Goal: Task Accomplishment & Management: Use online tool/utility

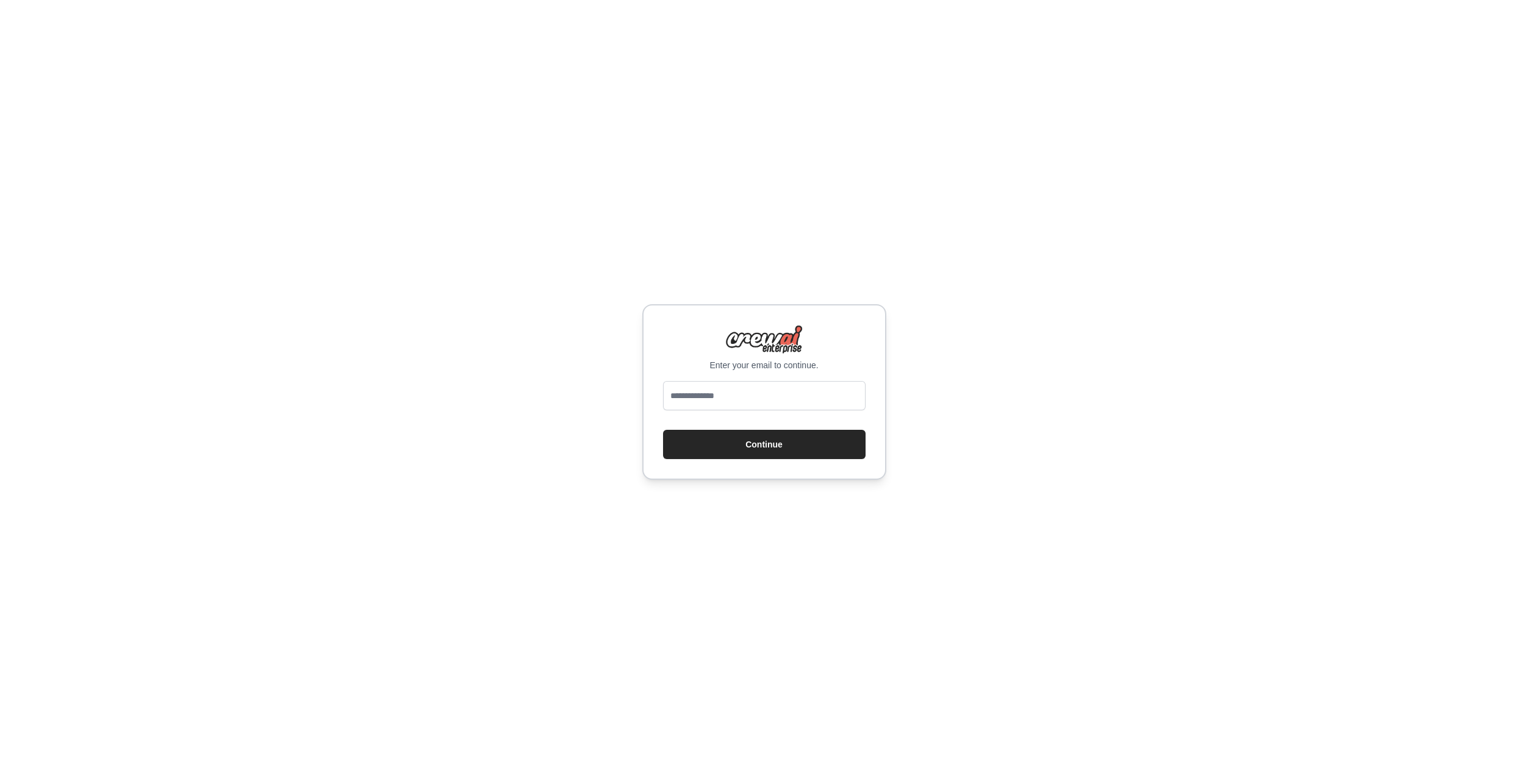
type input "**********"
click at [724, 458] on button "Continue" at bounding box center [764, 444] width 202 height 30
click at [776, 444] on button "Continue" at bounding box center [764, 444] width 202 height 30
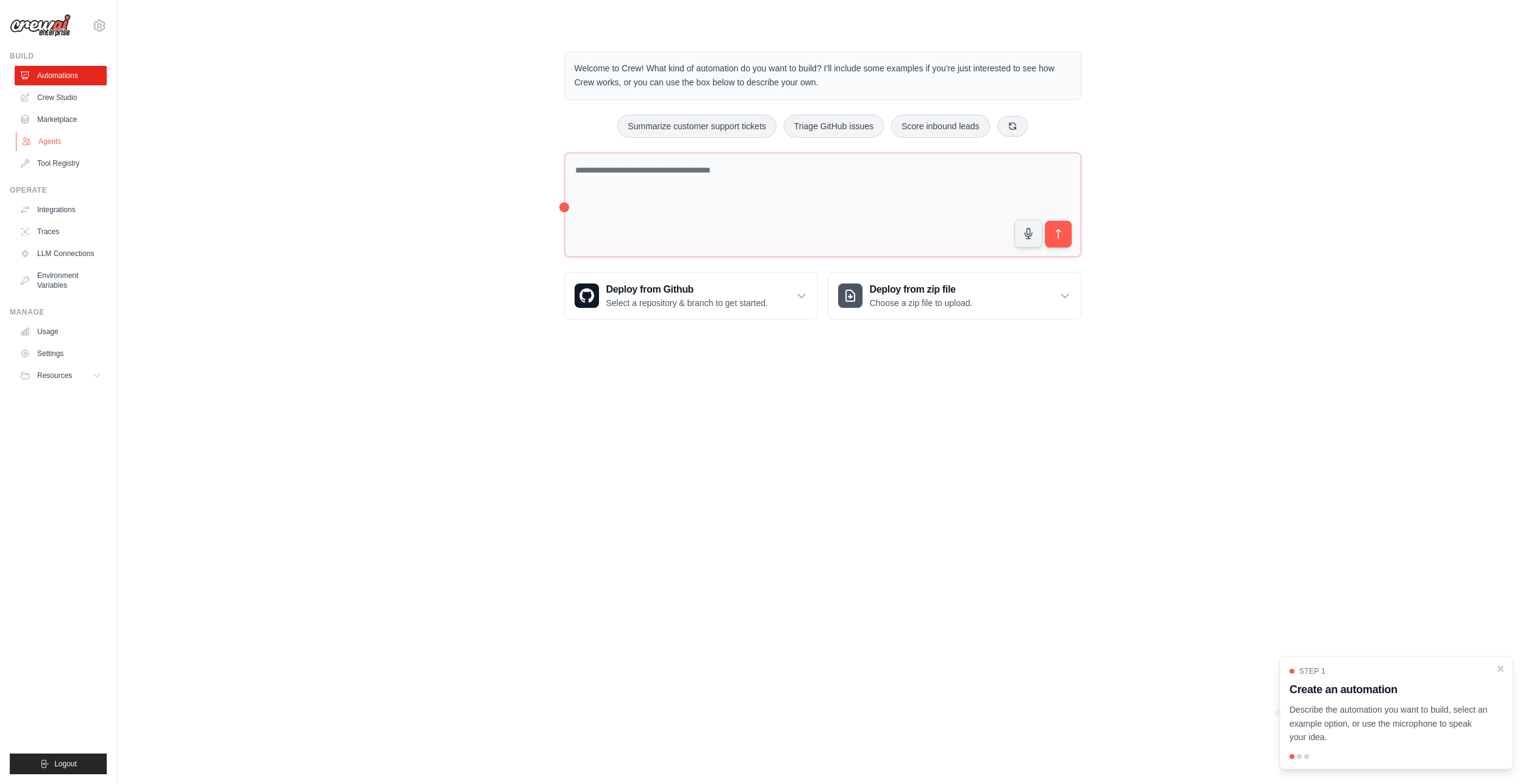
click at [55, 140] on link "Agents" at bounding box center [62, 141] width 92 height 20
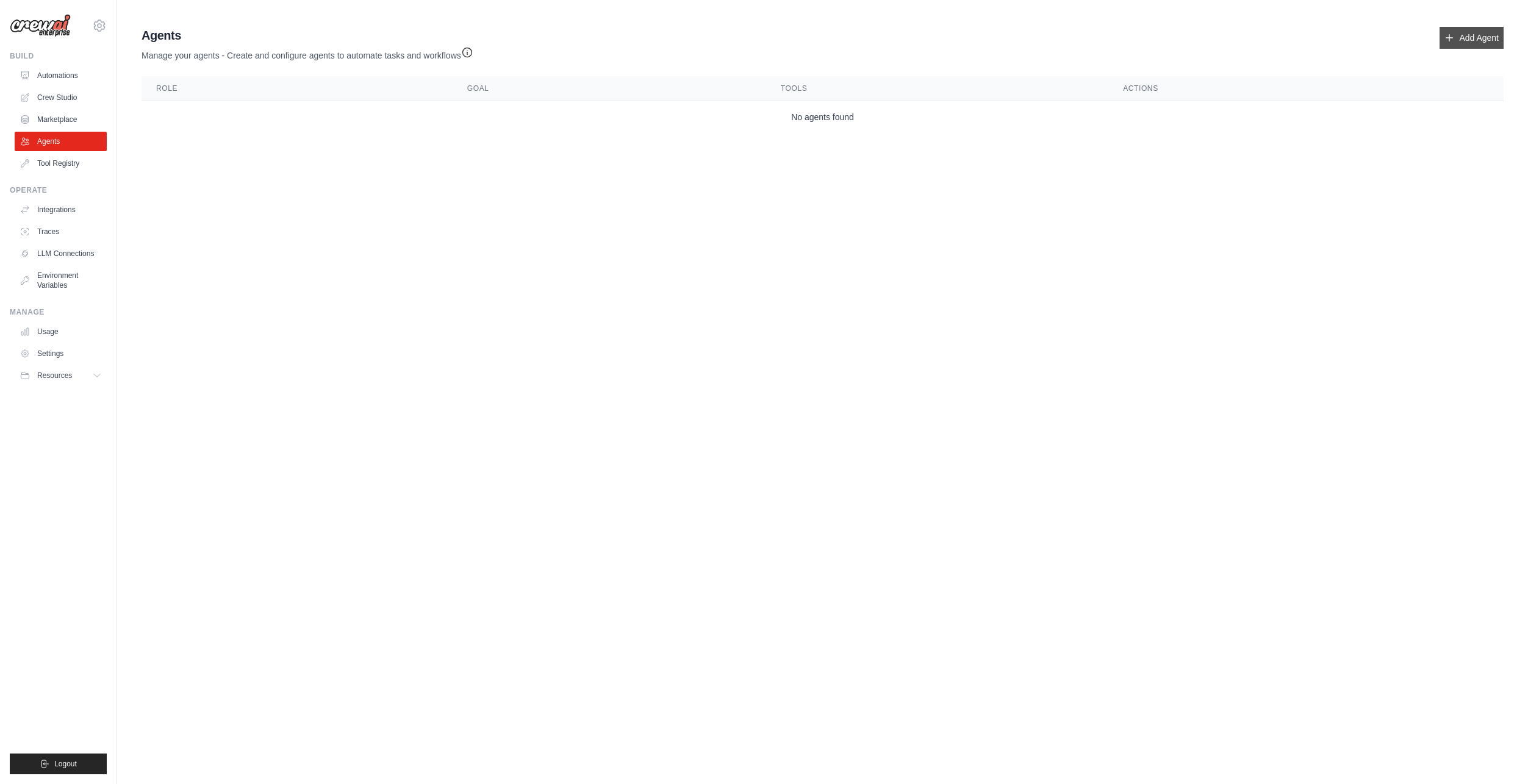
click at [1459, 35] on link "Add Agent" at bounding box center [1472, 38] width 64 height 22
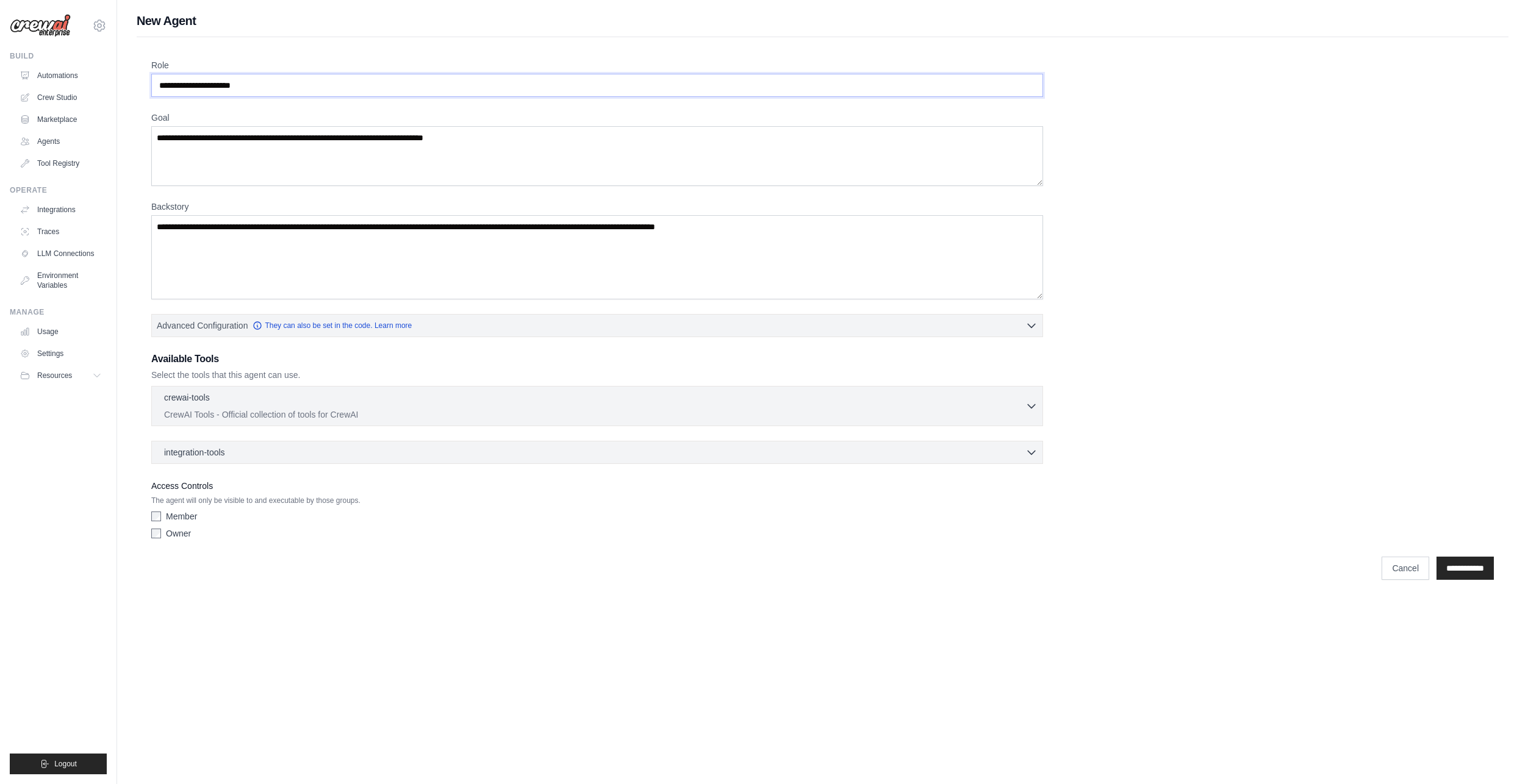
click at [231, 88] on input "Role" at bounding box center [597, 85] width 892 height 23
click at [284, 83] on input "Role" at bounding box center [597, 85] width 892 height 23
drag, startPoint x: 311, startPoint y: 85, endPoint x: 226, endPoint y: 87, distance: 85.0
click at [228, 86] on input "Role" at bounding box center [597, 85] width 892 height 23
click at [277, 89] on input "Role" at bounding box center [597, 85] width 892 height 23
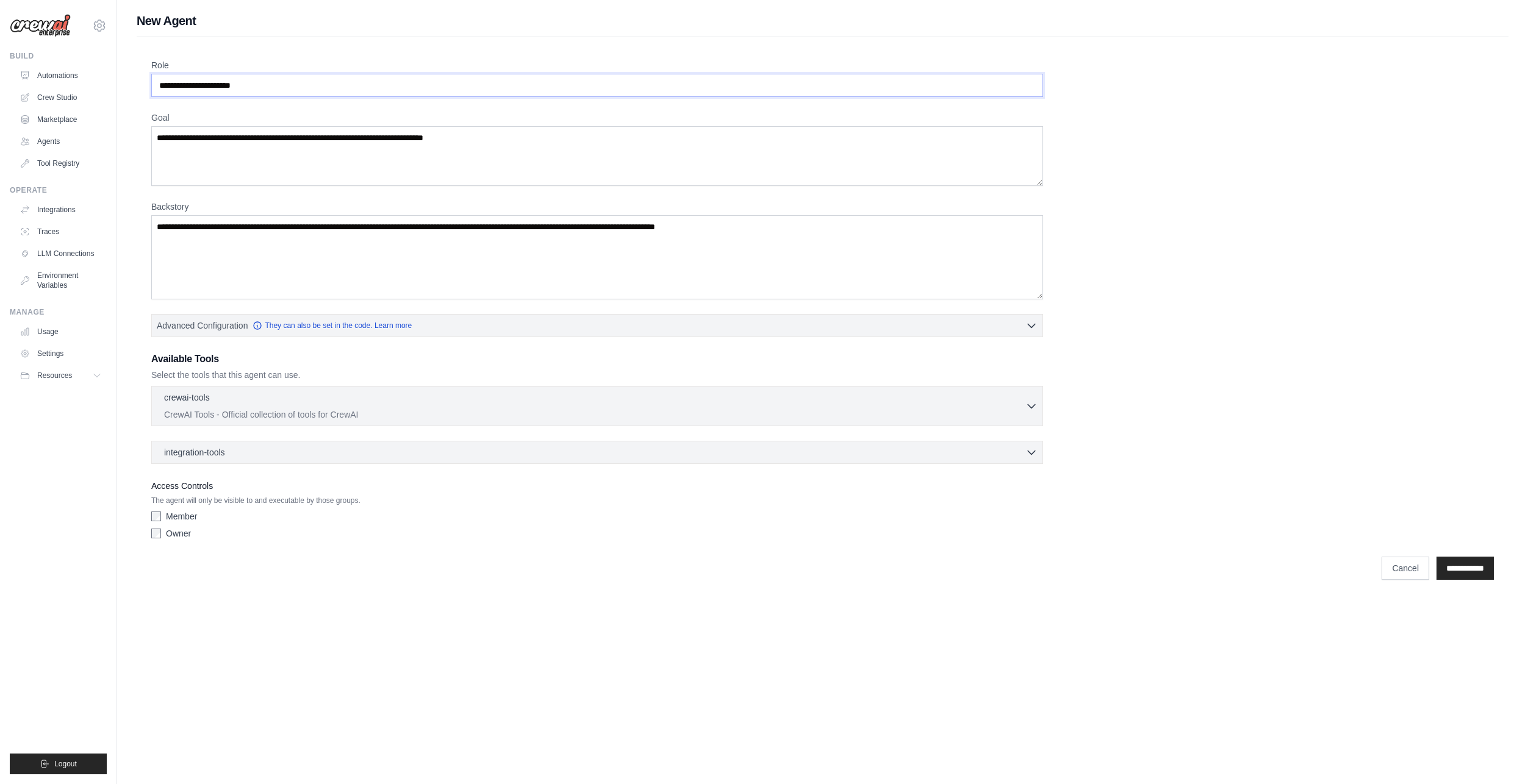
click at [277, 89] on input "Role" at bounding box center [597, 85] width 892 height 23
drag, startPoint x: 277, startPoint y: 89, endPoint x: 107, endPoint y: 84, distance: 170.1
click at [107, 87] on div "hours-earthy-0q@icloud.com Settings Build Automations Crew Studio" at bounding box center [764, 300] width 1528 height 600
click at [179, 80] on input "Role" at bounding box center [597, 85] width 892 height 23
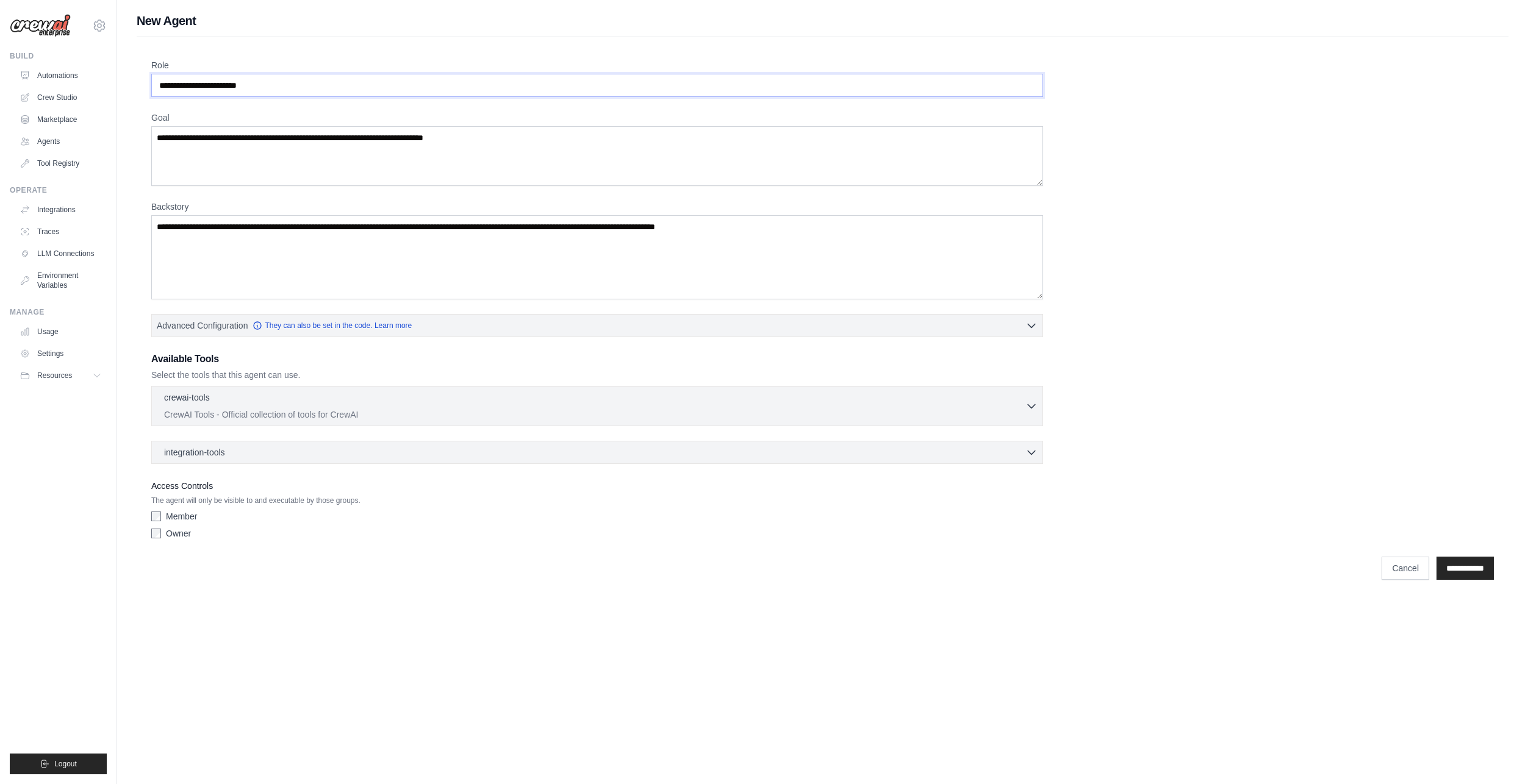
type input "**********"
drag, startPoint x: 499, startPoint y: 135, endPoint x: 187, endPoint y: 121, distance: 312.3
click at [187, 121] on div "Goal" at bounding box center [597, 149] width 892 height 74
click at [345, 141] on textarea "Goal" at bounding box center [597, 156] width 892 height 60
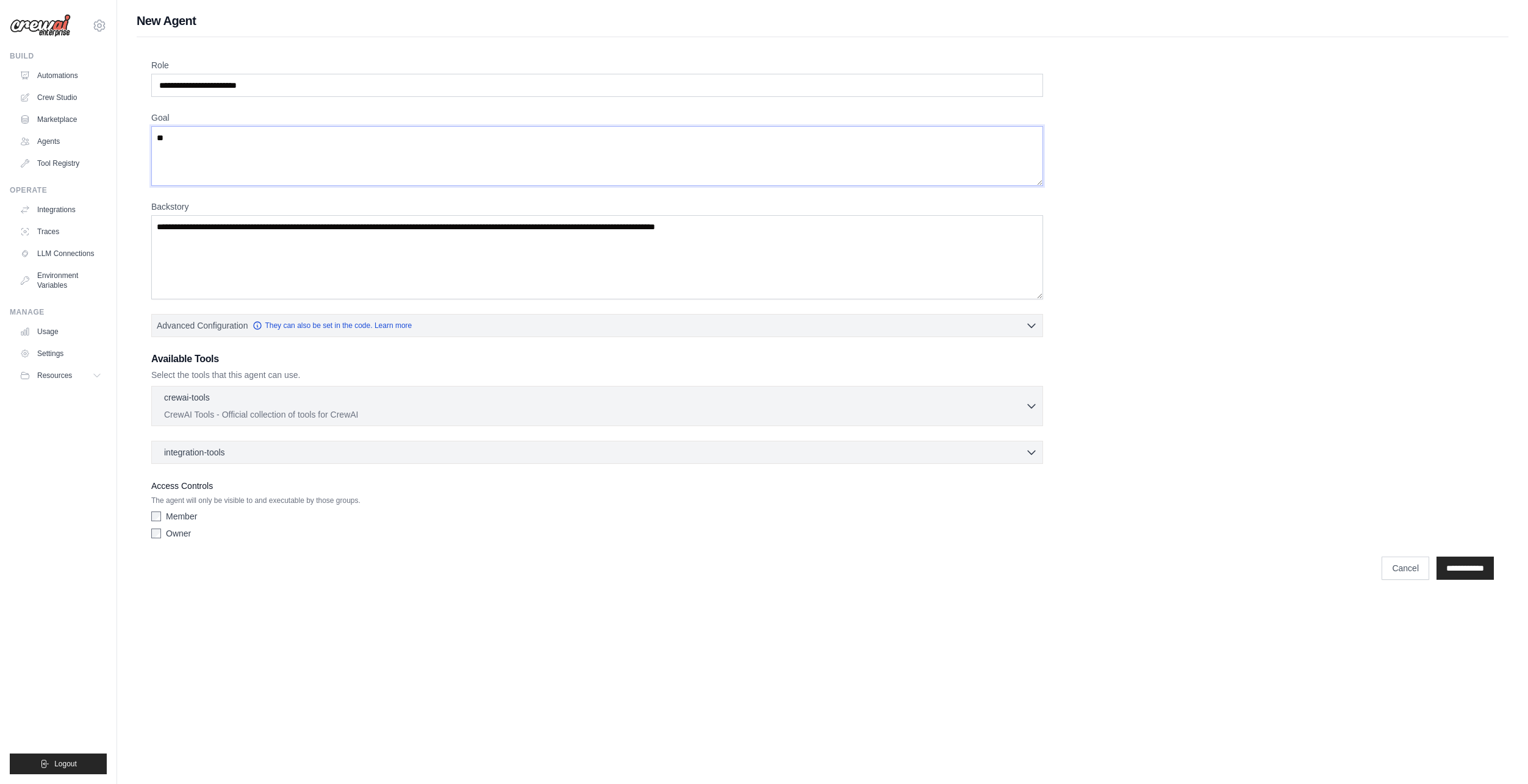
type textarea "*"
click at [600, 141] on textarea "**********" at bounding box center [597, 156] width 892 height 60
type textarea "**********"
click at [349, 238] on textarea "Backstory" at bounding box center [597, 257] width 892 height 84
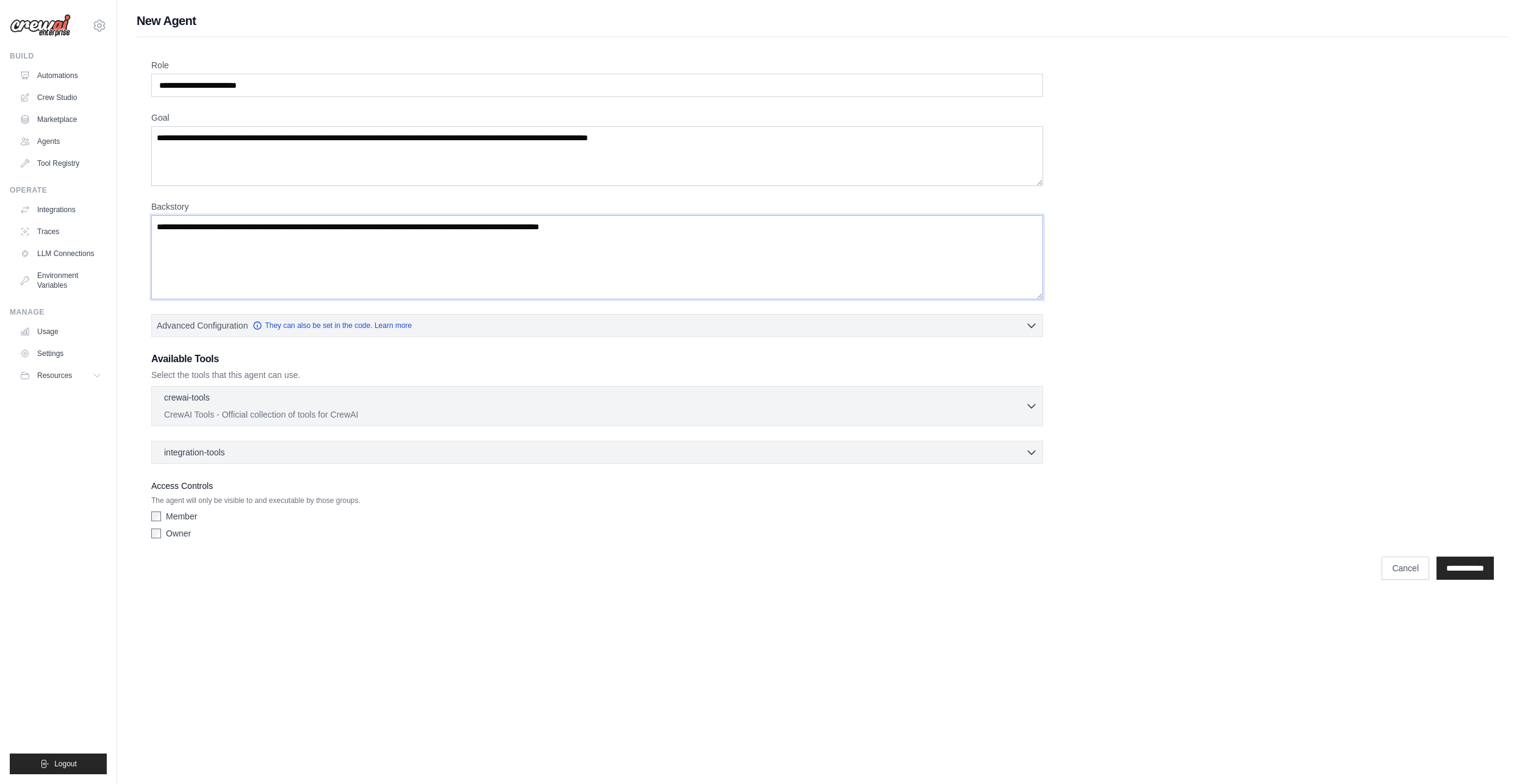
click at [465, 226] on textarea "**********" at bounding box center [597, 257] width 892 height 84
click at [507, 230] on textarea "**********" at bounding box center [597, 257] width 892 height 84
click at [637, 226] on textarea "**********" at bounding box center [597, 257] width 892 height 84
type textarea "**********"
click at [196, 397] on p "crewai-tools" at bounding box center [186, 397] width 46 height 13
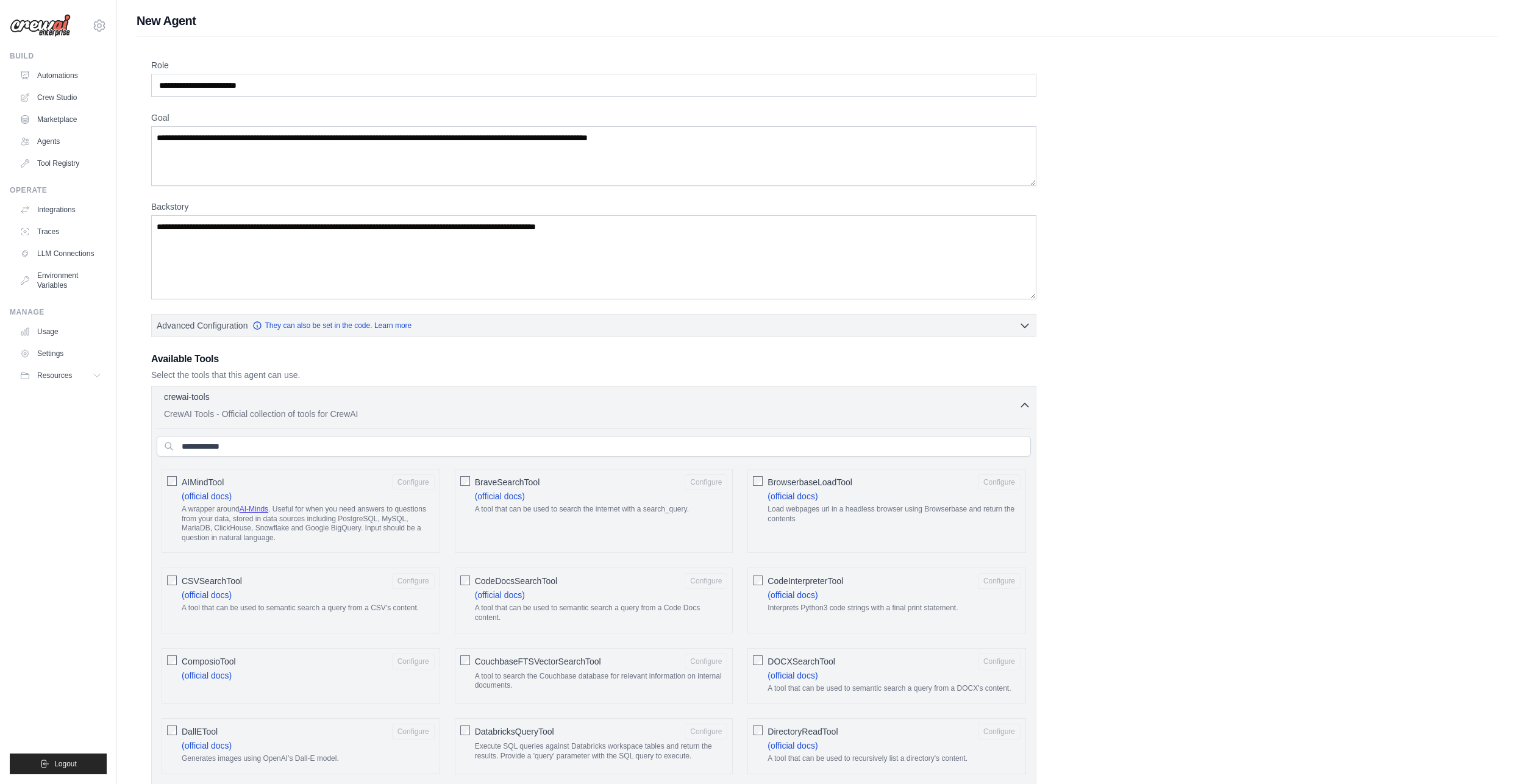
click at [211, 416] on p "CrewAI Tools - Official collection of tools for CrewAI" at bounding box center [591, 414] width 855 height 13
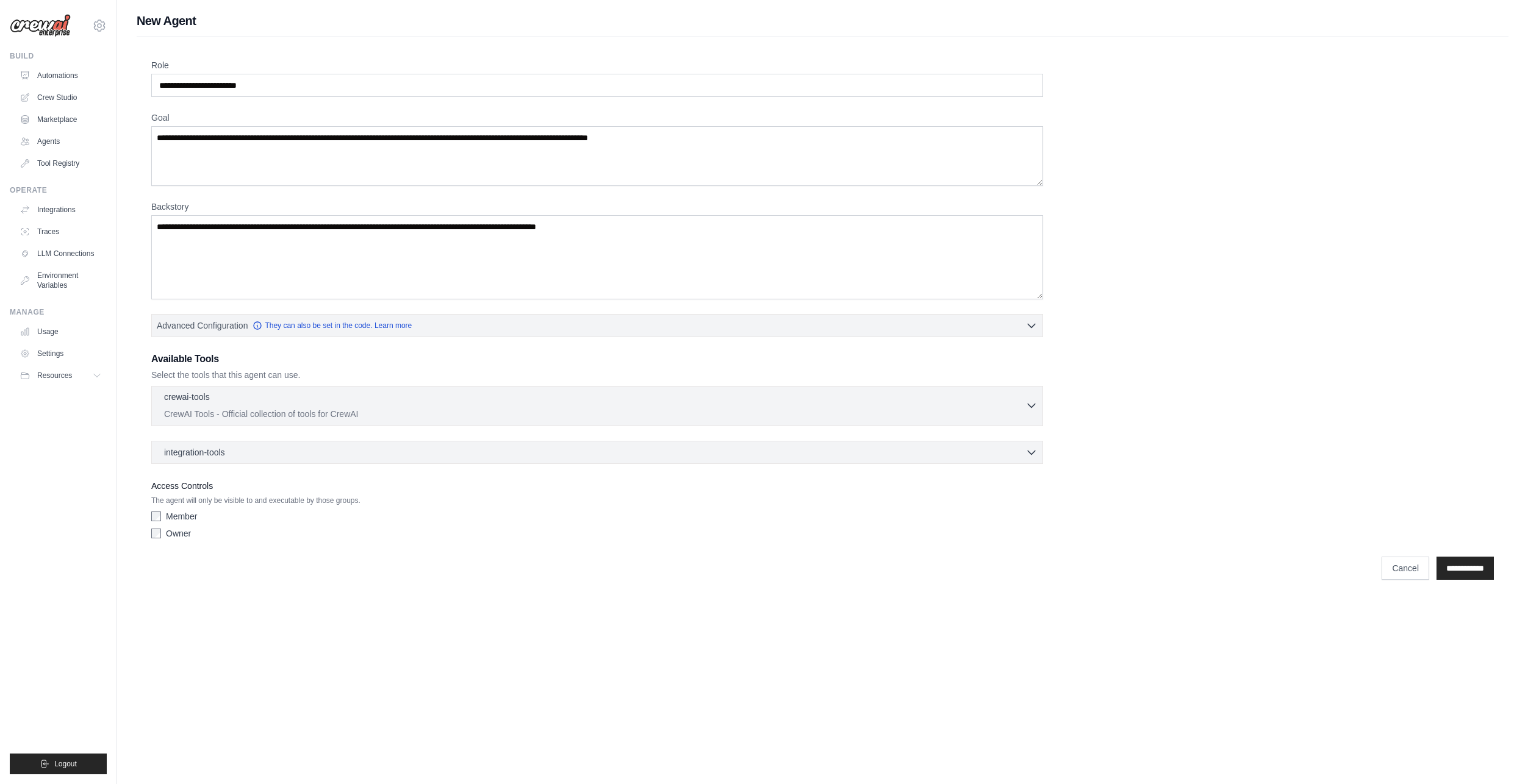
click at [210, 416] on p "CrewAI Tools - Official collection of tools for CrewAI" at bounding box center [594, 414] width 861 height 13
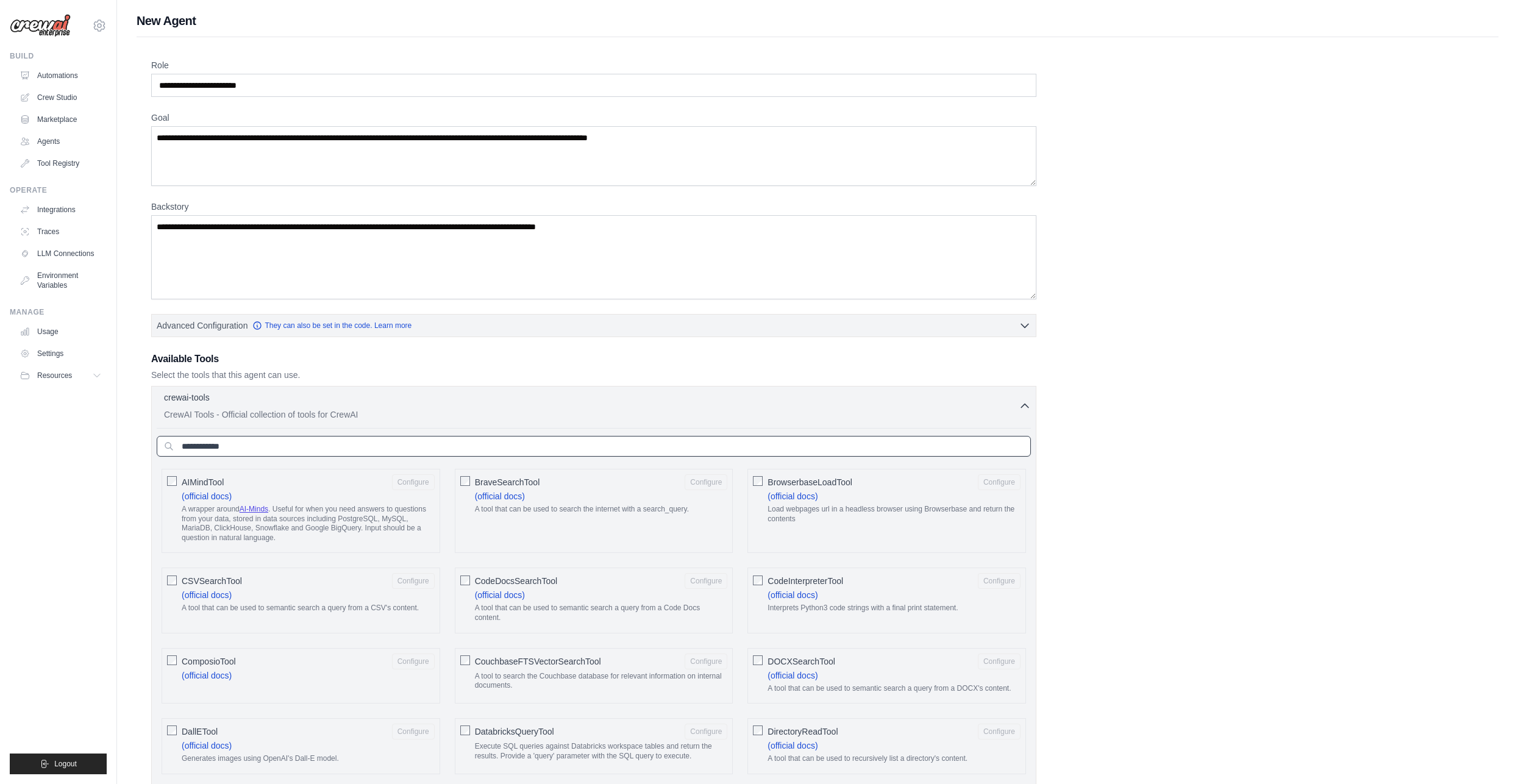
click at [208, 452] on input "text" at bounding box center [593, 446] width 874 height 21
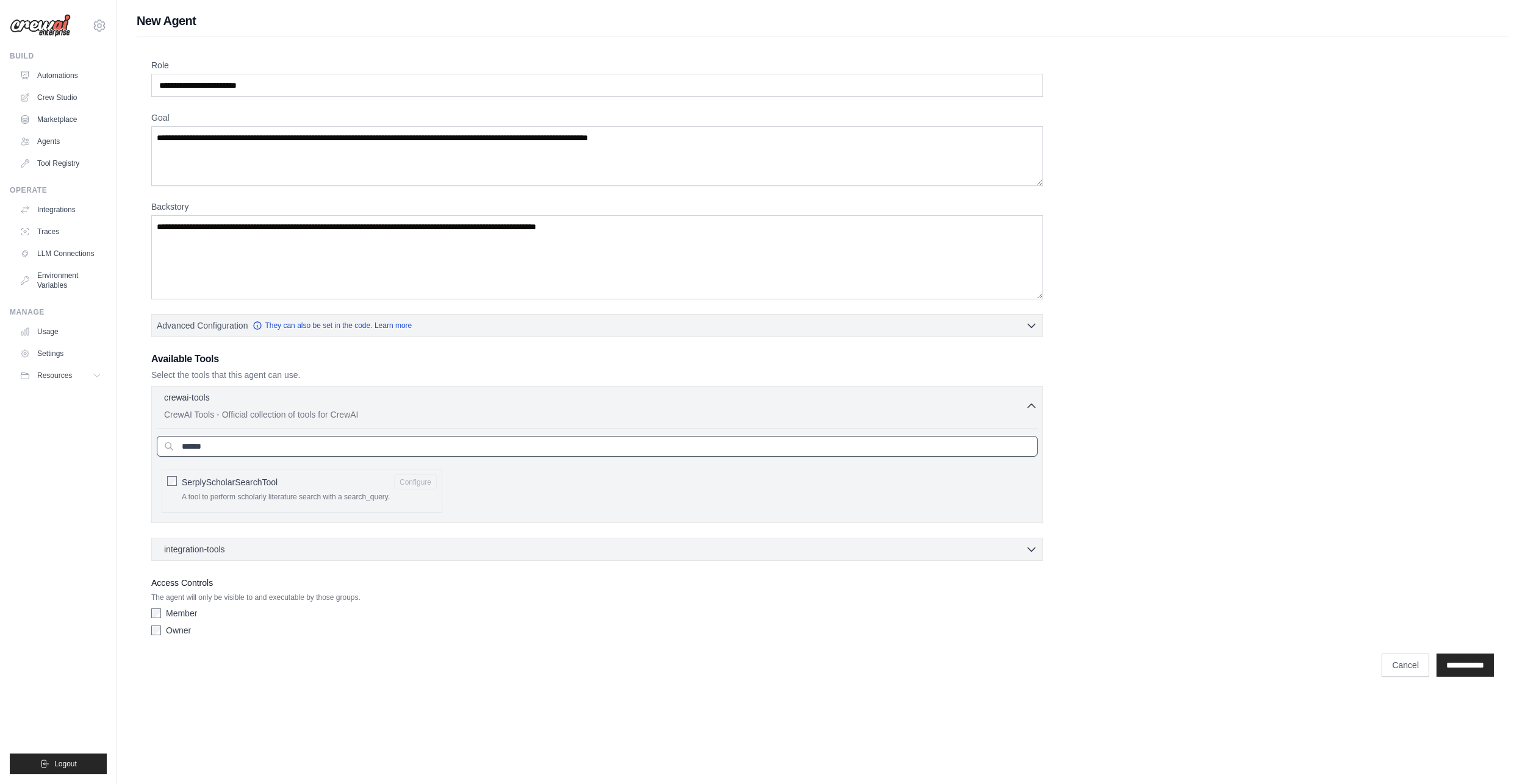
type input "******"
click at [210, 481] on span "SerplyScholarSearchTool" at bounding box center [229, 482] width 96 height 13
click at [214, 553] on span "integration-tools" at bounding box center [194, 549] width 61 height 13
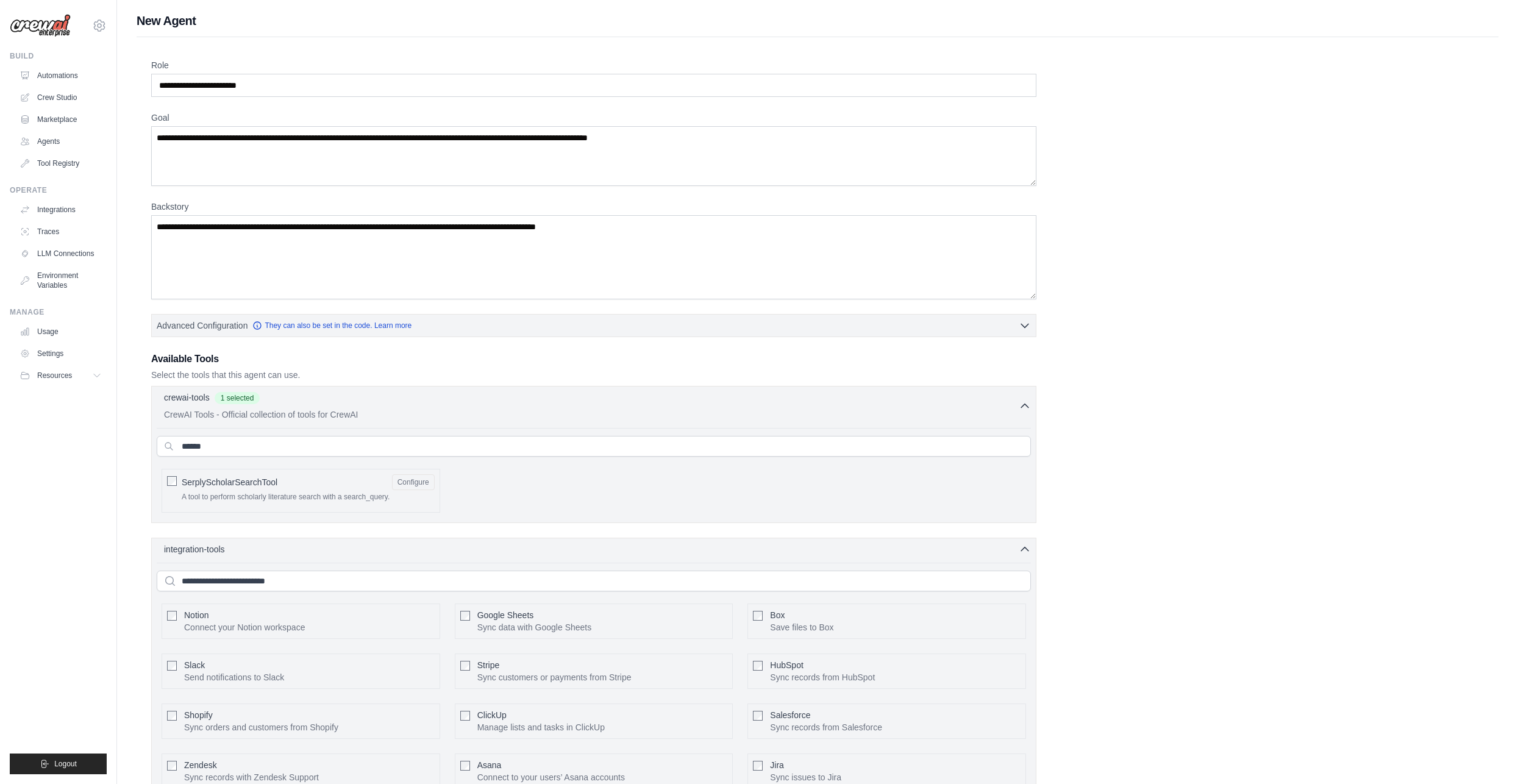
click at [473, 611] on div "Google Sheets Sync data with Google Sheets Configure" at bounding box center [593, 621] width 278 height 36
click at [455, 558] on div "integration-tools 1 selected Notion Google Sheets Box Jira" at bounding box center [593, 694] width 885 height 311
click at [410, 550] on div "integration-tools 1 selected" at bounding box center [597, 549] width 867 height 13
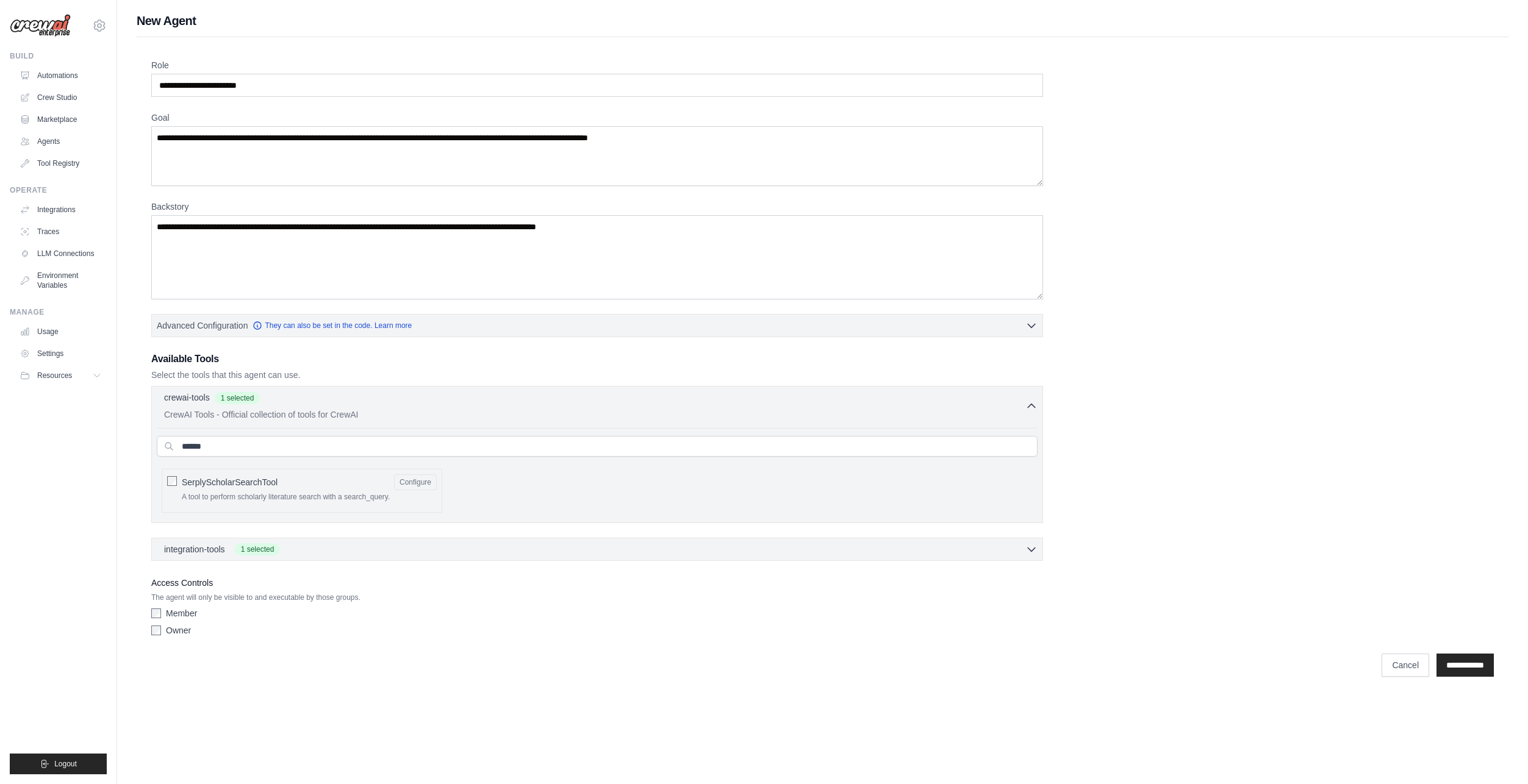
click at [175, 615] on label "Member" at bounding box center [181, 614] width 31 height 13
click at [177, 631] on label "Owner" at bounding box center [178, 631] width 25 height 13
click at [1473, 663] on input "**********" at bounding box center [1464, 665] width 57 height 23
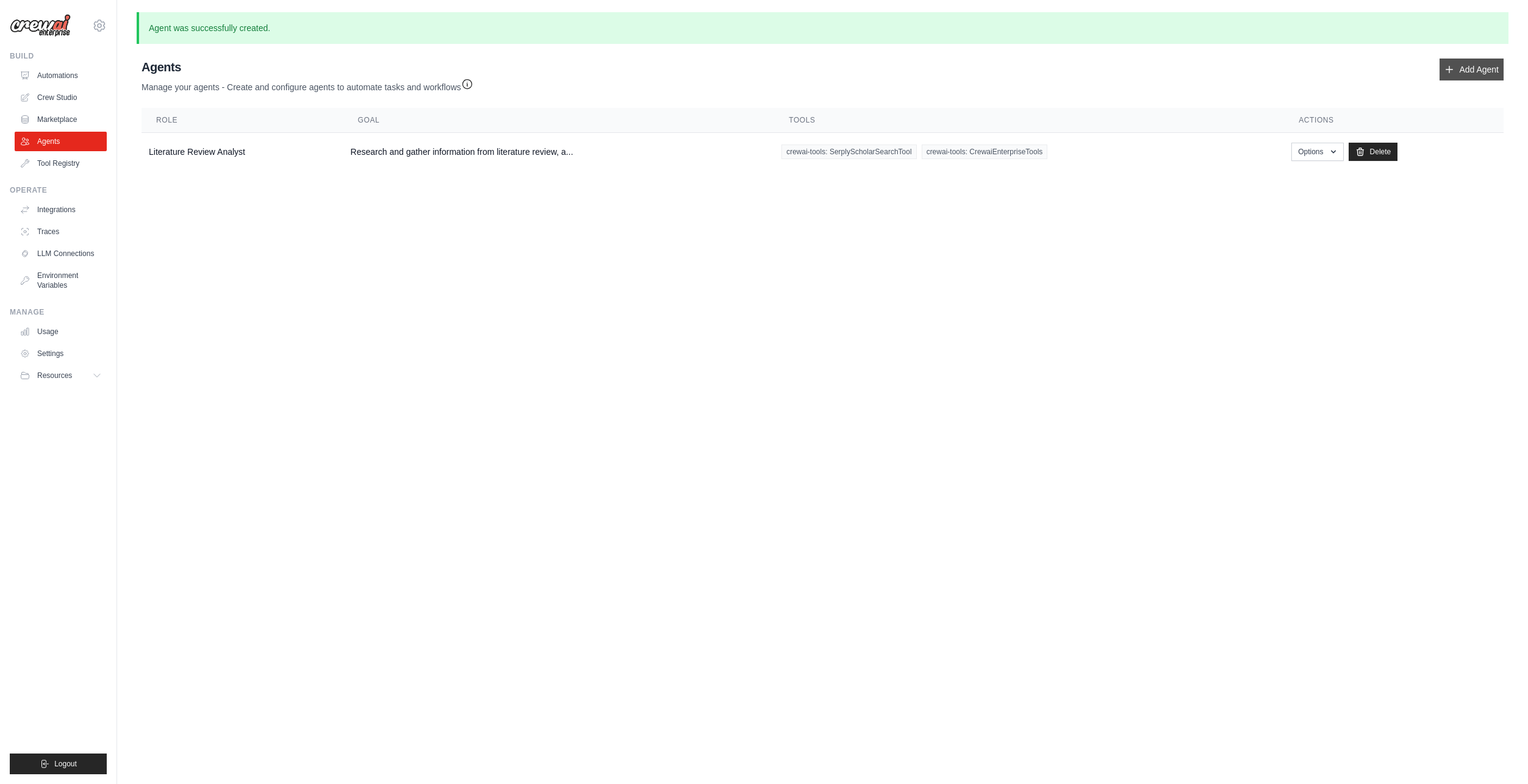
click at [1470, 63] on link "Add Agent" at bounding box center [1472, 69] width 64 height 22
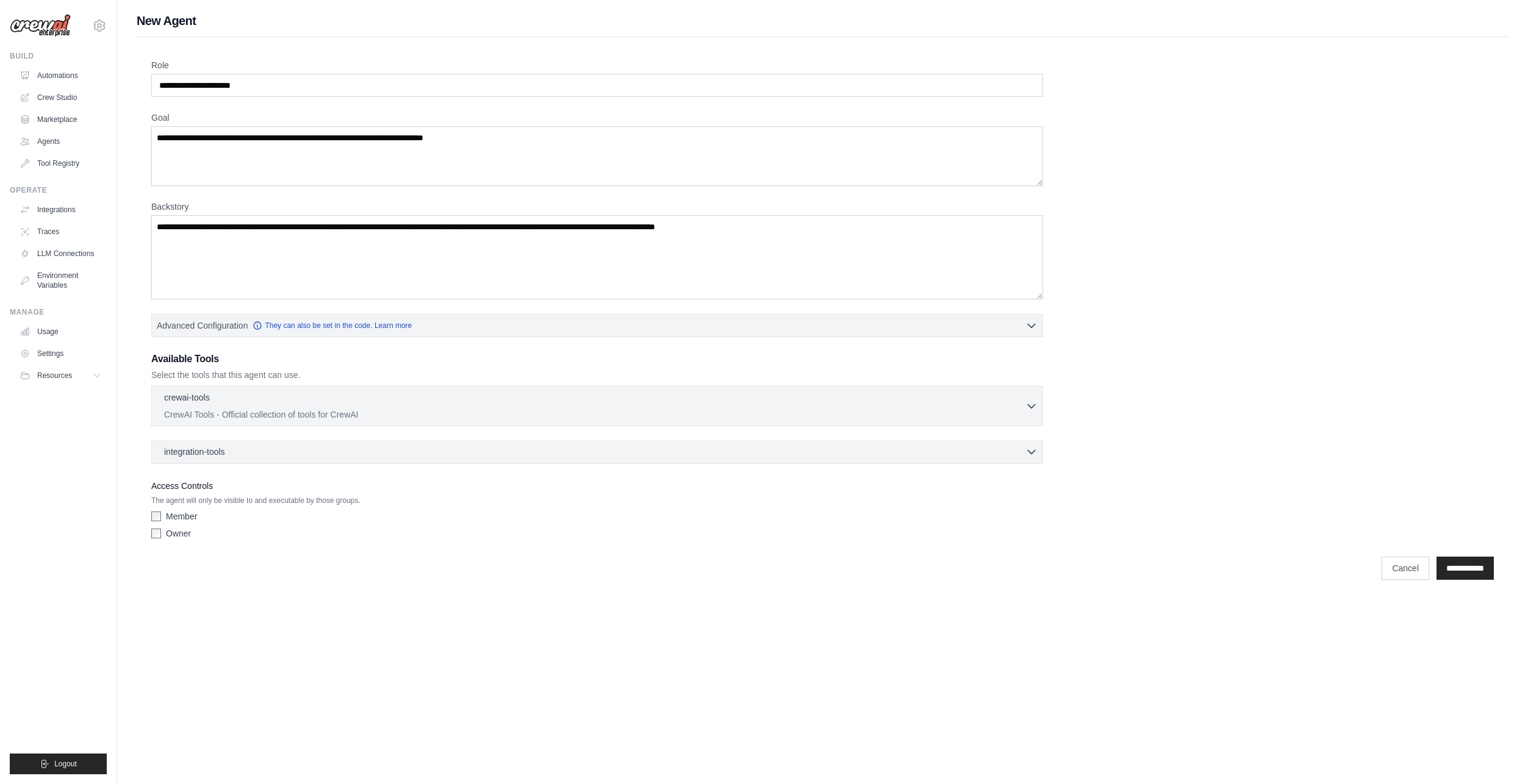
click at [225, 451] on span "integration-tools" at bounding box center [194, 452] width 61 height 13
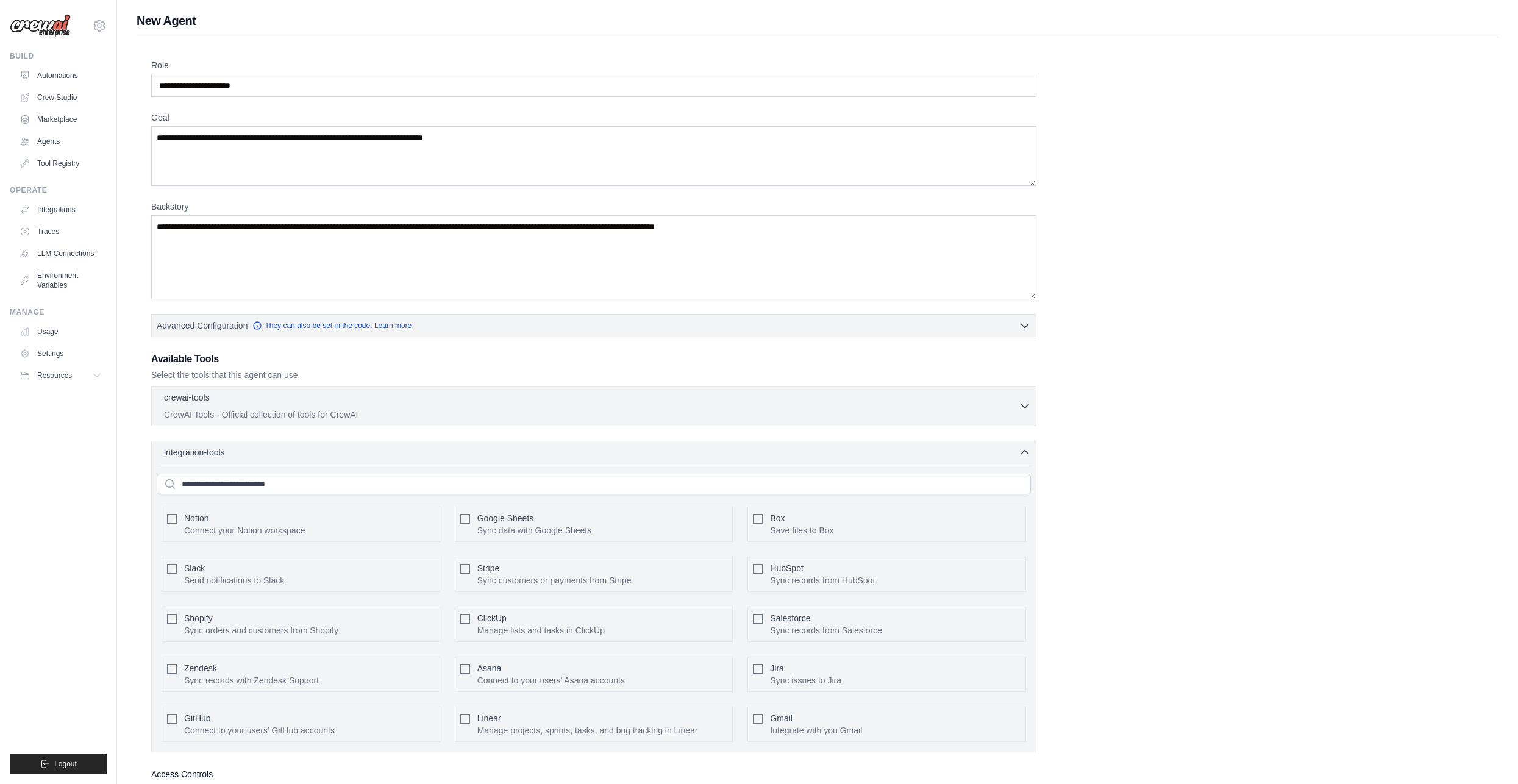
scroll to position [104, 0]
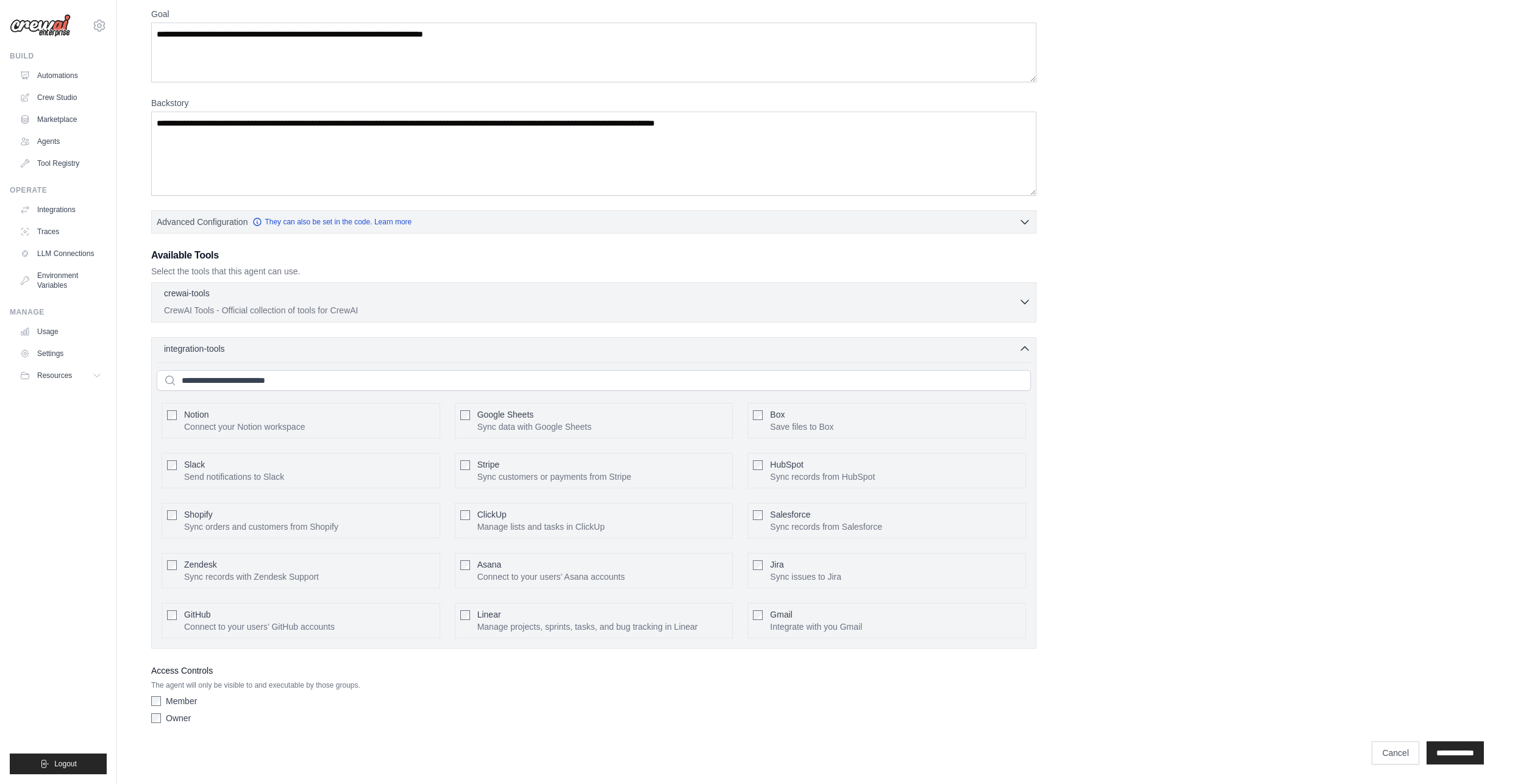
click at [236, 310] on p "CrewAI Tools - Official collection of tools for CrewAI" at bounding box center [591, 311] width 855 height 13
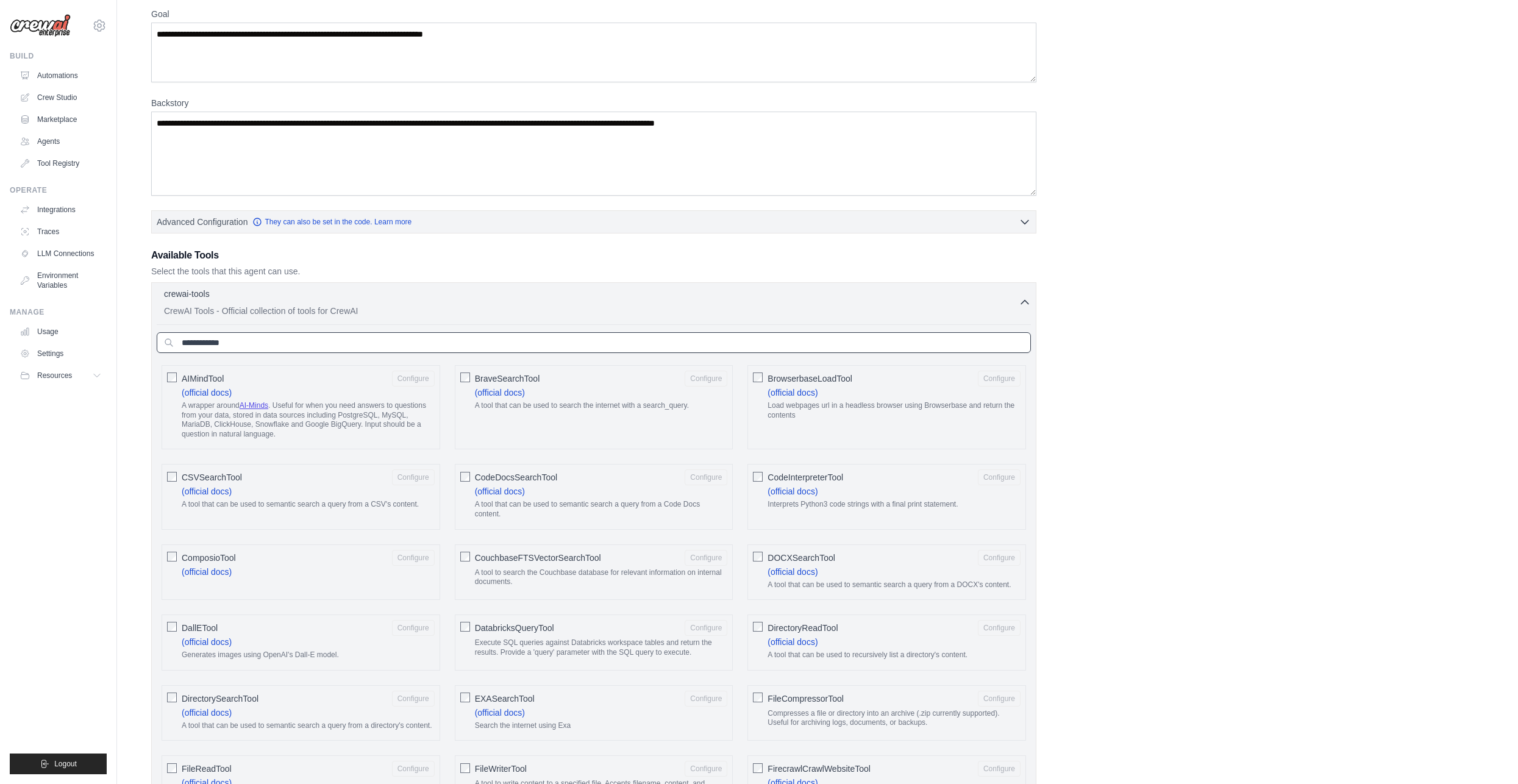
click at [228, 353] on input "text" at bounding box center [593, 342] width 874 height 21
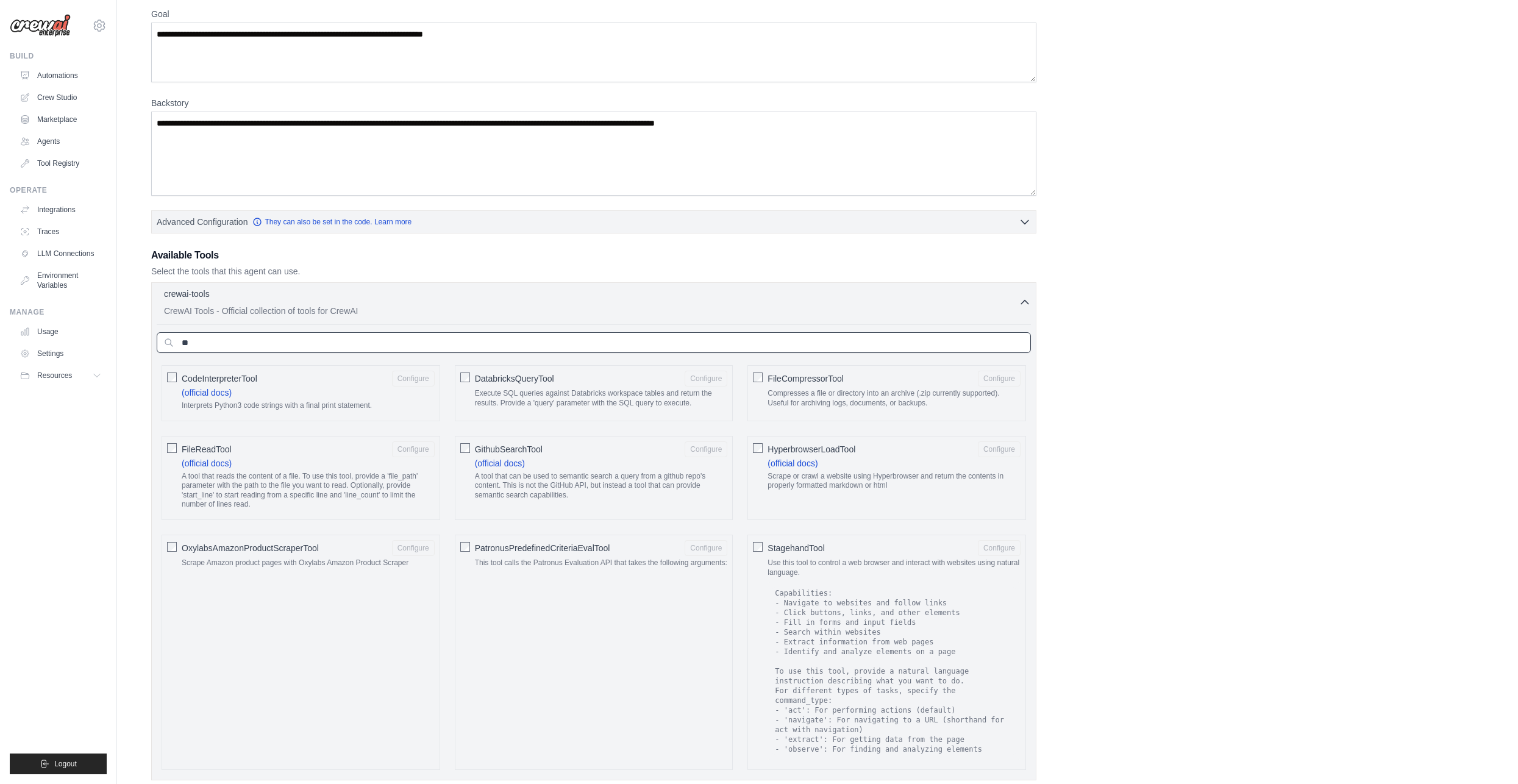
type input "*"
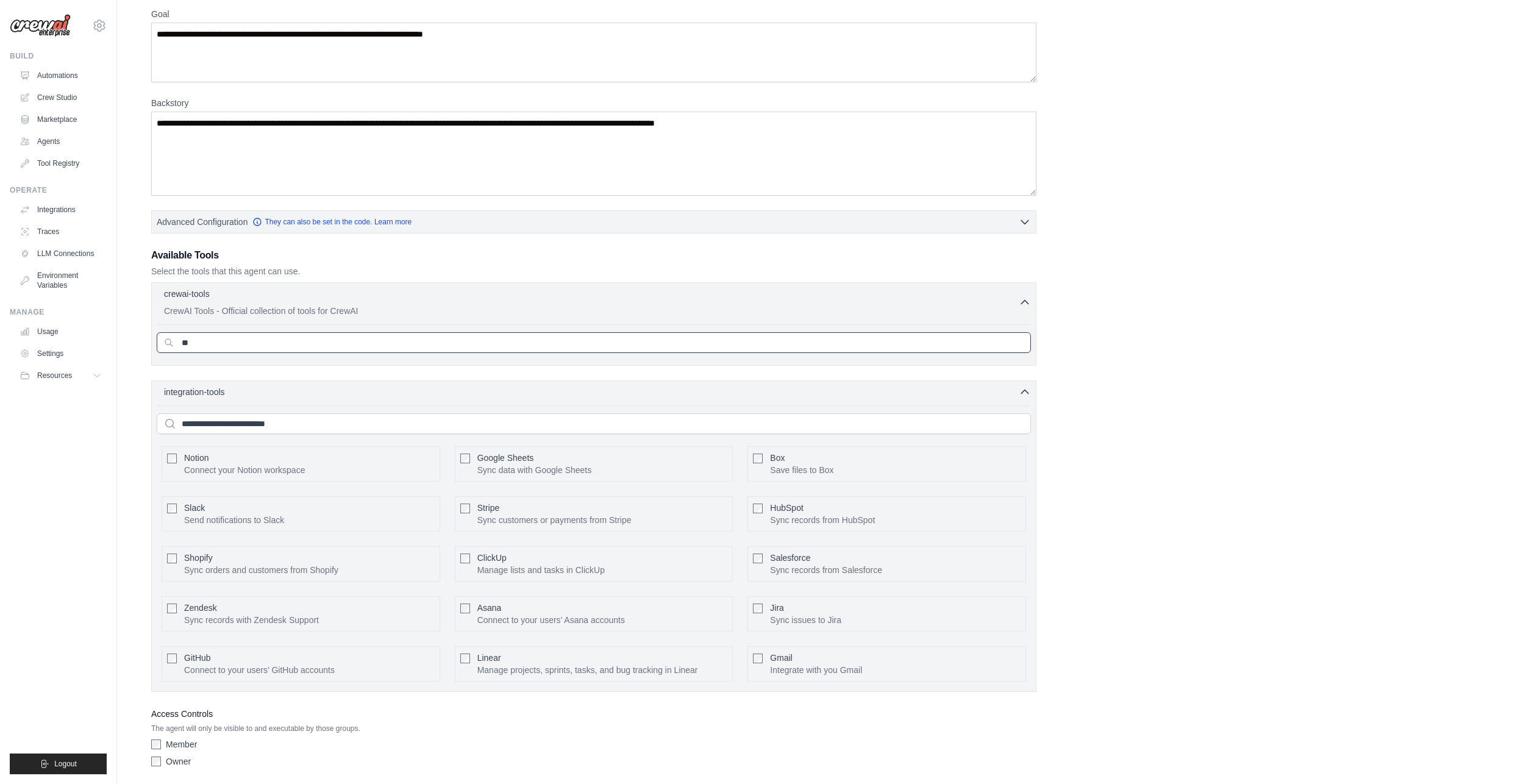
type input "*"
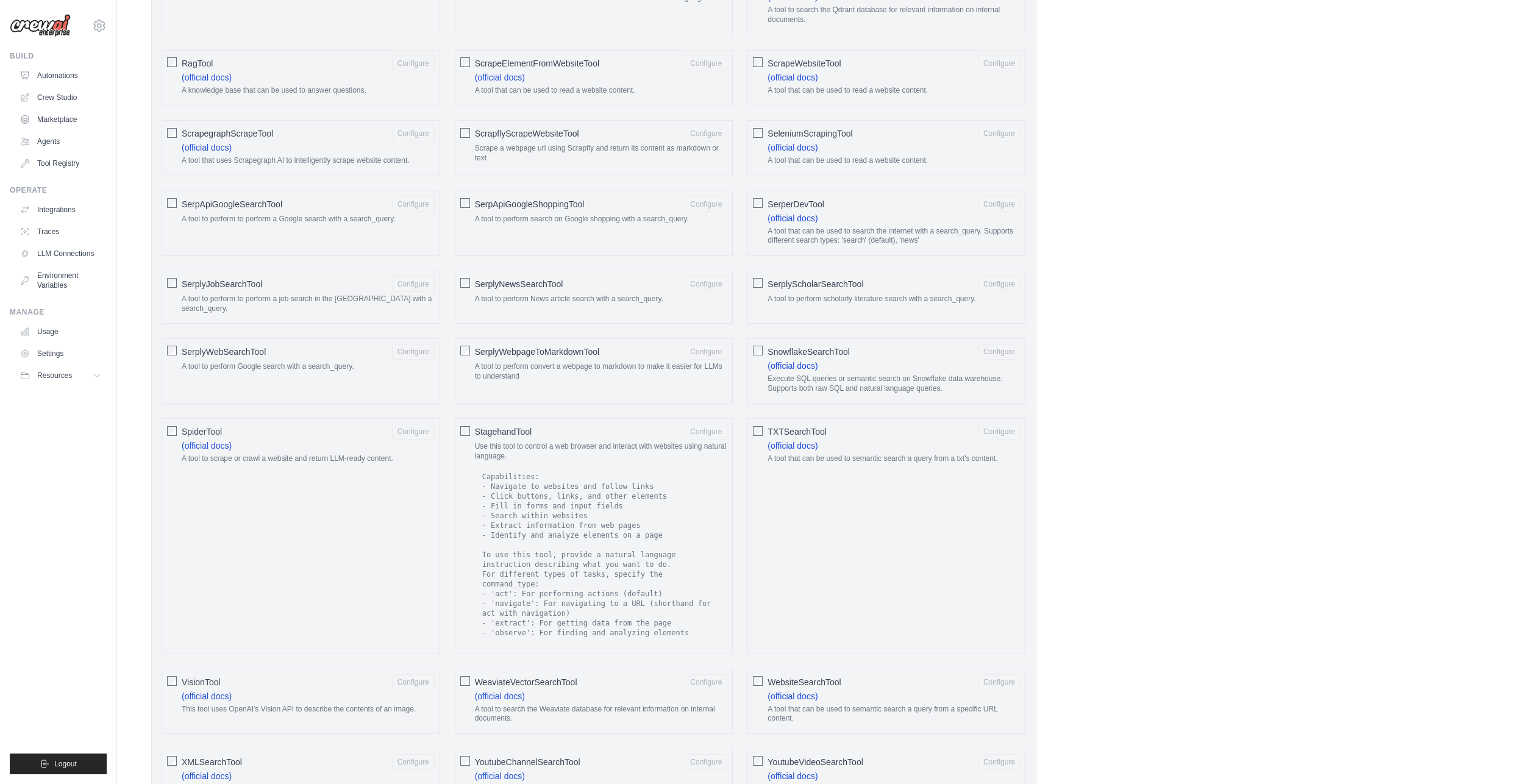
scroll to position [1445, 0]
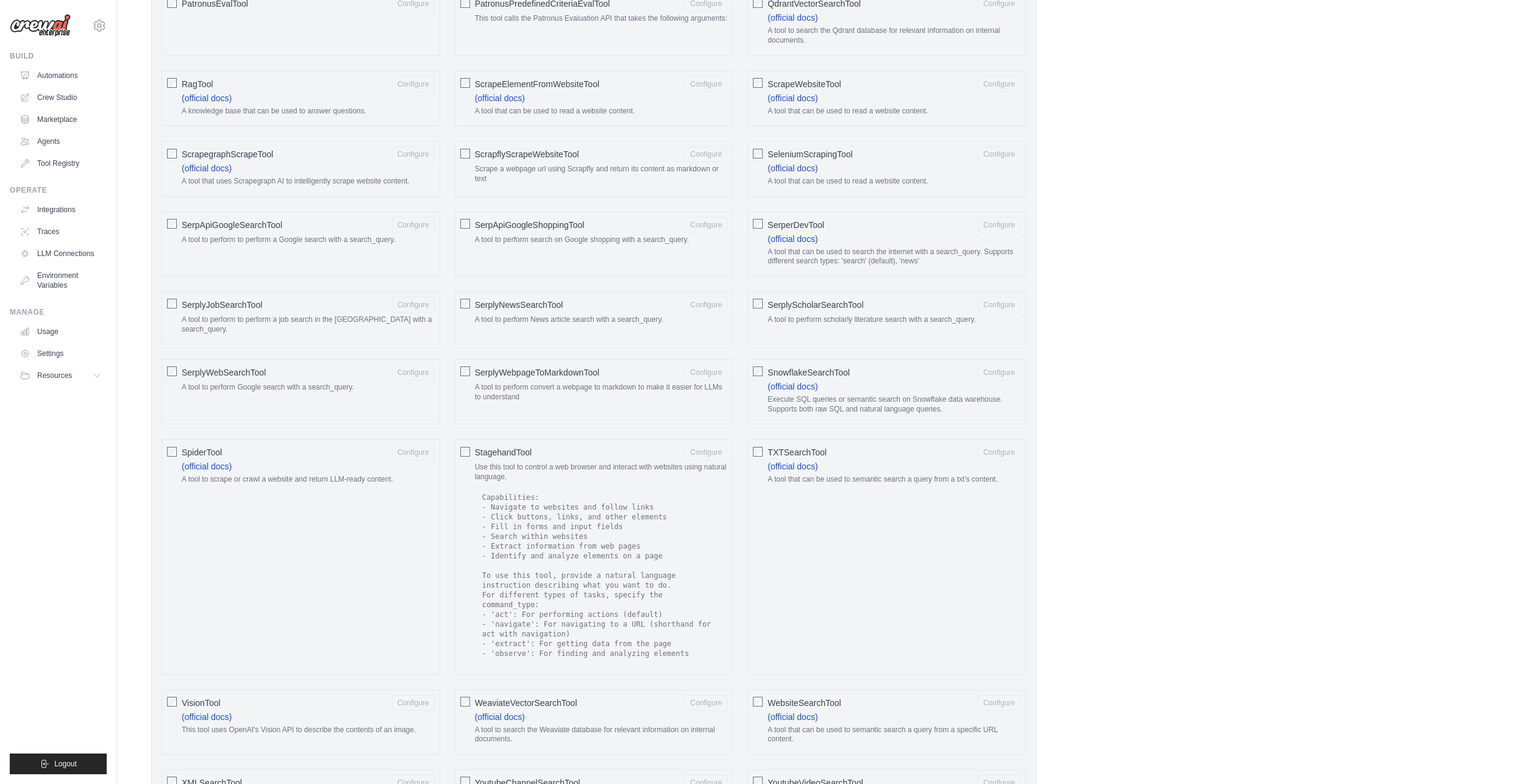
click at [254, 366] on span "SerplyWebSearchTool" at bounding box center [224, 372] width 84 height 13
click at [412, 365] on button "Configure" at bounding box center [414, 372] width 43 height 16
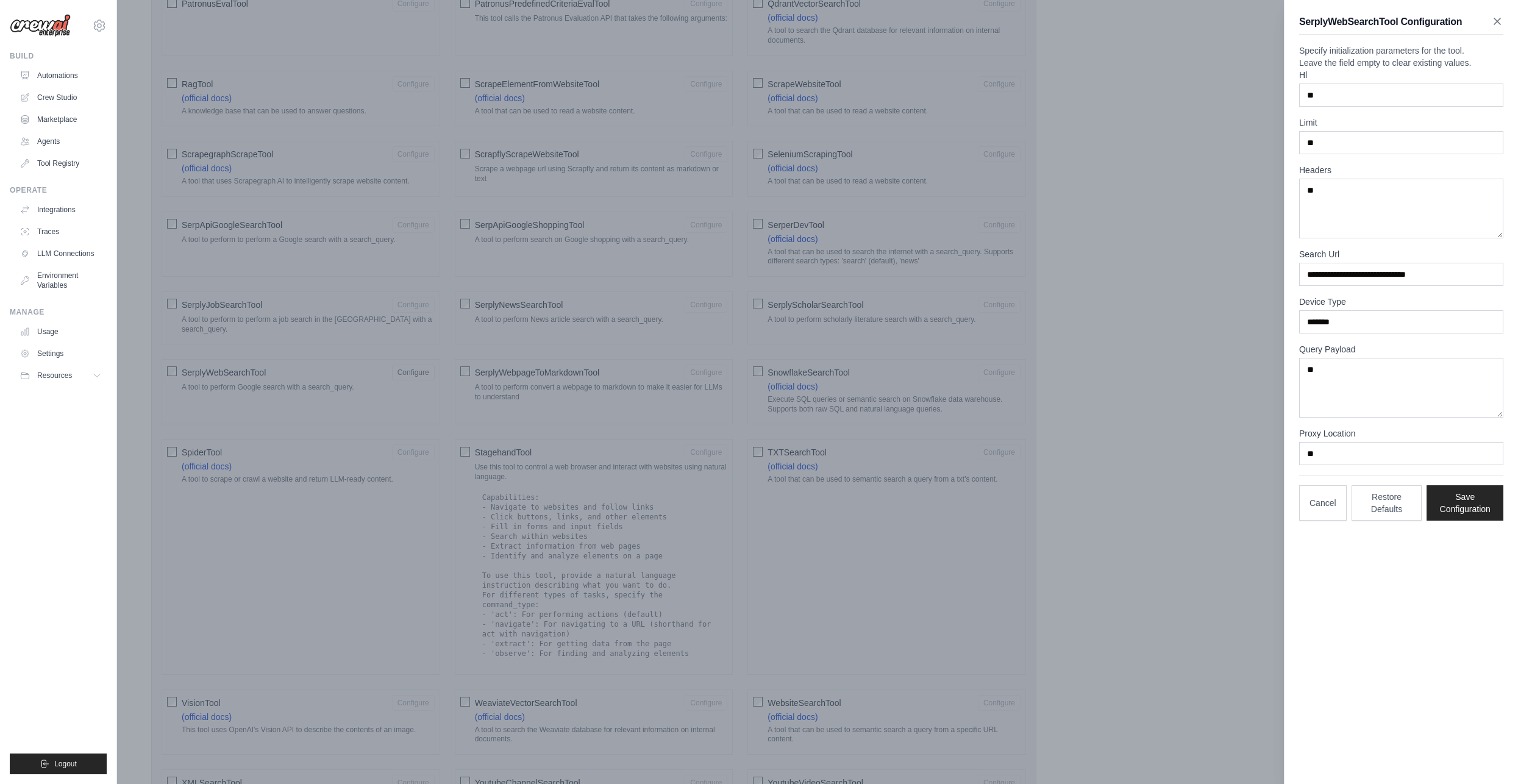
click at [1497, 18] on icon "button" at bounding box center [1497, 21] width 13 height 13
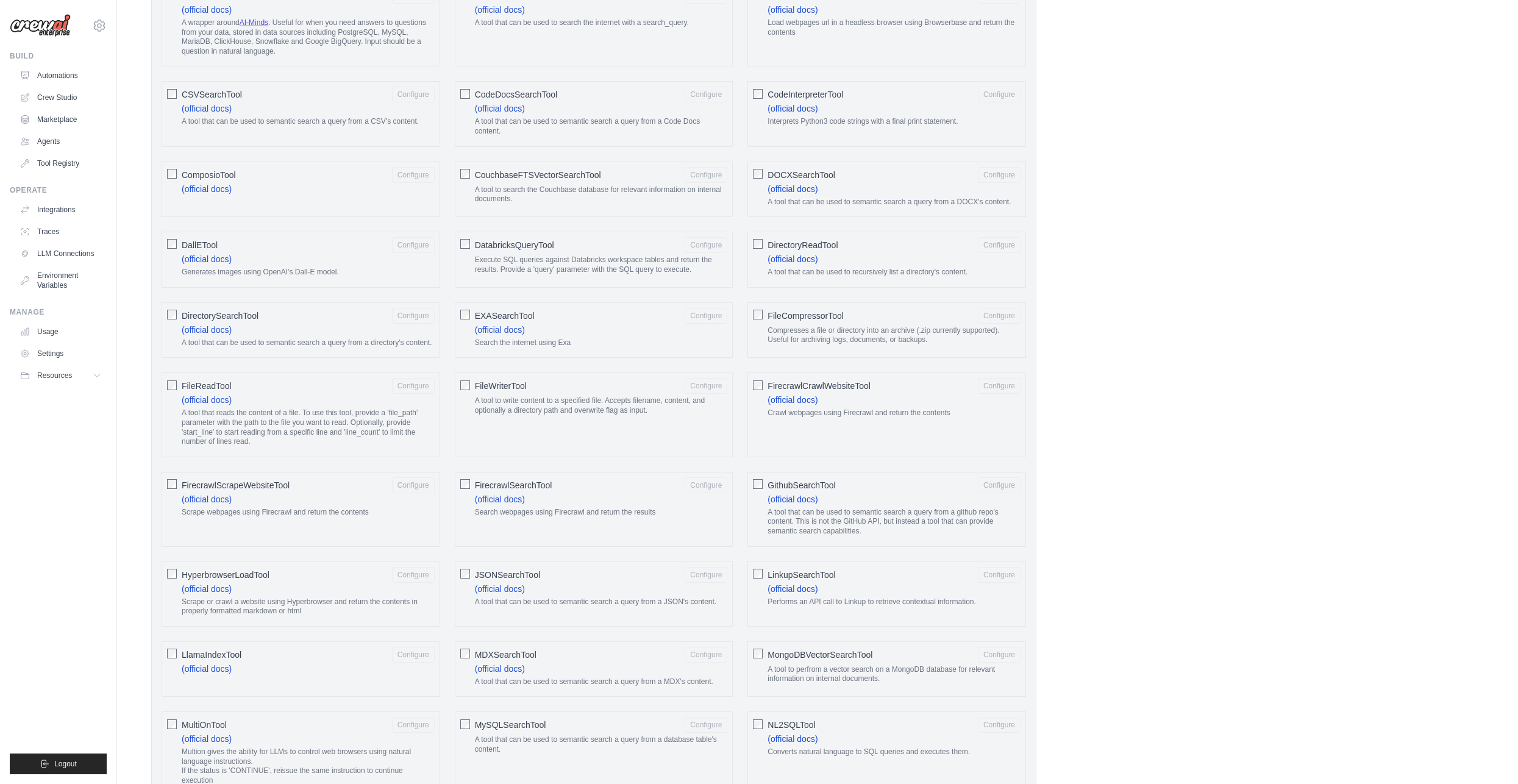
scroll to position [488, 0]
click at [493, 397] on p "A tool to write content to a specified file. Accepts filename, content, and opt…" at bounding box center [601, 404] width 253 height 19
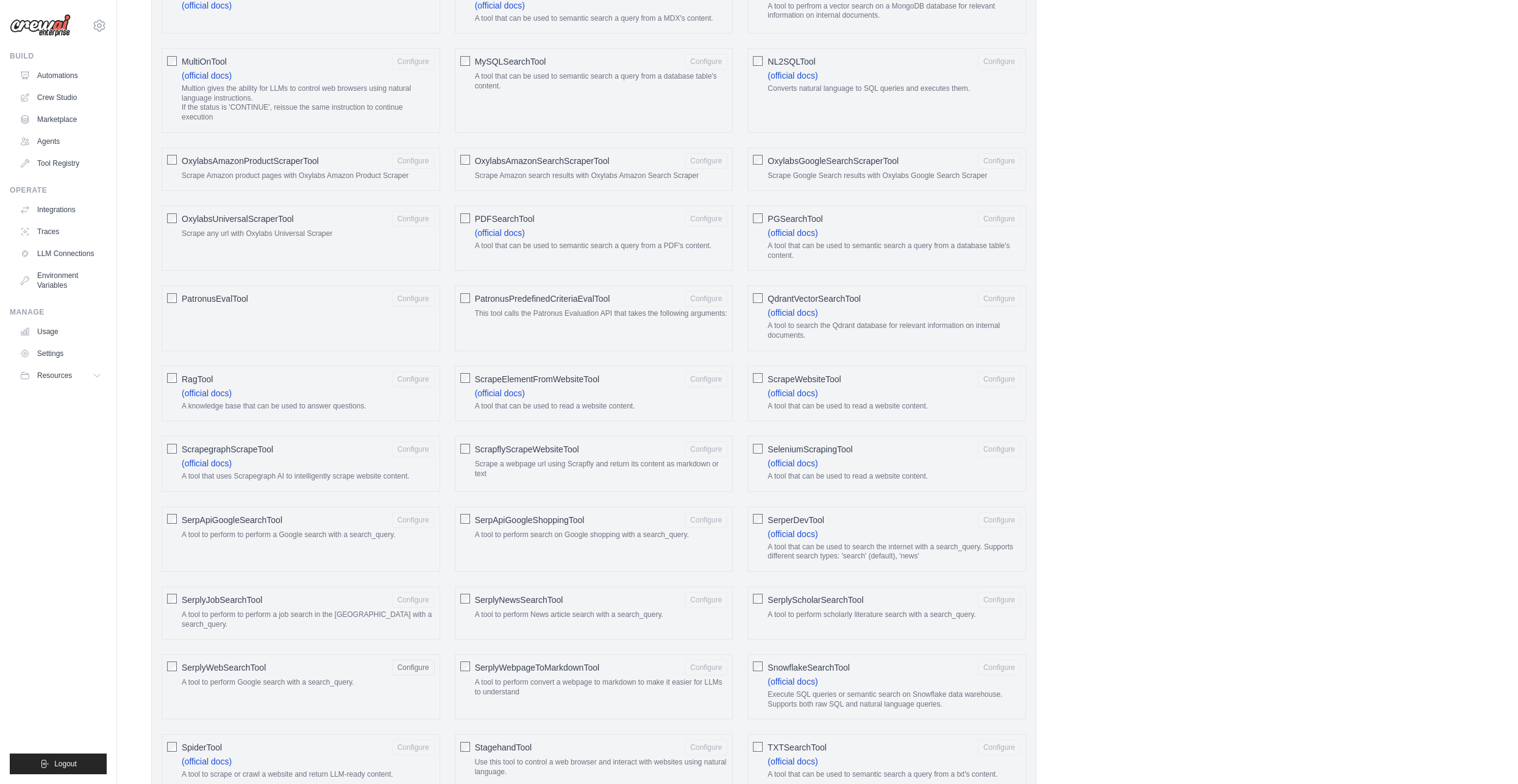
scroll to position [1342, 0]
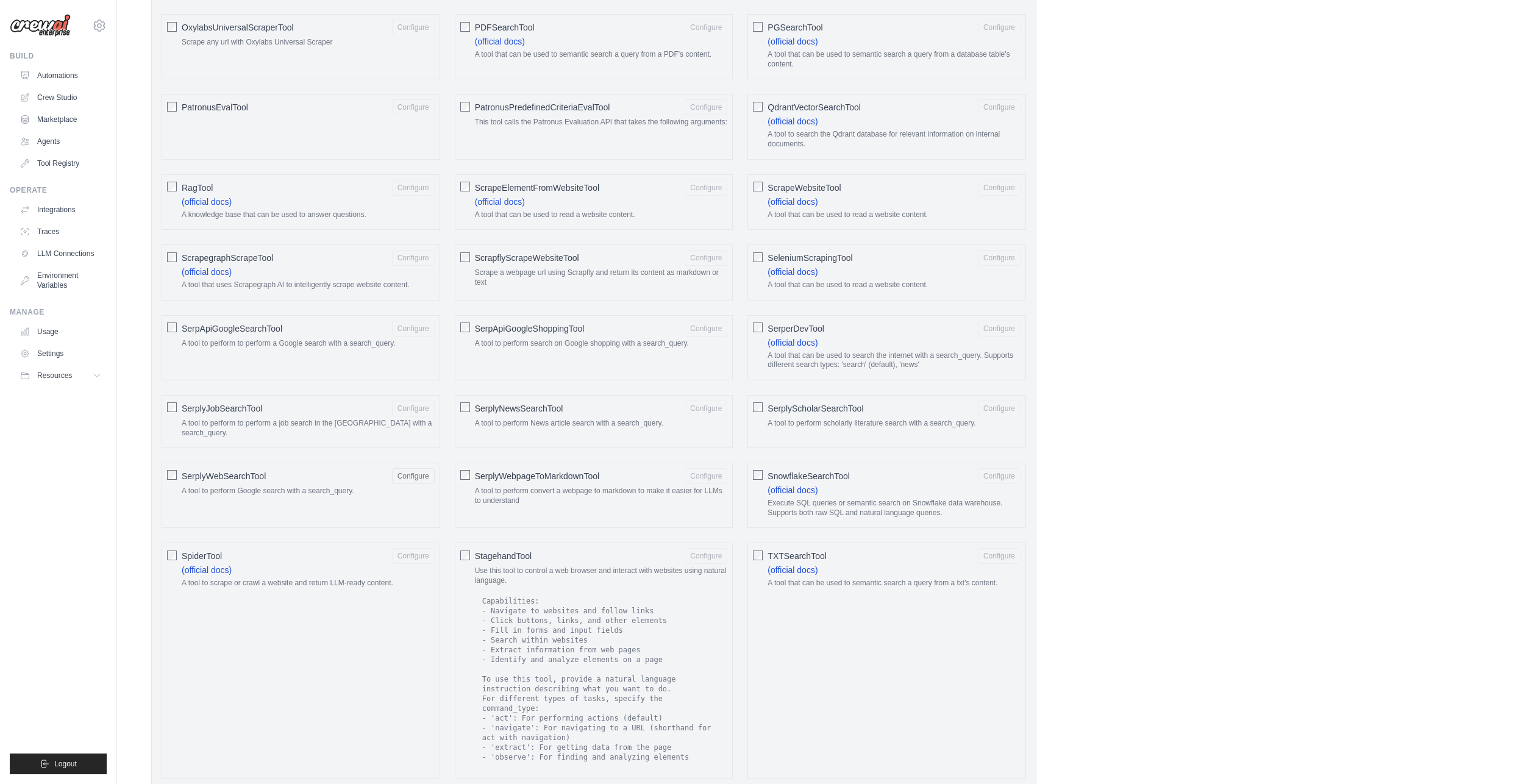
click at [206, 470] on span "SerplyWebSearchTool" at bounding box center [224, 476] width 84 height 13
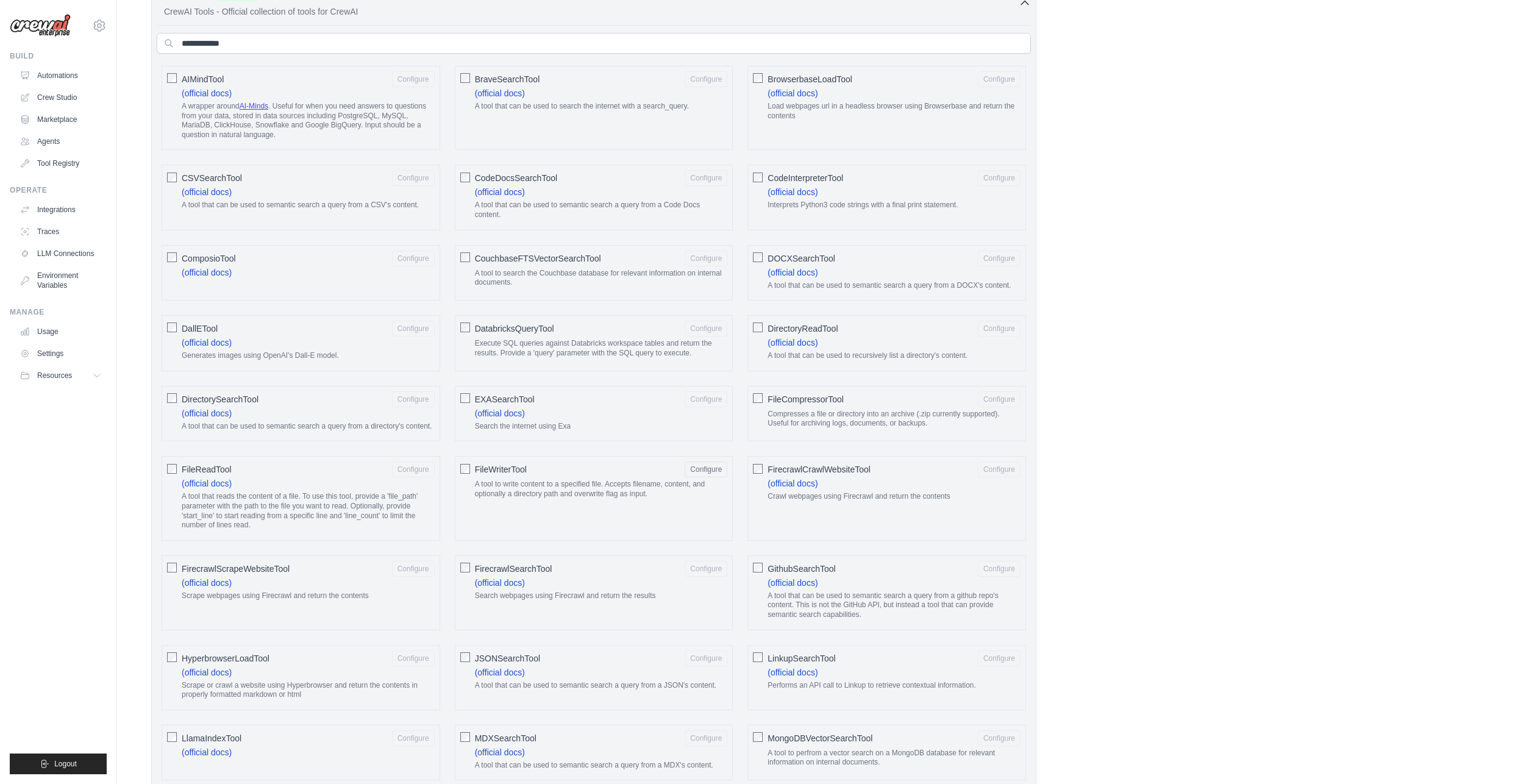
scroll to position [0, 0]
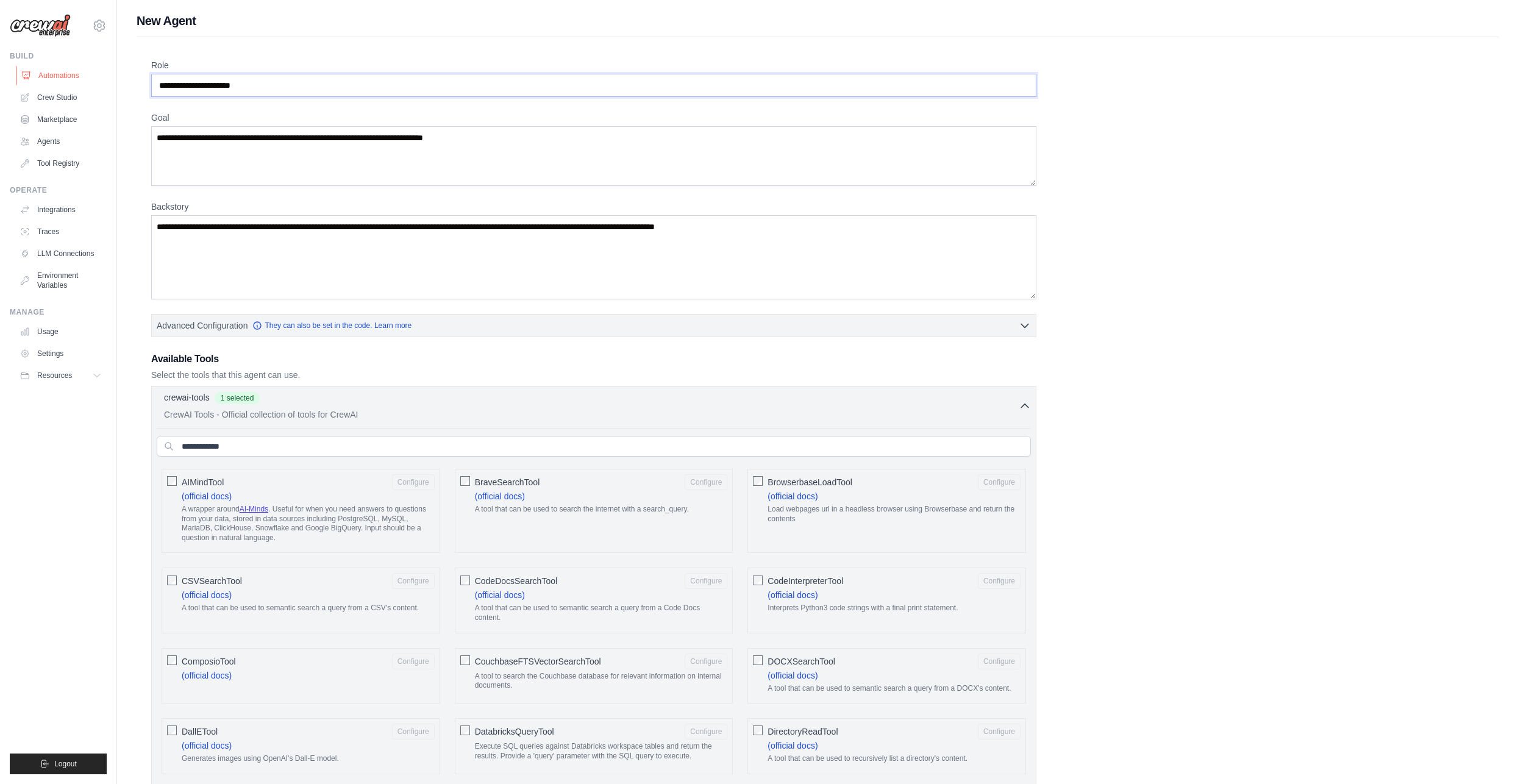
drag, startPoint x: 275, startPoint y: 83, endPoint x: 81, endPoint y: 68, distance: 194.6
type input "*"
type input "**********"
click at [382, 137] on textarea "**********" at bounding box center [593, 156] width 885 height 60
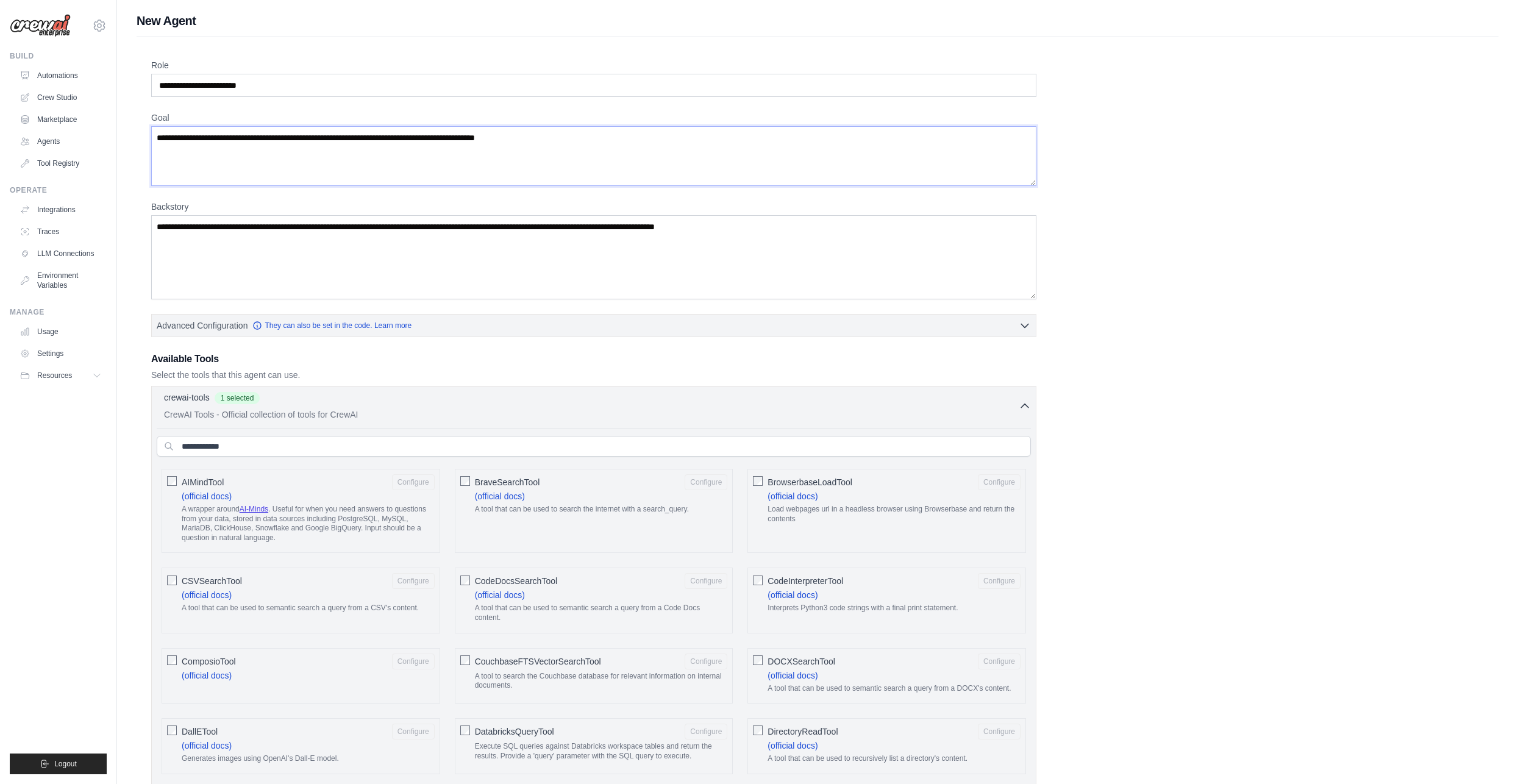
type textarea "**********"
click at [561, 417] on p "CrewAI Tools - Official collection of tools for CrewAI" at bounding box center [591, 414] width 855 height 13
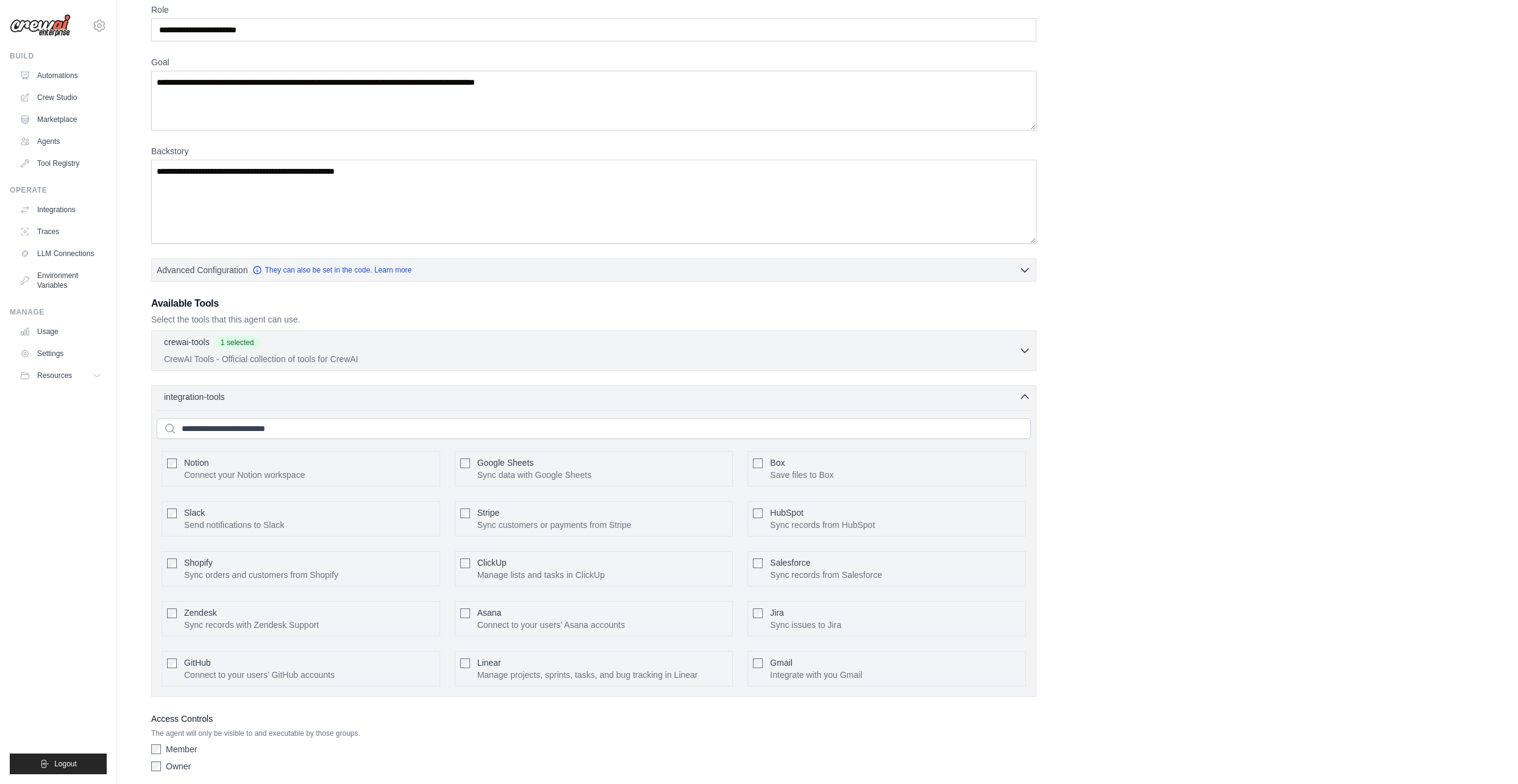
scroll to position [104, 0]
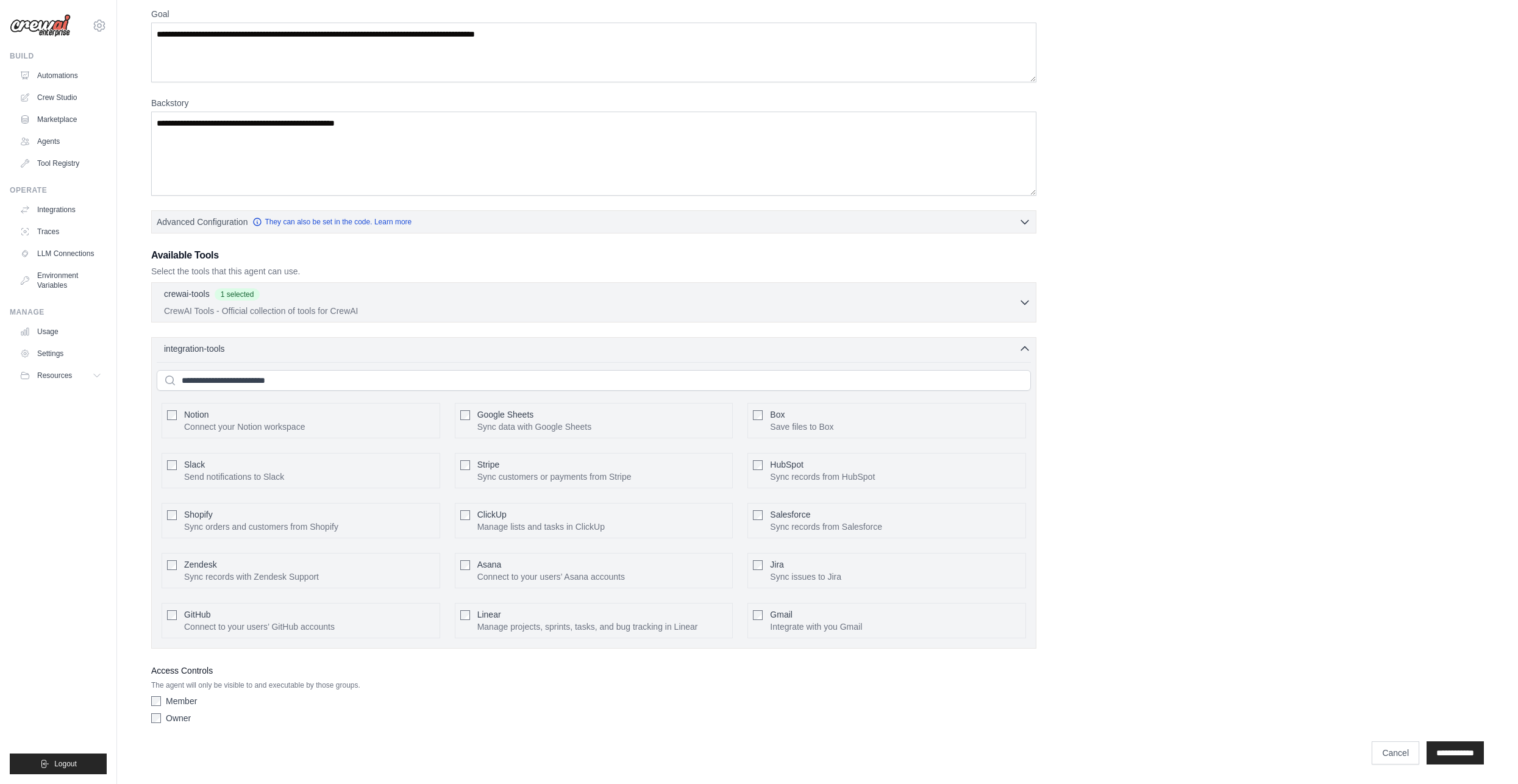
click at [174, 698] on label "Member" at bounding box center [181, 702] width 31 height 13
click at [170, 712] on div "Member Owner" at bounding box center [593, 712] width 885 height 34
click at [171, 714] on label "Owner" at bounding box center [178, 719] width 25 height 13
click at [1449, 749] on input "**********" at bounding box center [1455, 753] width 57 height 23
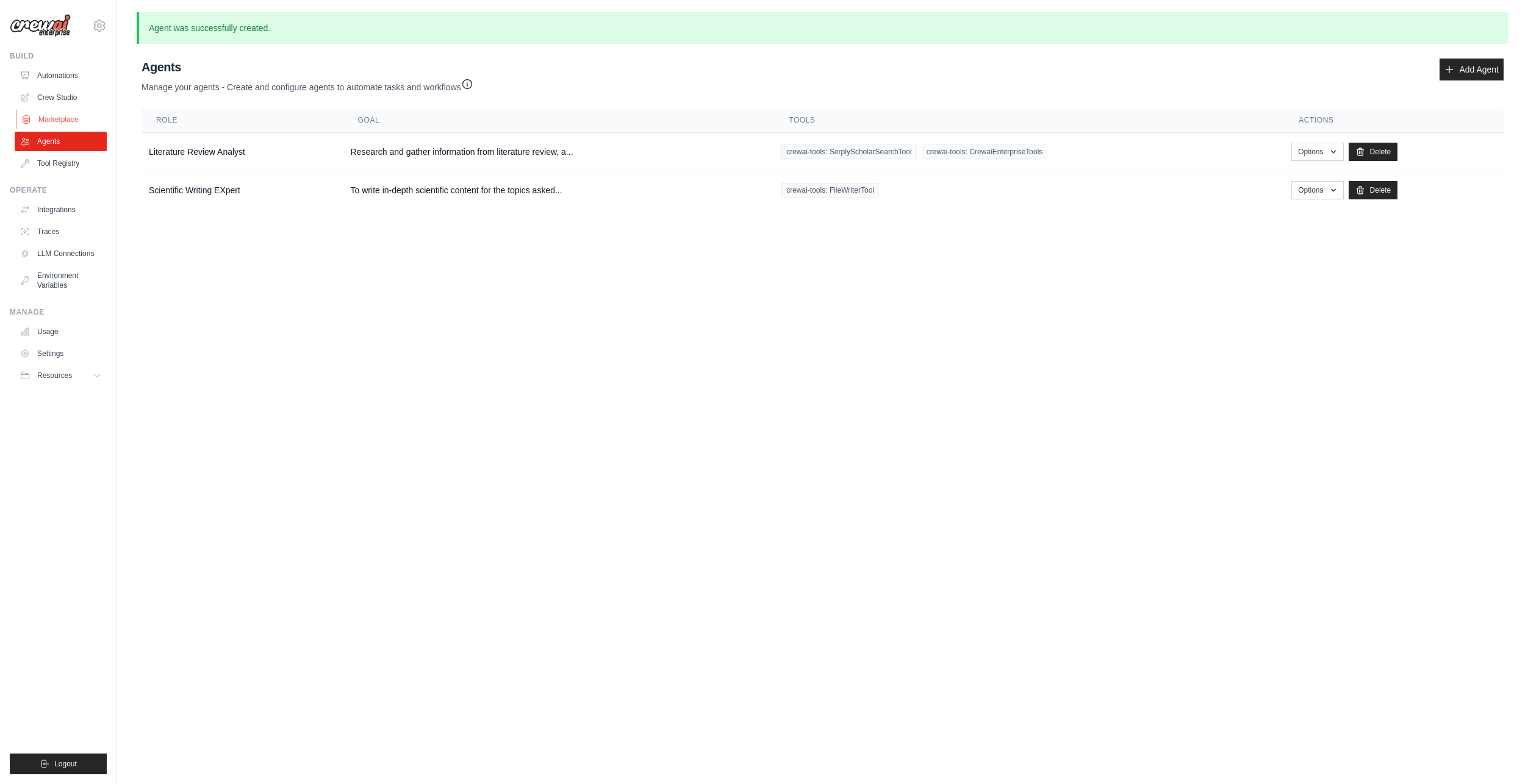
click at [55, 112] on link "Marketplace" at bounding box center [62, 120] width 92 height 20
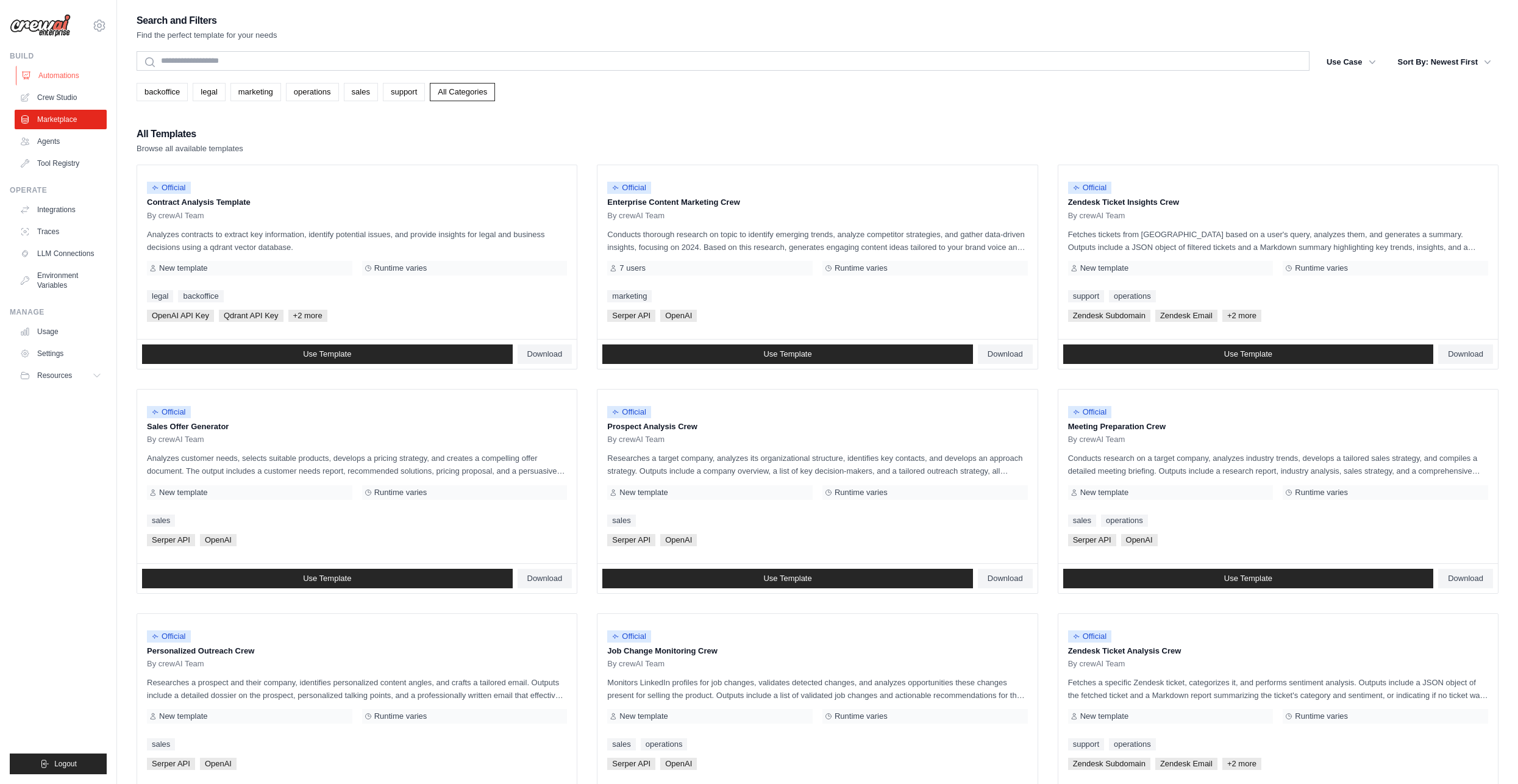
click at [55, 80] on link "Automations" at bounding box center [62, 76] width 92 height 20
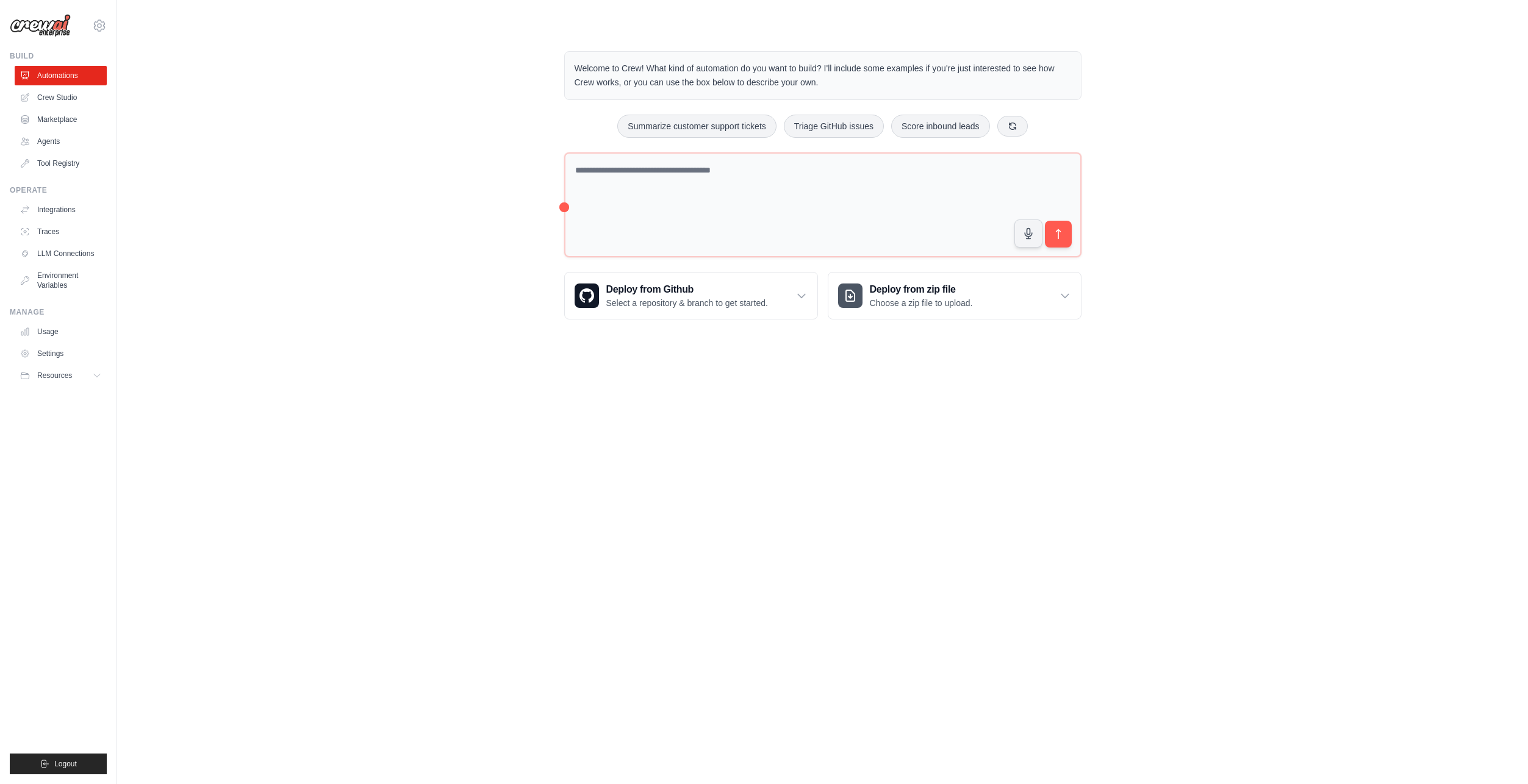
drag, startPoint x: 722, startPoint y: 124, endPoint x: 180, endPoint y: 186, distance: 545.5
click at [171, 201] on div "Welcome to Crew! What kind of automation do you want to build? I'll include som…" at bounding box center [823, 184] width 1371 height 307
drag, startPoint x: 632, startPoint y: 182, endPoint x: 464, endPoint y: 175, distance: 168.1
click at [631, 182] on textarea at bounding box center [823, 205] width 517 height 106
click at [70, 102] on link "Crew Studio" at bounding box center [62, 98] width 92 height 20
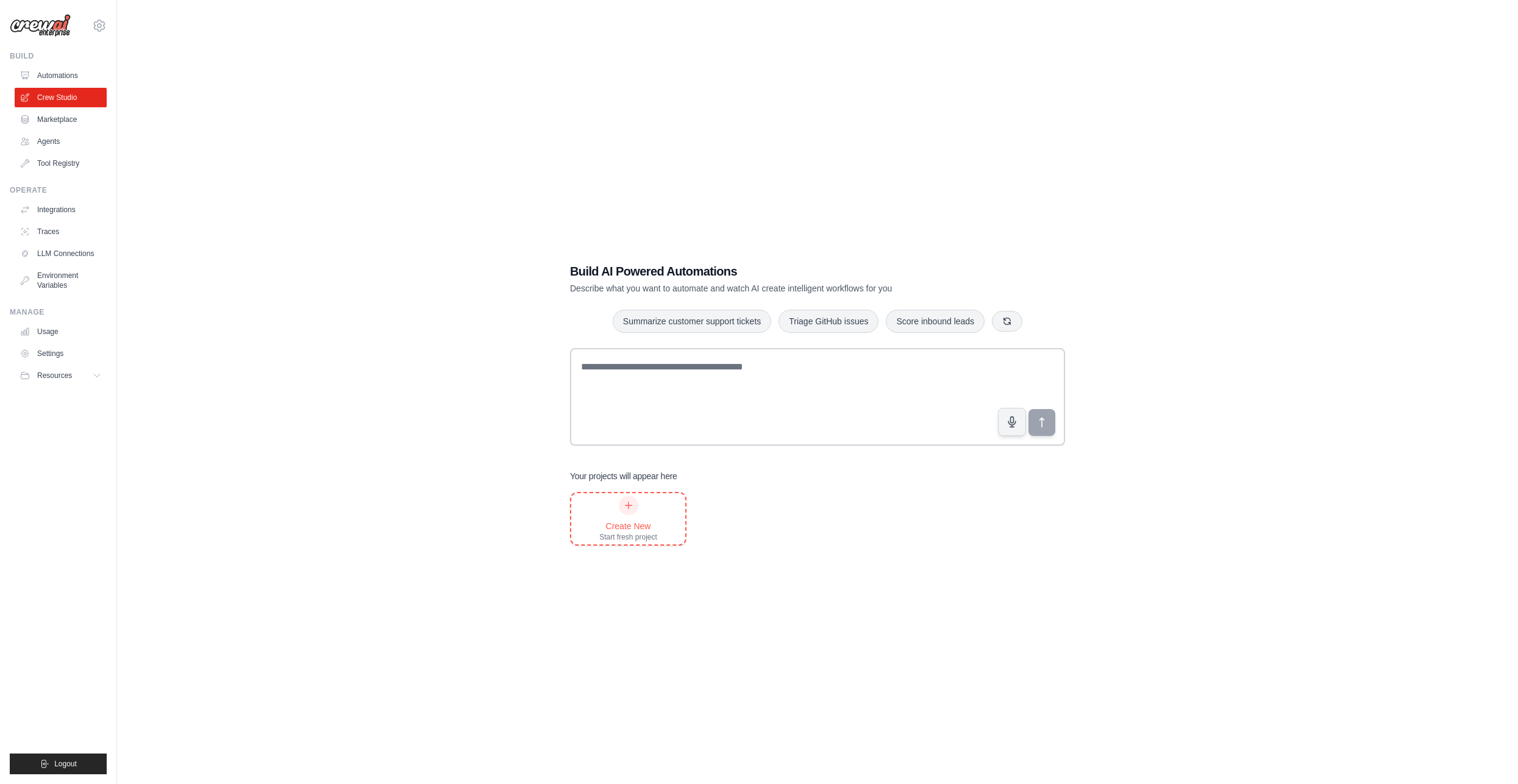
click at [625, 509] on icon at bounding box center [628, 505] width 10 height 10
click at [70, 212] on link "Integrations" at bounding box center [62, 209] width 92 height 20
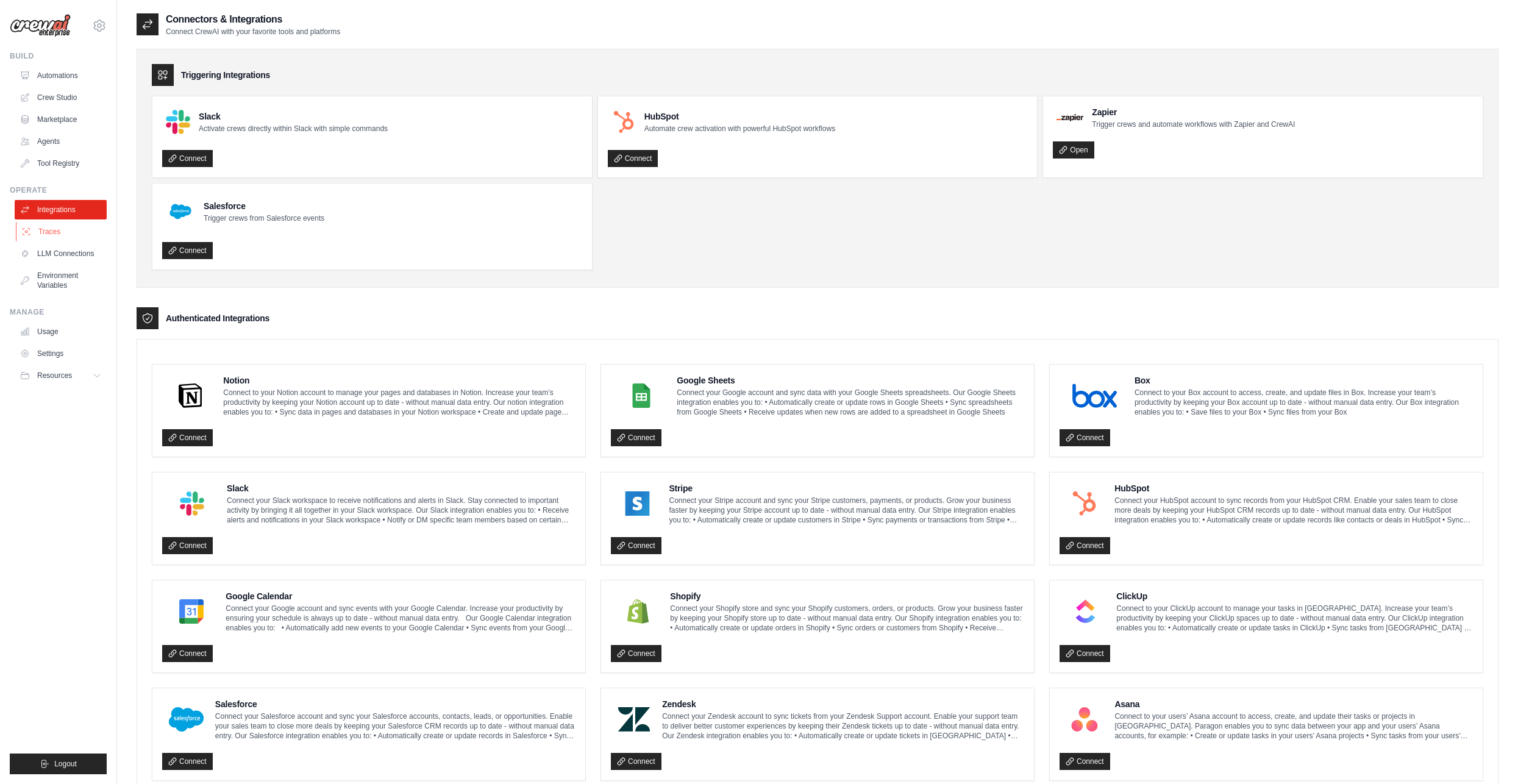
click at [62, 234] on link "Traces" at bounding box center [62, 232] width 92 height 20
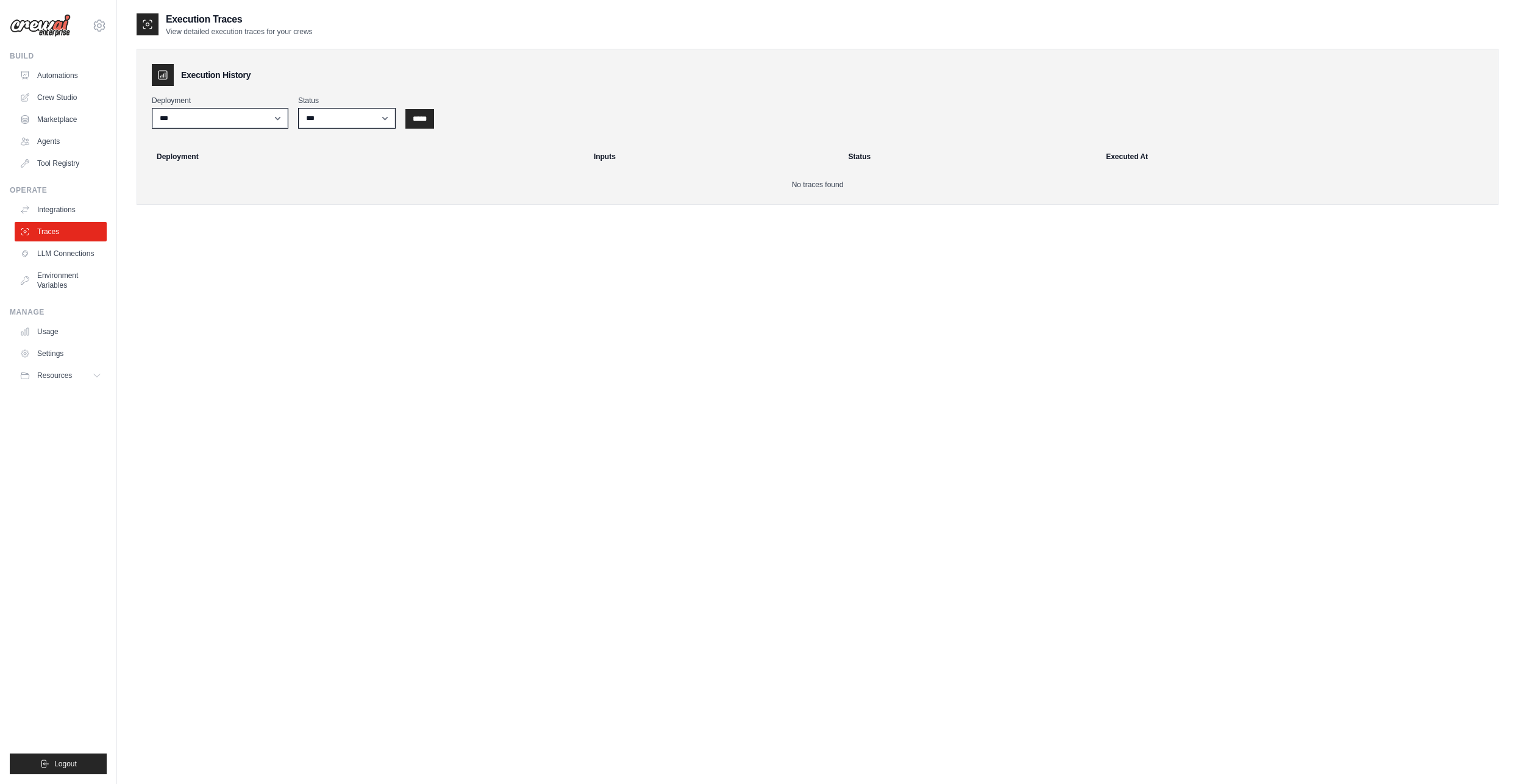
click at [74, 263] on ul "Integrations Traces LLM Connections Environment Variables" at bounding box center [60, 247] width 92 height 95
click at [59, 247] on link "LLM Connections" at bounding box center [62, 254] width 92 height 20
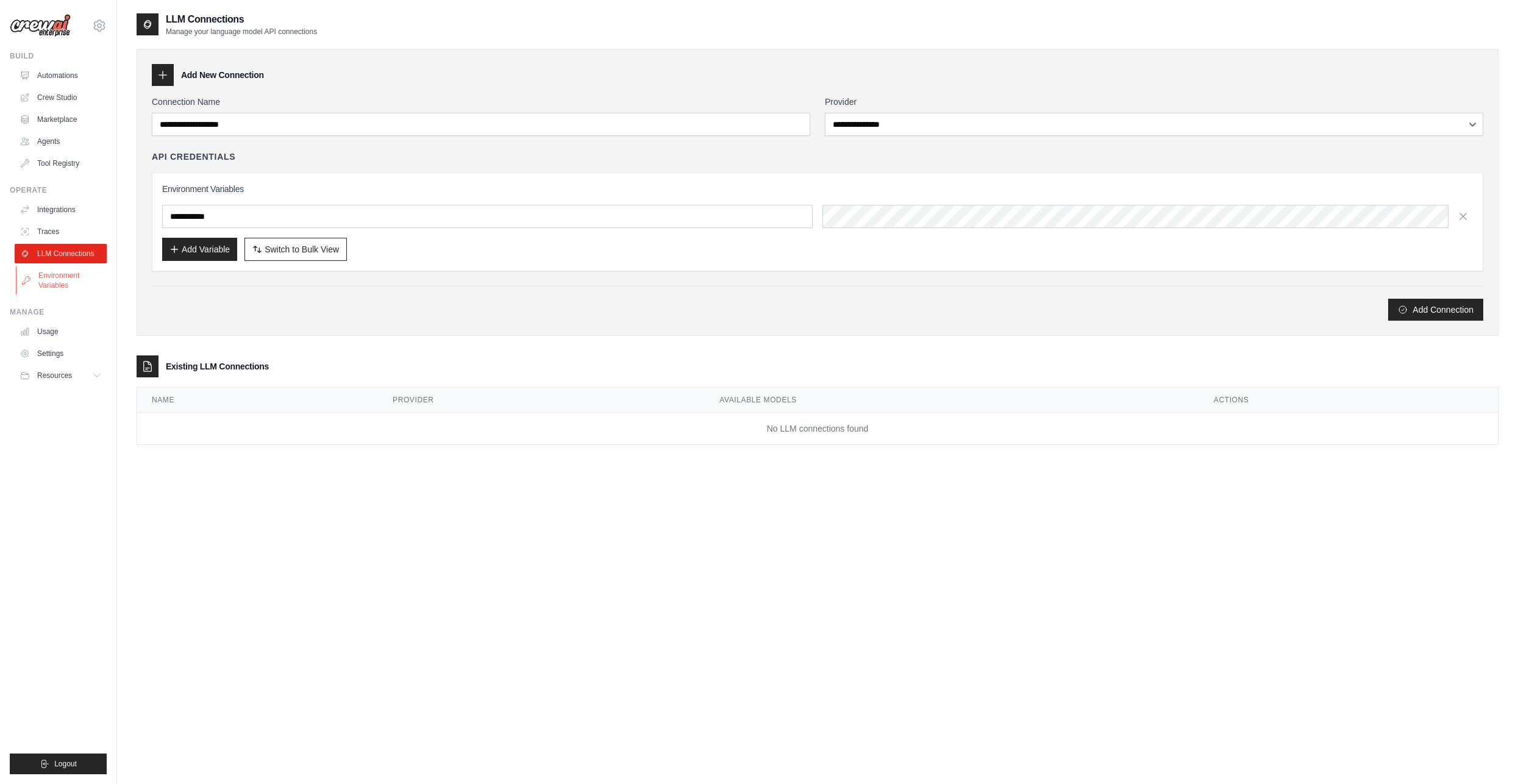
click at [64, 279] on link "Environment Variables" at bounding box center [62, 280] width 92 height 30
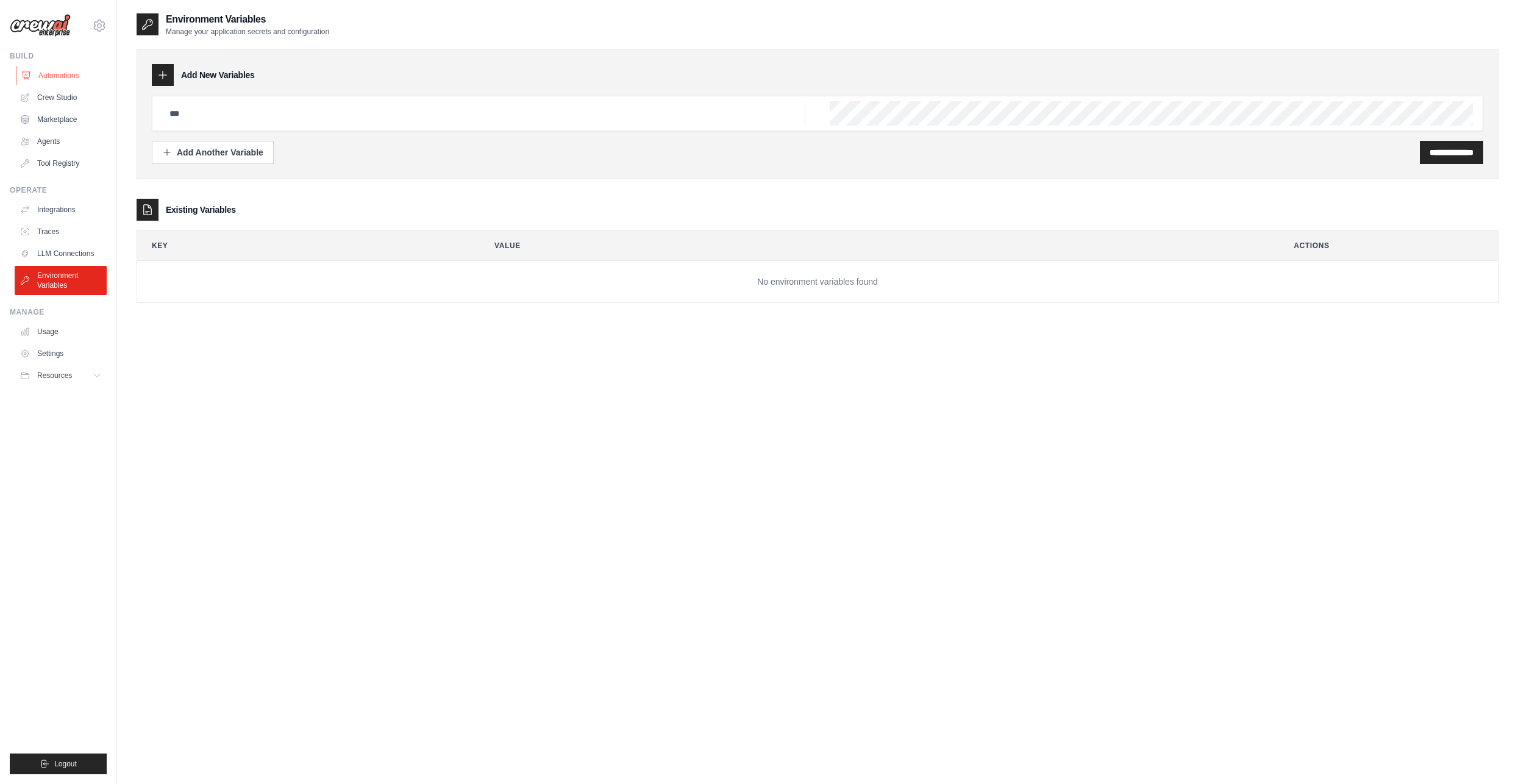
click at [66, 82] on link "Automations" at bounding box center [62, 76] width 92 height 20
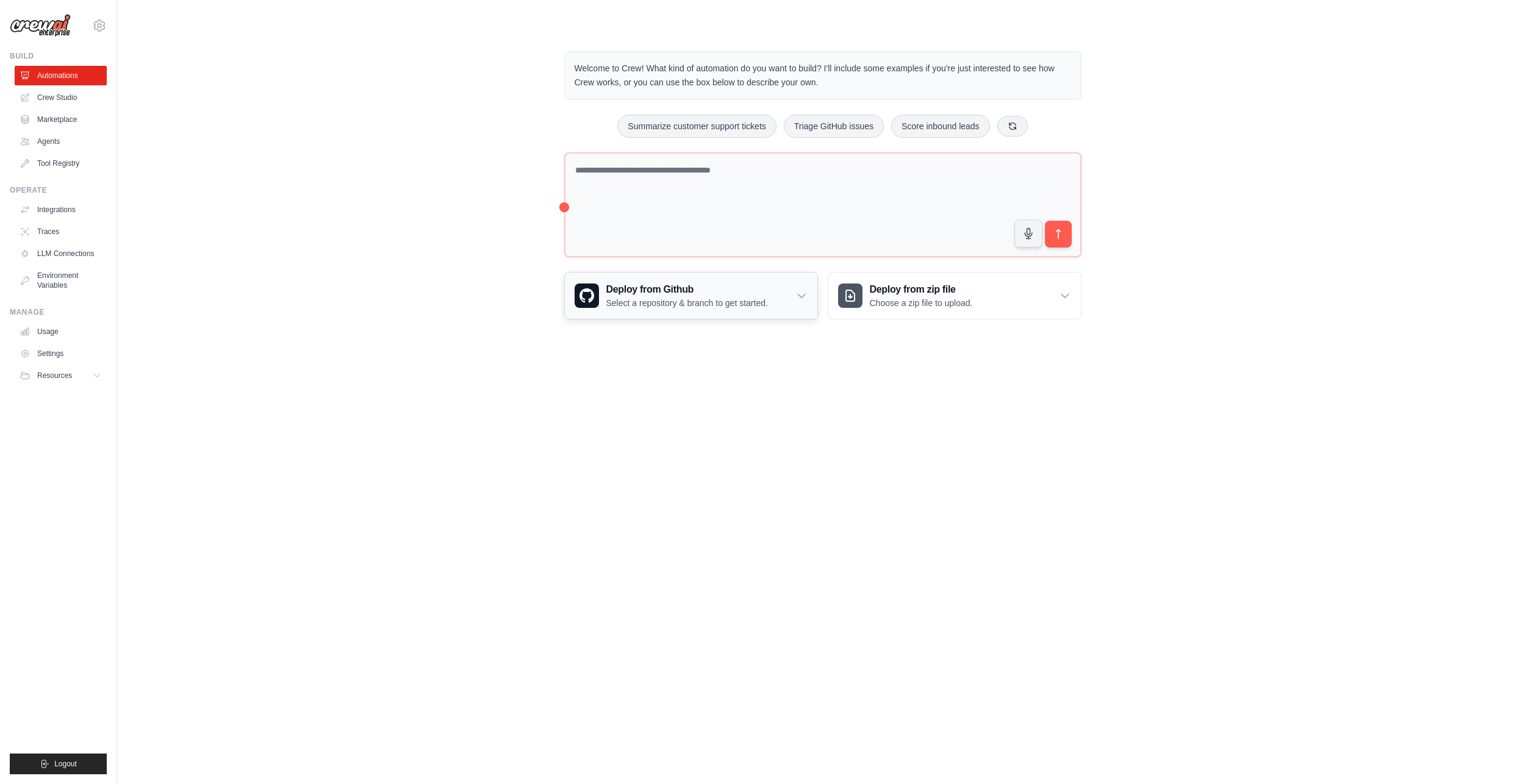
click at [782, 293] on div "Deploy from Github Select a repository & branch to get started." at bounding box center [691, 296] width 252 height 47
click at [60, 98] on link "Crew Studio" at bounding box center [62, 98] width 92 height 20
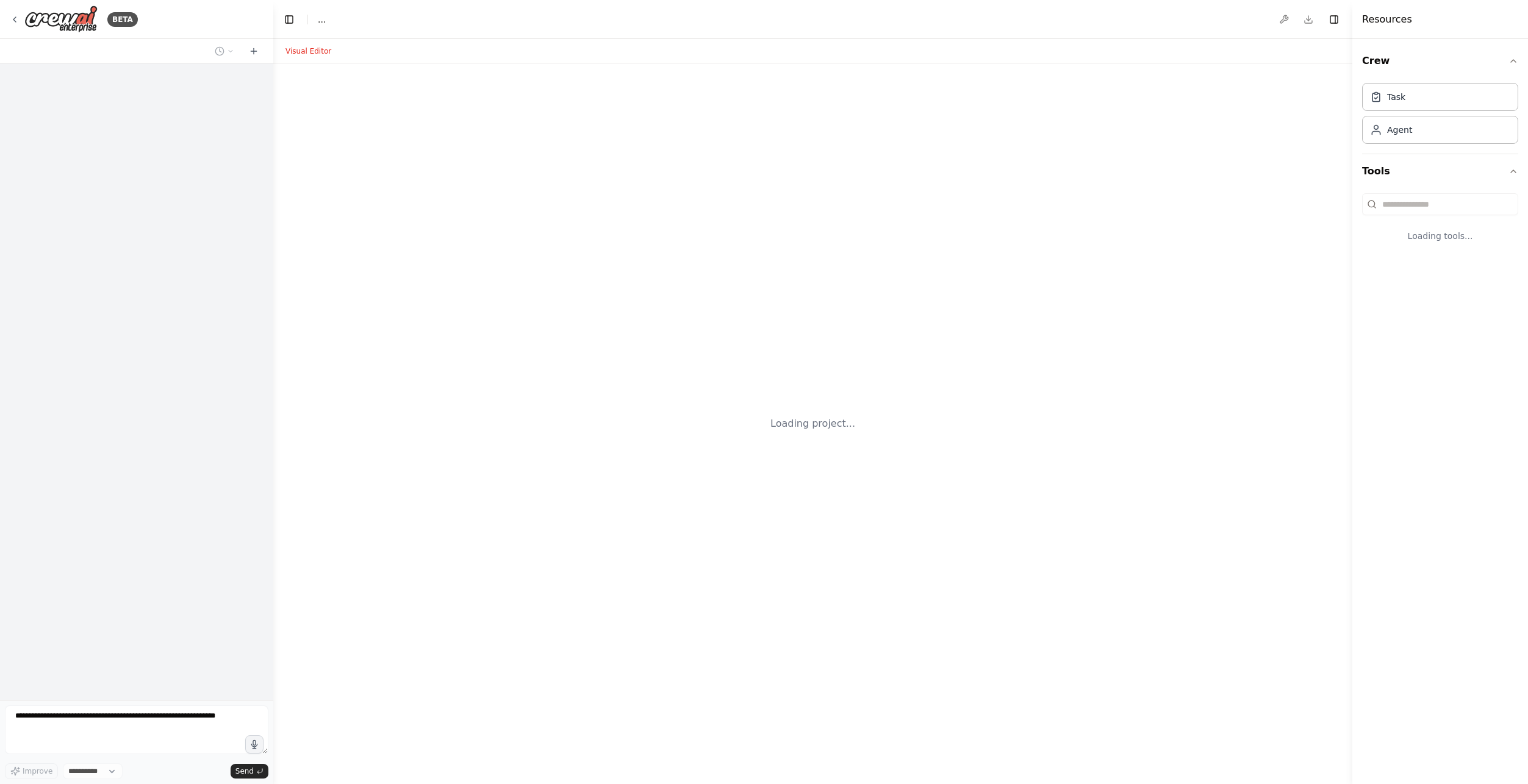
select select "****"
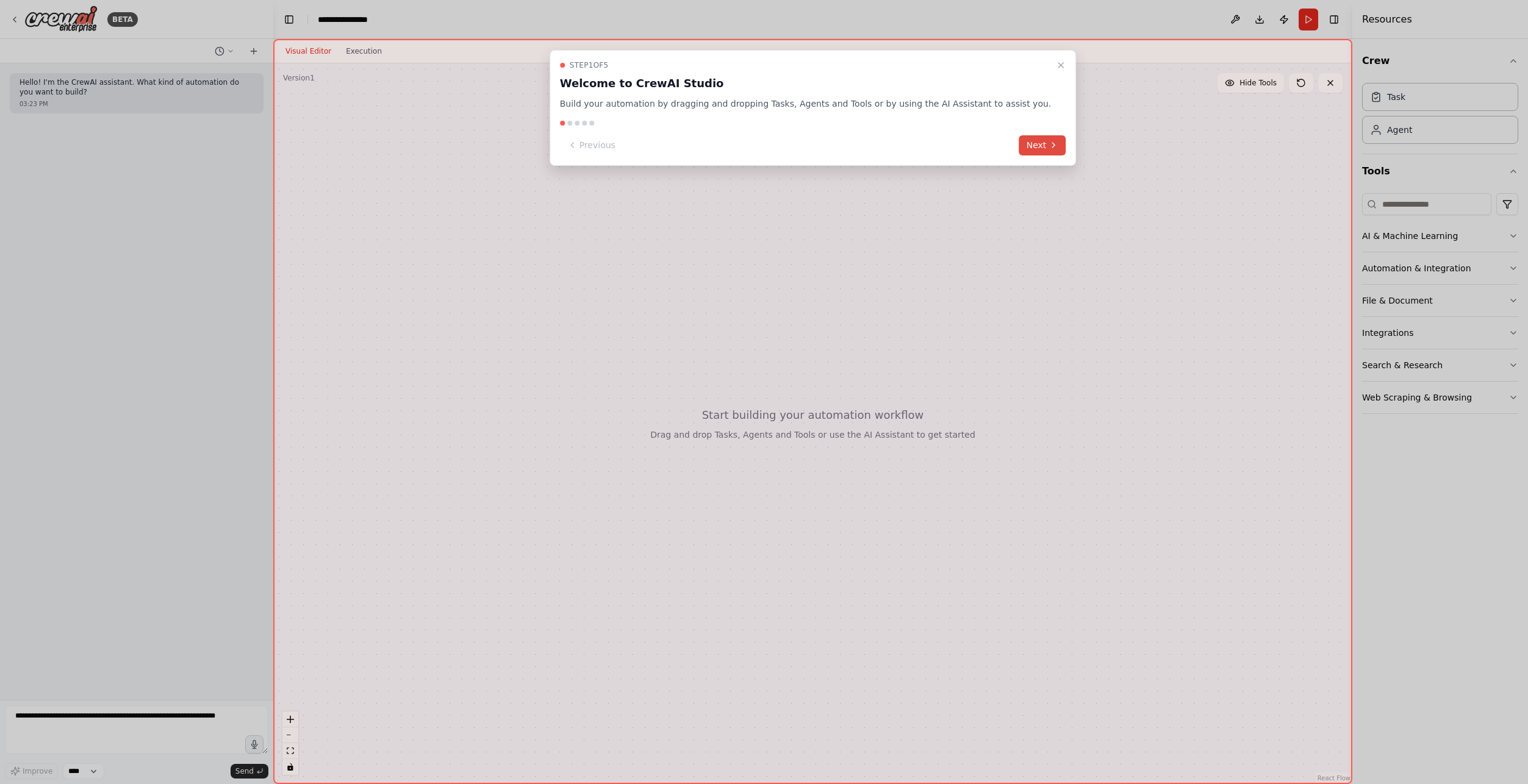
click at [1019, 141] on button "Next" at bounding box center [1042, 145] width 47 height 20
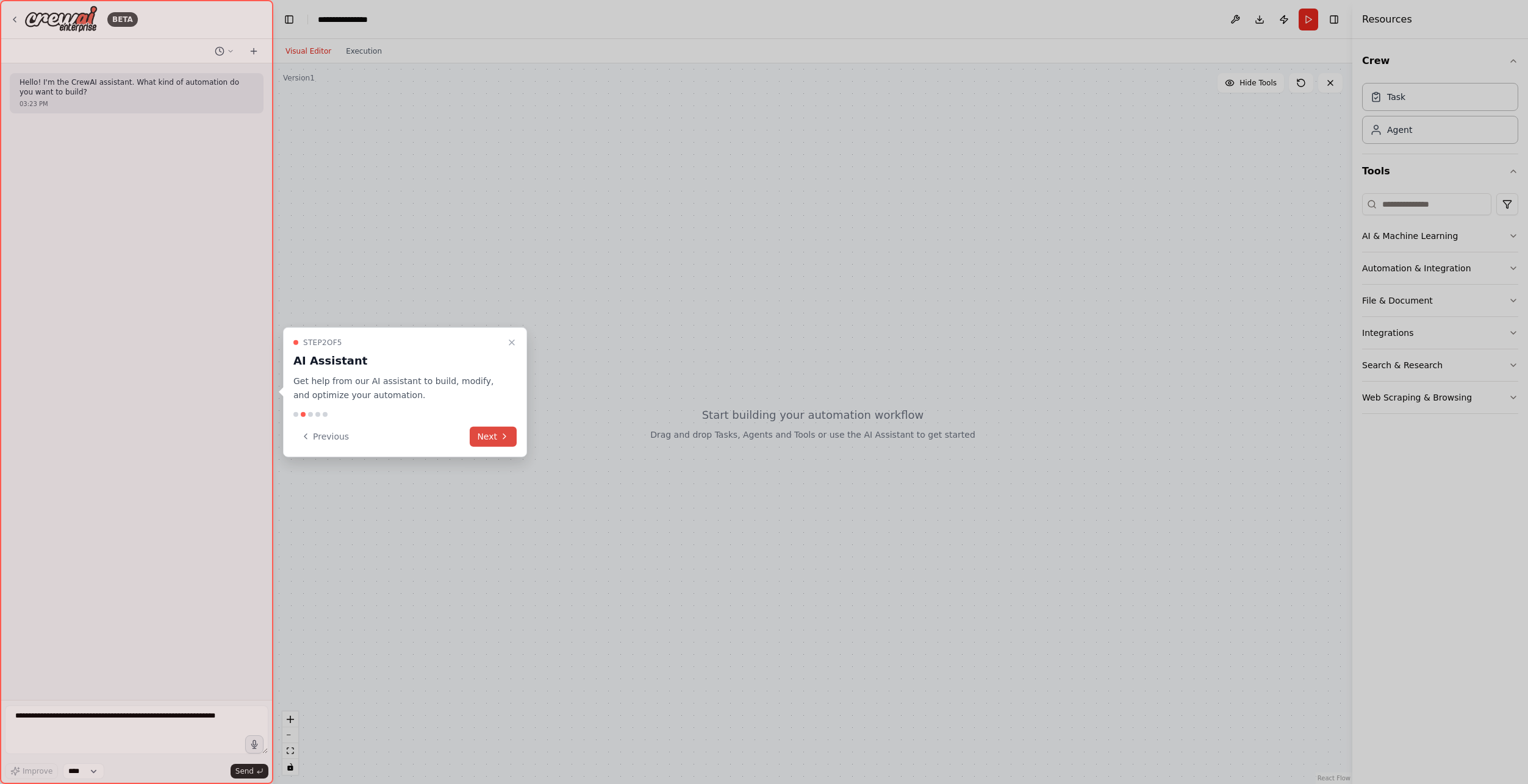
click at [500, 435] on icon at bounding box center [504, 436] width 10 height 10
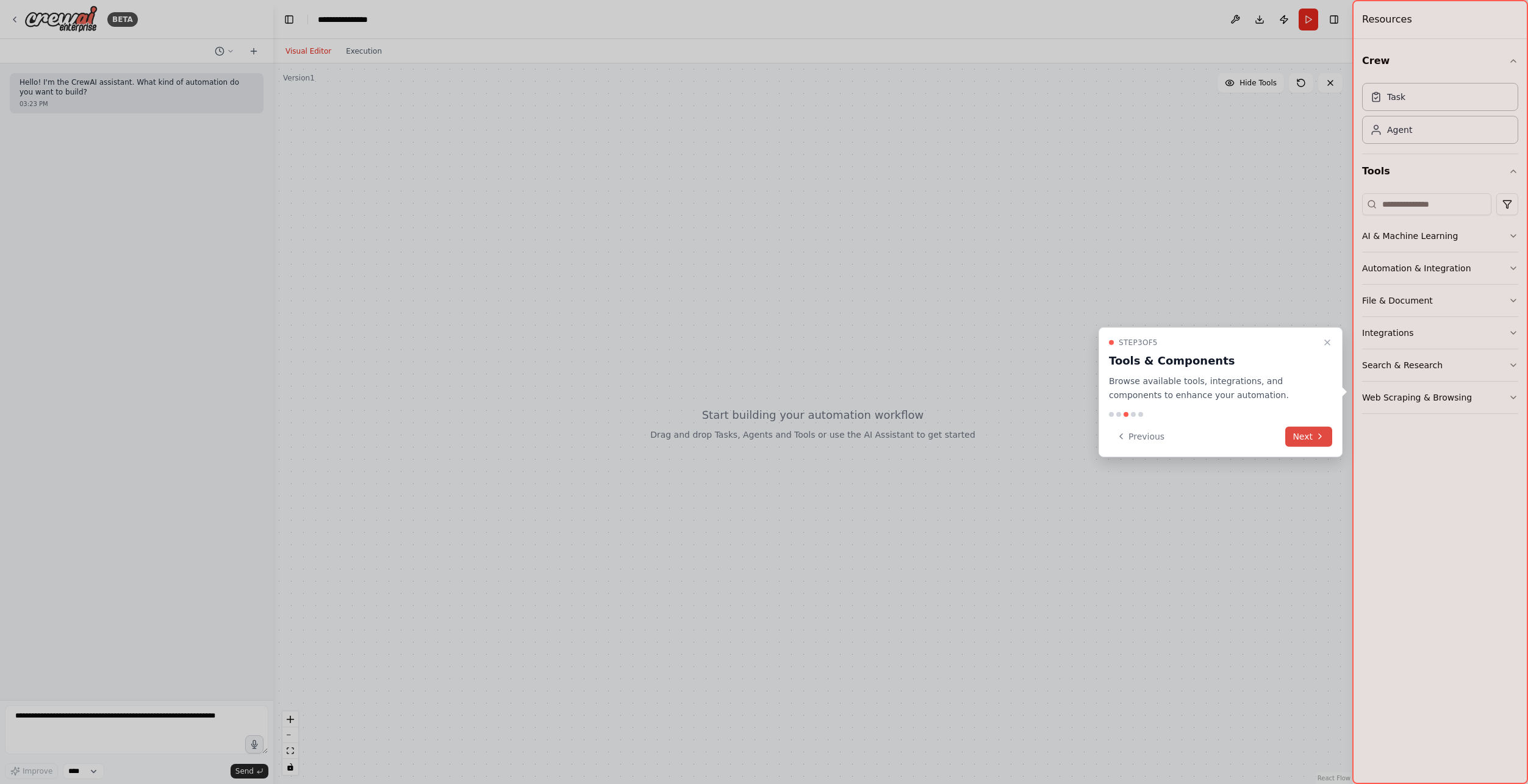
click at [1297, 431] on button "Next" at bounding box center [1308, 436] width 47 height 20
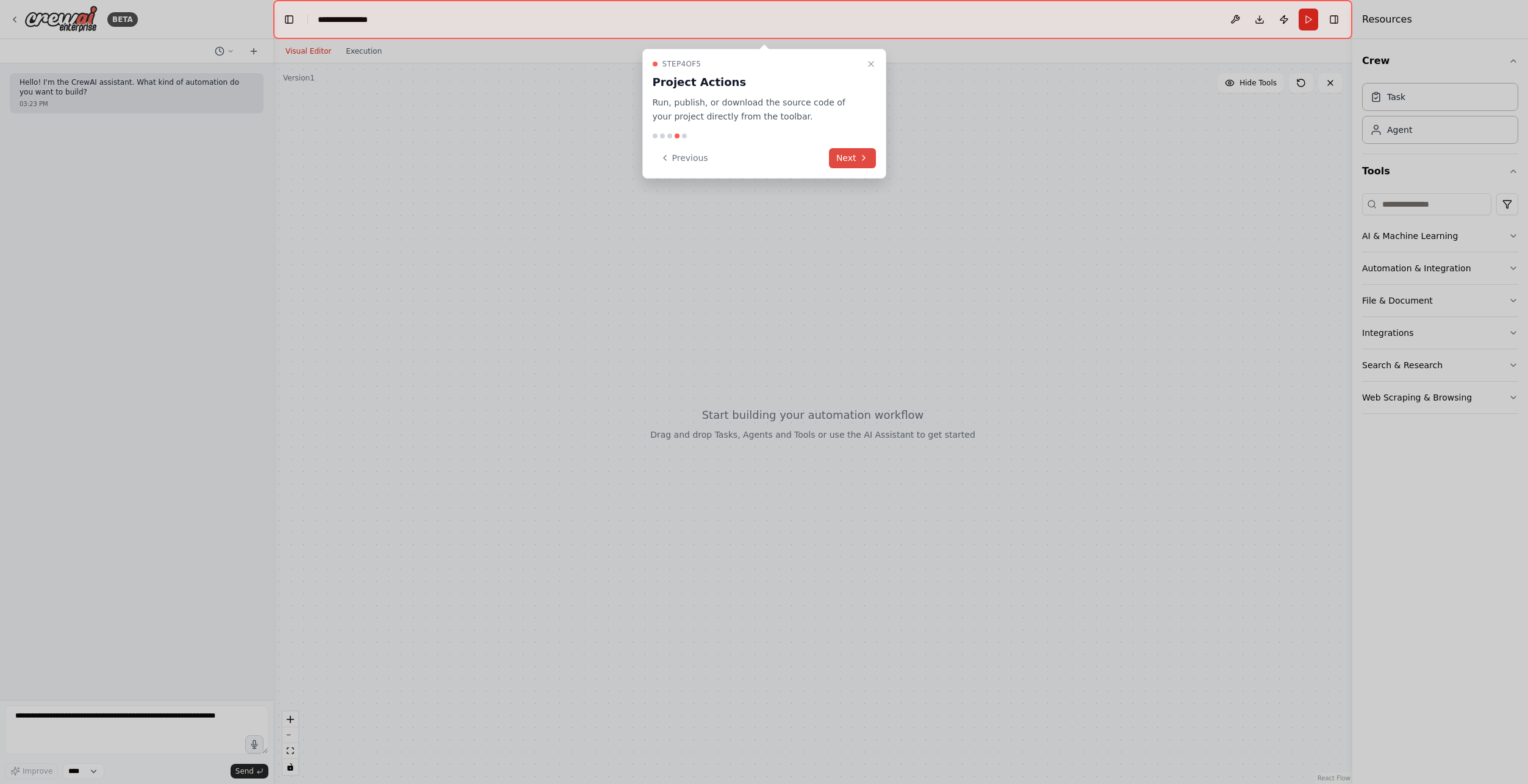
click at [867, 152] on button "Next" at bounding box center [852, 158] width 47 height 20
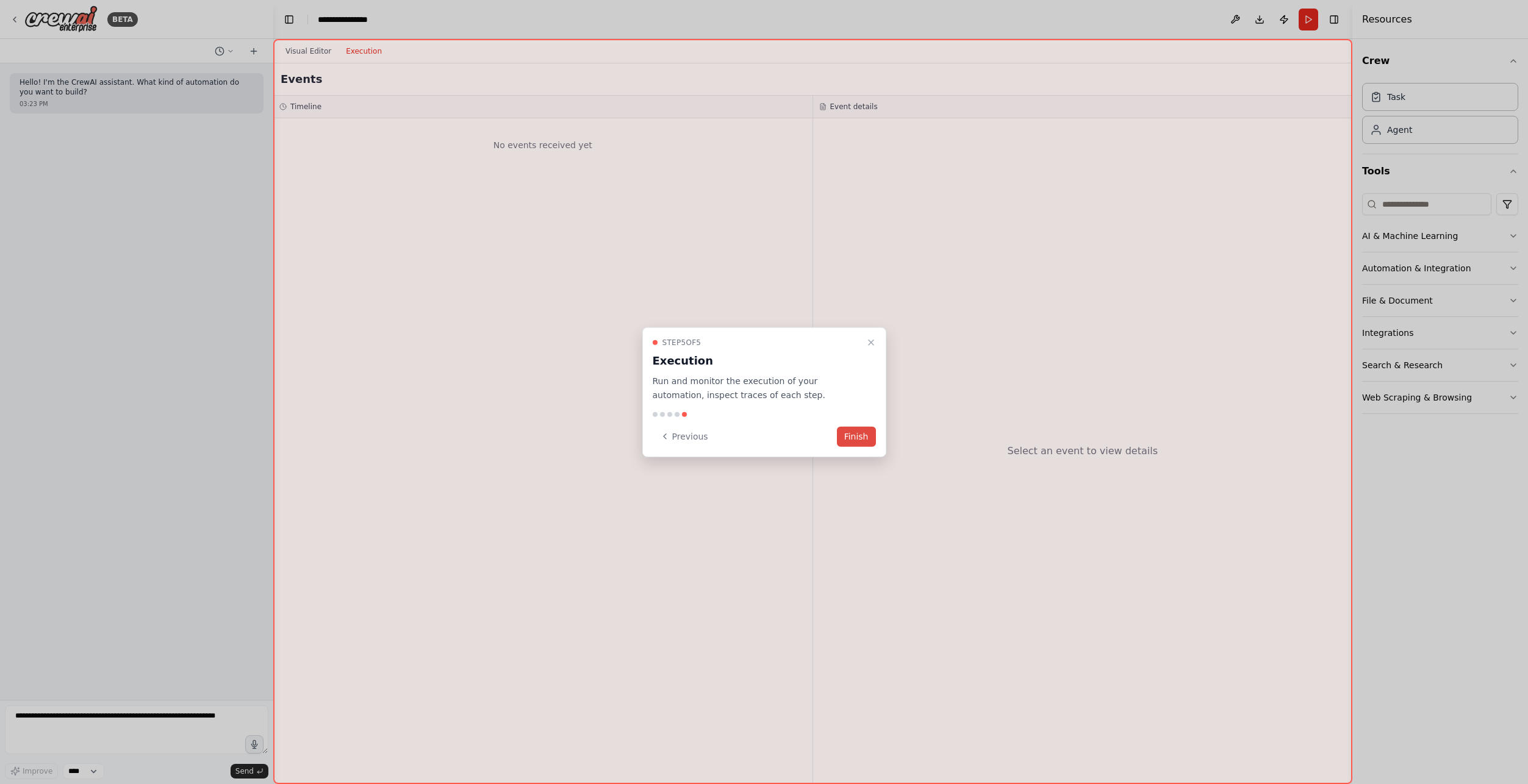
click at [859, 444] on button "Finish" at bounding box center [857, 436] width 39 height 20
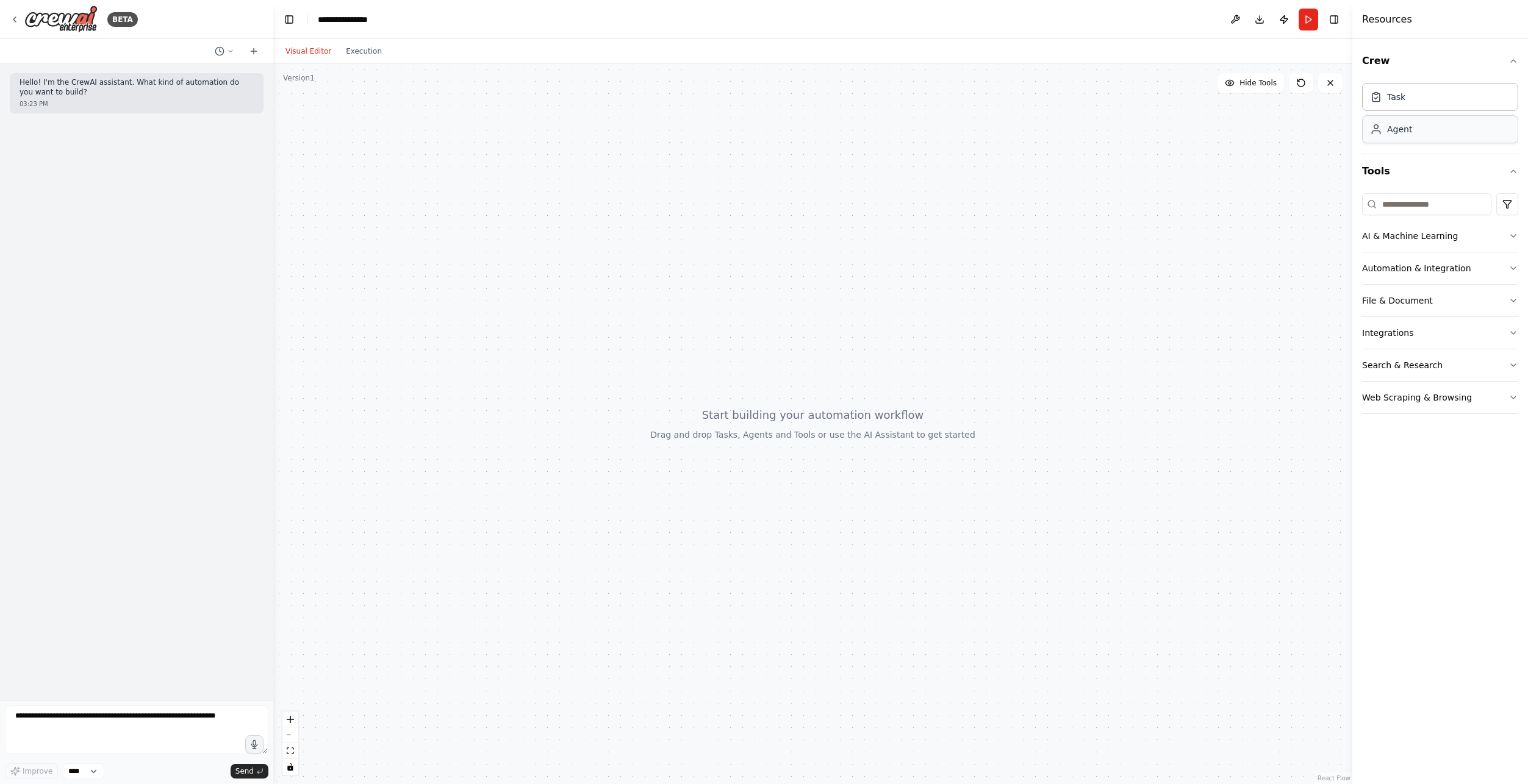
click at [1379, 134] on icon at bounding box center [1375, 132] width 8 height 3
click at [1424, 135] on div "Agent" at bounding box center [1439, 129] width 156 height 28
click at [1064, 250] on button at bounding box center [1057, 253] width 69 height 14
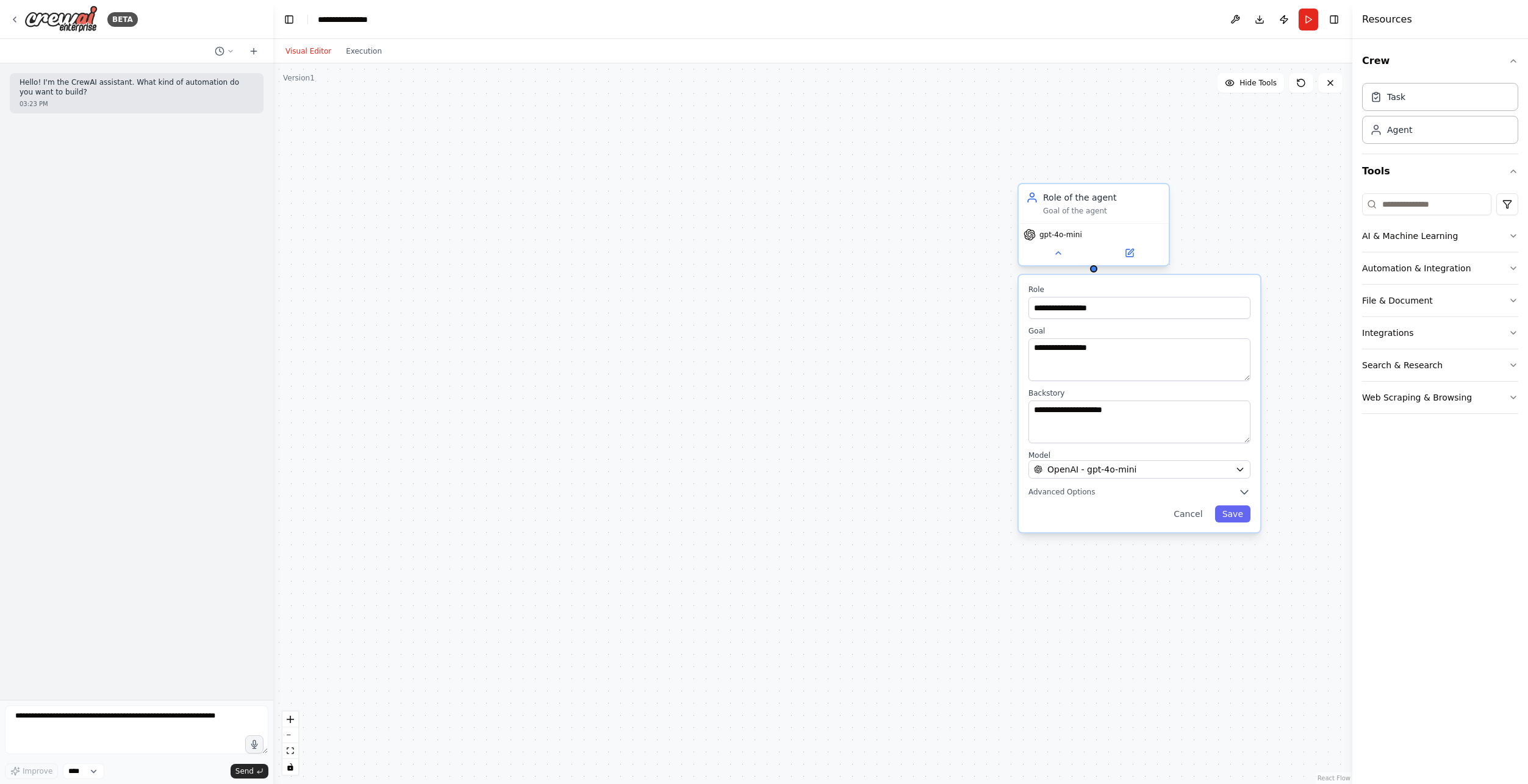
click at [1082, 200] on div "Role of the agent" at bounding box center [1102, 198] width 118 height 13
click at [1130, 255] on icon at bounding box center [1130, 253] width 7 height 7
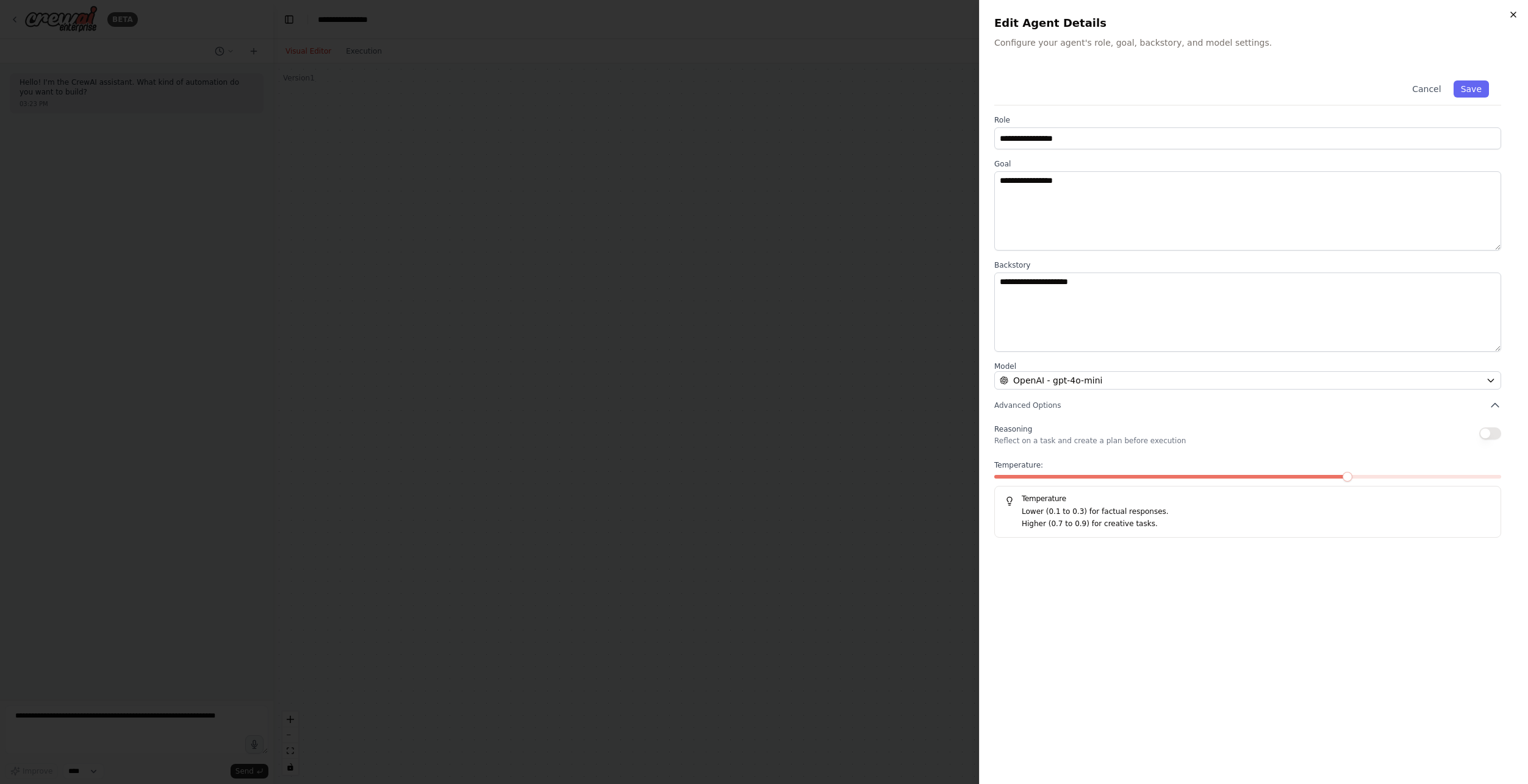
click at [1517, 11] on div "**********" at bounding box center [1252, 392] width 549 height 784
drag, startPoint x: 1517, startPoint y: 11, endPoint x: 1199, endPoint y: 48, distance: 320.1
click at [1199, 48] on p "Configure your agent's role, goal, backstory, and model settings." at bounding box center [1253, 43] width 519 height 13
click at [1512, 19] on icon "button" at bounding box center [1513, 14] width 10 height 10
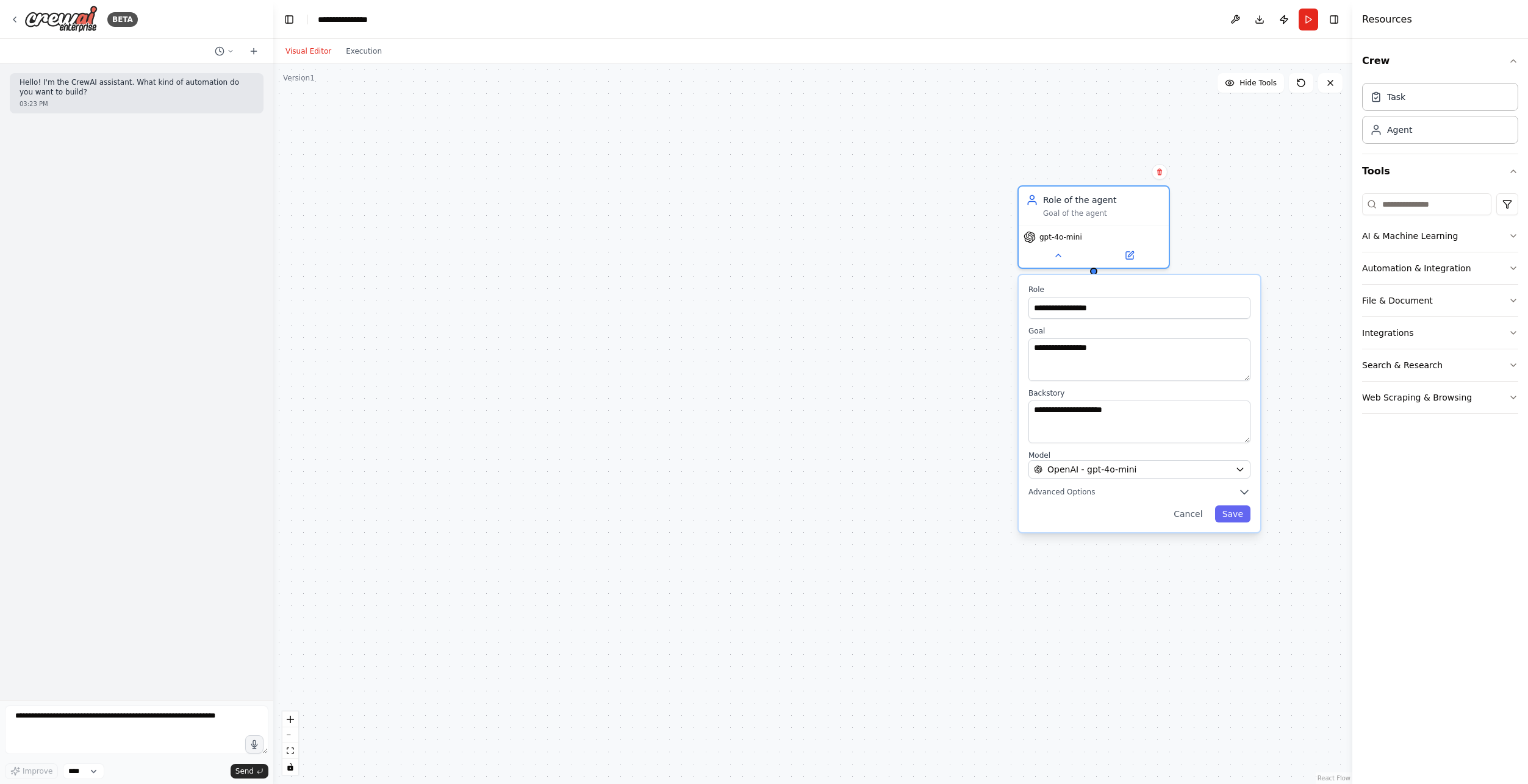
click at [1229, 184] on div "**********" at bounding box center [812, 423] width 1079 height 720
click at [1147, 193] on div "Role of the agent" at bounding box center [1102, 198] width 118 height 13
click at [1165, 173] on button at bounding box center [1159, 172] width 16 height 16
click at [1123, 174] on button "Confirm" at bounding box center [1124, 172] width 43 height 14
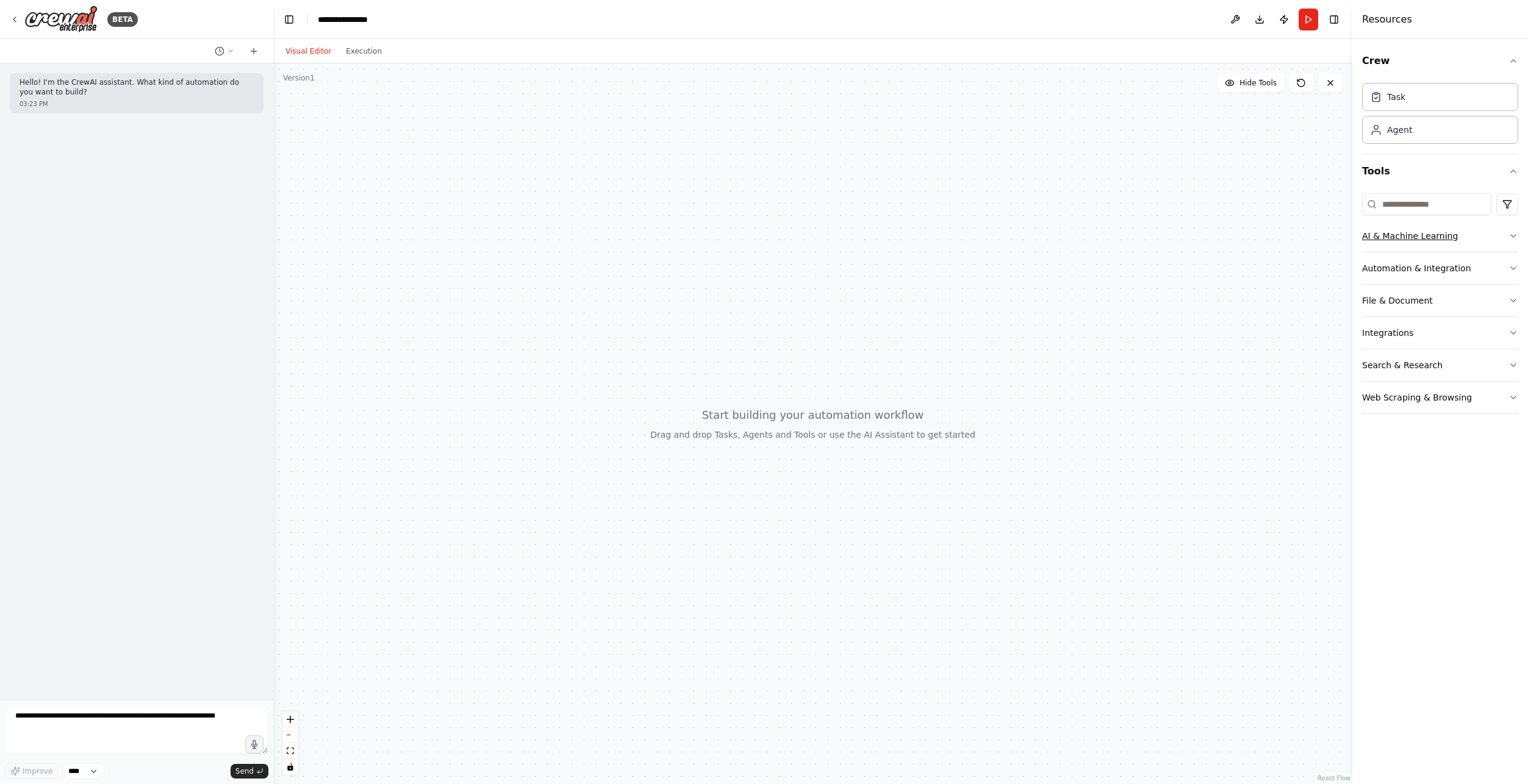
click at [1439, 234] on button "AI & Machine Learning" at bounding box center [1439, 235] width 156 height 31
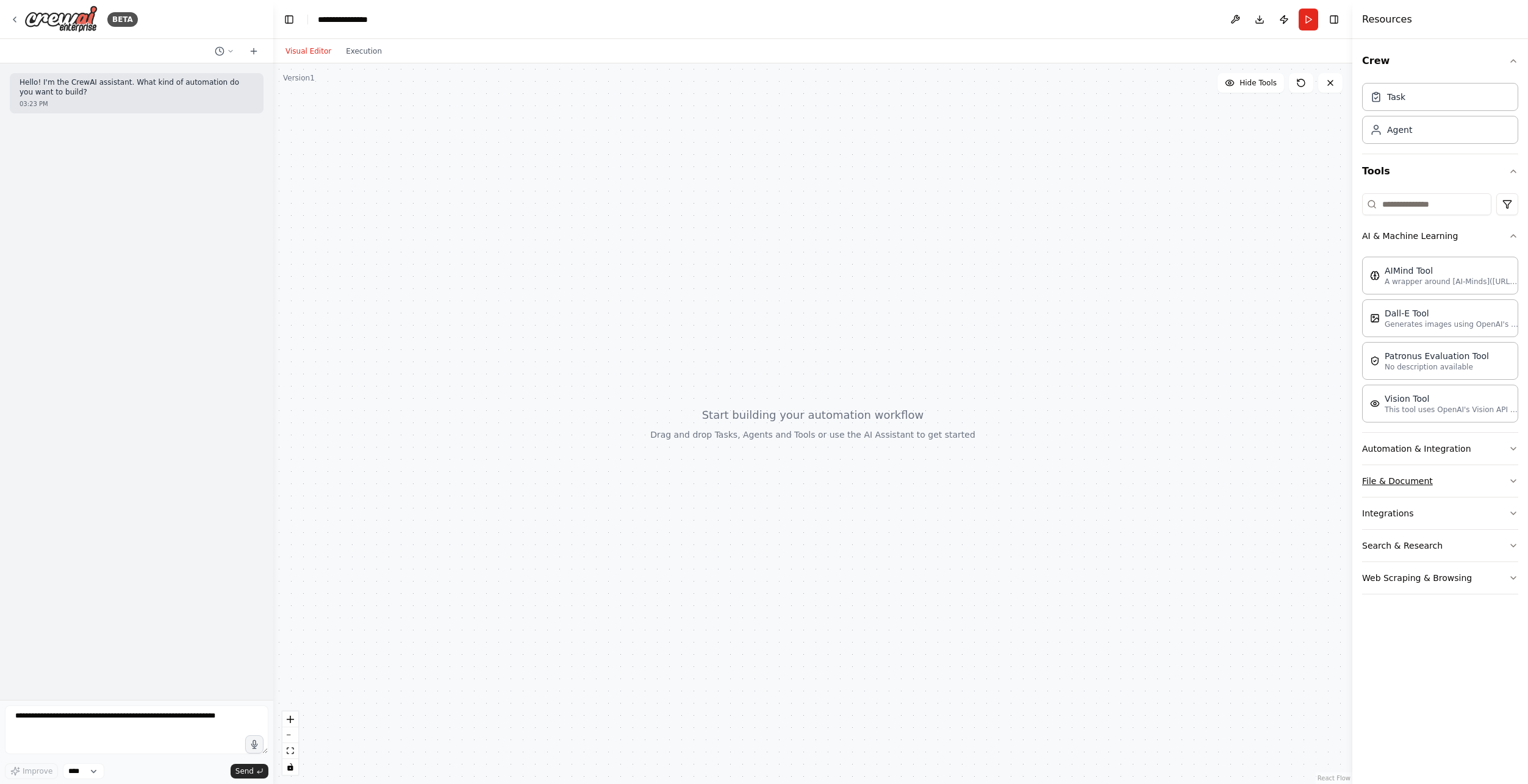
click at [1459, 485] on button "File & Document" at bounding box center [1439, 481] width 156 height 31
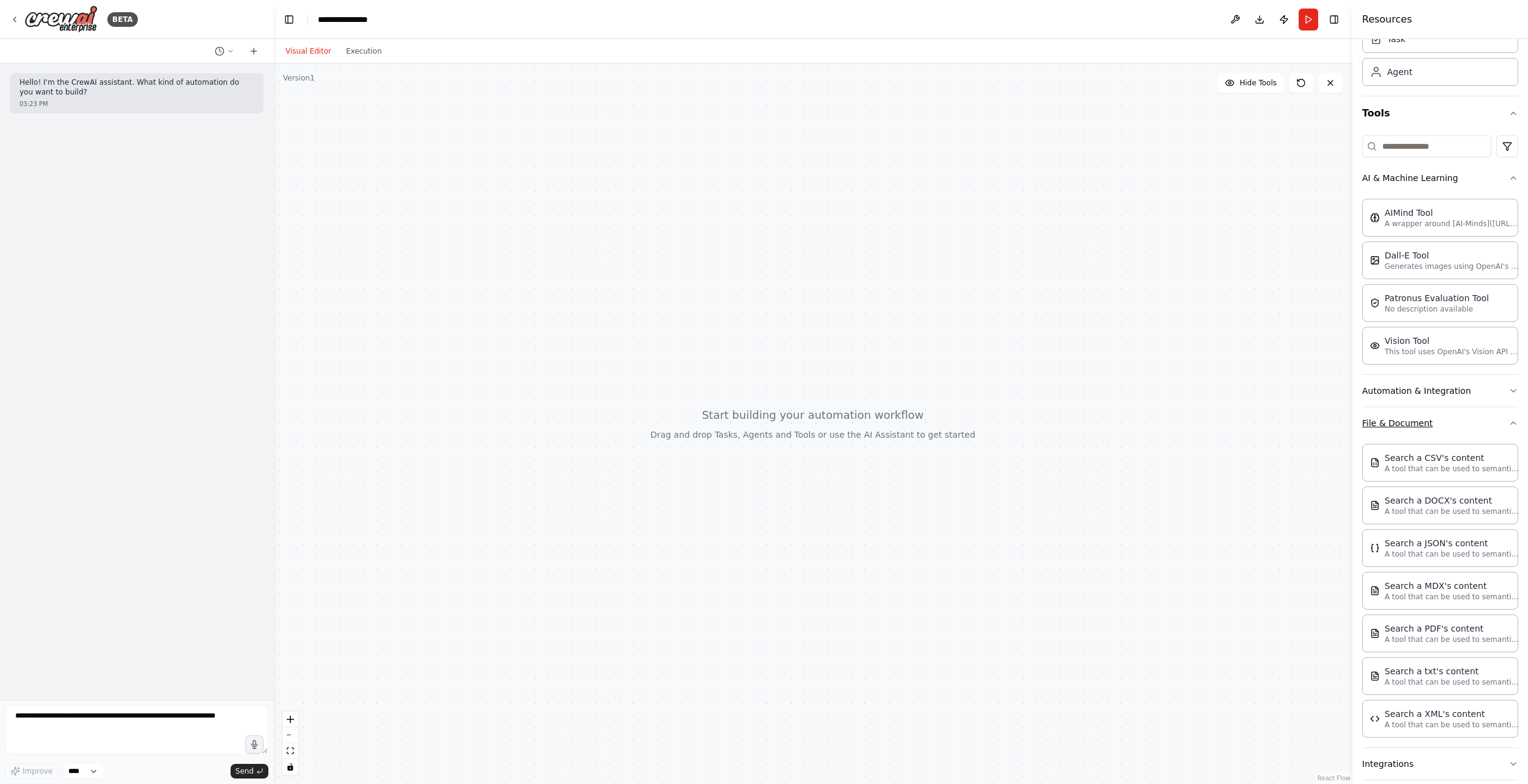
scroll to position [139, 0]
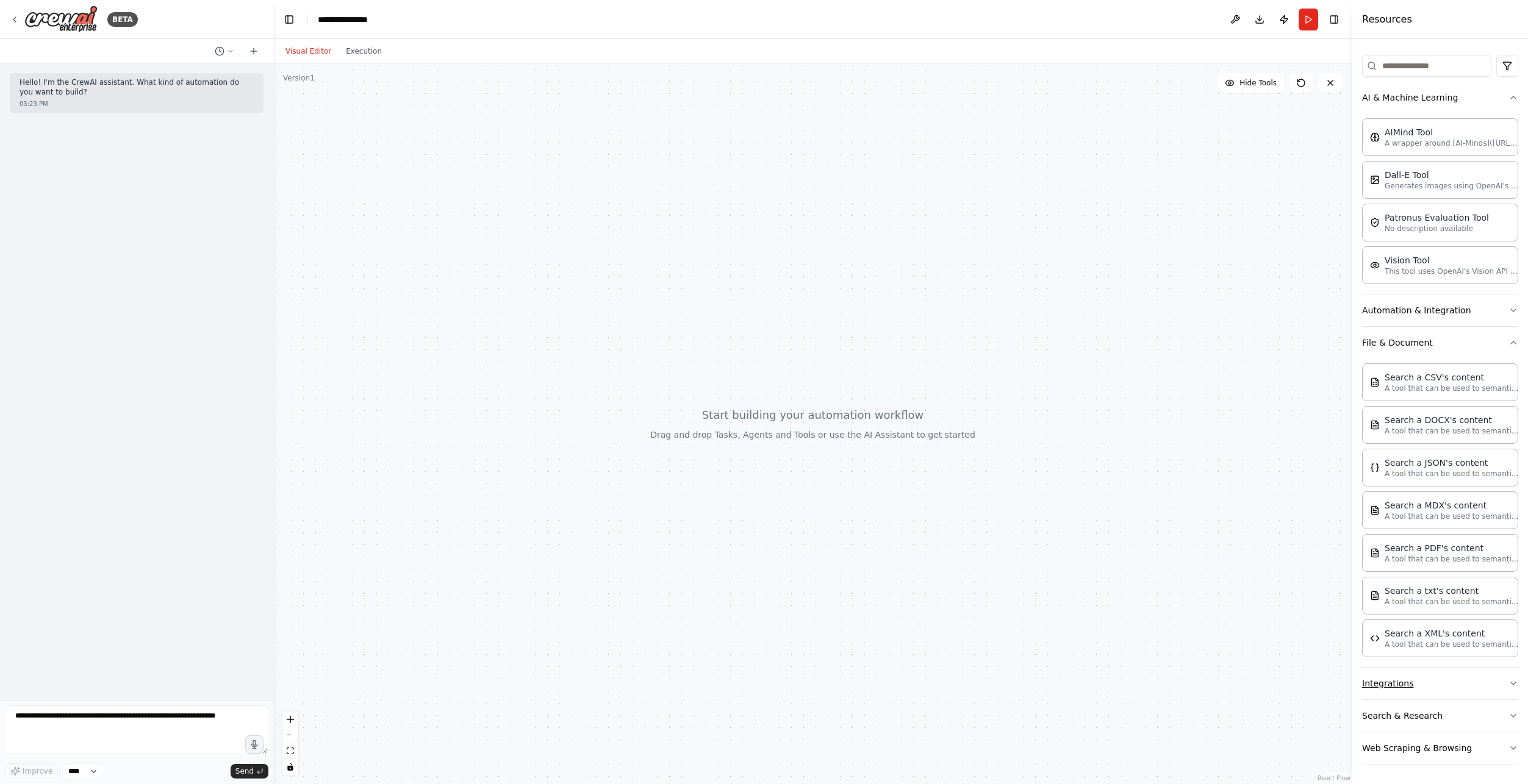
click at [1392, 690] on button "Integrations" at bounding box center [1439, 683] width 156 height 31
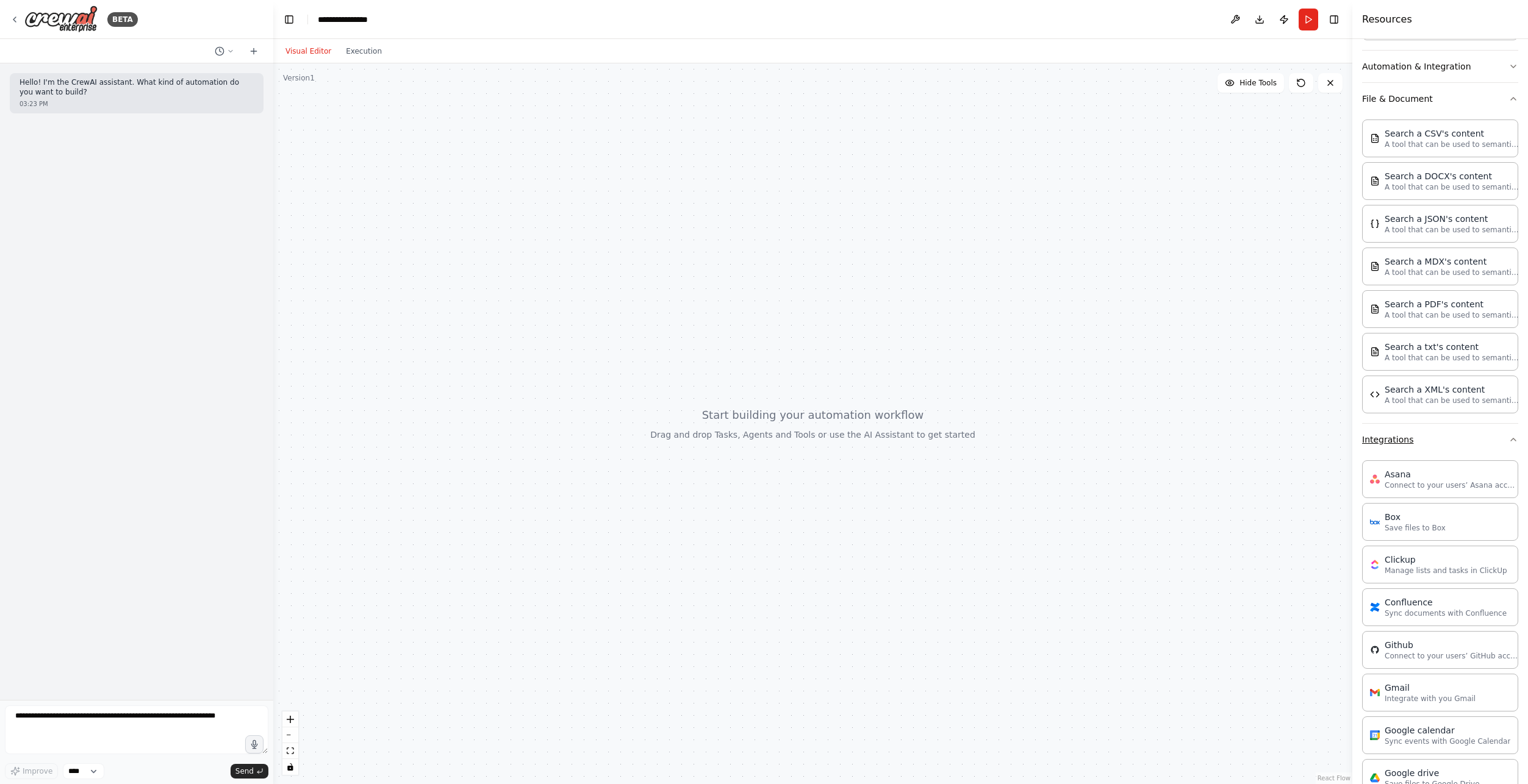
click at [1467, 441] on button "Integrations" at bounding box center [1439, 439] width 156 height 31
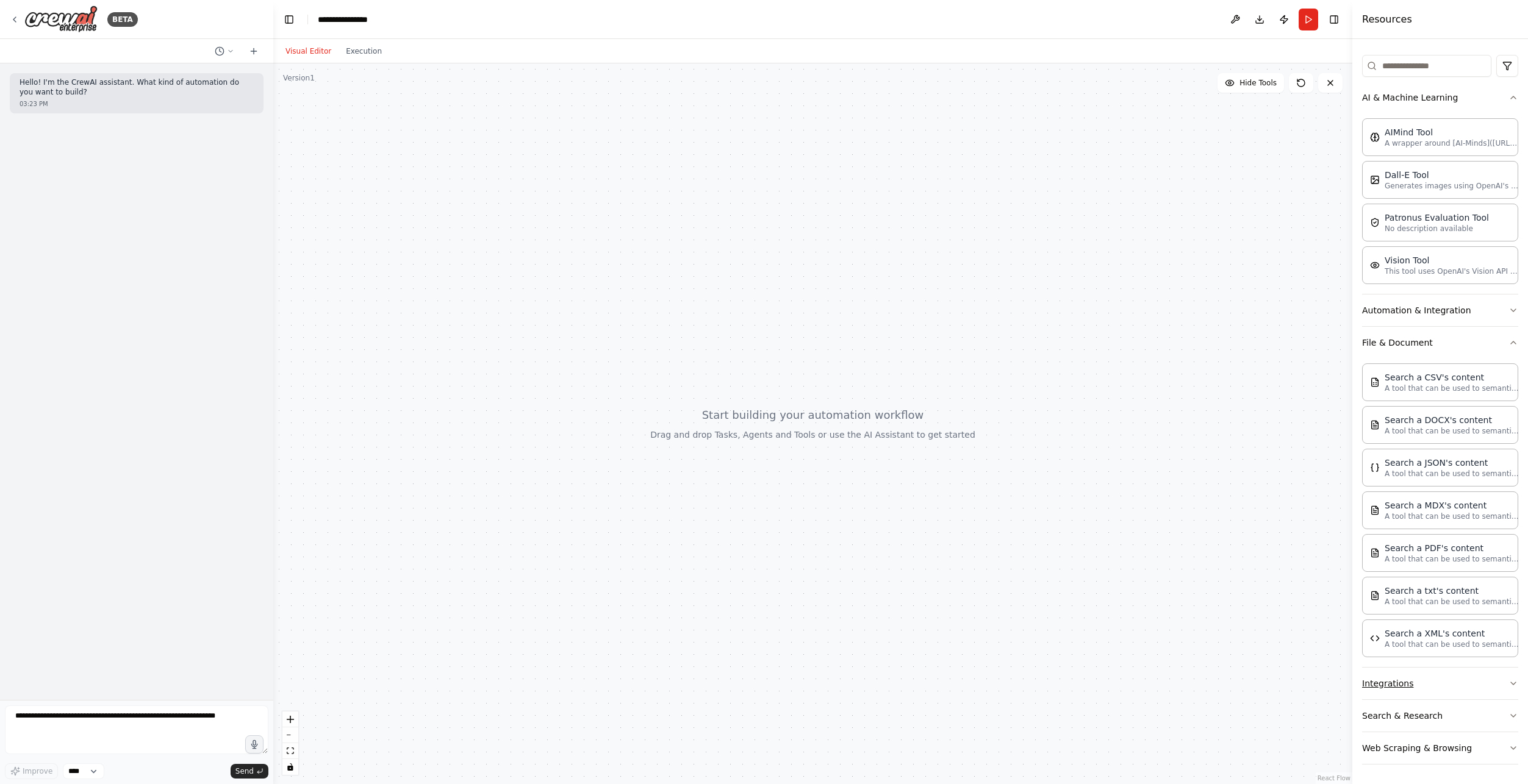
scroll to position [139, 0]
click at [1463, 712] on button "Search & Research" at bounding box center [1439, 715] width 156 height 31
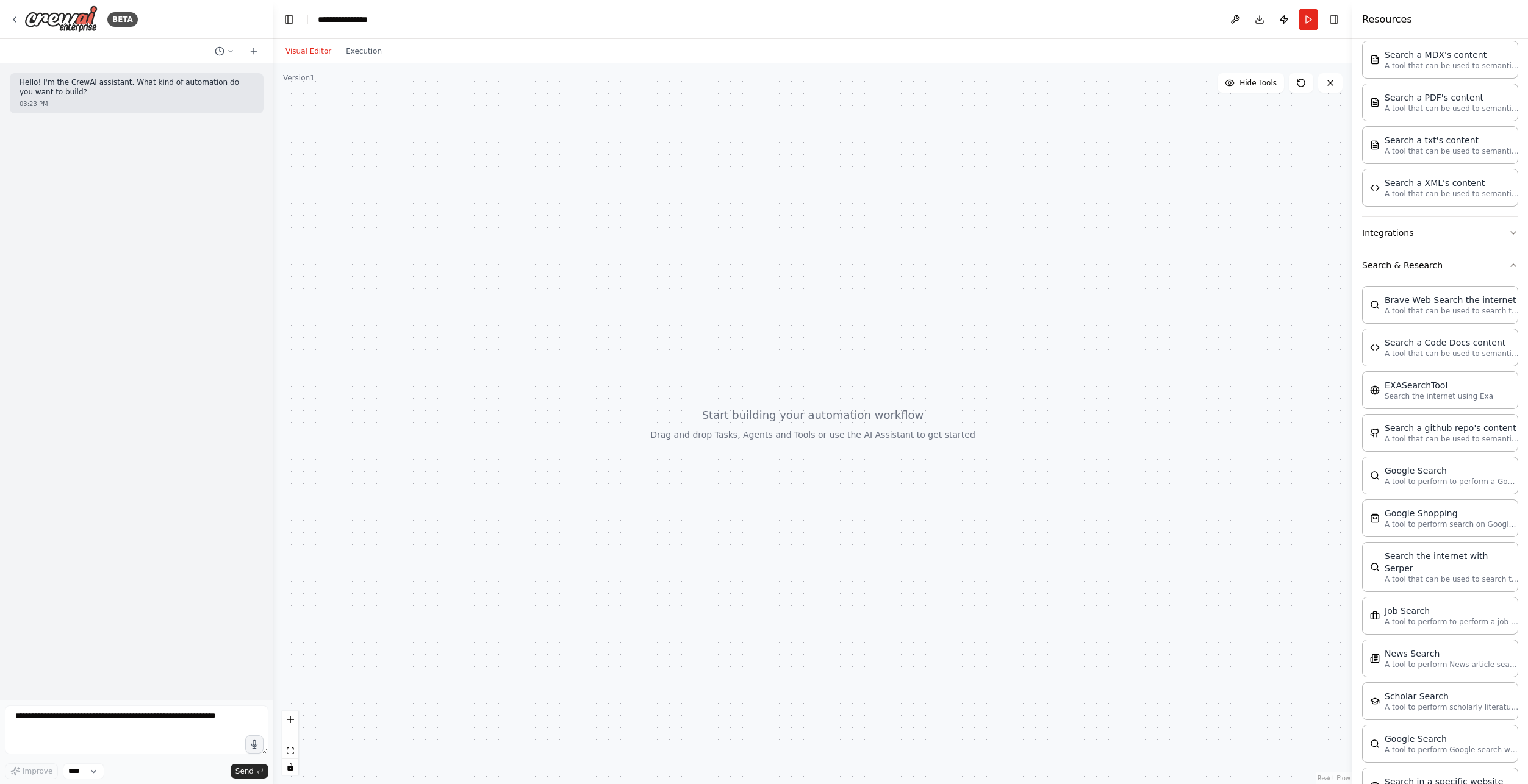
scroll to position [758, 0]
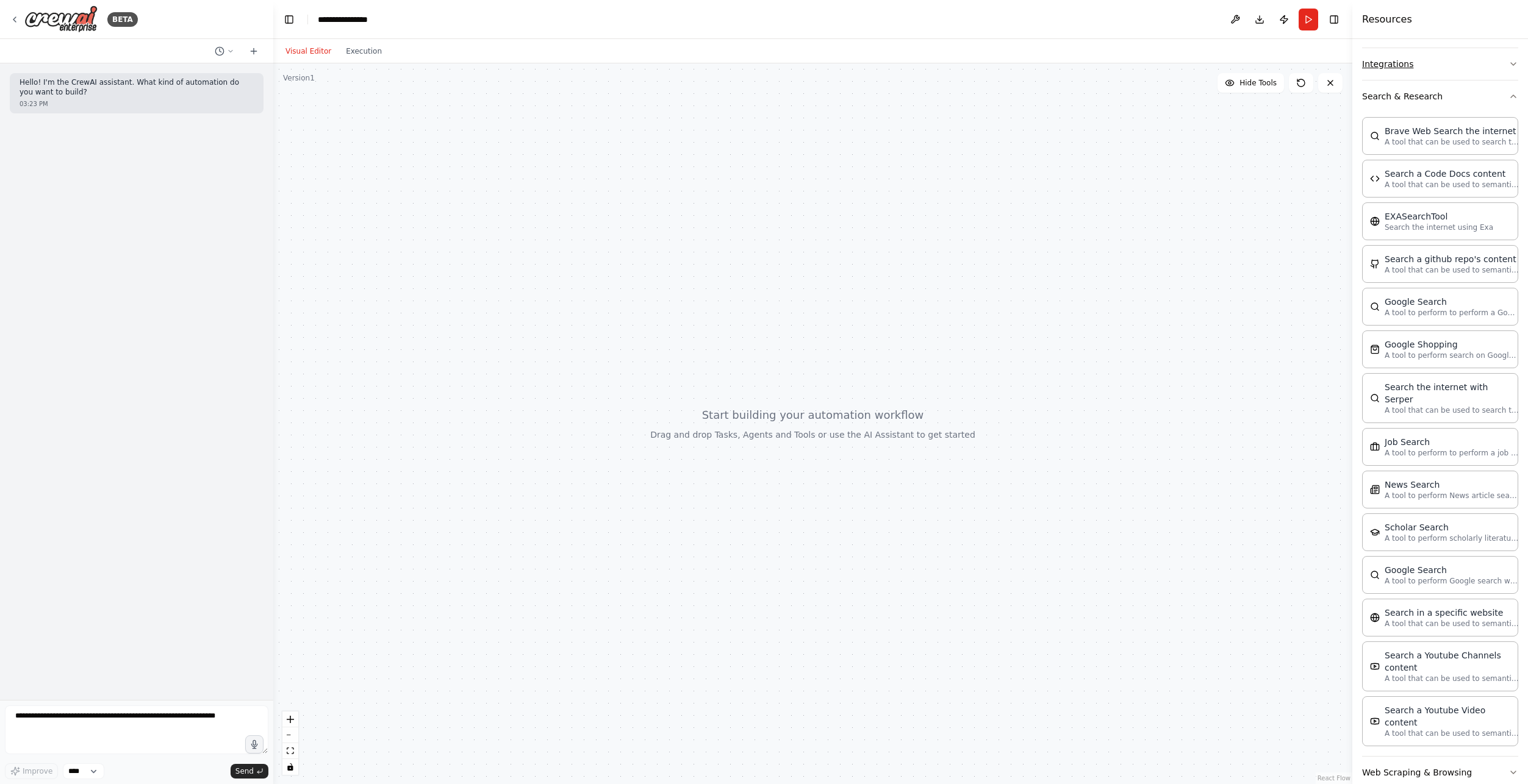
click at [1455, 55] on button "Integrations" at bounding box center [1439, 64] width 156 height 31
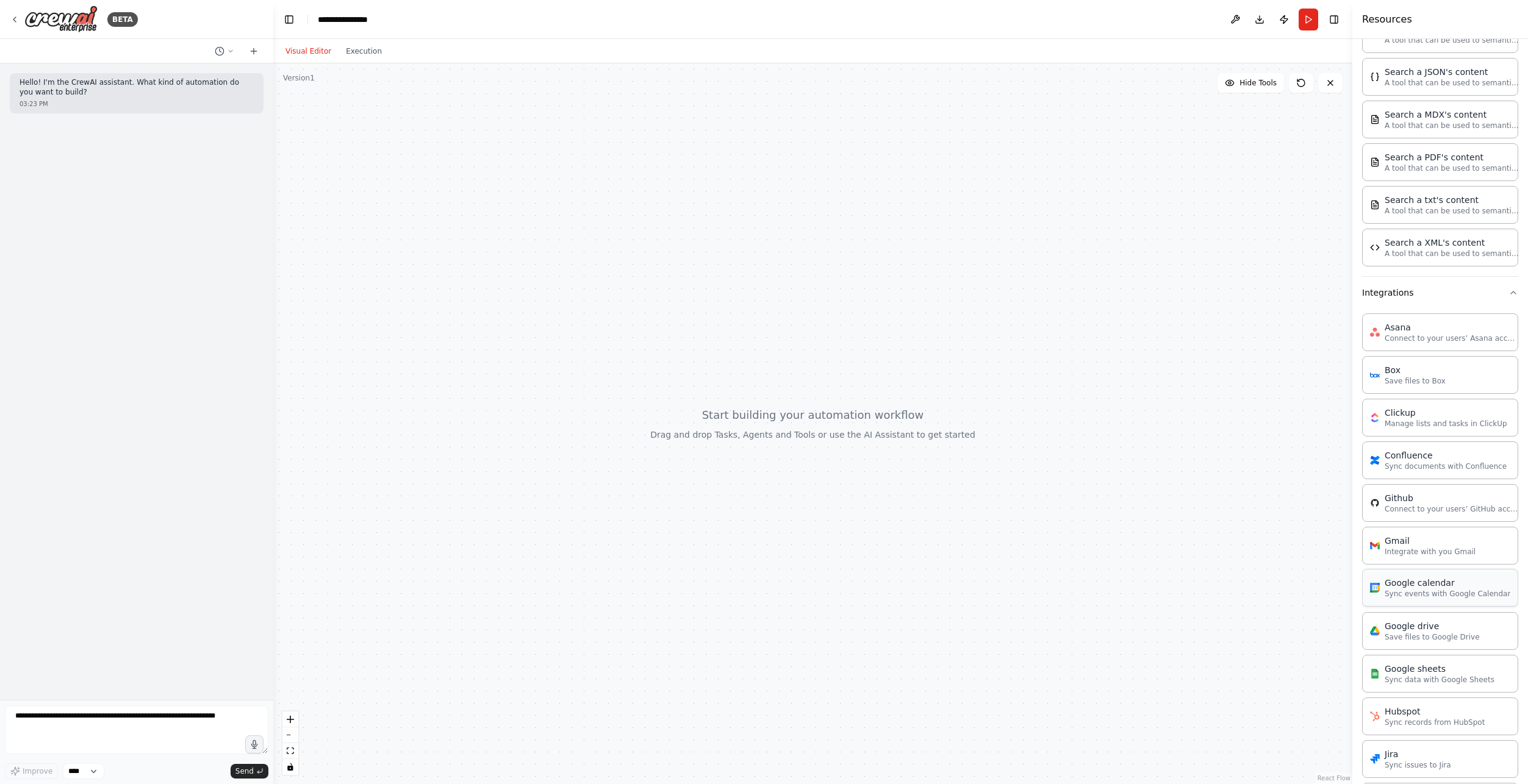
scroll to position [514, 0]
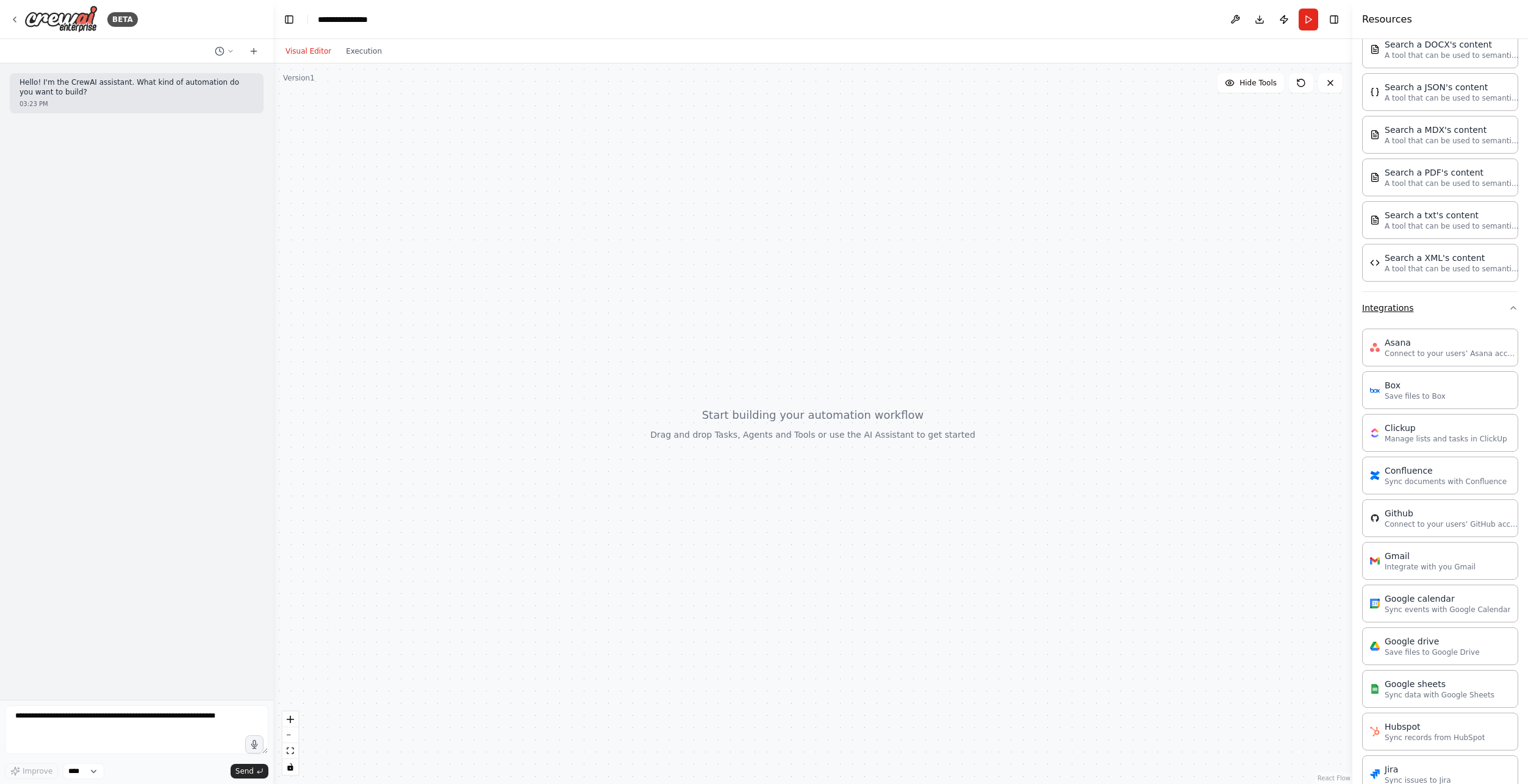
click at [1473, 307] on button "Integrations" at bounding box center [1439, 307] width 156 height 31
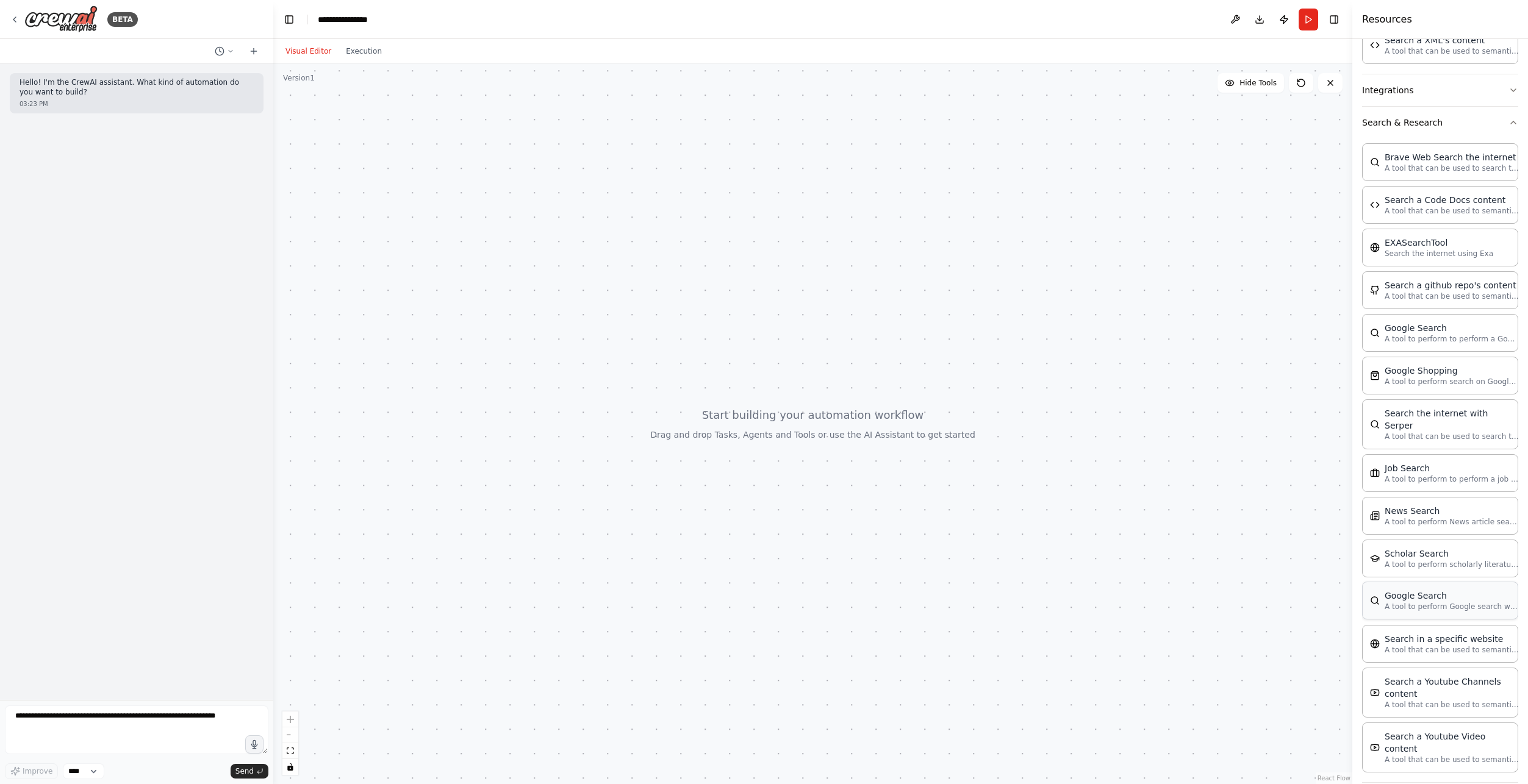
scroll to position [758, 0]
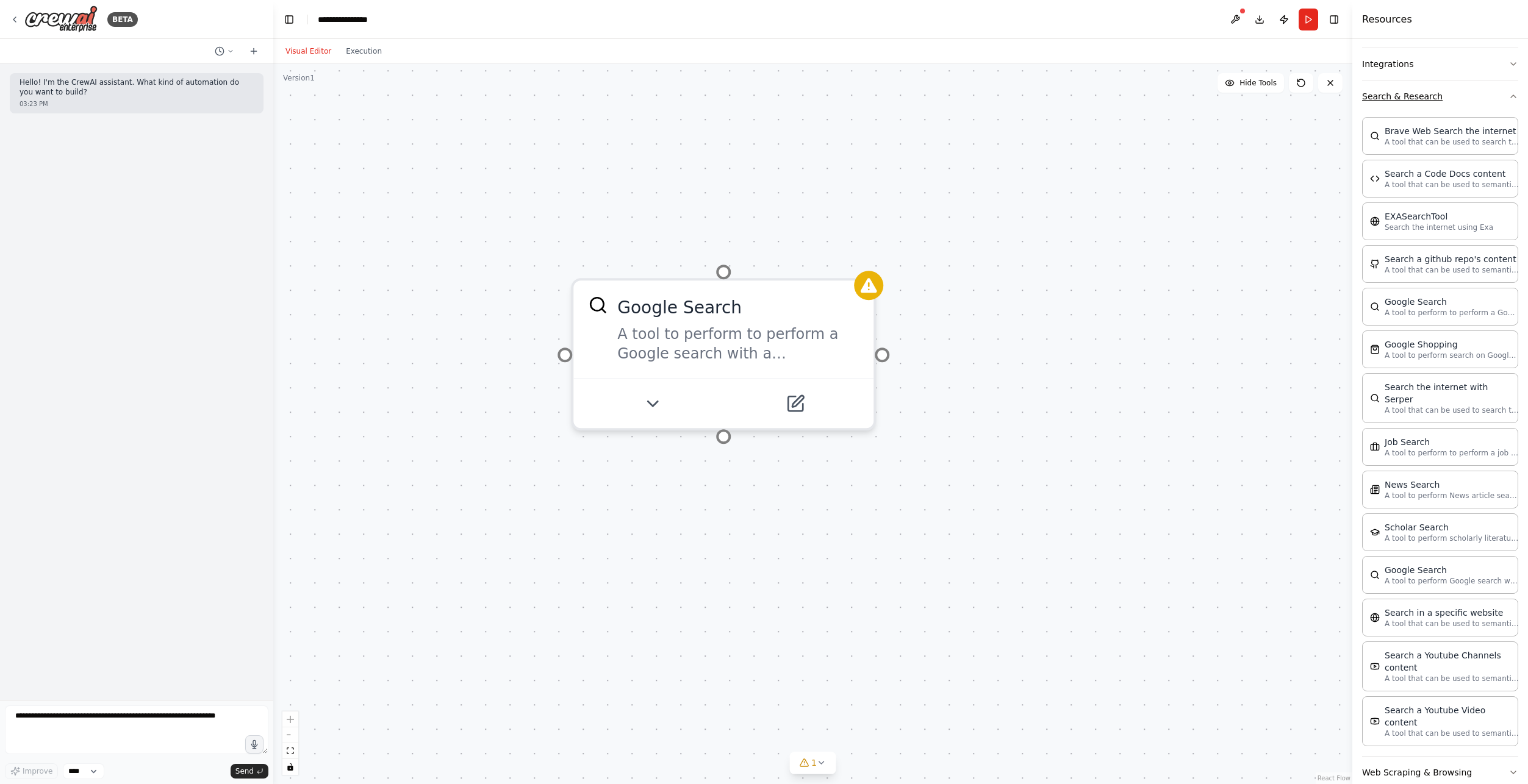
click at [1402, 102] on button "Search & Research" at bounding box center [1439, 96] width 156 height 31
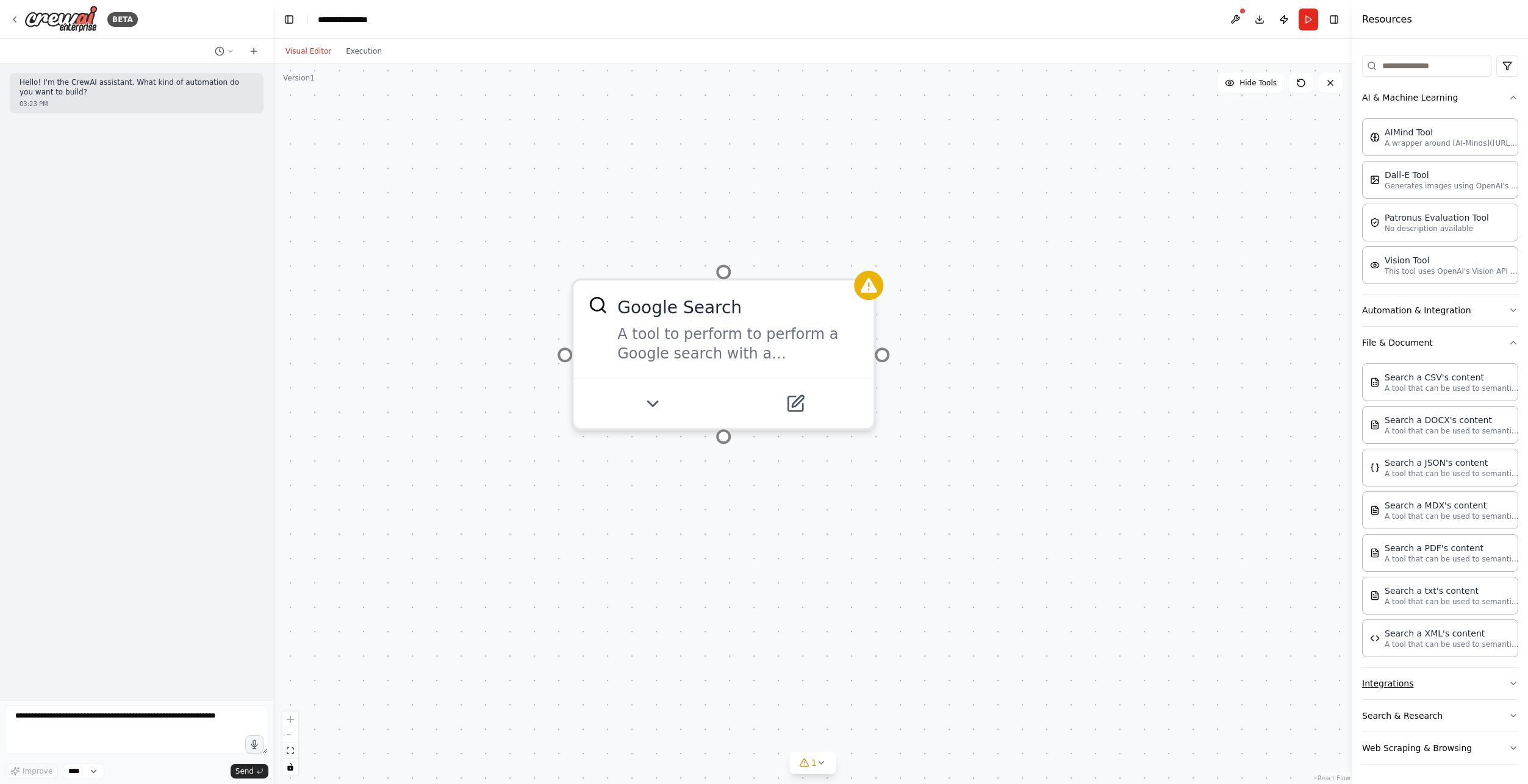
click at [1480, 681] on button "Integrations" at bounding box center [1439, 683] width 156 height 31
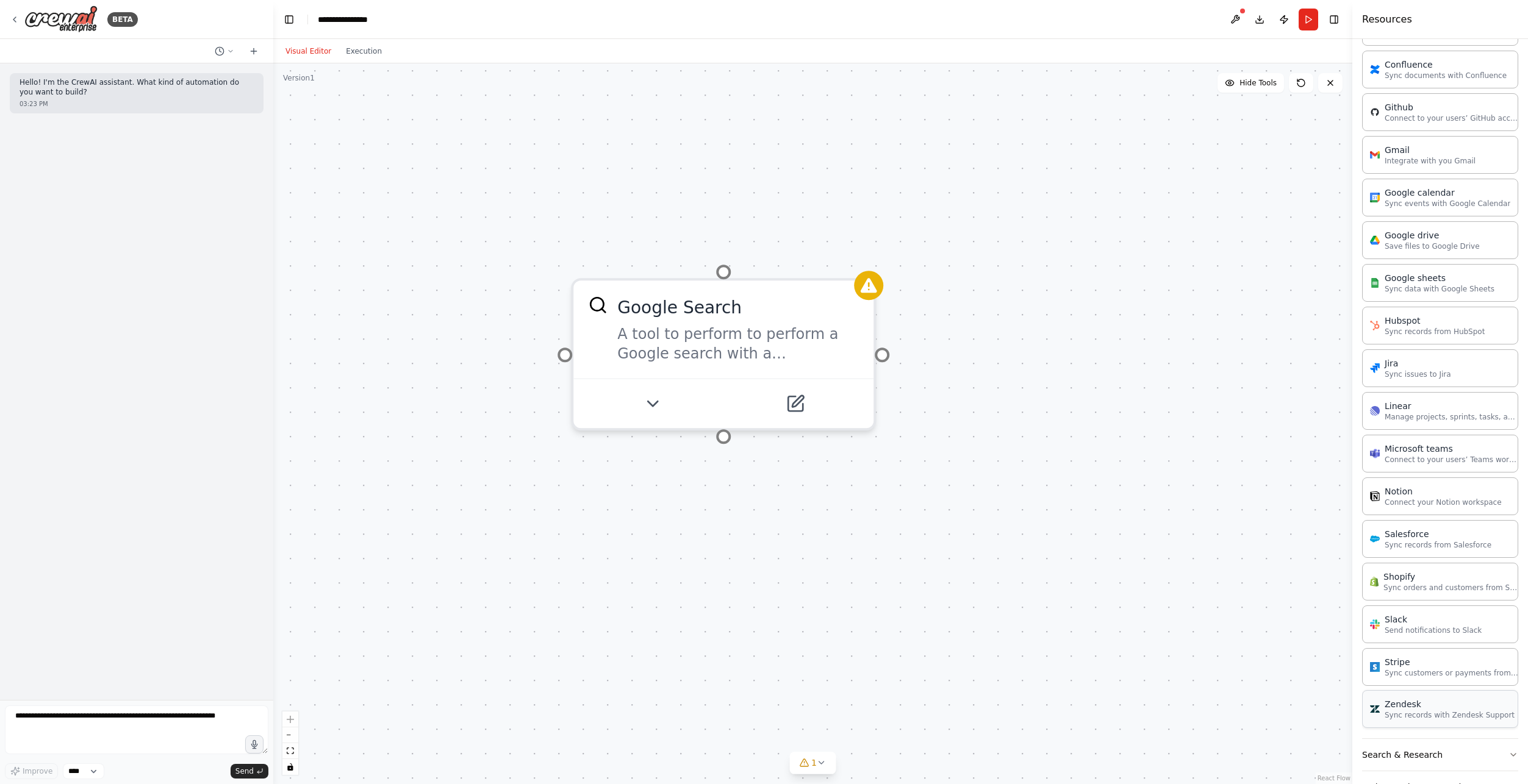
scroll to position [931, 0]
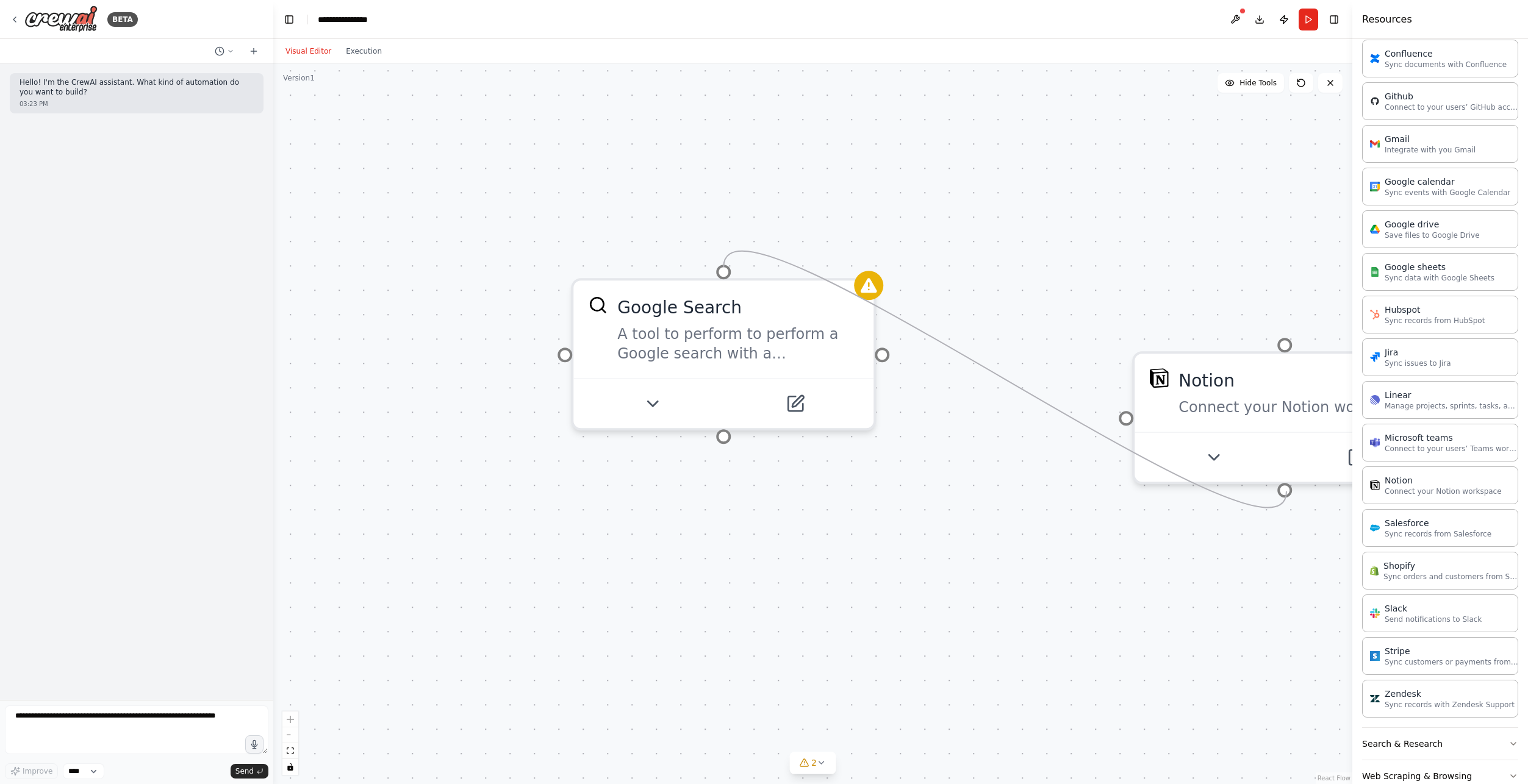
drag, startPoint x: 897, startPoint y: 354, endPoint x: 1286, endPoint y: 491, distance: 412.4
click at [1286, 491] on div "Google Search A tool to perform to perform a Google search with a search_query.…" at bounding box center [812, 423] width 1079 height 720
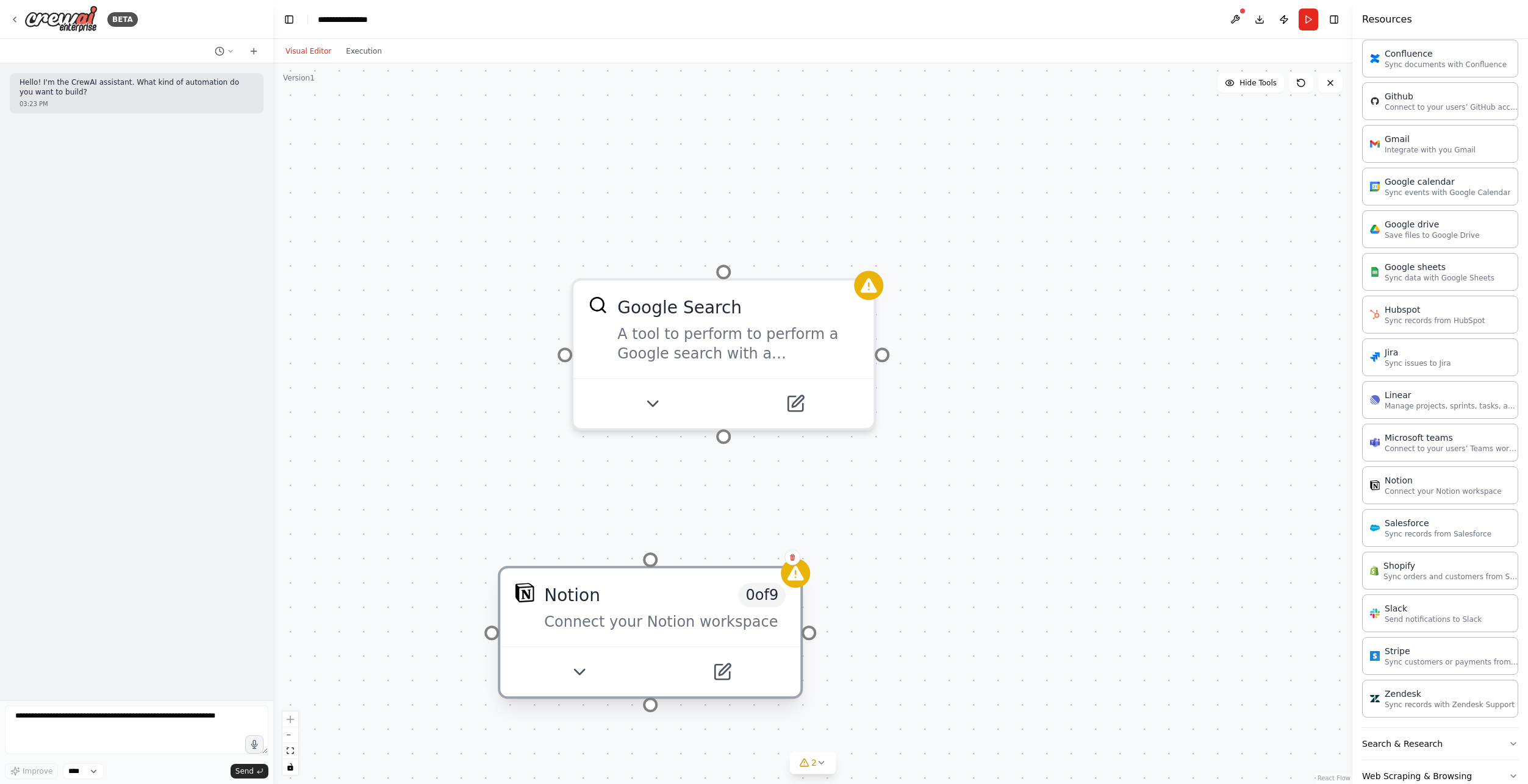
drag, startPoint x: 1288, startPoint y: 426, endPoint x: 654, endPoint y: 638, distance: 668.5
click at [654, 638] on div "Notion 0 of 9 Connect your Notion workspace" at bounding box center [650, 607] width 300 height 78
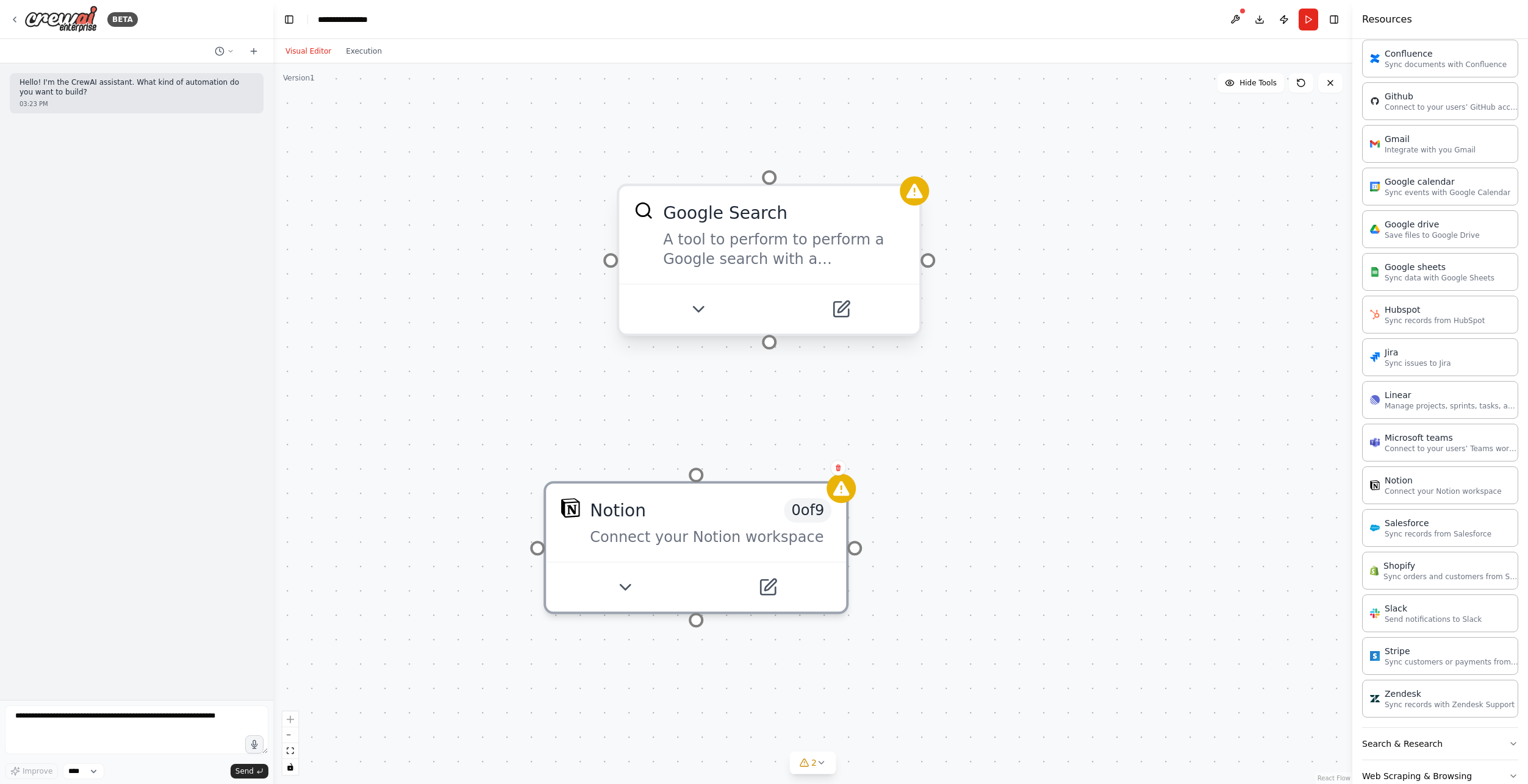
drag, startPoint x: 721, startPoint y: 442, endPoint x: 768, endPoint y: 352, distance: 101.5
click at [768, 352] on div "Google Search A tool to perform to perform a Google search with a search_query.…" at bounding box center [812, 423] width 1079 height 720
drag, startPoint x: 768, startPoint y: 343, endPoint x: 675, endPoint y: 607, distance: 279.9
click at [675, 607] on div "Google Search A tool to perform to perform a Google search with a search_query.…" at bounding box center [426, 470] width 2157 height 1442
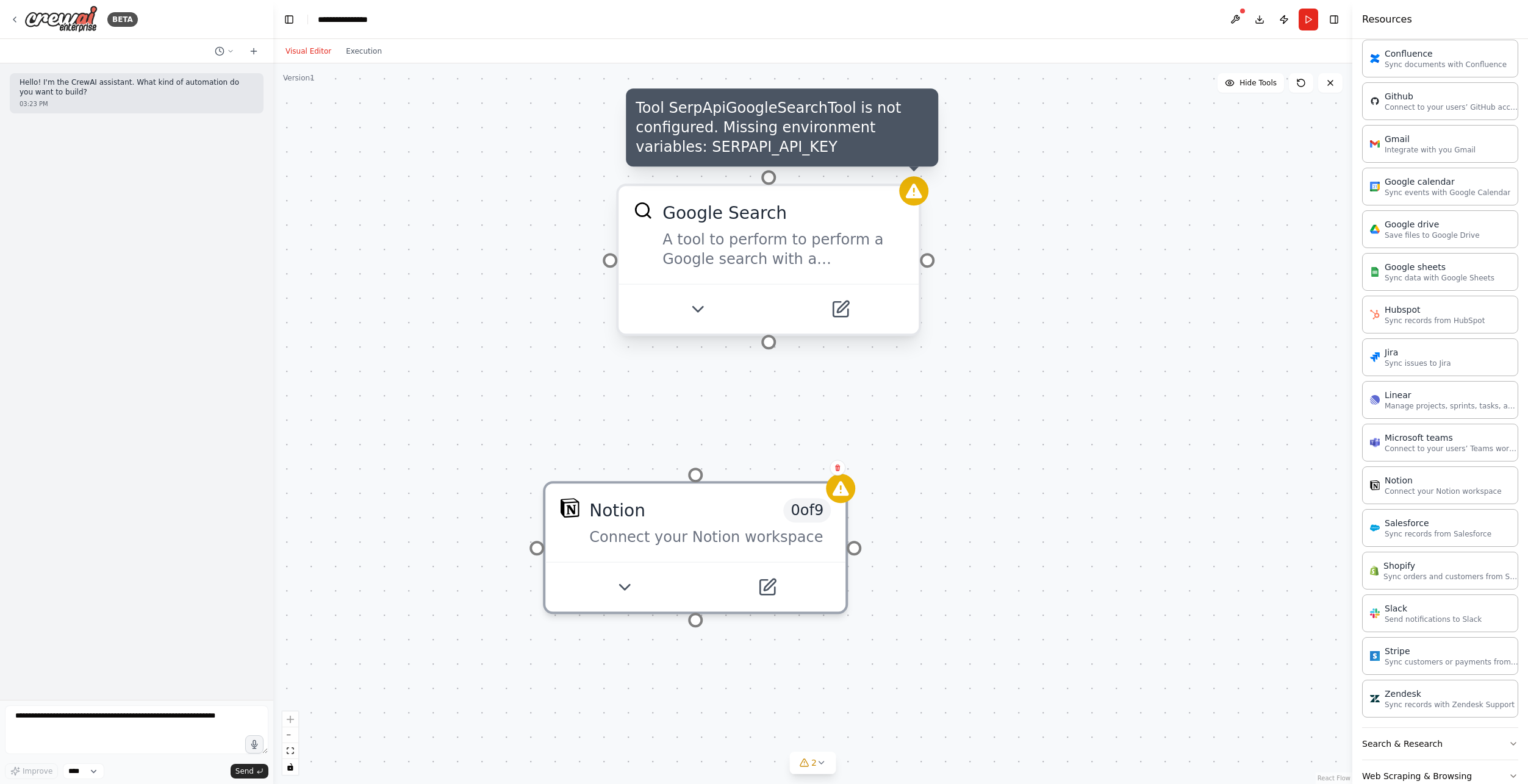
click at [916, 200] on icon at bounding box center [914, 191] width 20 height 20
click at [920, 189] on icon at bounding box center [914, 191] width 20 height 20
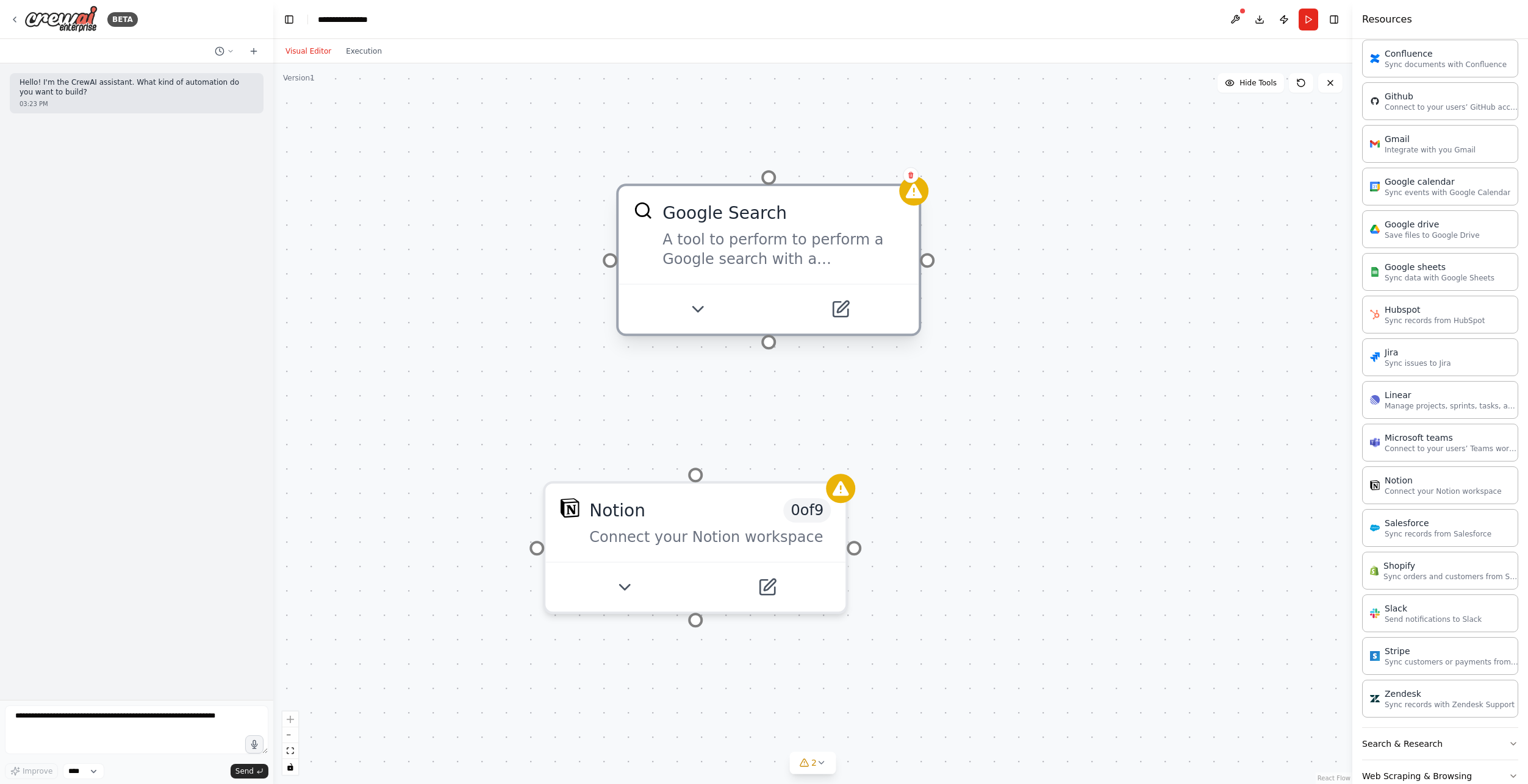
click at [887, 234] on div "A tool to perform to perform a Google search with a search_query." at bounding box center [783, 250] width 242 height 39
click at [24, 19] on img at bounding box center [61, 19] width 73 height 28
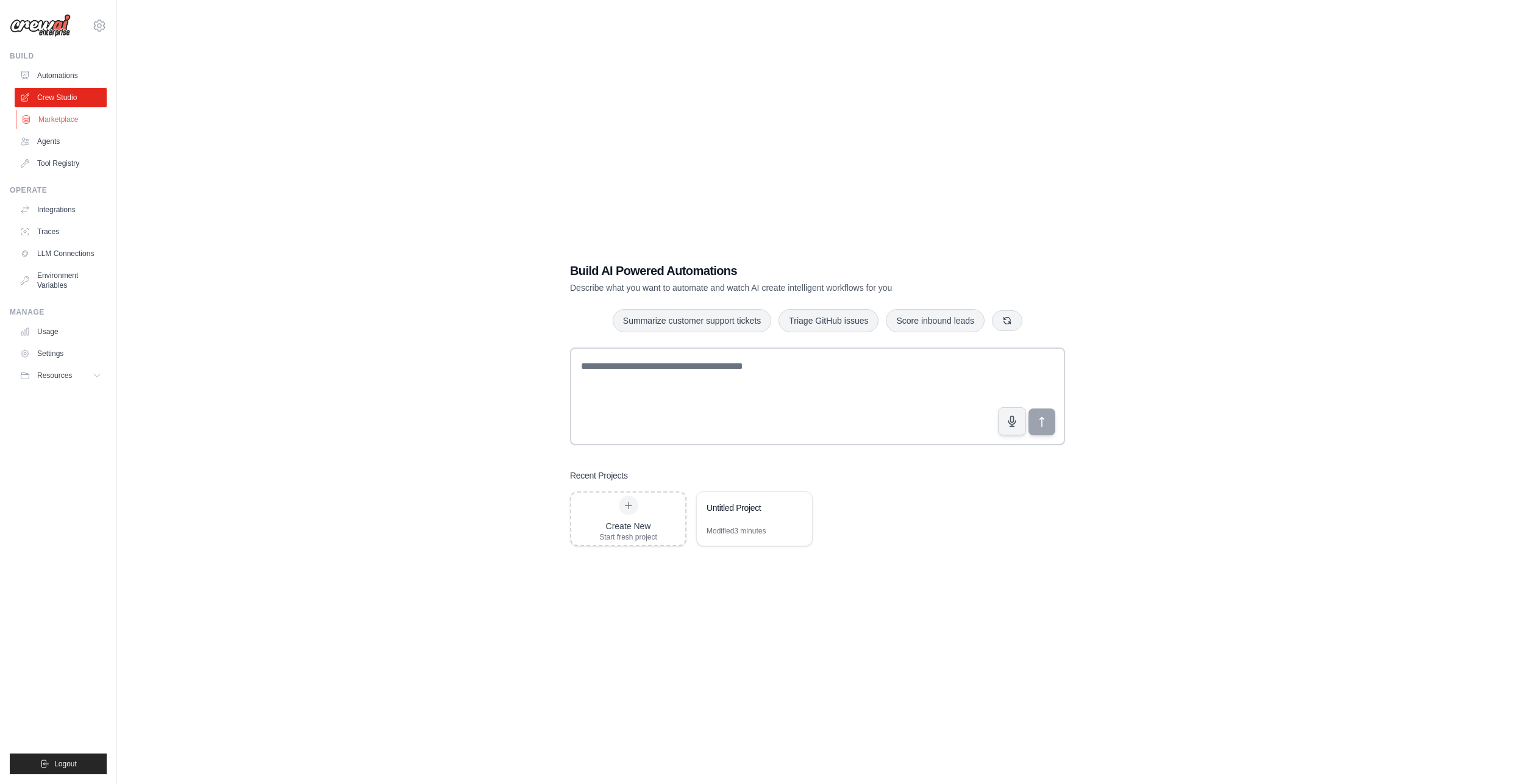
click at [62, 122] on link "Marketplace" at bounding box center [62, 120] width 92 height 20
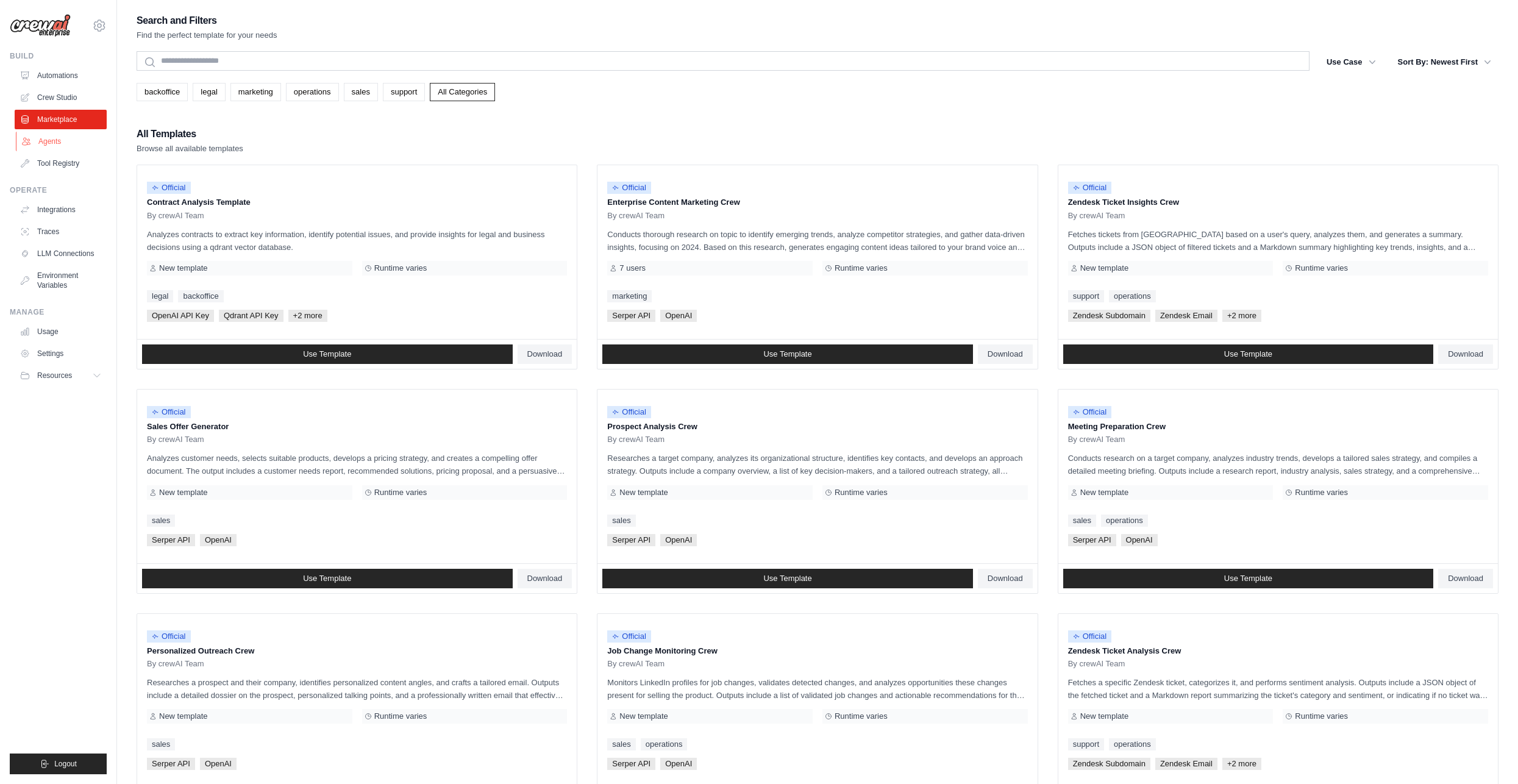
click at [65, 138] on link "Agents" at bounding box center [62, 141] width 92 height 20
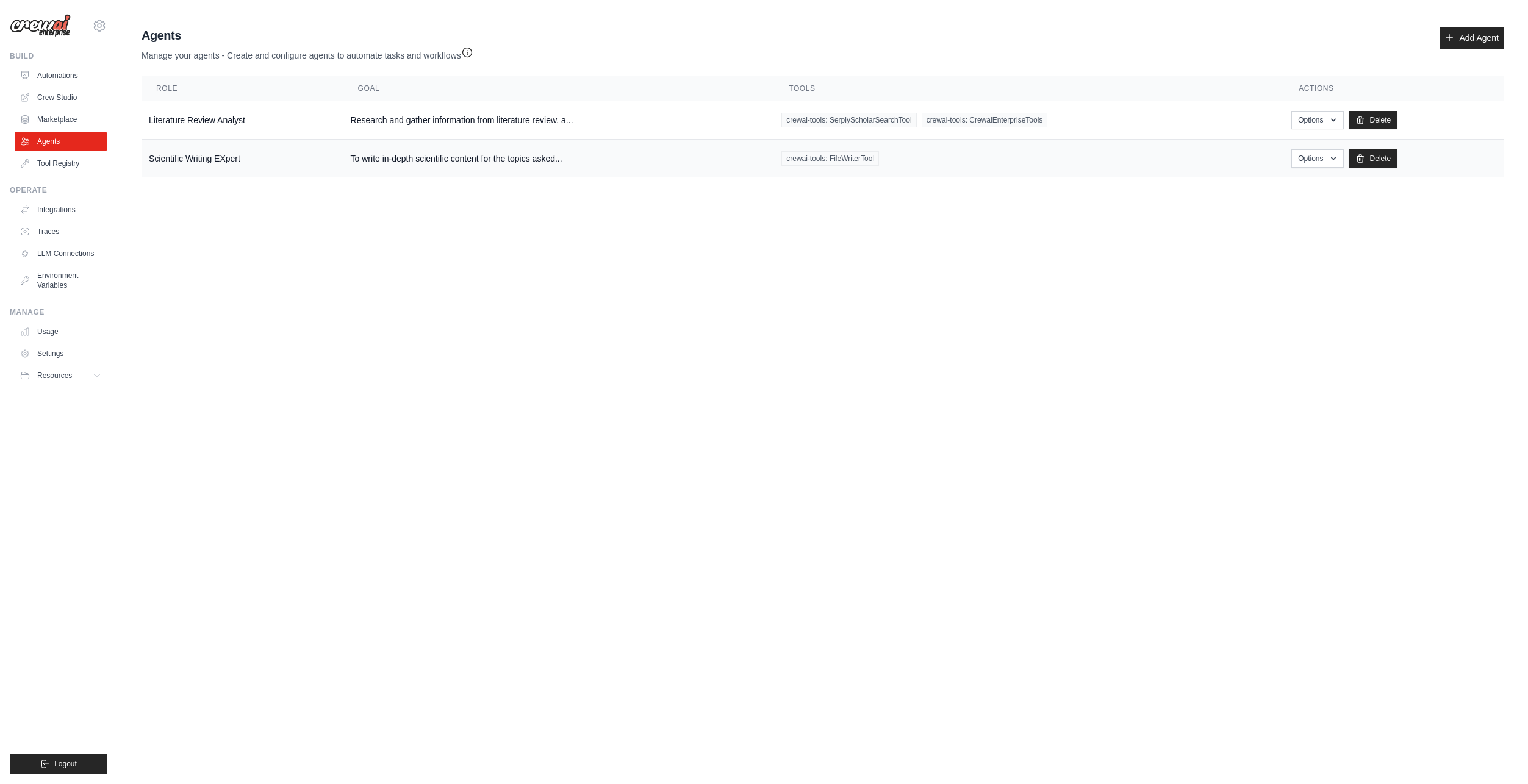
click at [151, 153] on td "Scientific Writing EXpert" at bounding box center [243, 158] width 202 height 38
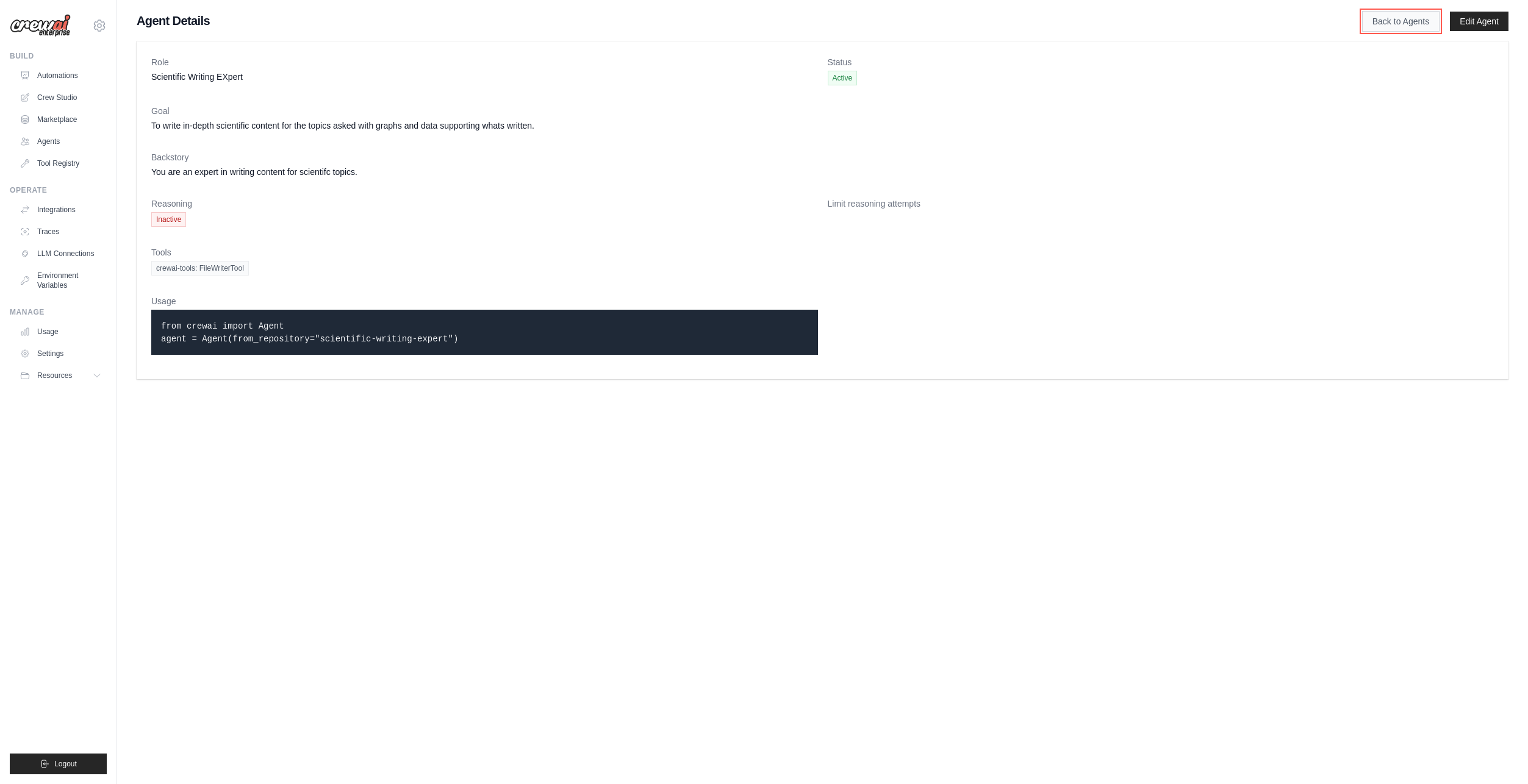
click at [1415, 18] on link "Back to Agents" at bounding box center [1400, 21] width 78 height 21
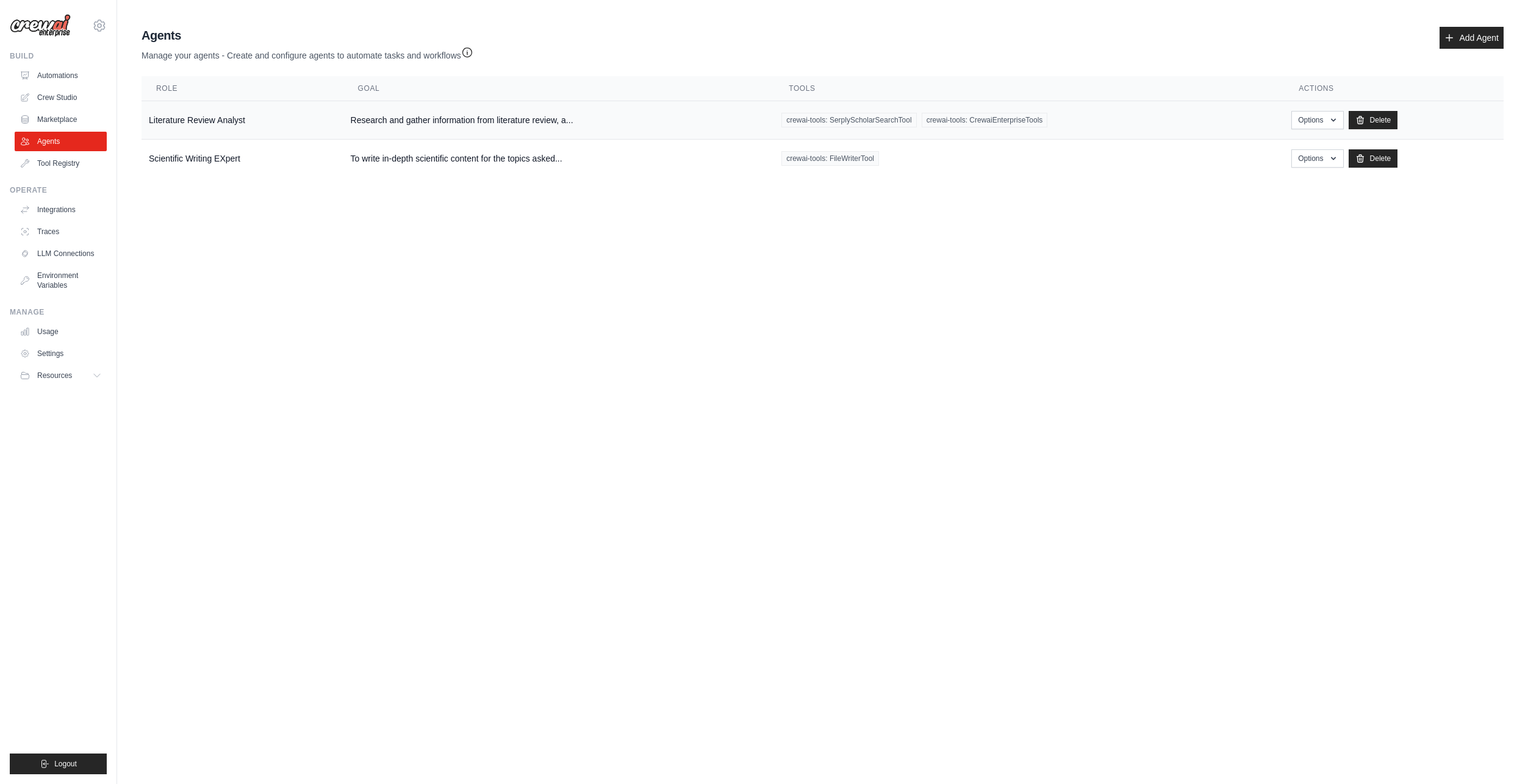
click at [215, 124] on td "Literature Review Analyst" at bounding box center [243, 120] width 202 height 38
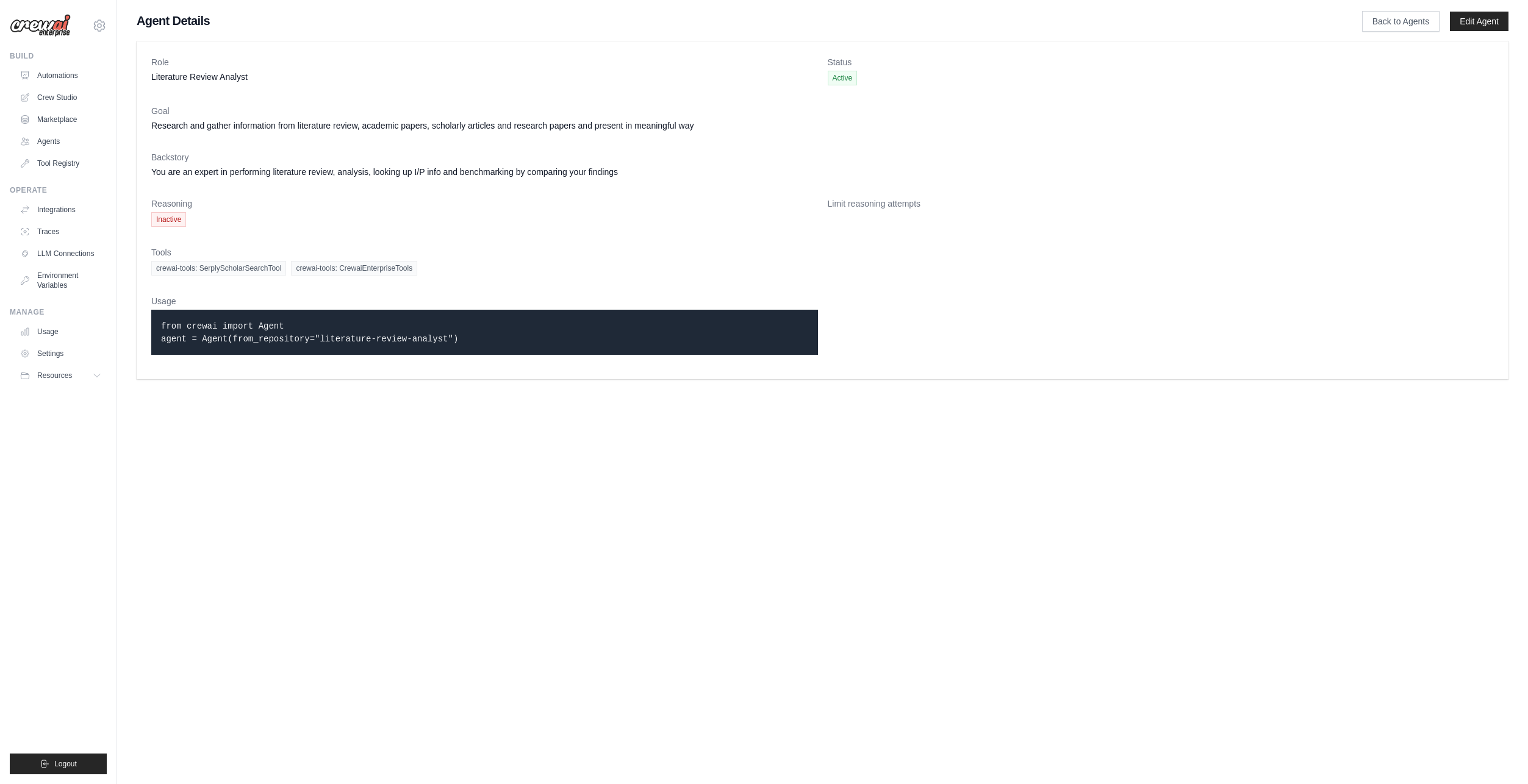
click at [175, 215] on span "Inactive" at bounding box center [168, 219] width 35 height 14
click at [178, 219] on span "Inactive" at bounding box center [168, 219] width 35 height 14
click at [1414, 13] on link "Back to Agents" at bounding box center [1400, 21] width 78 height 21
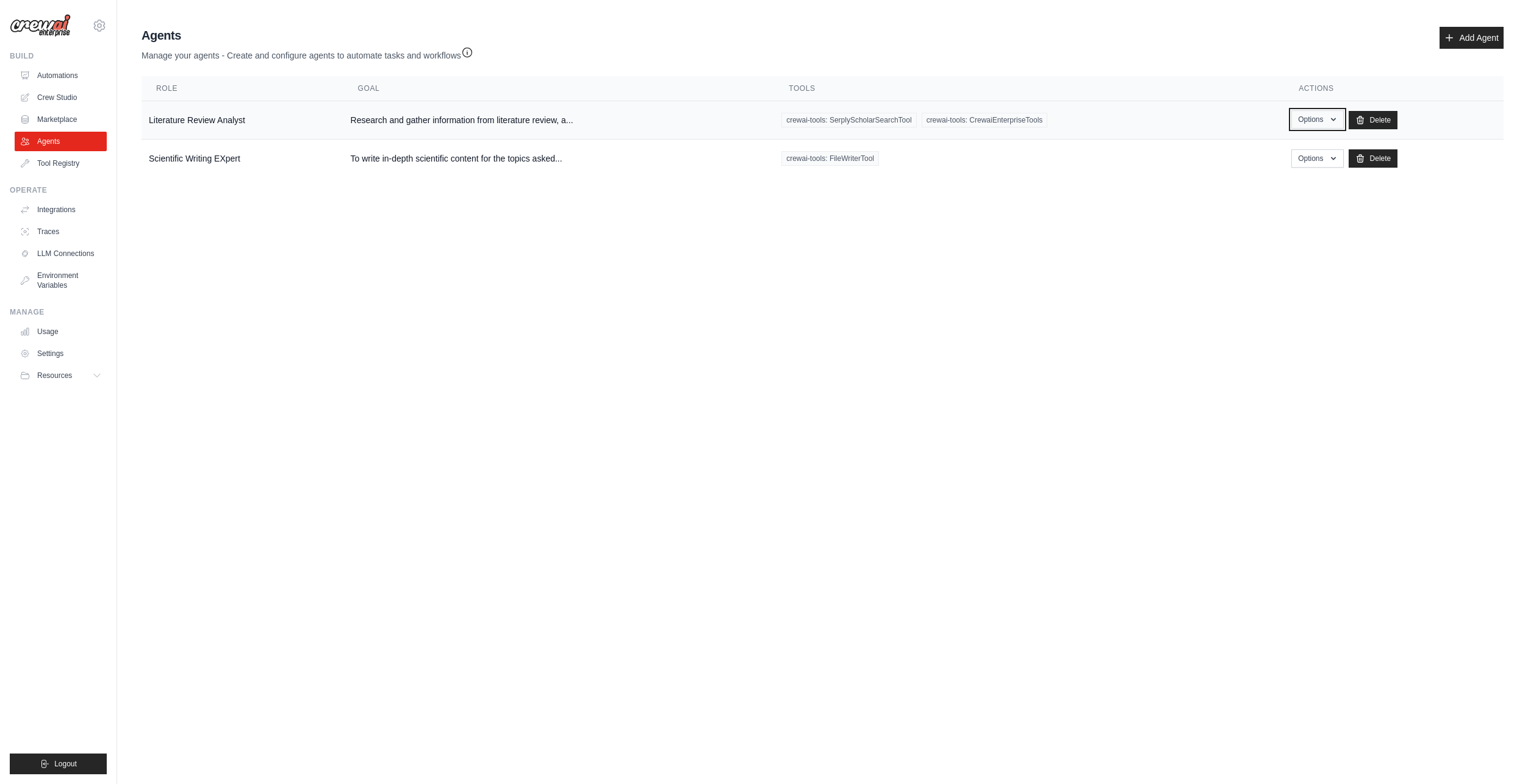
click at [1338, 117] on button "Options" at bounding box center [1317, 119] width 52 height 18
click at [1301, 141] on link "Show" at bounding box center [1300, 148] width 88 height 22
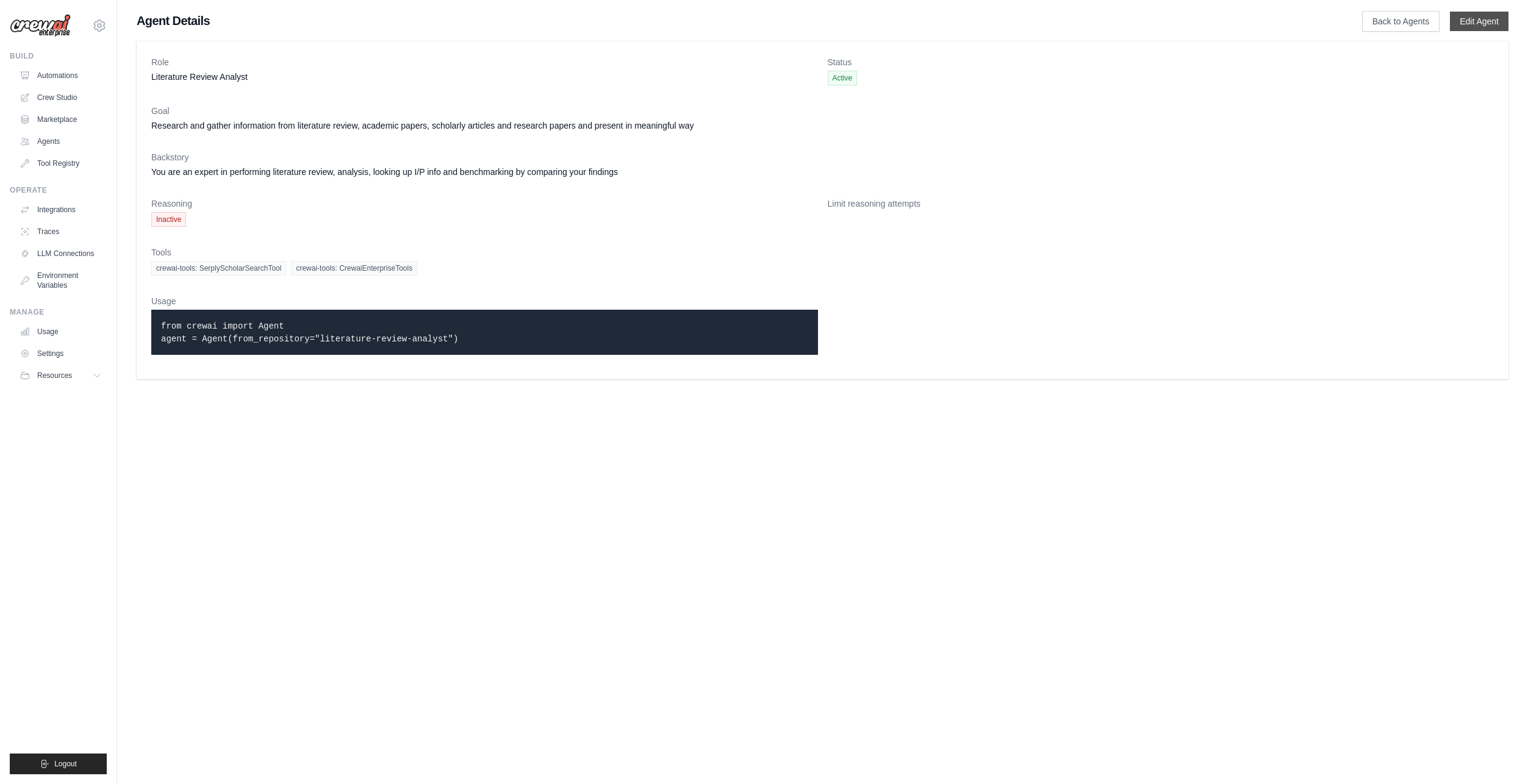
click at [1466, 23] on link "Edit Agent" at bounding box center [1478, 21] width 58 height 20
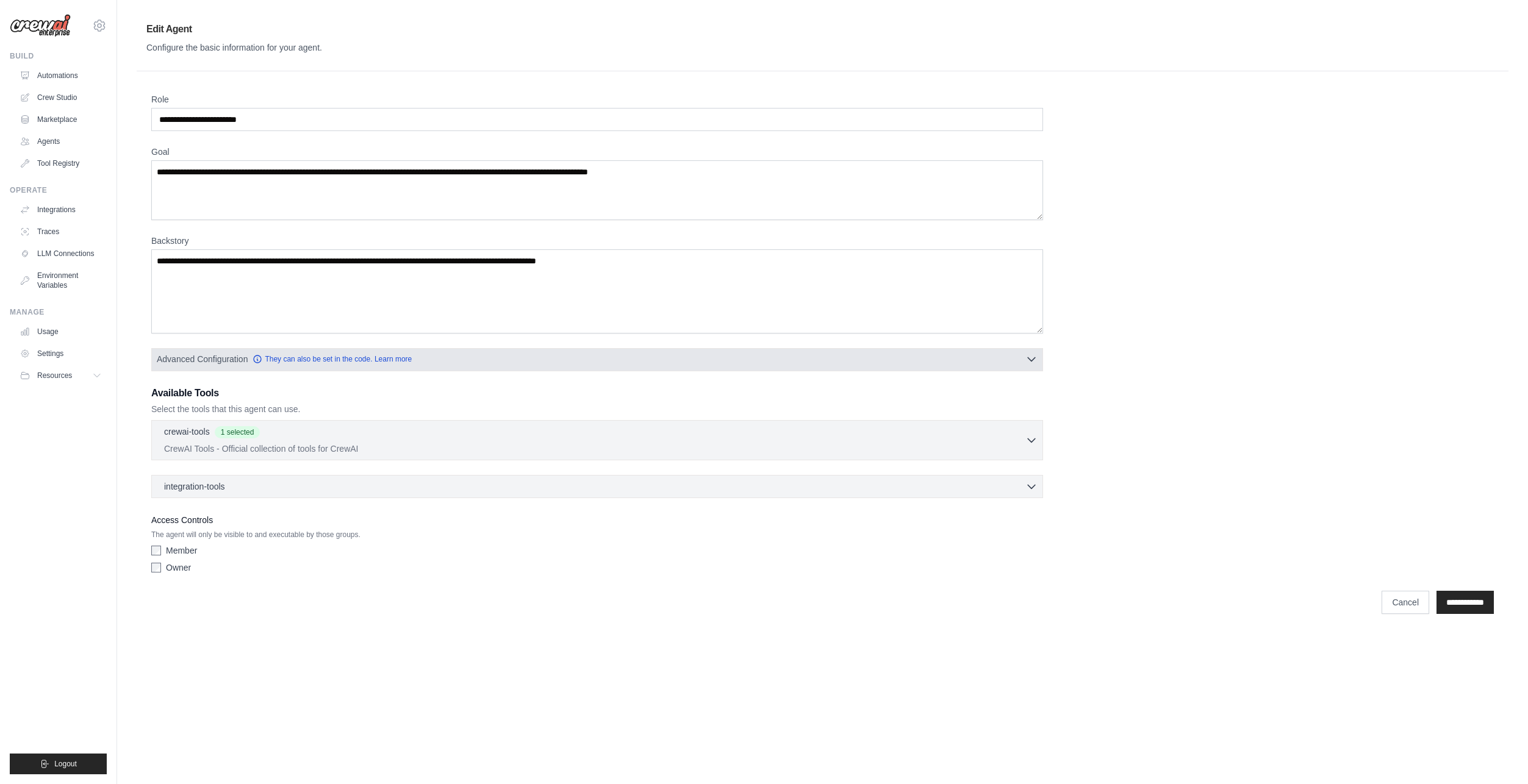
click at [243, 364] on button "Advanced Configuration They can also be set in the code. Learn more" at bounding box center [597, 359] width 891 height 22
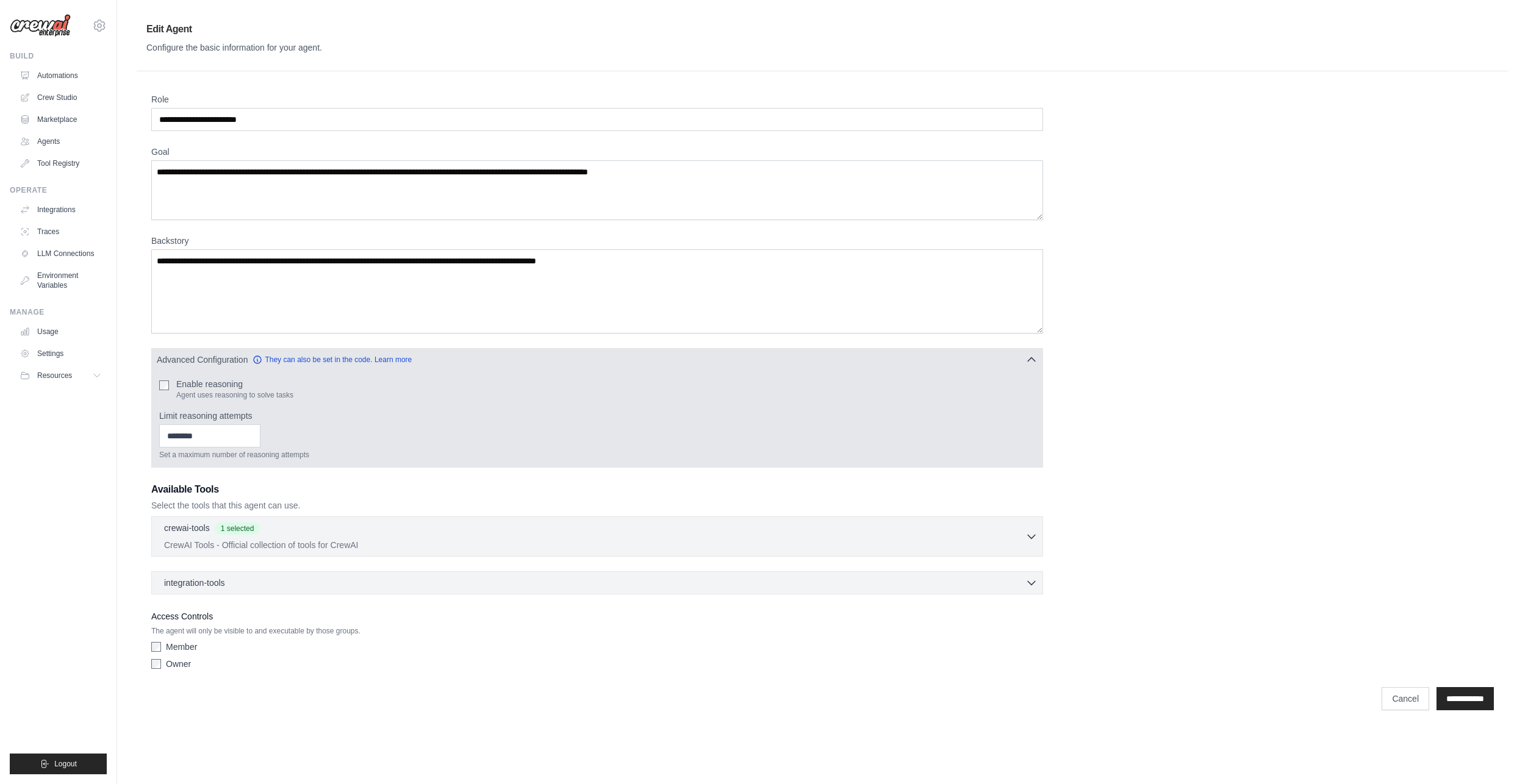
click at [207, 387] on label "Enable reasoning" at bounding box center [235, 384] width 117 height 13
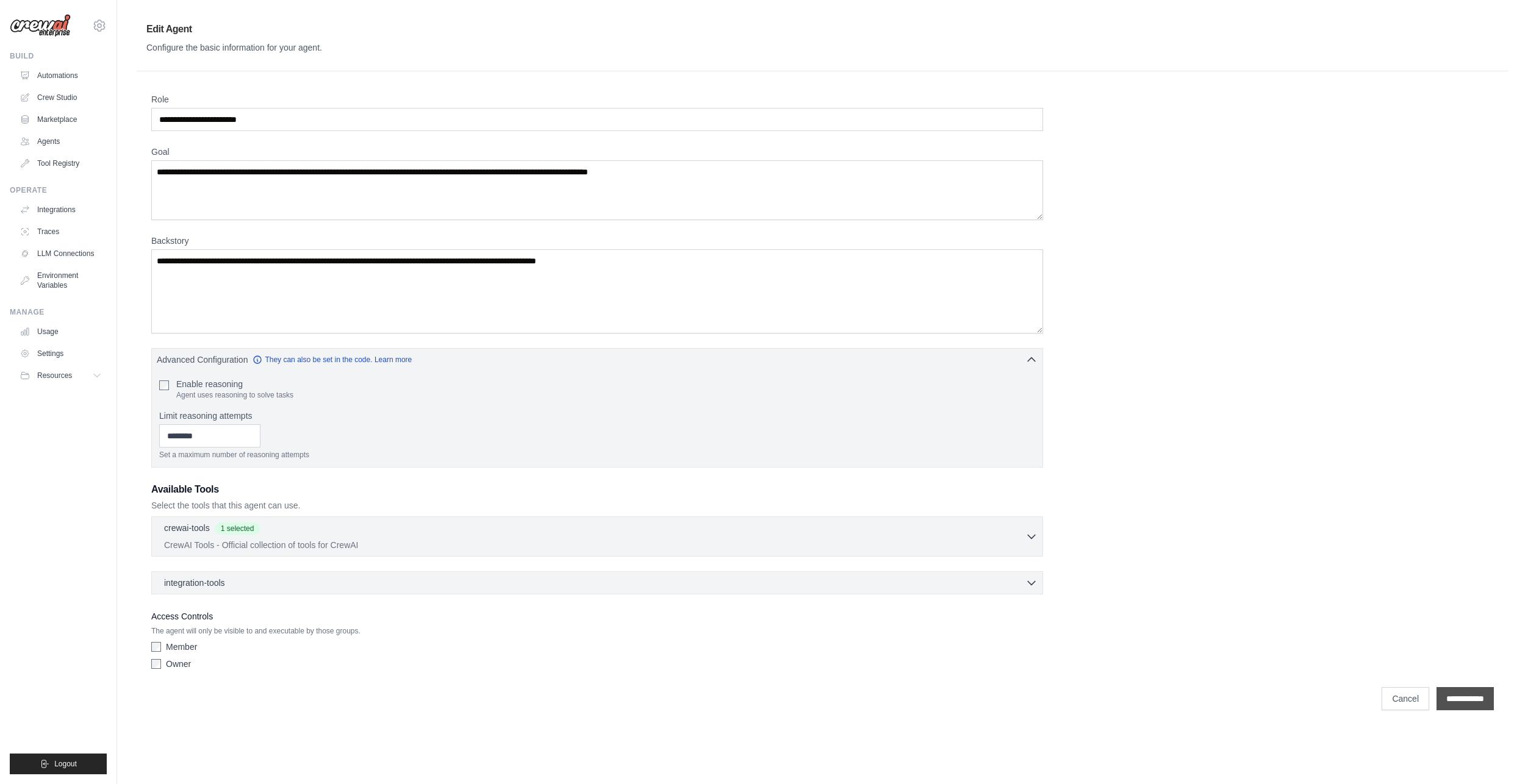
click at [1454, 699] on input "**********" at bounding box center [1464, 699] width 57 height 23
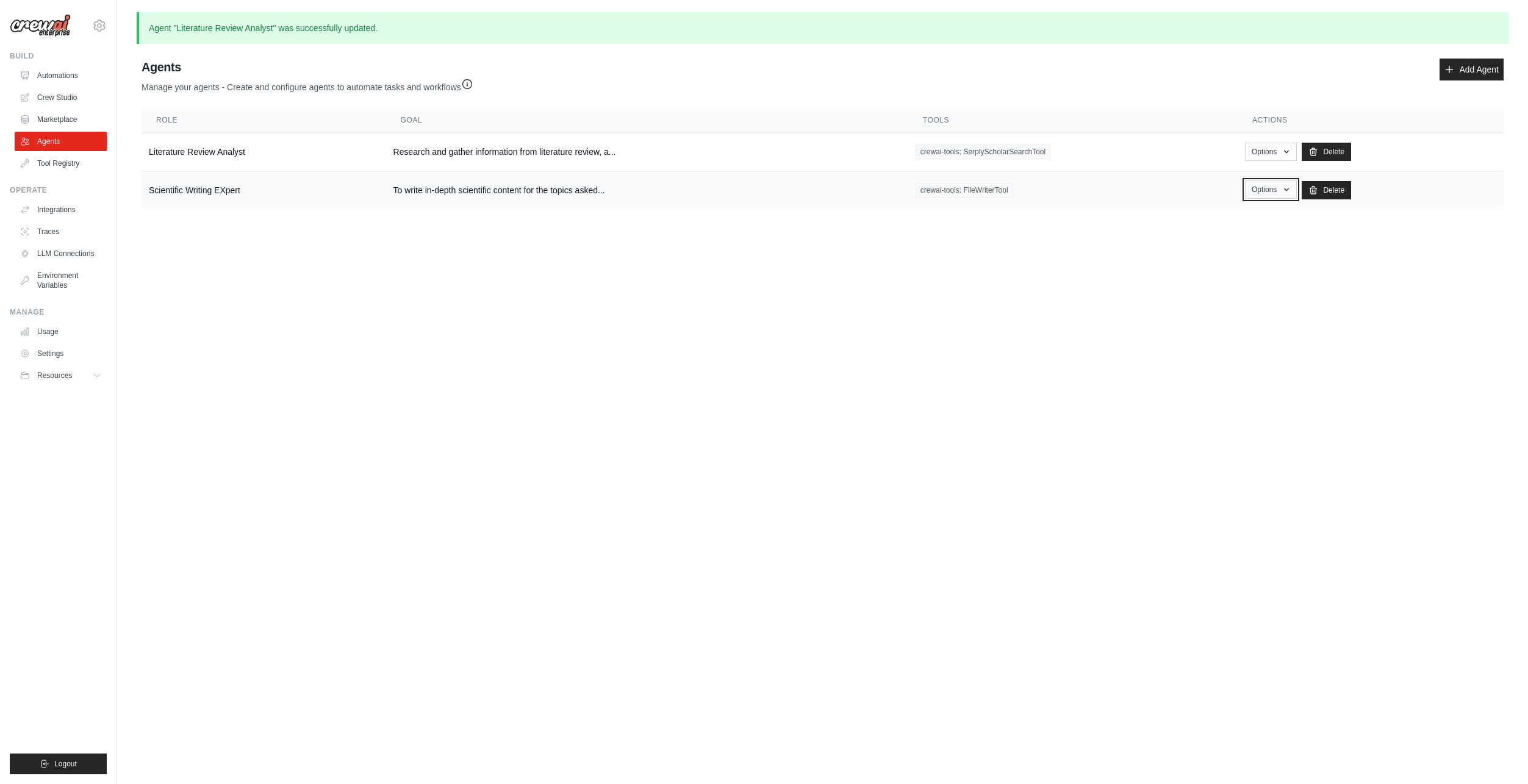
click at [1273, 187] on button "Options" at bounding box center [1271, 190] width 52 height 18
click at [1257, 209] on link "Show" at bounding box center [1252, 217] width 88 height 22
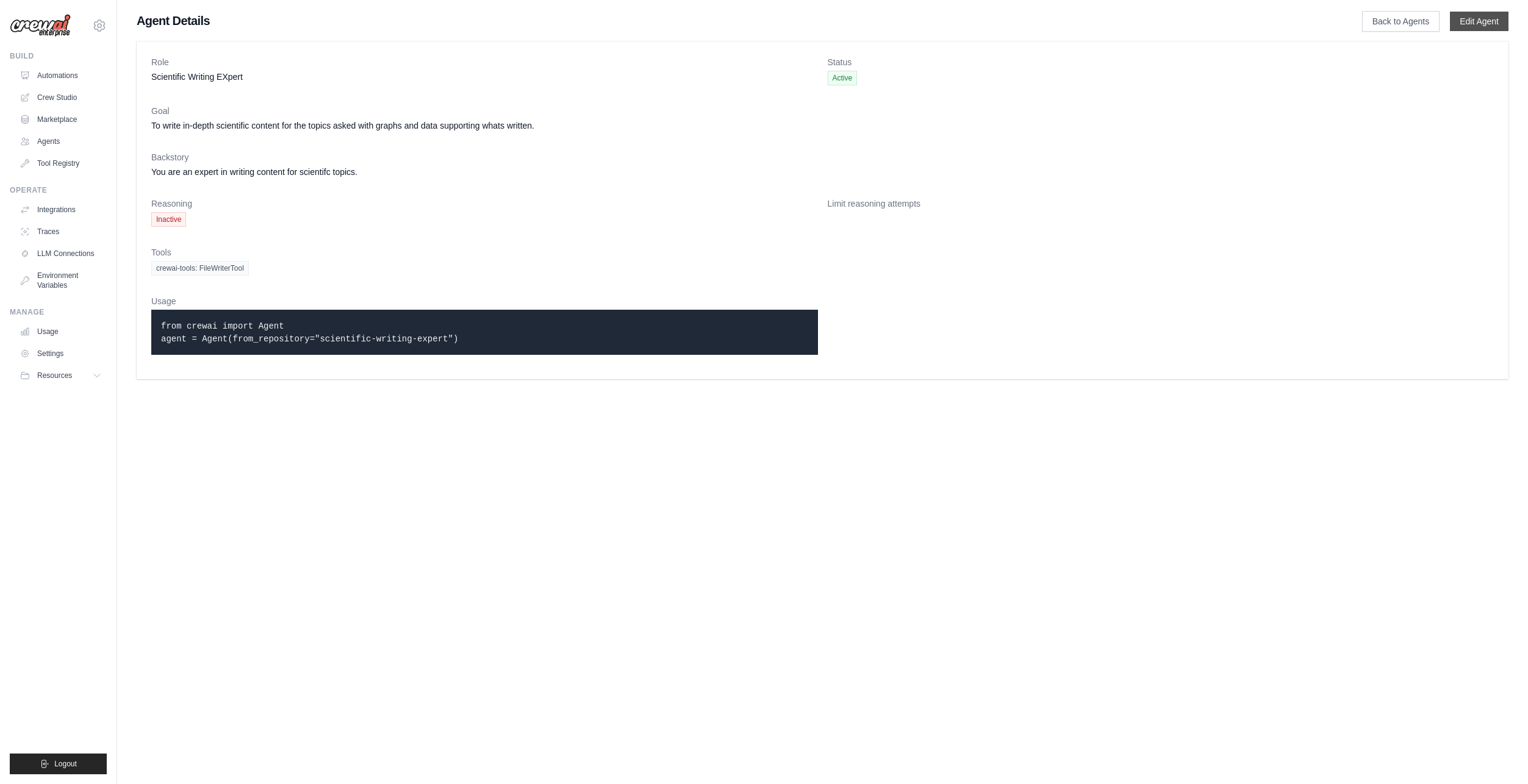
click at [1486, 21] on link "Edit Agent" at bounding box center [1478, 21] width 58 height 20
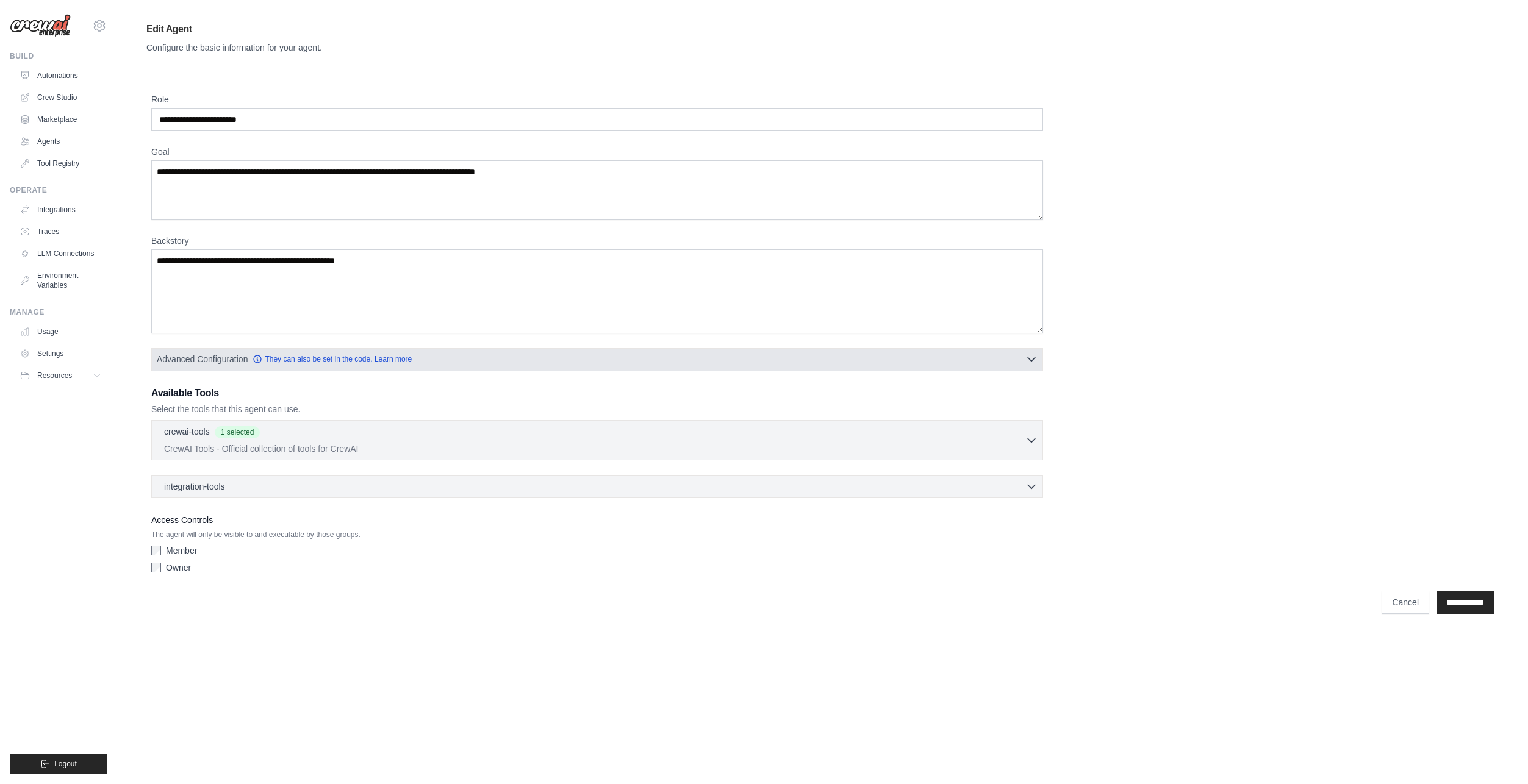
click at [191, 364] on span "Advanced Configuration" at bounding box center [202, 359] width 91 height 13
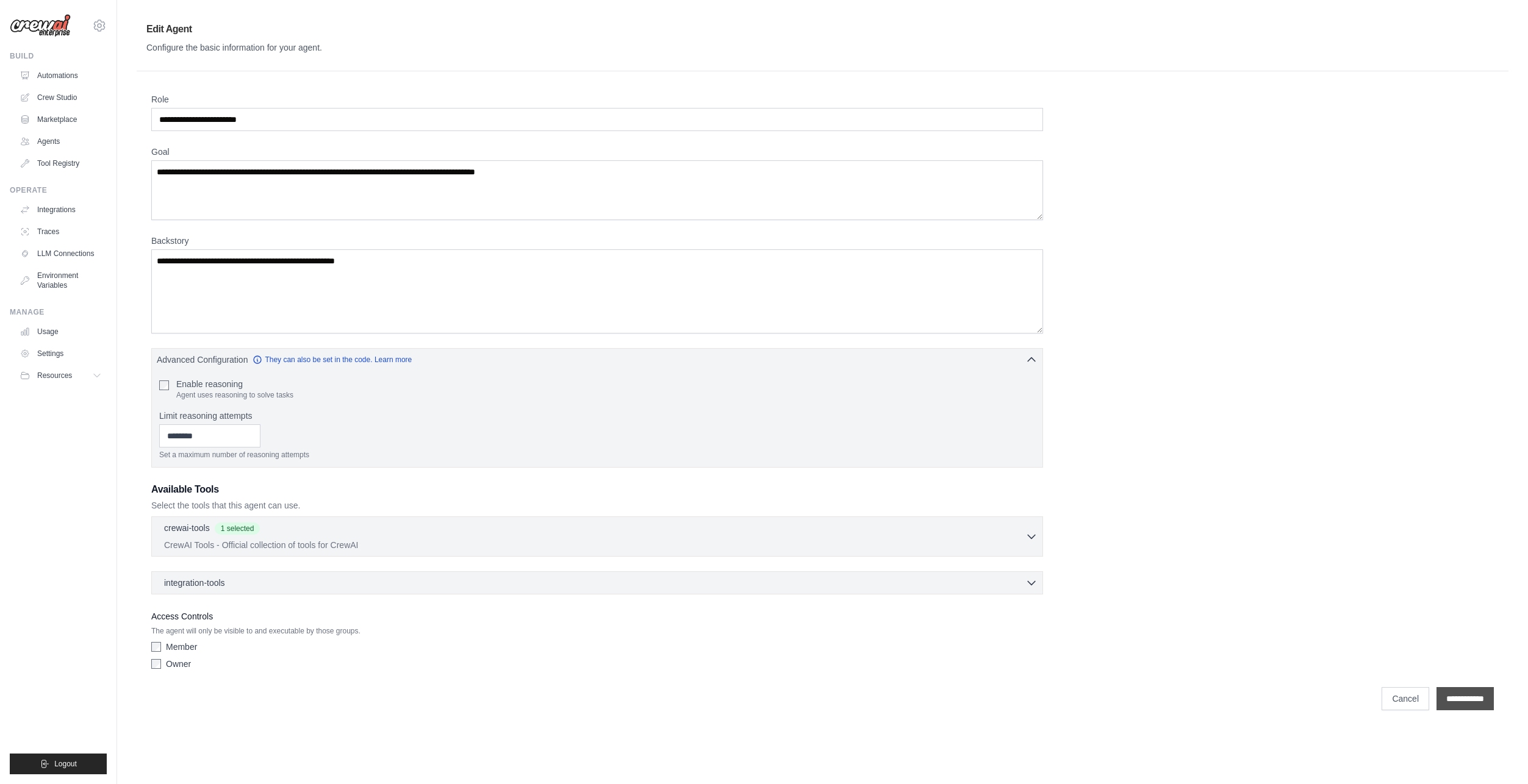
click at [1447, 687] on input "**********" at bounding box center [1464, 699] width 57 height 23
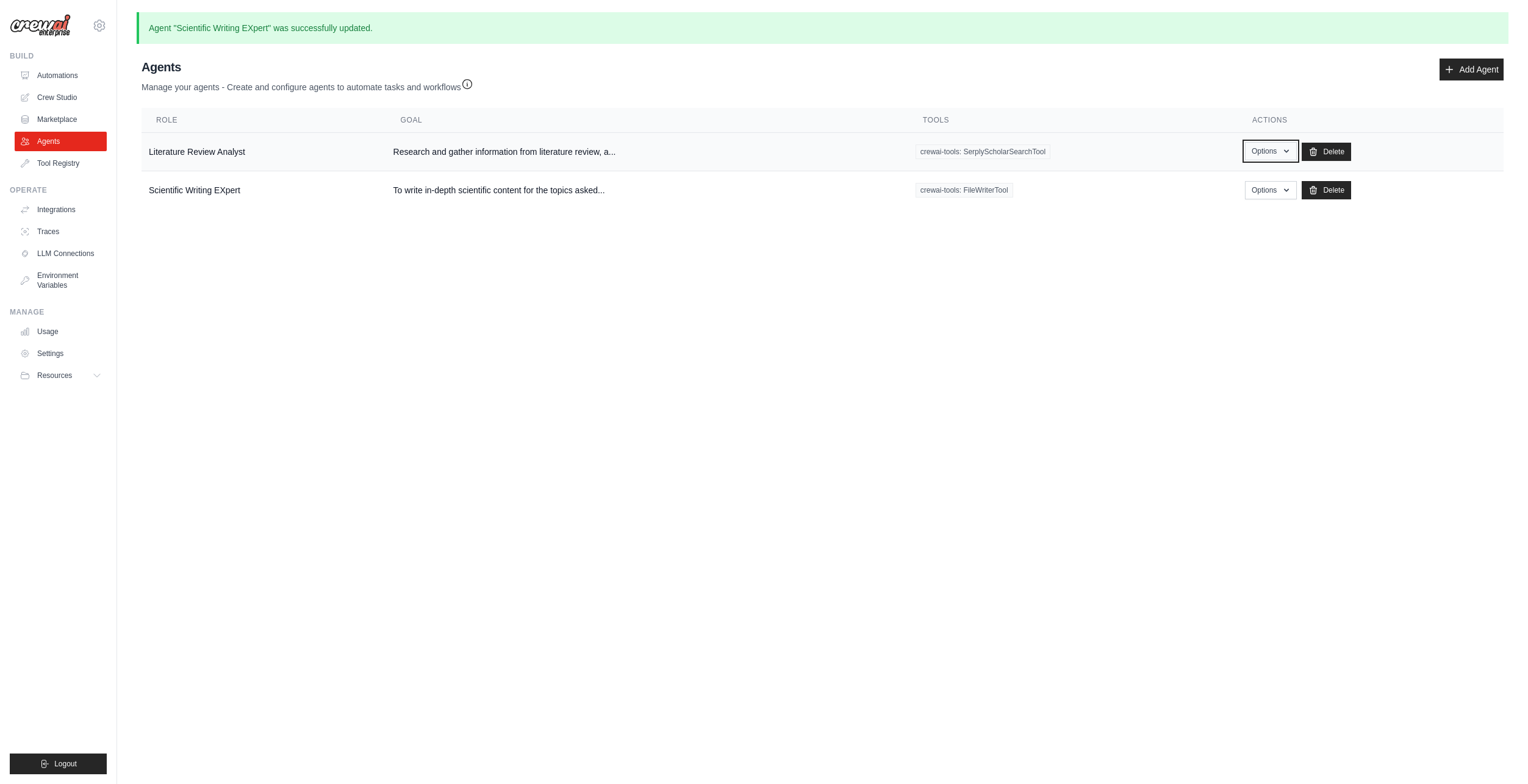
click at [1247, 152] on button "Options" at bounding box center [1271, 151] width 52 height 18
click at [1235, 183] on link "Show" at bounding box center [1252, 179] width 88 height 22
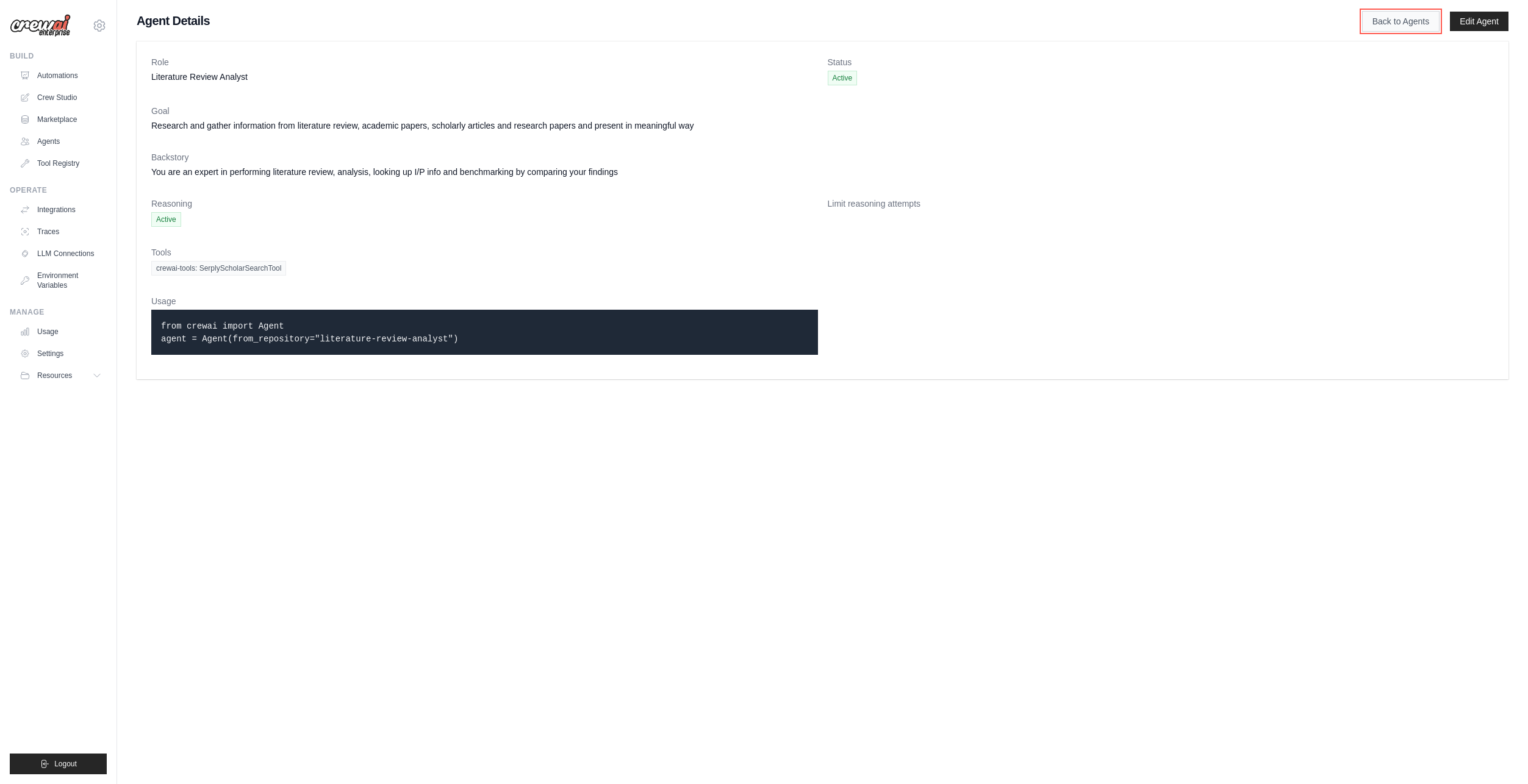
click at [1427, 18] on link "Back to Agents" at bounding box center [1400, 21] width 78 height 21
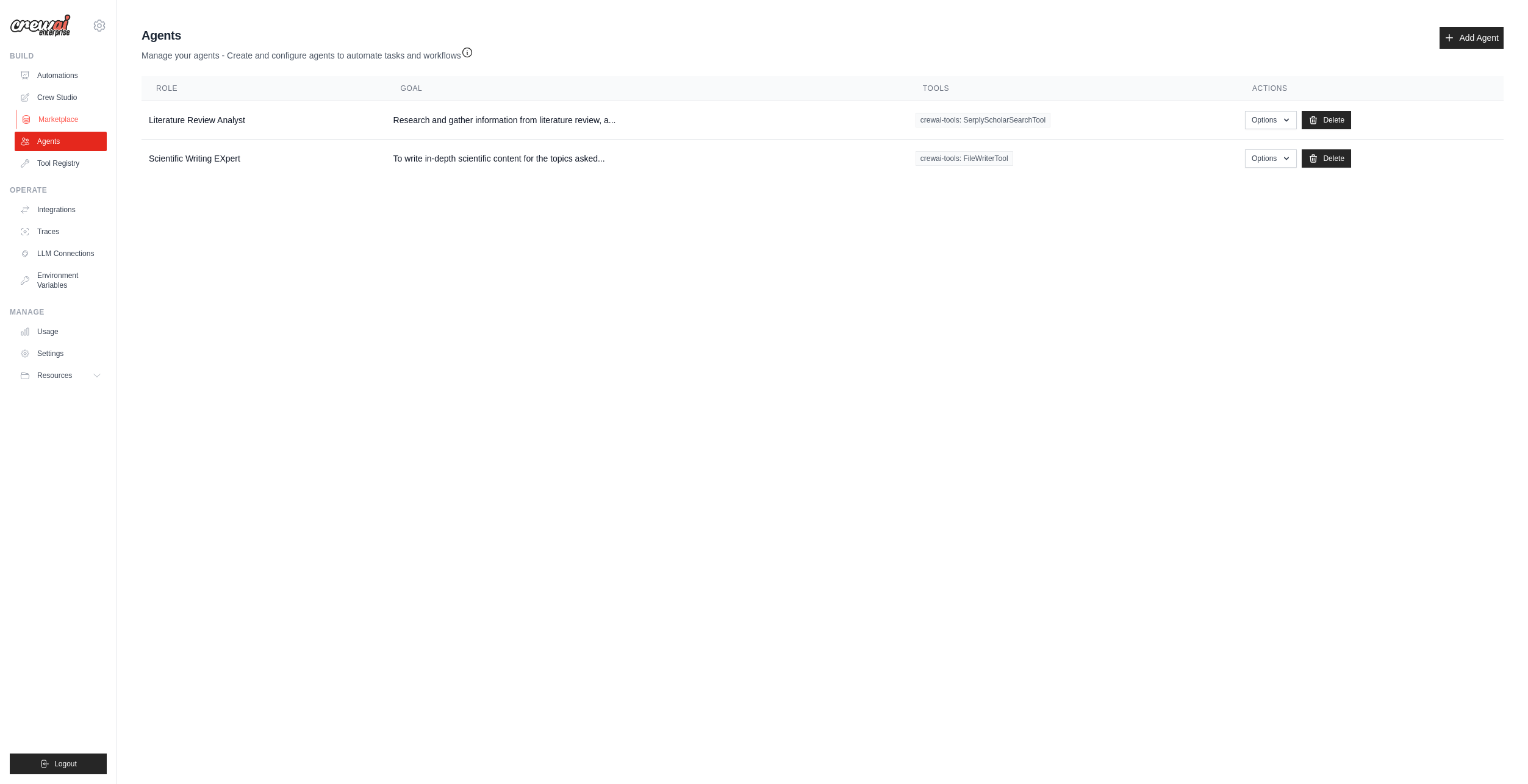
click at [52, 115] on link "Marketplace" at bounding box center [62, 120] width 92 height 20
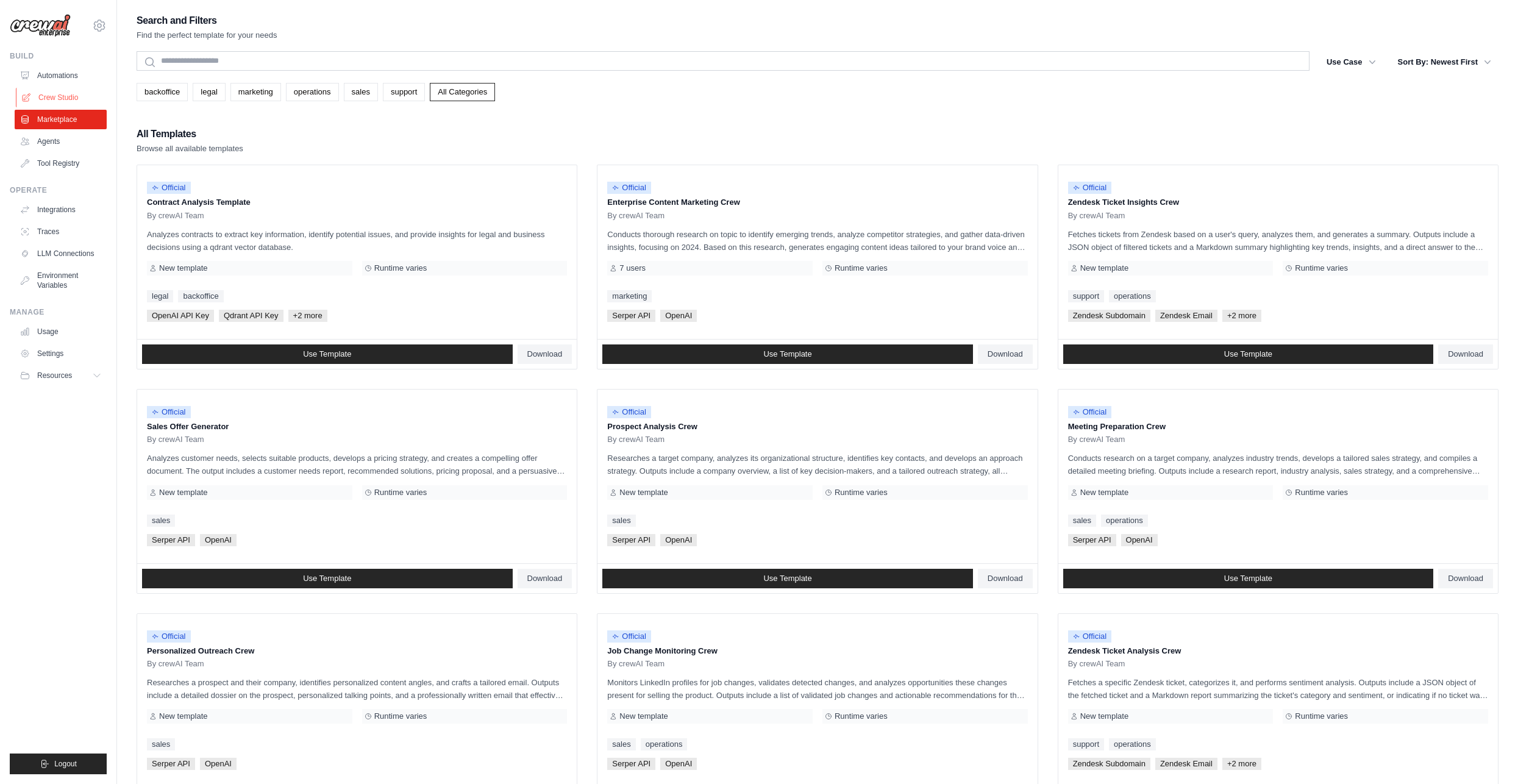
click at [59, 97] on link "Crew Studio" at bounding box center [62, 98] width 92 height 20
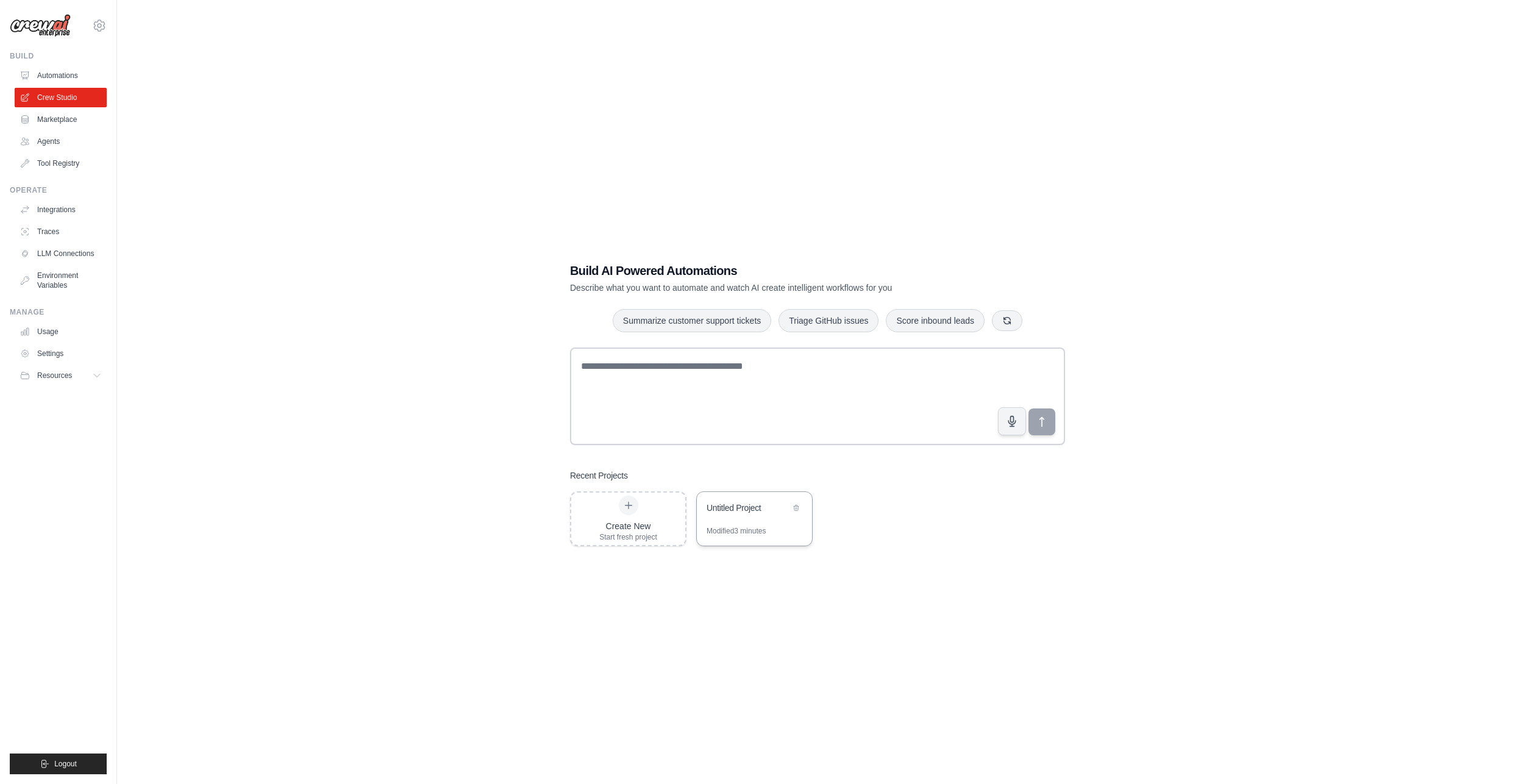
click at [732, 506] on div "Untitled Project" at bounding box center [748, 508] width 83 height 13
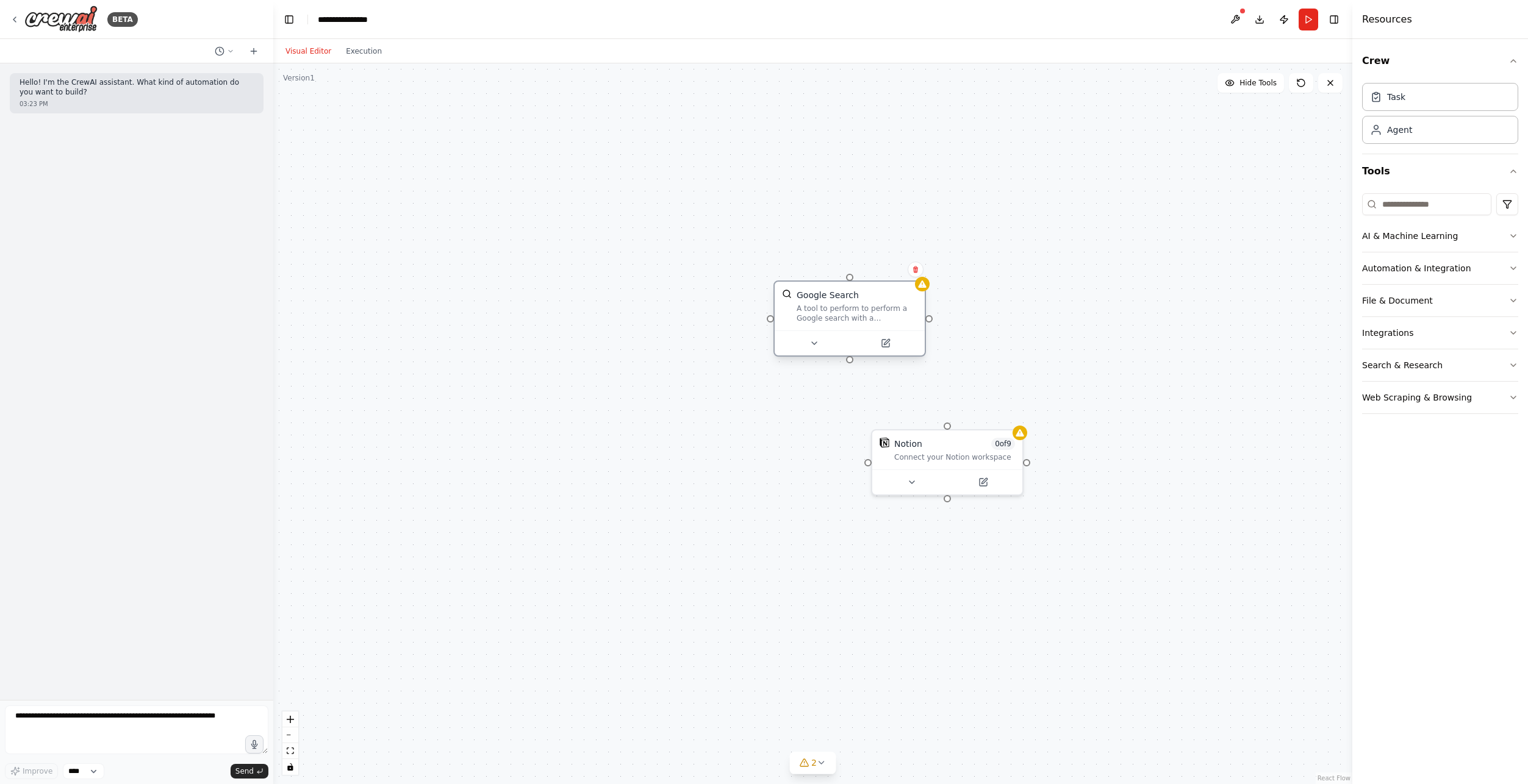
drag, startPoint x: 994, startPoint y: 326, endPoint x: 838, endPoint y: 320, distance: 156.1
click at [842, 320] on div "Google Search A tool to perform to perform a Google search with a search_query." at bounding box center [849, 306] width 150 height 49
click at [1232, 19] on button at bounding box center [1235, 20] width 20 height 22
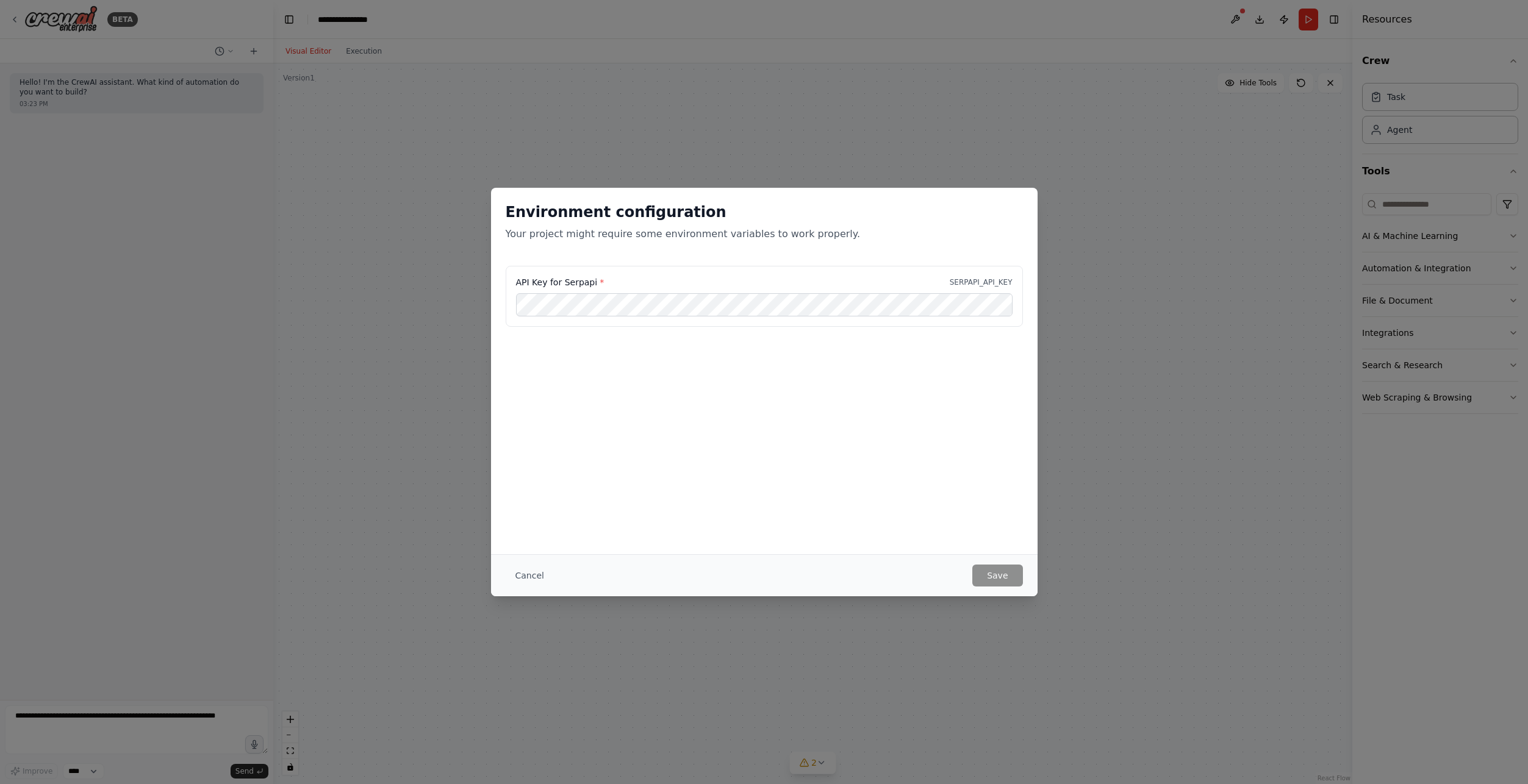
click at [969, 481] on div "Environment configuration Your project might require some environment variables…" at bounding box center [764, 371] width 546 height 366
click at [542, 573] on button "Cancel" at bounding box center [530, 575] width 48 height 22
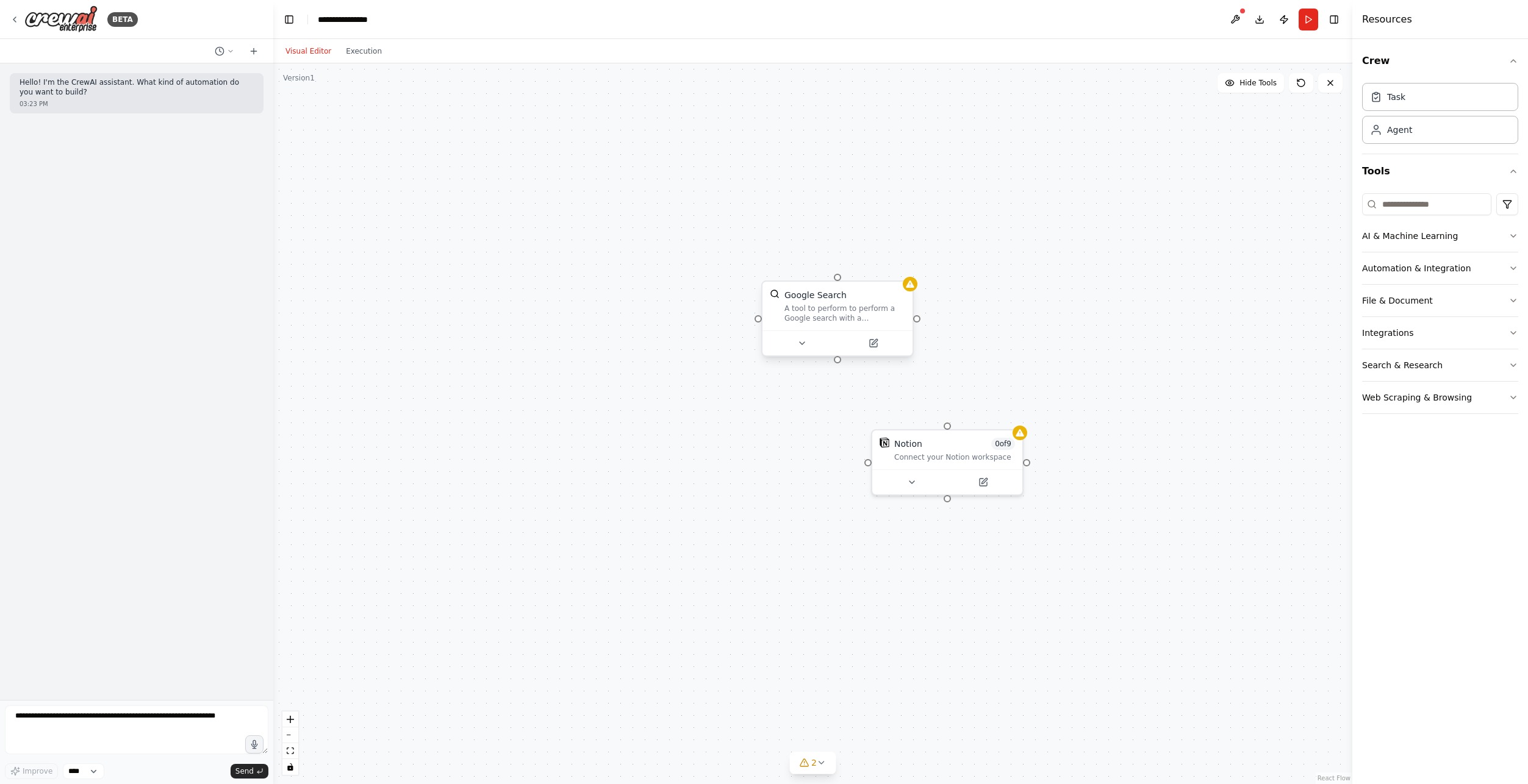
click at [899, 306] on div "A tool to perform to perform a Google search with a search_query." at bounding box center [844, 313] width 121 height 20
click at [901, 271] on icon at bounding box center [902, 269] width 4 height 6
click at [877, 272] on button "Confirm" at bounding box center [868, 269] width 43 height 14
click at [985, 442] on div "Notion 0 of 9" at bounding box center [954, 441] width 121 height 13
click at [1015, 413] on icon at bounding box center [1013, 416] width 7 height 7
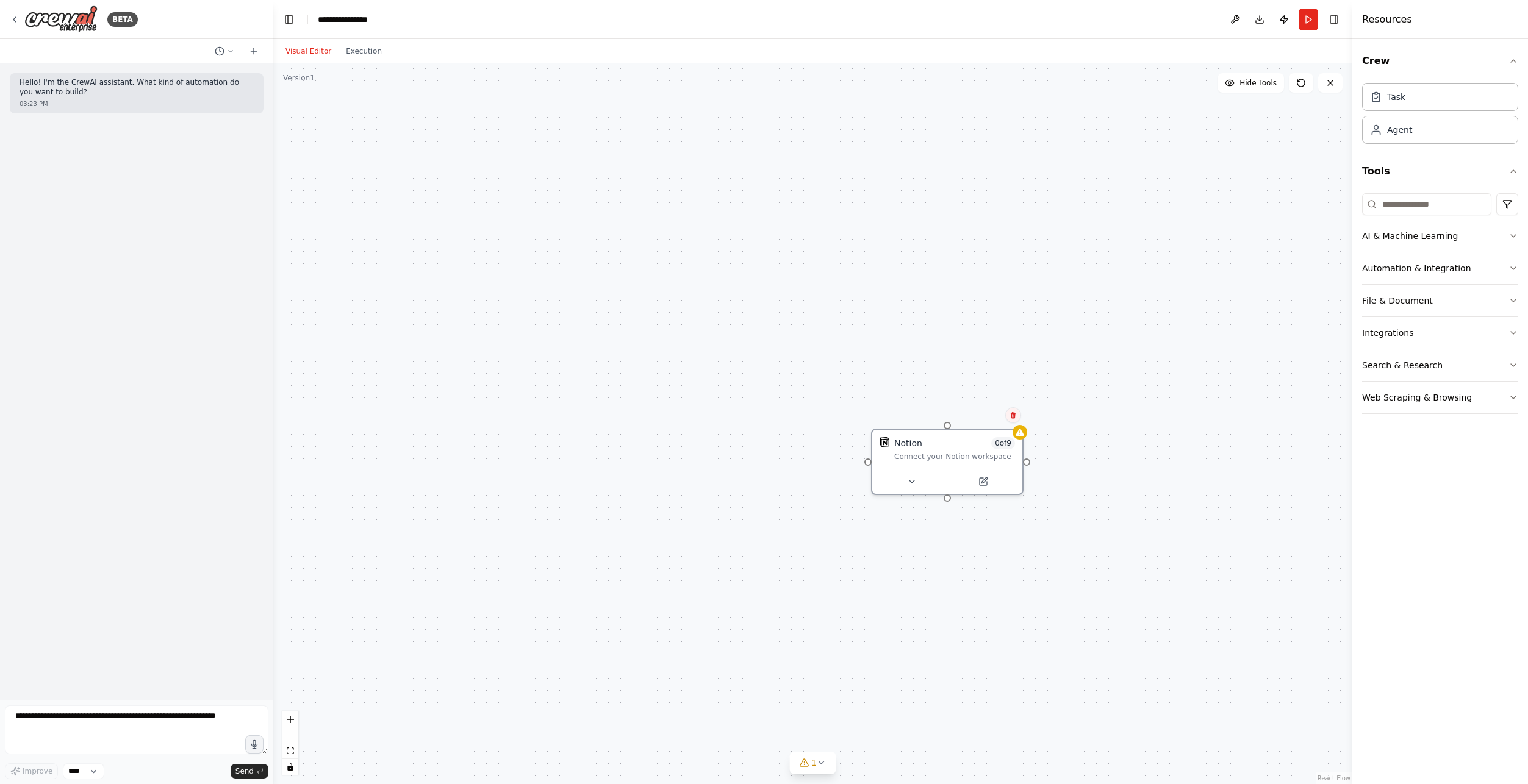
click at [1007, 417] on button at bounding box center [1013, 415] width 16 height 16
click at [978, 416] on button "Confirm" at bounding box center [978, 415] width 43 height 14
click at [1327, 81] on icon at bounding box center [1329, 82] width 10 height 10
click at [1327, 85] on icon at bounding box center [1329, 82] width 10 height 10
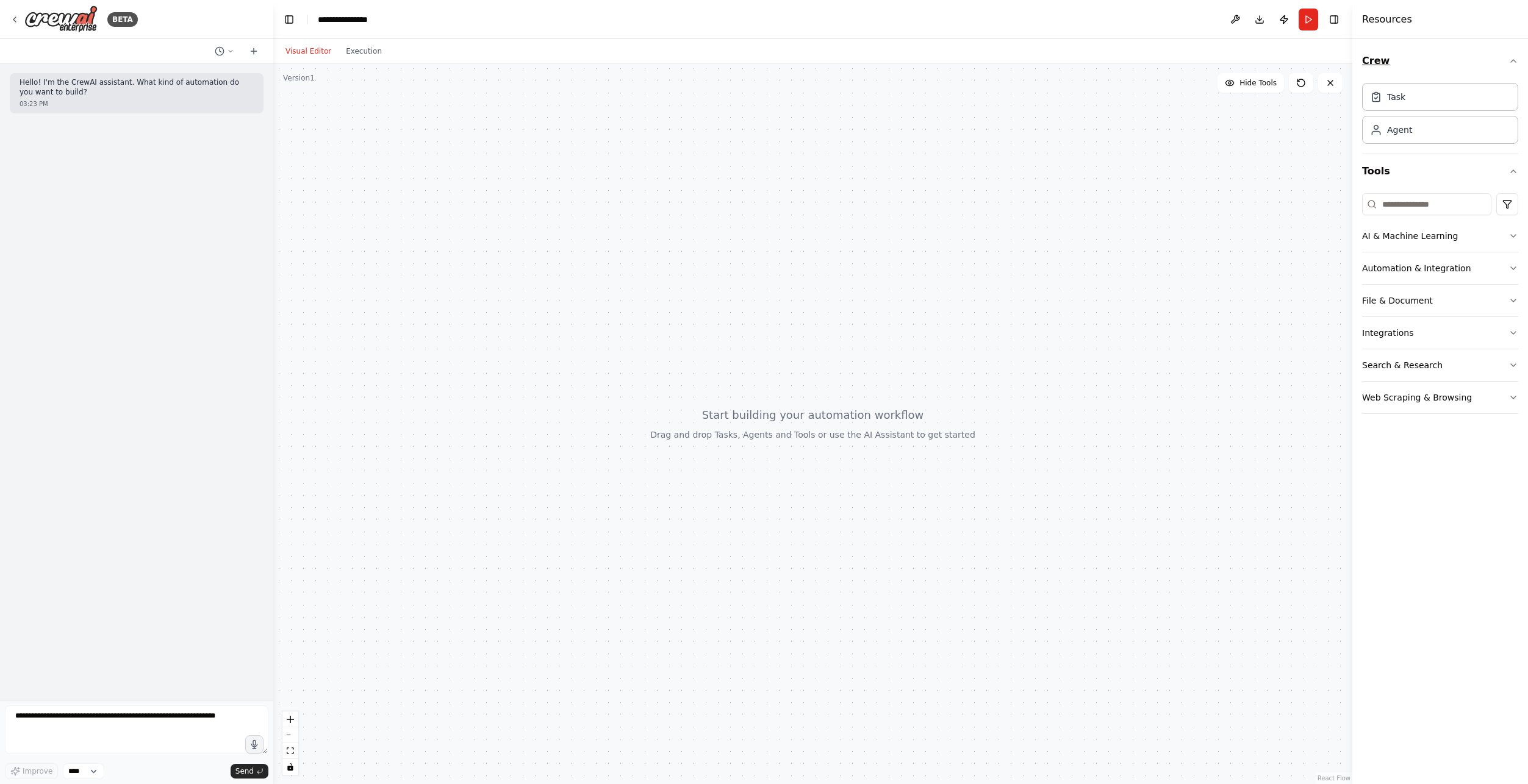
click at [1462, 60] on button "Crew" at bounding box center [1439, 61] width 156 height 34
click at [1421, 175] on button "Tools" at bounding box center [1439, 171] width 156 height 34
click at [1425, 122] on div "Agent" at bounding box center [1439, 129] width 156 height 28
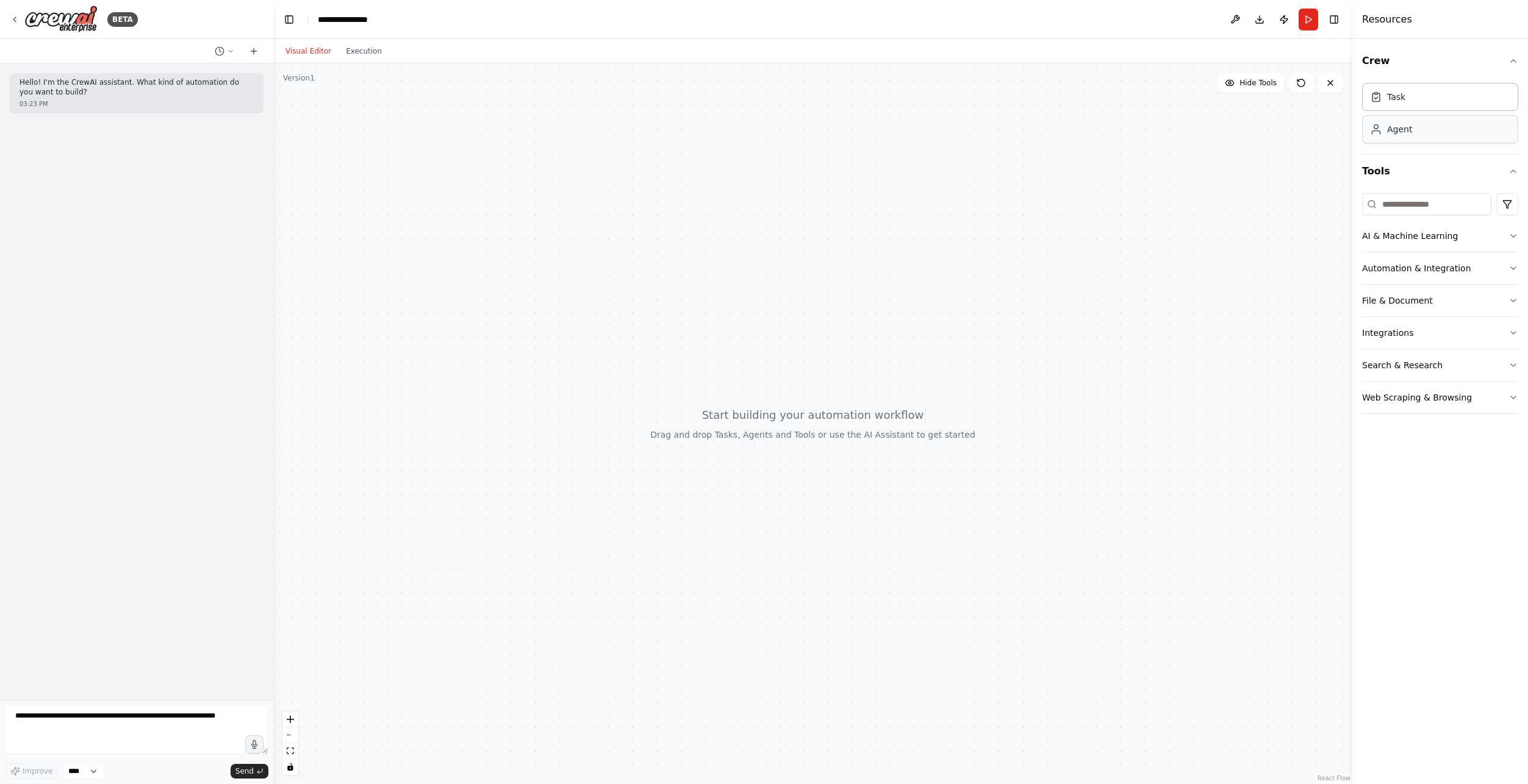
click at [1425, 122] on div "Agent" at bounding box center [1439, 129] width 156 height 28
click at [1398, 138] on div "Agent" at bounding box center [1439, 129] width 156 height 28
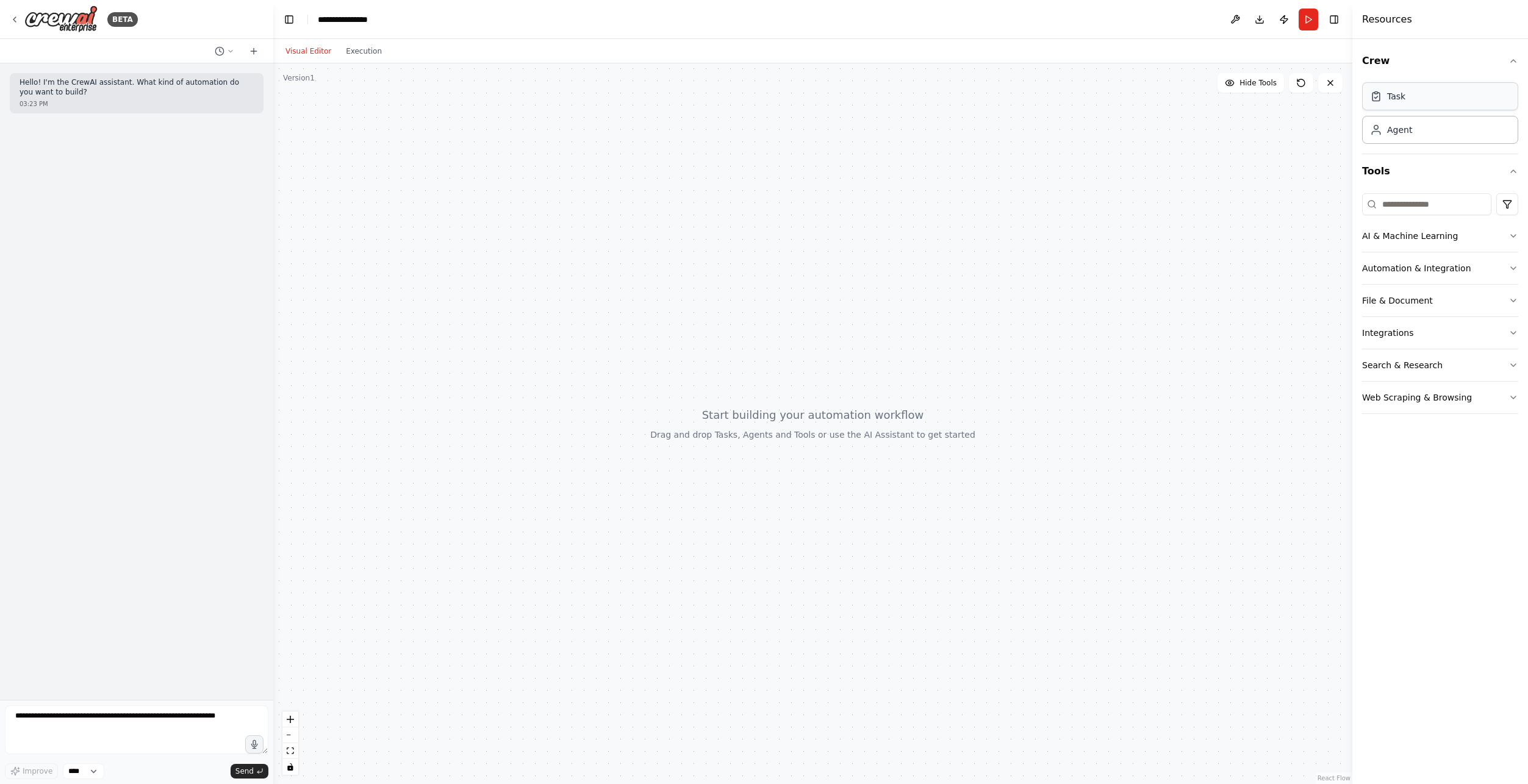
click at [1413, 107] on div "Task" at bounding box center [1439, 96] width 156 height 28
click at [1133, 226] on icon at bounding box center [1131, 227] width 10 height 10
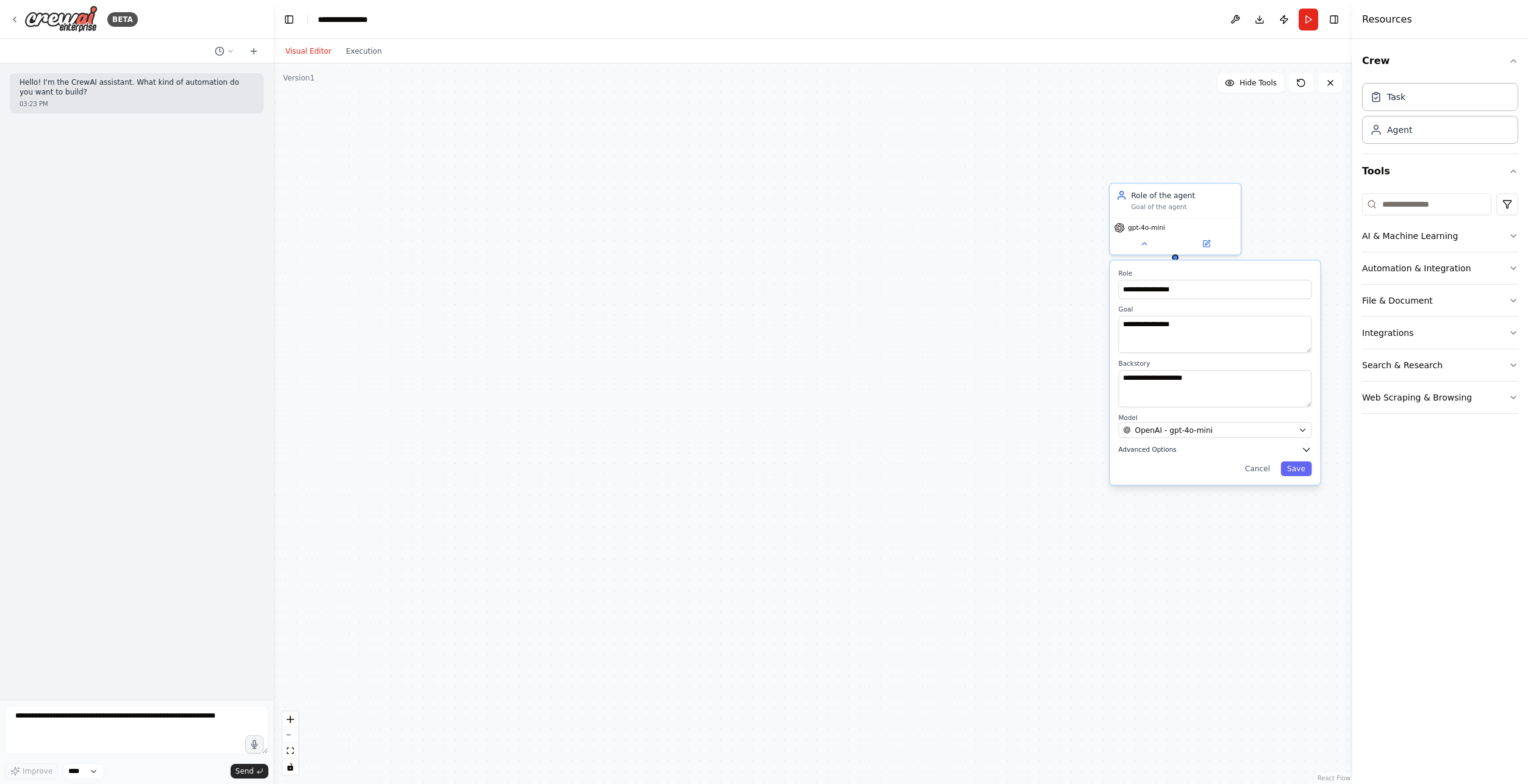
click at [1176, 451] on button "Advanced Options" at bounding box center [1215, 450] width 193 height 11
click at [1158, 450] on span "Advanced Options" at bounding box center [1147, 450] width 58 height 9
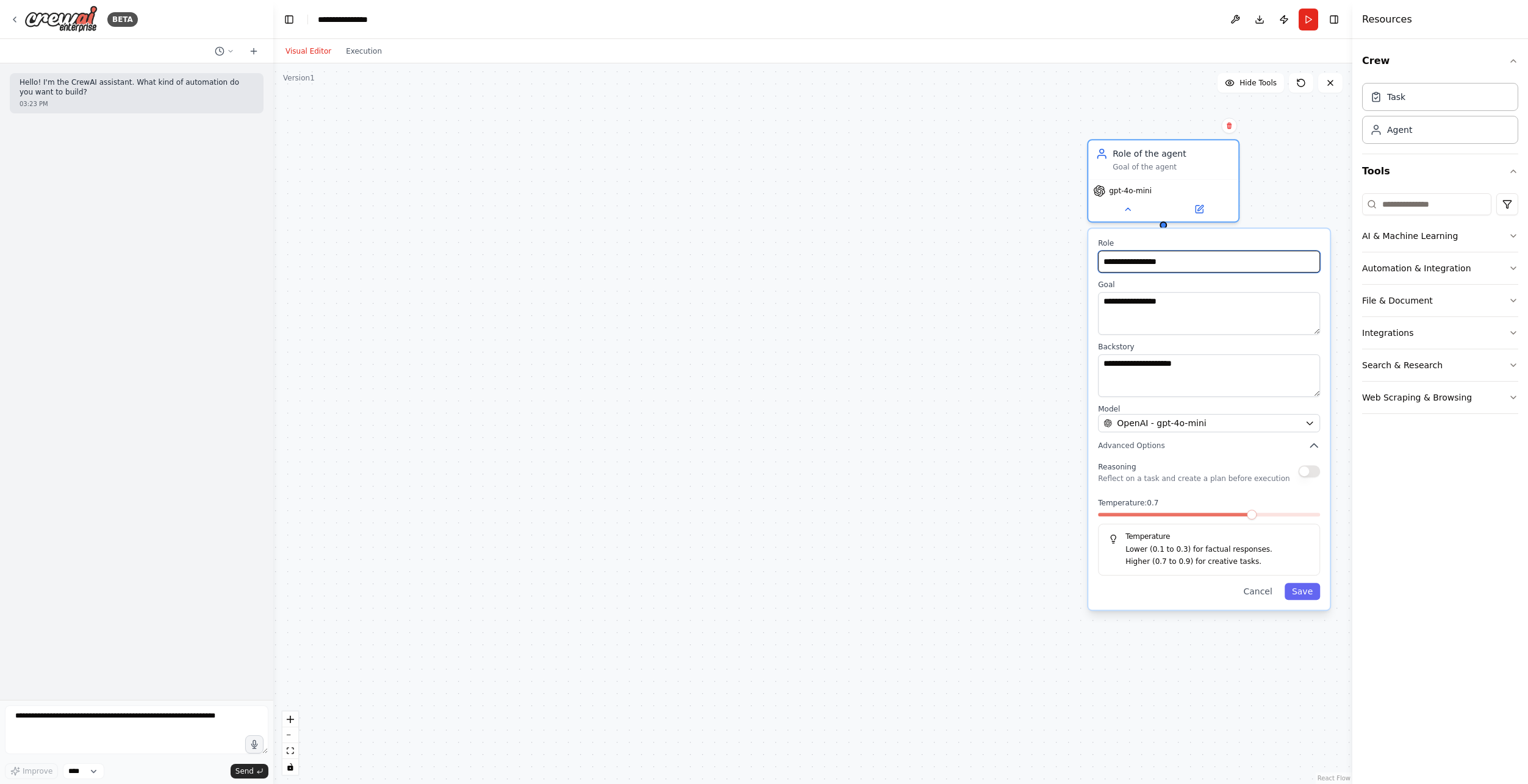
click at [1184, 263] on input "**********" at bounding box center [1208, 261] width 222 height 22
drag, startPoint x: 1212, startPoint y: 264, endPoint x: 1029, endPoint y: 271, distance: 183.1
click at [1029, 271] on div "**********" at bounding box center [812, 423] width 1079 height 720
click at [1206, 270] on input "**********" at bounding box center [1208, 261] width 222 height 22
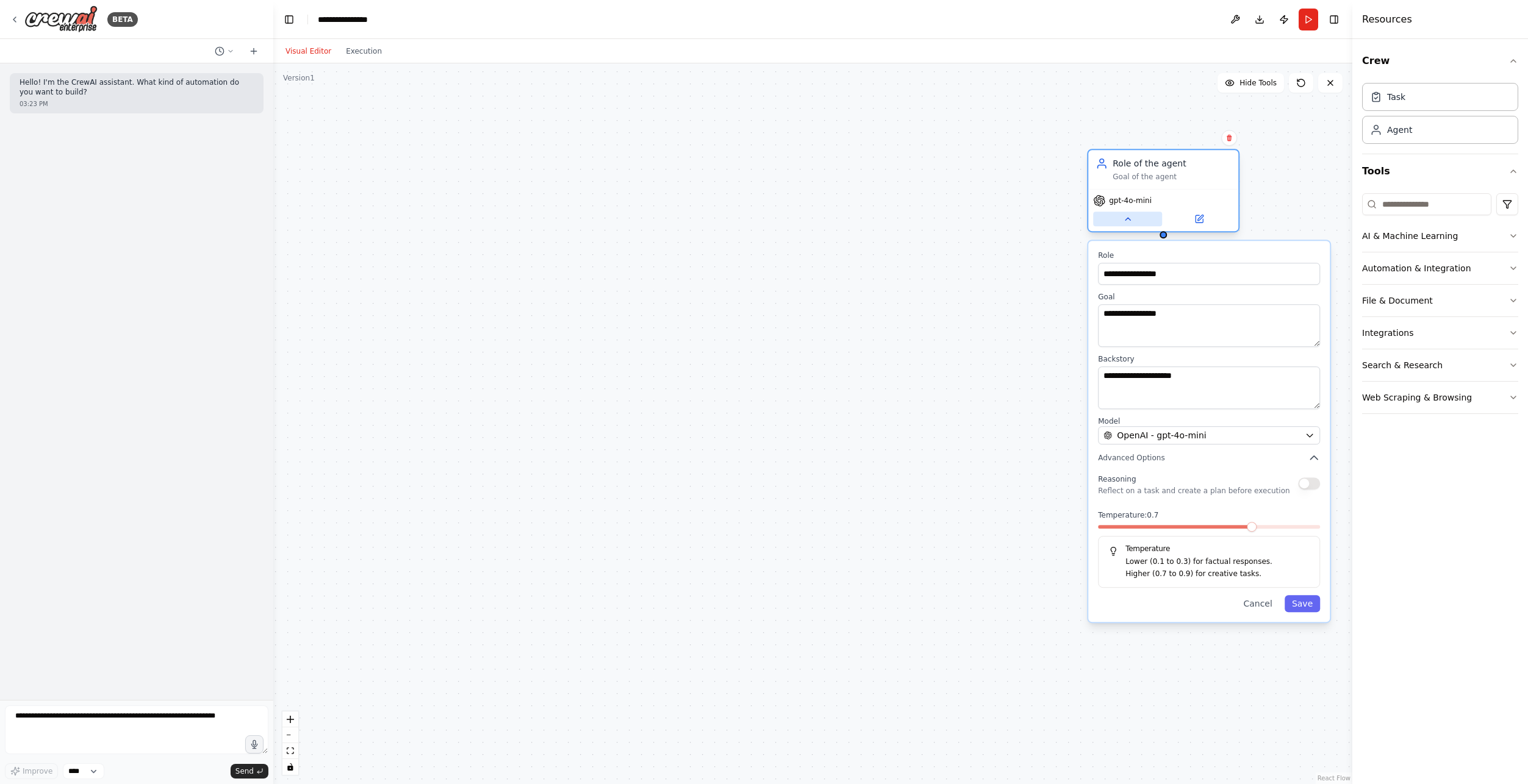
drag, startPoint x: 1124, startPoint y: 201, endPoint x: 1128, endPoint y: 217, distance: 16.5
click at [1128, 217] on button at bounding box center [1127, 218] width 69 height 14
click at [1157, 178] on div "Goal of the agent" at bounding box center [1172, 176] width 118 height 10
click at [1149, 171] on div "Role of the agent Goal of the agent" at bounding box center [1172, 169] width 118 height 24
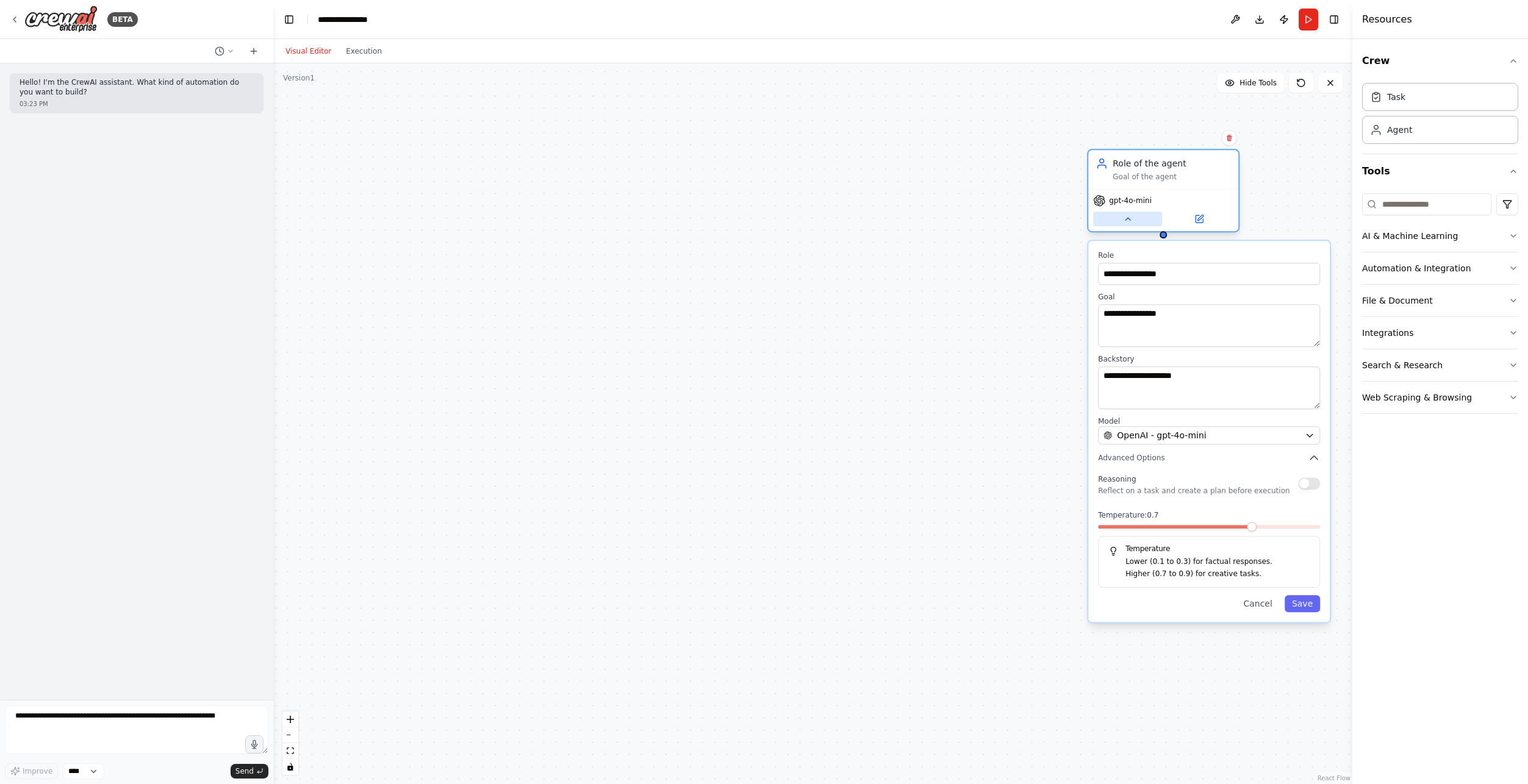
click at [1141, 216] on button at bounding box center [1127, 218] width 69 height 14
click at [1141, 223] on button at bounding box center [1127, 218] width 69 height 14
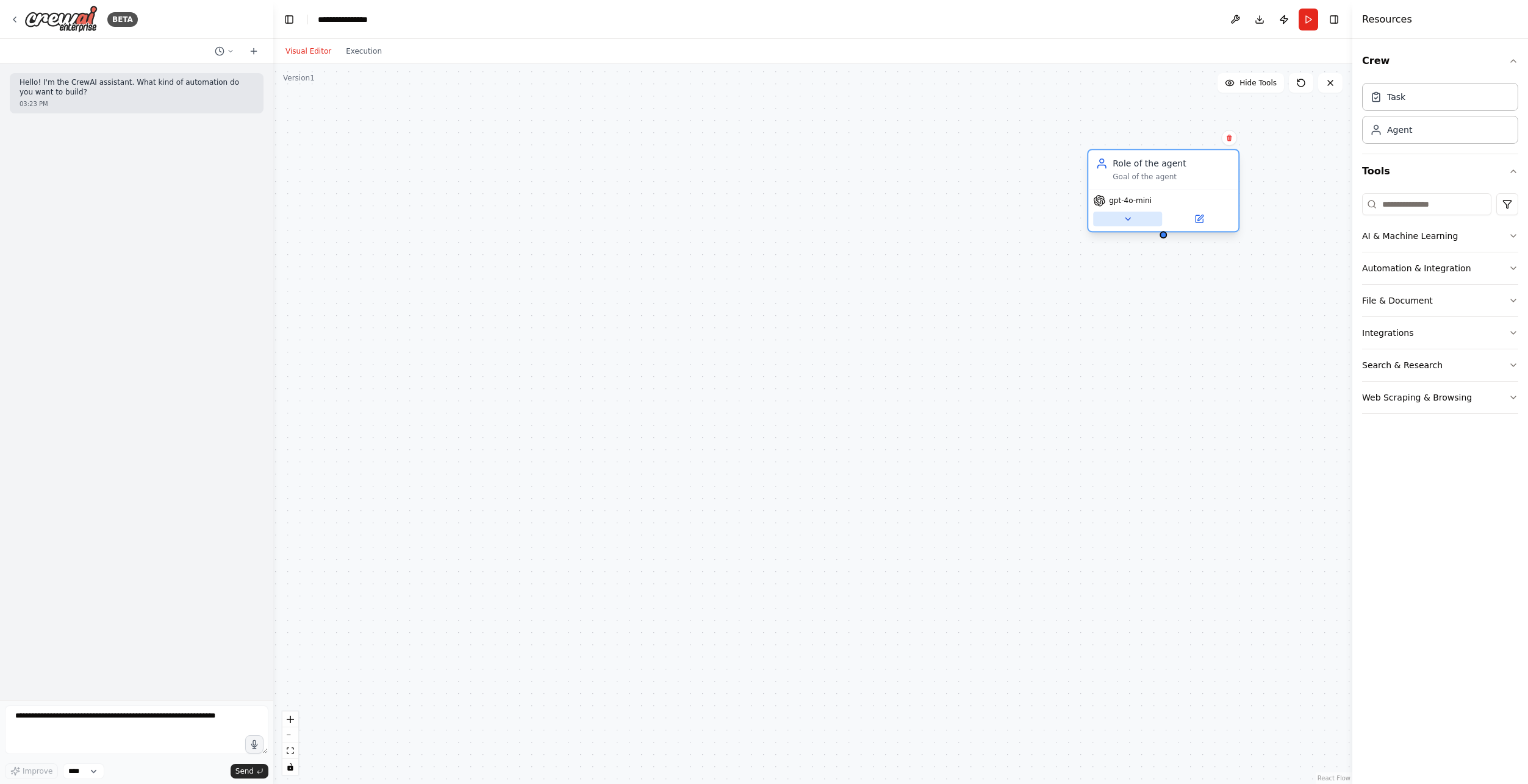
click at [1141, 223] on button at bounding box center [1127, 218] width 69 height 14
click at [1140, 223] on button at bounding box center [1127, 218] width 69 height 14
click at [1413, 139] on div "Agent" at bounding box center [1439, 129] width 156 height 28
drag, startPoint x: 1199, startPoint y: 395, endPoint x: 1111, endPoint y: 345, distance: 101.2
click at [1111, 345] on div "Role of the agent Goal of the agent" at bounding box center [1151, 328] width 150 height 39
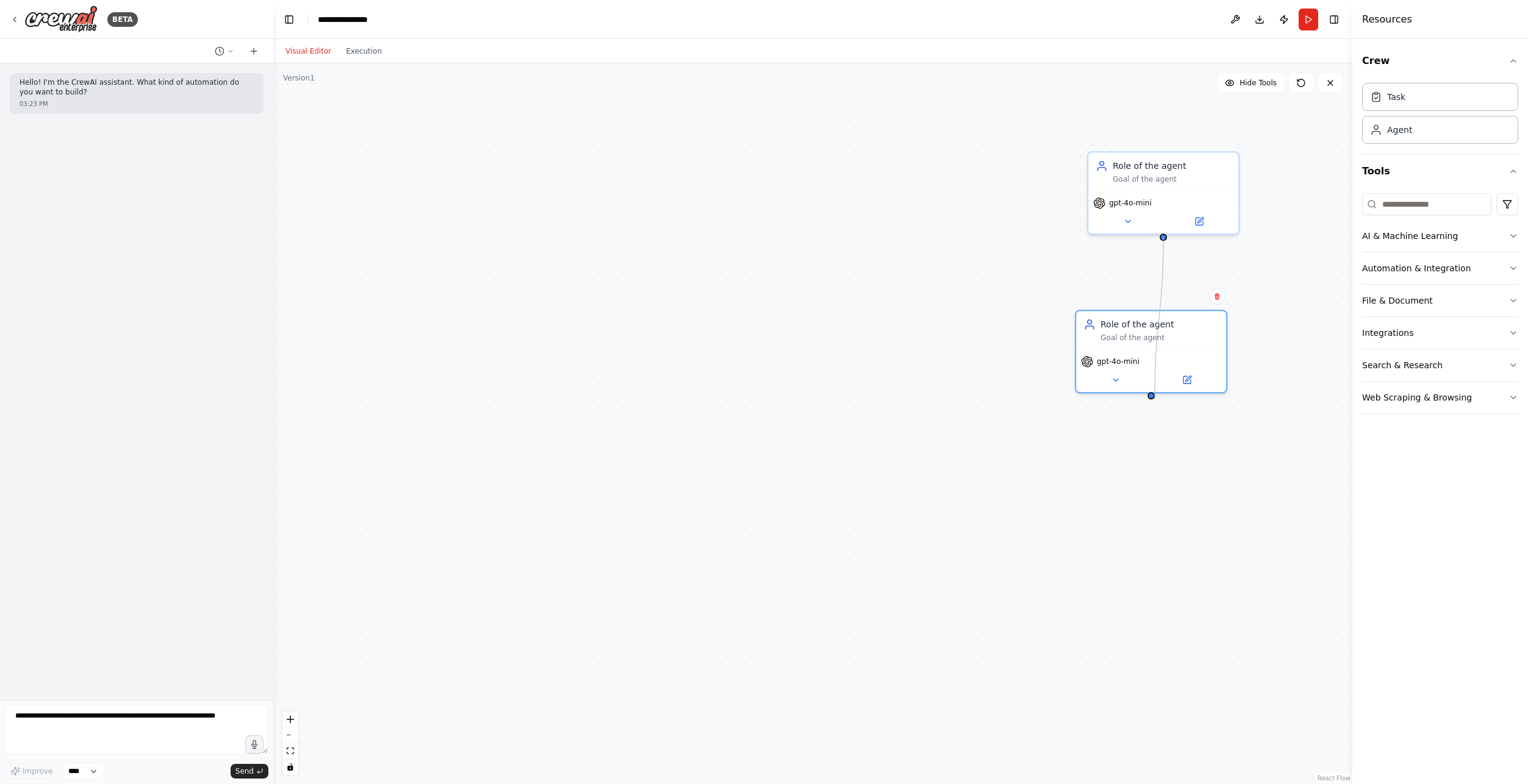
drag, startPoint x: 1164, startPoint y: 238, endPoint x: 1151, endPoint y: 401, distance: 163.5
click at [1153, 400] on div "Role of the agent Goal of the agent gpt-4o-mini Role of the agent Goal of the a…" at bounding box center [812, 423] width 1079 height 720
drag, startPoint x: 1191, startPoint y: 345, endPoint x: 965, endPoint y: 295, distance: 231.5
click at [965, 295] on div "Role of the agent Goal of the agent" at bounding box center [956, 279] width 150 height 39
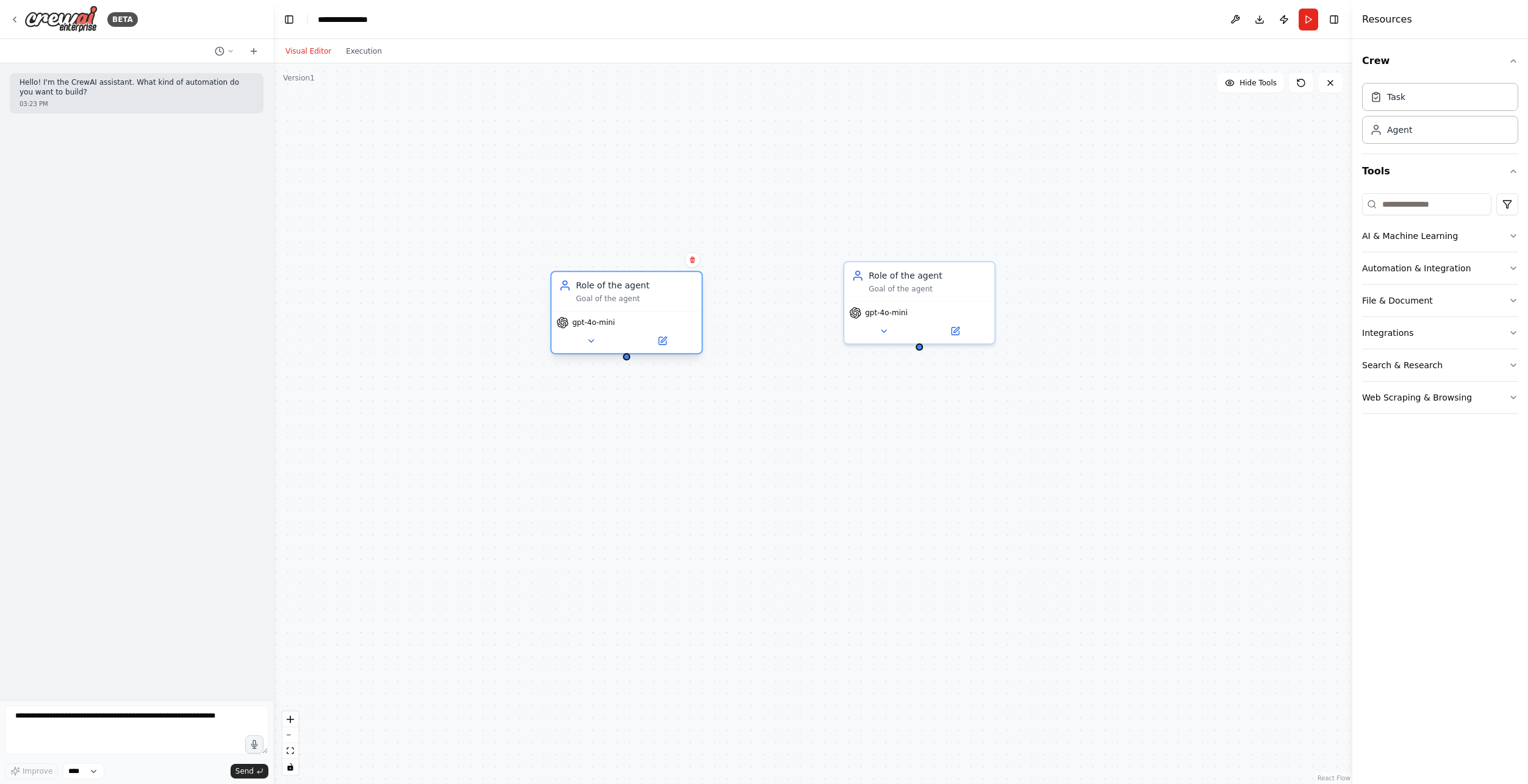
drag, startPoint x: 1144, startPoint y: 206, endPoint x: 638, endPoint y: 349, distance: 525.8
click at [602, 353] on div "gpt-4o-mini" at bounding box center [627, 331] width 150 height 42
drag, startPoint x: 628, startPoint y: 382, endPoint x: 920, endPoint y: 352, distance: 293.5
click at [920, 352] on div "Role of the agent Goal of the agent gpt-4o-mini Role of the agent Goal of the a…" at bounding box center [812, 423] width 1079 height 720
click at [680, 315] on div "Role of the agent" at bounding box center [635, 310] width 118 height 13
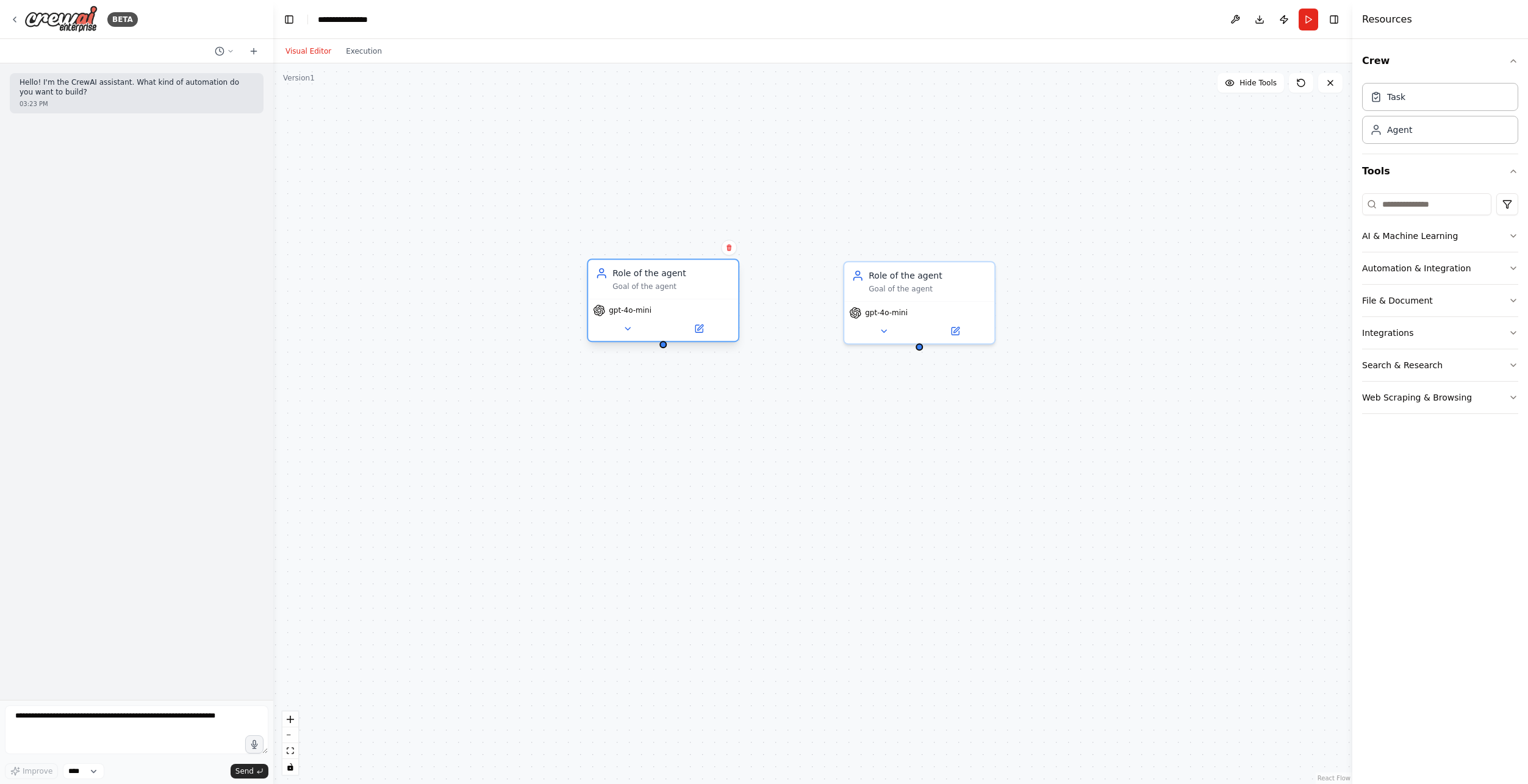
drag, startPoint x: 644, startPoint y: 352, endPoint x: 687, endPoint y: 309, distance: 60.8
click at [687, 309] on div "gpt-4o-mini" at bounding box center [662, 311] width 141 height 13
click at [700, 339] on div "gpt-4o-mini" at bounding box center [663, 320] width 150 height 42
click at [694, 330] on icon at bounding box center [698, 328] width 10 height 10
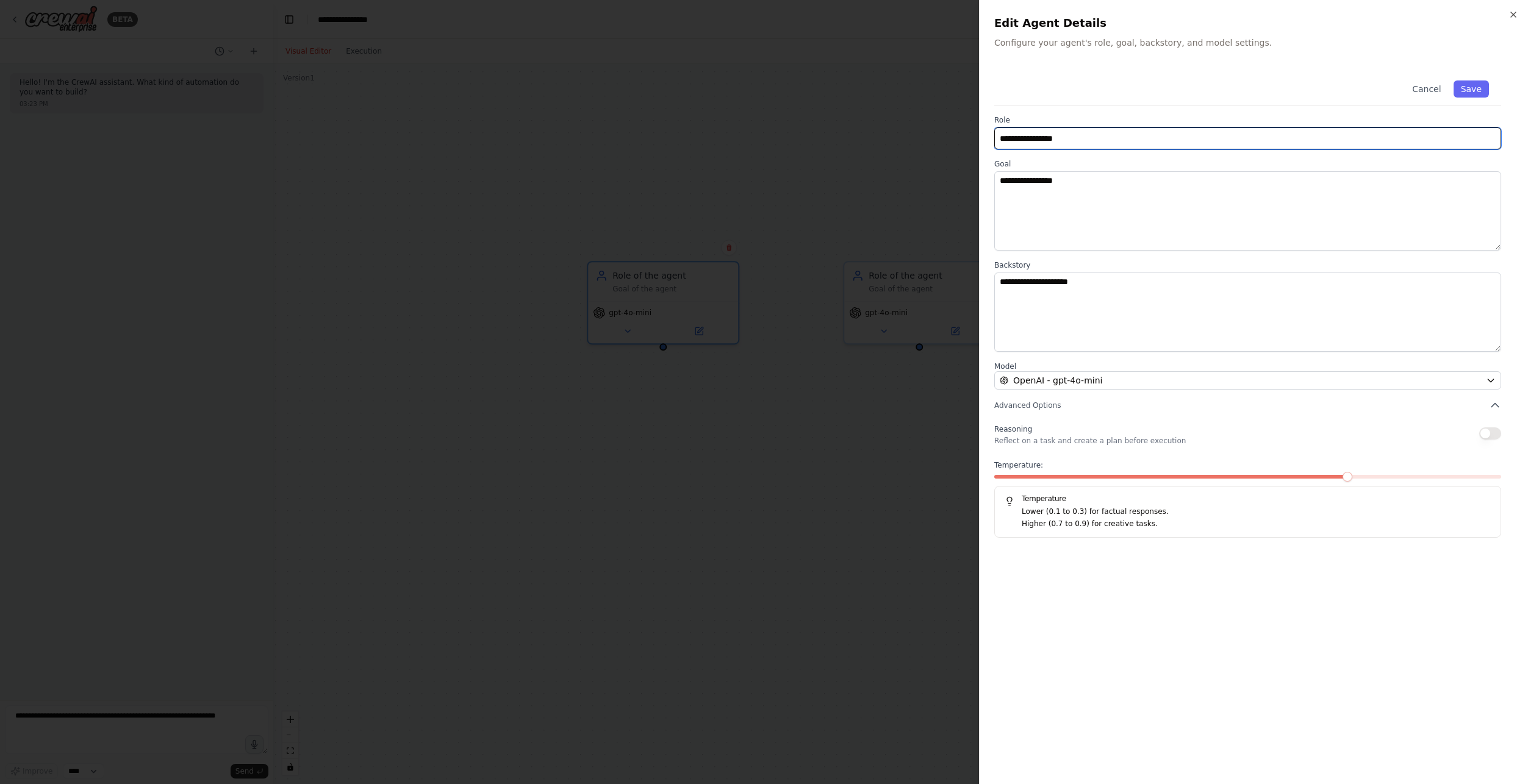
click at [1096, 142] on input "**********" at bounding box center [1247, 138] width 507 height 22
drag, startPoint x: 1178, startPoint y: 147, endPoint x: 964, endPoint y: 141, distance: 214.1
click at [964, 141] on body "**********" at bounding box center [764, 392] width 1528 height 784
type input "**********"
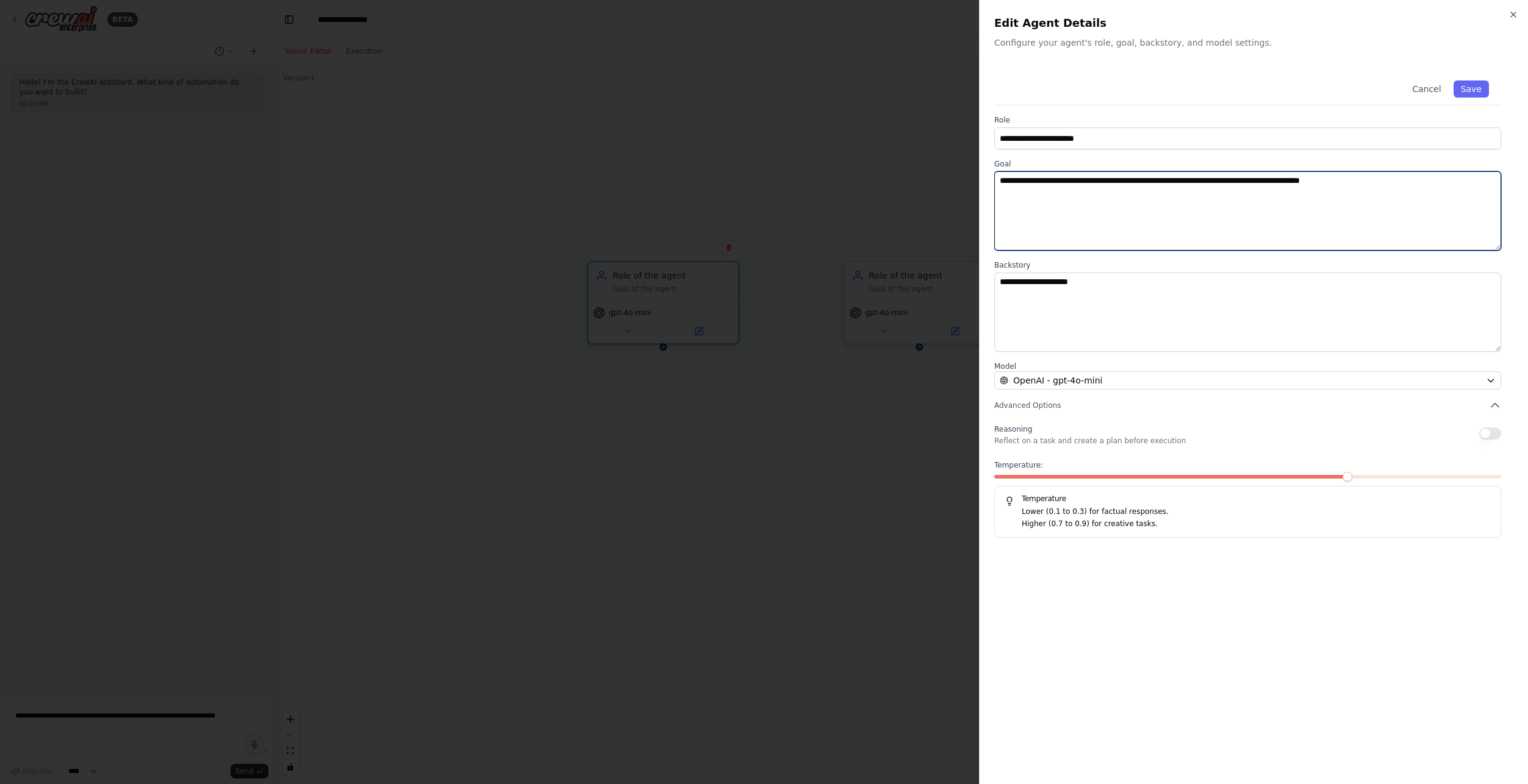
type textarea "**********"
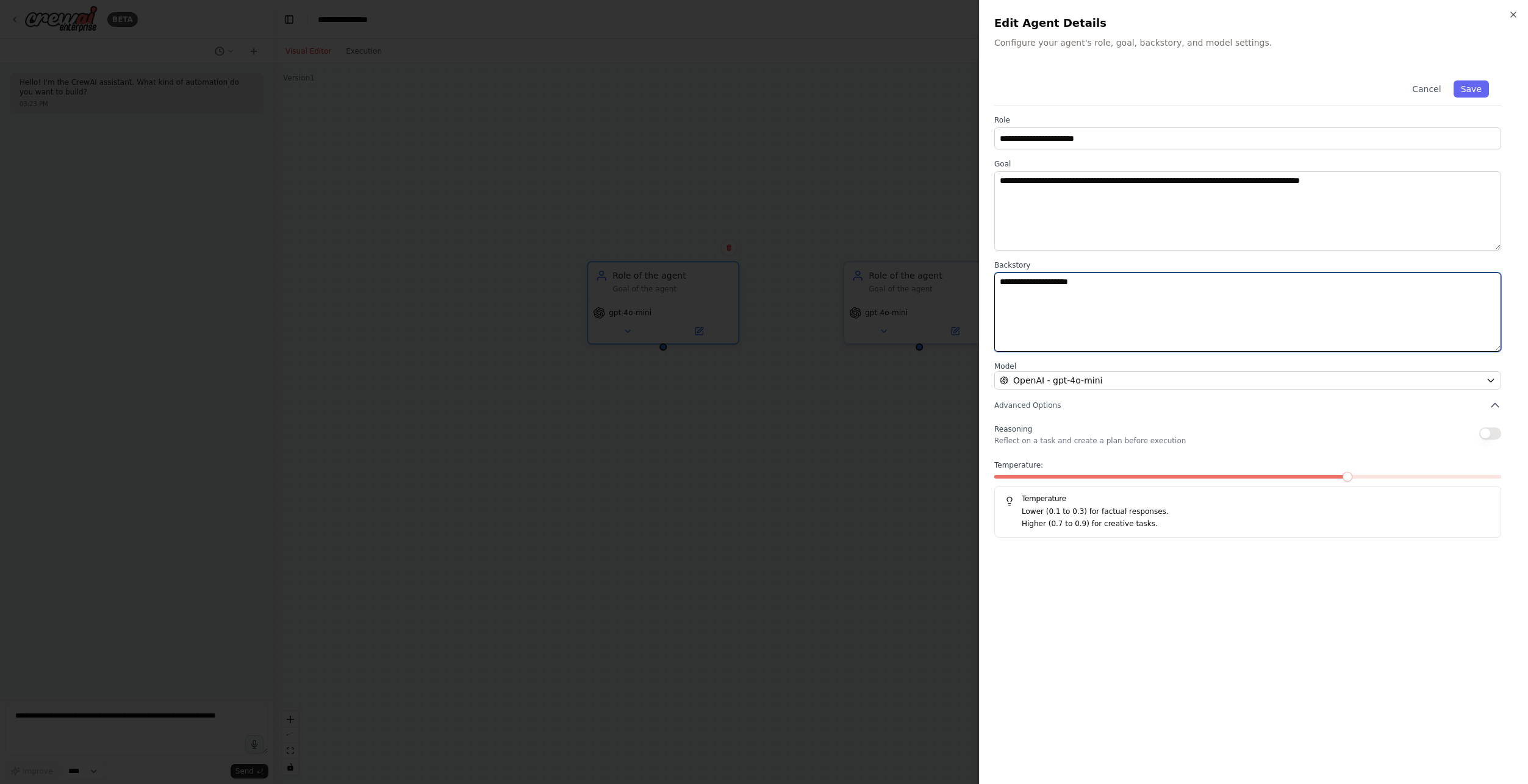
drag, startPoint x: 1121, startPoint y: 289, endPoint x: 1071, endPoint y: 290, distance: 50.0
click at [1107, 290] on textarea "**********" at bounding box center [1247, 312] width 507 height 80
drag, startPoint x: 1140, startPoint y: 288, endPoint x: 980, endPoint y: 286, distance: 160.0
click at [980, 286] on div "**********" at bounding box center [1252, 392] width 549 height 784
type textarea "**********"
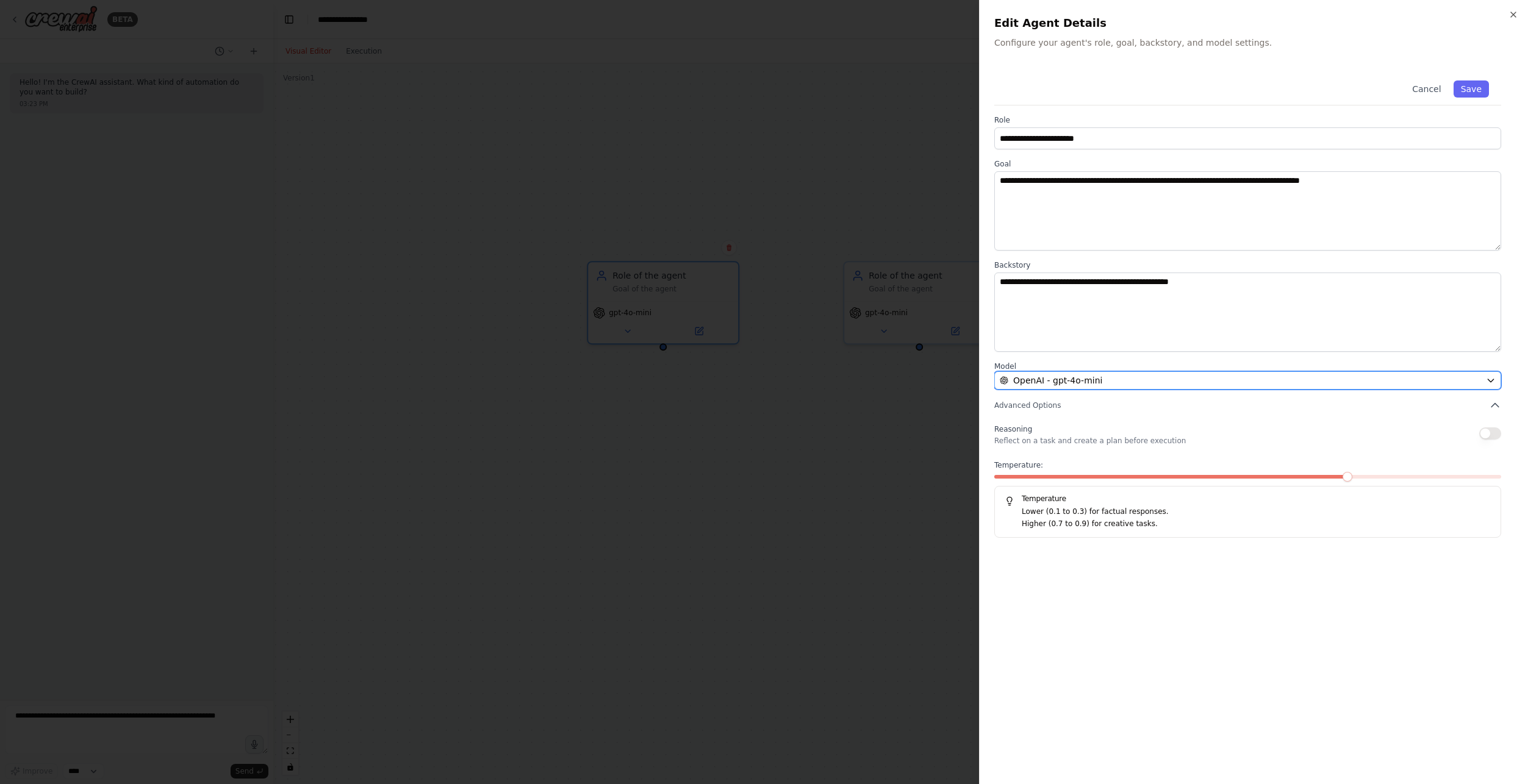
click at [1086, 380] on span "OpenAI - gpt-4o-mini" at bounding box center [1057, 380] width 89 height 13
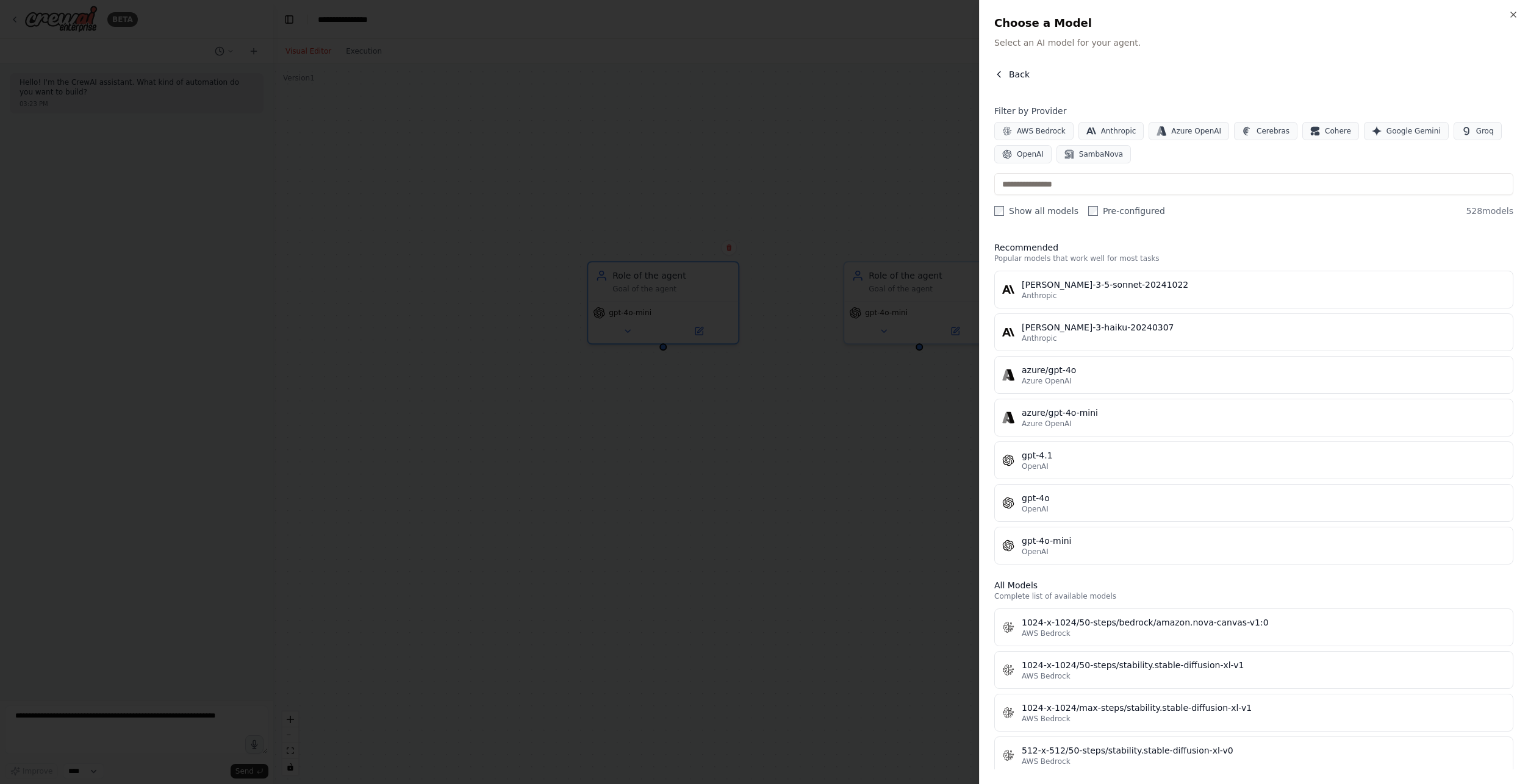
click at [1002, 78] on icon "button" at bounding box center [998, 74] width 10 height 10
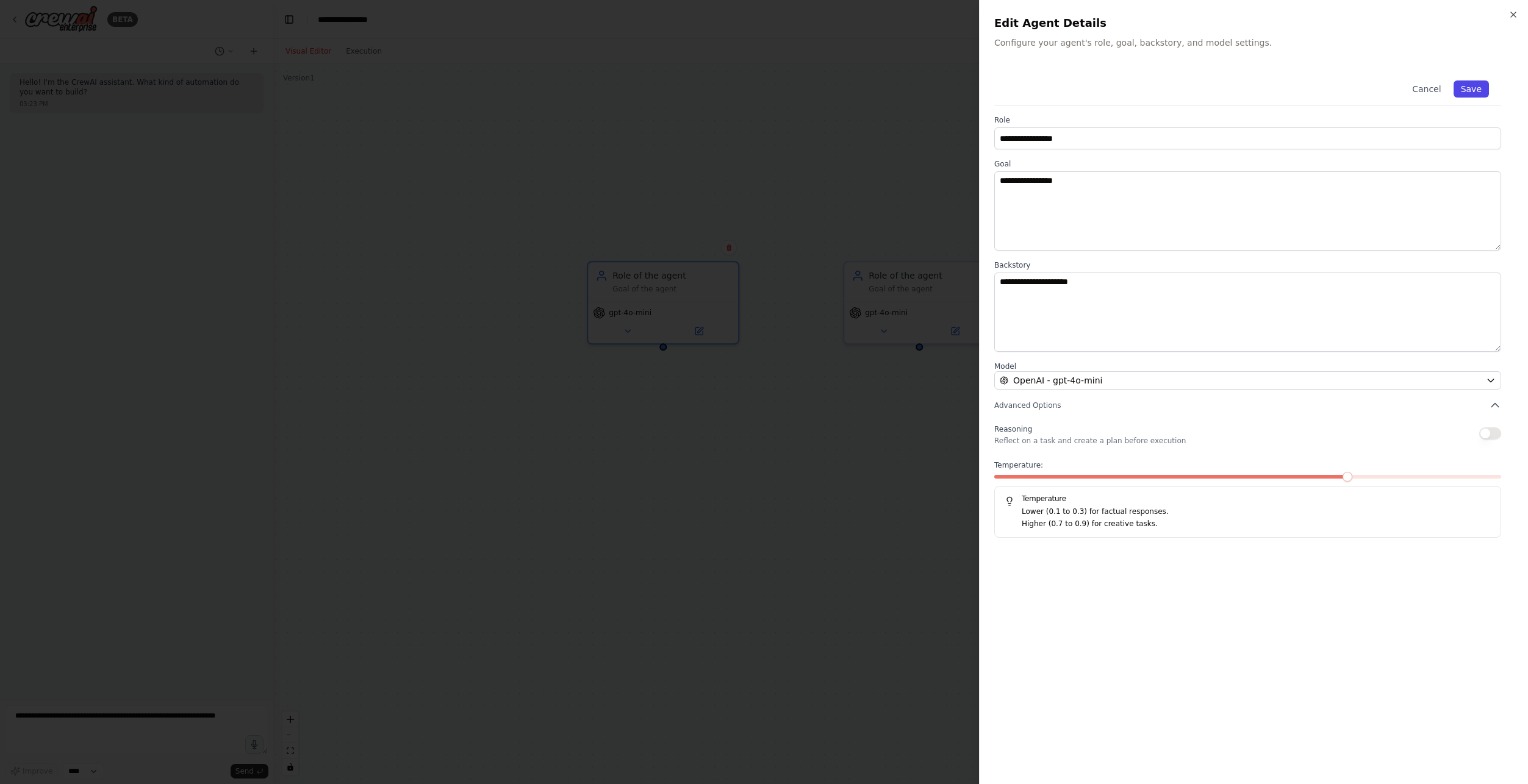
click at [1468, 89] on button "Save" at bounding box center [1472, 89] width 36 height 17
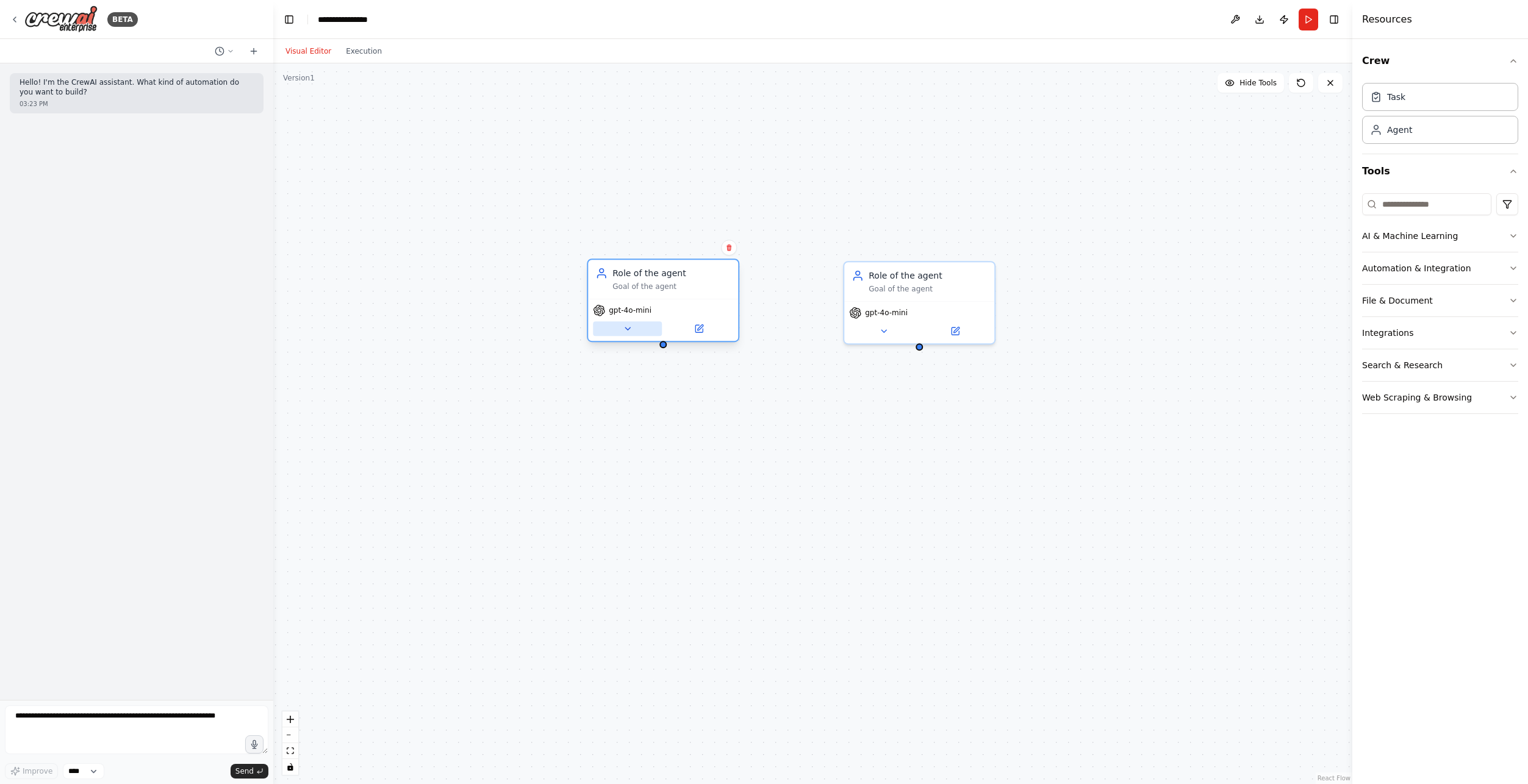
click at [619, 326] on button at bounding box center [627, 328] width 69 height 14
click at [874, 342] on div "Role of the agent Goal of the agent gpt-4o-mini" at bounding box center [919, 300] width 152 height 83
click at [874, 331] on button at bounding box center [883, 328] width 69 height 14
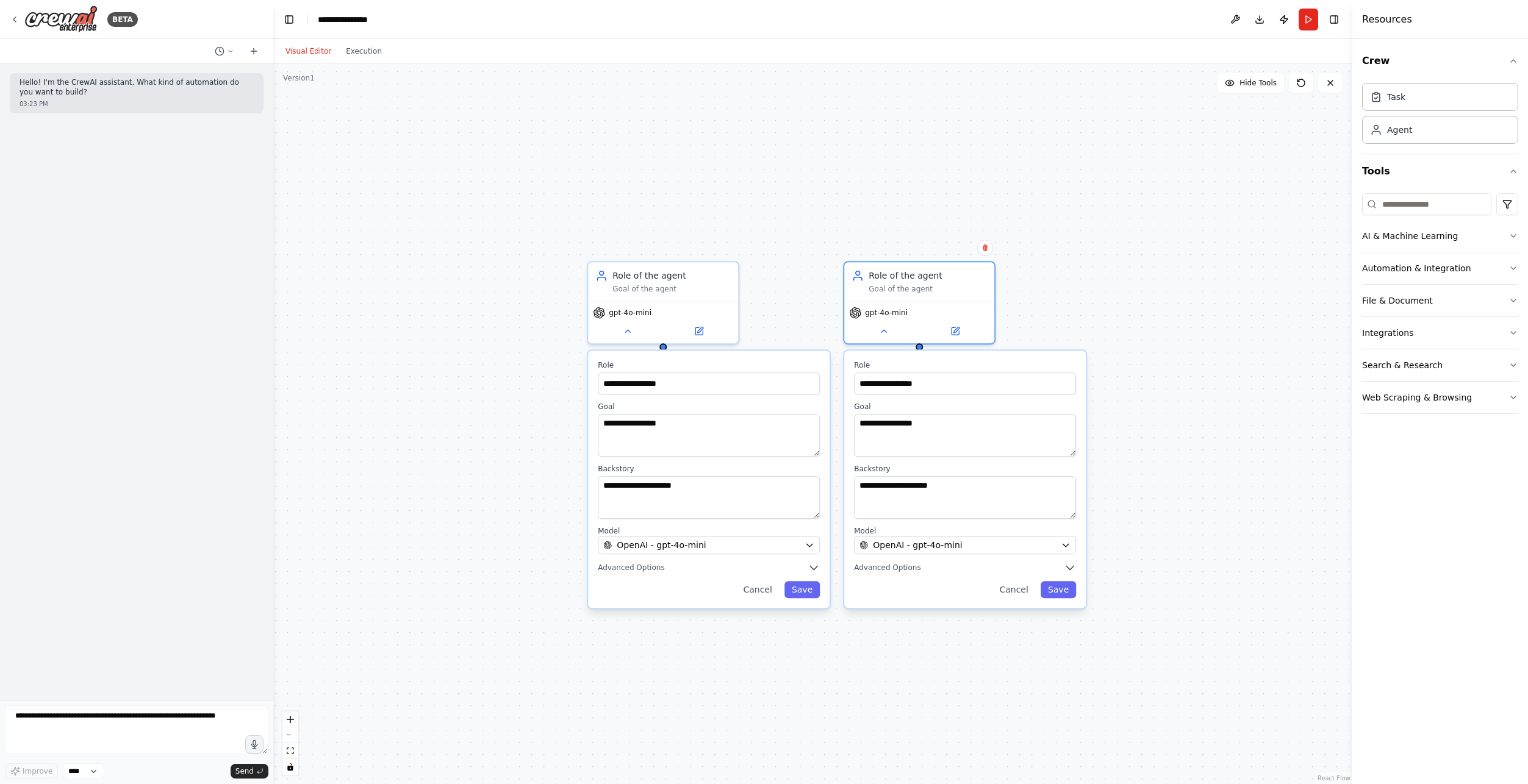
click at [866, 238] on div "**********" at bounding box center [812, 423] width 1079 height 720
click at [633, 388] on input "**********" at bounding box center [709, 383] width 222 height 22
click at [702, 386] on input "**********" at bounding box center [709, 383] width 222 height 22
click at [697, 324] on icon at bounding box center [698, 328] width 10 height 10
click at [696, 329] on icon at bounding box center [699, 328] width 7 height 7
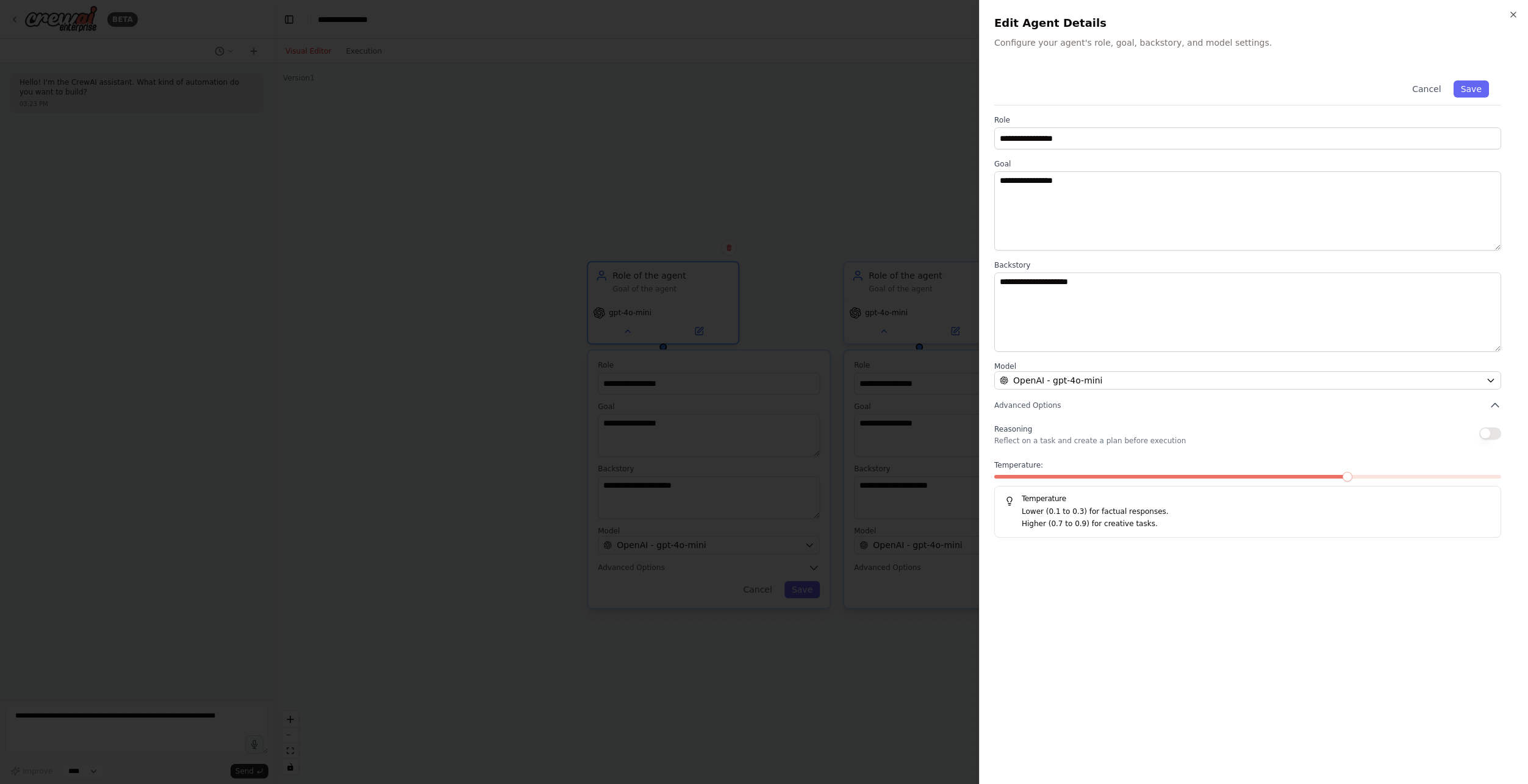
click at [1516, 8] on div "**********" at bounding box center [1252, 392] width 549 height 784
click at [1515, 10] on icon "button" at bounding box center [1513, 14] width 10 height 10
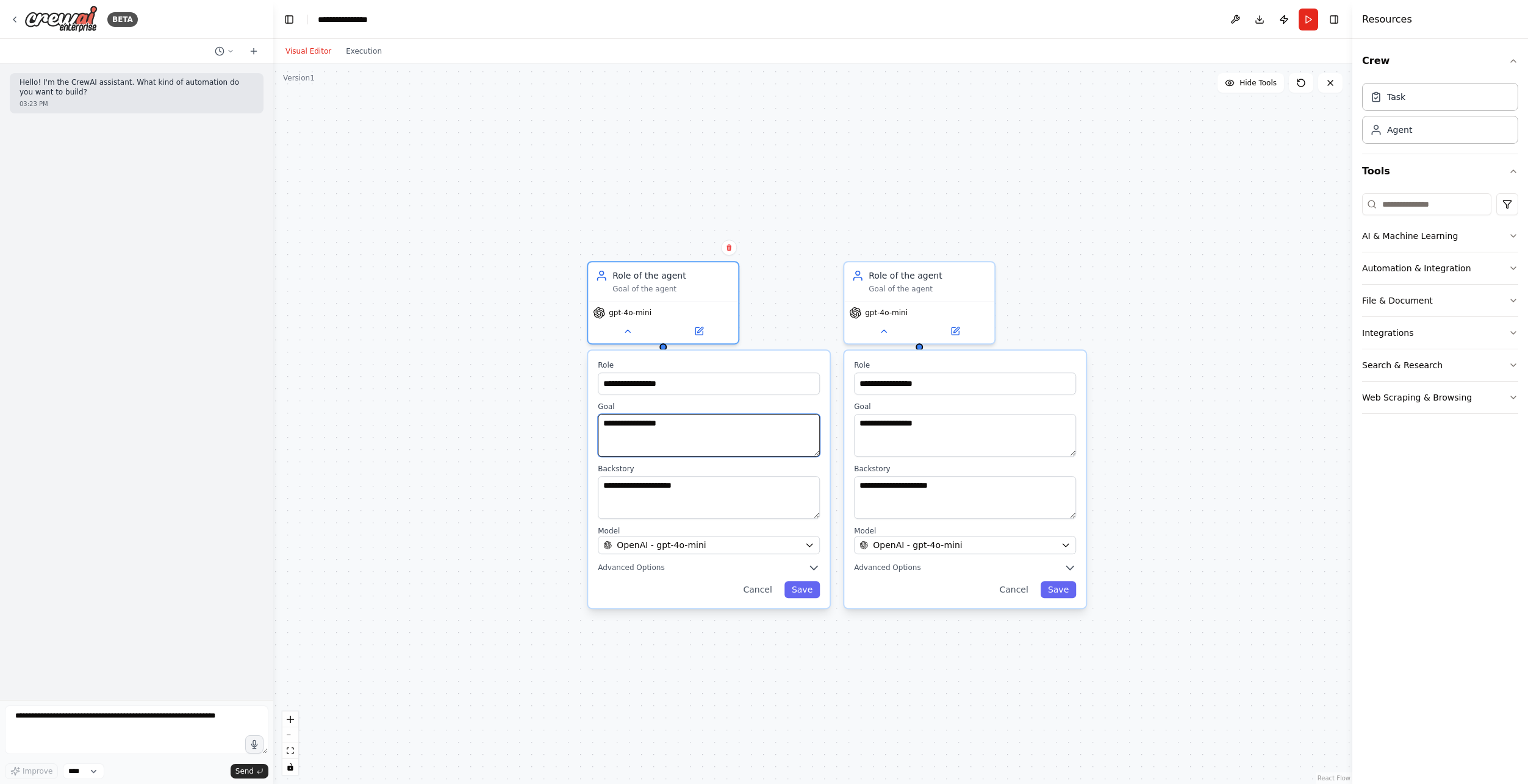
click at [697, 426] on textarea "**********" at bounding box center [709, 436] width 222 height 43
drag, startPoint x: 688, startPoint y: 381, endPoint x: 508, endPoint y: 389, distance: 180.2
click at [510, 389] on div "**********" at bounding box center [812, 423] width 1079 height 720
drag, startPoint x: 697, startPoint y: 383, endPoint x: 576, endPoint y: 371, distance: 121.6
click at [576, 371] on div "**********" at bounding box center [812, 423] width 1079 height 720
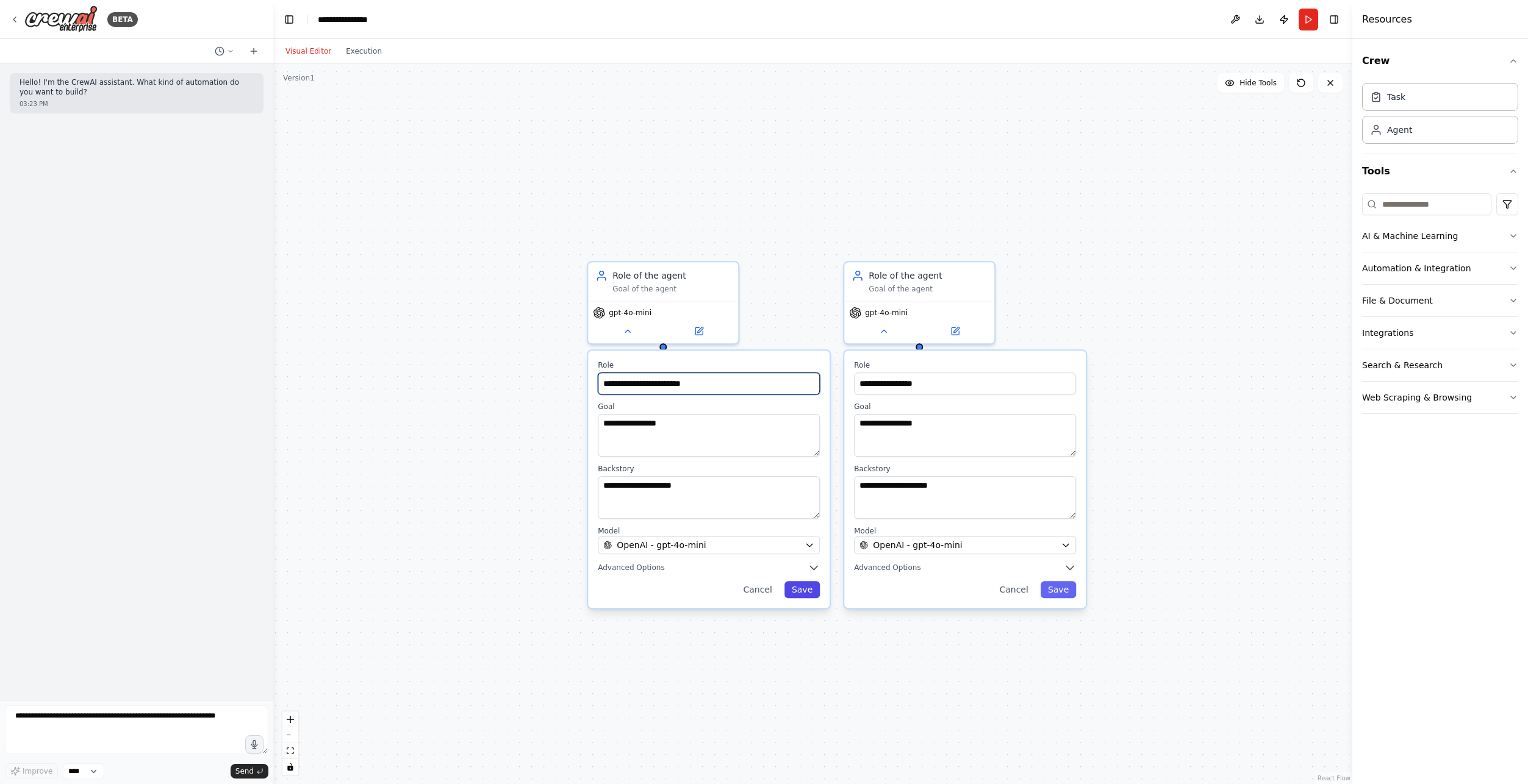
type input "**********"
click at [805, 590] on button "Save" at bounding box center [802, 589] width 36 height 17
drag, startPoint x: 815, startPoint y: 318, endPoint x: 714, endPoint y: 318, distance: 101.0
click at [811, 318] on div "**********" at bounding box center [812, 423] width 1079 height 720
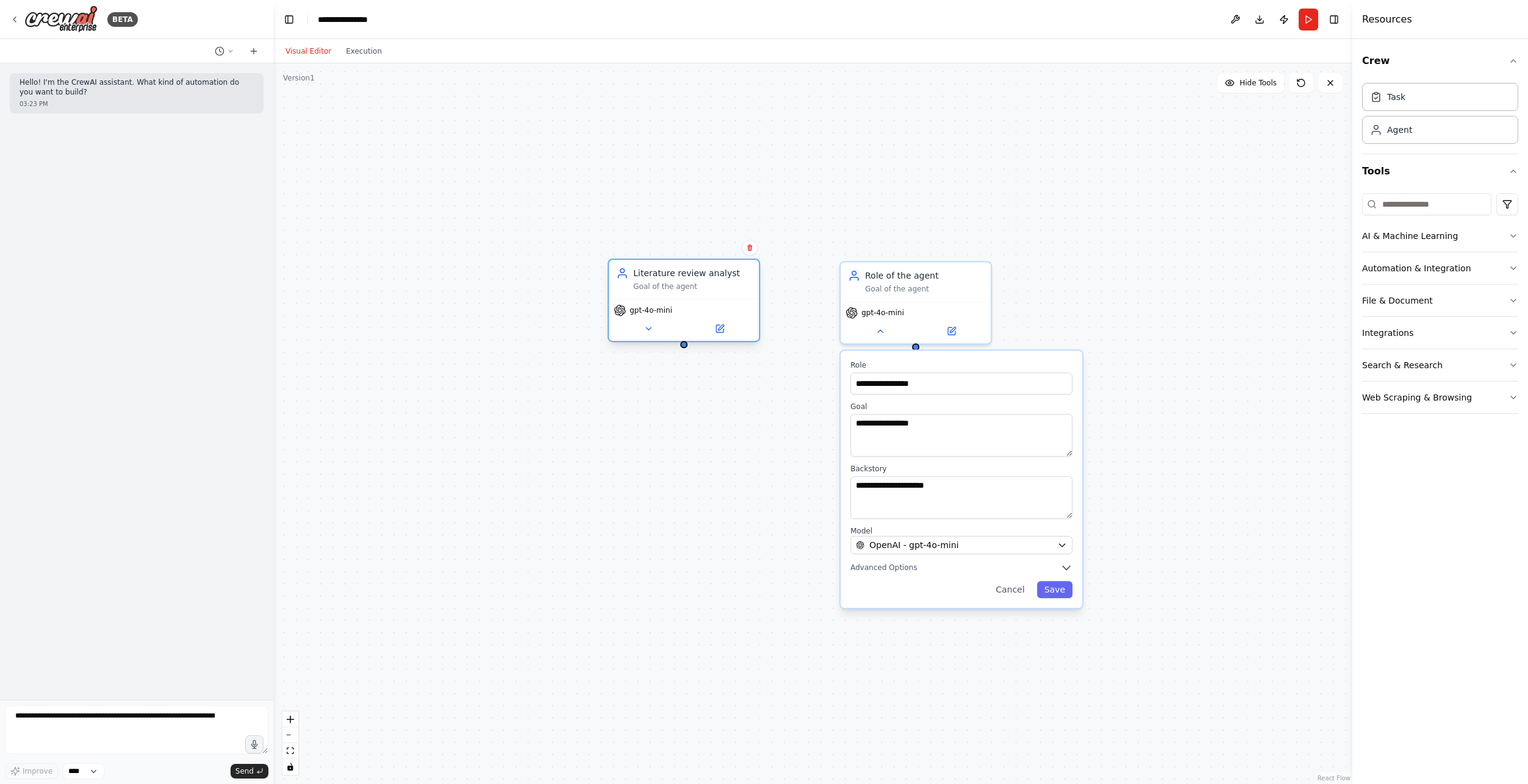
drag, startPoint x: 699, startPoint y: 315, endPoint x: 721, endPoint y: 313, distance: 22.1
click at [721, 313] on div "gpt-4o-mini" at bounding box center [683, 311] width 141 height 13
click at [923, 122] on div "Task description" at bounding box center [960, 125] width 118 height 10
click at [910, 114] on div "New Task" at bounding box center [918, 113] width 34 height 10
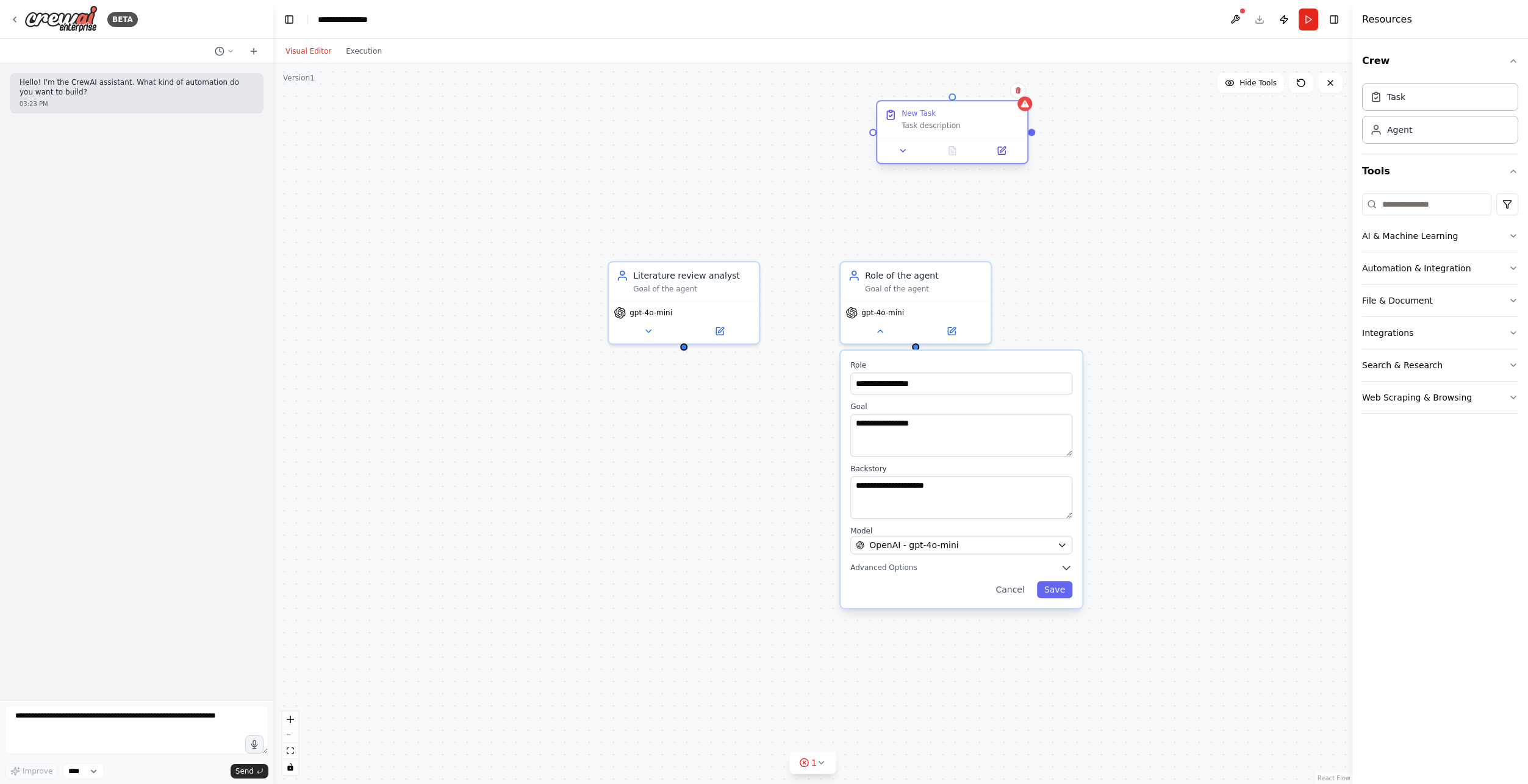
click at [946, 135] on div "New Task Task description" at bounding box center [952, 119] width 150 height 37
click at [936, 129] on div "Task description" at bounding box center [960, 125] width 118 height 10
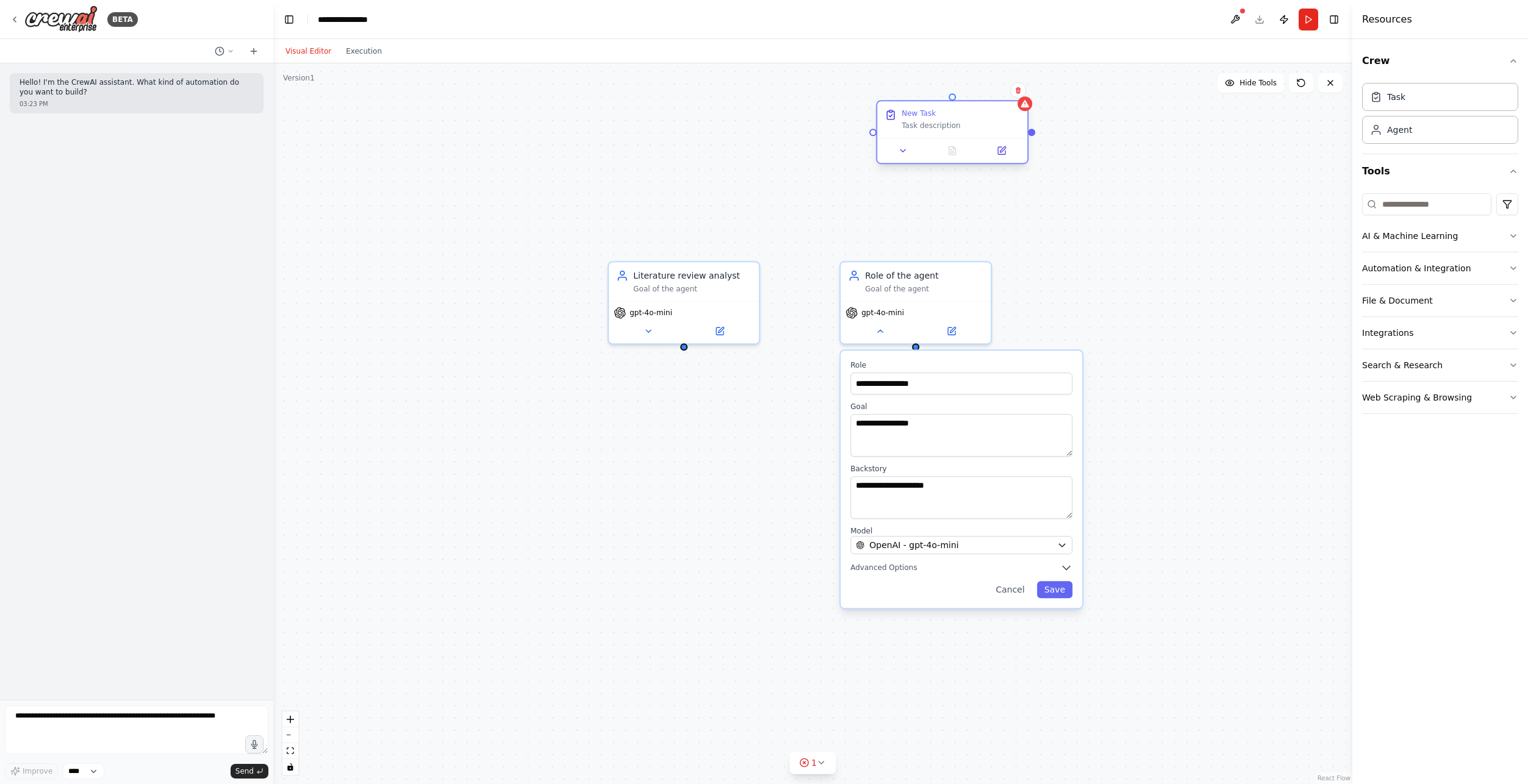
click at [936, 129] on div "Task description" at bounding box center [960, 125] width 118 height 10
click at [903, 156] on icon at bounding box center [903, 150] width 10 height 10
click at [944, 208] on input "********" at bounding box center [998, 205] width 222 height 22
drag, startPoint x: 961, startPoint y: 205, endPoint x: 850, endPoint y: 203, distance: 111.0
click at [850, 203] on div "**********" at bounding box center [812, 423] width 1079 height 720
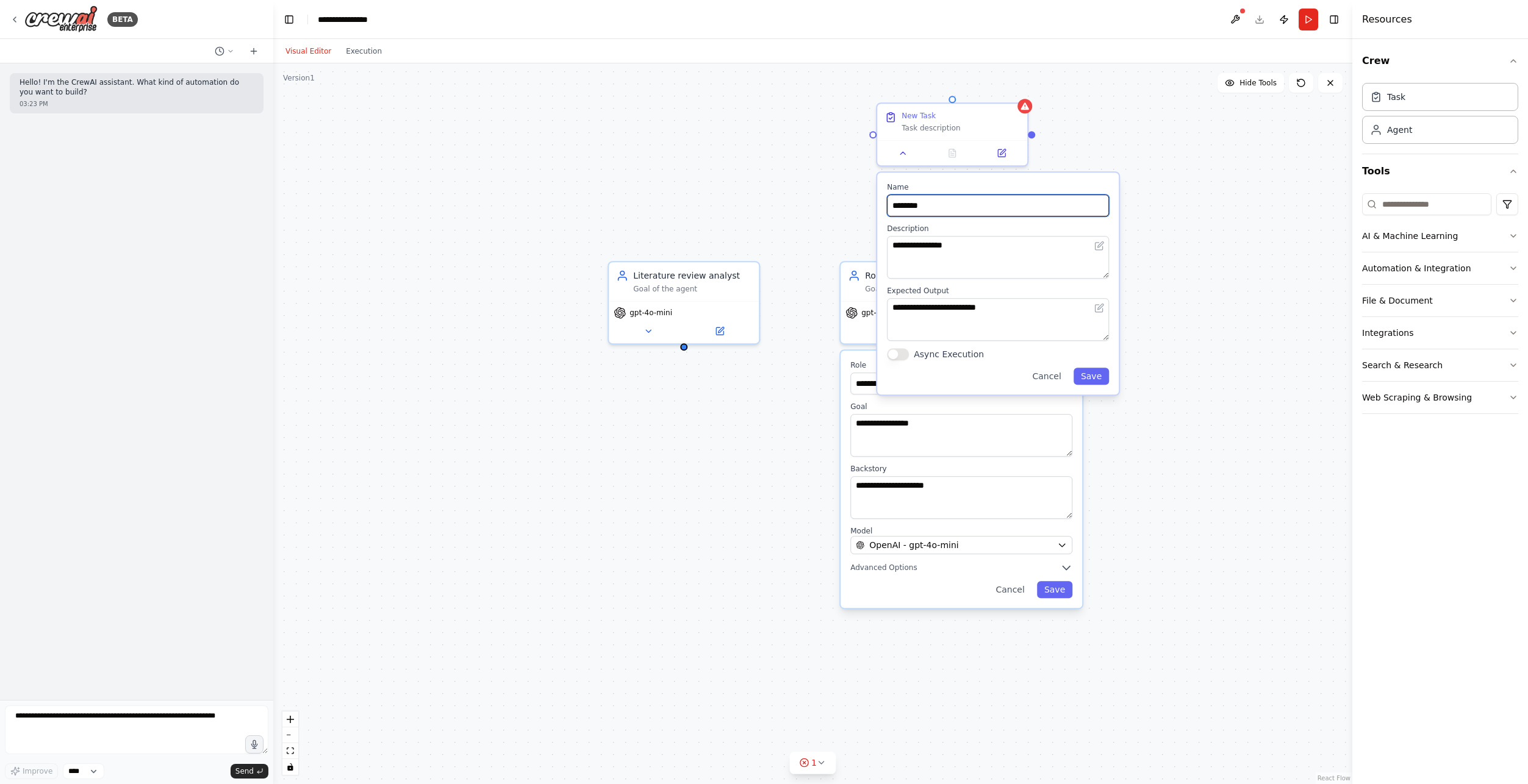
drag, startPoint x: 941, startPoint y: 203, endPoint x: 886, endPoint y: 201, distance: 55.0
click at [886, 201] on div "**********" at bounding box center [998, 284] width 242 height 222
type input "**********"
type textarea "*"
type textarea "**********"
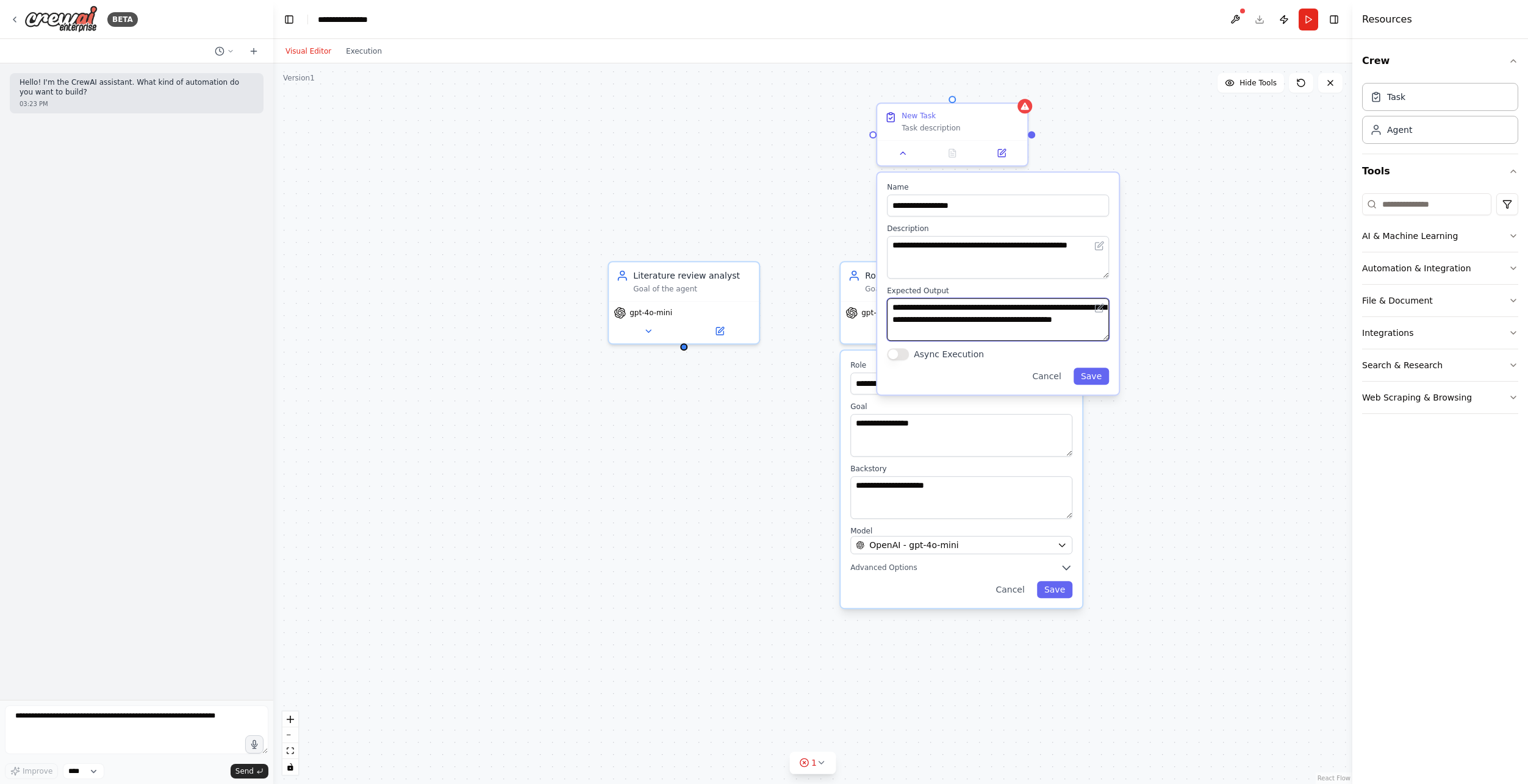
click at [930, 332] on textarea "**********" at bounding box center [998, 320] width 222 height 43
type textarea "**********"
click at [1093, 378] on button "Save" at bounding box center [1091, 376] width 36 height 17
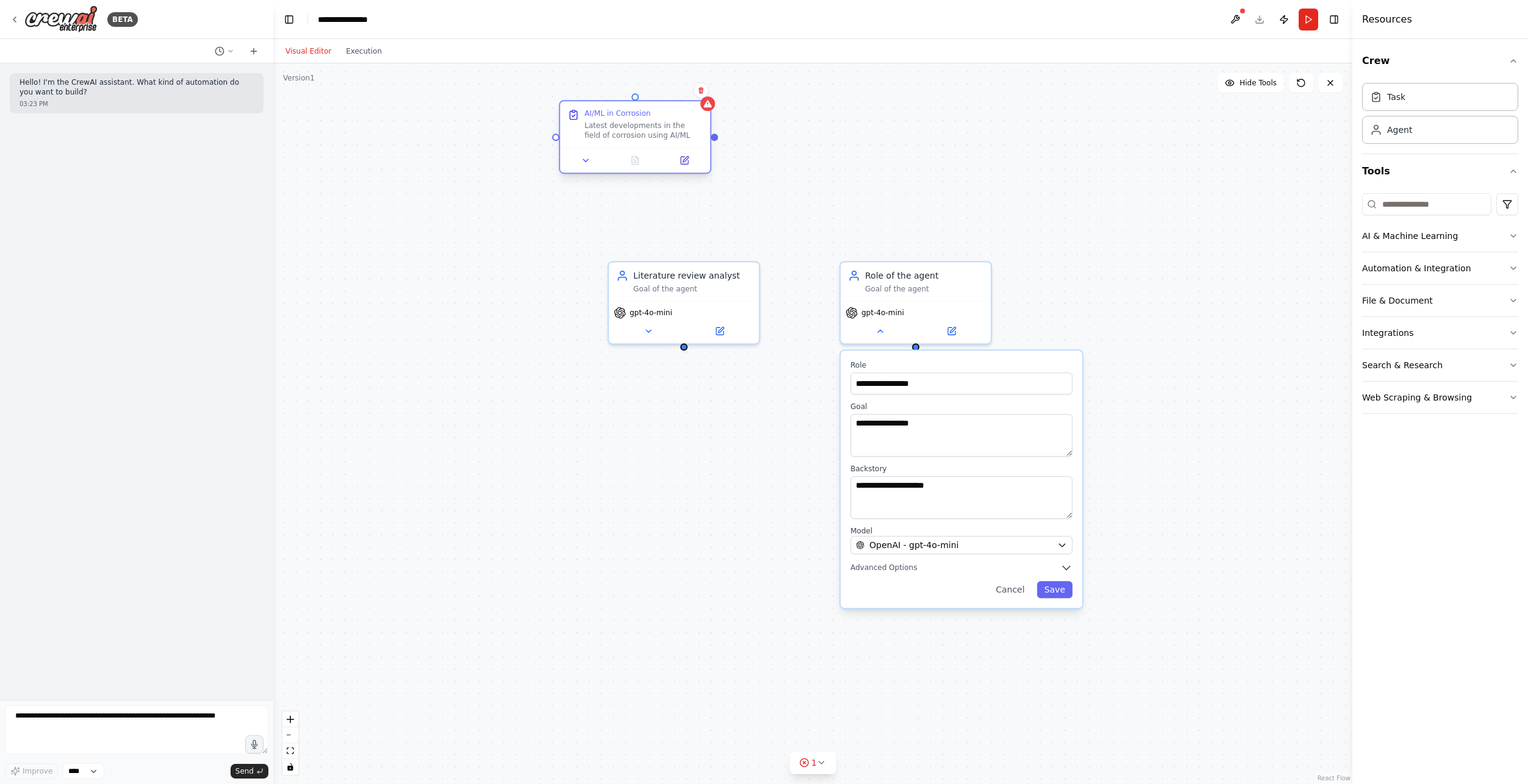
drag, startPoint x: 960, startPoint y: 135, endPoint x: 620, endPoint y: 142, distance: 340.1
click at [620, 141] on div "Latest developments in the field of corrosion using AI/ML" at bounding box center [644, 131] width 118 height 20
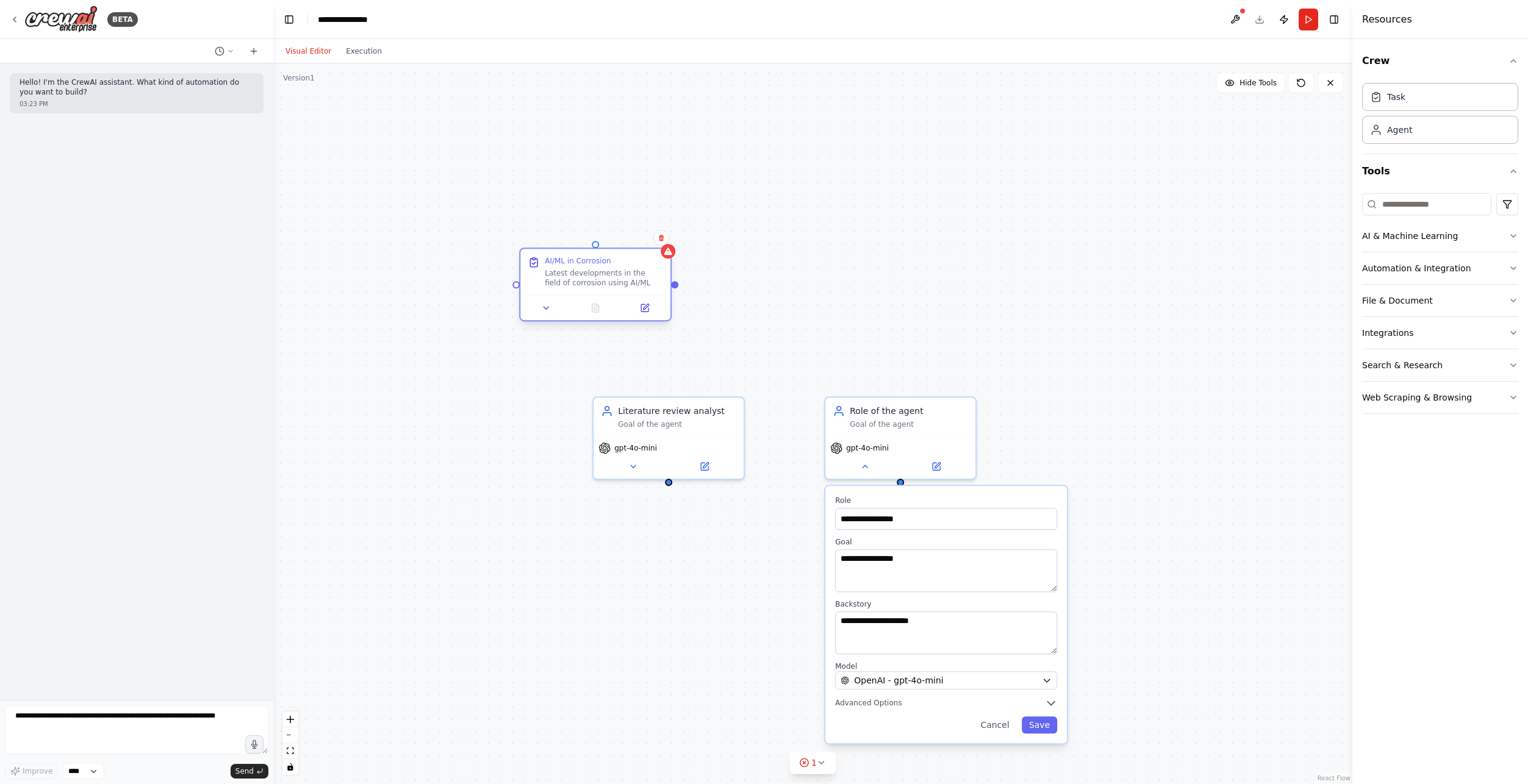
drag, startPoint x: 690, startPoint y: 153, endPoint x: 672, endPoint y: 285, distance: 133.2
click at [674, 288] on div "**********" at bounding box center [812, 423] width 1079 height 720
drag, startPoint x: 671, startPoint y: 282, endPoint x: 669, endPoint y: 486, distance: 204.0
click at [669, 485] on div "**********" at bounding box center [812, 423] width 1079 height 720
drag, startPoint x: 668, startPoint y: 481, endPoint x: 510, endPoint y: 294, distance: 244.8
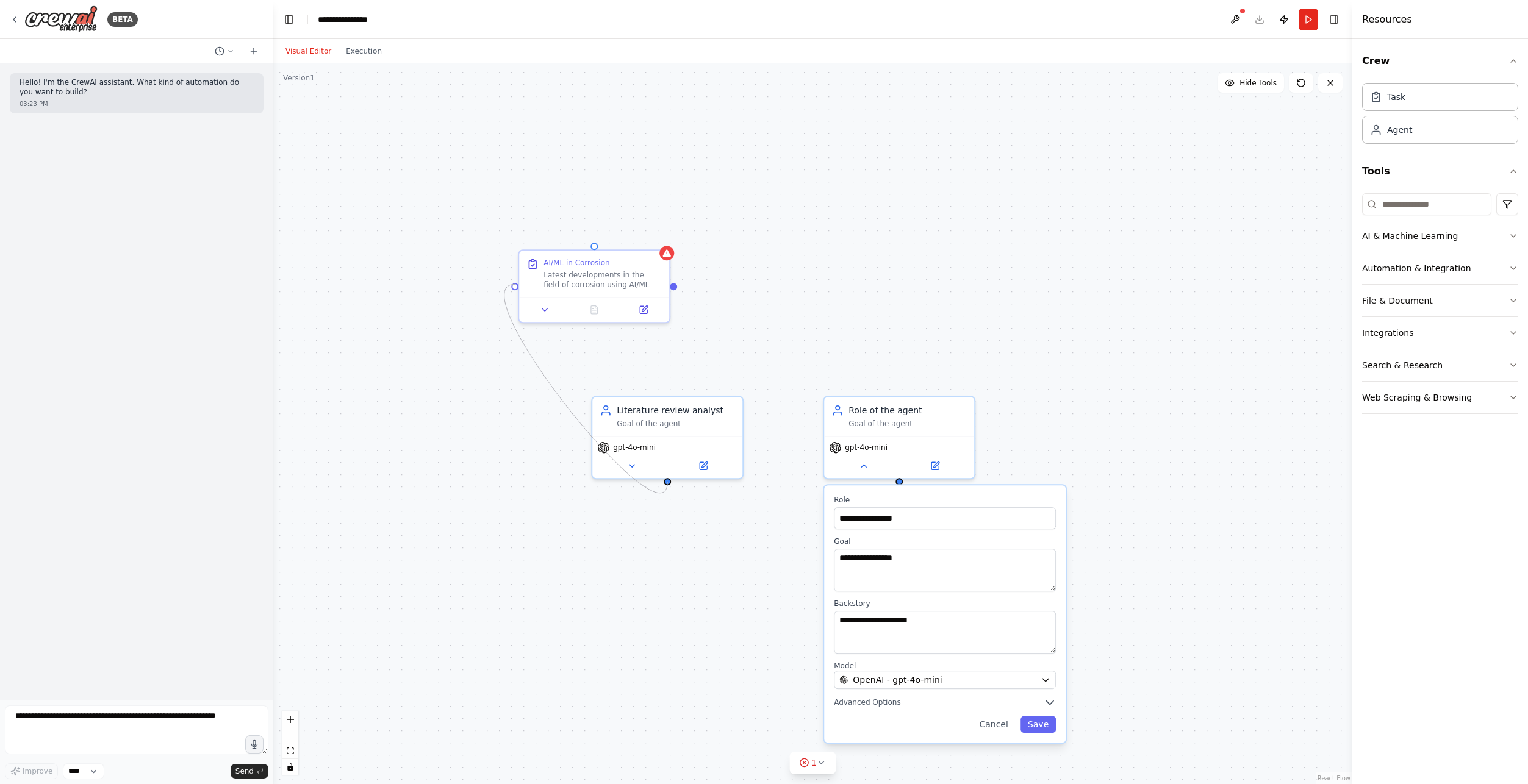
click at [510, 294] on div "**********" at bounding box center [812, 423] width 1079 height 720
drag, startPoint x: 683, startPoint y: 431, endPoint x: 610, endPoint y: 140, distance: 300.0
click at [610, 140] on div "Literature review analyst Goal of the agent" at bounding box center [594, 122] width 150 height 39
click at [580, 276] on div "Latest developments in the field of corrosion using AI/ML" at bounding box center [602, 277] width 118 height 20
click at [1471, 238] on button "AI & Machine Learning" at bounding box center [1439, 235] width 156 height 31
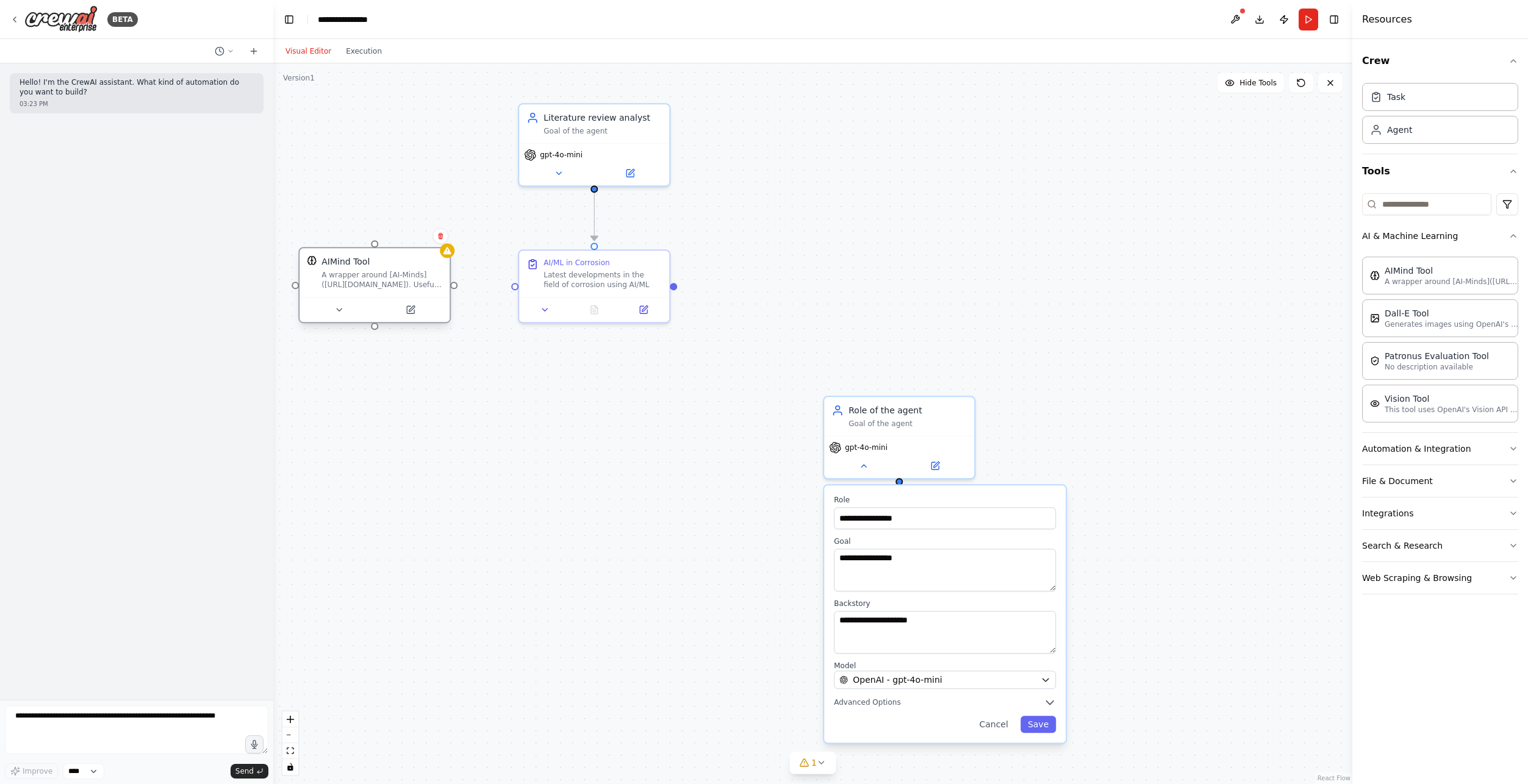
drag, startPoint x: 648, startPoint y: 393, endPoint x: 438, endPoint y: 290, distance: 233.9
click at [438, 290] on div "AIMind Tool A wrapper around [AI-Minds](https://mindsdb.com/minds). Useful for …" at bounding box center [375, 272] width 150 height 49
drag, startPoint x: 453, startPoint y: 286, endPoint x: 679, endPoint y: 290, distance: 226.0
click at [679, 290] on div ".deletable-edge-delete-btn { width: 20px; height: 20px; border: 0px solid #ffff…" at bounding box center [812, 423] width 1079 height 720
drag, startPoint x: 455, startPoint y: 287, endPoint x: 676, endPoint y: 287, distance: 221.0
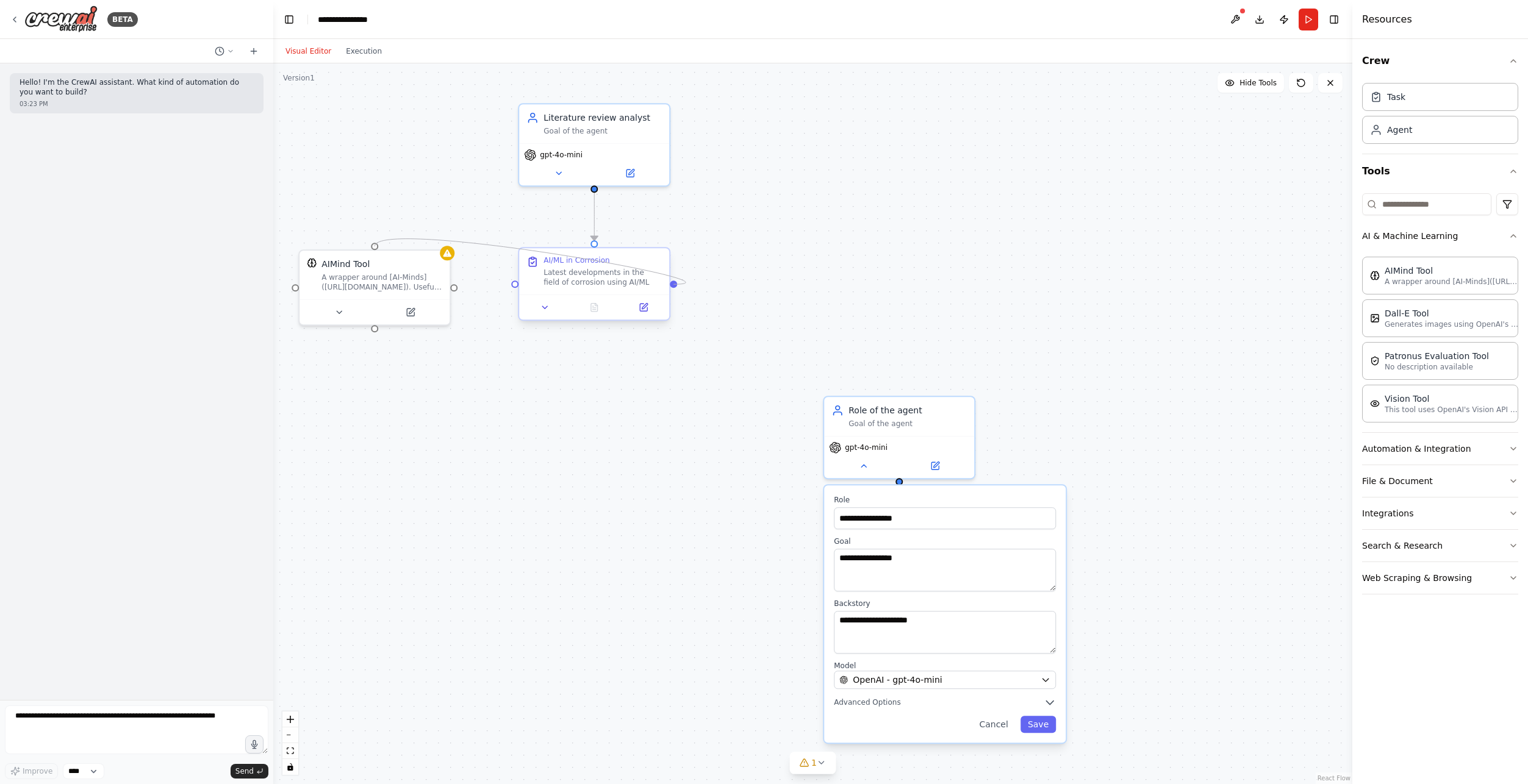
click at [676, 287] on div ".deletable-edge-delete-btn { width: 20px; height: 20px; border: 0px solid #ffff…" at bounding box center [812, 423] width 1079 height 720
click at [337, 313] on icon at bounding box center [338, 310] width 10 height 10
click at [382, 311] on button at bounding box center [410, 310] width 69 height 14
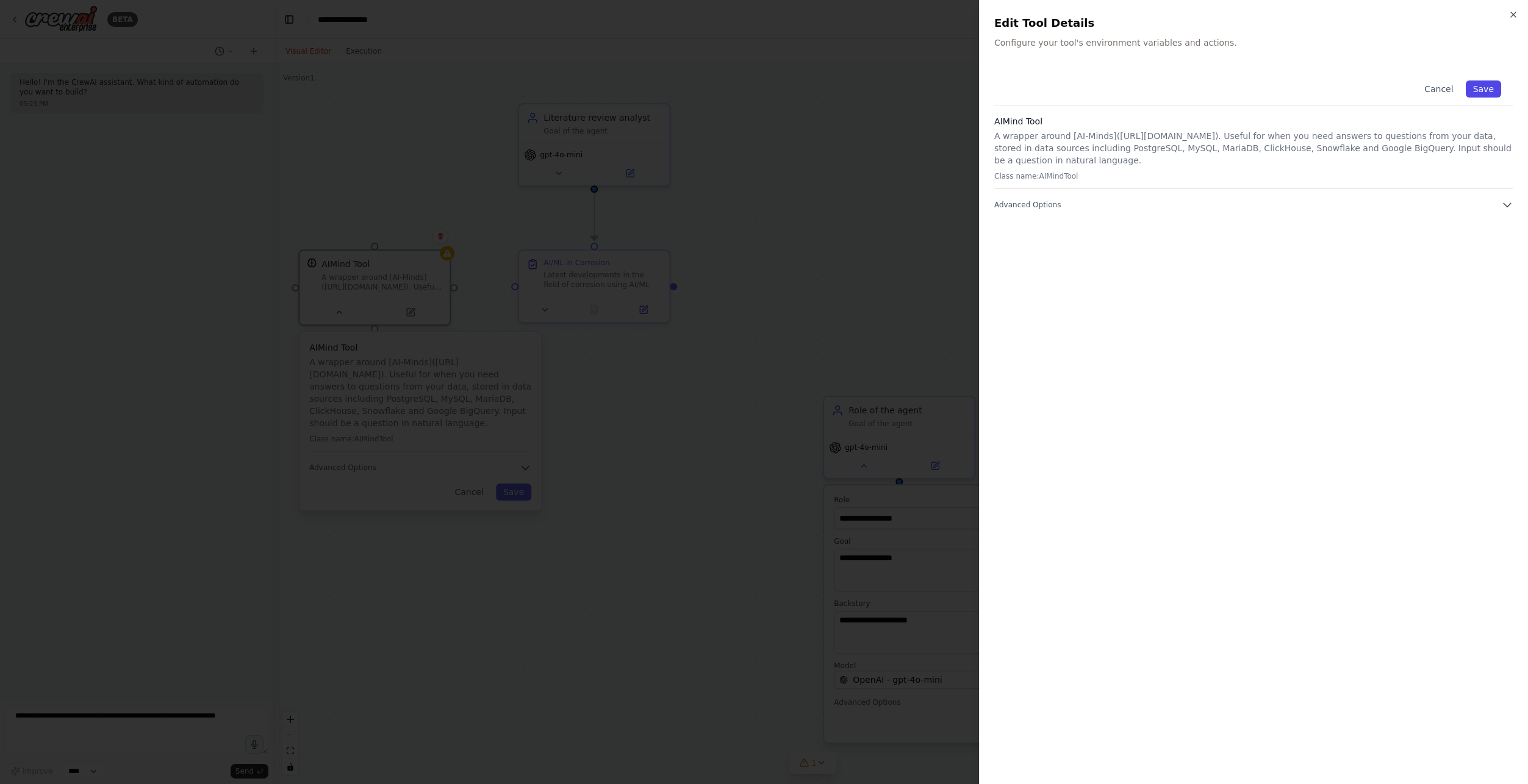
click at [1492, 85] on button "Save" at bounding box center [1483, 89] width 36 height 17
click at [1488, 91] on div "Close Edit Tool Details Configure your tool's environment variables and actions…" at bounding box center [1252, 392] width 549 height 784
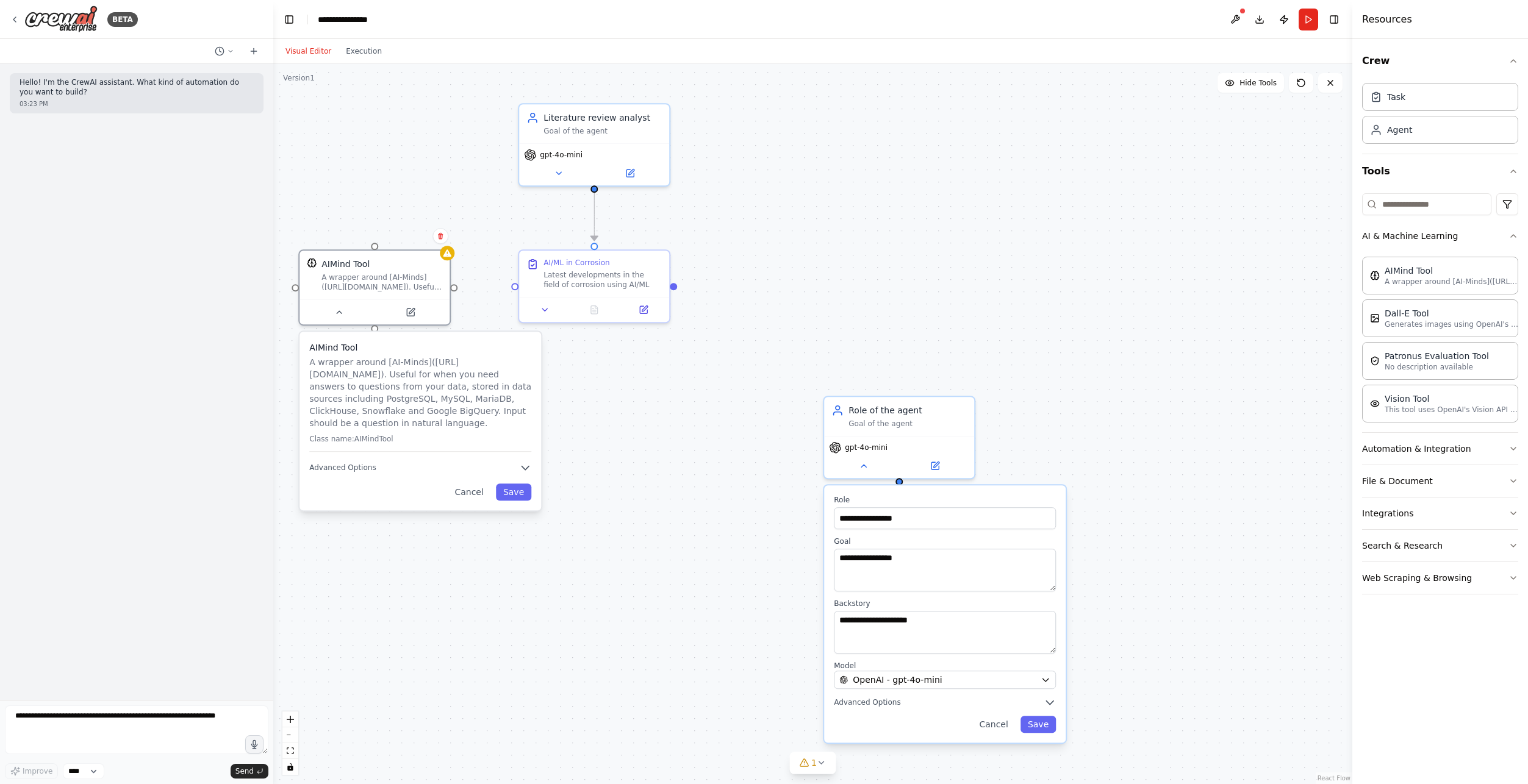
click at [558, 360] on div ".deletable-edge-delete-btn { width: 20px; height: 20px; border: 0px solid #ffff…" at bounding box center [812, 423] width 1079 height 720
click at [699, 384] on div ".deletable-edge-delete-btn { width: 20px; height: 20px; border: 0px solid #ffff…" at bounding box center [812, 423] width 1079 height 720
click at [521, 283] on div "AI/ML in Corrosion Latest developments in the field of corrosion using AI/ML" at bounding box center [594, 271] width 150 height 47
click at [515, 288] on div ".deletable-edge-delete-btn { width: 20px; height: 20px; border: 0px solid #ffff…" at bounding box center [812, 423] width 1079 height 720
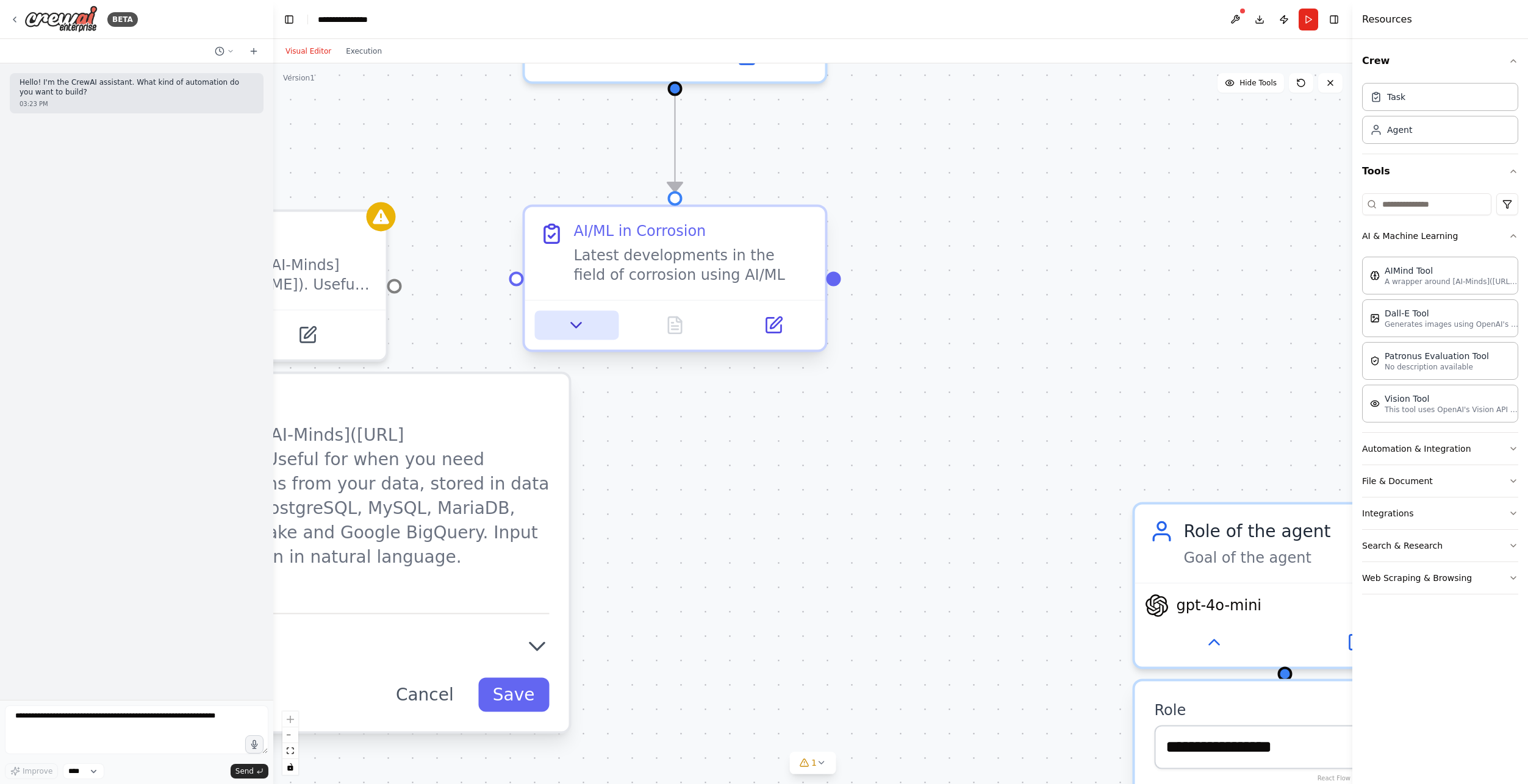
click at [560, 320] on button at bounding box center [576, 325] width 83 height 30
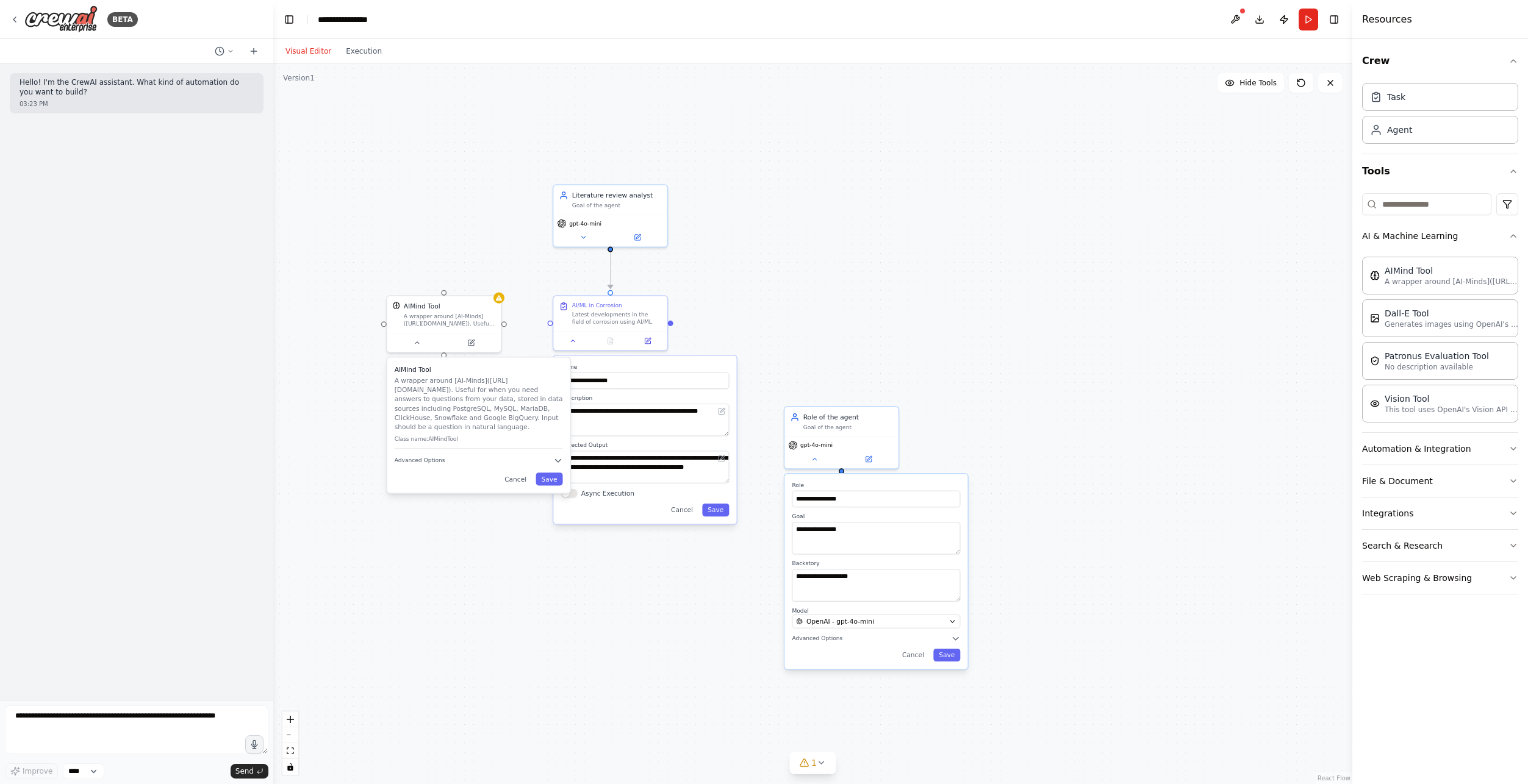
click at [651, 126] on div ".deletable-edge-delete-btn { width: 20px; height: 20px; border: 0px solid #ffff…" at bounding box center [812, 423] width 1079 height 720
click at [1308, 17] on button "Run" at bounding box center [1308, 20] width 20 height 22
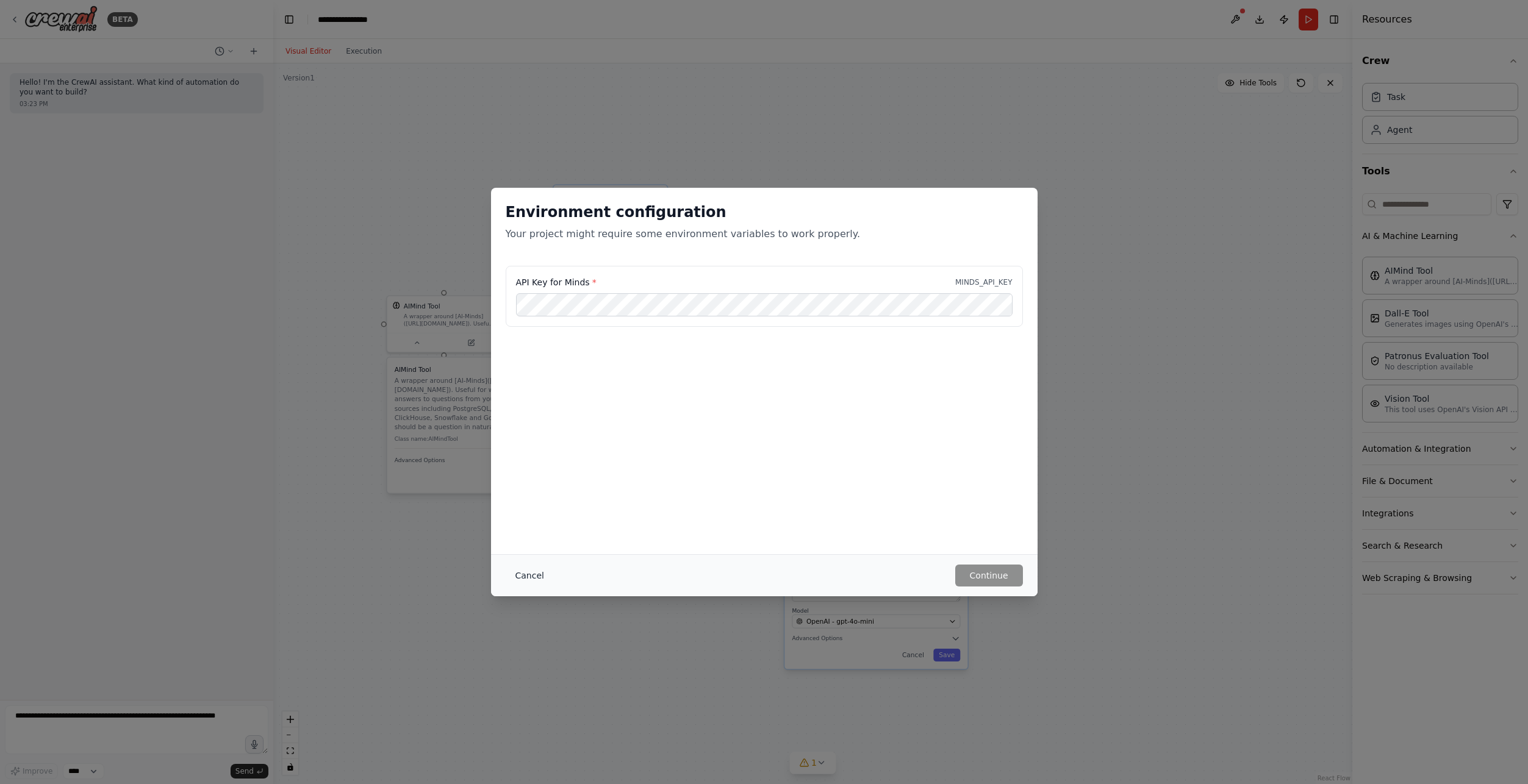
click at [519, 579] on button "Cancel" at bounding box center [530, 575] width 48 height 22
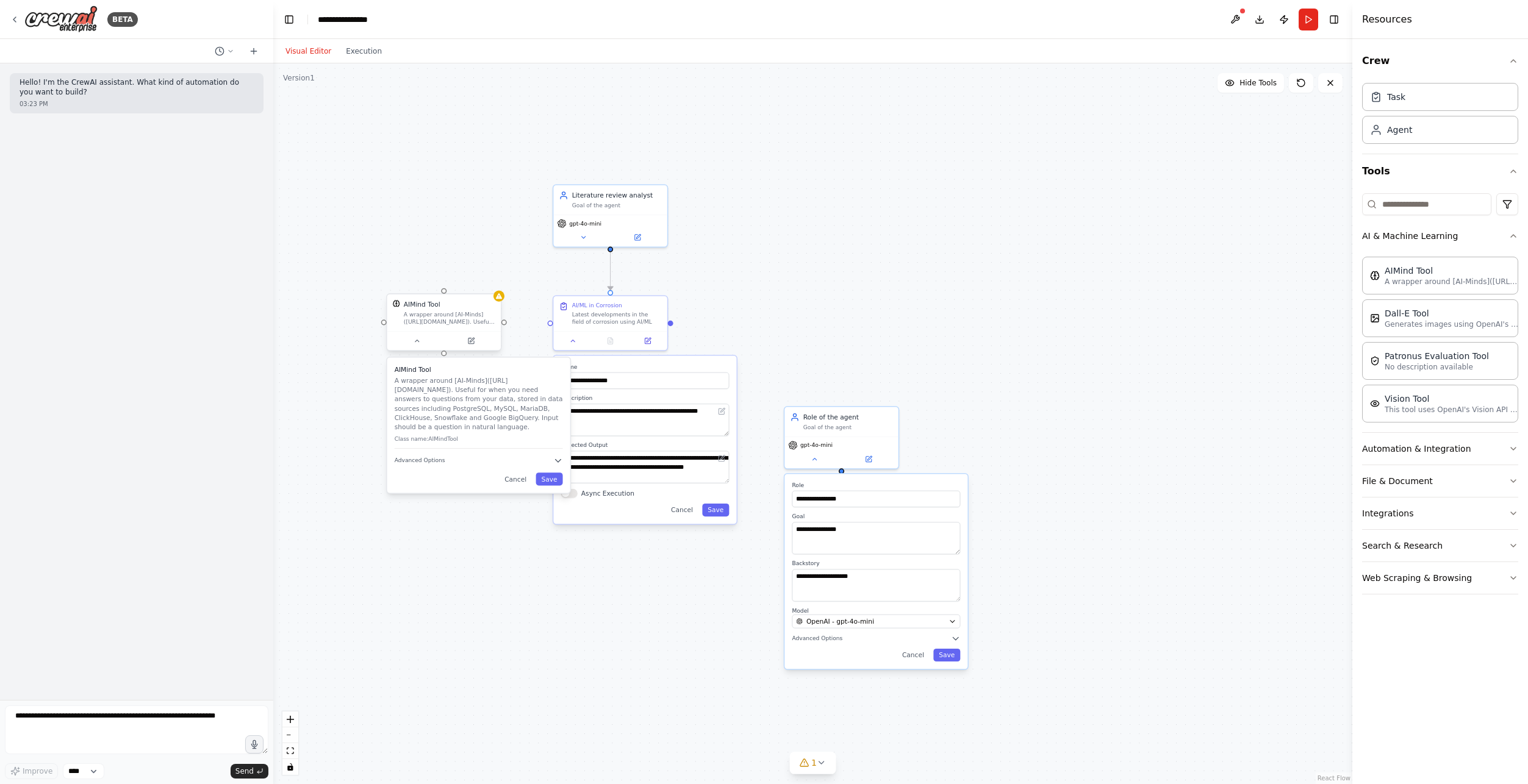
click at [453, 316] on div "A wrapper around [AI-Minds](https://mindsdb.com/minds). Useful for when you nee…" at bounding box center [449, 318] width 91 height 14
click at [491, 282] on icon at bounding box center [491, 282] width 7 height 7
click at [457, 282] on button "Confirm" at bounding box center [457, 282] width 43 height 14
click at [838, 413] on div "Role of the agent" at bounding box center [848, 415] width 90 height 9
click at [885, 396] on icon at bounding box center [889, 393] width 7 height 7
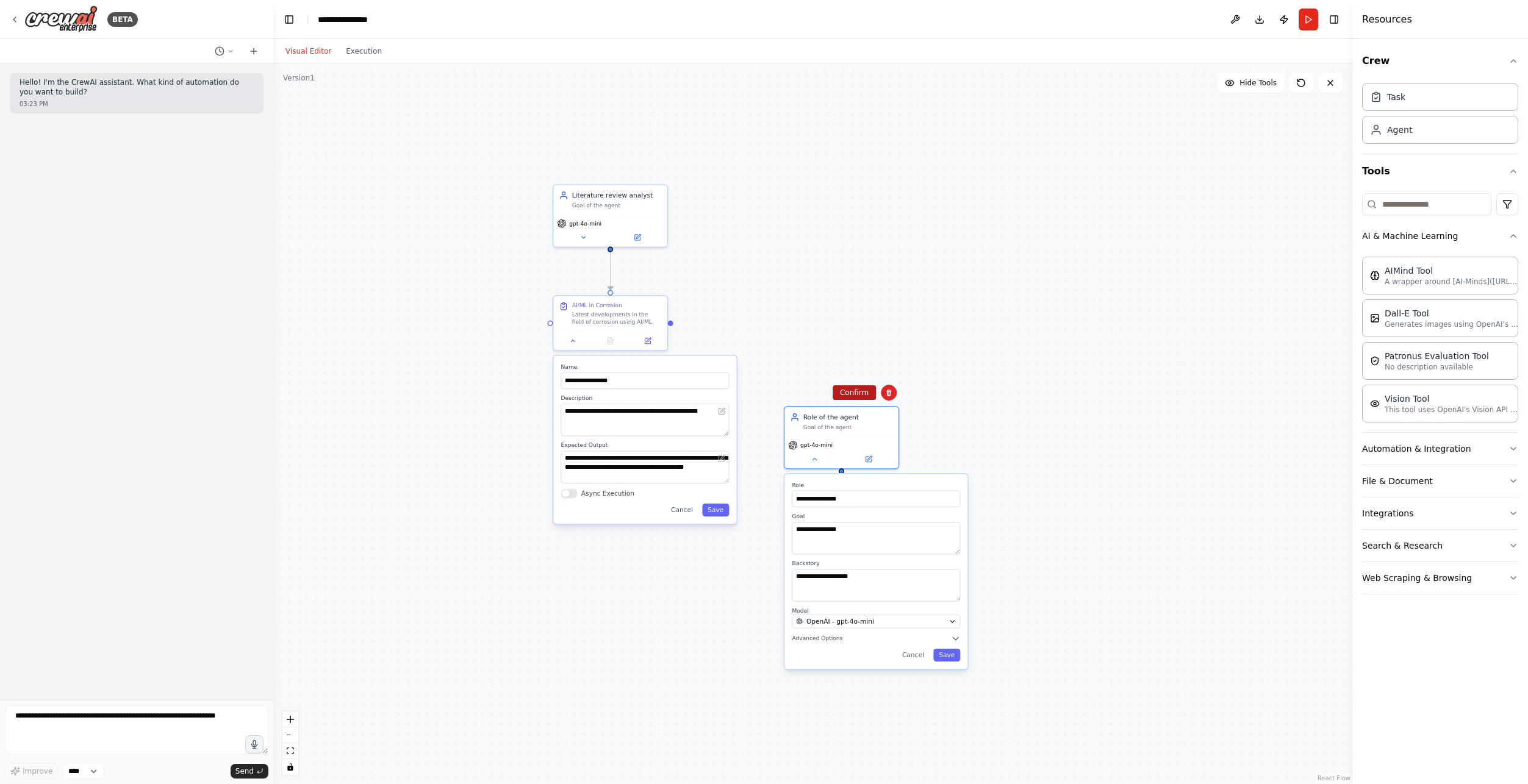
click at [866, 397] on button "Confirm" at bounding box center [854, 393] width 43 height 14
click at [719, 516] on button "Save" at bounding box center [715, 510] width 27 height 13
click at [722, 512] on button "Save" at bounding box center [715, 510] width 27 height 13
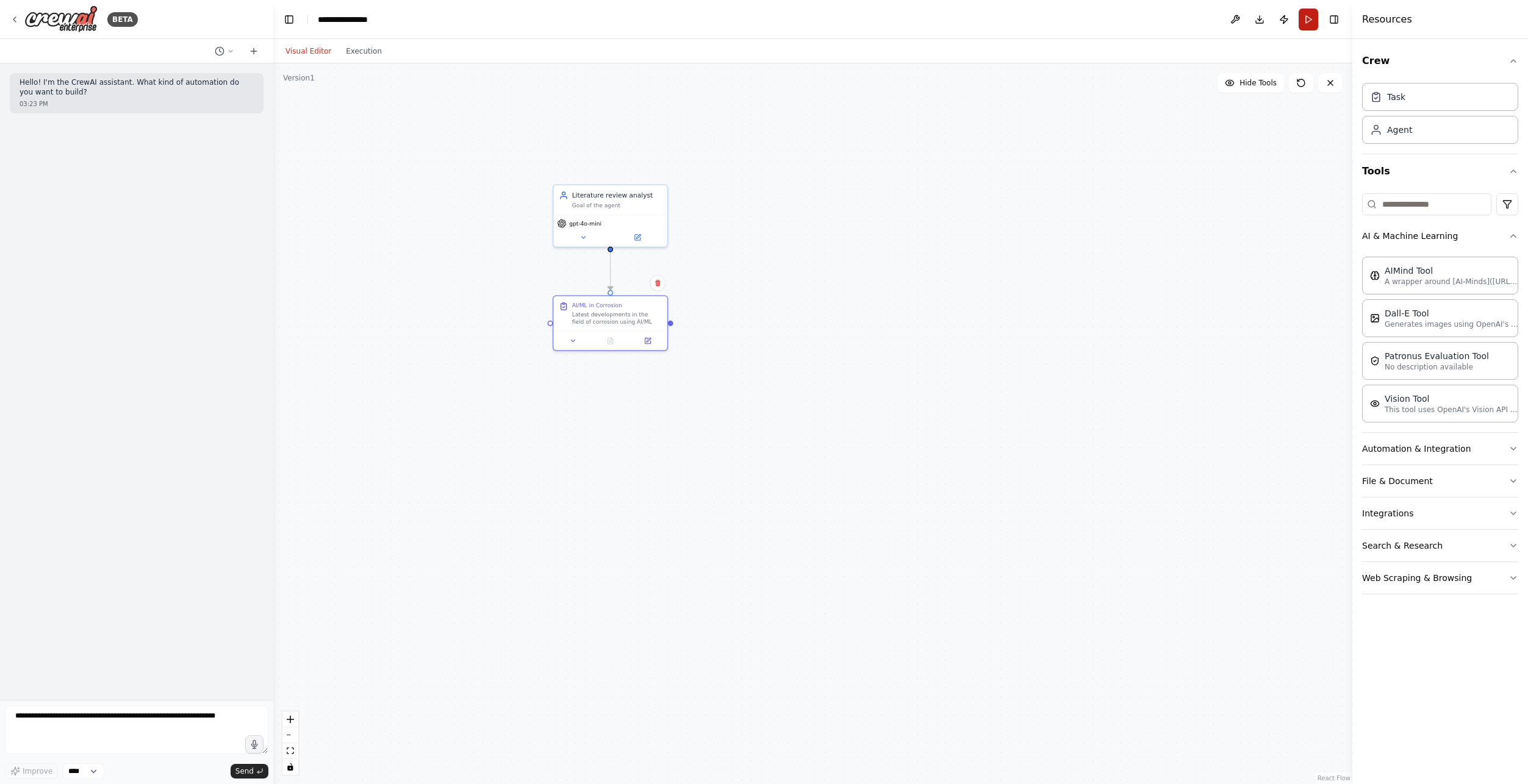
click at [1306, 23] on button "Run" at bounding box center [1308, 20] width 20 height 22
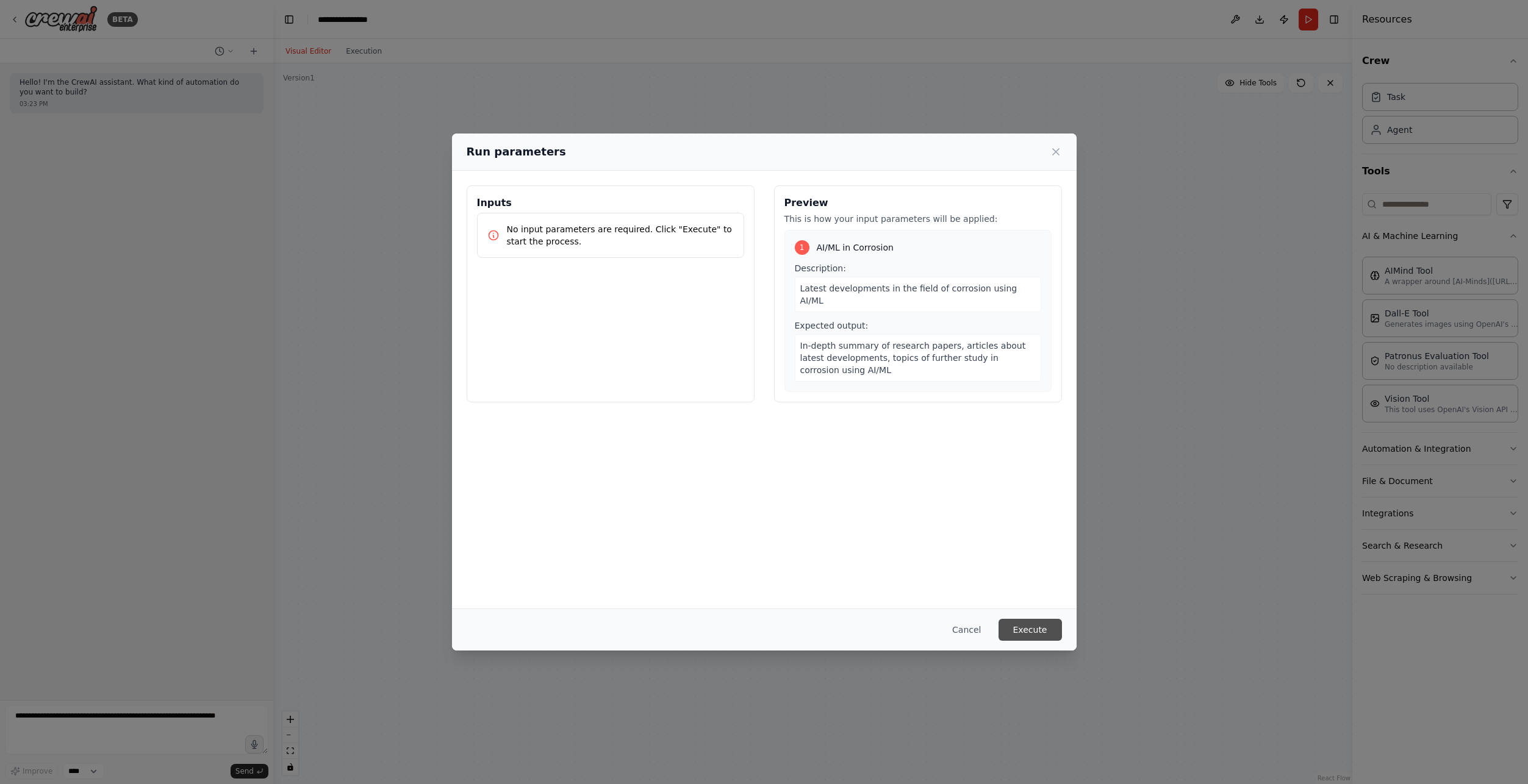
click at [1030, 623] on button "Execute" at bounding box center [1029, 630] width 64 height 22
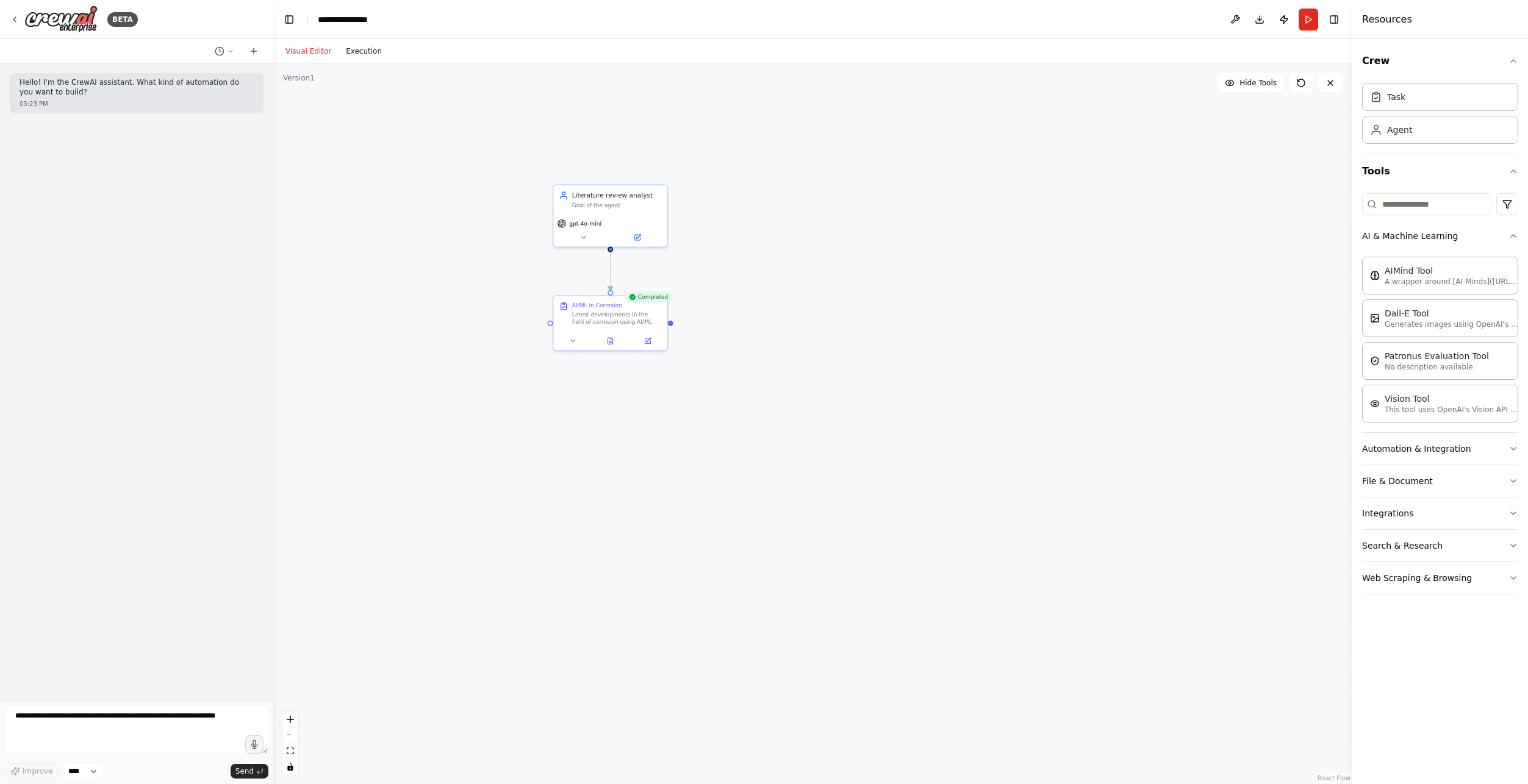
click at [361, 47] on button "Execution" at bounding box center [363, 51] width 51 height 14
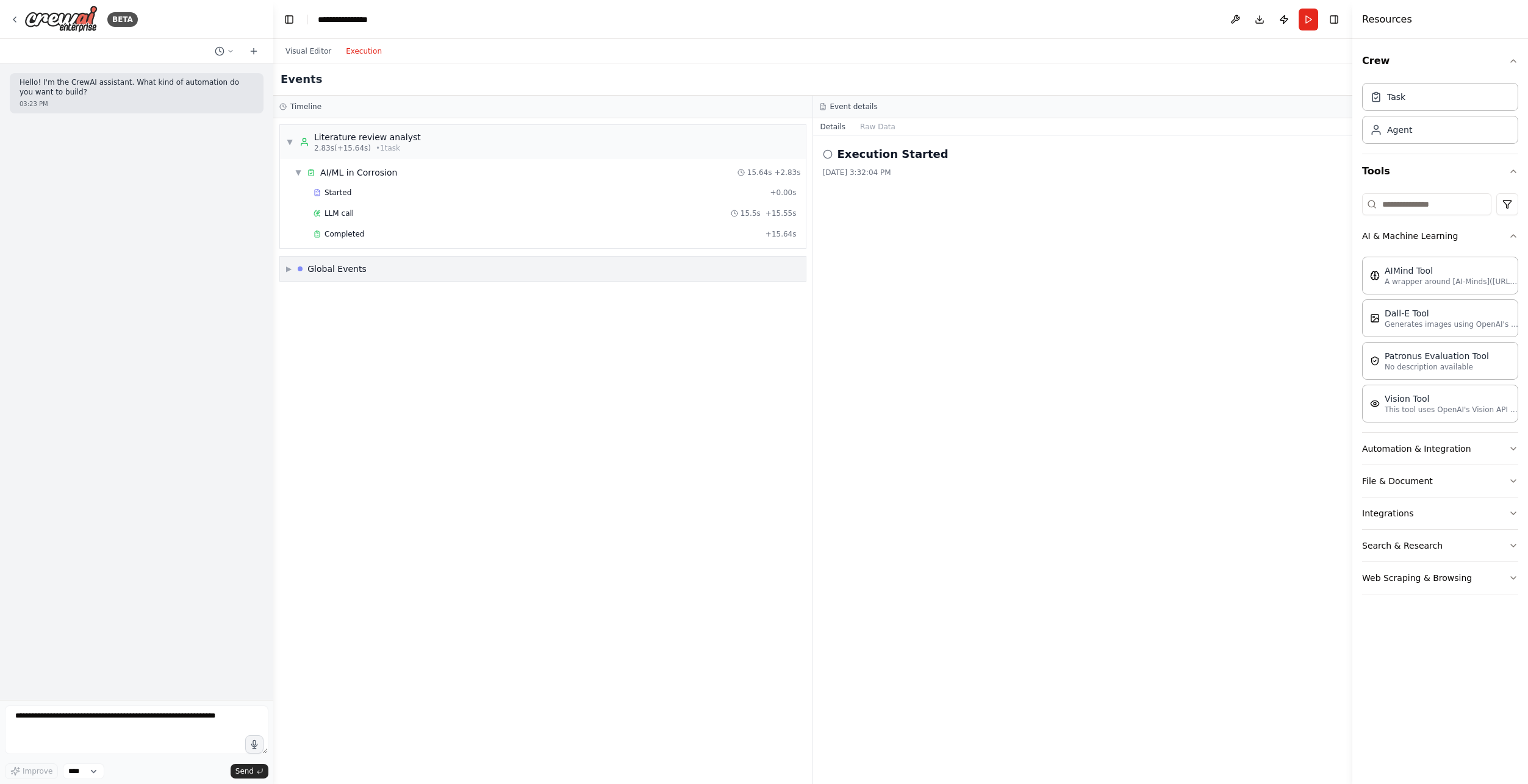
click at [376, 268] on div "▶ Global Events" at bounding box center [542, 268] width 525 height 24
click at [364, 472] on div "▼ Literature review analyst 2.83s (+15.64s) • 1 task ▼ AI/ML in Corrosion 15.64…" at bounding box center [542, 451] width 539 height 666
click at [885, 129] on button "Raw Data" at bounding box center [877, 126] width 50 height 17
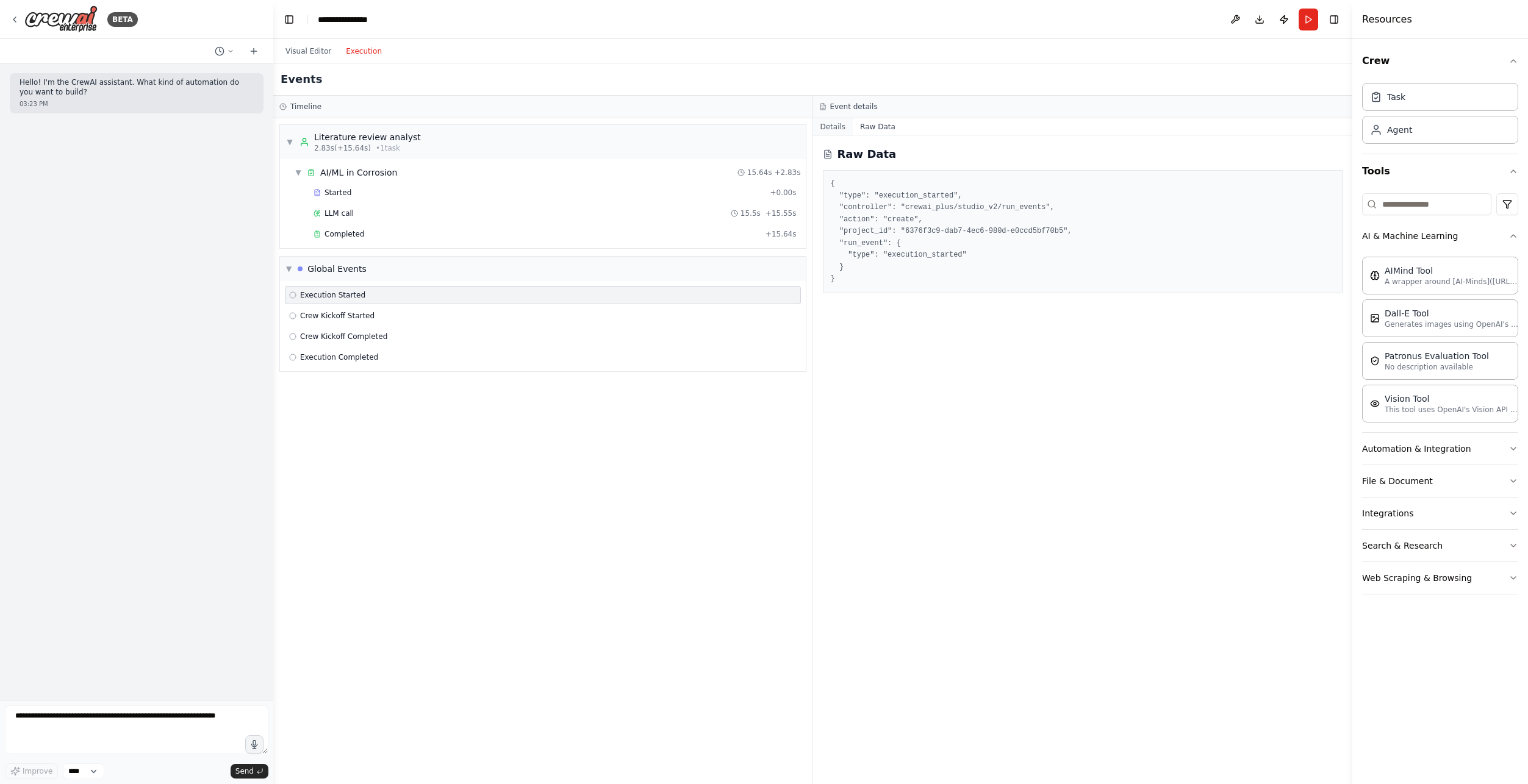
click at [826, 131] on button "Details" at bounding box center [832, 126] width 40 height 17
click at [306, 51] on button "Visual Editor" at bounding box center [308, 51] width 60 height 14
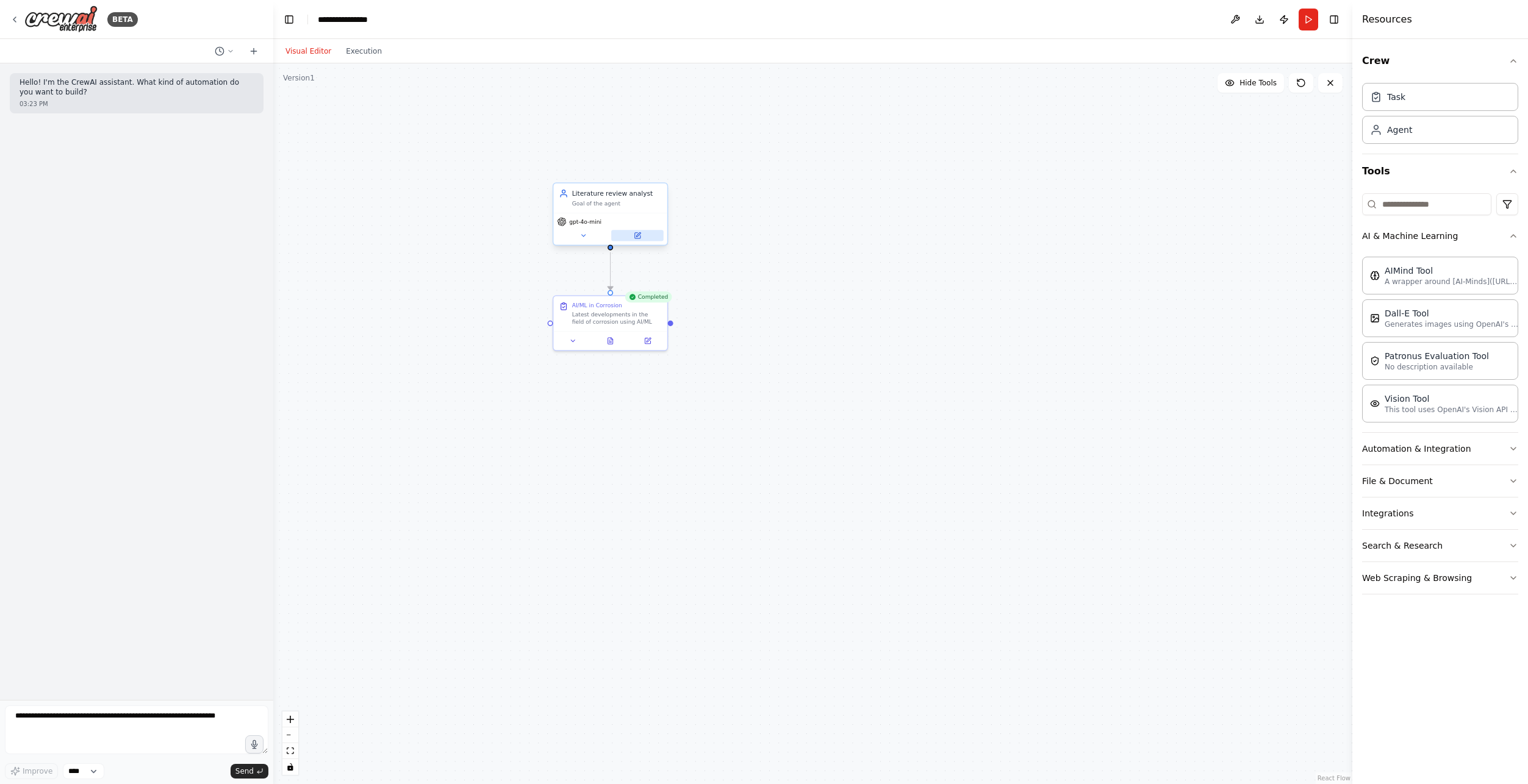
click at [630, 238] on button at bounding box center [637, 235] width 53 height 11
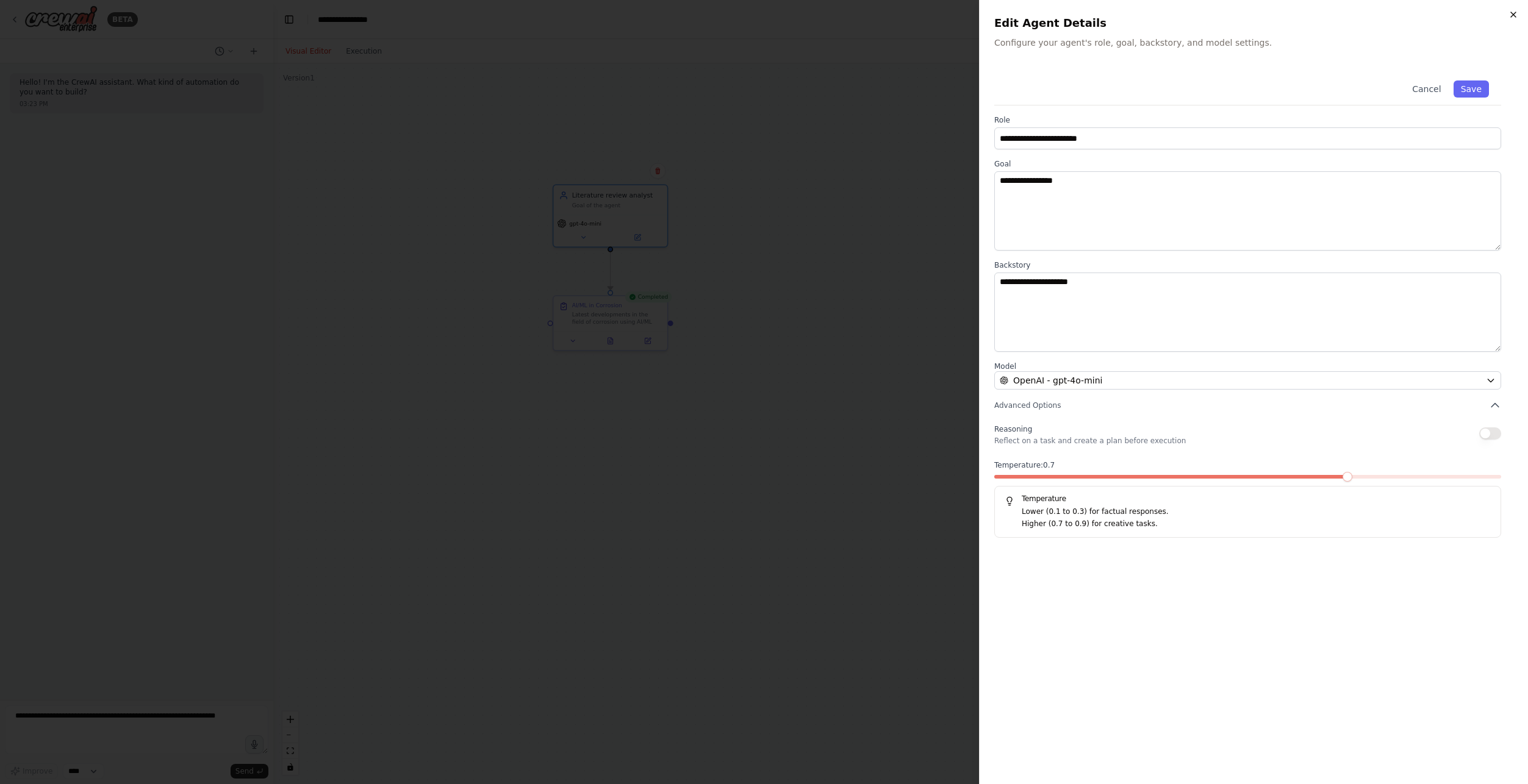
click at [1510, 12] on icon "button" at bounding box center [1513, 14] width 10 height 10
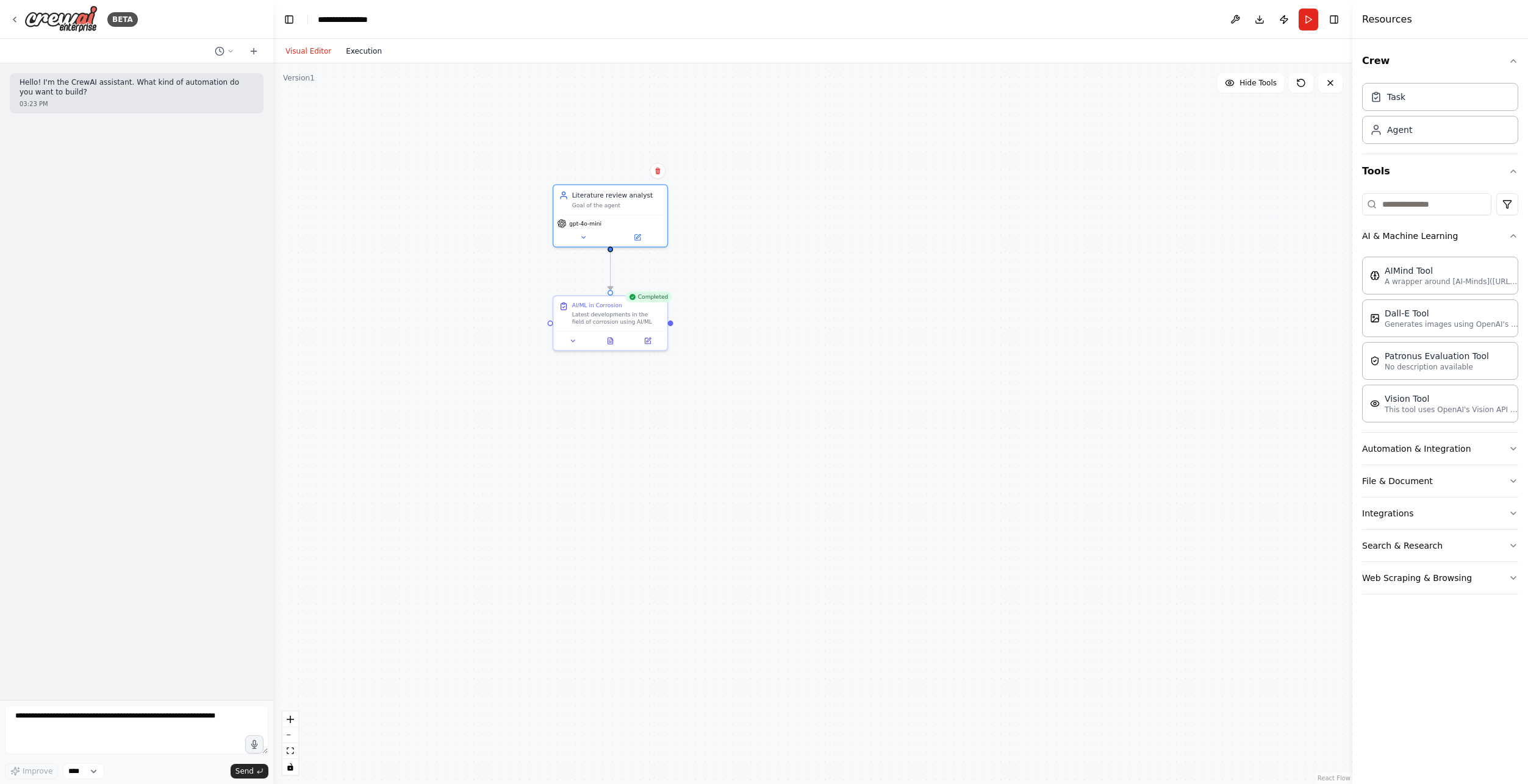
click at [364, 47] on button "Execution" at bounding box center [363, 51] width 51 height 14
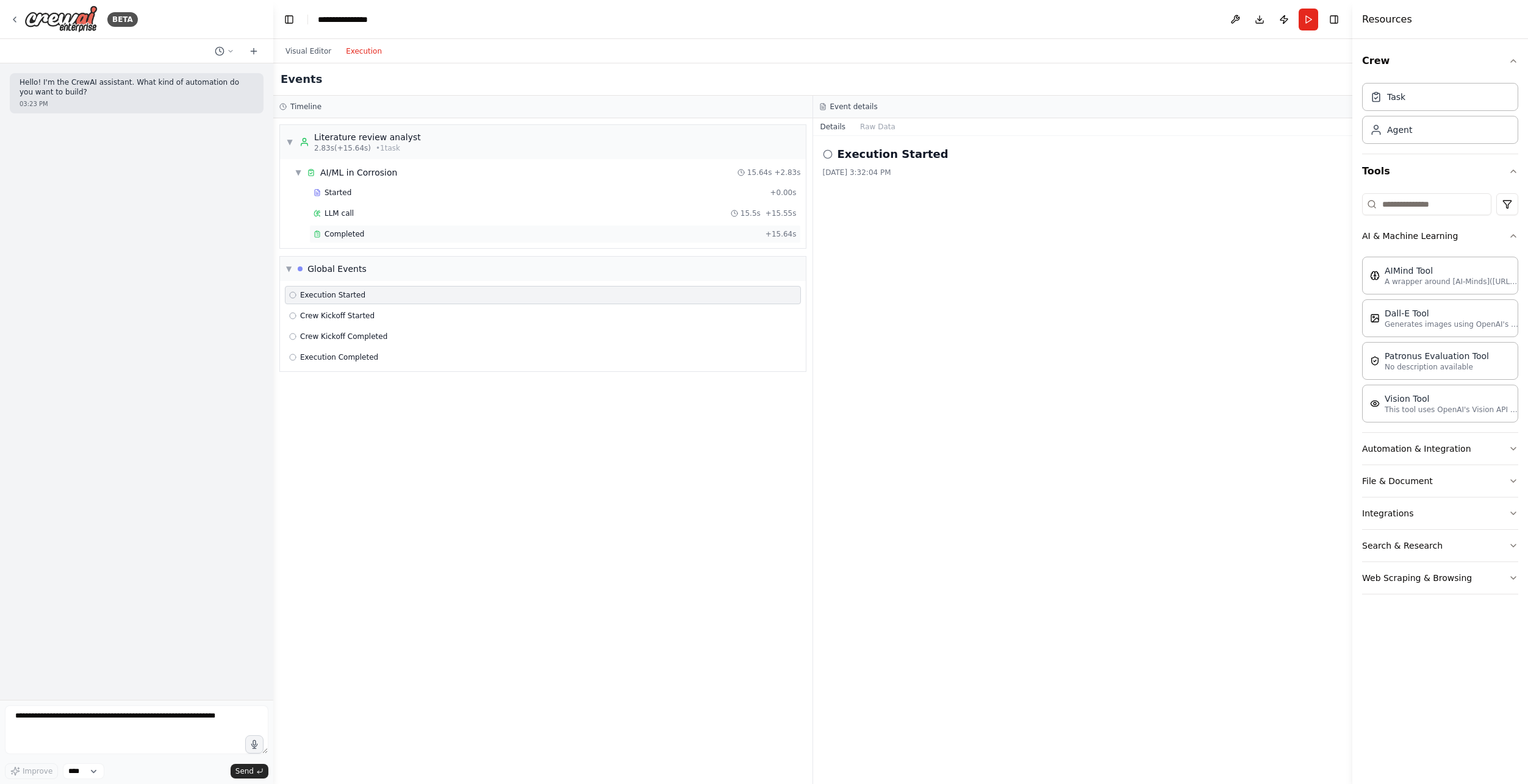
click at [328, 228] on div "Completed + 15.64s" at bounding box center [554, 234] width 491 height 18
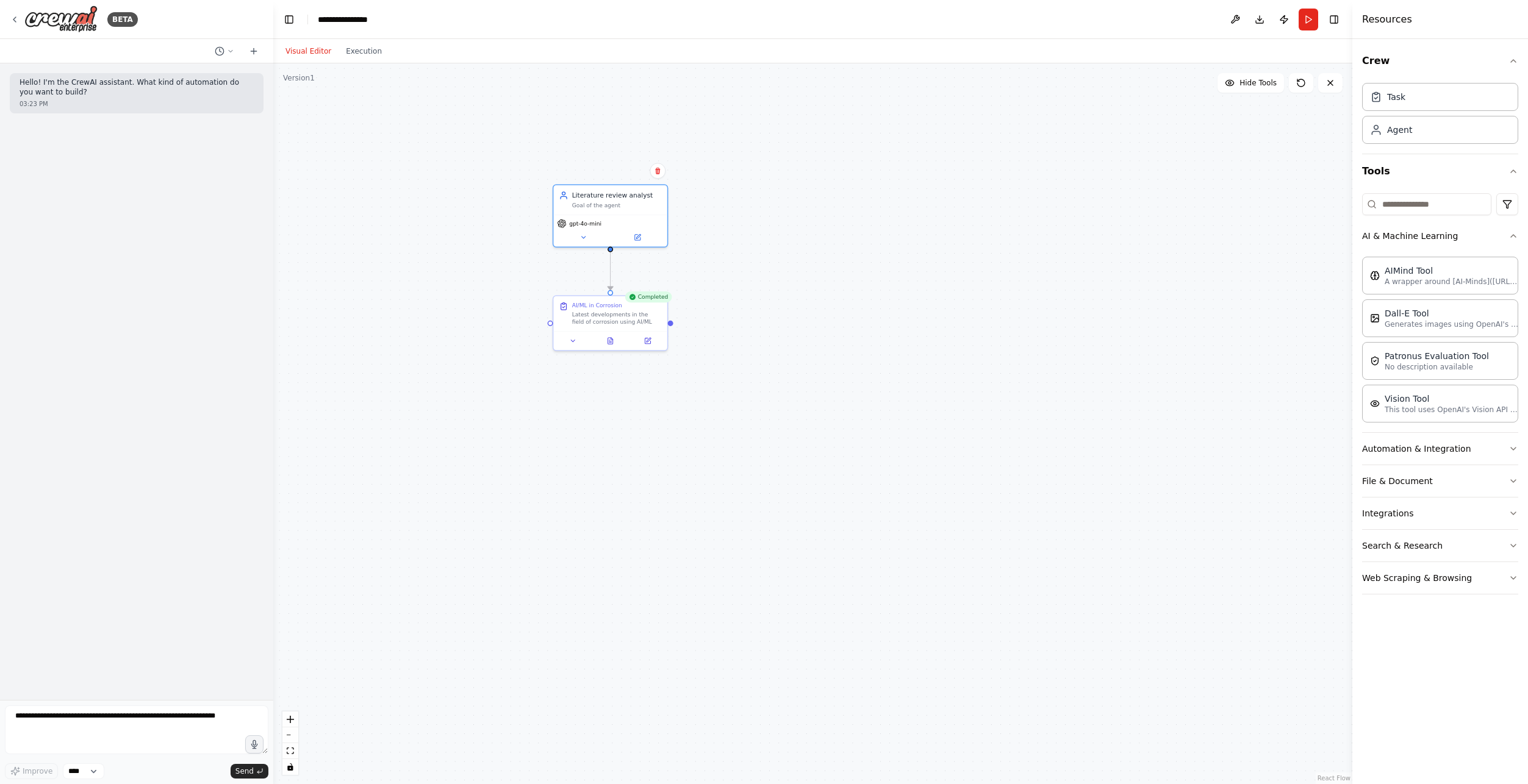
click at [303, 50] on button "Visual Editor" at bounding box center [308, 51] width 60 height 14
click at [593, 324] on div "Latest developments in the field of corrosion using AI/ML" at bounding box center [617, 316] width 90 height 14
drag, startPoint x: 1422, startPoint y: 478, endPoint x: 1476, endPoint y: 485, distance: 54.5
click at [1475, 485] on button "File & Document" at bounding box center [1439, 481] width 156 height 31
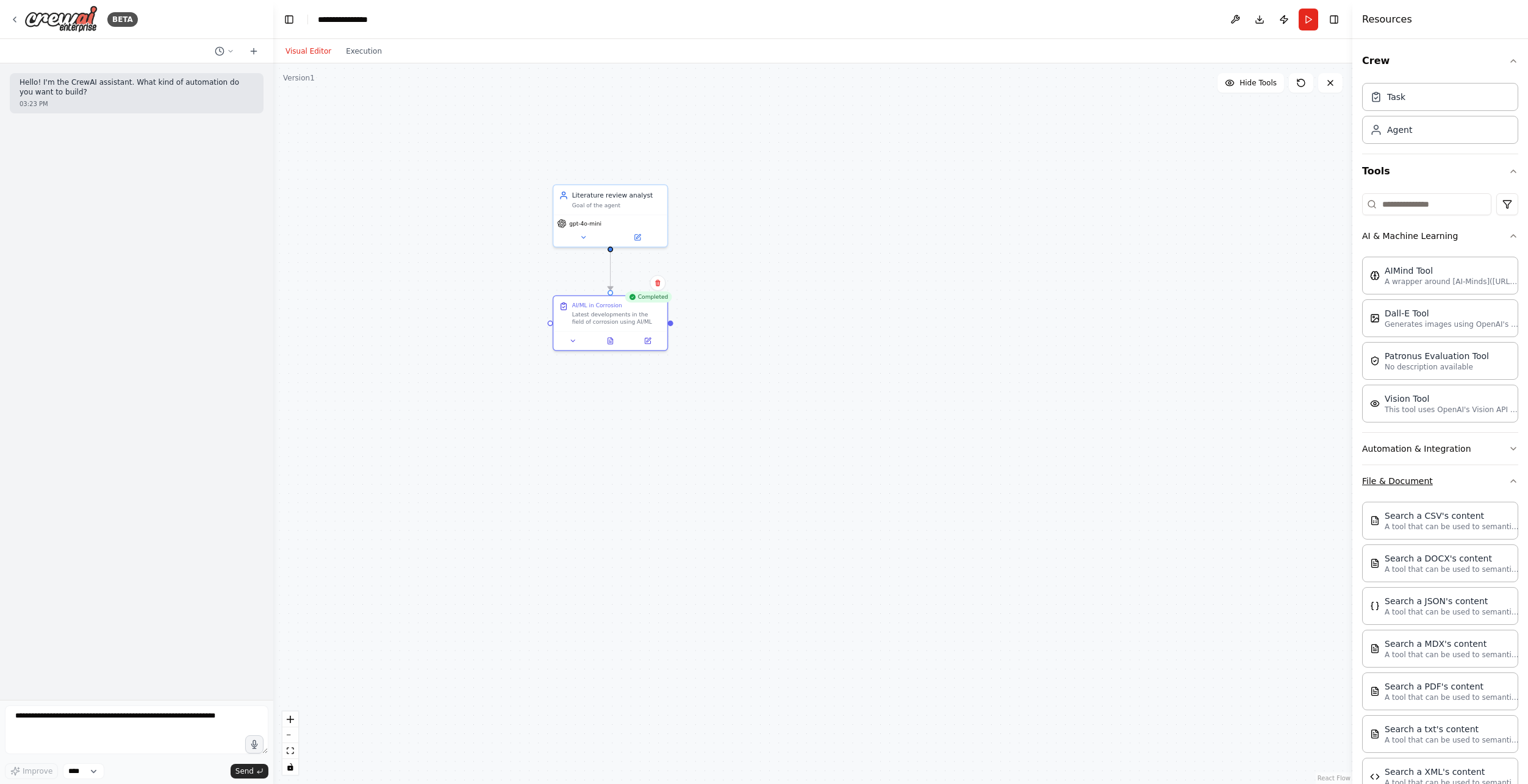
click at [1481, 485] on button "File & Document" at bounding box center [1439, 481] width 156 height 31
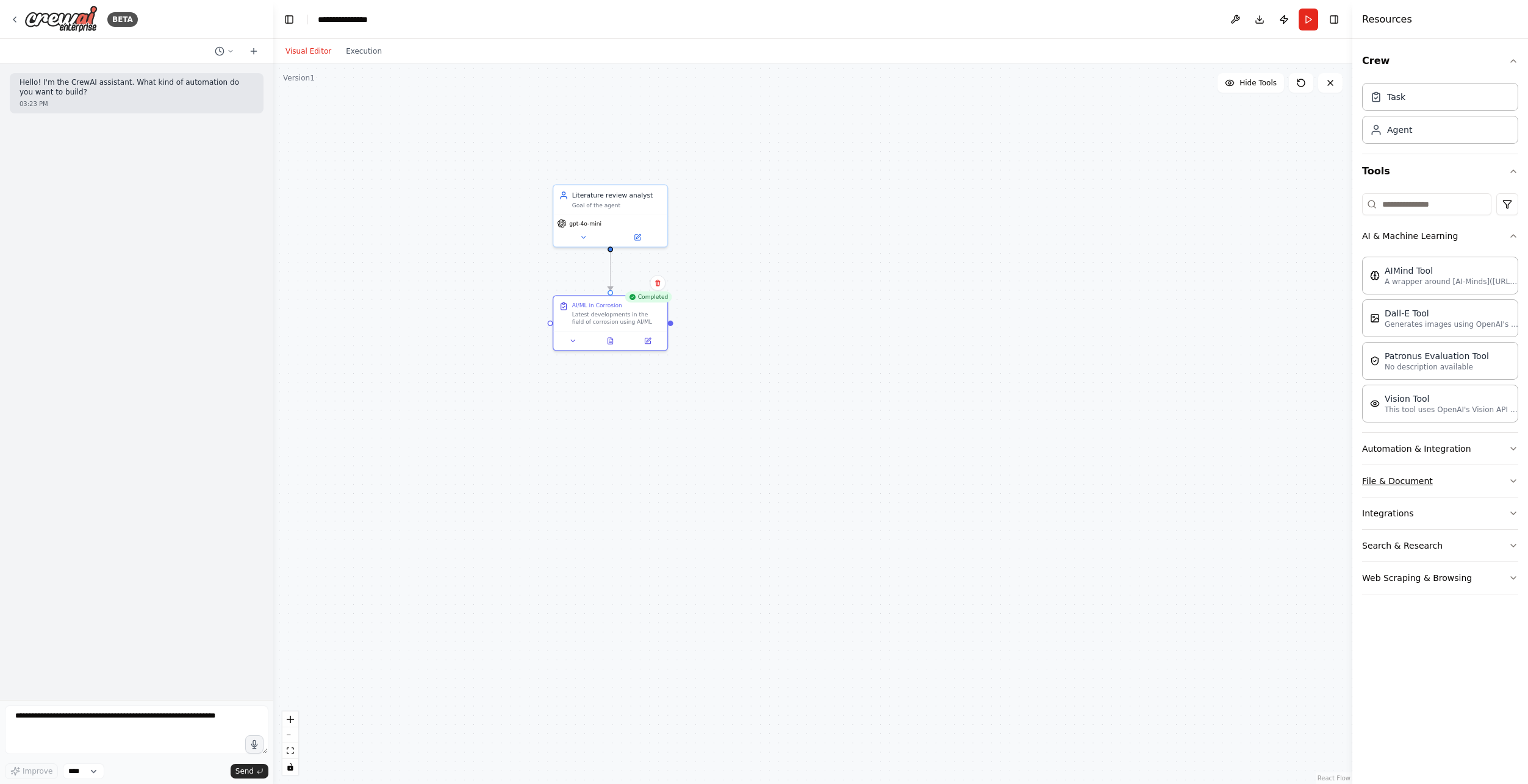
click at [1481, 484] on button "File & Document" at bounding box center [1439, 481] width 156 height 31
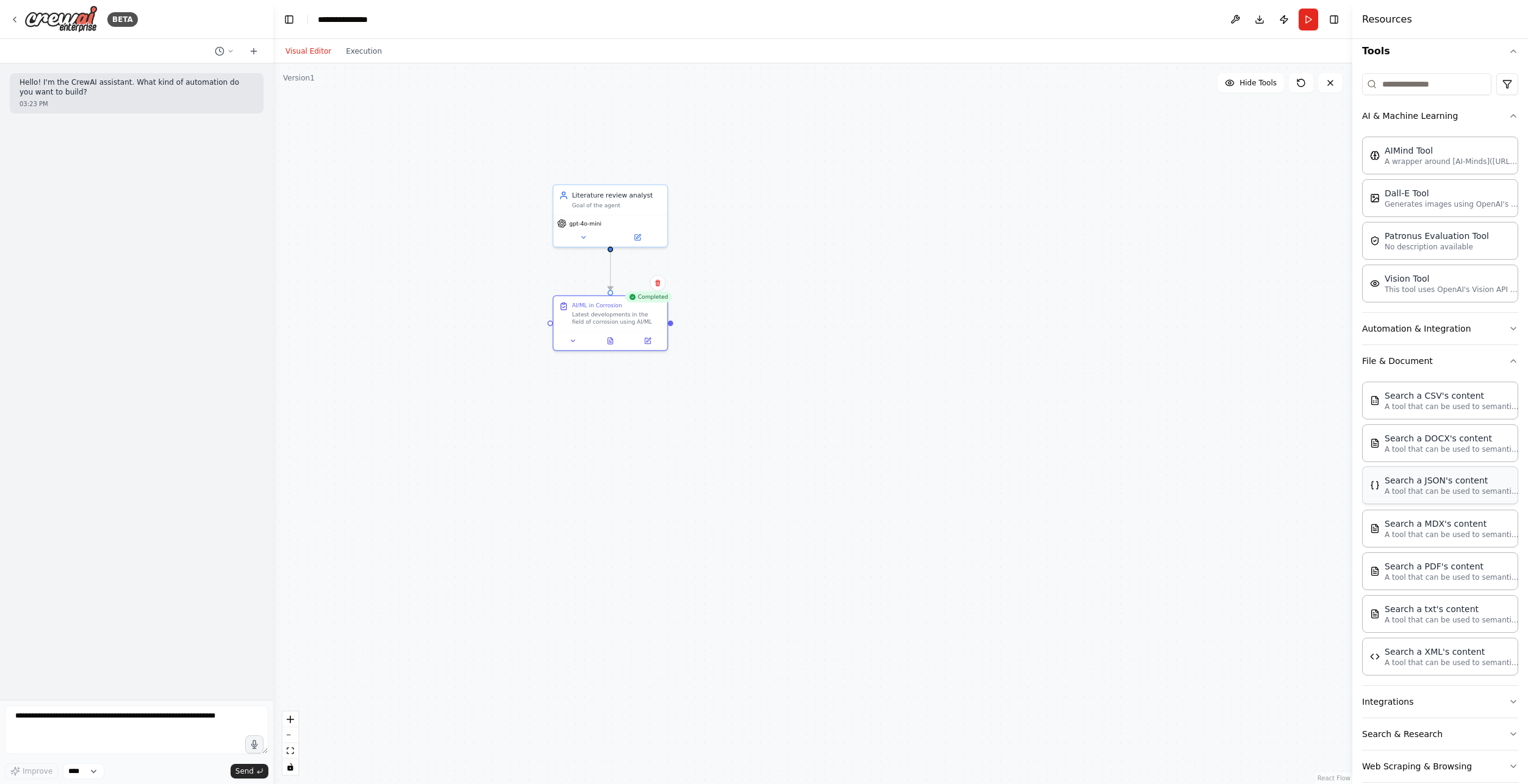
scroll to position [139, 0]
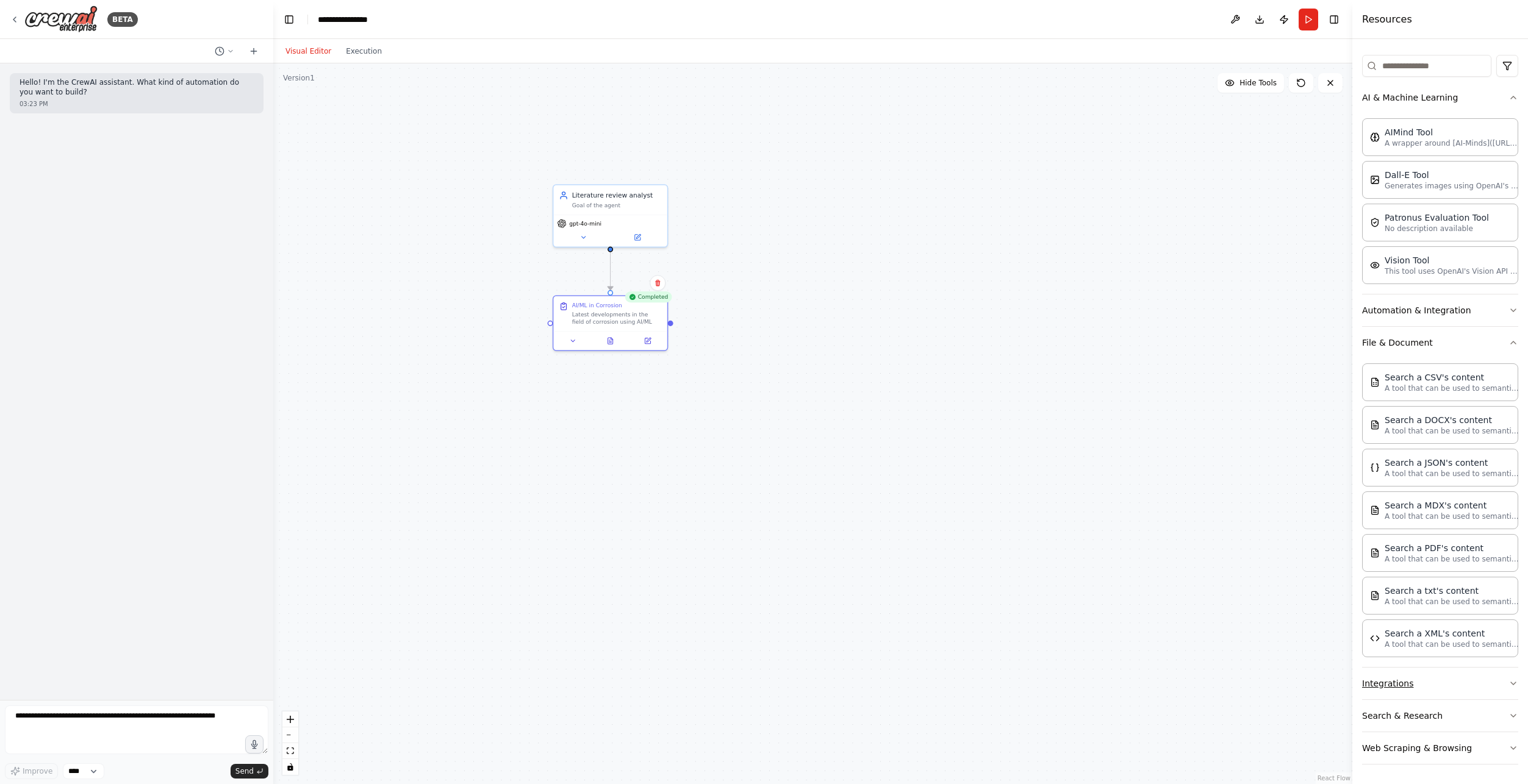
click at [1456, 692] on button "Integrations" at bounding box center [1439, 683] width 156 height 31
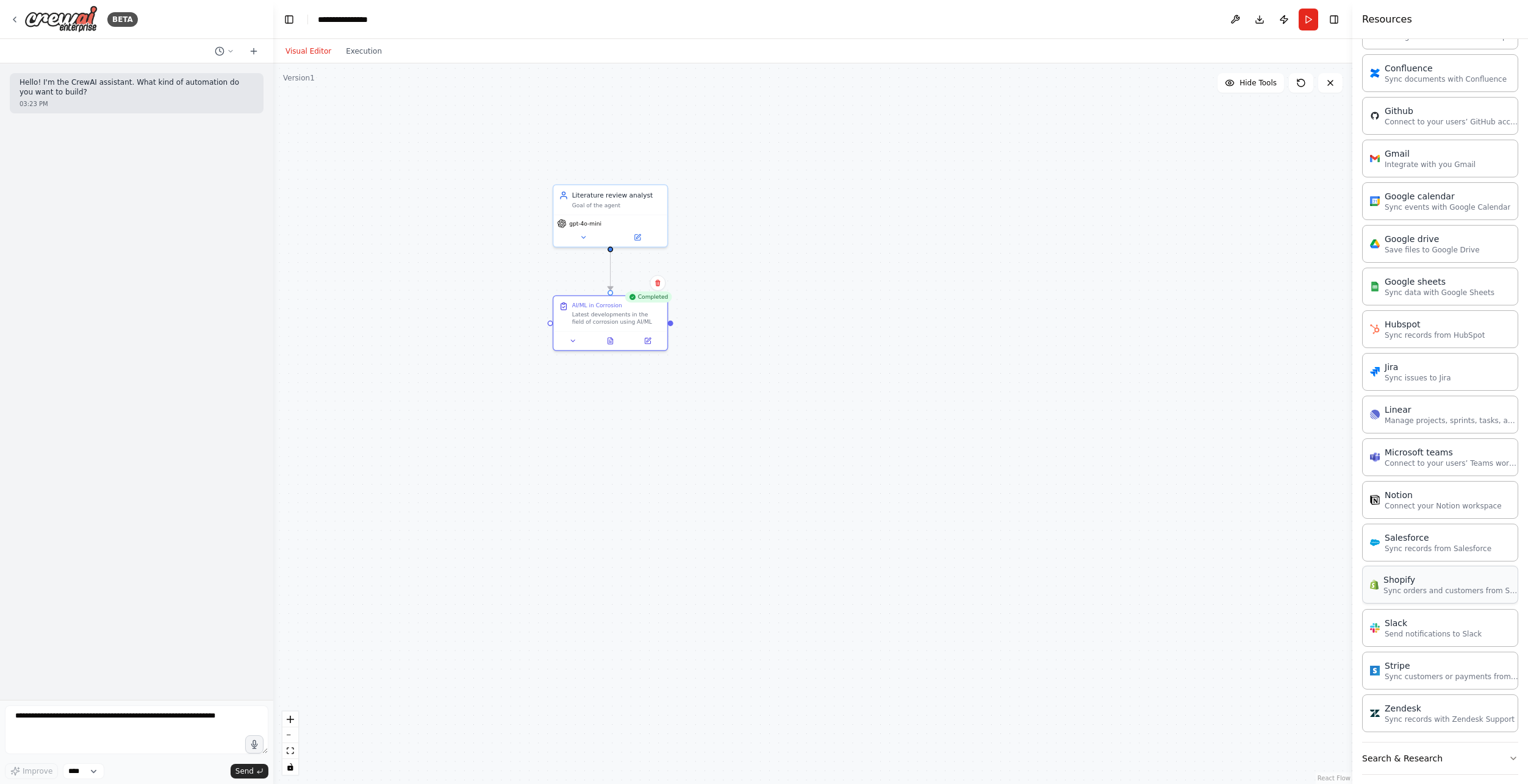
scroll to position [959, 0]
click at [1471, 717] on button "Search & Research" at bounding box center [1439, 715] width 156 height 31
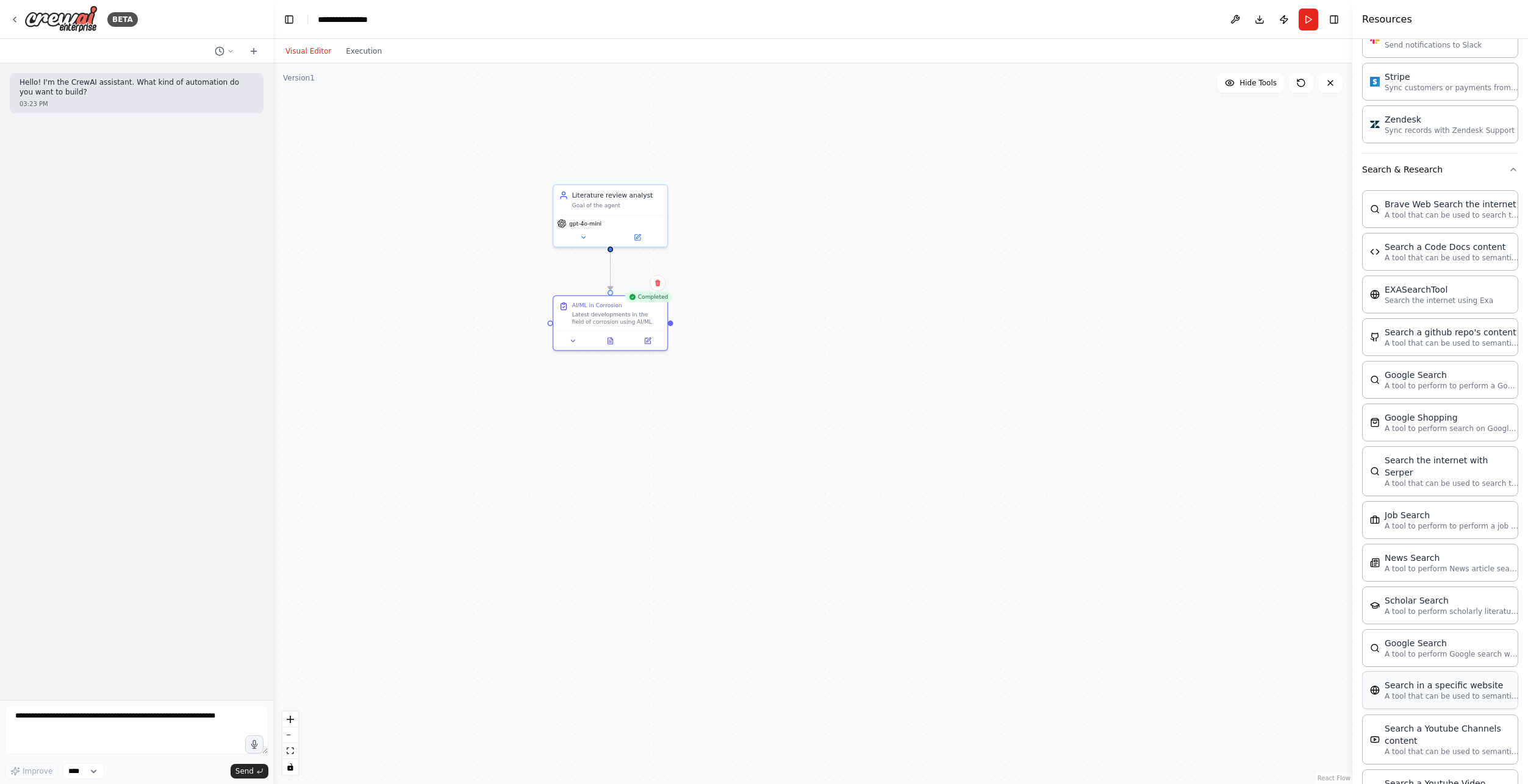
scroll to position [1579, 0]
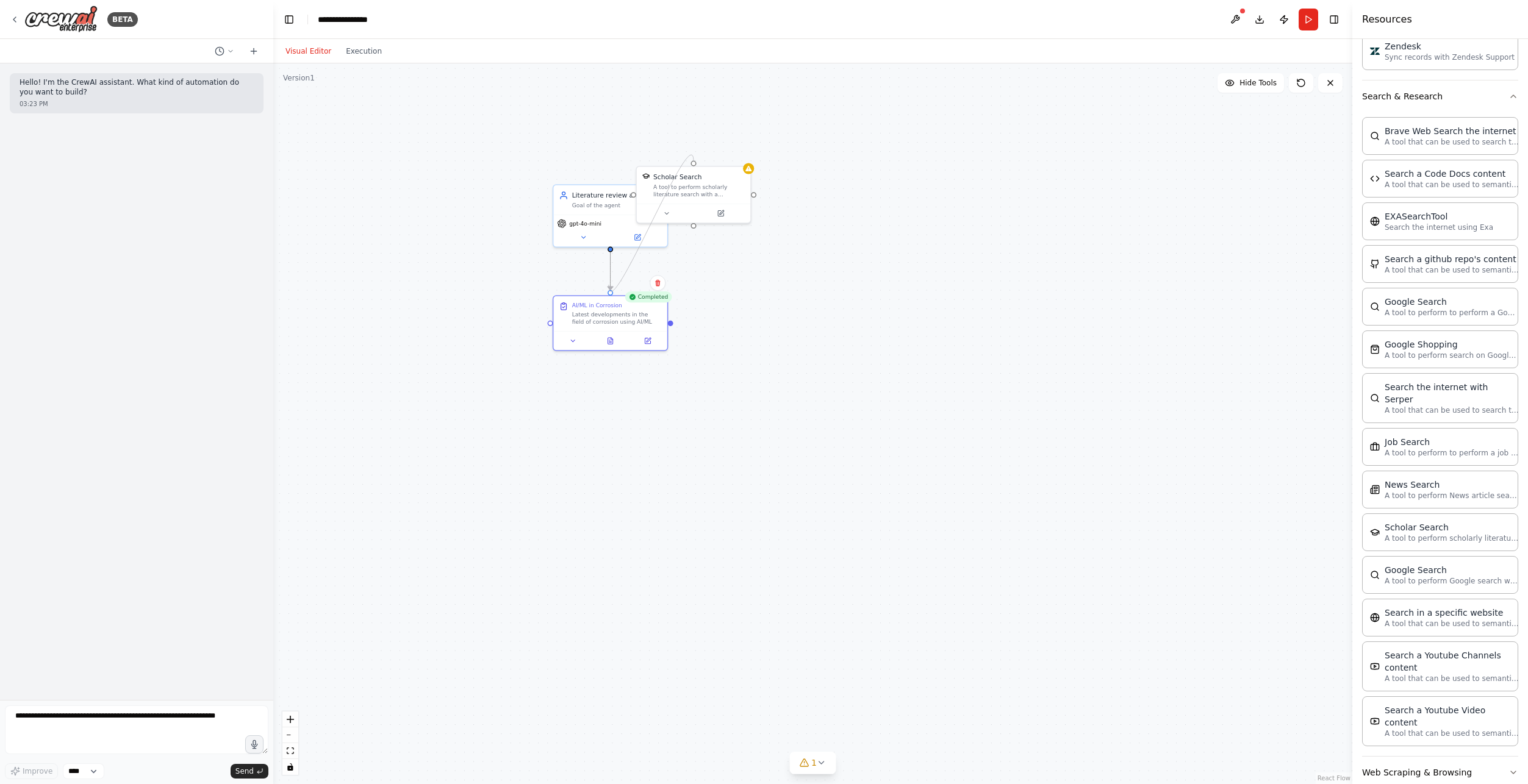
drag, startPoint x: 693, startPoint y: 226, endPoint x: 609, endPoint y: 285, distance: 102.6
click at [609, 285] on div ".deletable-edge-delete-btn { width: 20px; height: 20px; border: 0px solid #ffff…" at bounding box center [758, 513] width 818 height 546
click at [610, 277] on icon "Edge from fc16d857-1990-44e2-bfff-e6fe792fc437 to 4567ceee-d8e6-48c7-b5d4-1ae76…" at bounding box center [610, 271] width 0 height 38
click at [621, 234] on button at bounding box center [637, 235] width 53 height 11
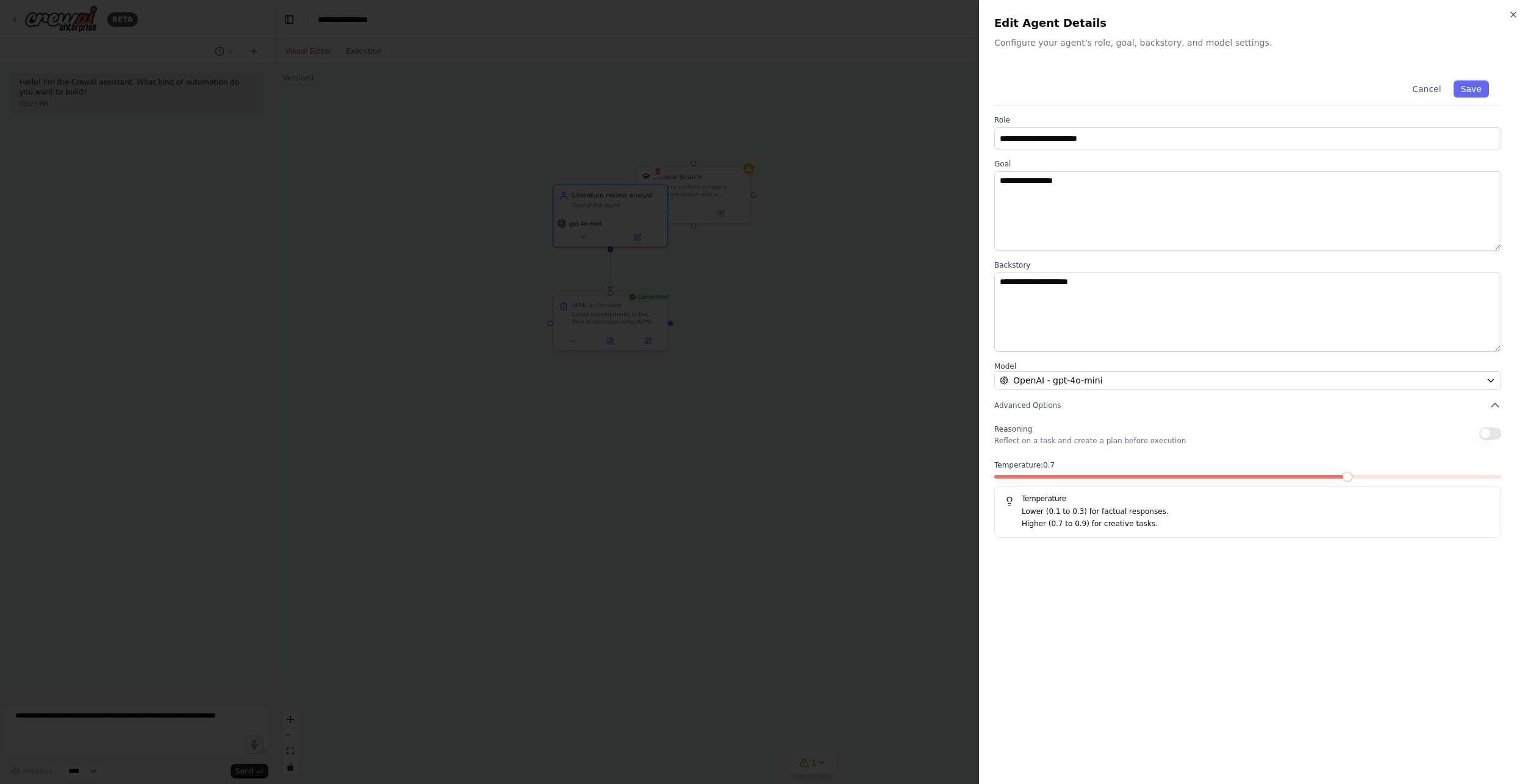
click at [1511, 4] on div "**********" at bounding box center [1252, 392] width 549 height 784
click at [1505, 16] on h2 "Edit Agent Details" at bounding box center [1253, 22] width 519 height 17
click at [1515, 14] on icon "button" at bounding box center [1513, 14] width 10 height 10
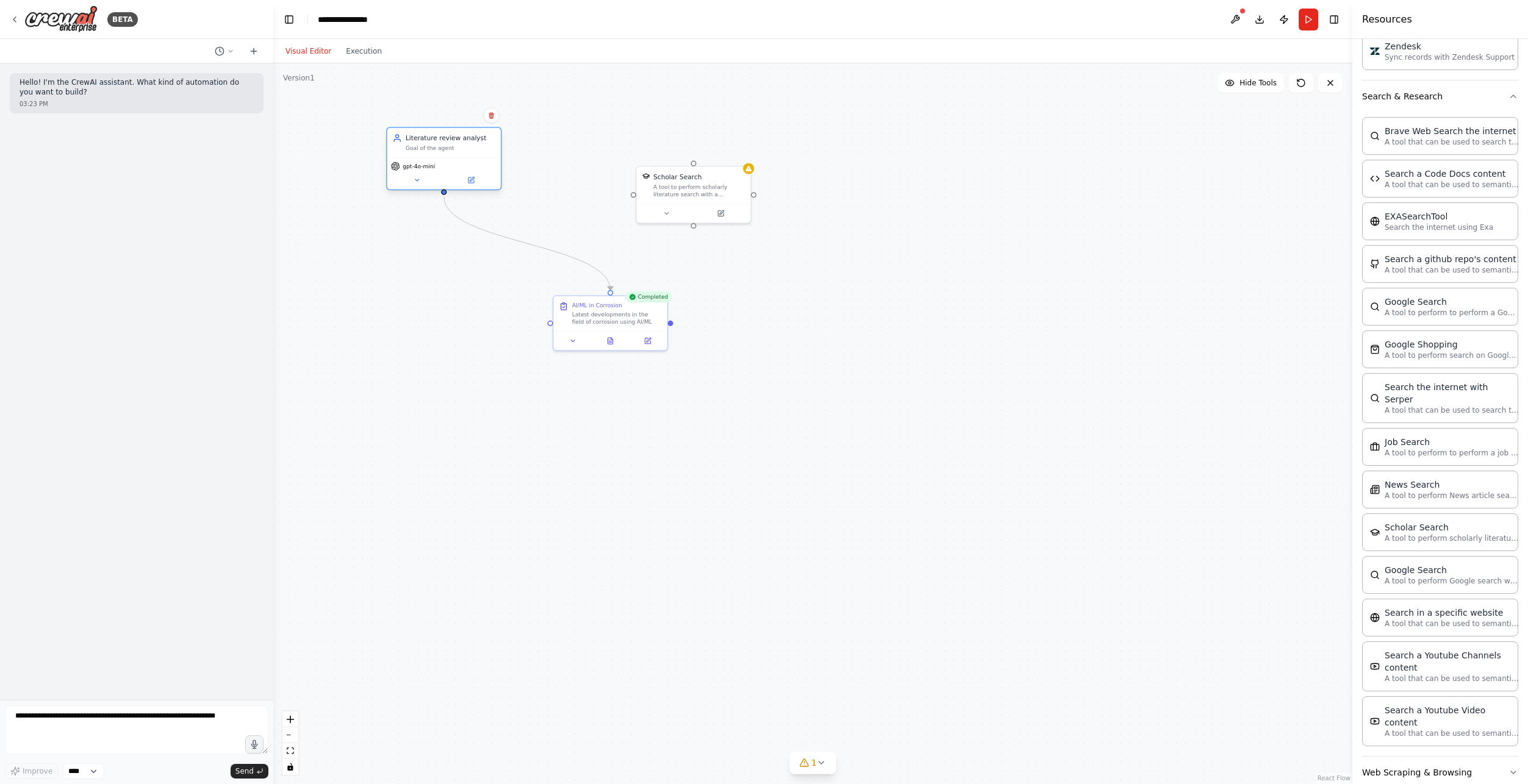
drag, startPoint x: 619, startPoint y: 220, endPoint x: 449, endPoint y: 167, distance: 178.1
click at [449, 167] on div "gpt-4o-mini" at bounding box center [444, 166] width 107 height 9
drag, startPoint x: 445, startPoint y: 194, endPoint x: 499, endPoint y: 275, distance: 97.3
click at [499, 275] on div ".deletable-edge-delete-btn { width: 20px; height: 20px; border: 0px solid #ffff…" at bounding box center [812, 423] width 1079 height 720
drag, startPoint x: 610, startPoint y: 292, endPoint x: 537, endPoint y: 248, distance: 85.2
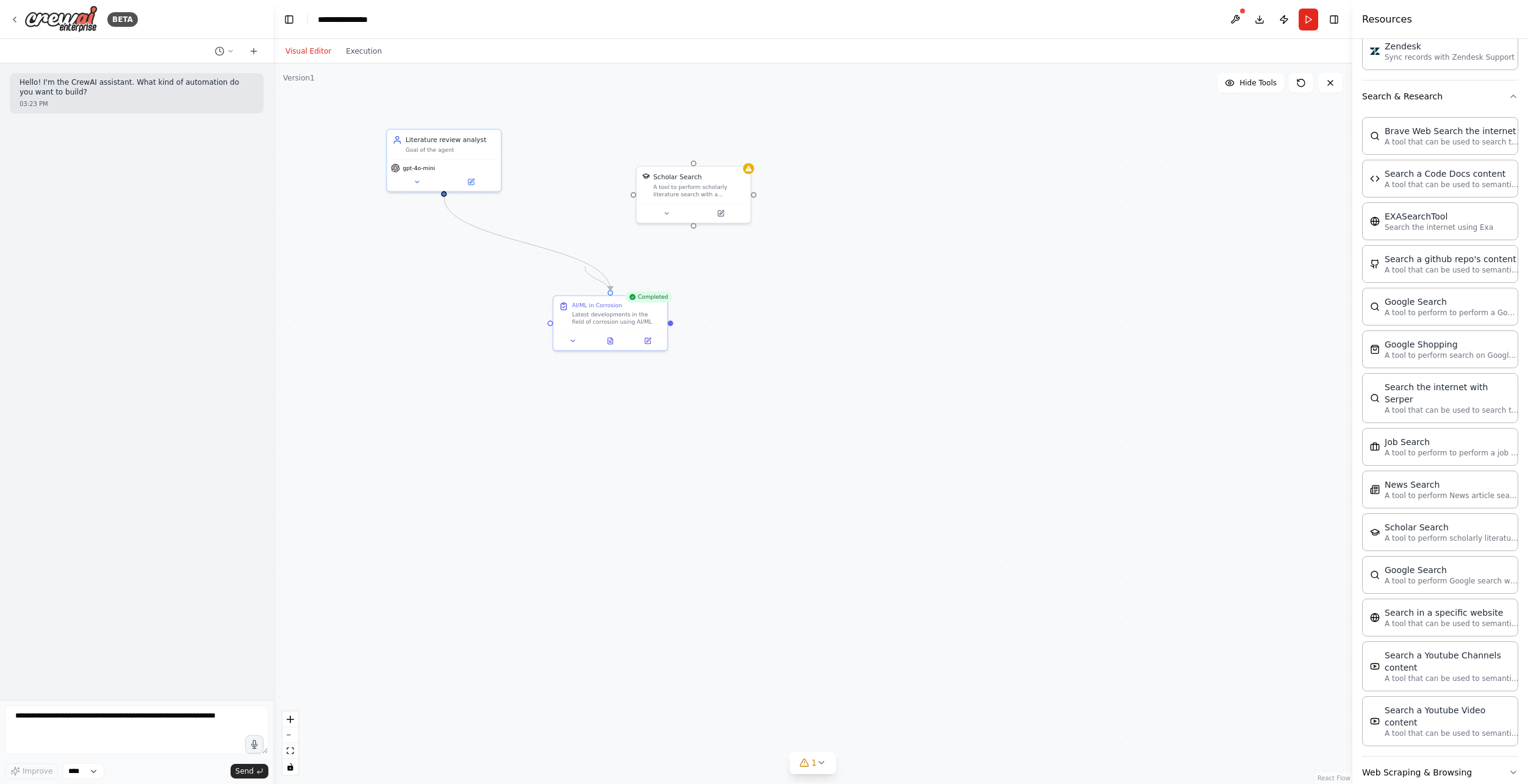
click at [537, 248] on div ".deletable-edge-delete-btn { width: 20px; height: 20px; border: 0px solid #ffff…" at bounding box center [758, 513] width 818 height 546
drag, startPoint x: 444, startPoint y: 194, endPoint x: 696, endPoint y: 226, distance: 254.0
click at [696, 226] on div ".deletable-edge-delete-btn { width: 20px; height: 20px; border: 0px solid #ffff…" at bounding box center [812, 423] width 1079 height 720
drag, startPoint x: 676, startPoint y: 193, endPoint x: 761, endPoint y: 177, distance: 86.5
click at [761, 177] on div "A tool to perform scholarly literature search with a search_query." at bounding box center [782, 170] width 91 height 14
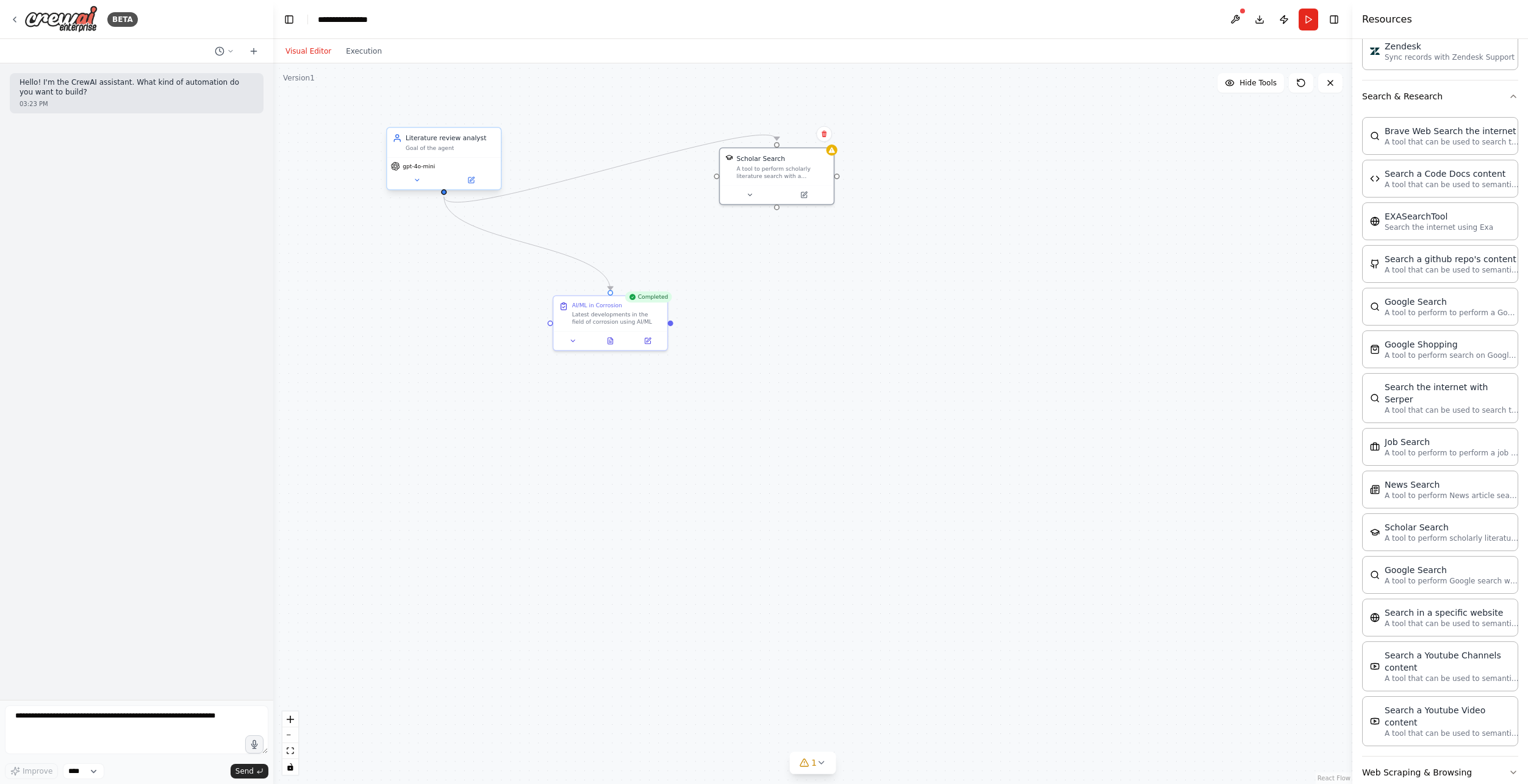
click at [483, 143] on div "Literature review analyst Goal of the agent" at bounding box center [450, 142] width 90 height 18
click at [490, 112] on icon at bounding box center [491, 115] width 7 height 7
click at [462, 119] on button "Confirm" at bounding box center [457, 115] width 43 height 14
drag, startPoint x: 747, startPoint y: 183, endPoint x: 559, endPoint y: 176, distance: 188.1
click at [559, 176] on div at bounding box center [601, 183] width 114 height 19
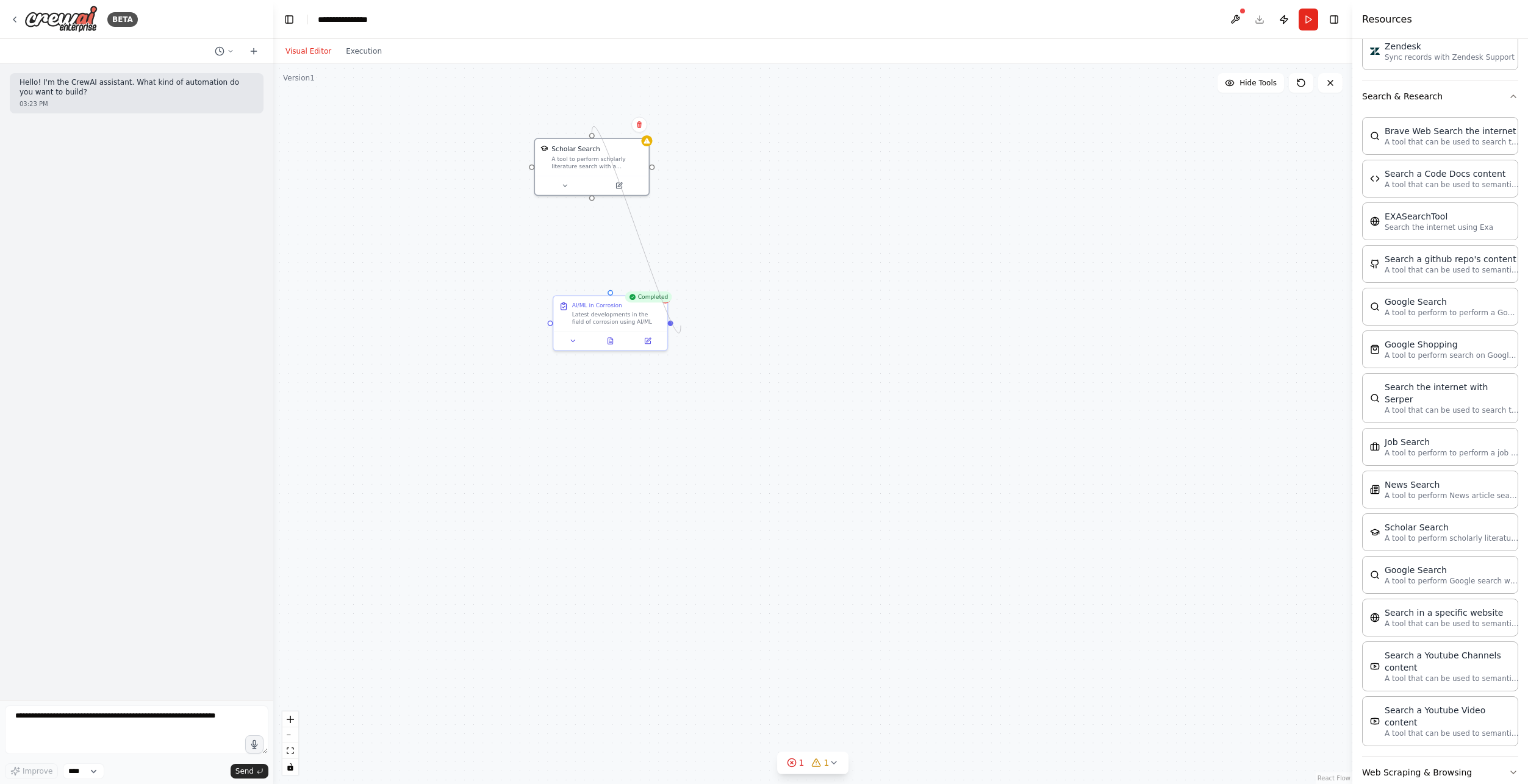
drag, startPoint x: 590, startPoint y: 197, endPoint x: 680, endPoint y: 326, distance: 157.3
click at [680, 326] on div "Completed AI/ML in Corrosion Latest developments in the field of corrosion usin…" at bounding box center [812, 423] width 1079 height 720
drag, startPoint x: 670, startPoint y: 320, endPoint x: 593, endPoint y: 196, distance: 146.0
click at [593, 240] on div "Completed AI/ML in Corrosion Latest developments in the field of corrosion usin…" at bounding box center [758, 513] width 818 height 546
drag, startPoint x: 591, startPoint y: 136, endPoint x: 674, endPoint y: 323, distance: 204.6
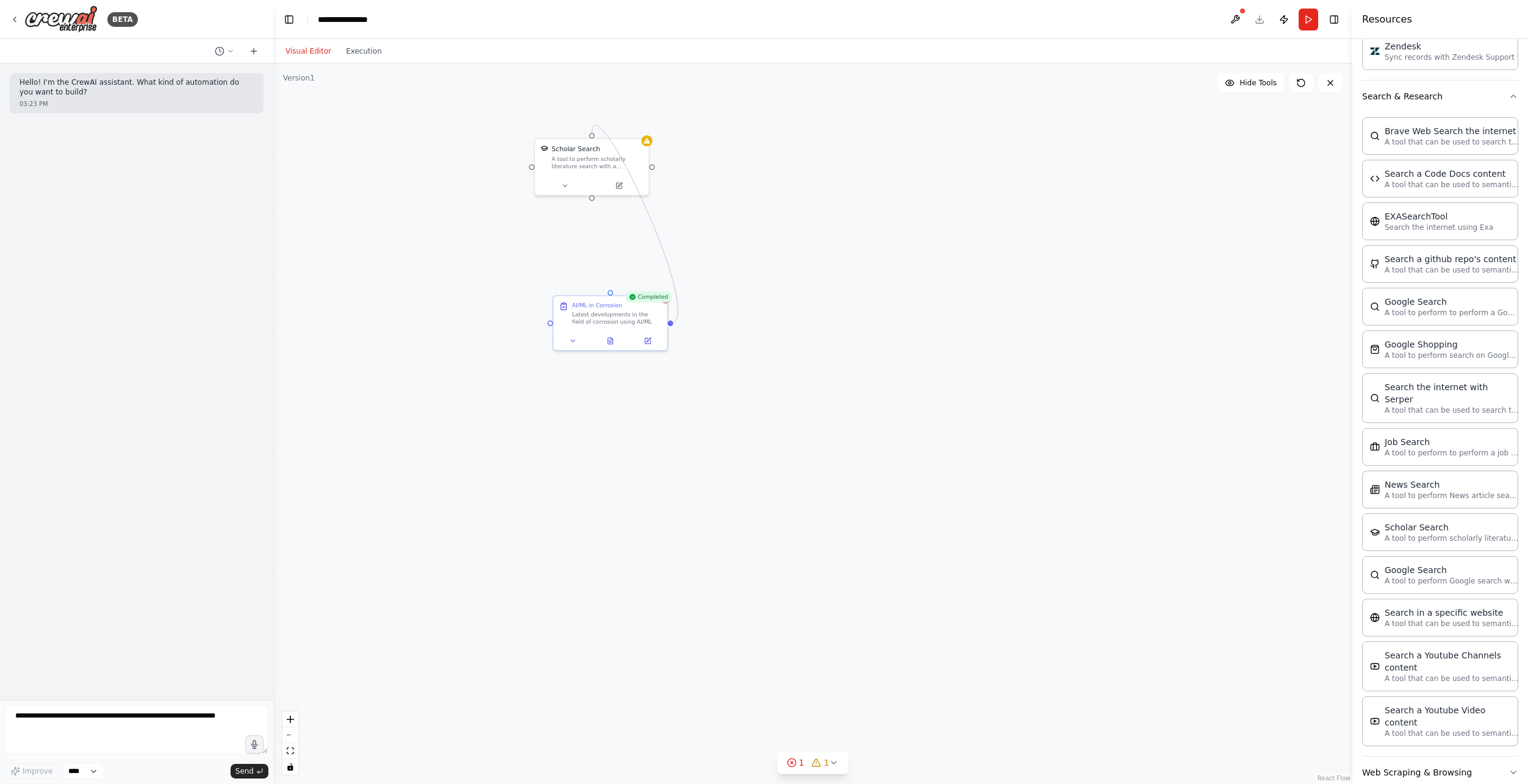
click at [674, 323] on div "Completed AI/ML in Corrosion Latest developments in the field of corrosion usin…" at bounding box center [812, 423] width 1079 height 720
click at [575, 184] on button at bounding box center [565, 183] width 53 height 11
click at [617, 182] on icon at bounding box center [619, 183] width 5 height 5
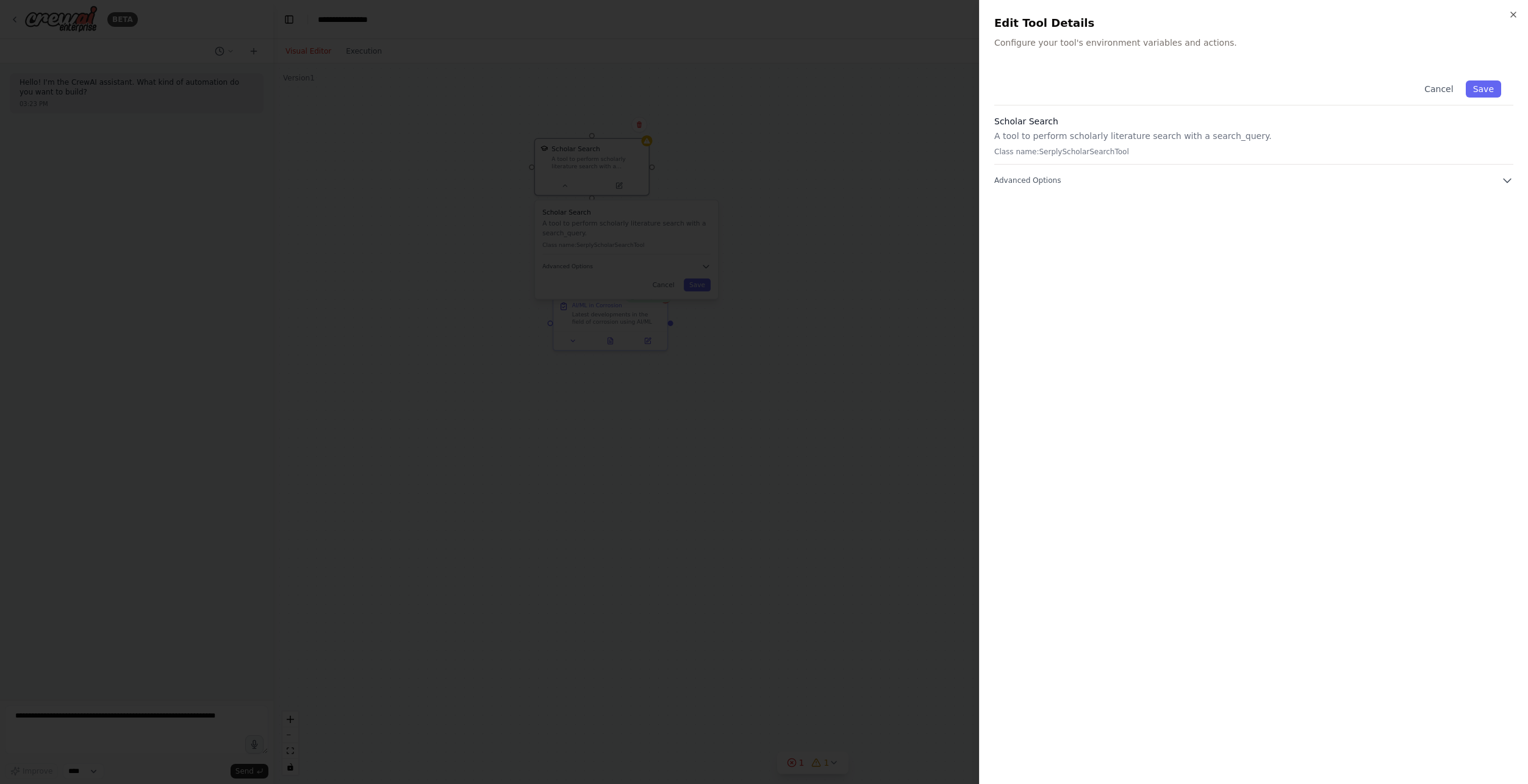
click at [1080, 174] on div "Cancel Save Scholar Search A tool to perform scholarly literature search with a…" at bounding box center [1253, 127] width 519 height 118
click at [1067, 186] on div "Cancel Save Scholar Search A tool to perform scholarly literature search with a…" at bounding box center [1253, 418] width 519 height 701
click at [1032, 187] on div "Cancel Save Scholar Search A tool to perform scholarly literature search with a…" at bounding box center [1253, 418] width 519 height 701
click at [1005, 175] on button "Advanced Options" at bounding box center [1253, 181] width 519 height 13
click at [1508, 11] on icon "button" at bounding box center [1513, 14] width 10 height 10
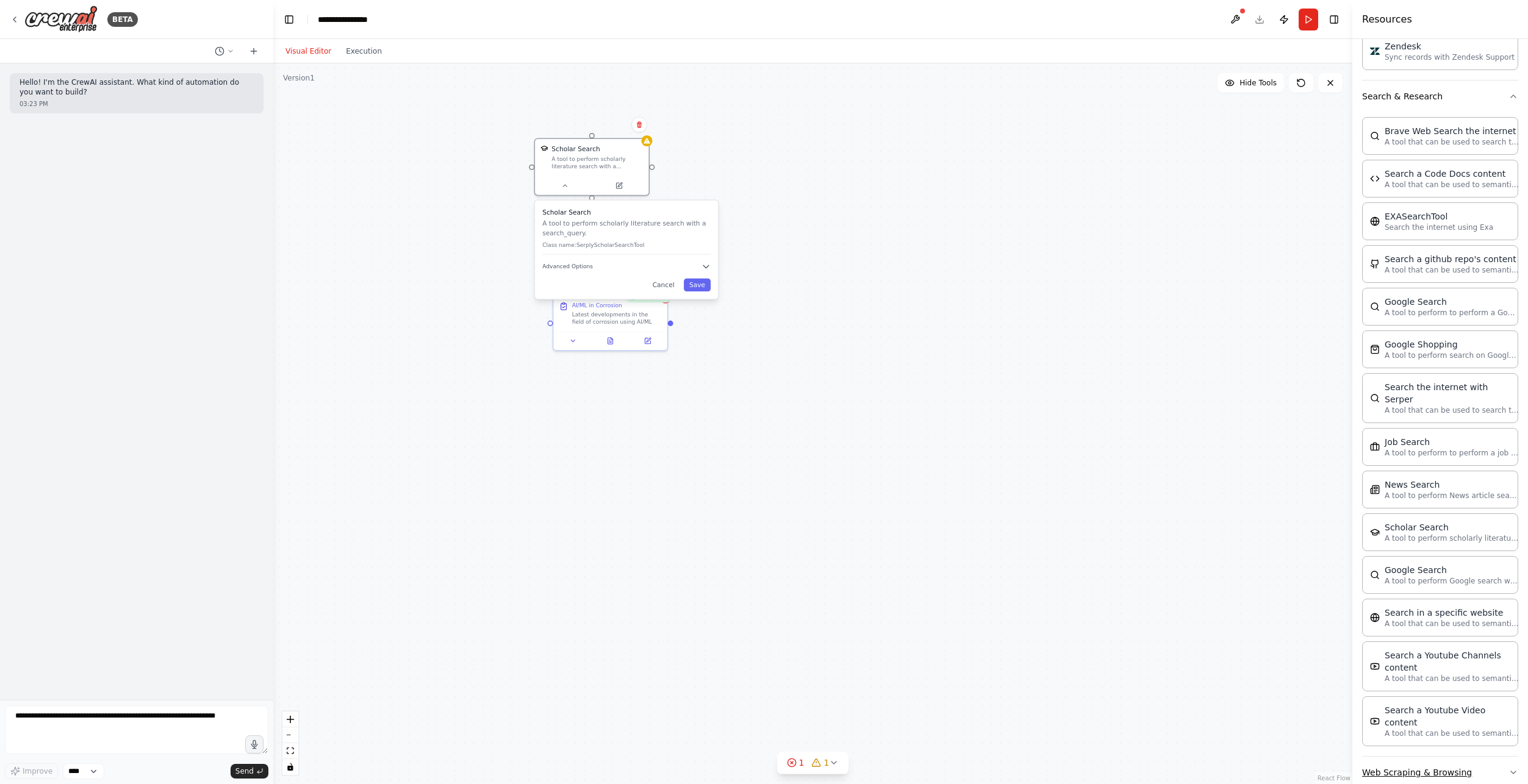
click at [1454, 756] on button "Web Scraping & Browsing" at bounding box center [1439, 771] width 156 height 31
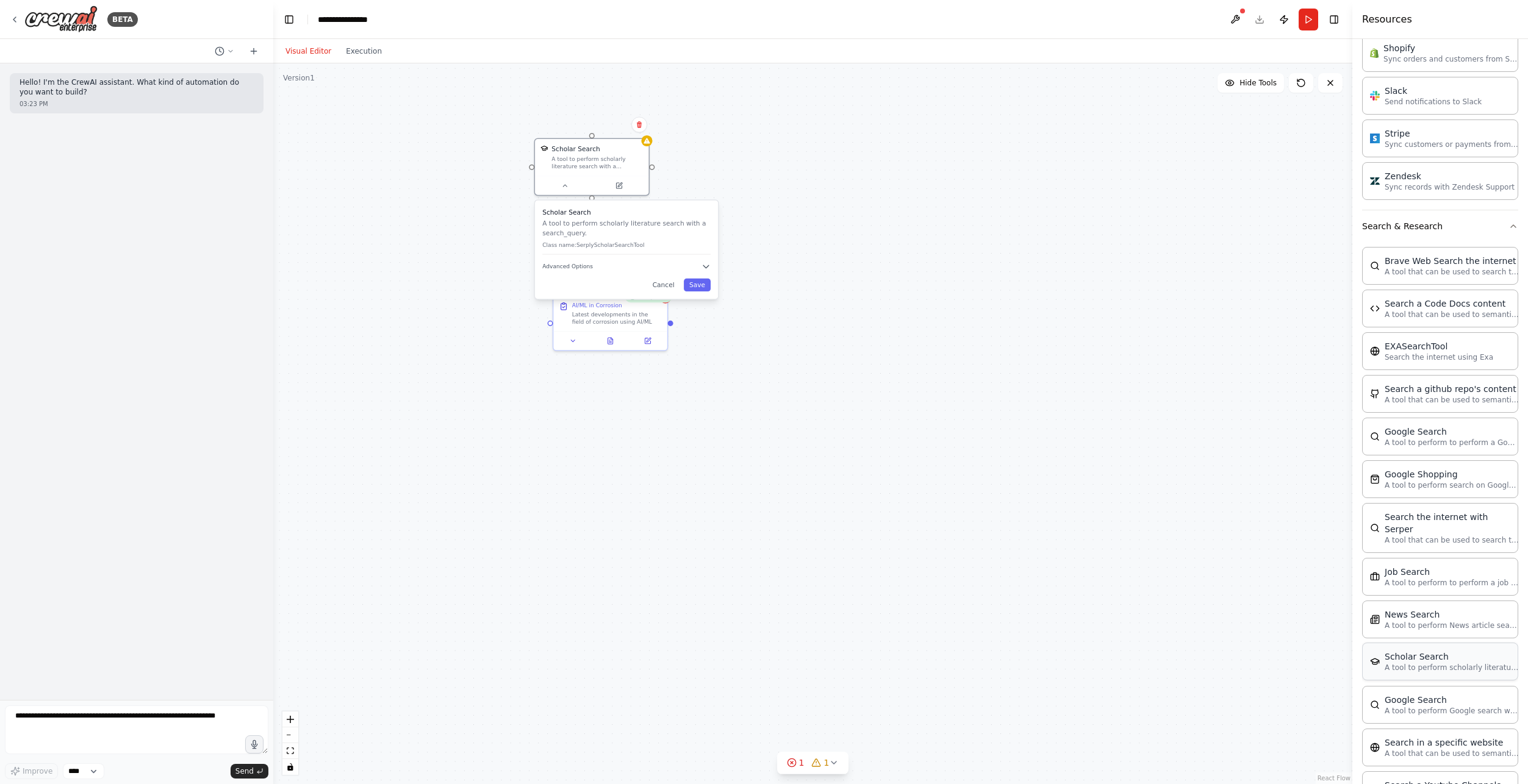
scroll to position [1186, 0]
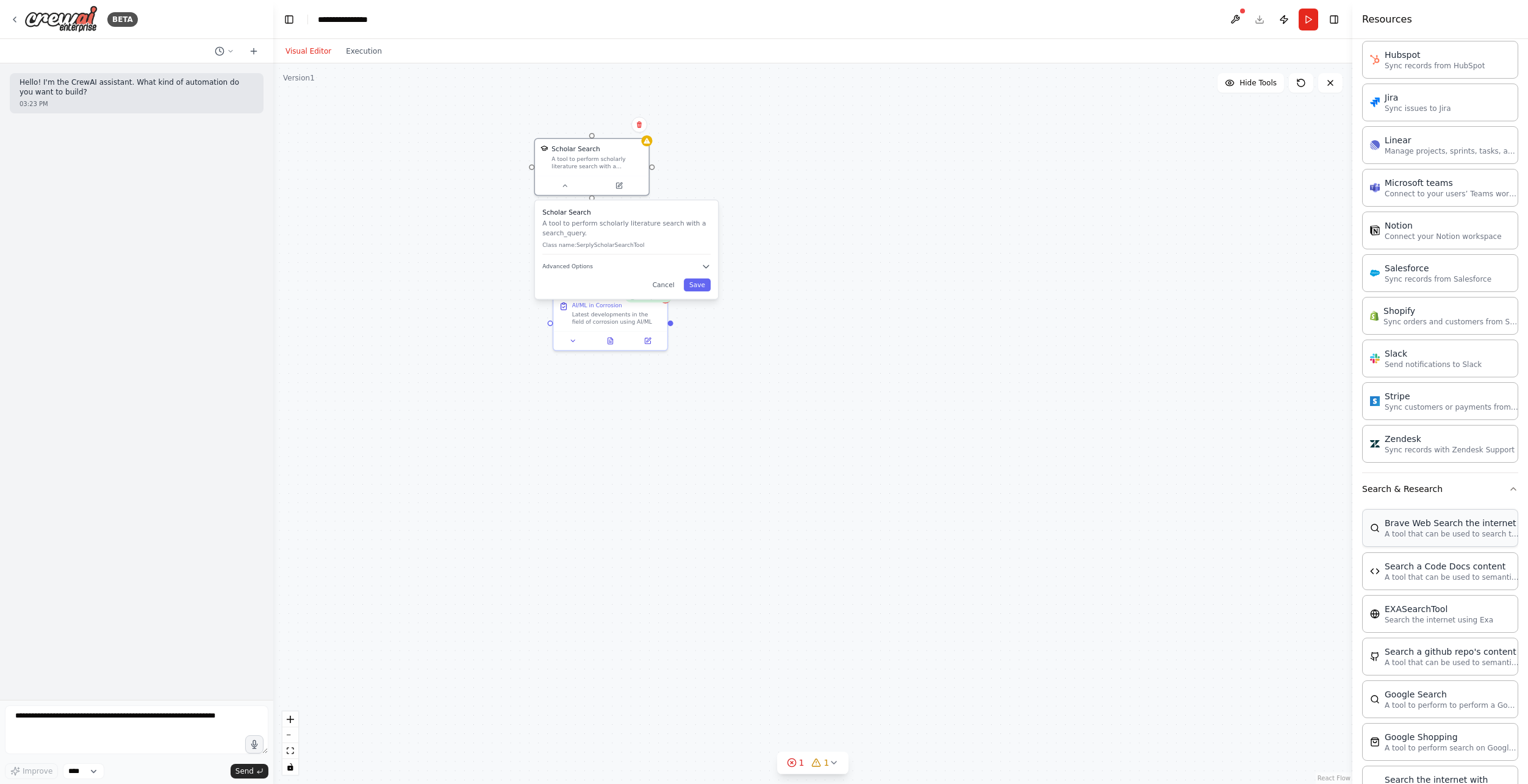
click at [1452, 540] on div "Brave Web Search the internet A tool that can be used to search the internet wi…" at bounding box center [1439, 528] width 156 height 38
click at [1054, 422] on icon at bounding box center [1053, 424] width 5 height 5
click at [1050, 422] on icon at bounding box center [1053, 424] width 5 height 5
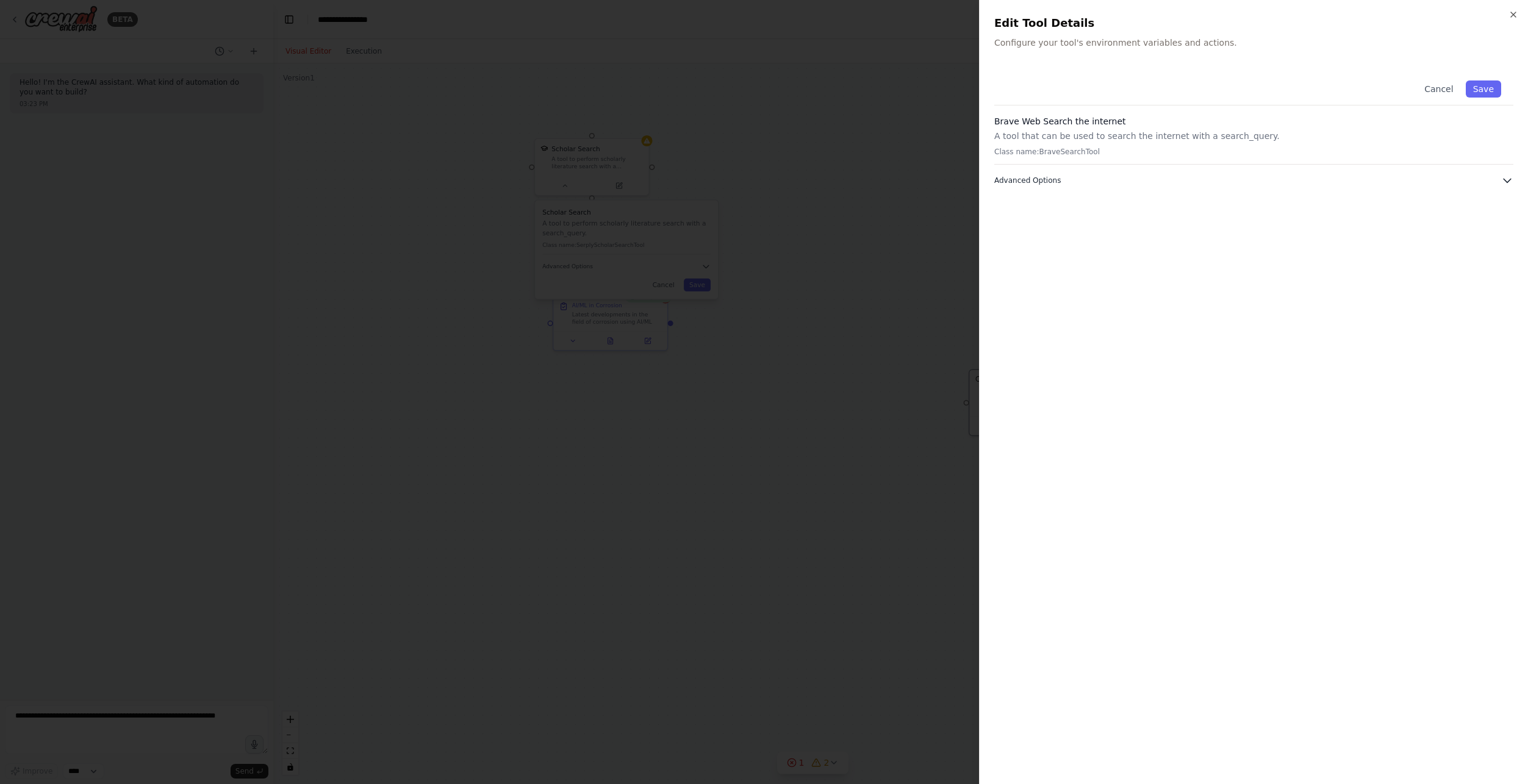
click at [1425, 181] on button "Advanced Options" at bounding box center [1253, 181] width 519 height 13
click at [1427, 181] on button "Advanced Options" at bounding box center [1253, 181] width 519 height 13
click at [1490, 89] on button "Save" at bounding box center [1483, 89] width 36 height 17
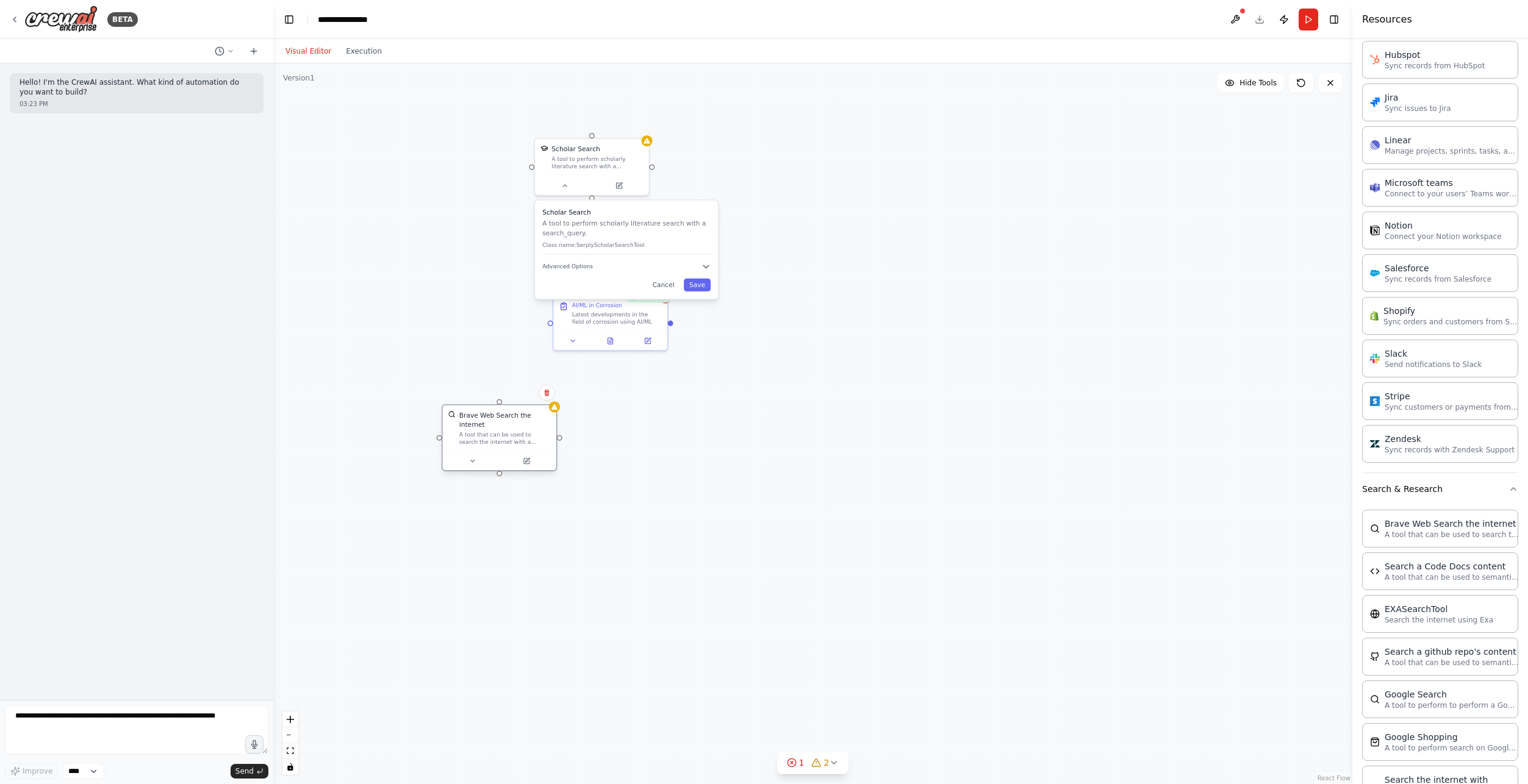
drag, startPoint x: 975, startPoint y: 386, endPoint x: 462, endPoint y: 422, distance: 514.3
click at [462, 431] on div "A tool that can be used to search the internet with a search_query." at bounding box center [505, 439] width 91 height 14
drag, startPoint x: 601, startPoint y: 326, endPoint x: 615, endPoint y: 495, distance: 169.6
click at [619, 479] on div "AI/ML in Corrosion Latest developments in the field of corrosion using AI/ML" at bounding box center [628, 450] width 115 height 56
click at [670, 285] on button "Cancel" at bounding box center [663, 285] width 33 height 13
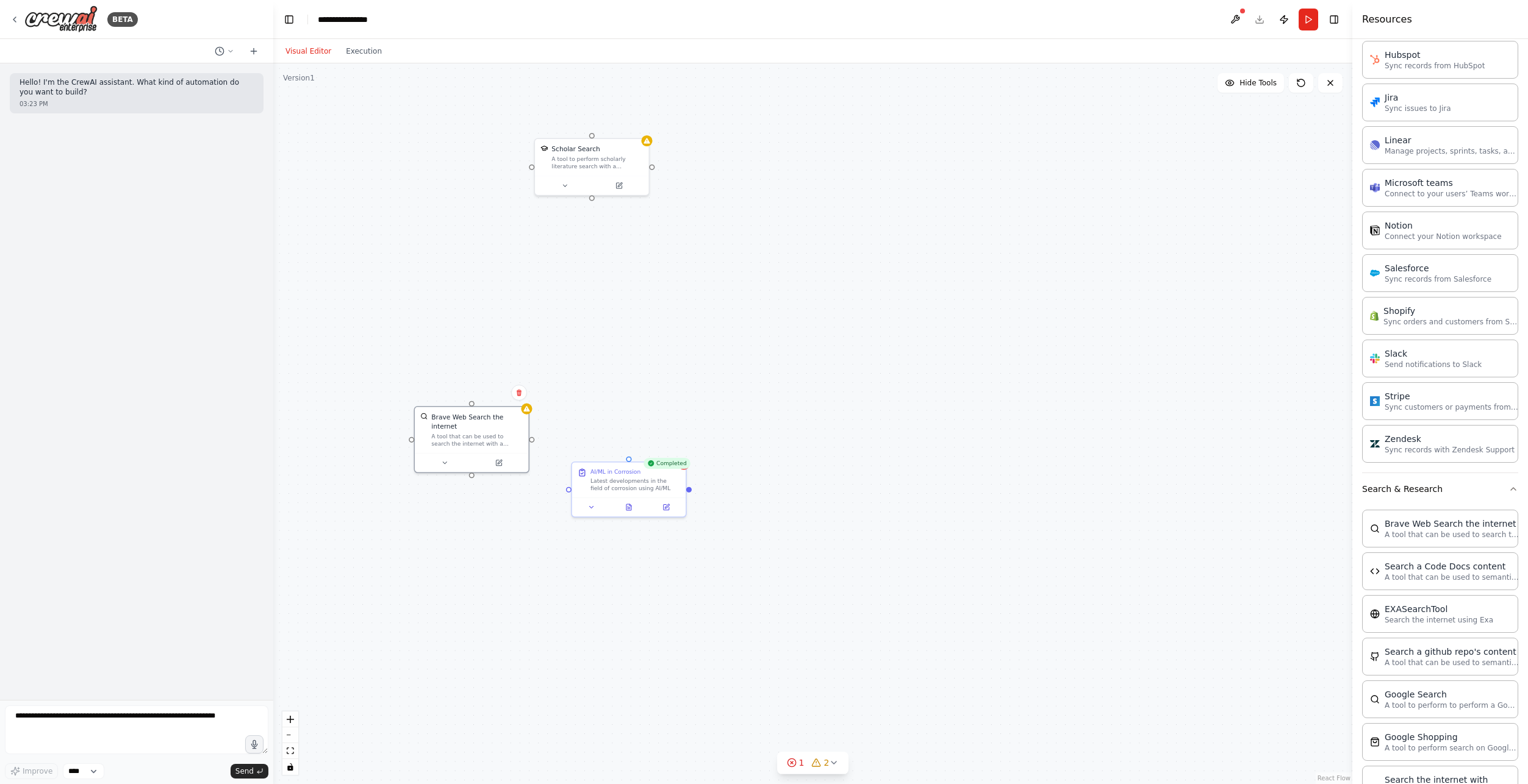
drag, startPoint x: 497, startPoint y: 435, endPoint x: 624, endPoint y: 288, distance: 194.3
click at [529, 406] on div "Brave Web Search the internet A tool that can be used to search the internet wi…" at bounding box center [472, 439] width 115 height 67
drag, startPoint x: 576, startPoint y: 167, endPoint x: 650, endPoint y: 405, distance: 249.2
click at [687, 405] on div "Scholar Search A tool to perform scholarly literature search with a search_quer…" at bounding box center [693, 396] width 115 height 58
drag, startPoint x: 585, startPoint y: 337, endPoint x: 454, endPoint y: 344, distance: 131.2
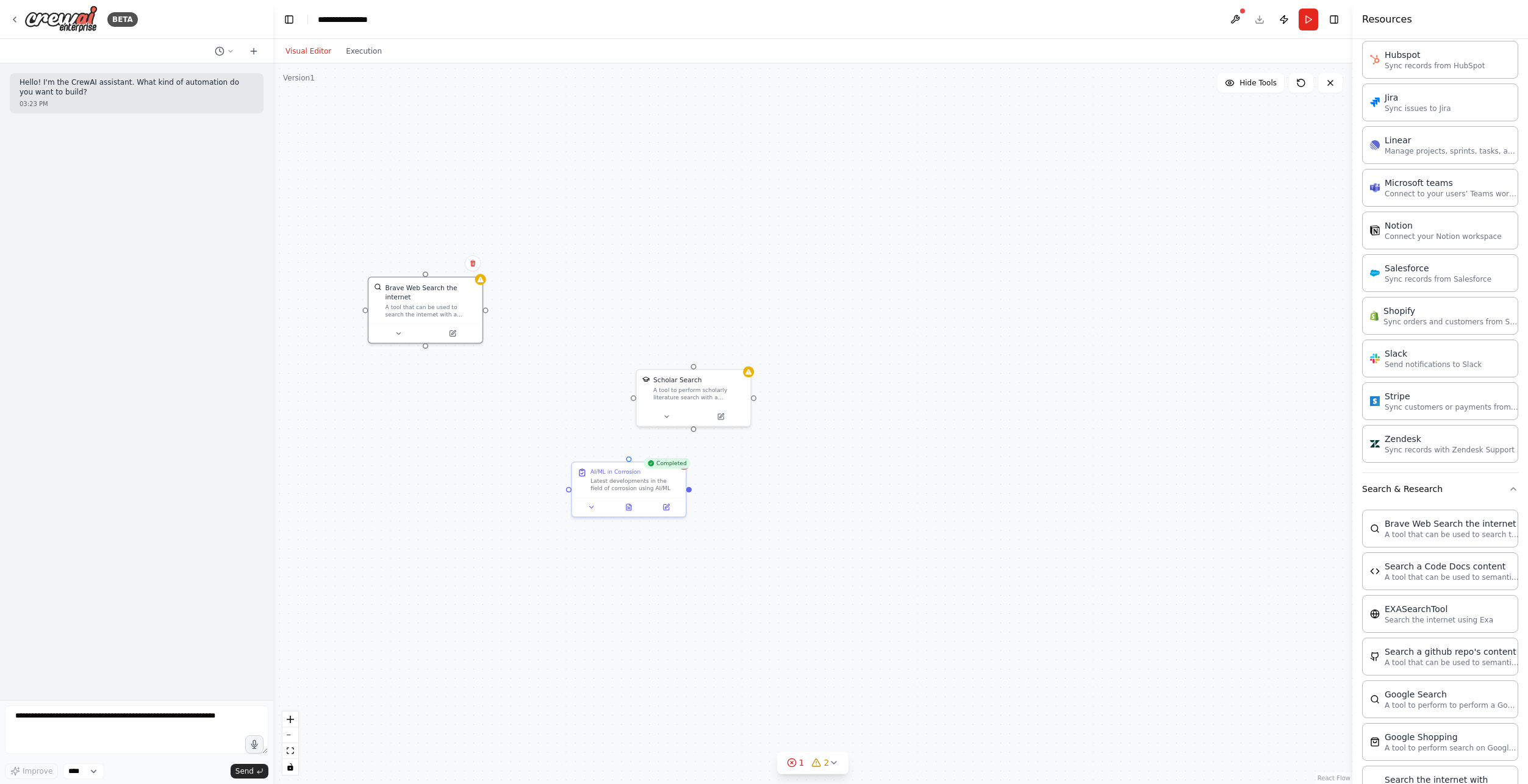
click at [415, 311] on div "Brave Web Search the internet A tool that can be used to search the internet wi…" at bounding box center [424, 301] width 114 height 47
drag, startPoint x: 684, startPoint y: 390, endPoint x: 604, endPoint y: 398, distance: 80.4
click at [603, 396] on div "A tool to perform scholarly literature search with a search_query." at bounding box center [616, 401] width 91 height 14
click at [667, 382] on icon at bounding box center [665, 379] width 7 height 7
click at [657, 363] on icon at bounding box center [657, 364] width 4 height 6
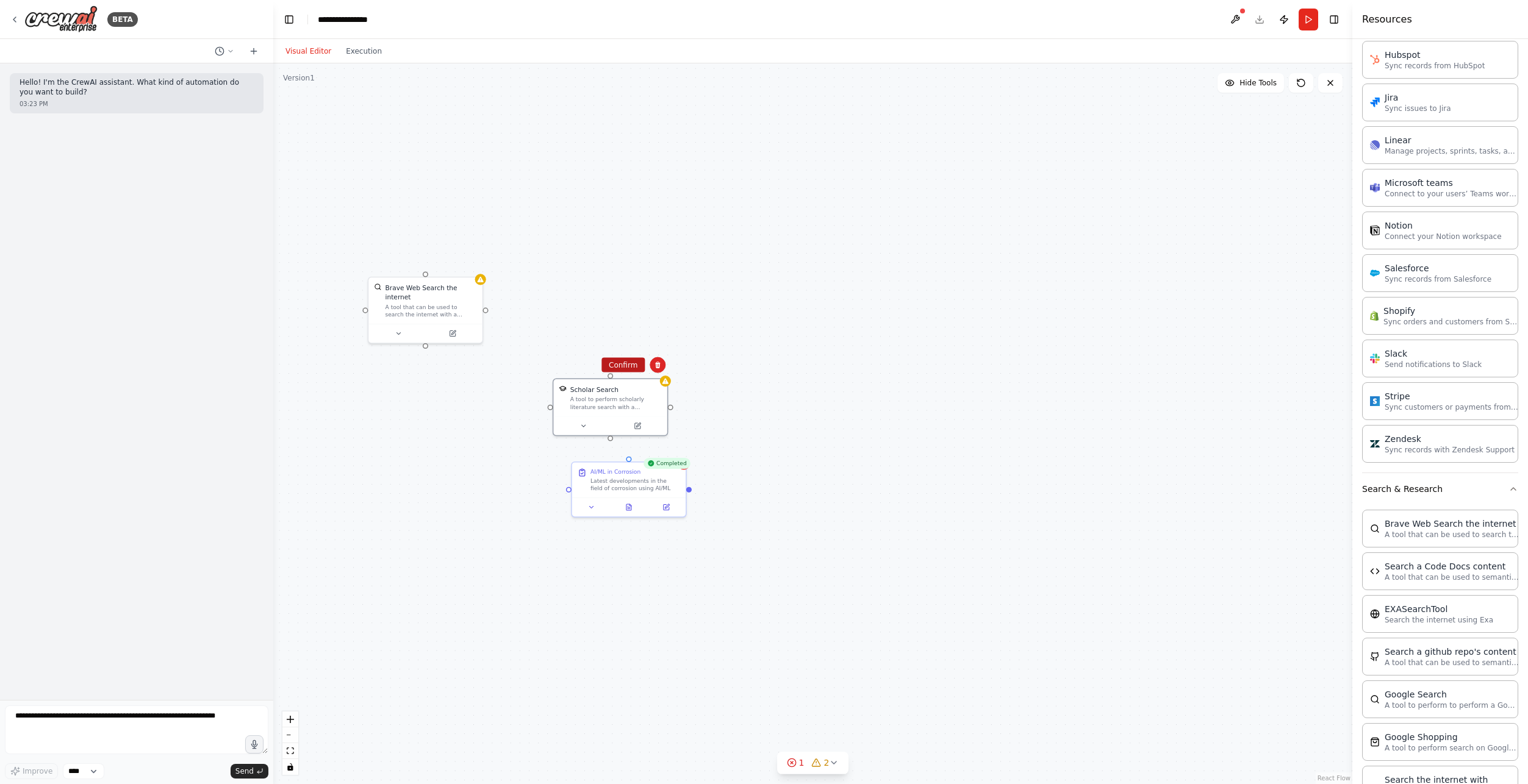
click at [619, 366] on button "Confirm" at bounding box center [623, 365] width 43 height 14
click at [479, 281] on icon at bounding box center [481, 277] width 7 height 7
click at [472, 263] on icon at bounding box center [472, 262] width 4 height 6
click at [445, 263] on button "Confirm" at bounding box center [438, 262] width 43 height 14
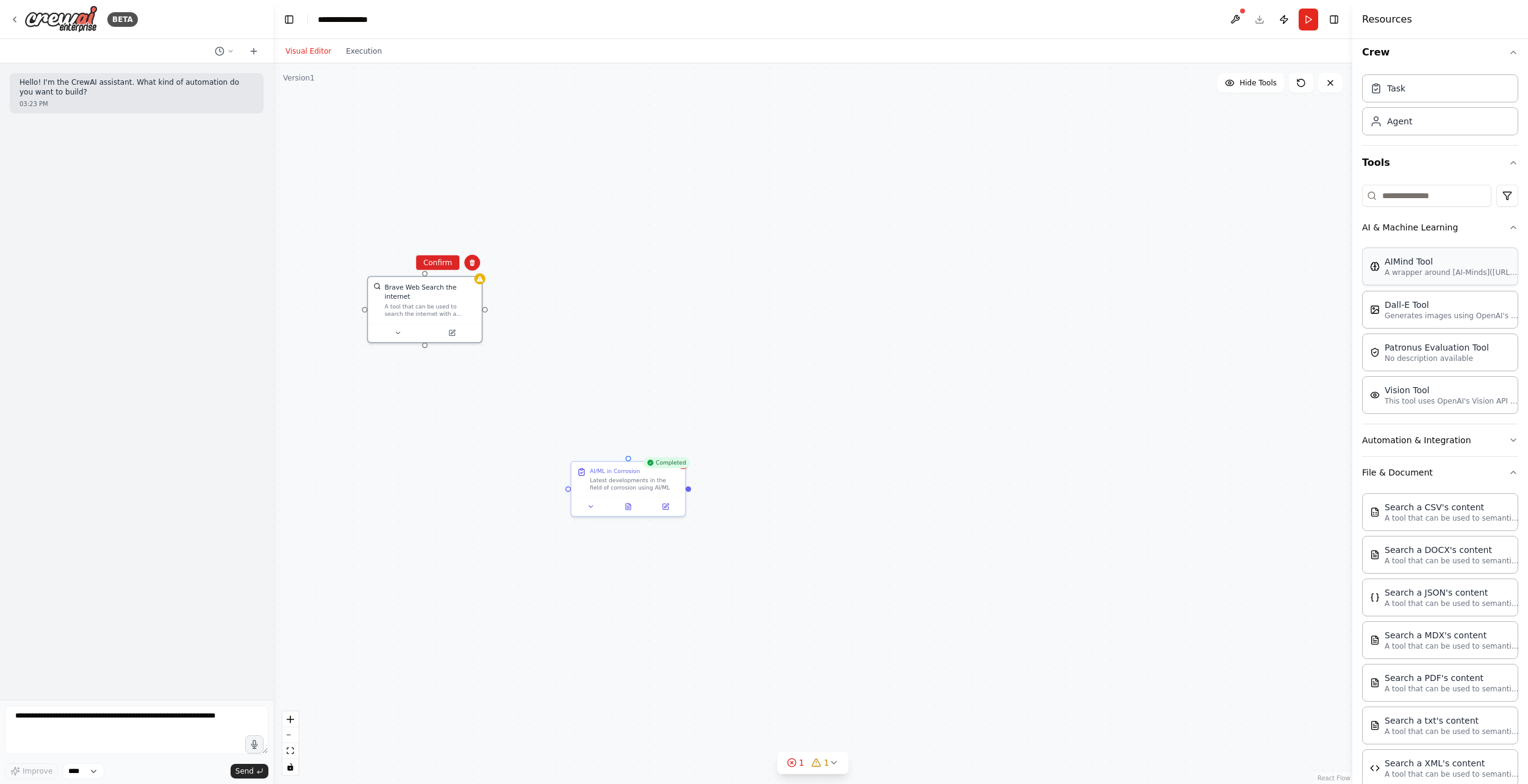
scroll to position [0, 0]
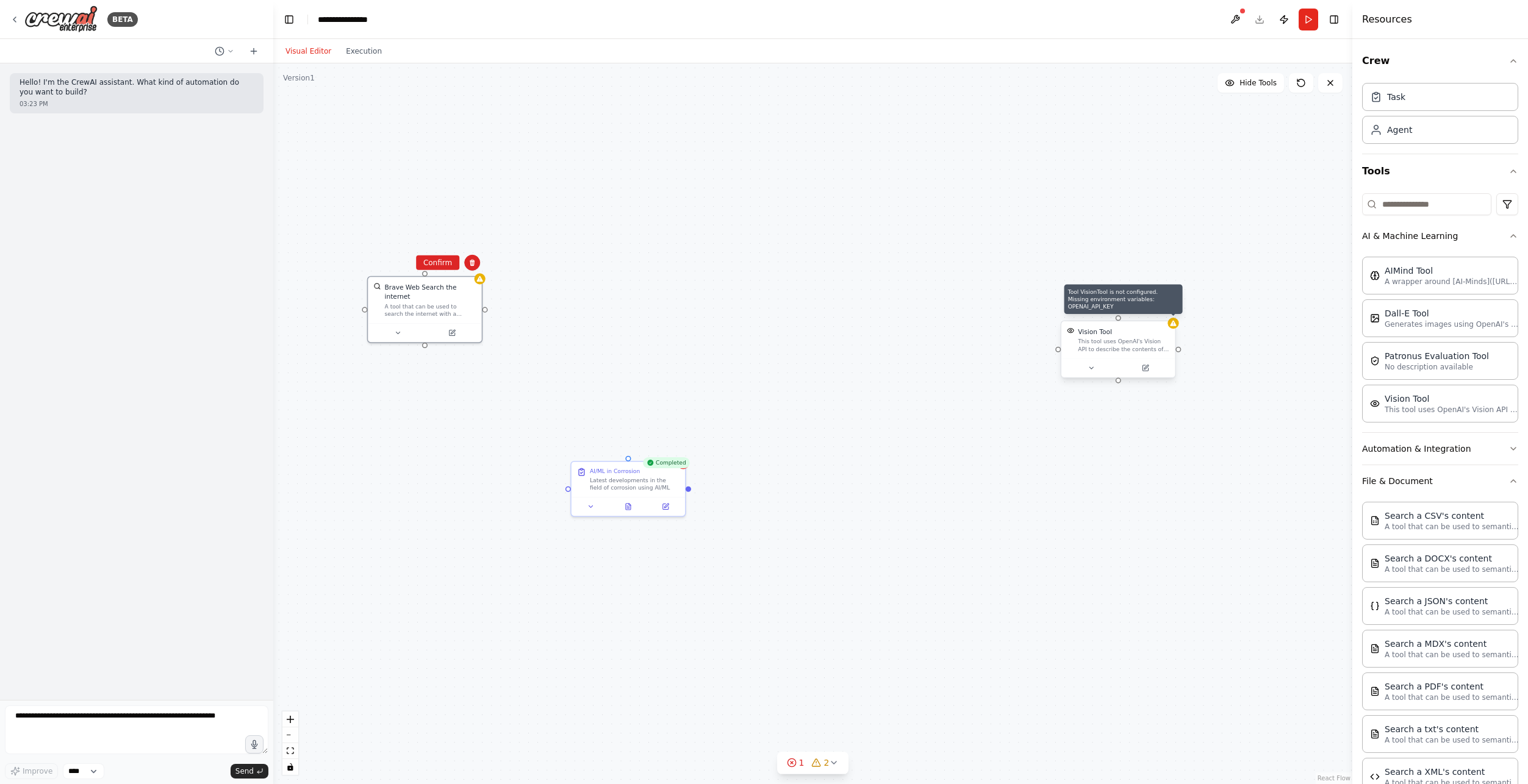
click at [1174, 326] on icon at bounding box center [1173, 323] width 6 height 5
click at [1170, 310] on button at bounding box center [1165, 310] width 16 height 16
click at [1134, 309] on button "Confirm" at bounding box center [1131, 309] width 43 height 14
click at [474, 302] on div "A tool that can be used to search the internet with a search_query." at bounding box center [431, 309] width 91 height 14
click at [474, 265] on icon at bounding box center [472, 262] width 4 height 6
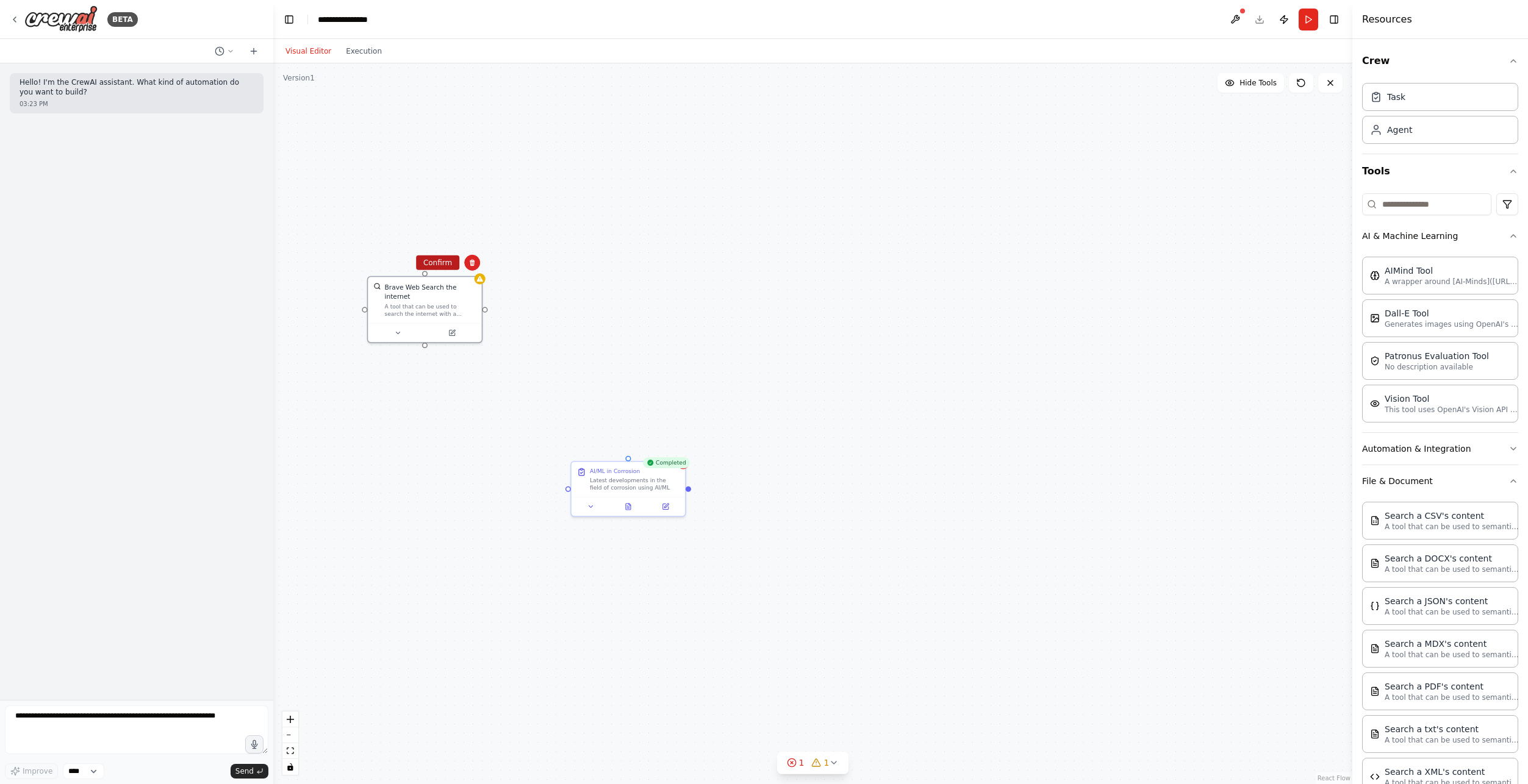
click at [433, 263] on button "Confirm" at bounding box center [438, 262] width 43 height 14
click at [437, 266] on button "Confirm" at bounding box center [438, 262] width 43 height 14
drag, startPoint x: 1016, startPoint y: 277, endPoint x: 628, endPoint y: 458, distance: 428.1
click at [628, 458] on div "Completed AI/ML in Corrosion Latest developments in the field of corrosion usin…" at bounding box center [757, 511] width 818 height 546
drag, startPoint x: 712, startPoint y: 234, endPoint x: 391, endPoint y: 328, distance: 334.5
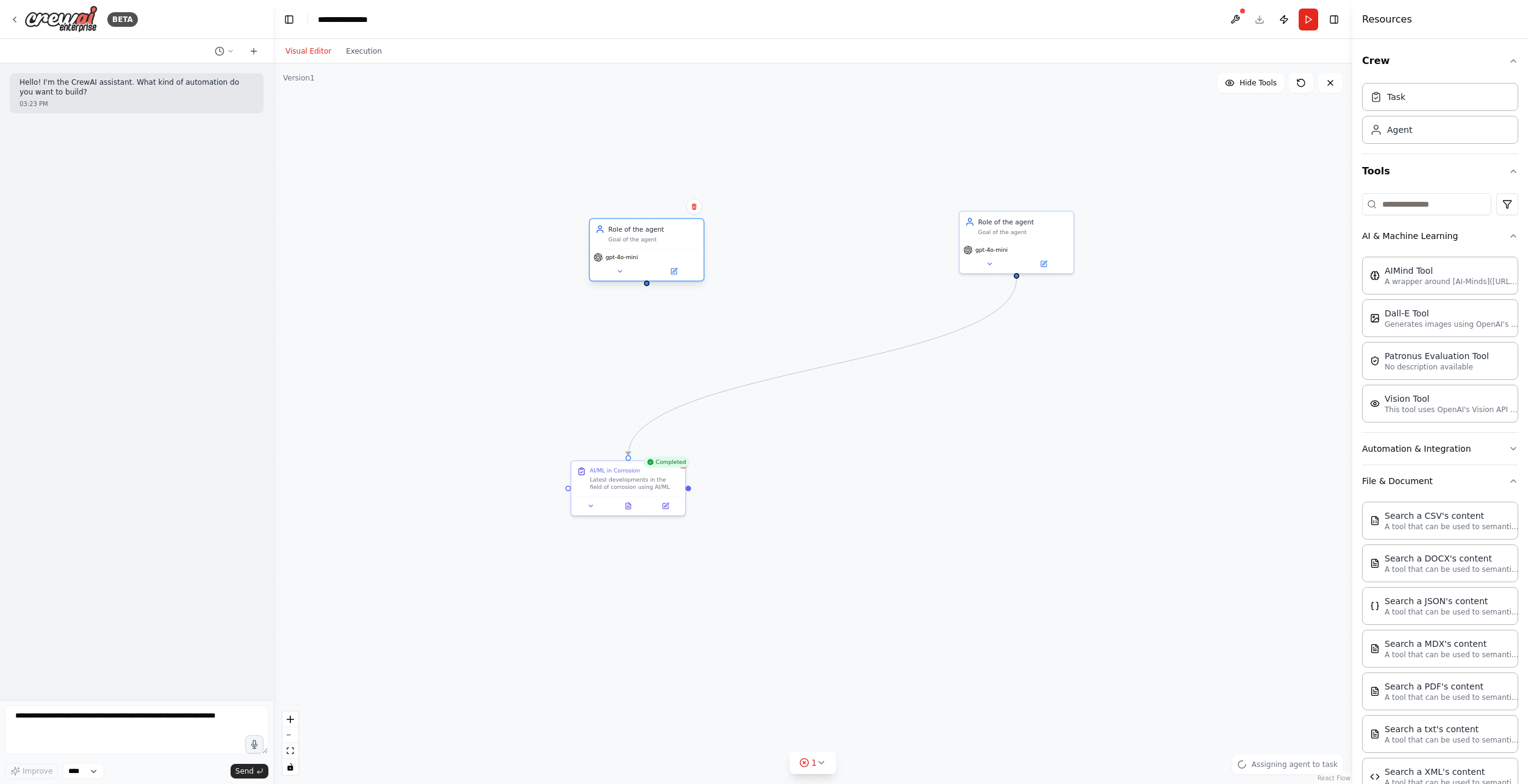
click at [593, 262] on div "gpt-4o-mini" at bounding box center [646, 258] width 107 height 9
drag, startPoint x: 388, startPoint y: 351, endPoint x: 566, endPoint y: 483, distance: 221.6
click at [566, 483] on div ".deletable-edge-delete-btn { width: 20px; height: 20px; border: 0px solid #ffff…" at bounding box center [812, 423] width 1079 height 720
drag, startPoint x: 388, startPoint y: 351, endPoint x: 566, endPoint y: 486, distance: 223.4
click at [566, 486] on div "Completed AI/ML in Corrosion Latest developments in the field of corrosion usin…" at bounding box center [757, 511] width 818 height 546
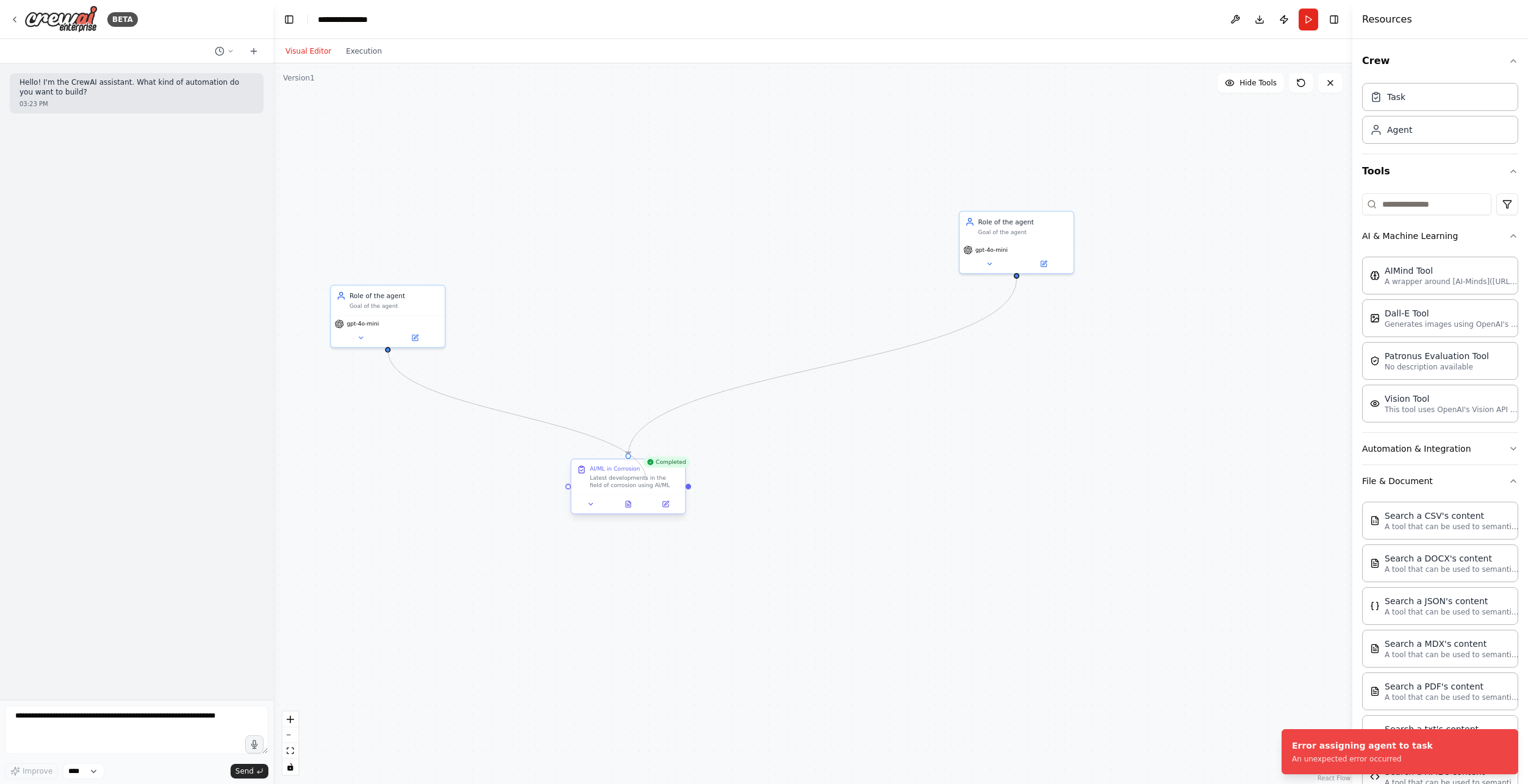
drag, startPoint x: 441, startPoint y: 376, endPoint x: 645, endPoint y: 481, distance: 229.4
click at [645, 481] on div "Completed AI/ML in Corrosion Latest developments in the field of corrosion usin…" at bounding box center [757, 511] width 818 height 546
drag, startPoint x: 688, startPoint y: 490, endPoint x: 681, endPoint y: 478, distance: 13.9
click at [681, 478] on div "AI/ML in Corrosion Latest developments in the field of corrosion using AI/ML" at bounding box center [627, 486] width 115 height 56
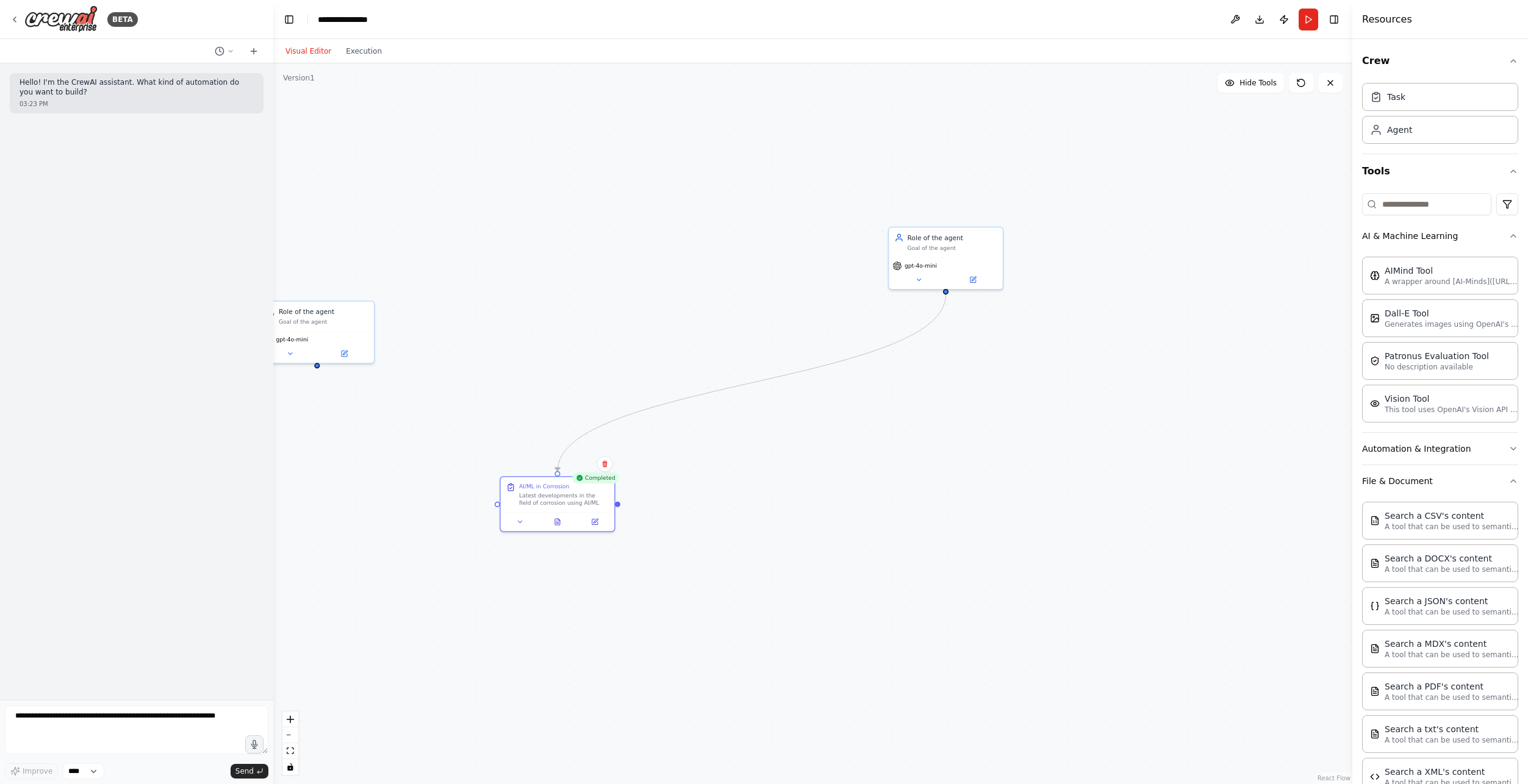
drag, startPoint x: 688, startPoint y: 490, endPoint x: 513, endPoint y: 550, distance: 185.0
click at [513, 550] on div ".deletable-edge-delete-btn { width: 20px; height: 20px; border: 0px solid #ffff…" at bounding box center [812, 423] width 1079 height 720
drag, startPoint x: 512, startPoint y: 550, endPoint x: 437, endPoint y: 410, distance: 158.8
click at [437, 410] on div ".deletable-edge-delete-btn { width: 20px; height: 20px; border: 0px solid #ffff…" at bounding box center [812, 423] width 1079 height 720
click at [680, 658] on div "Task description" at bounding box center [696, 659] width 90 height 7
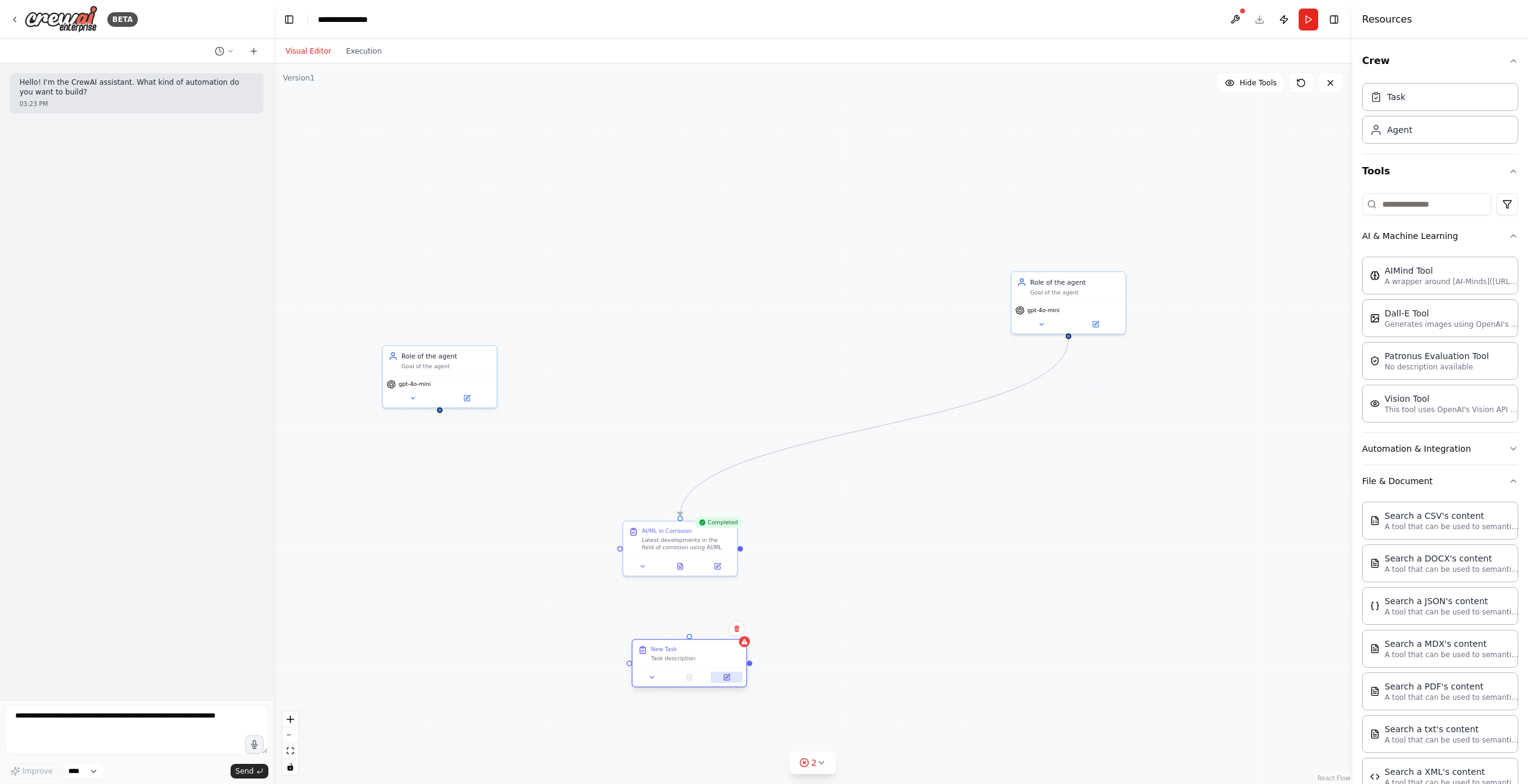
click at [730, 680] on icon at bounding box center [726, 677] width 7 height 7
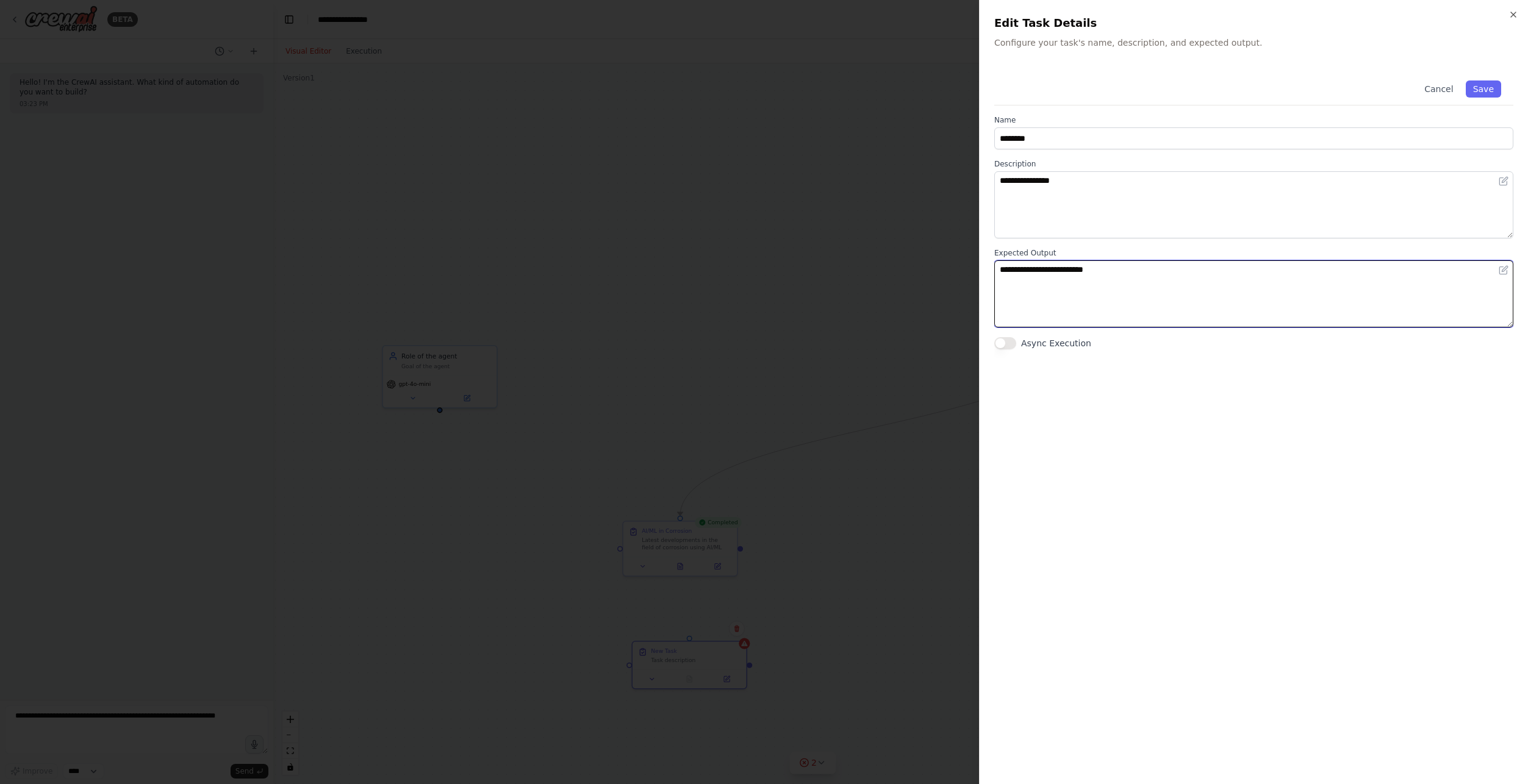
click at [1110, 286] on textarea "**********" at bounding box center [1253, 294] width 519 height 67
drag, startPoint x: 1123, startPoint y: 279, endPoint x: 914, endPoint y: 261, distance: 209.8
click at [914, 261] on body "**********" at bounding box center [764, 392] width 1528 height 784
type textarea "*"
type textarea "**********"
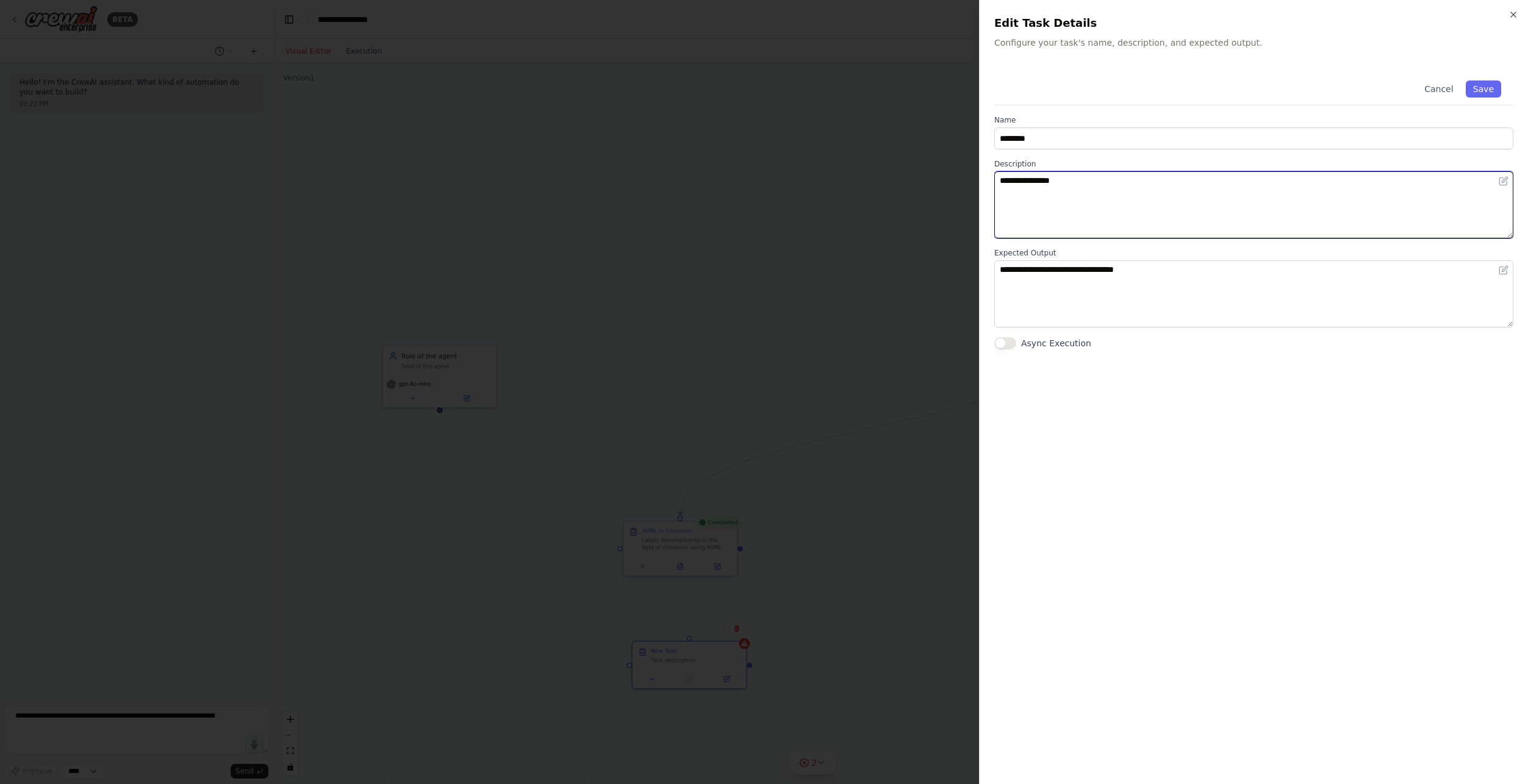
click at [1027, 183] on textarea "**********" at bounding box center [1253, 204] width 519 height 67
drag, startPoint x: 1076, startPoint y: 177, endPoint x: 983, endPoint y: 174, distance: 93.0
click at [983, 174] on div "**********" at bounding box center [1252, 392] width 549 height 784
type textarea "**********"
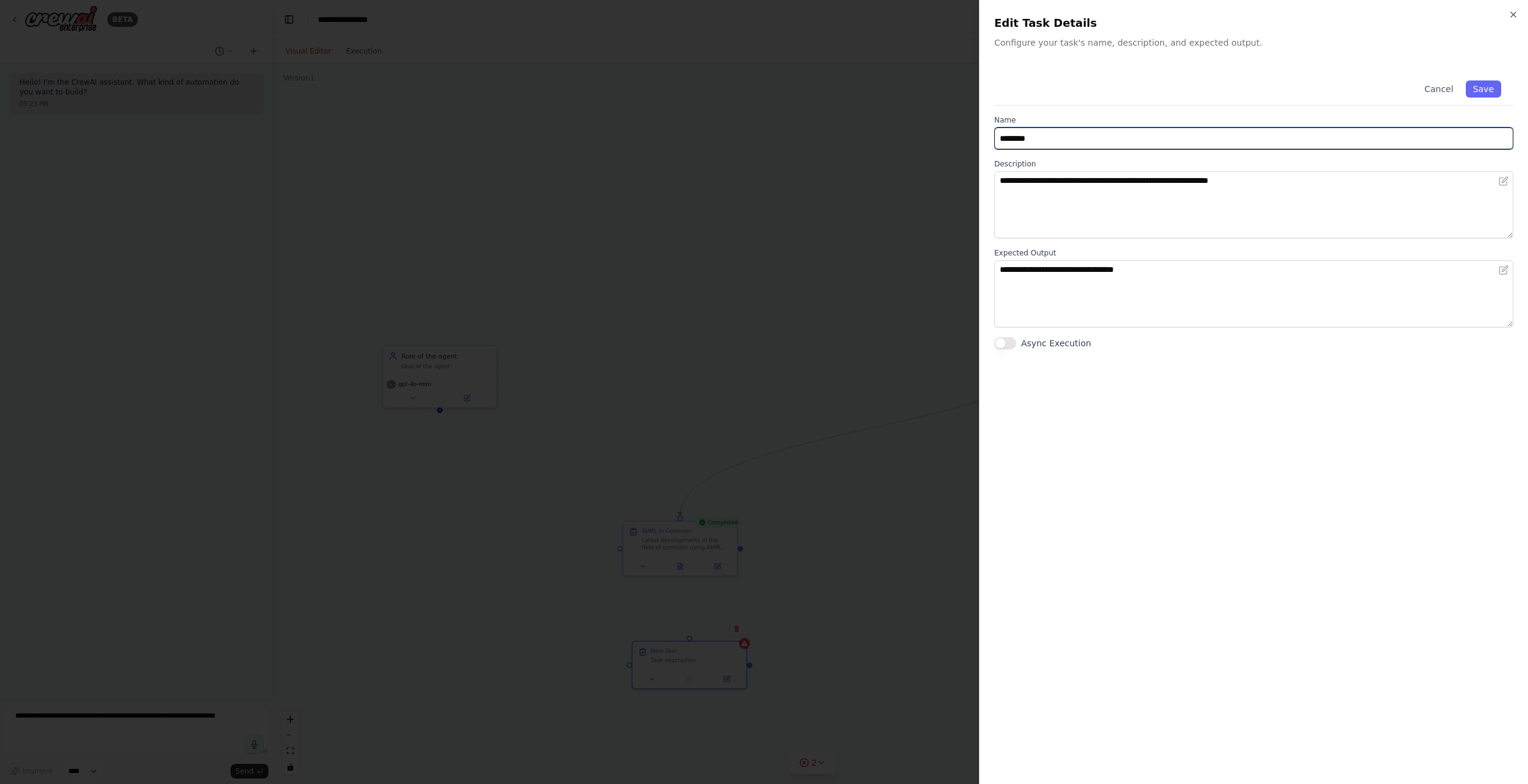
drag, startPoint x: 1013, startPoint y: 141, endPoint x: 914, endPoint y: 144, distance: 99.0
click at [914, 144] on body "**********" at bounding box center [764, 392] width 1528 height 784
type input "*"
type input "**********"
click at [1485, 88] on button "Save" at bounding box center [1483, 89] width 36 height 17
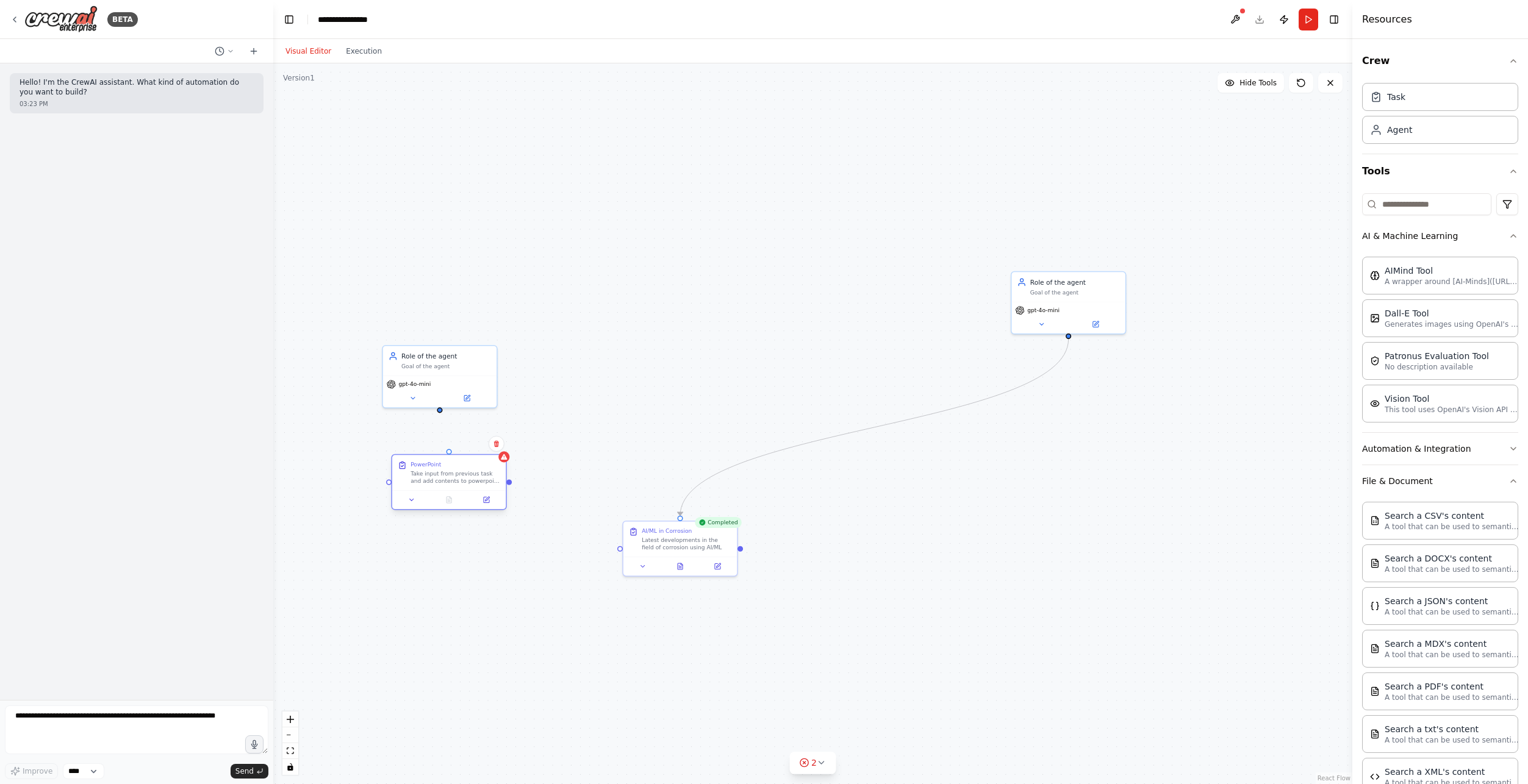
drag, startPoint x: 691, startPoint y: 665, endPoint x: 451, endPoint y: 474, distance: 306.7
click at [451, 474] on div "Take input from previous task and add contents to powerpoint slides." at bounding box center [456, 477] width 90 height 14
drag, startPoint x: 454, startPoint y: 361, endPoint x: 461, endPoint y: 562, distance: 201.1
click at [461, 562] on div "Role of the agent Goal of the agent" at bounding box center [456, 562] width 90 height 18
drag, startPoint x: 453, startPoint y: 468, endPoint x: 465, endPoint y: 422, distance: 47.5
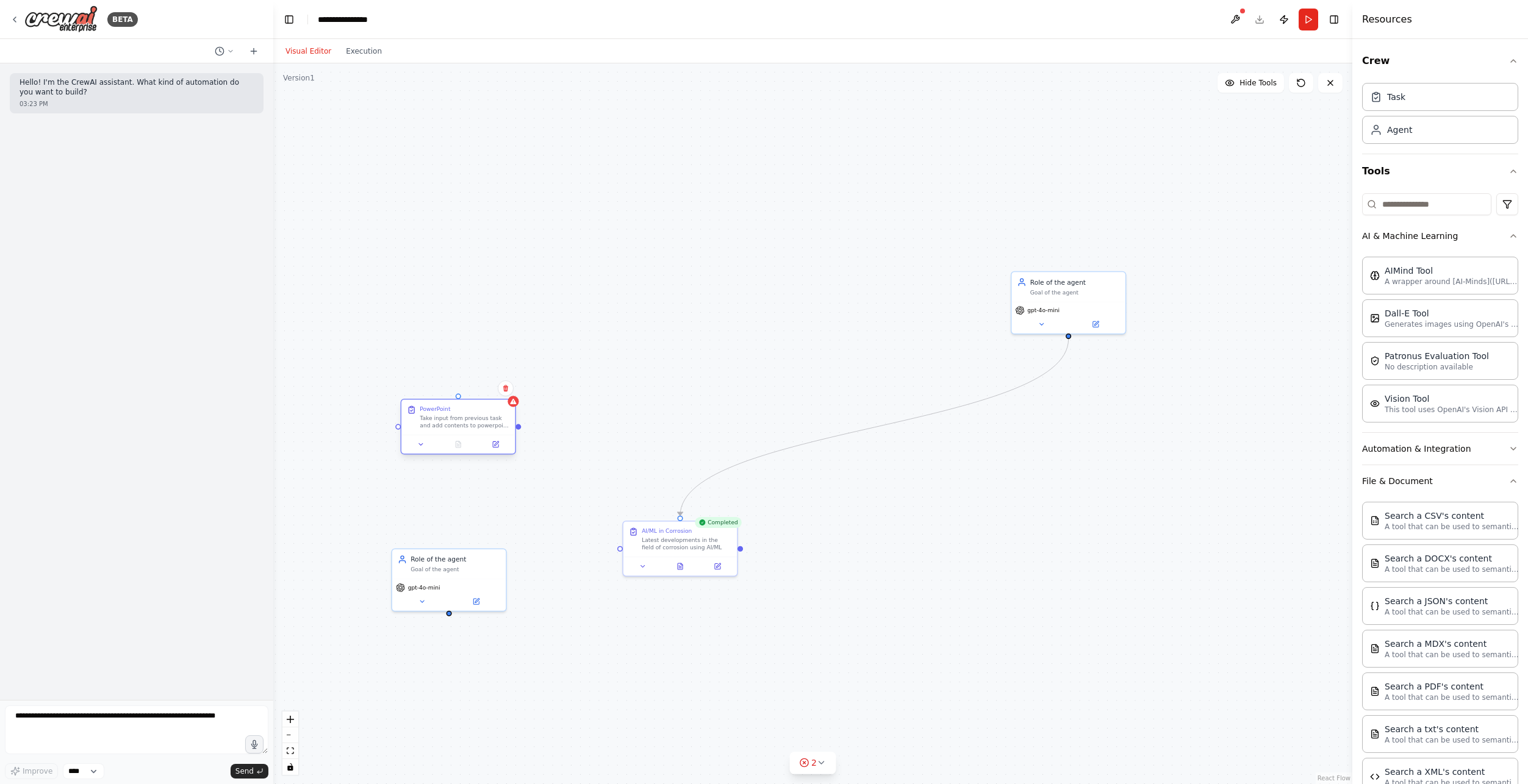
click at [465, 422] on div "Take input from previous task and add contents to powerpoint slides." at bounding box center [465, 422] width 90 height 14
drag, startPoint x: 445, startPoint y: 568, endPoint x: 466, endPoint y: 315, distance: 253.9
click at [466, 315] on div "Goal of the agent" at bounding box center [474, 319] width 90 height 7
drag, startPoint x: 474, startPoint y: 339, endPoint x: 460, endPoint y: 557, distance: 218.4
click at [460, 557] on div "gpt-4o-mini" at bounding box center [457, 556] width 114 height 31
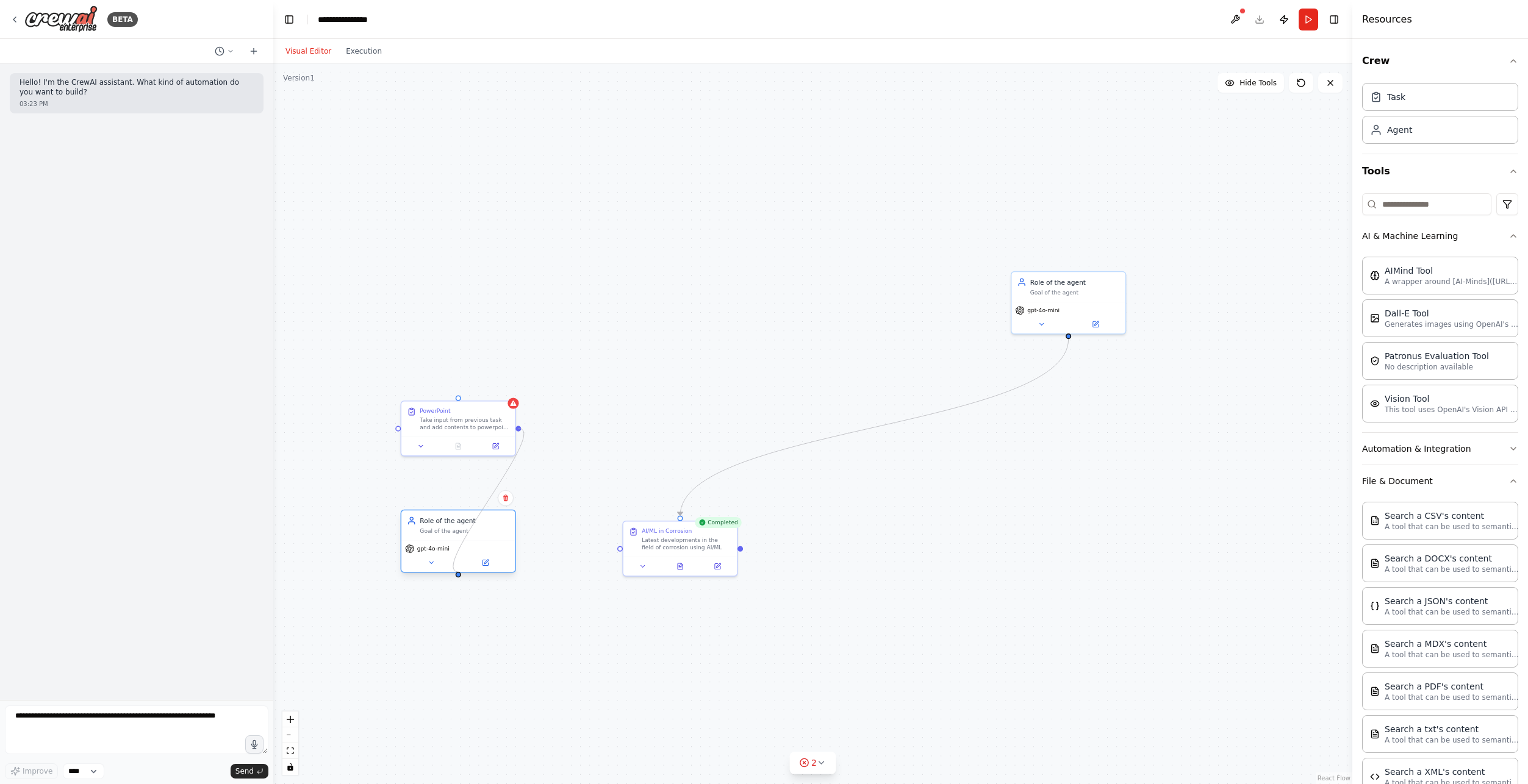
drag, startPoint x: 520, startPoint y: 426, endPoint x: 462, endPoint y: 569, distance: 154.3
click at [460, 571] on div "Completed AI/ML in Corrosion Latest developments in the field of corrosion usin…" at bounding box center [810, 572] width 818 height 546
drag, startPoint x: 459, startPoint y: 393, endPoint x: 460, endPoint y: 575, distance: 182.0
click at [460, 575] on div "Completed AI/ML in Corrosion Latest developments in the field of corrosion usin…" at bounding box center [810, 572] width 818 height 546
drag, startPoint x: 468, startPoint y: 552, endPoint x: 472, endPoint y: 337, distance: 215.0
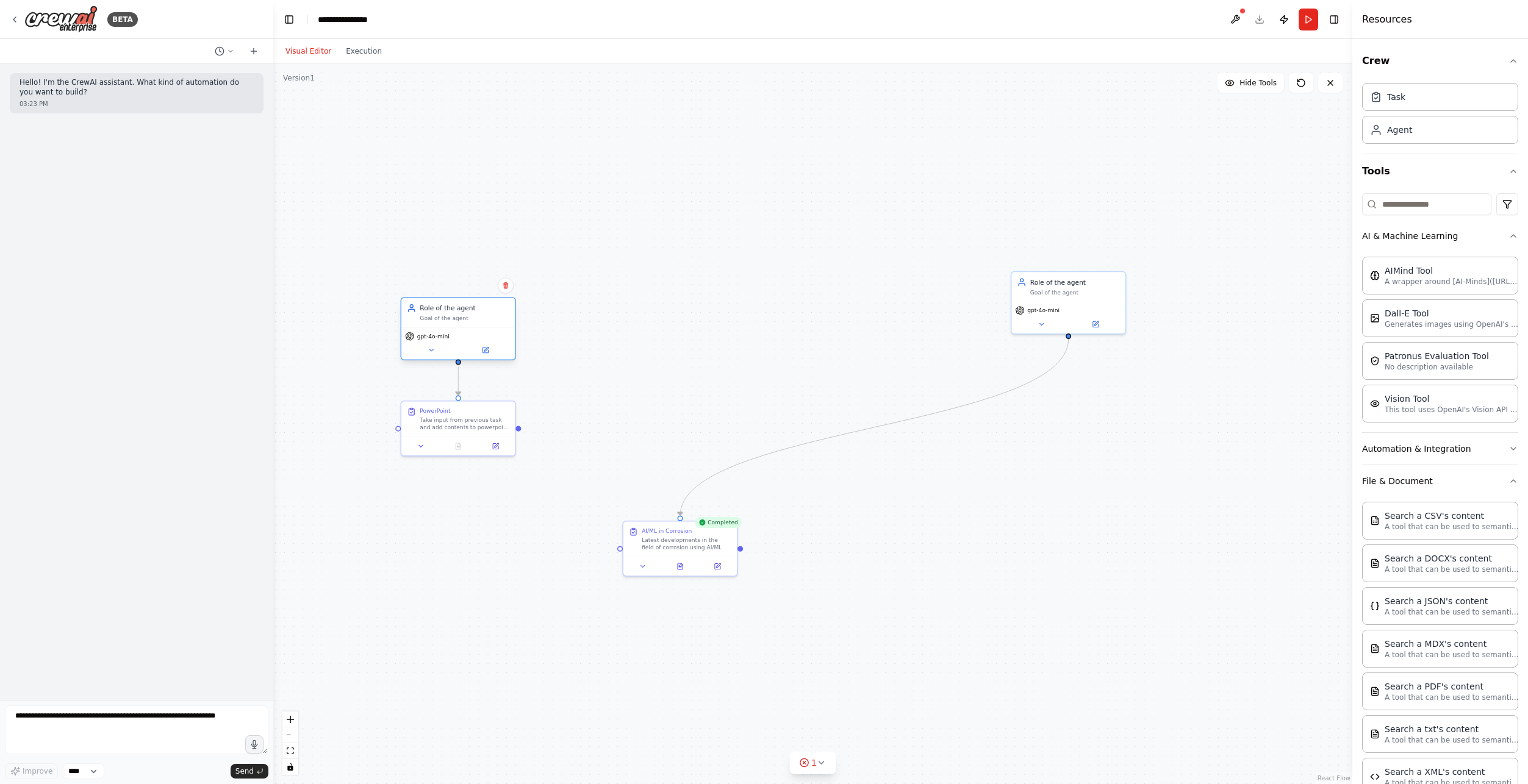
click at [472, 337] on div "gpt-4o-mini" at bounding box center [457, 337] width 107 height 9
click at [443, 338] on span "gpt-4o-mini" at bounding box center [433, 337] width 32 height 7
click at [487, 355] on button at bounding box center [485, 350] width 53 height 11
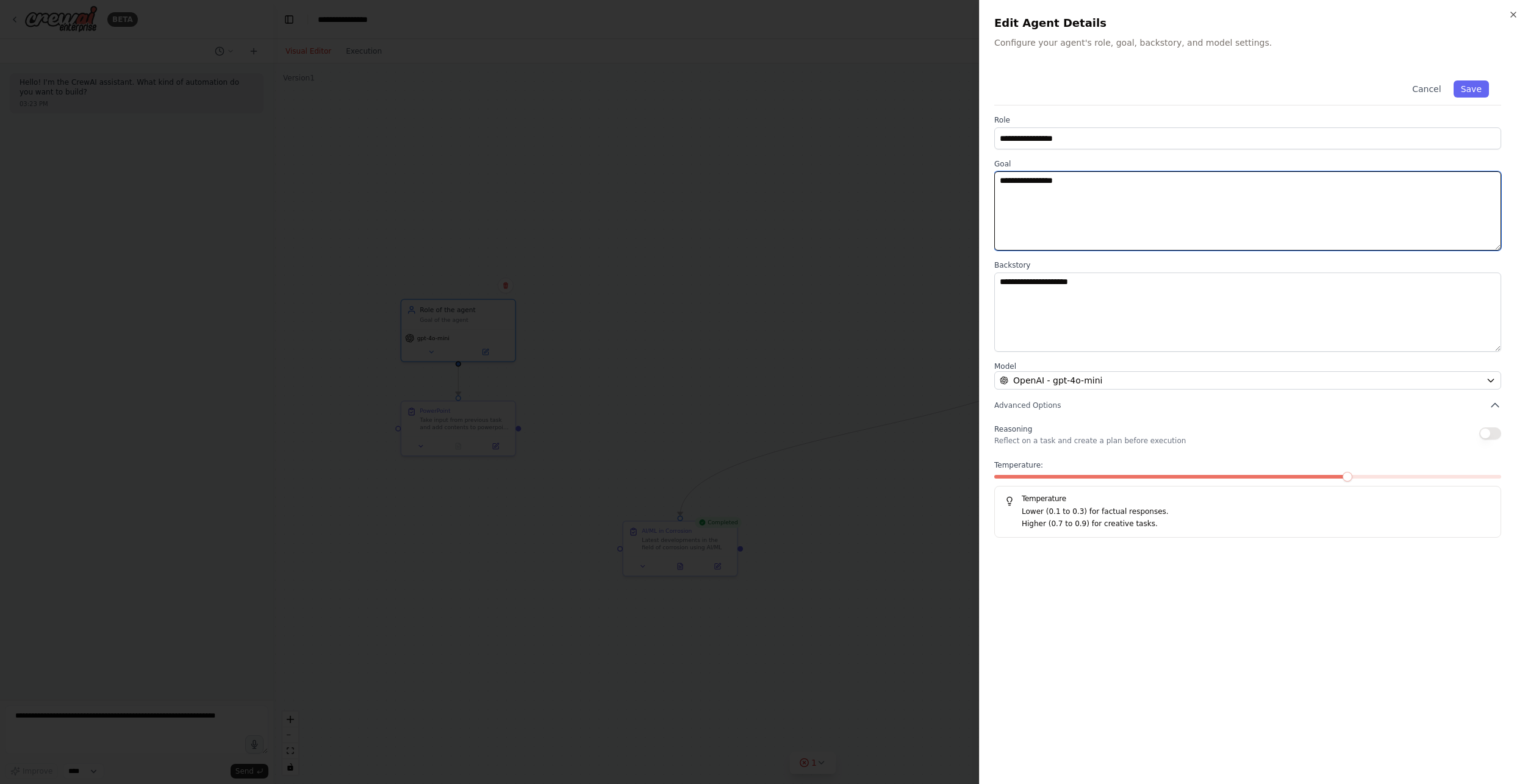
drag, startPoint x: 1088, startPoint y: 186, endPoint x: 986, endPoint y: 182, distance: 102.1
click at [986, 182] on div "**********" at bounding box center [1252, 392] width 549 height 784
click at [927, 332] on div at bounding box center [764, 392] width 1528 height 784
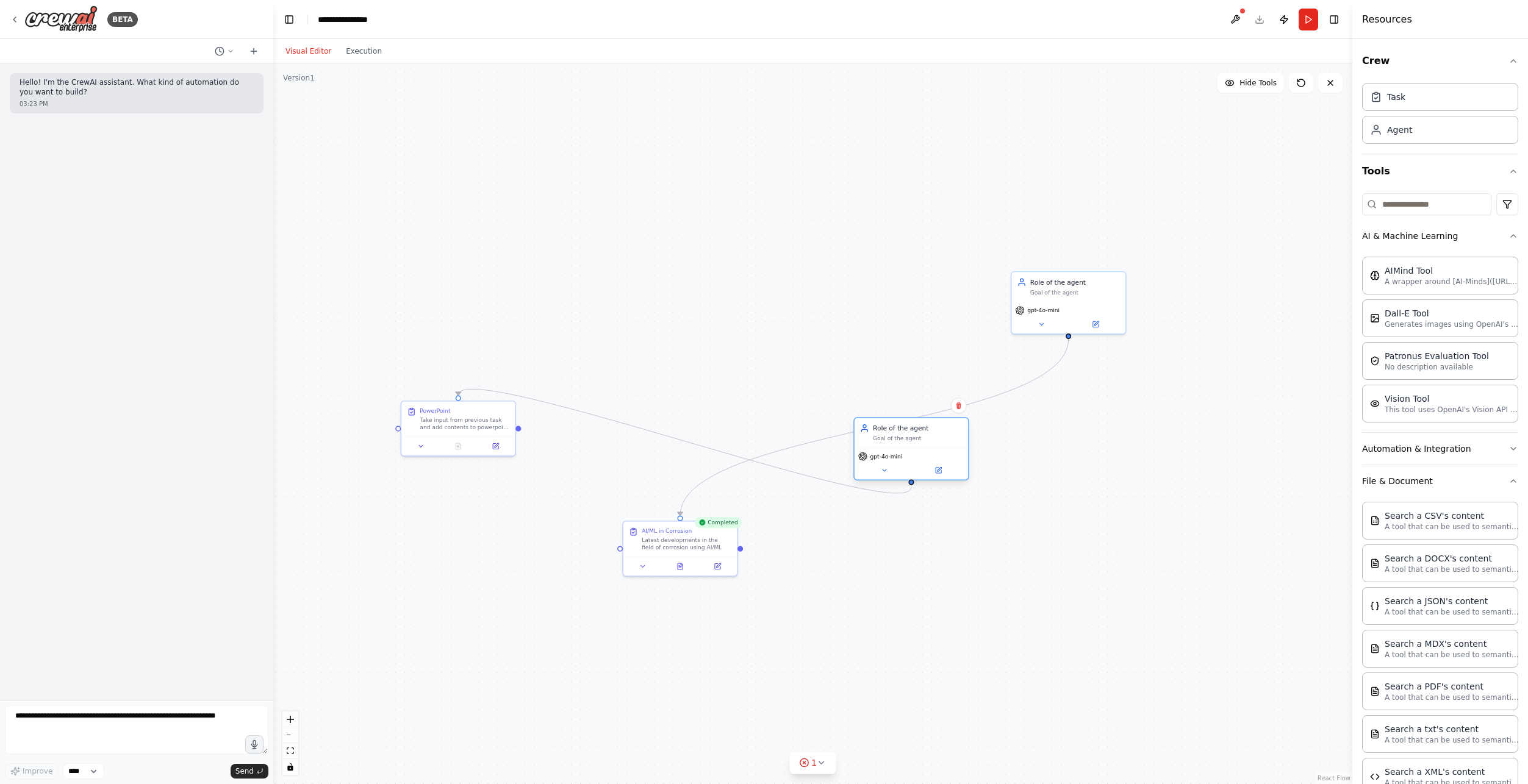
drag, startPoint x: 466, startPoint y: 319, endPoint x: 910, endPoint y: 438, distance: 459.7
click at [922, 441] on div "Goal of the agent" at bounding box center [918, 439] width 90 height 7
drag, startPoint x: 434, startPoint y: 426, endPoint x: 941, endPoint y: 561, distance: 524.7
click at [943, 561] on div "Take input from previous task and add contents to powerpoint slides." at bounding box center [982, 560] width 90 height 14
drag, startPoint x: 739, startPoint y: 548, endPoint x: 905, endPoint y: 568, distance: 167.2
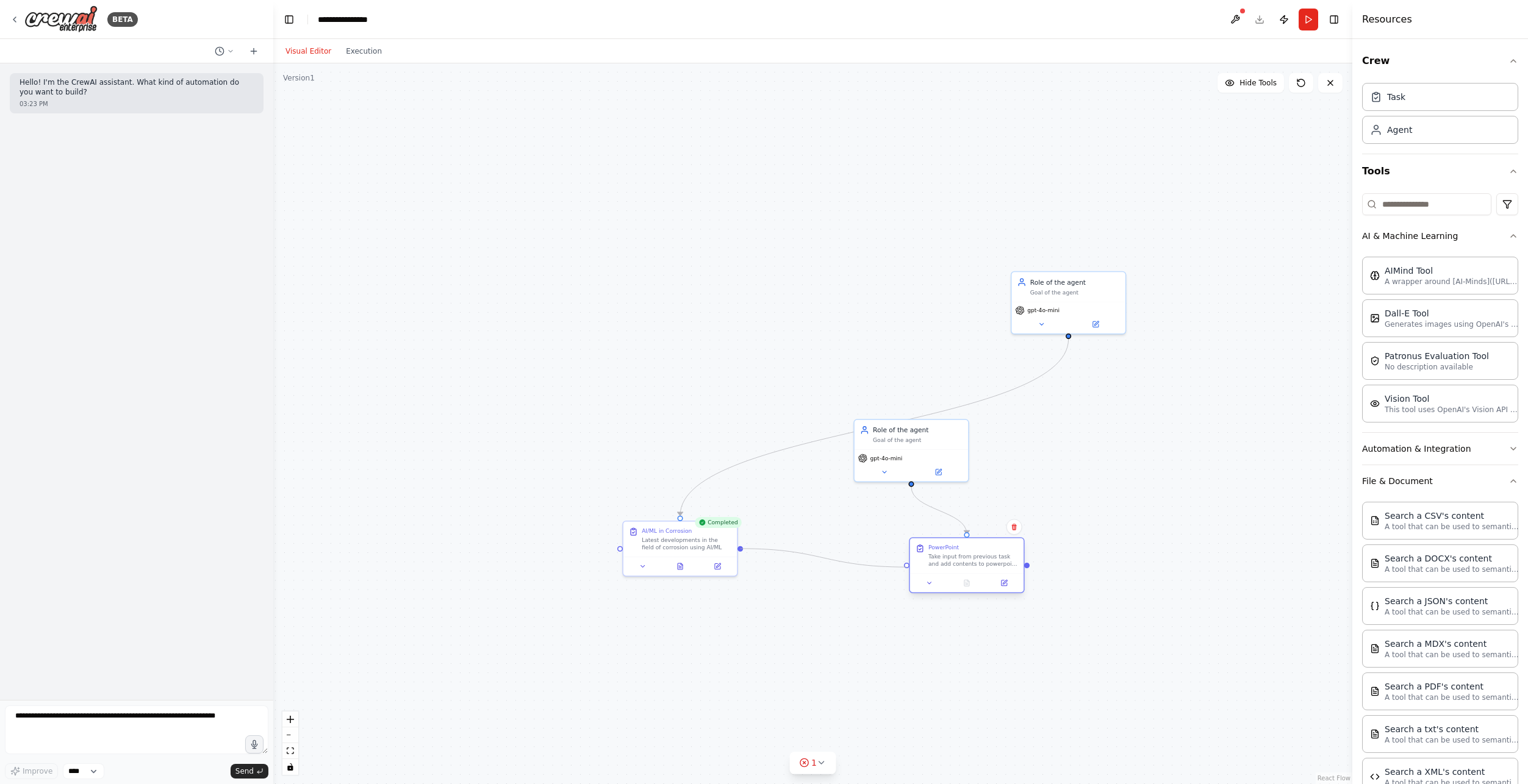
click at [905, 568] on div ".deletable-edge-delete-btn { width: 20px; height: 20px; border: 0px solid #ffff…" at bounding box center [812, 423] width 1079 height 720
drag, startPoint x: 928, startPoint y: 441, endPoint x: 1003, endPoint y: 454, distance: 76.1
click at [1003, 454] on div "Role of the agent Goal of the agent" at bounding box center [985, 442] width 114 height 30
drag, startPoint x: 1049, startPoint y: 285, endPoint x: 645, endPoint y: 346, distance: 408.6
click at [645, 346] on div "Role of the agent Goal of the agent" at bounding box center [659, 349] width 90 height 18
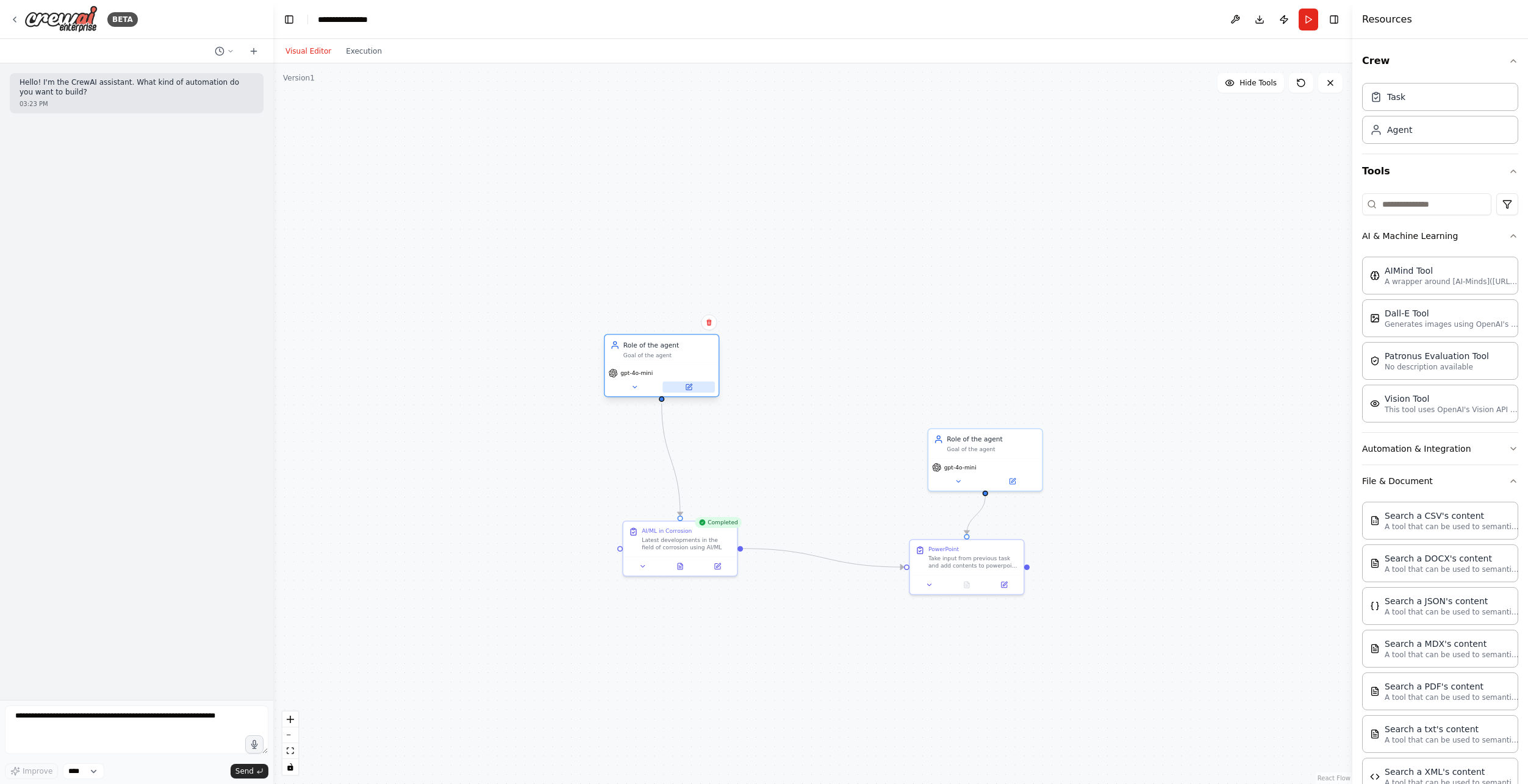
click at [694, 389] on button at bounding box center [688, 387] width 53 height 11
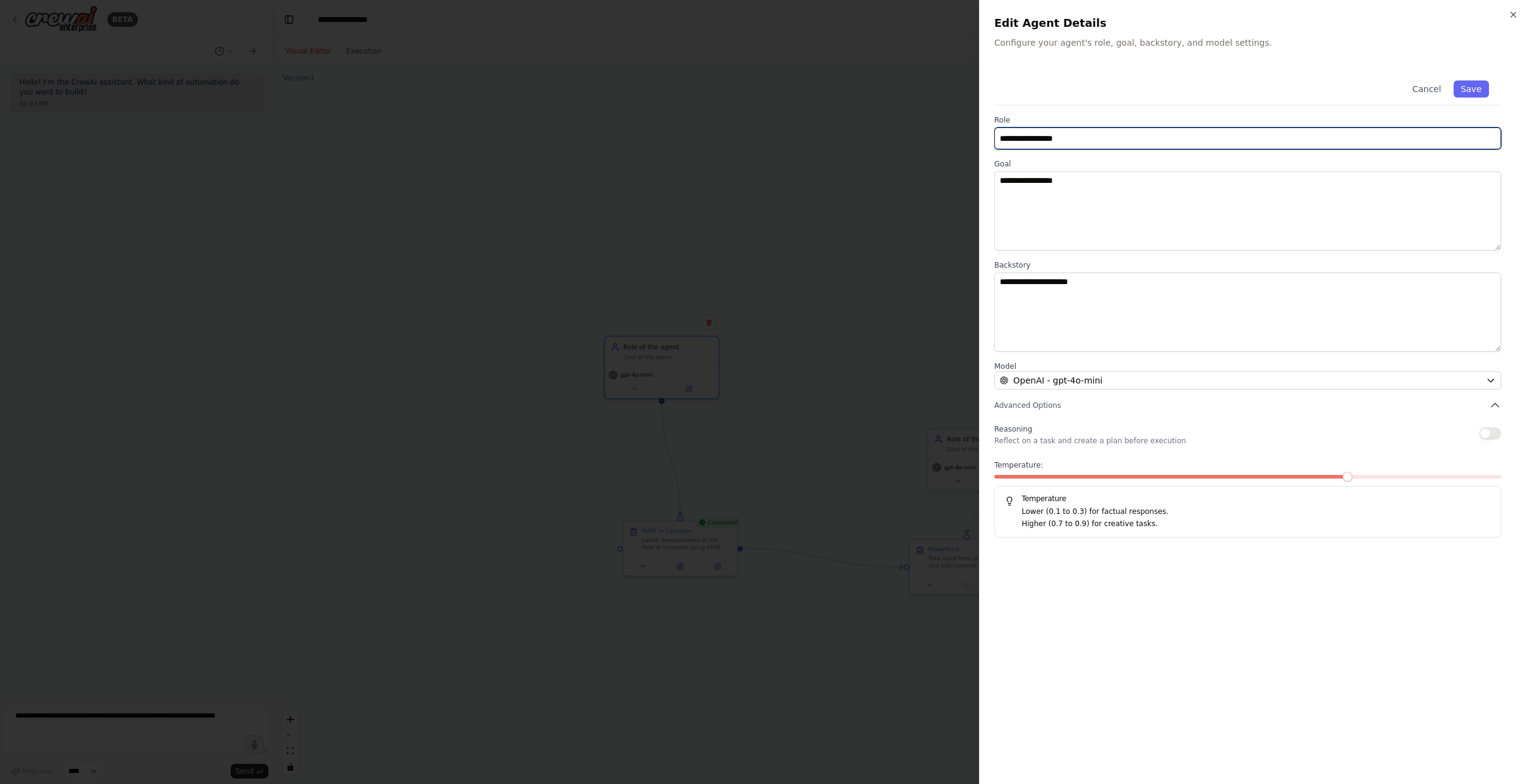
drag, startPoint x: 1096, startPoint y: 141, endPoint x: 958, endPoint y: 129, distance: 138.5
click at [958, 129] on body "**********" at bounding box center [764, 392] width 1528 height 784
type input "**********"
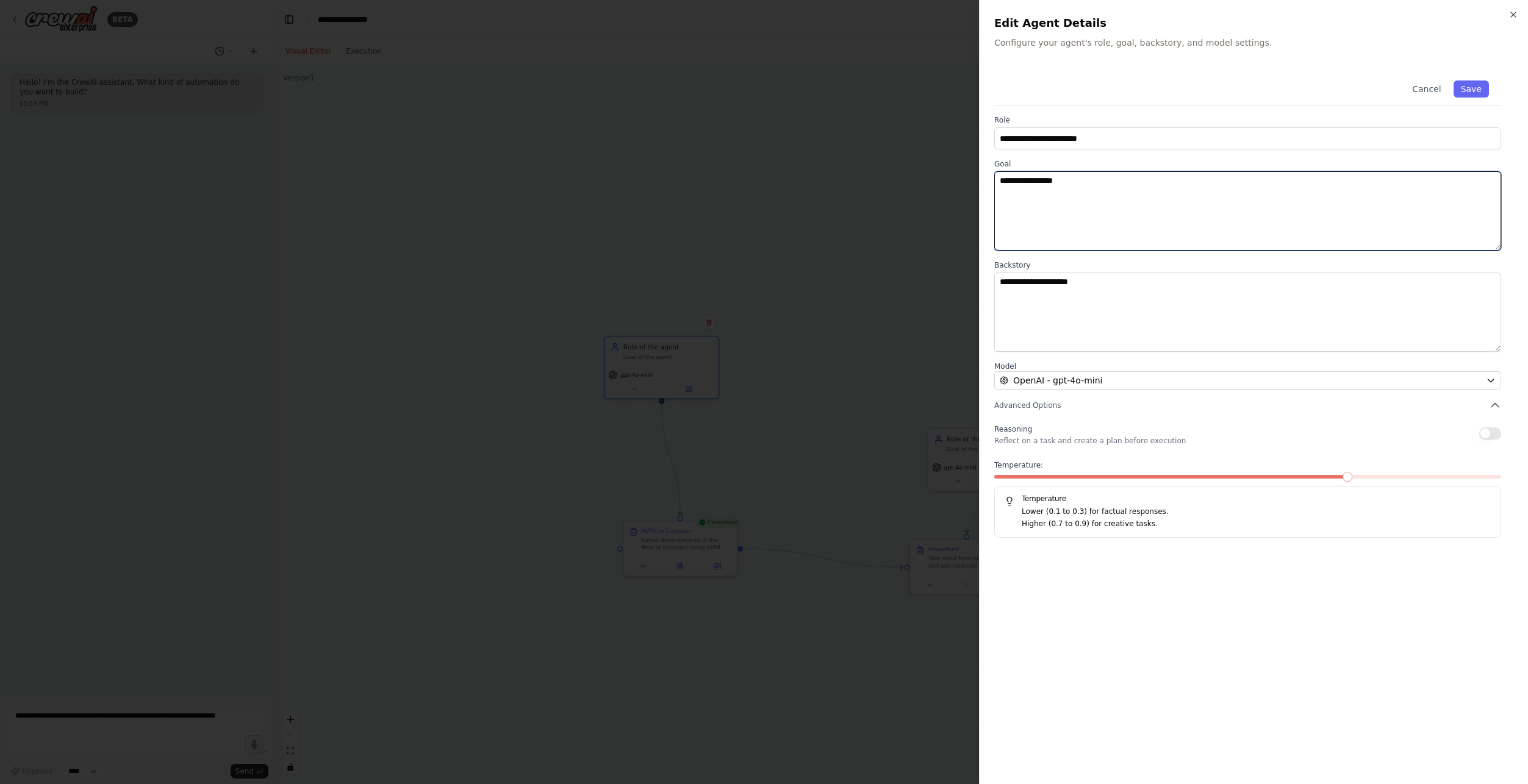
drag, startPoint x: 1101, startPoint y: 203, endPoint x: 973, endPoint y: 188, distance: 128.9
click at [973, 188] on body "**********" at bounding box center [764, 392] width 1528 height 784
click at [1010, 183] on textarea "**********" at bounding box center [1247, 210] width 507 height 80
type textarea "**********"
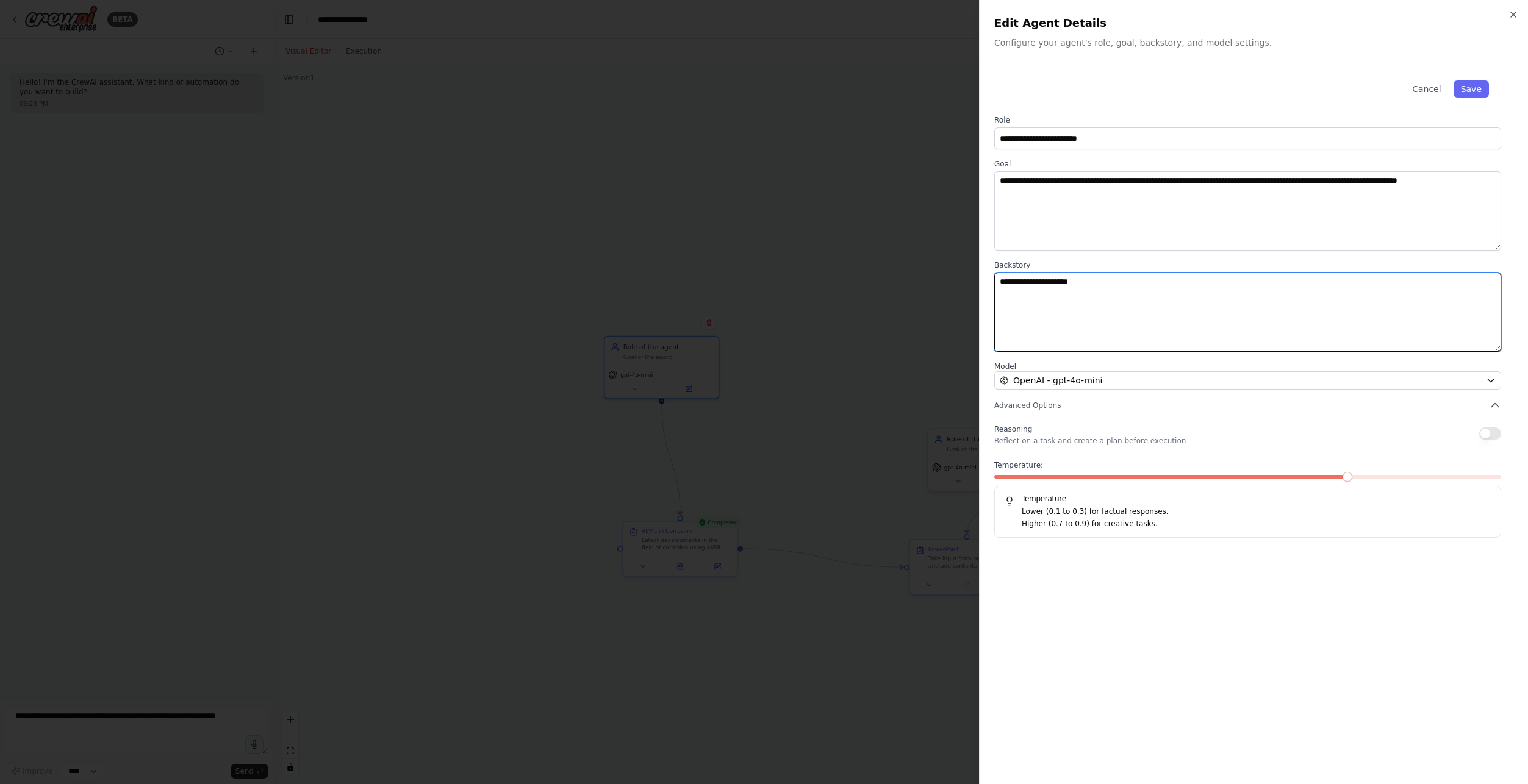
drag, startPoint x: 1182, startPoint y: 283, endPoint x: 973, endPoint y: 284, distance: 209.0
click at [973, 284] on body "**********" at bounding box center [764, 392] width 1528 height 784
type textarea "**********"
click at [1469, 93] on button "Save" at bounding box center [1472, 89] width 36 height 17
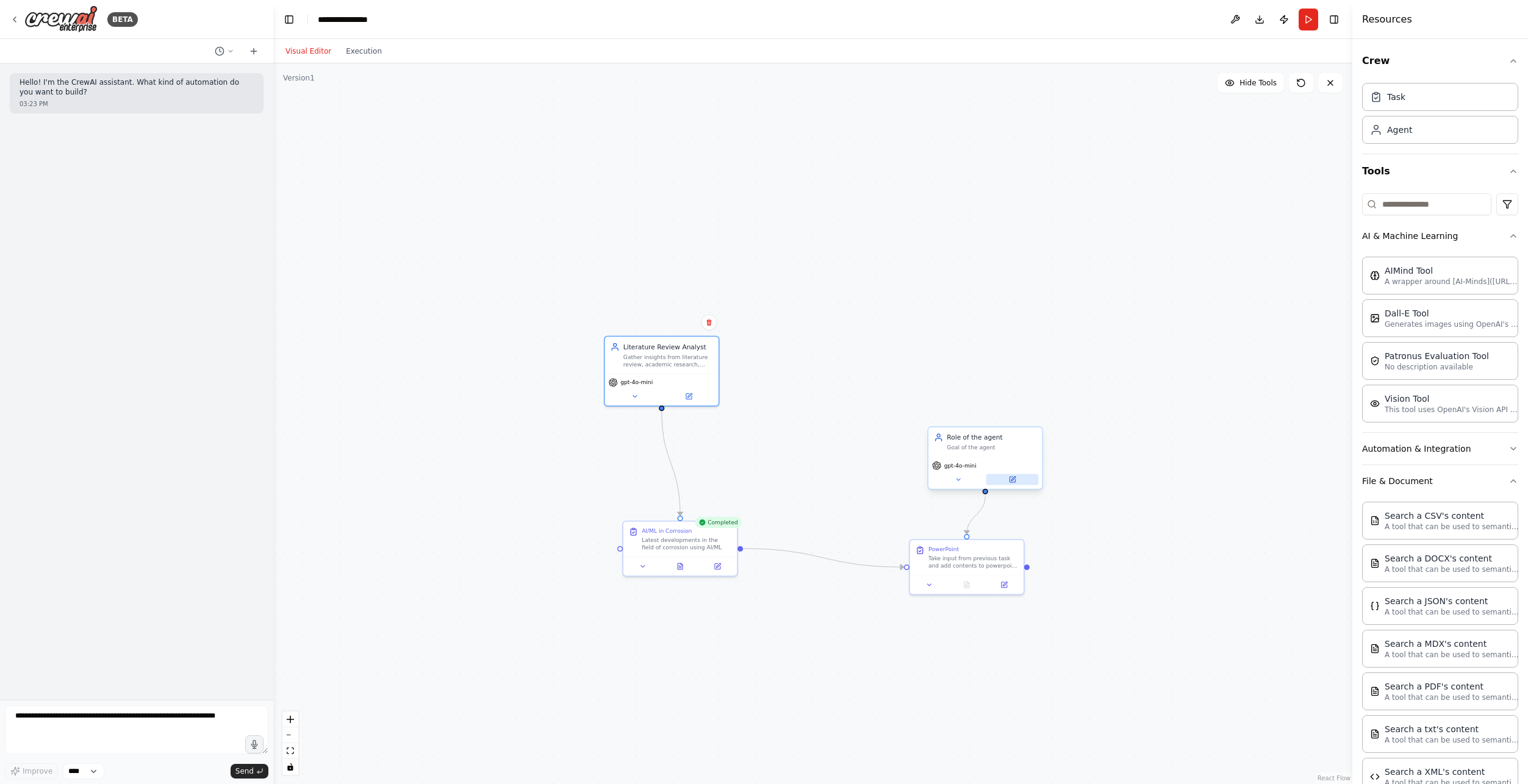
click at [1005, 482] on button at bounding box center [1012, 479] width 53 height 11
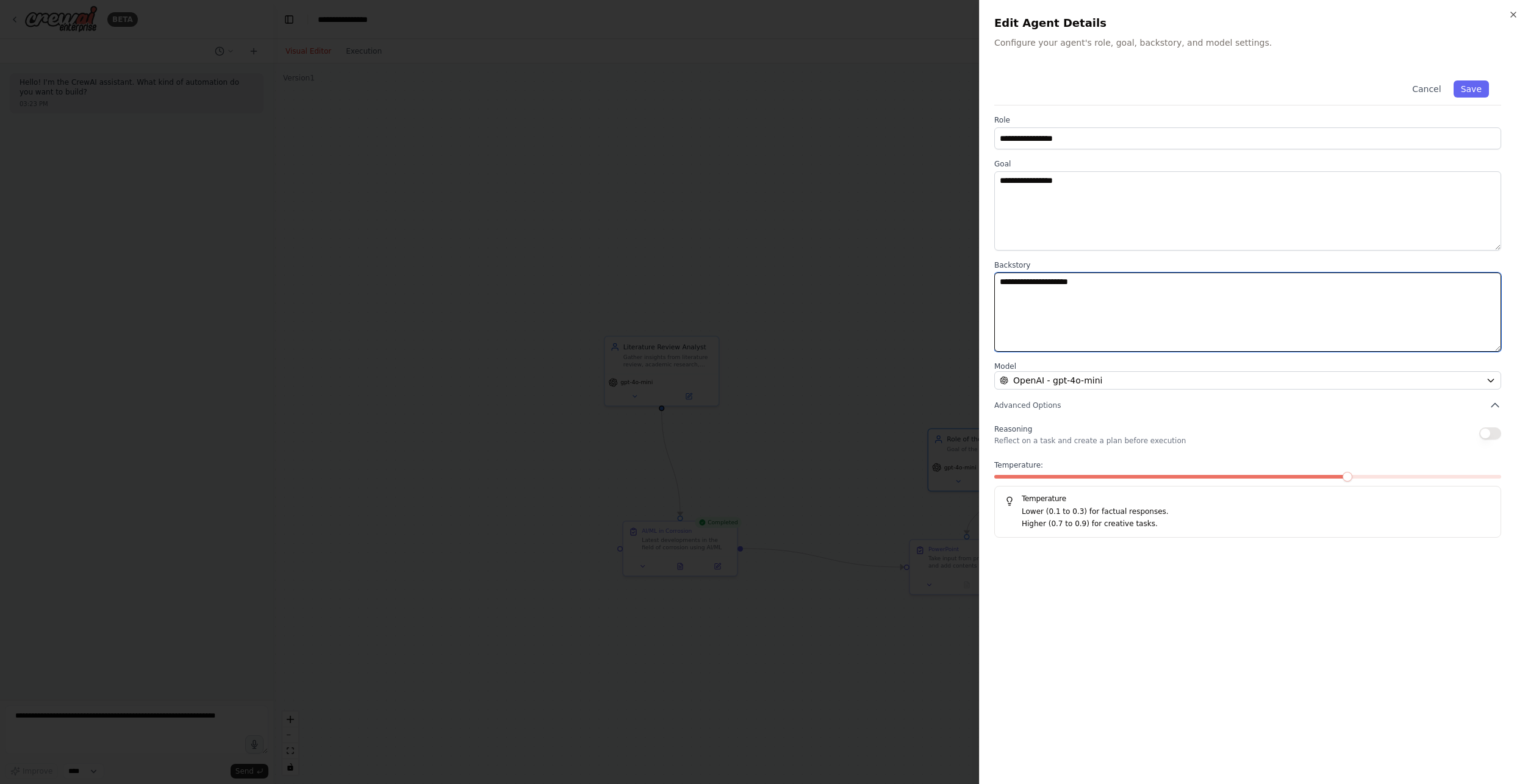
click at [1124, 287] on textarea "**********" at bounding box center [1247, 312] width 507 height 80
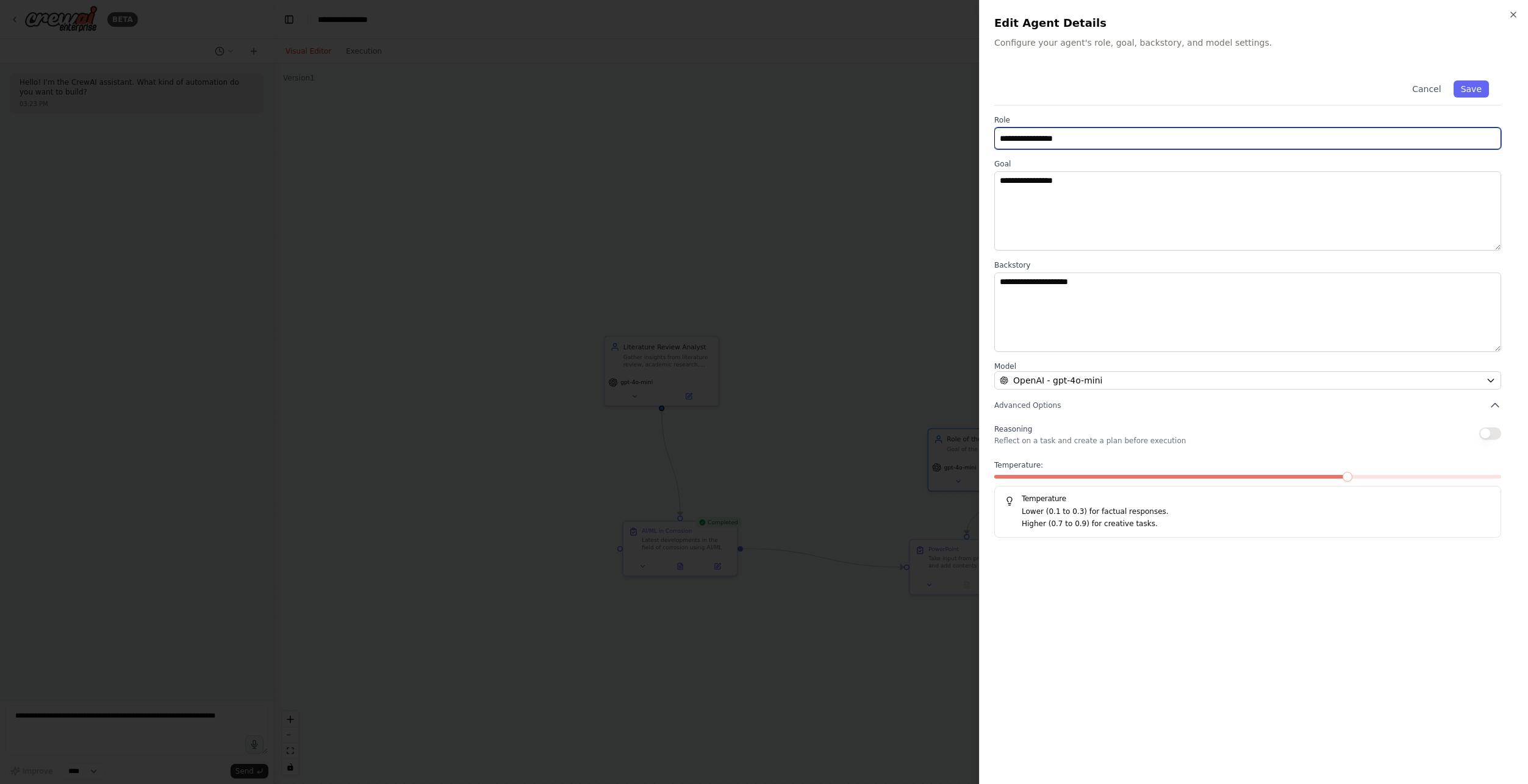
click at [1127, 141] on input "**********" at bounding box center [1247, 138] width 507 height 22
drag, startPoint x: 1075, startPoint y: 136, endPoint x: 970, endPoint y: 135, distance: 105.0
click at [970, 135] on body "**********" at bounding box center [764, 392] width 1528 height 784
type input "**********"
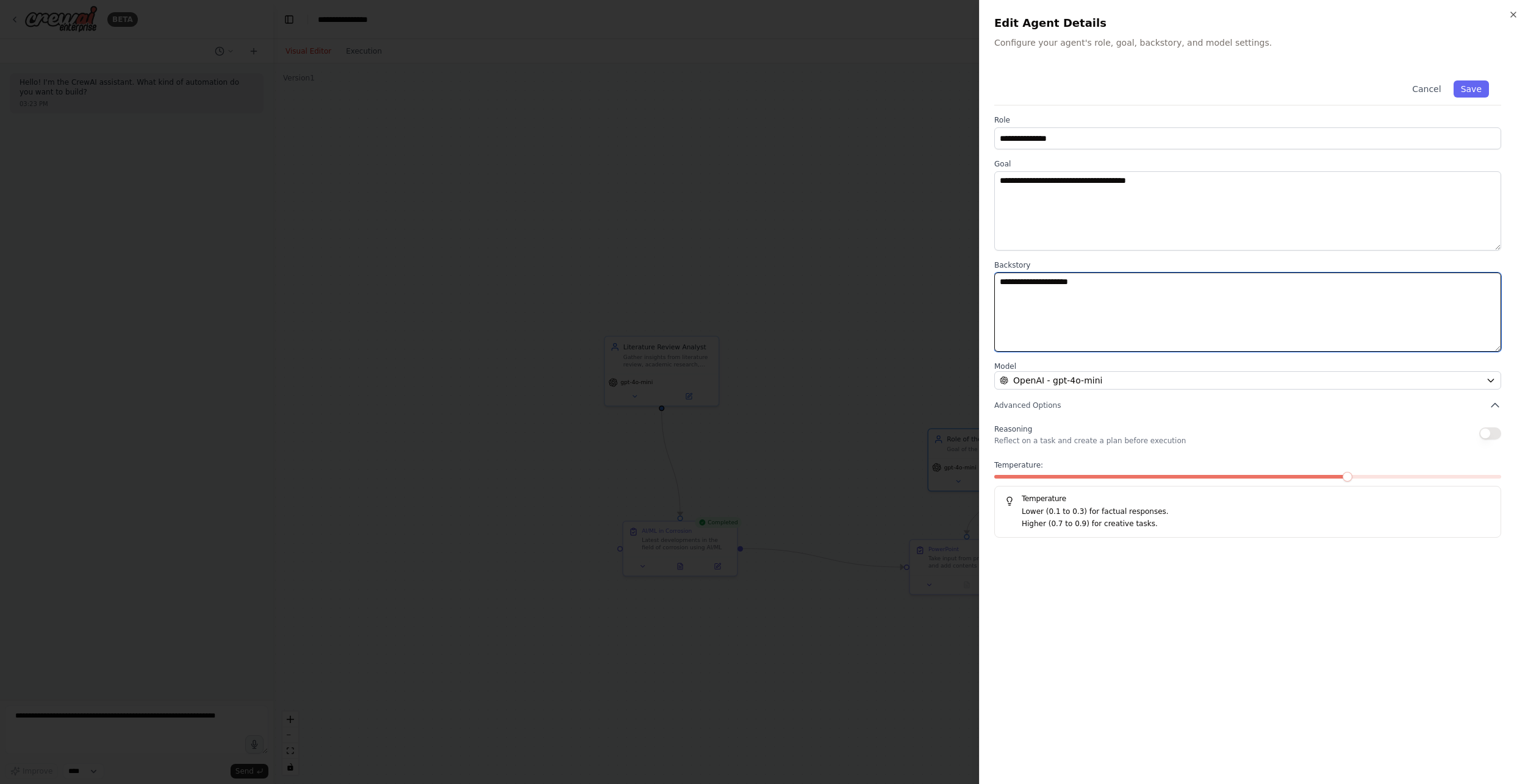
drag, startPoint x: 1118, startPoint y: 286, endPoint x: 997, endPoint y: 285, distance: 121.0
click at [997, 285] on textarea "**********" at bounding box center [1247, 312] width 507 height 80
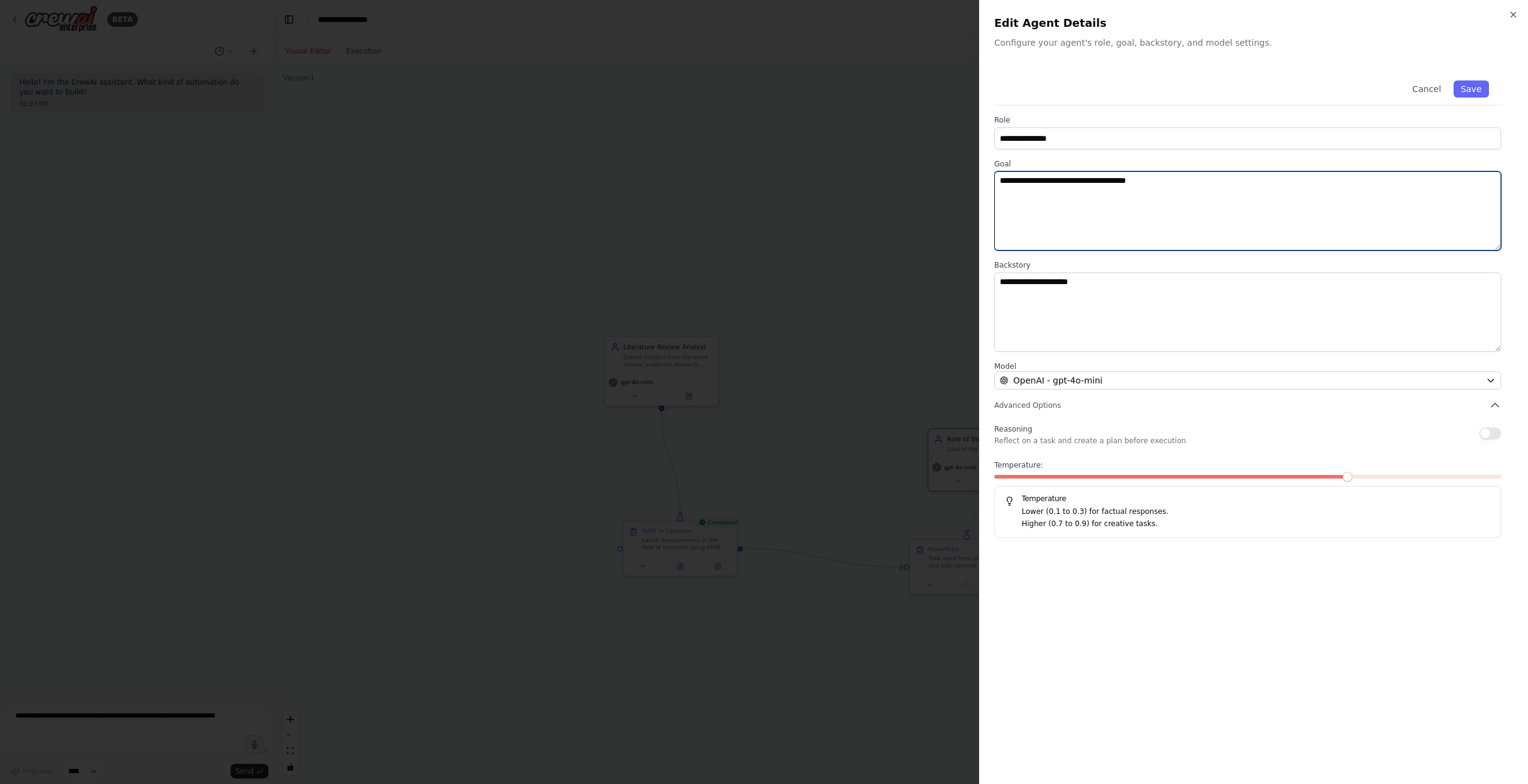
click at [1150, 183] on textarea "**********" at bounding box center [1247, 210] width 507 height 80
type textarea "**********"
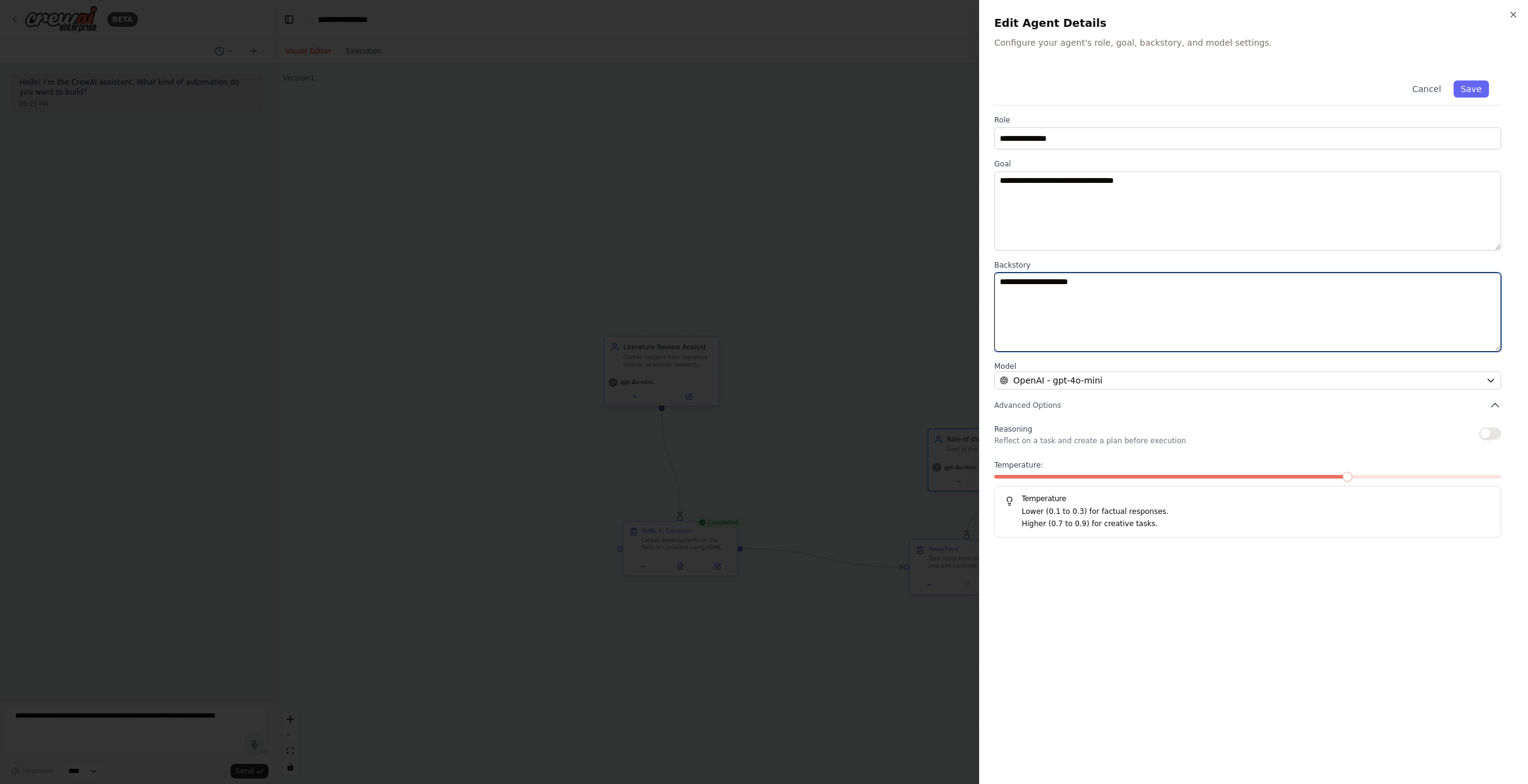
drag, startPoint x: 1095, startPoint y: 289, endPoint x: 1000, endPoint y: 286, distance: 95.0
click at [1000, 286] on textarea "**********" at bounding box center [1247, 312] width 507 height 80
type textarea "**********"
click at [1474, 81] on button "Save" at bounding box center [1472, 89] width 36 height 17
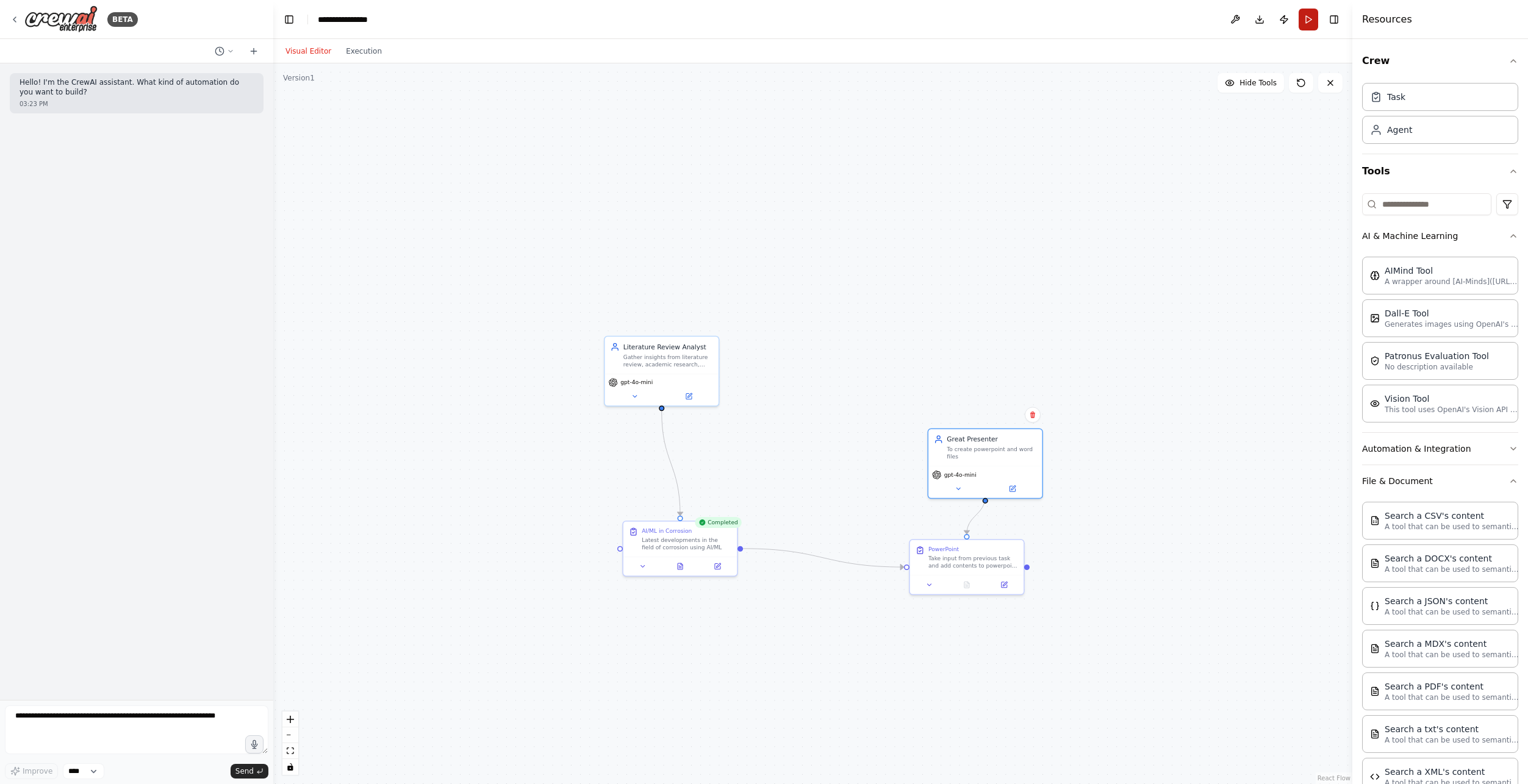
click at [1310, 15] on button "Run" at bounding box center [1308, 20] width 20 height 22
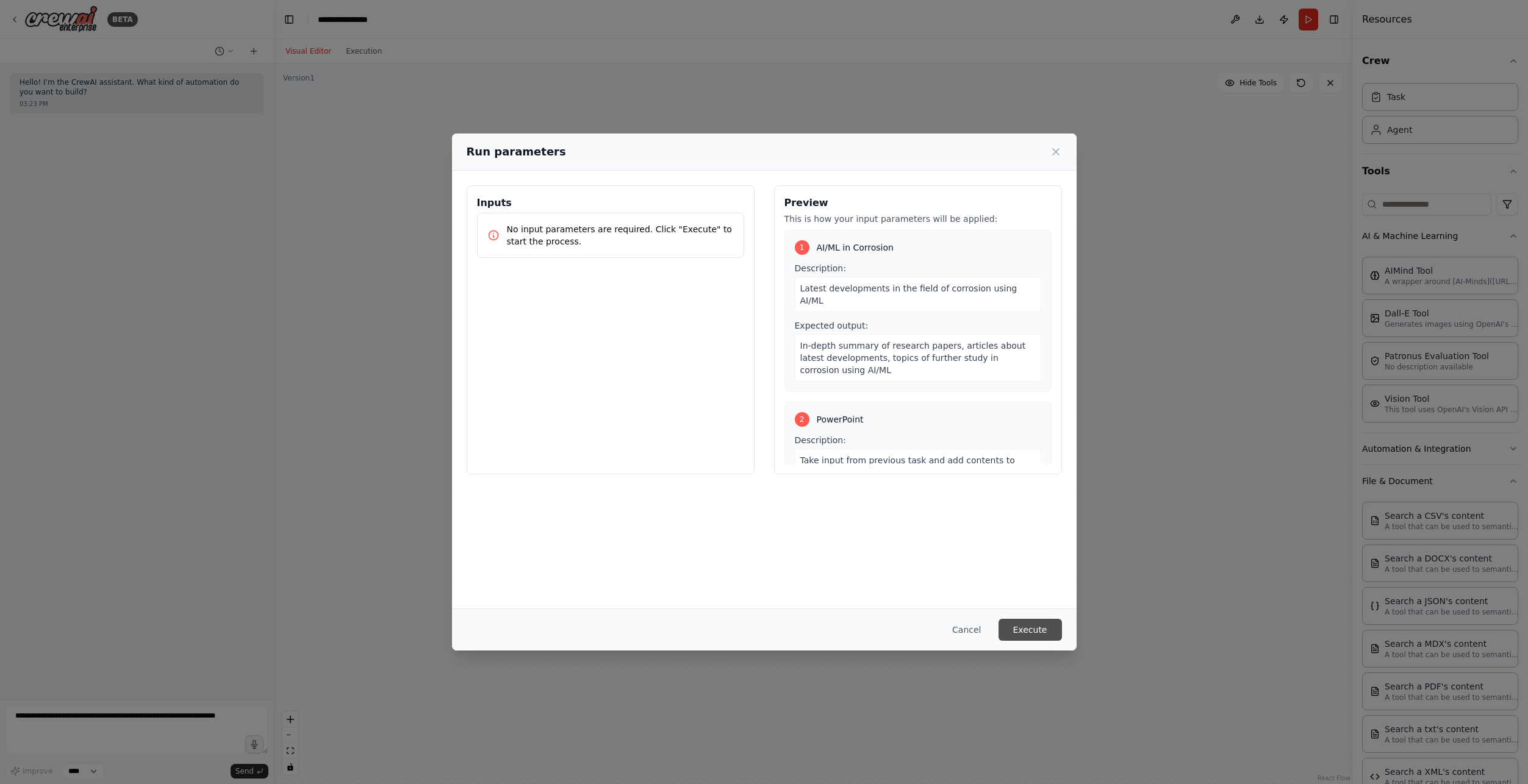
click at [1037, 626] on button "Execute" at bounding box center [1029, 630] width 64 height 22
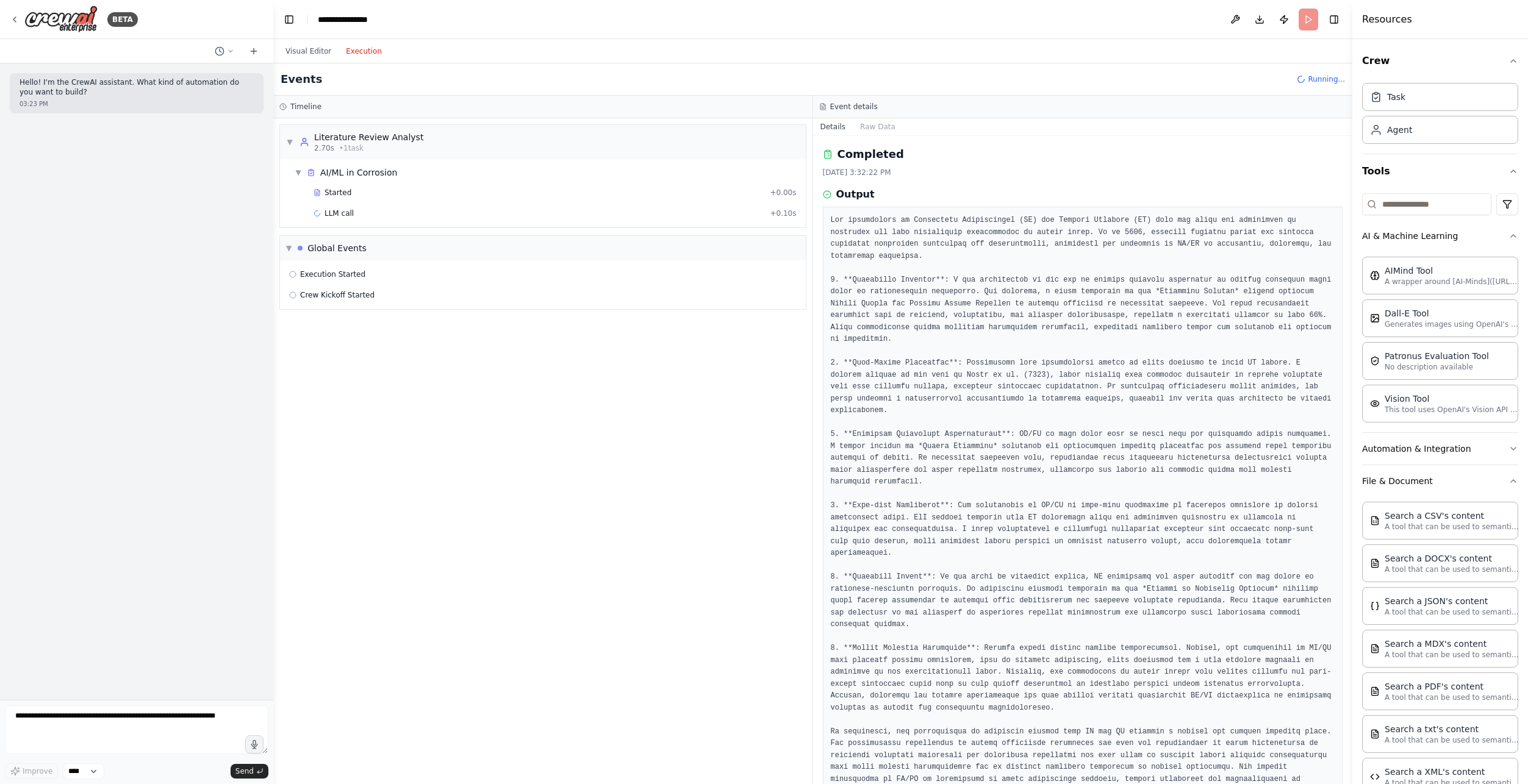
click at [355, 51] on button "Execution" at bounding box center [363, 51] width 51 height 14
click at [334, 249] on div "Global Events" at bounding box center [337, 248] width 59 height 13
click at [440, 421] on div "▼ Literature Review Analyst 2.70s • 1 task ▼ AI/ML in Corrosion Started + 0.00s…" at bounding box center [542, 451] width 539 height 666
click at [1010, 426] on pre at bounding box center [1082, 506] width 504 height 583
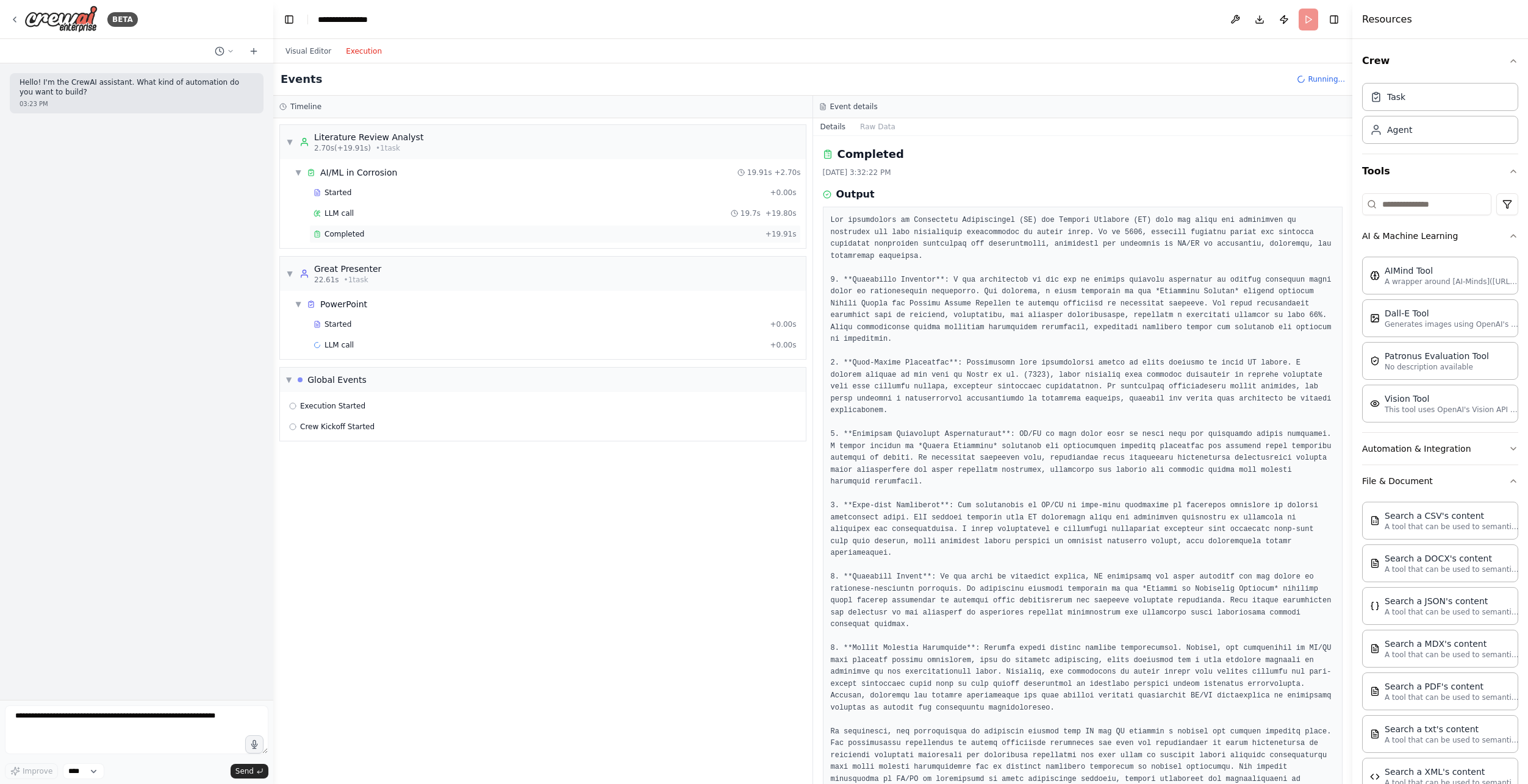
click at [346, 237] on span "Completed" at bounding box center [344, 234] width 39 height 10
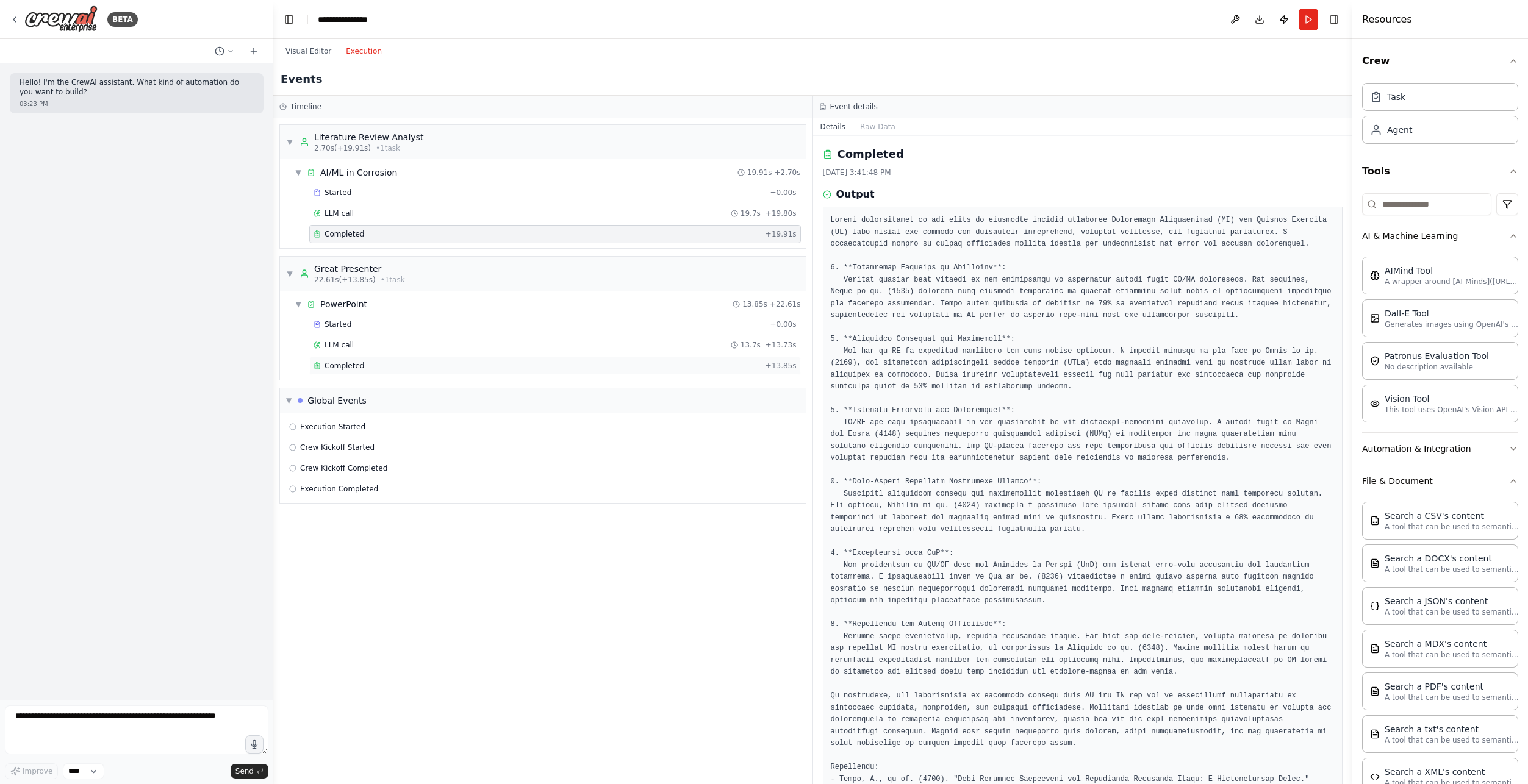
click at [342, 368] on span "Completed" at bounding box center [344, 365] width 39 height 10
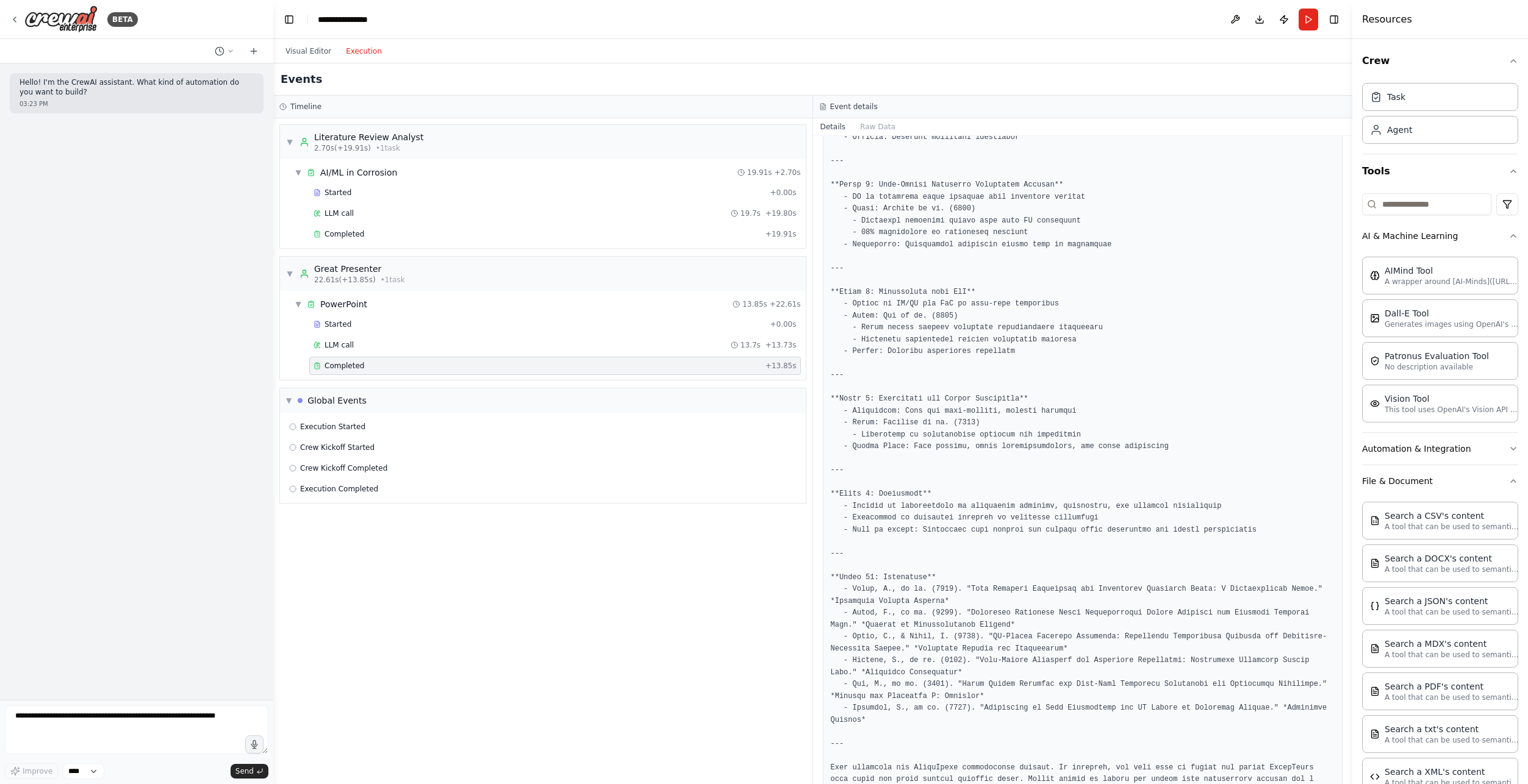
scroll to position [611, 0]
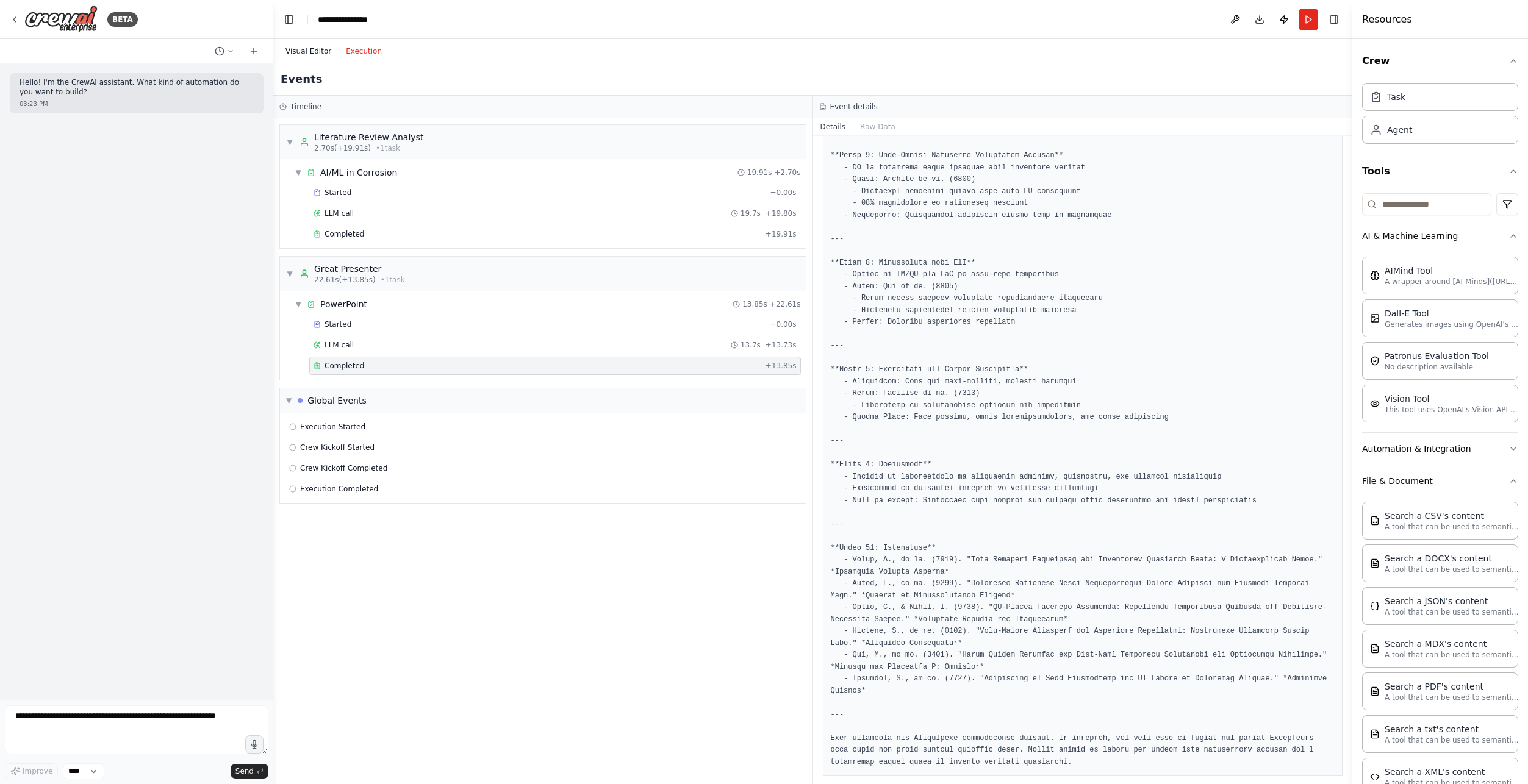
click at [307, 48] on button "Visual Editor" at bounding box center [308, 51] width 60 height 14
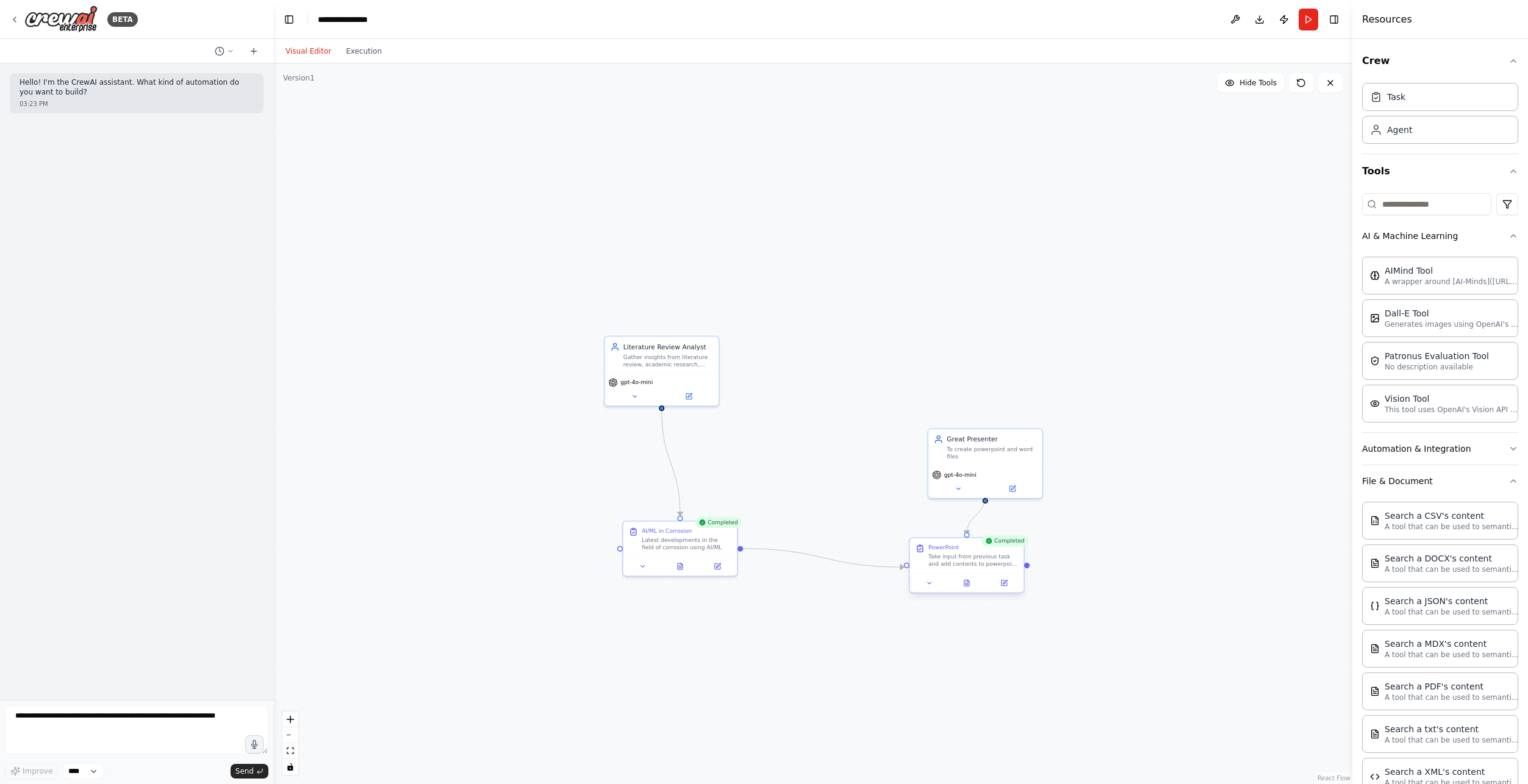
click at [938, 552] on div "PowerPoint Take input from previous task and add contents to powerpoint slides." at bounding box center [973, 556] width 90 height 24
click at [994, 452] on div "Great Presenter To create powerpoint and word files" at bounding box center [985, 447] width 114 height 38
click at [1021, 481] on button at bounding box center [1012, 487] width 53 height 11
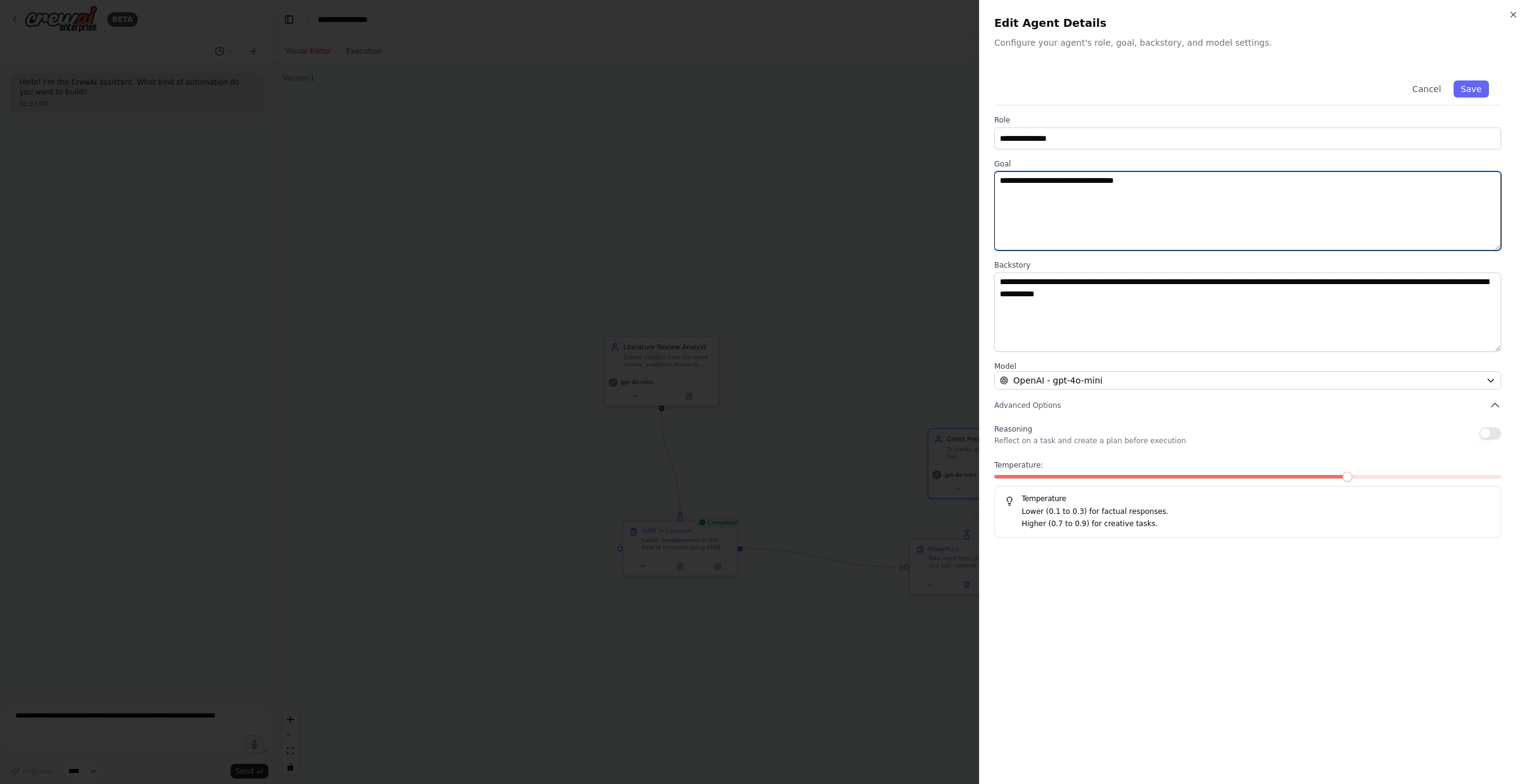
click at [1157, 183] on textarea "**********" at bounding box center [1247, 210] width 507 height 80
type textarea "**********"
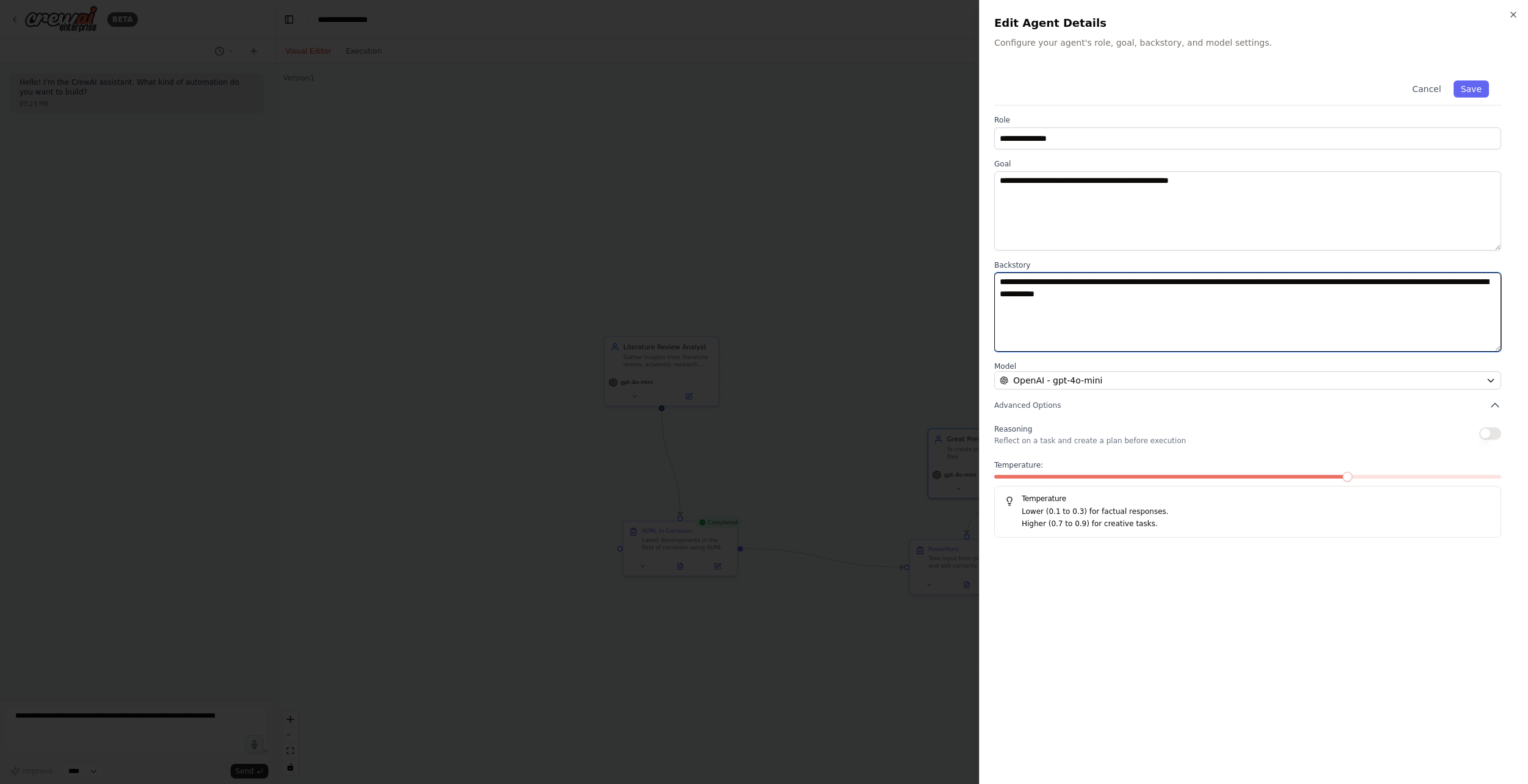
click at [1181, 297] on textarea "**********" at bounding box center [1247, 312] width 507 height 80
type textarea "**********"
click at [1483, 89] on button "Save" at bounding box center [1472, 89] width 36 height 17
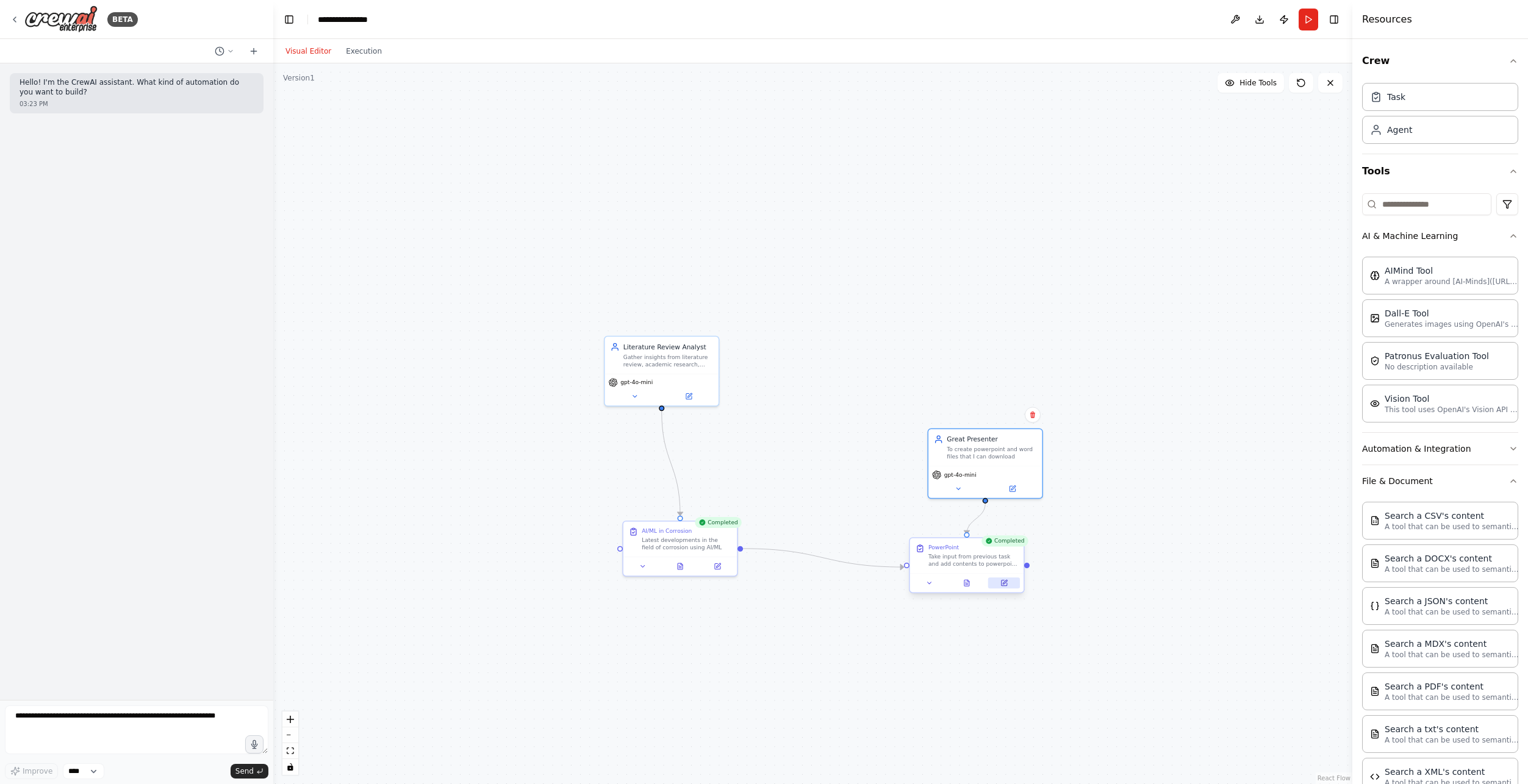
click at [1010, 584] on button at bounding box center [1003, 583] width 31 height 11
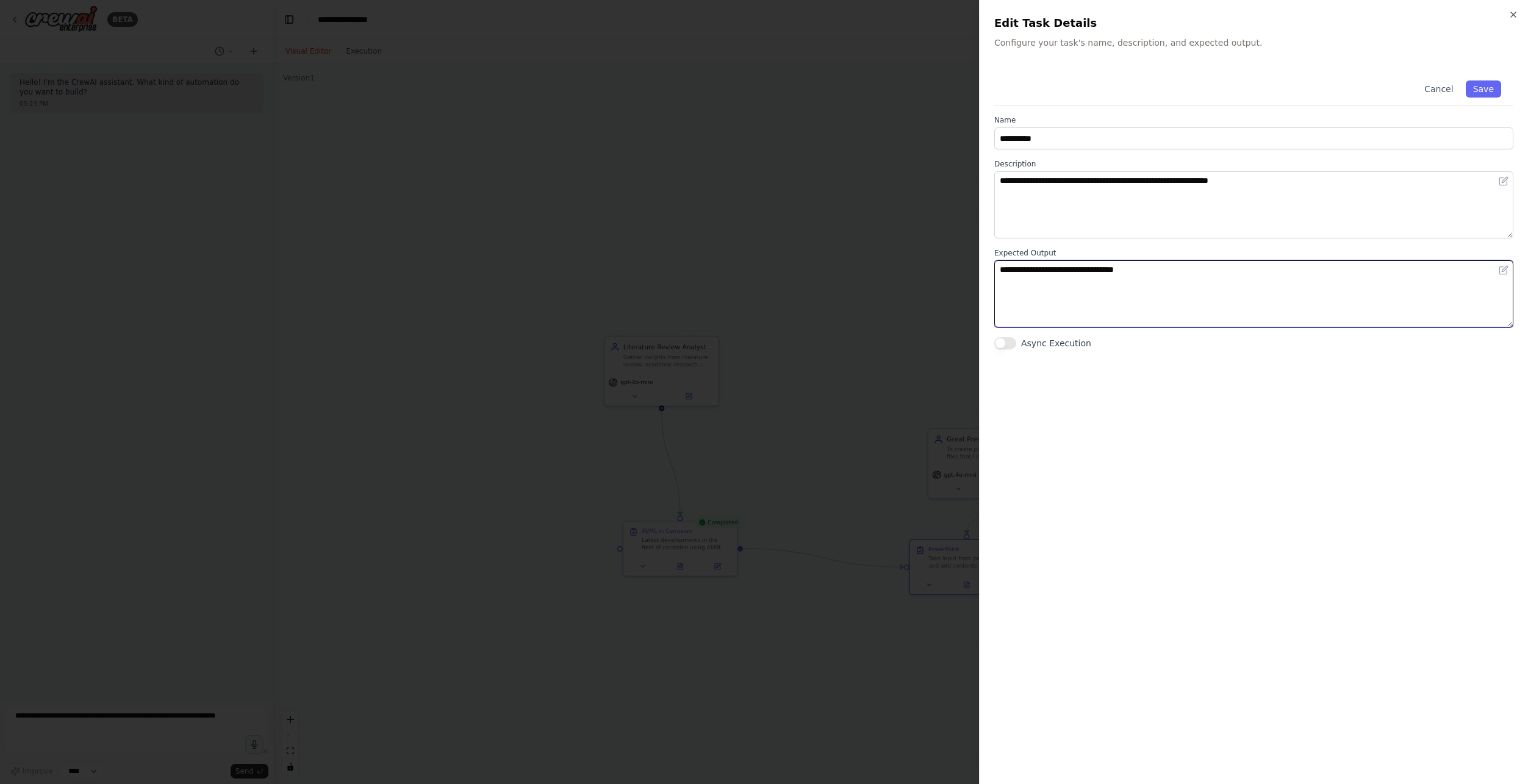
click at [1156, 275] on textarea "**********" at bounding box center [1253, 294] width 519 height 67
type textarea "**********"
click at [1480, 89] on button "Save" at bounding box center [1483, 89] width 36 height 17
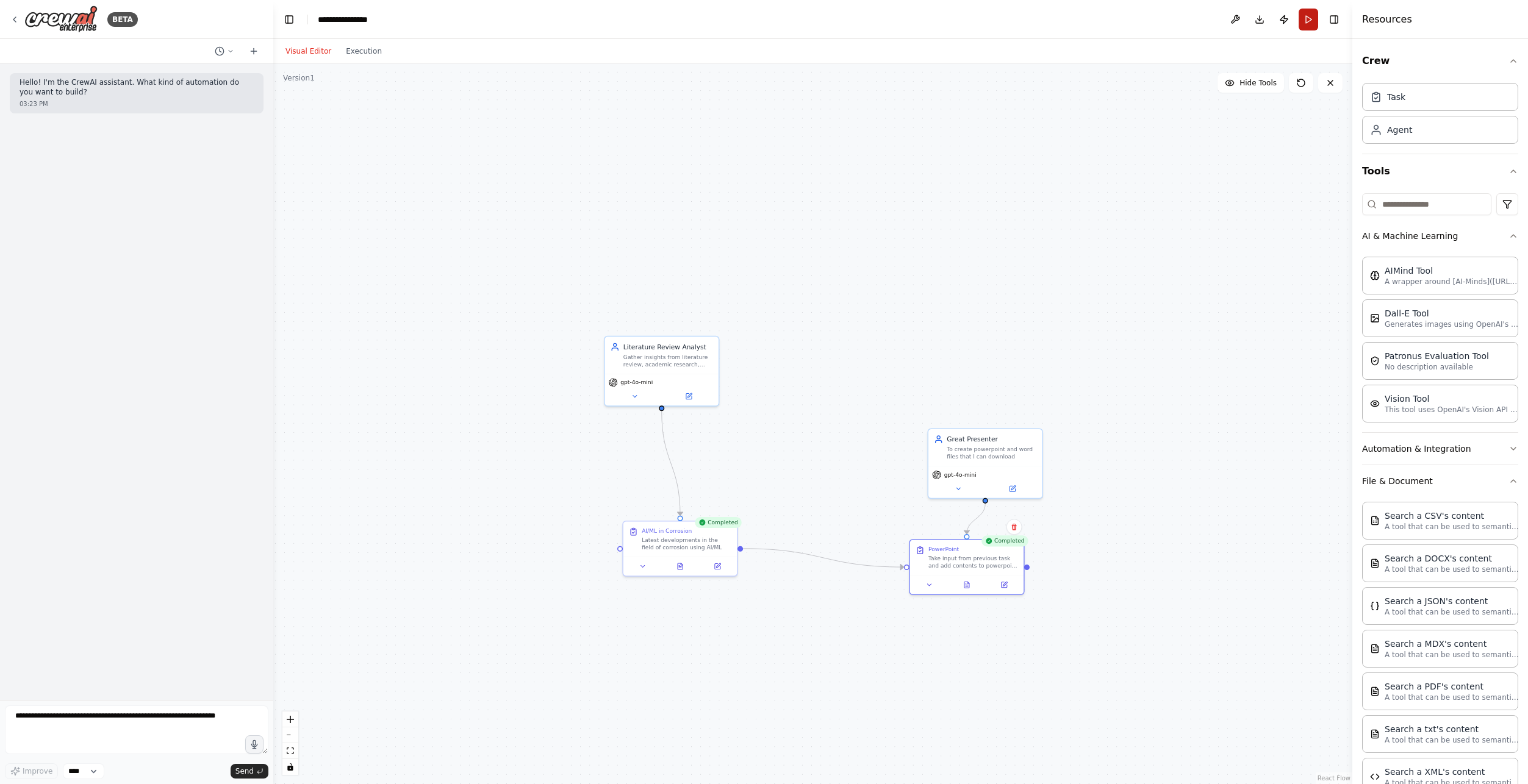
click at [1311, 22] on button "Run" at bounding box center [1308, 20] width 20 height 22
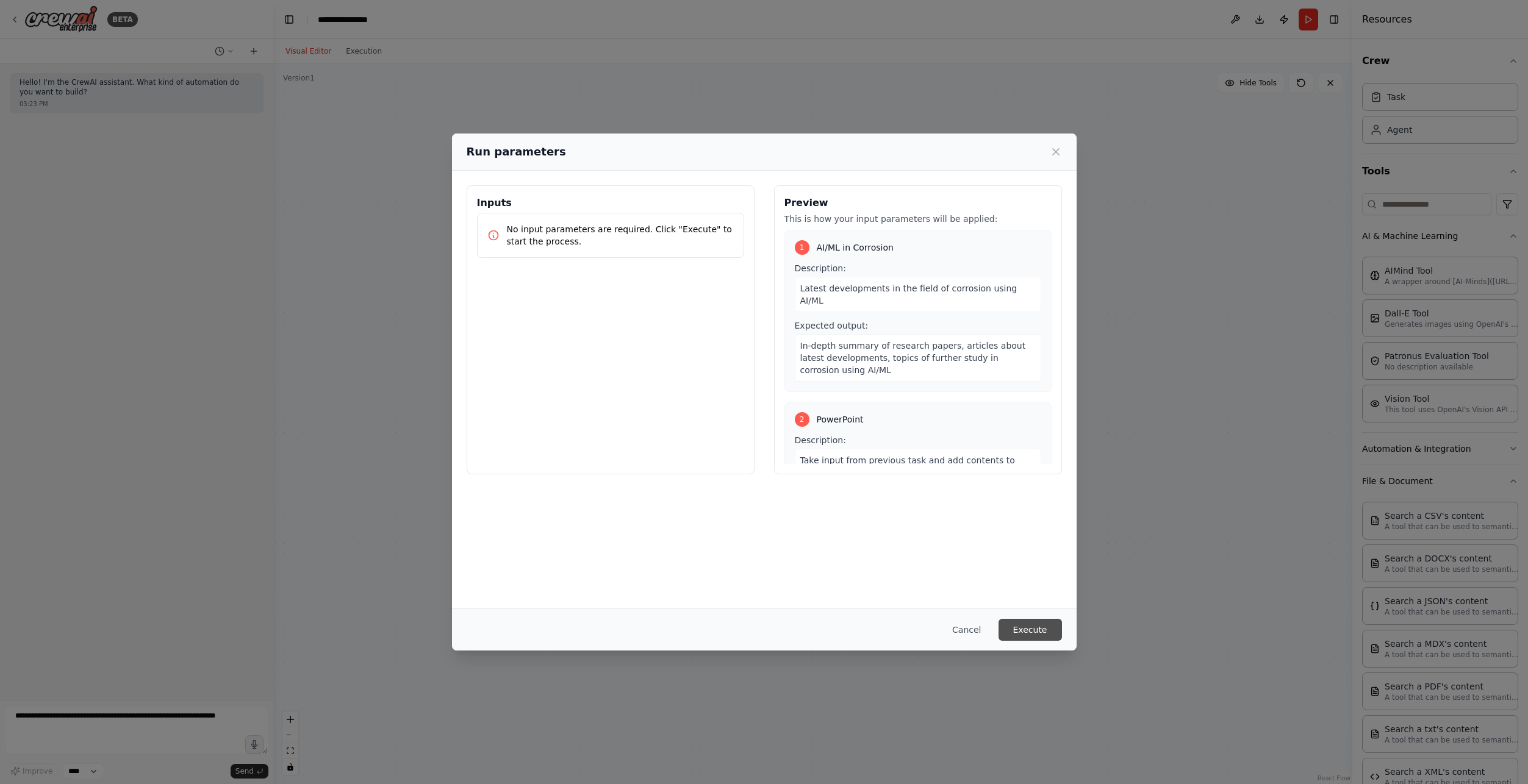
click at [1027, 632] on button "Execute" at bounding box center [1029, 630] width 64 height 22
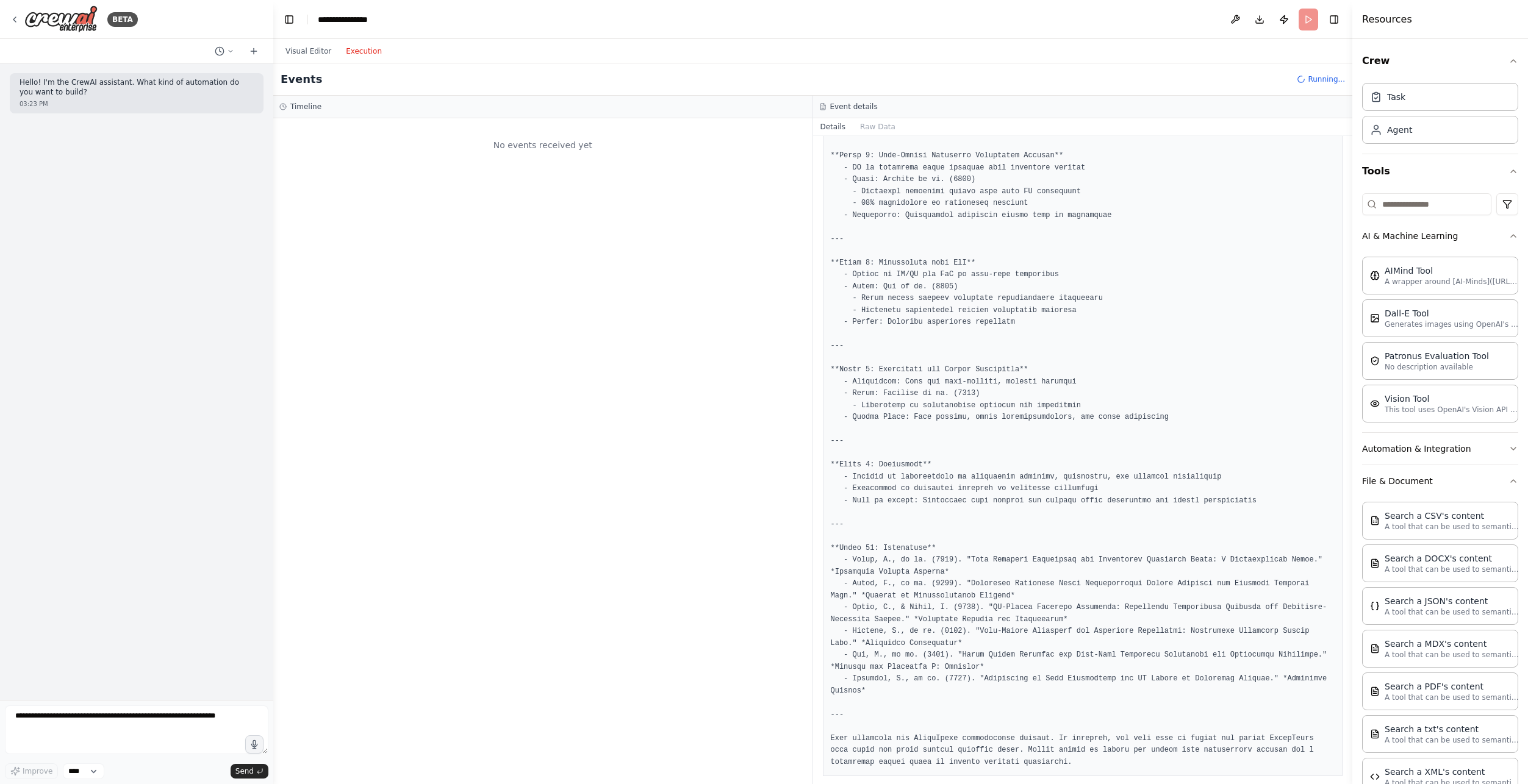
click at [361, 51] on button "Execution" at bounding box center [363, 51] width 51 height 14
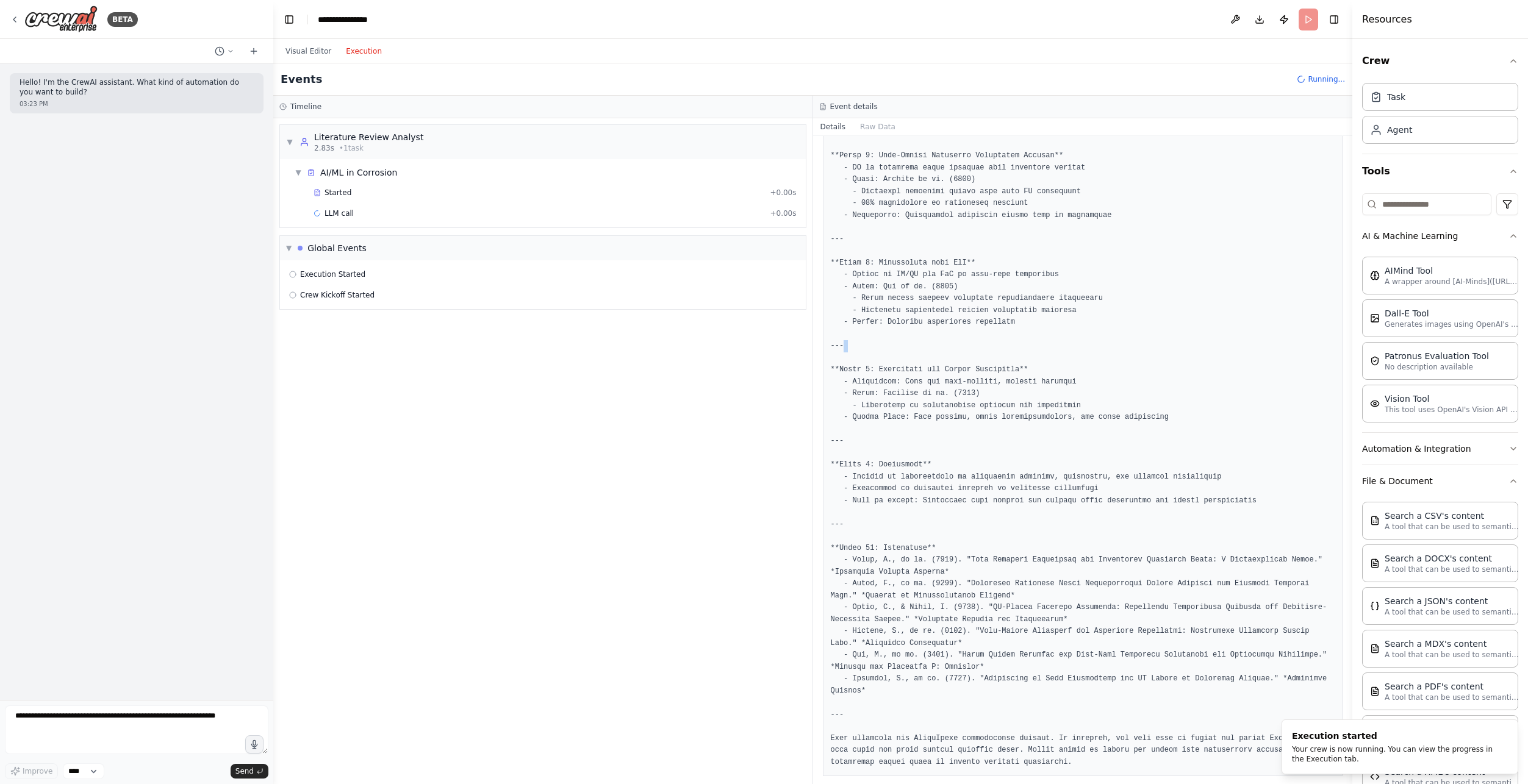
click at [915, 353] on pre at bounding box center [1082, 185] width 504 height 1165
click at [907, 405] on pre at bounding box center [1082, 185] width 504 height 1165
drag, startPoint x: 914, startPoint y: 396, endPoint x: 1006, endPoint y: 393, distance: 92.0
click at [1006, 393] on pre at bounding box center [1082, 185] width 504 height 1165
drag, startPoint x: 1006, startPoint y: 393, endPoint x: 973, endPoint y: 430, distance: 49.6
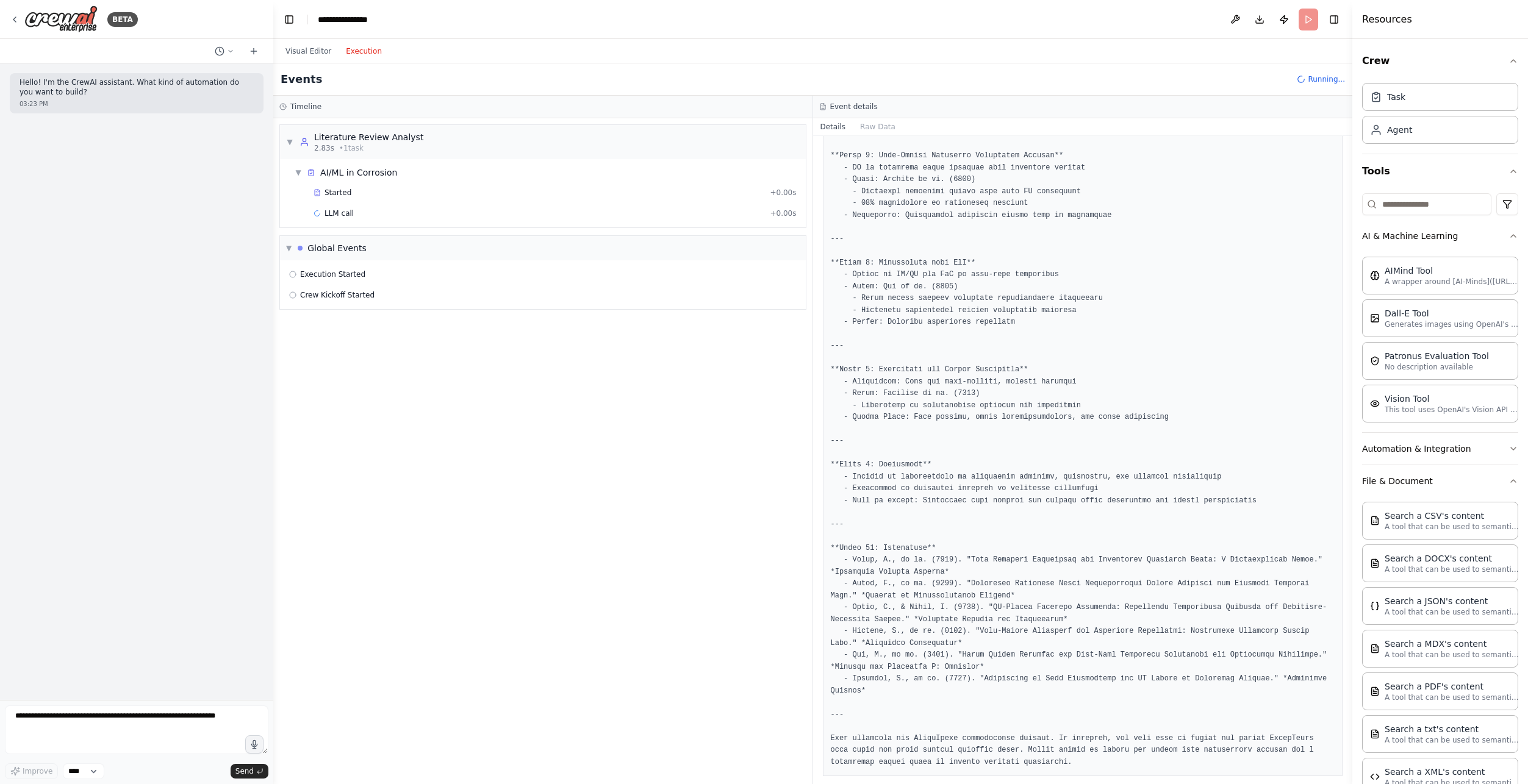
click at [974, 433] on pre at bounding box center [1082, 185] width 504 height 1165
click at [929, 419] on pre at bounding box center [1082, 185] width 504 height 1165
click at [395, 225] on div "Completed + 17.46s" at bounding box center [554, 234] width 491 height 18
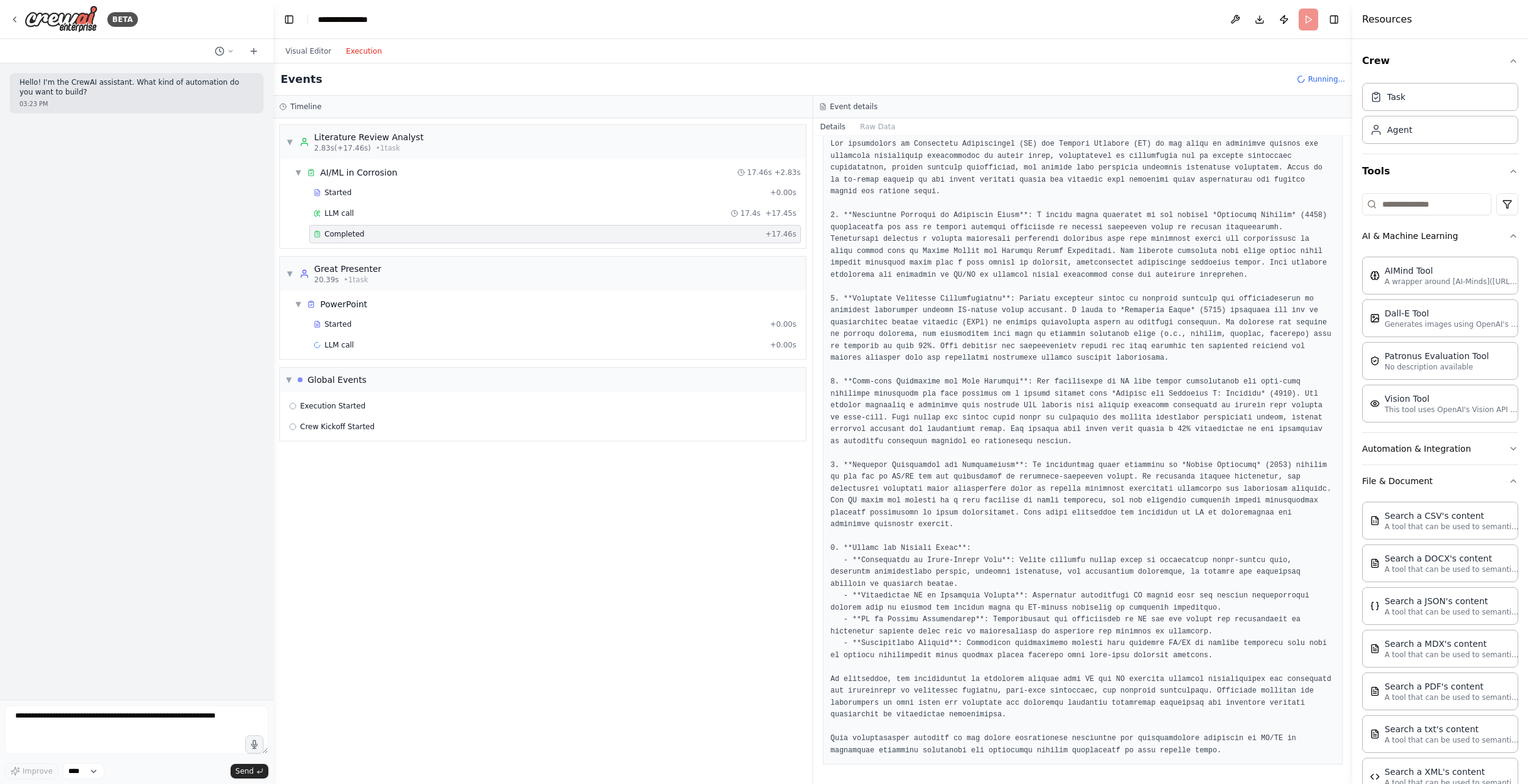
scroll to position [53, 0]
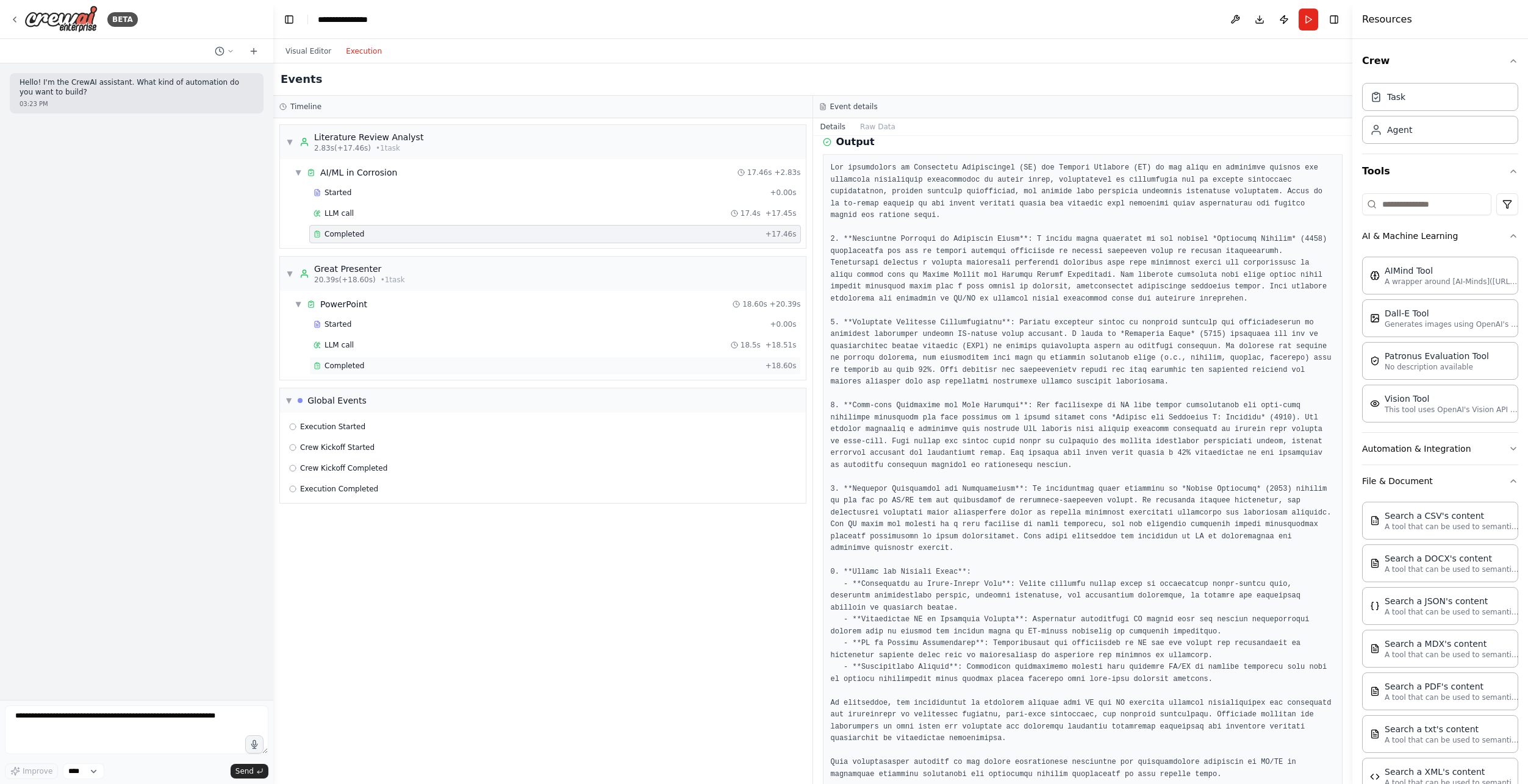
click at [555, 366] on div "Completed" at bounding box center [536, 365] width 447 height 10
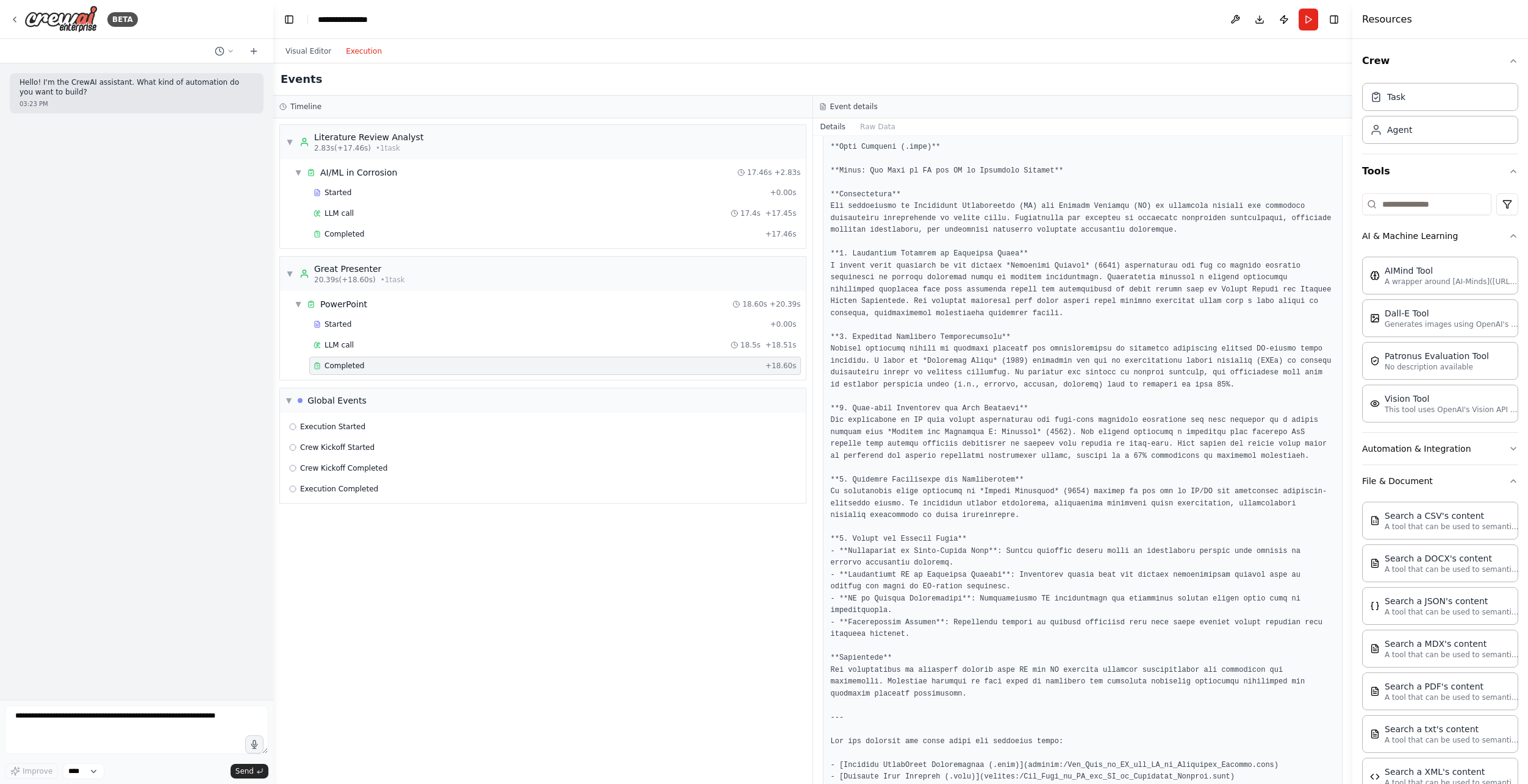
scroll to position [695, 0]
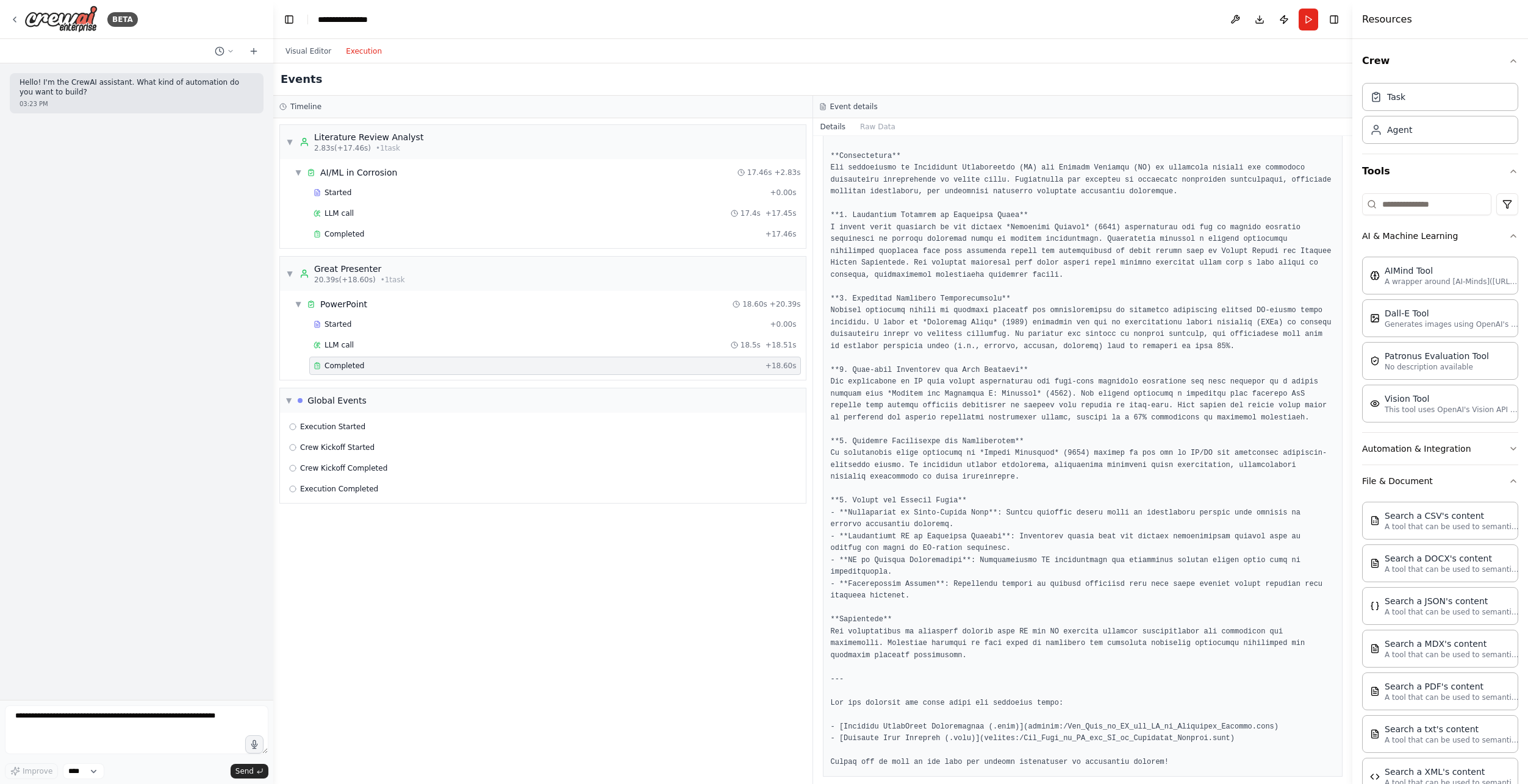
click at [955, 697] on pre at bounding box center [1082, 144] width 504 height 1248
click at [1026, 712] on pre at bounding box center [1082, 144] width 504 height 1248
drag, startPoint x: 1026, startPoint y: 712, endPoint x: 1092, endPoint y: 715, distance: 66.1
click at [1092, 715] on pre at bounding box center [1082, 144] width 504 height 1248
drag, startPoint x: 1092, startPoint y: 715, endPoint x: 1151, endPoint y: 718, distance: 59.1
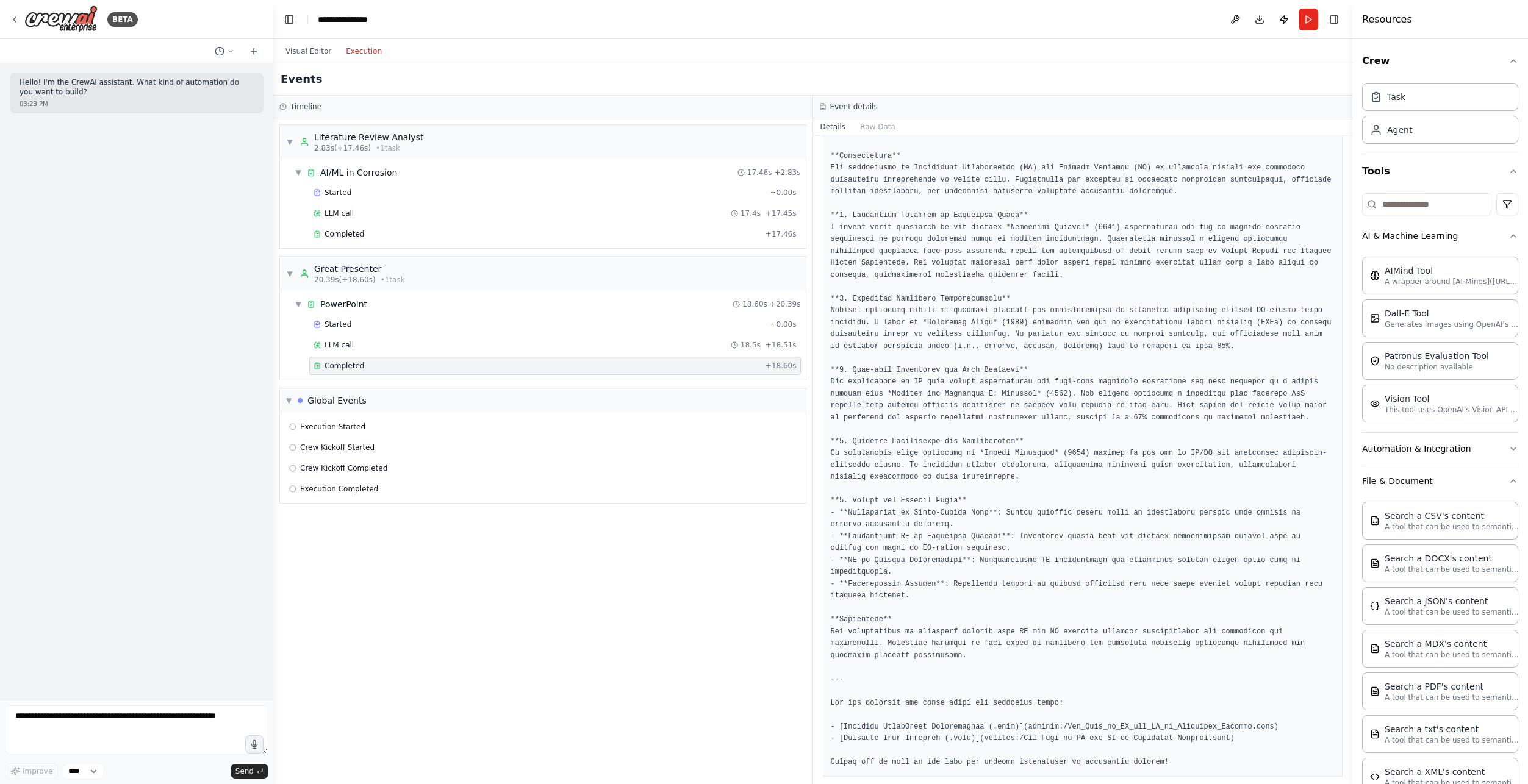
click at [1151, 718] on pre at bounding box center [1082, 144] width 504 height 1248
drag, startPoint x: 1151, startPoint y: 718, endPoint x: 1225, endPoint y: 719, distance: 74.0
click at [1225, 719] on pre at bounding box center [1082, 144] width 504 height 1248
click at [1243, 719] on pre at bounding box center [1082, 144] width 504 height 1248
drag, startPoint x: 1028, startPoint y: 724, endPoint x: 1140, endPoint y: 724, distance: 112.0
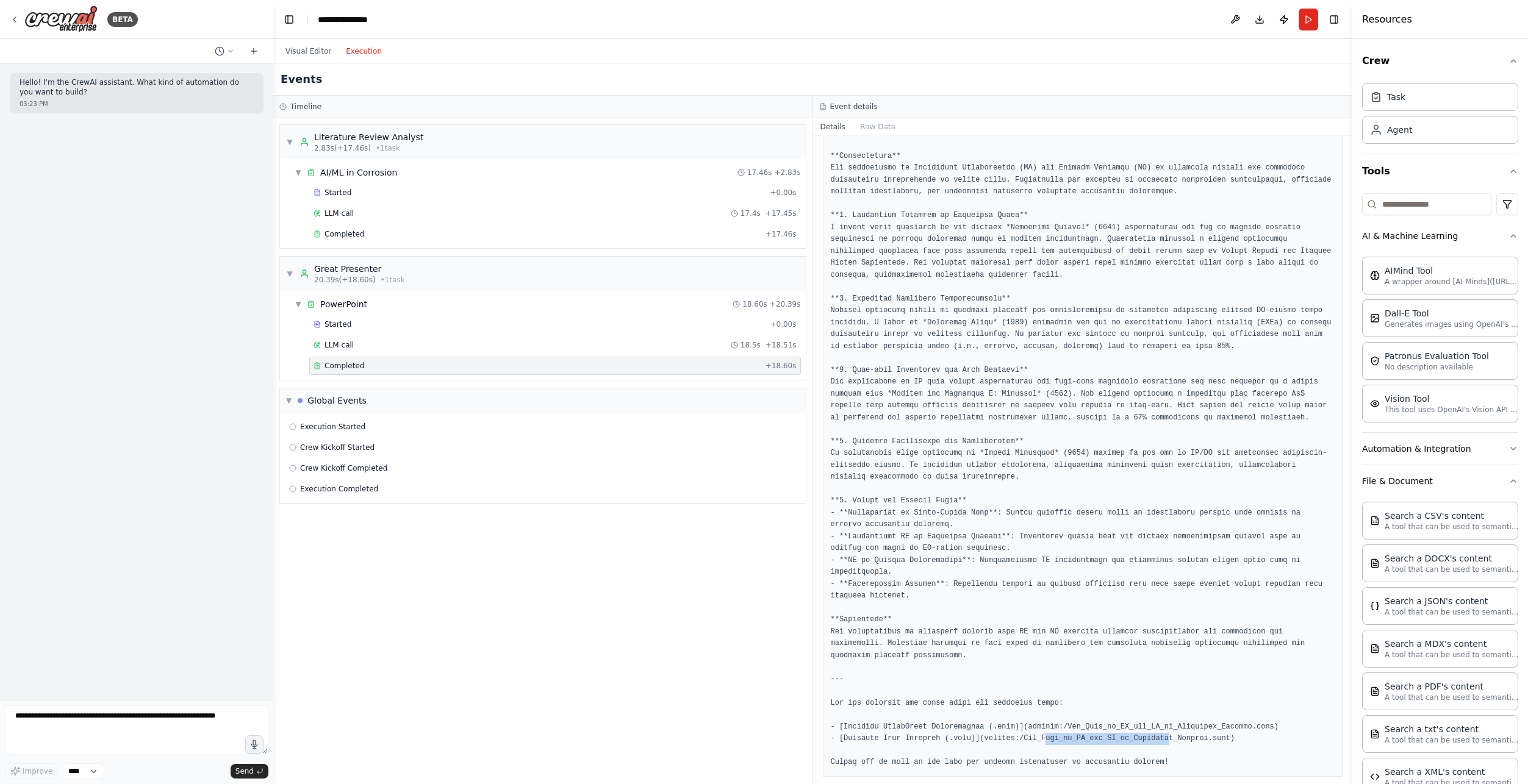
click at [1140, 724] on pre at bounding box center [1082, 144] width 504 height 1248
drag, startPoint x: 1140, startPoint y: 724, endPoint x: 968, endPoint y: 585, distance: 221.1
click at [968, 585] on pre at bounding box center [1082, 144] width 504 height 1248
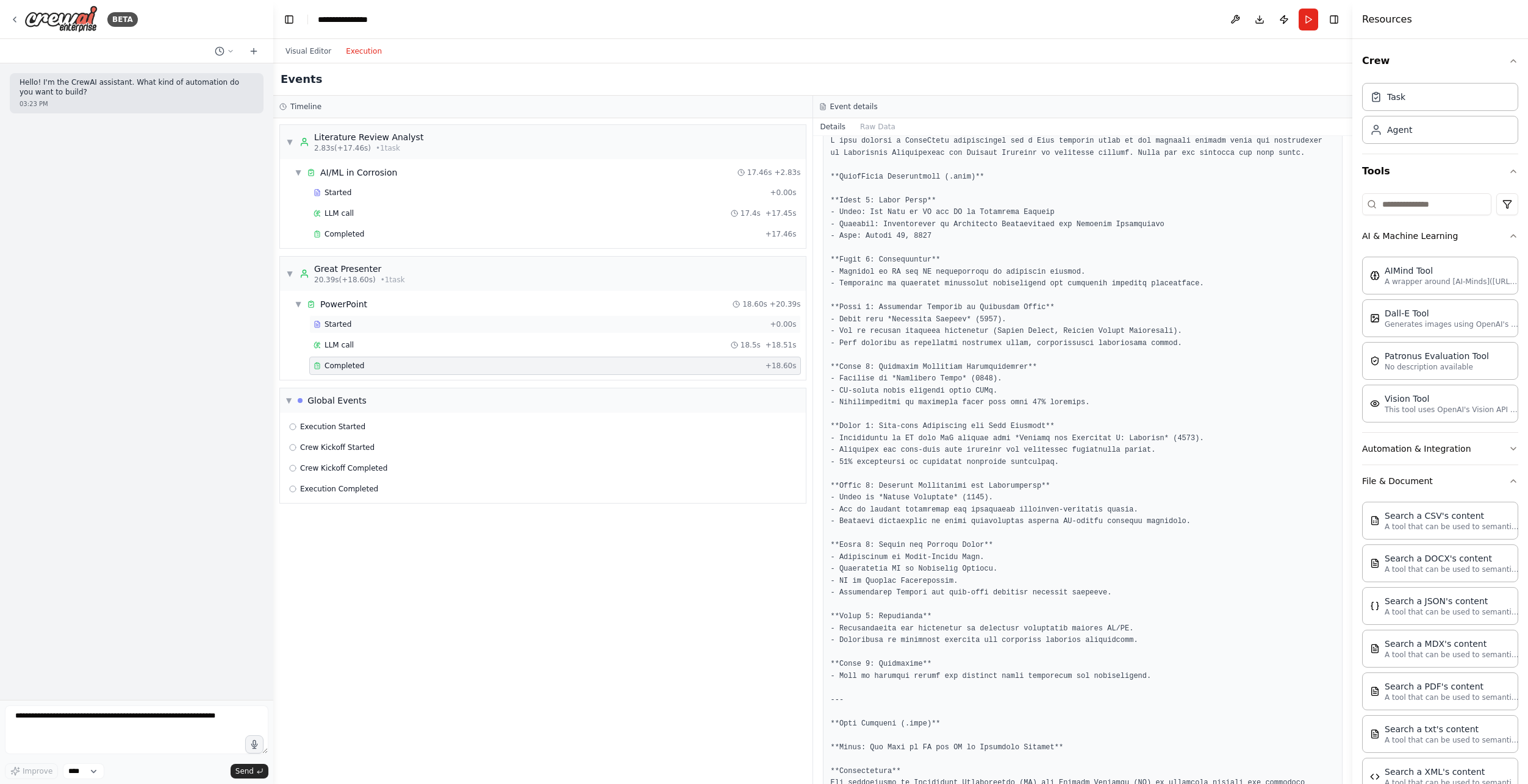
scroll to position [0, 0]
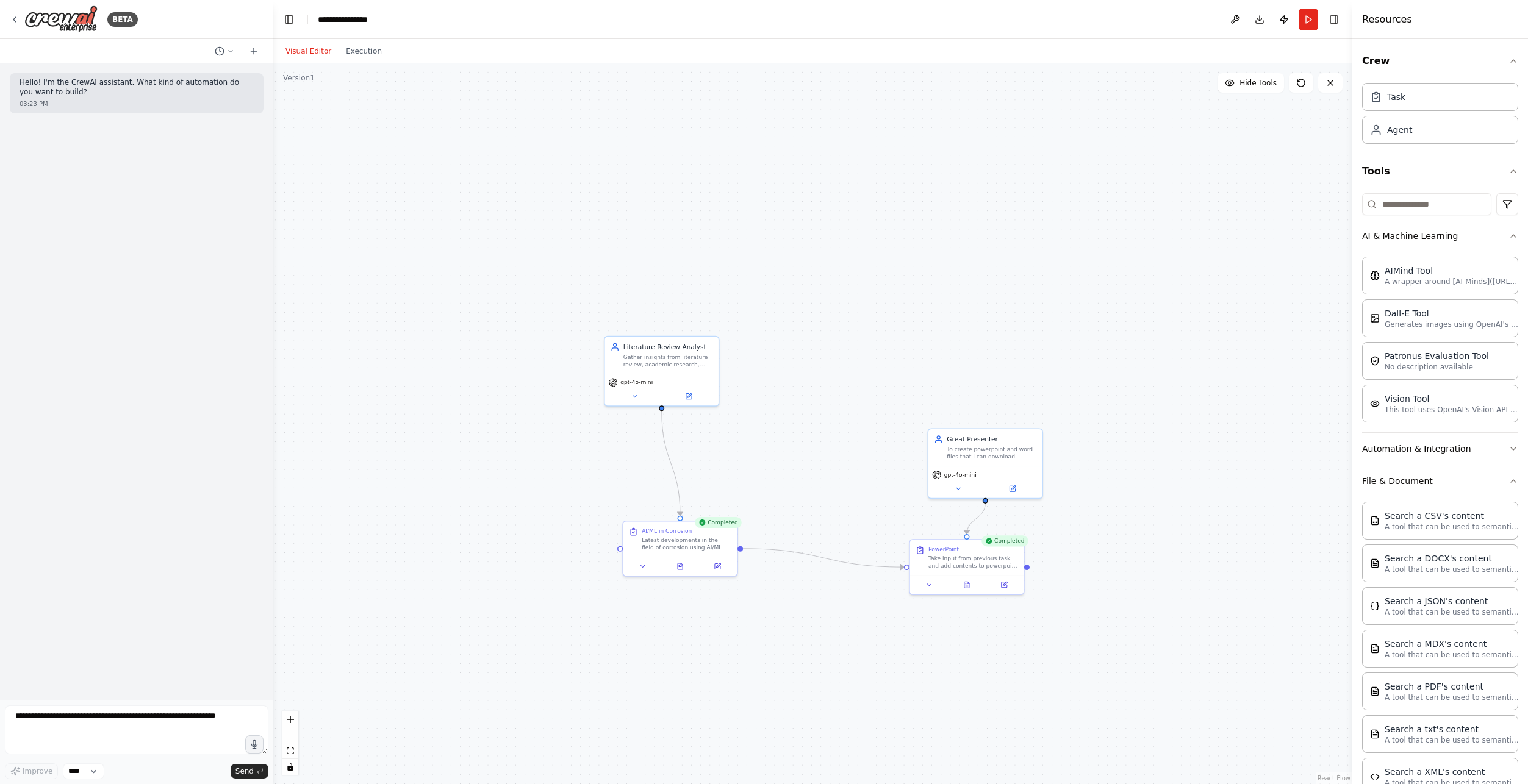
click at [306, 55] on button "Visual Editor" at bounding box center [308, 51] width 60 height 14
click at [717, 568] on button at bounding box center [716, 565] width 31 height 11
click at [723, 569] on button at bounding box center [716, 565] width 31 height 11
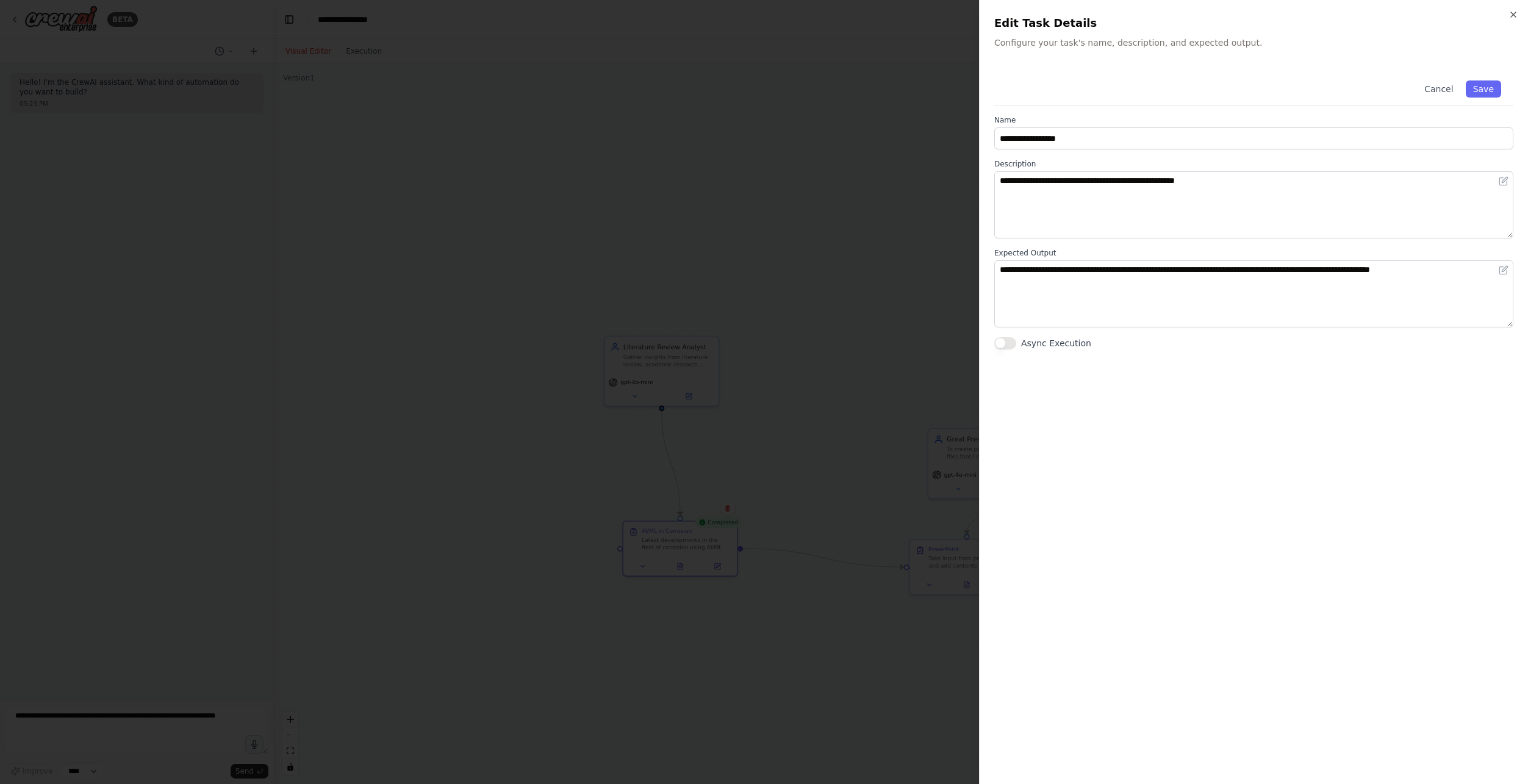
click at [1013, 342] on button "Async Execution" at bounding box center [1004, 344] width 22 height 13
click at [1513, 14] on icon "button" at bounding box center [1513, 14] width 10 height 10
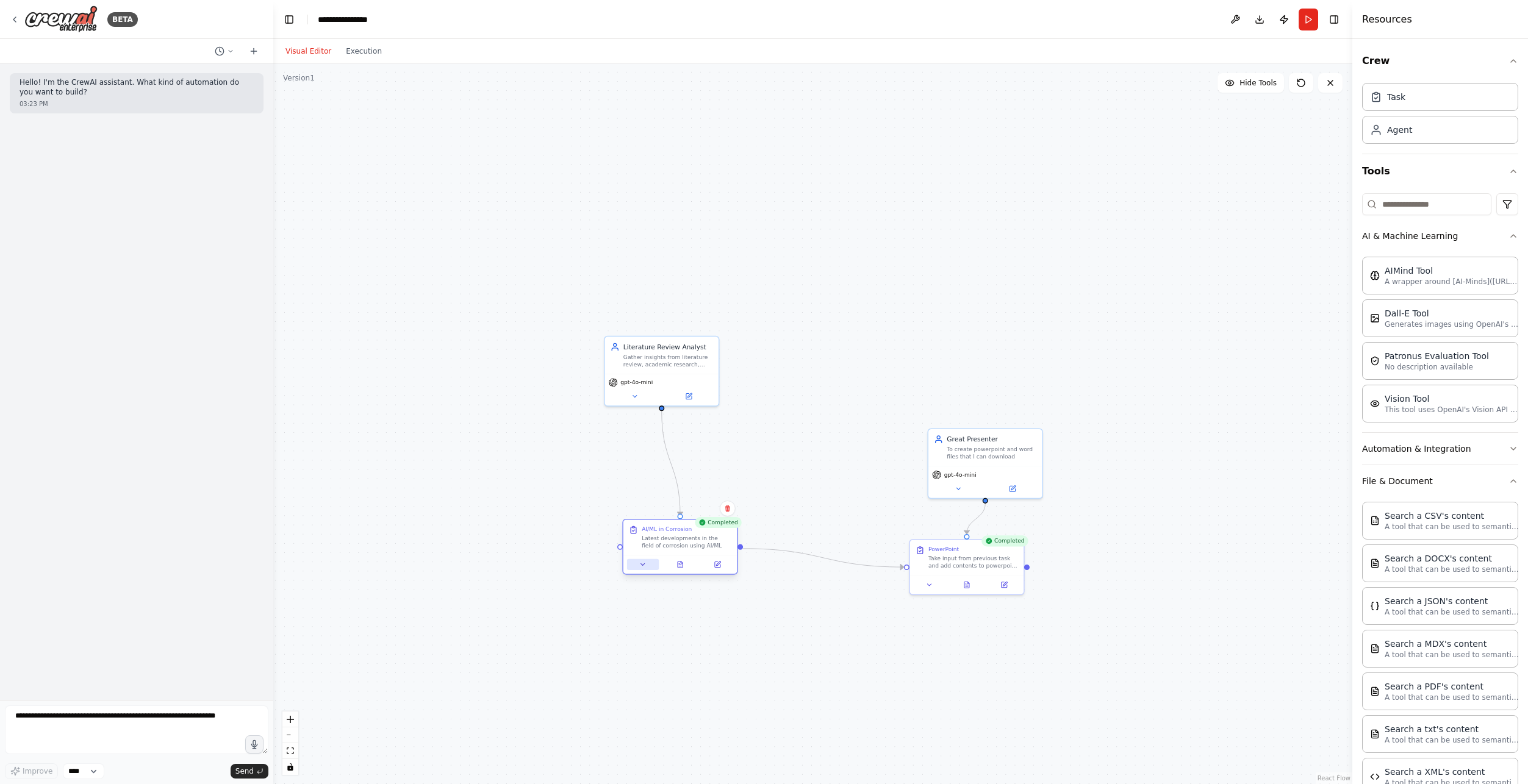
click at [644, 567] on icon at bounding box center [643, 565] width 7 height 7
click at [680, 566] on icon at bounding box center [679, 566] width 3 height 0
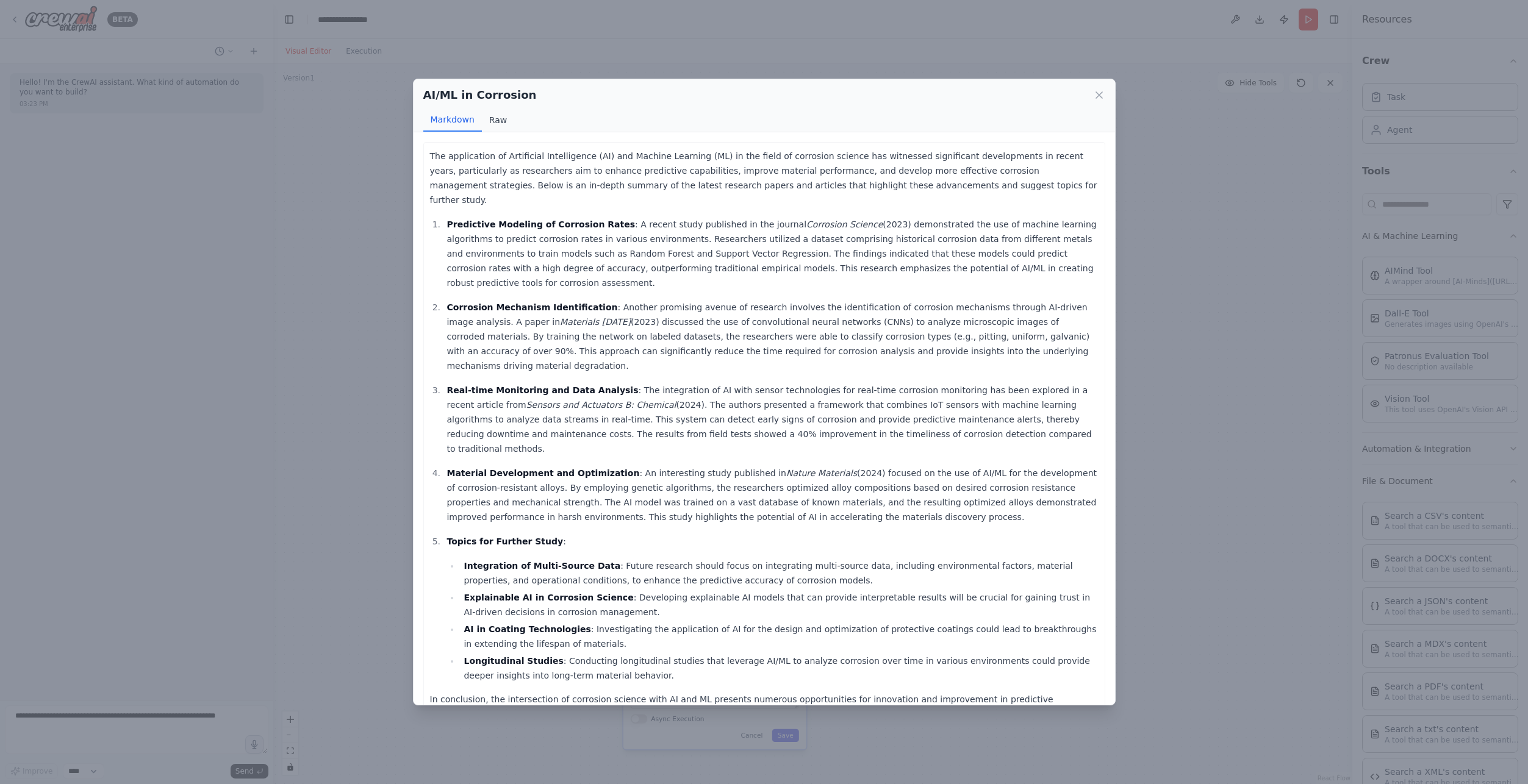
click at [492, 117] on button "Raw" at bounding box center [498, 120] width 32 height 23
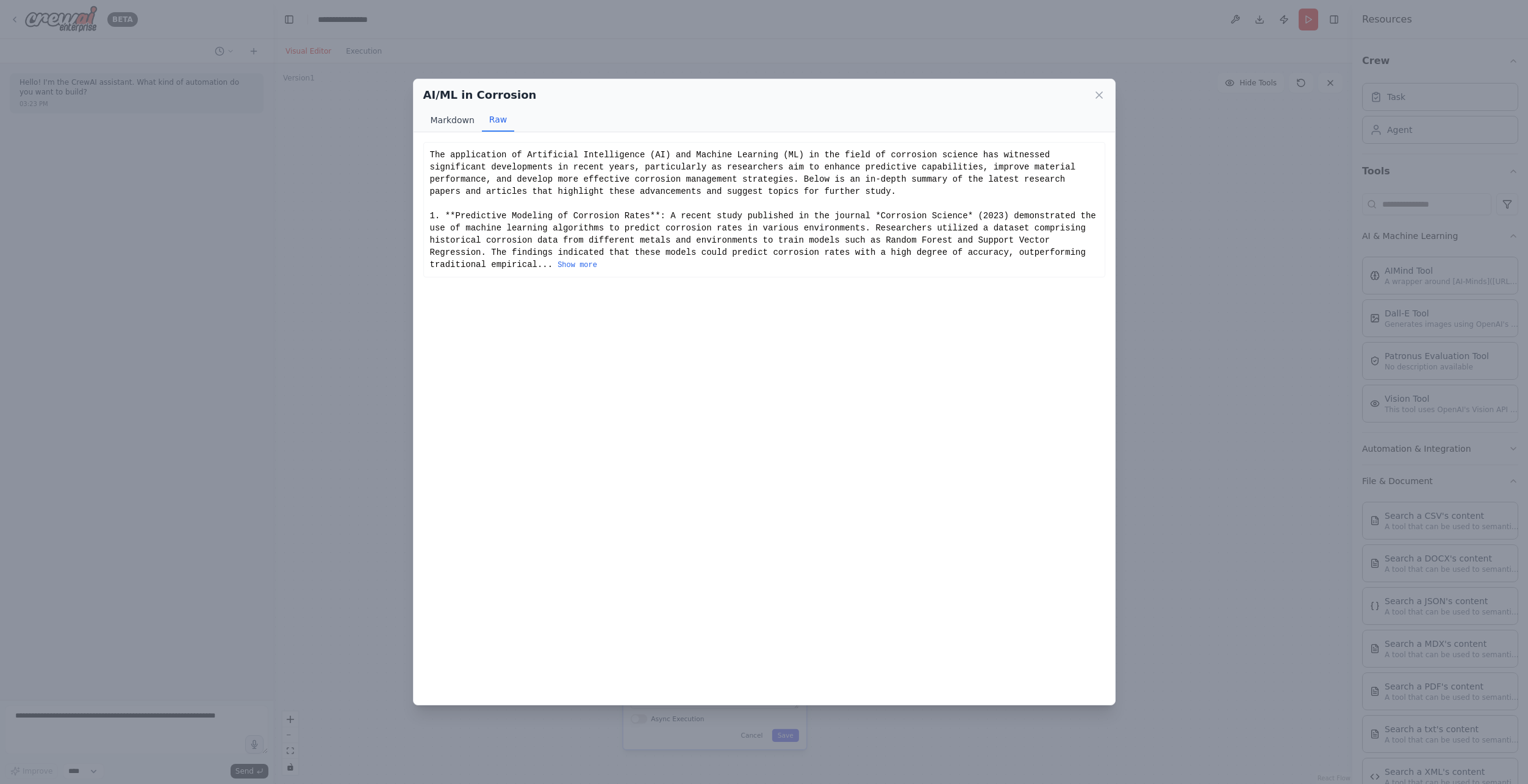
click at [463, 116] on button "Markdown" at bounding box center [452, 120] width 58 height 23
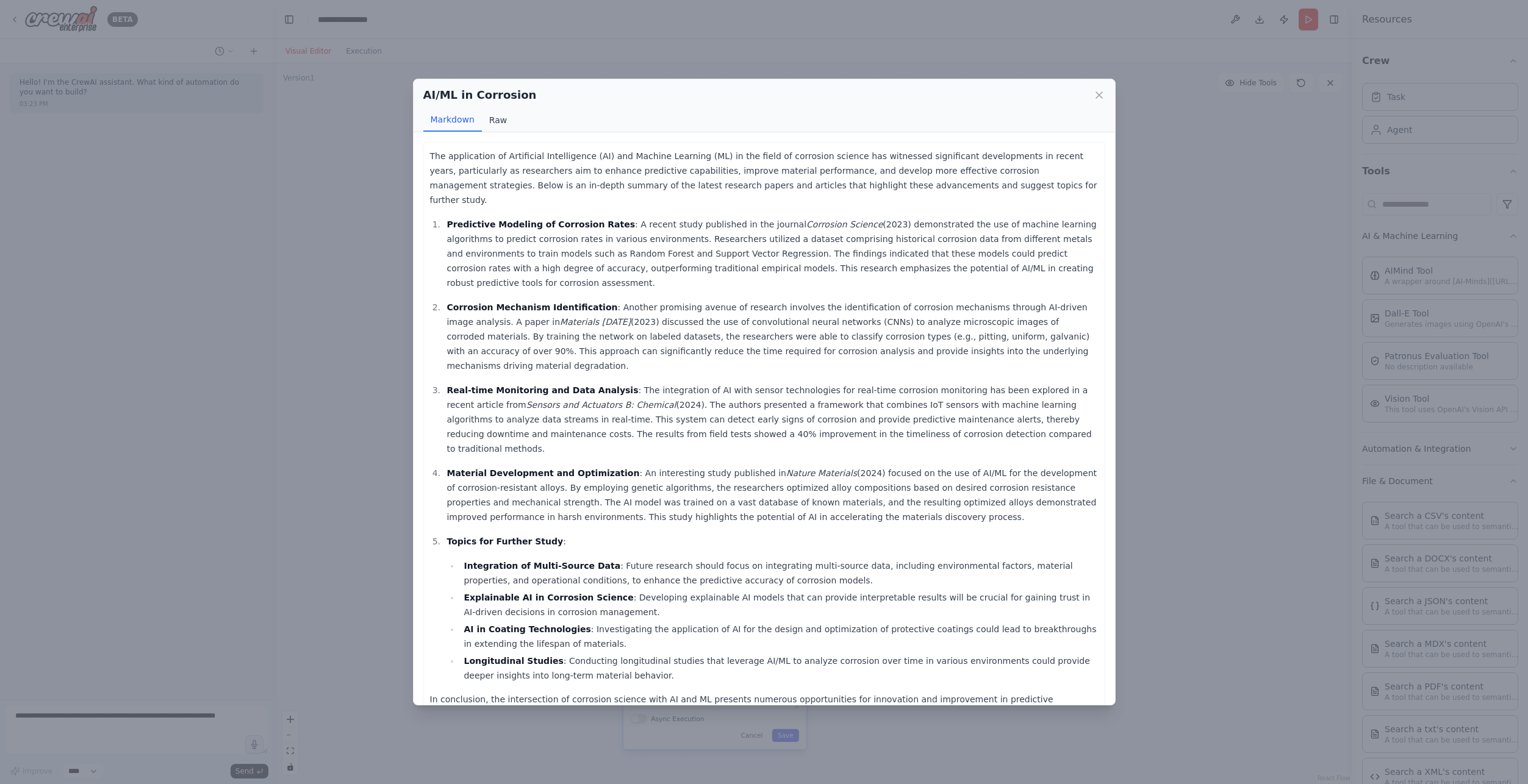
click at [494, 118] on button "Raw" at bounding box center [498, 120] width 32 height 23
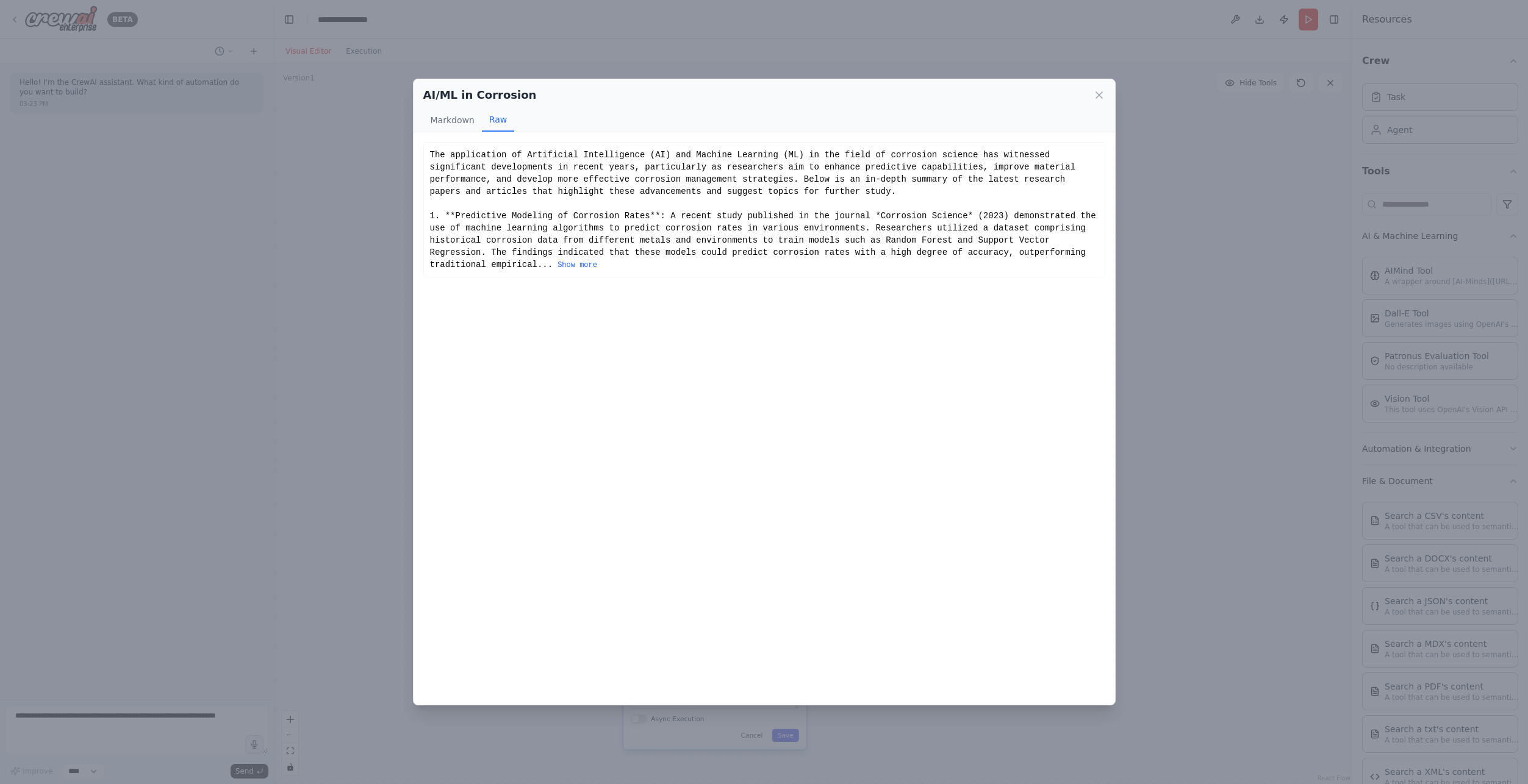
click at [597, 260] on button "Show more" at bounding box center [577, 265] width 39 height 10
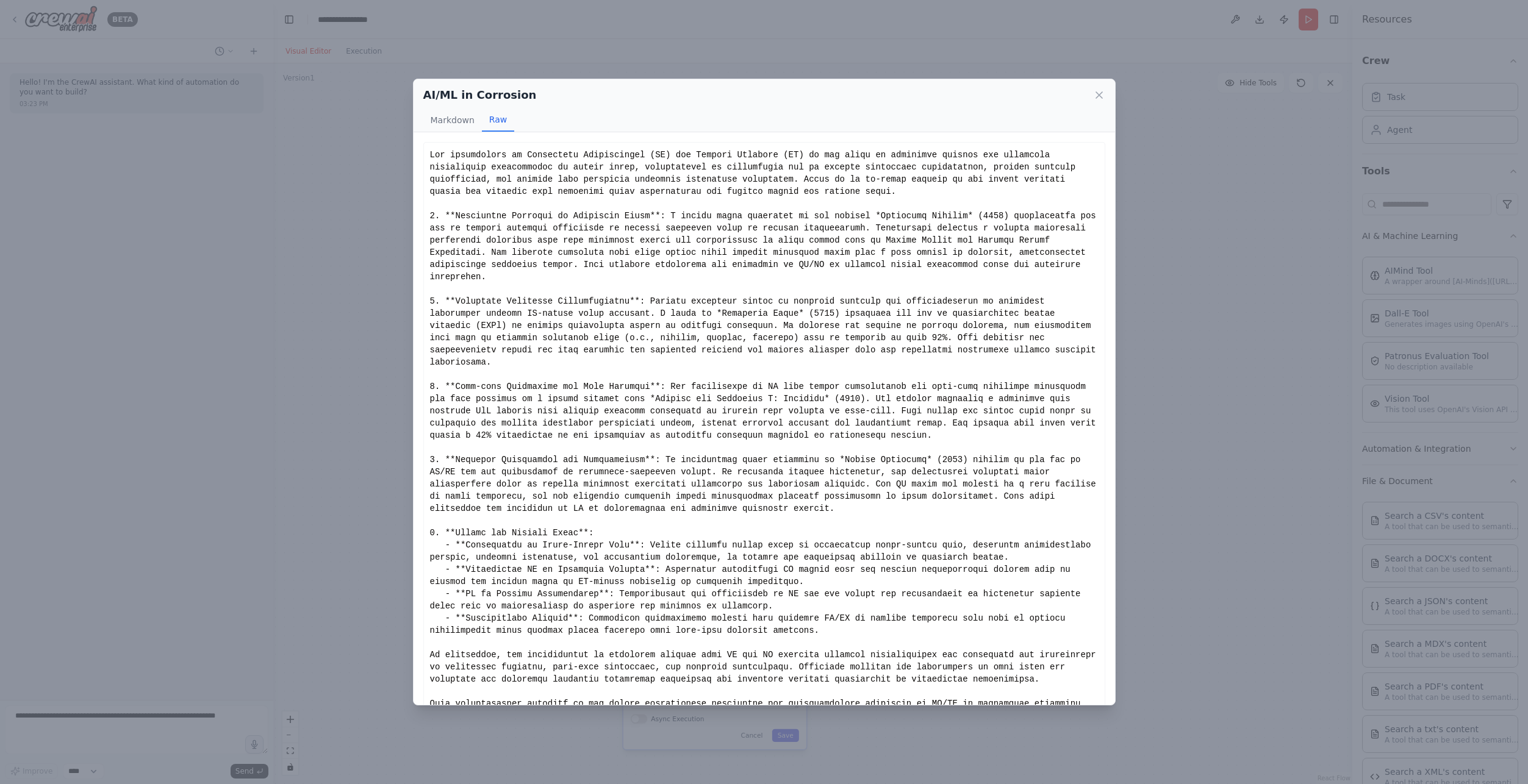
click at [447, 101] on h2 "AI/ML in Corrosion" at bounding box center [480, 95] width 114 height 17
click at [451, 115] on button "Markdown" at bounding box center [452, 120] width 58 height 23
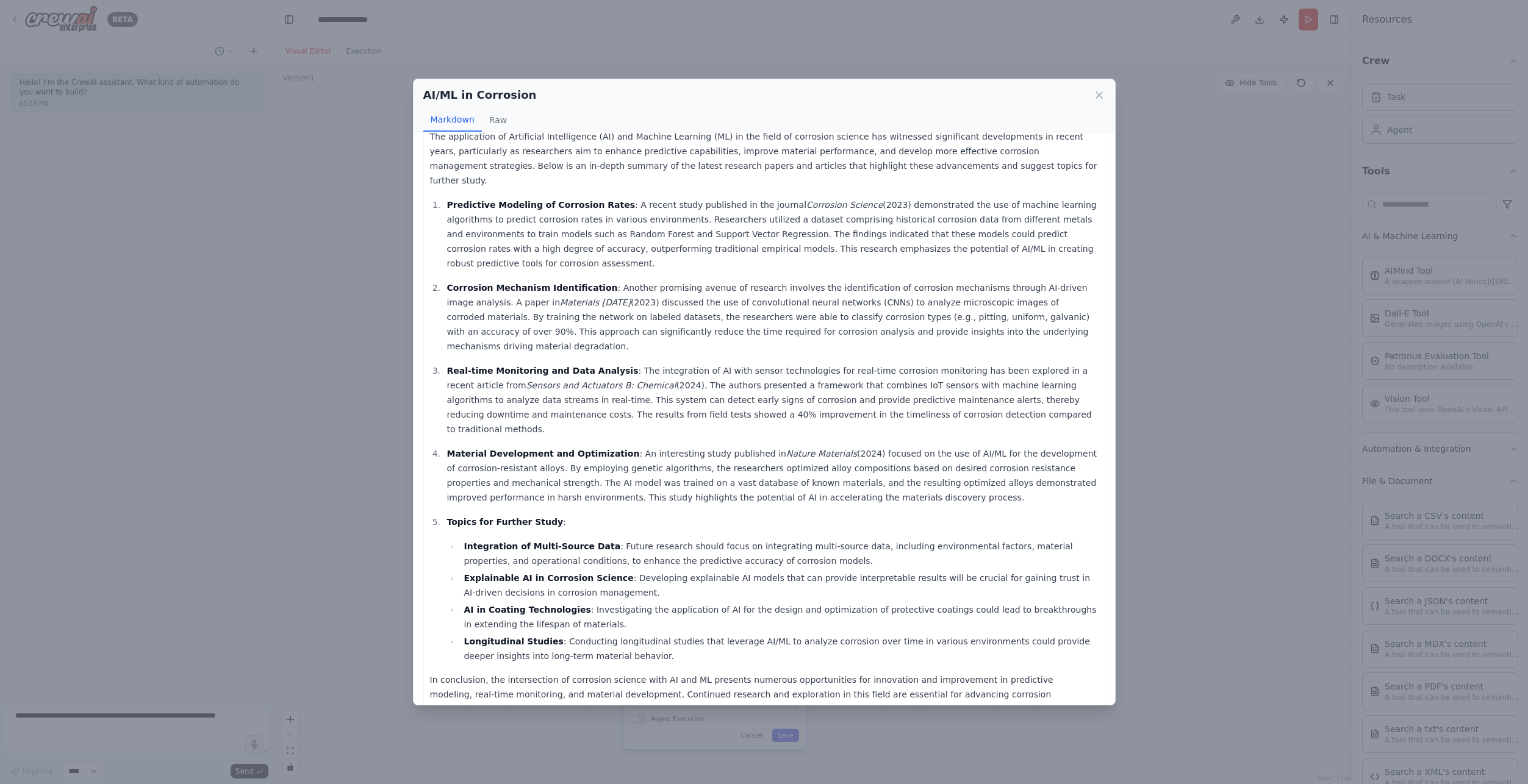
scroll to position [28, 0]
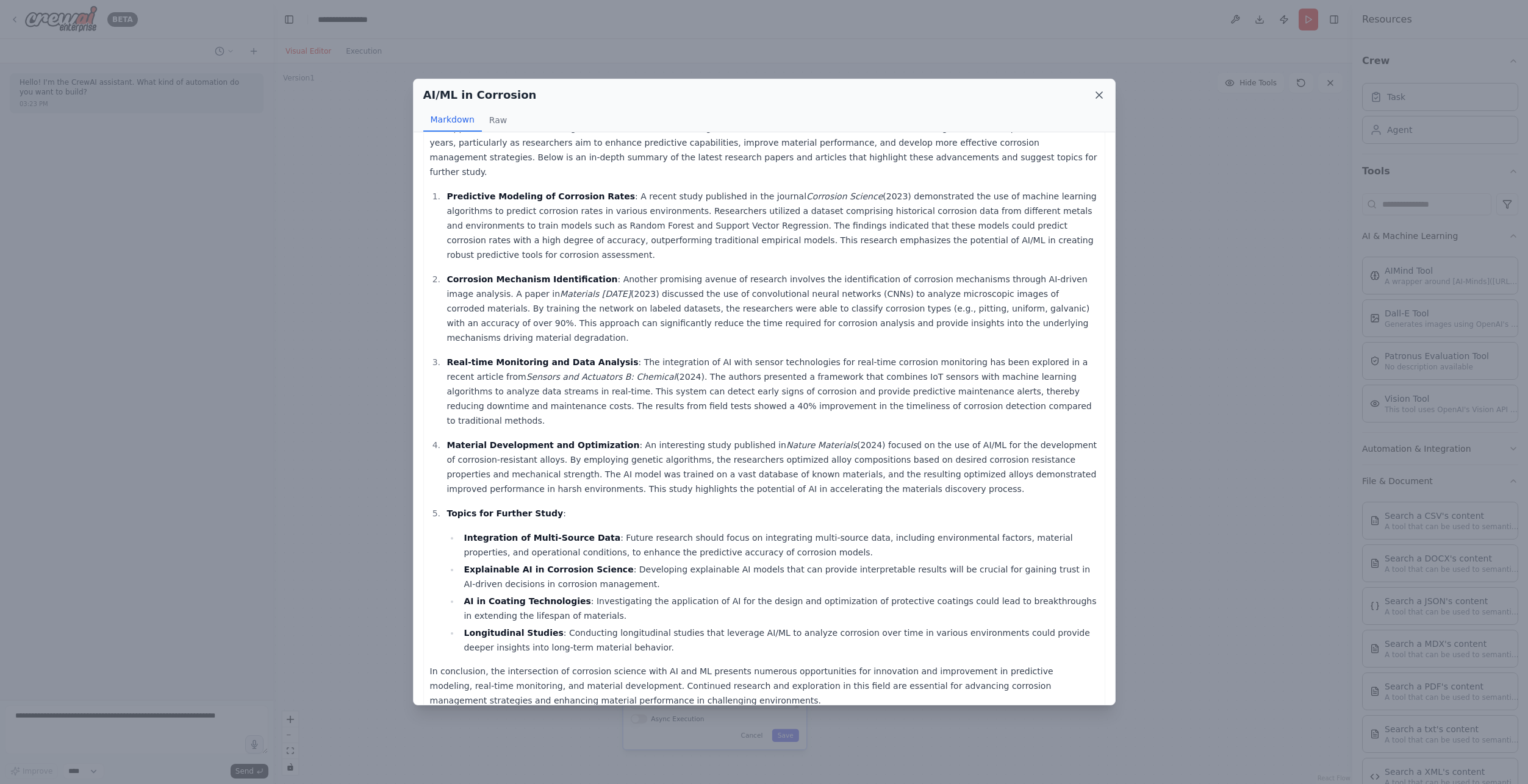
click at [1100, 95] on icon at bounding box center [1099, 95] width 13 height 13
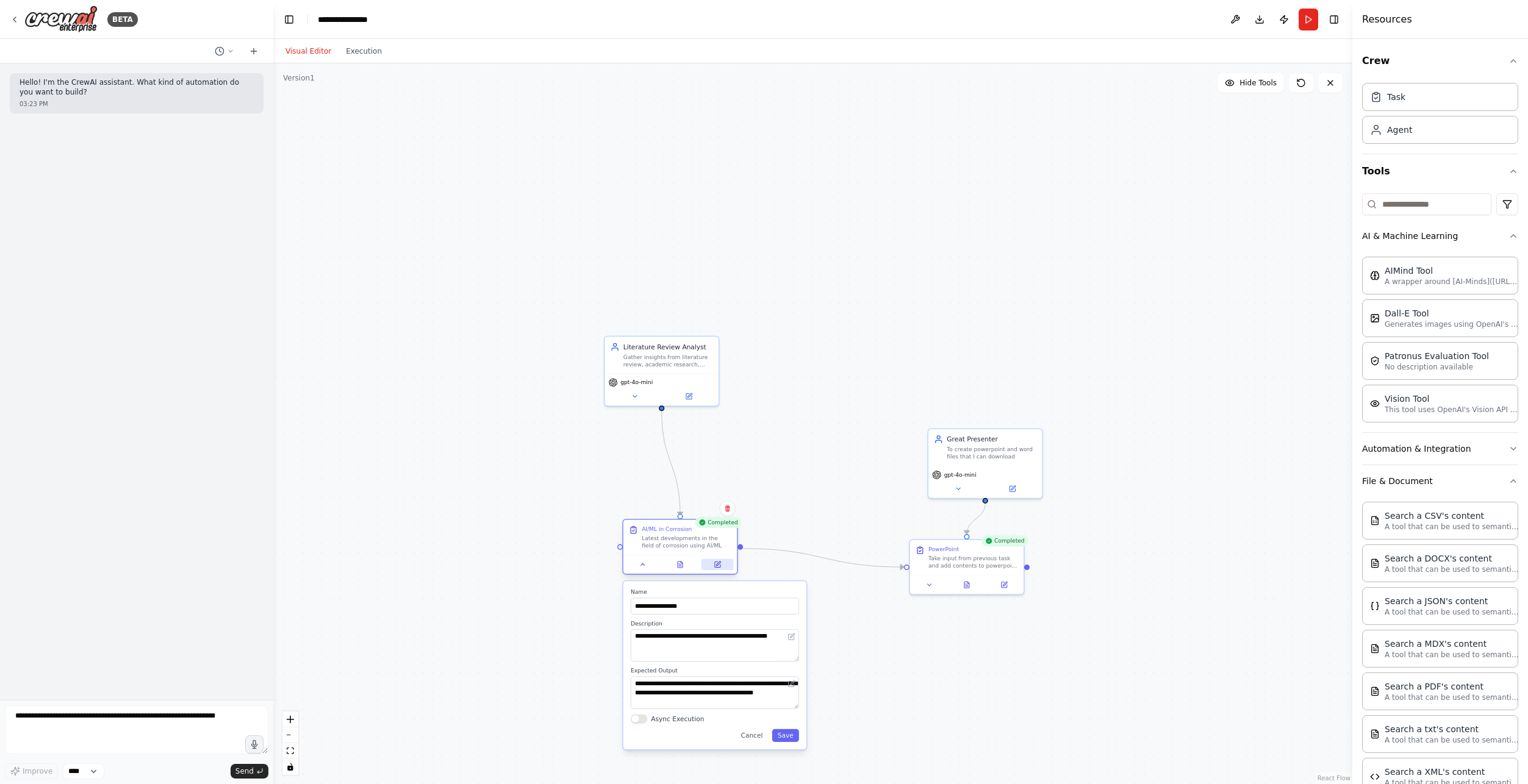
click at [721, 570] on button at bounding box center [716, 565] width 31 height 11
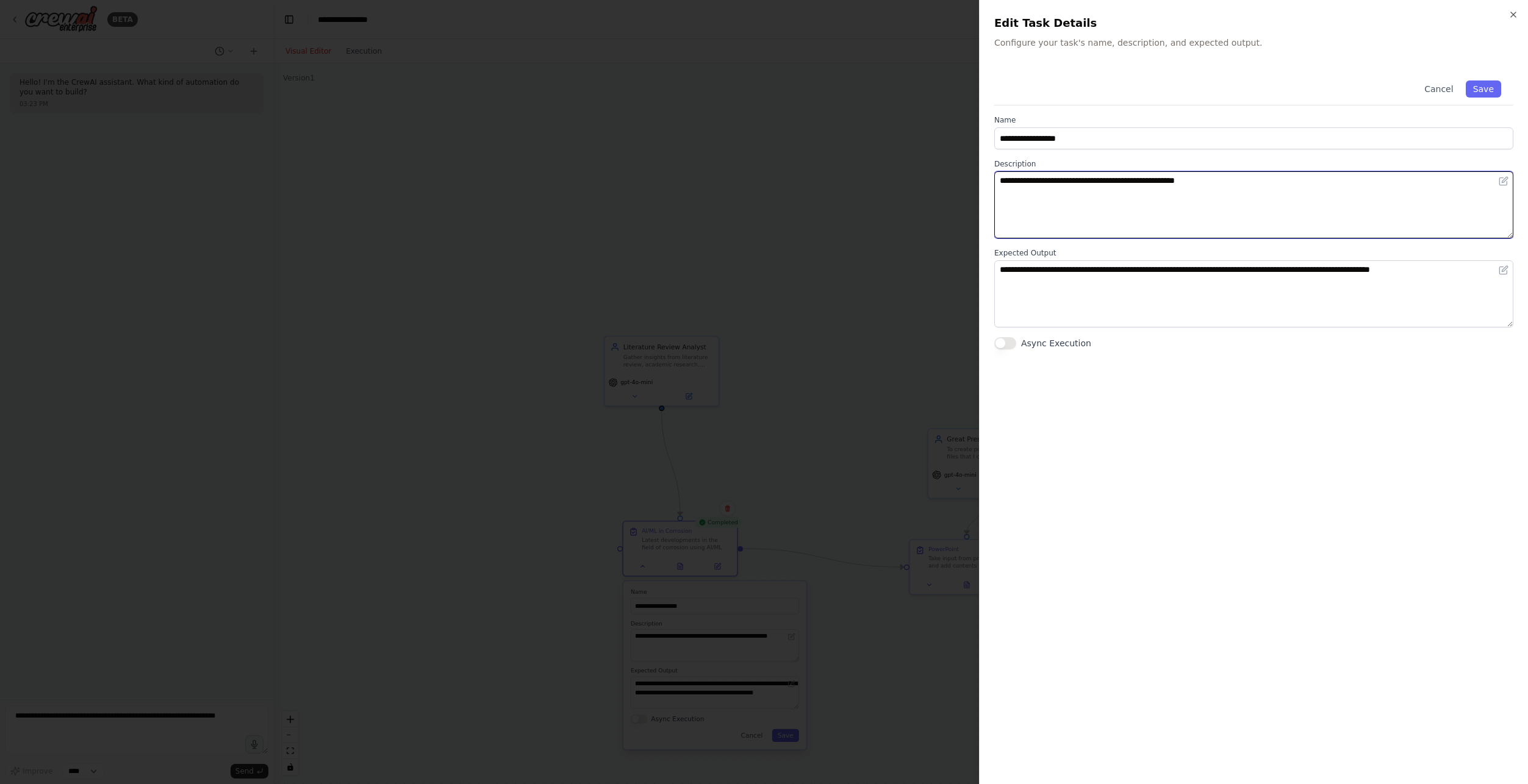
click at [1230, 211] on textarea "**********" at bounding box center [1253, 204] width 519 height 67
click at [1498, 184] on button at bounding box center [1503, 181] width 14 height 14
click at [1499, 183] on icon at bounding box center [1503, 182] width 7 height 7
click at [1513, 13] on icon "button" at bounding box center [1513, 14] width 10 height 10
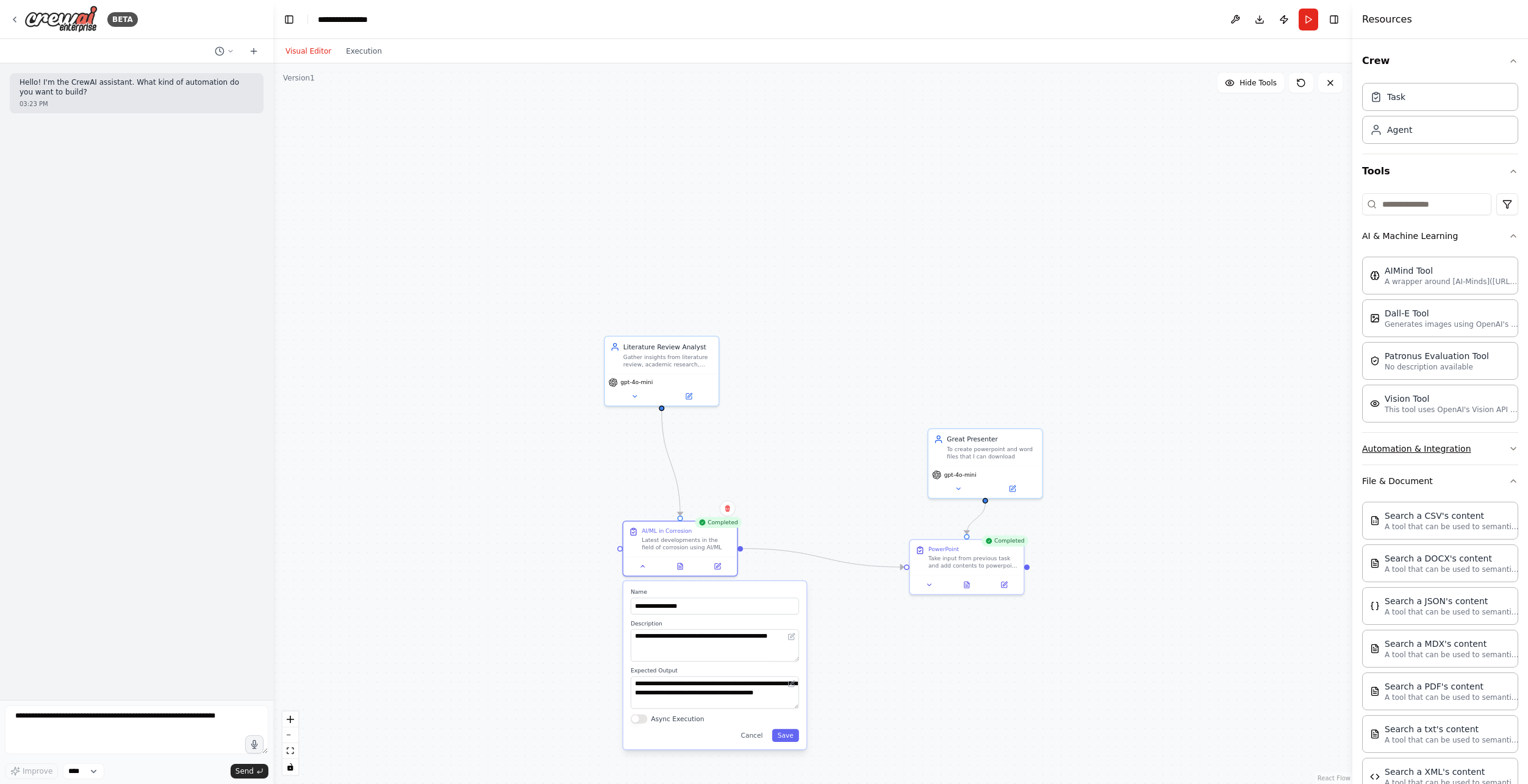
click at [1485, 448] on button "Automation & Integration" at bounding box center [1439, 448] width 156 height 31
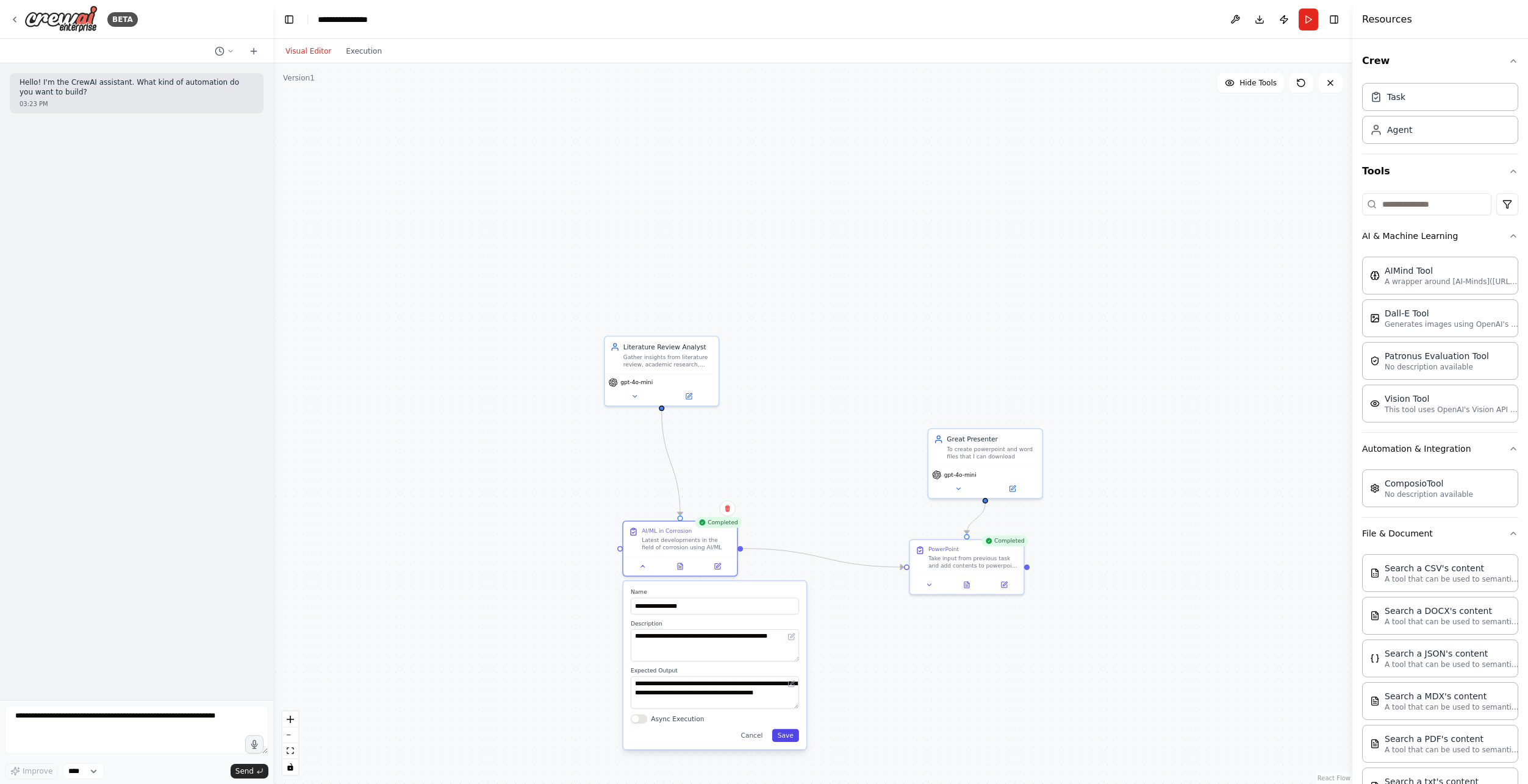
click at [781, 736] on button "Save" at bounding box center [786, 736] width 27 height 13
click at [946, 618] on div "**********" at bounding box center [812, 423] width 1079 height 720
click at [695, 554] on div at bounding box center [680, 563] width 114 height 19
click at [952, 556] on div "Take input from previous task and add contents to powerpoint slides." at bounding box center [974, 559] width 90 height 14
click at [786, 733] on button "Save" at bounding box center [786, 735] width 27 height 13
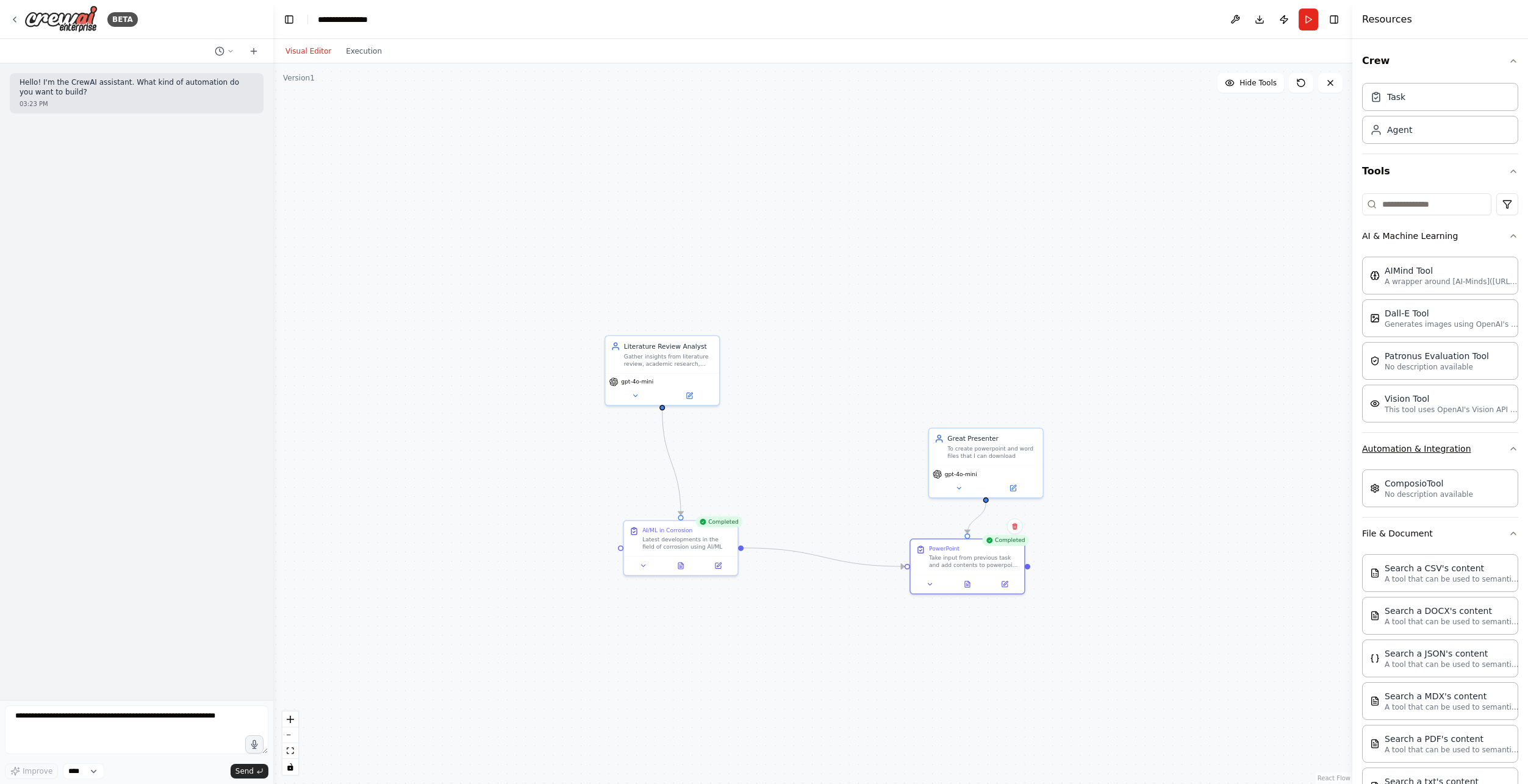
click at [1418, 455] on button "Automation & Integration" at bounding box center [1439, 448] width 156 height 31
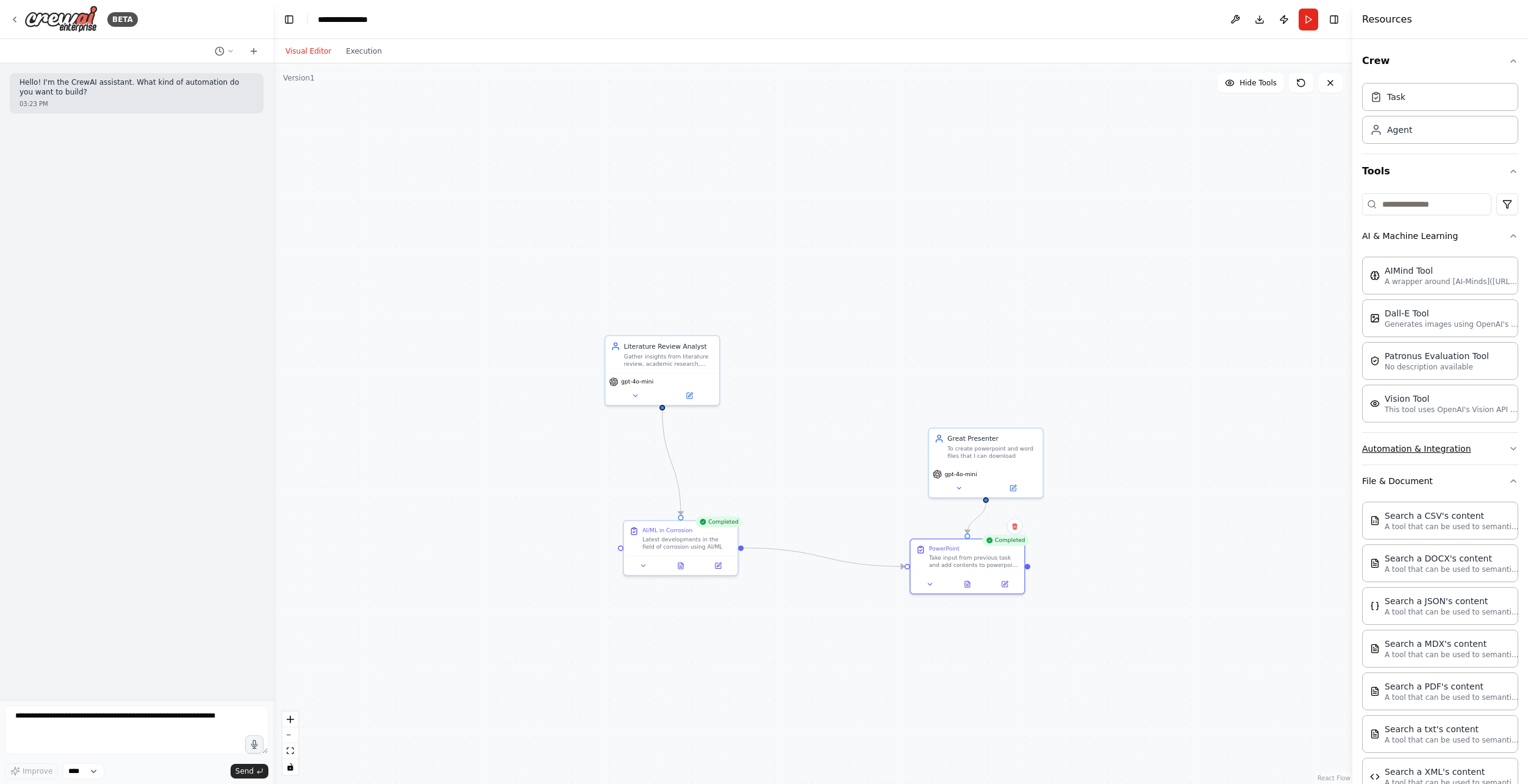
click at [1440, 453] on button "Automation & Integration" at bounding box center [1439, 448] width 156 height 31
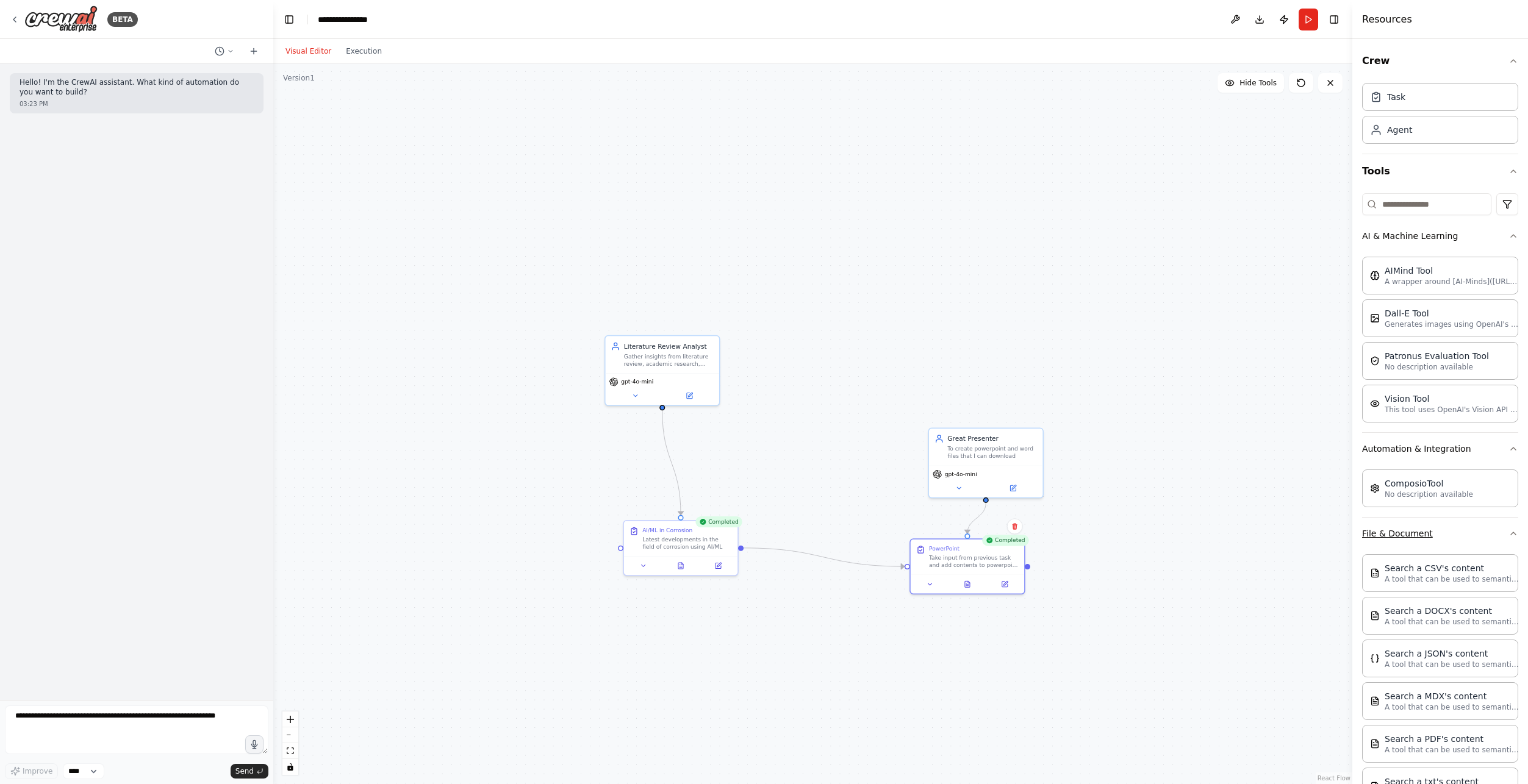
click at [1491, 529] on button "File & Document" at bounding box center [1439, 533] width 156 height 31
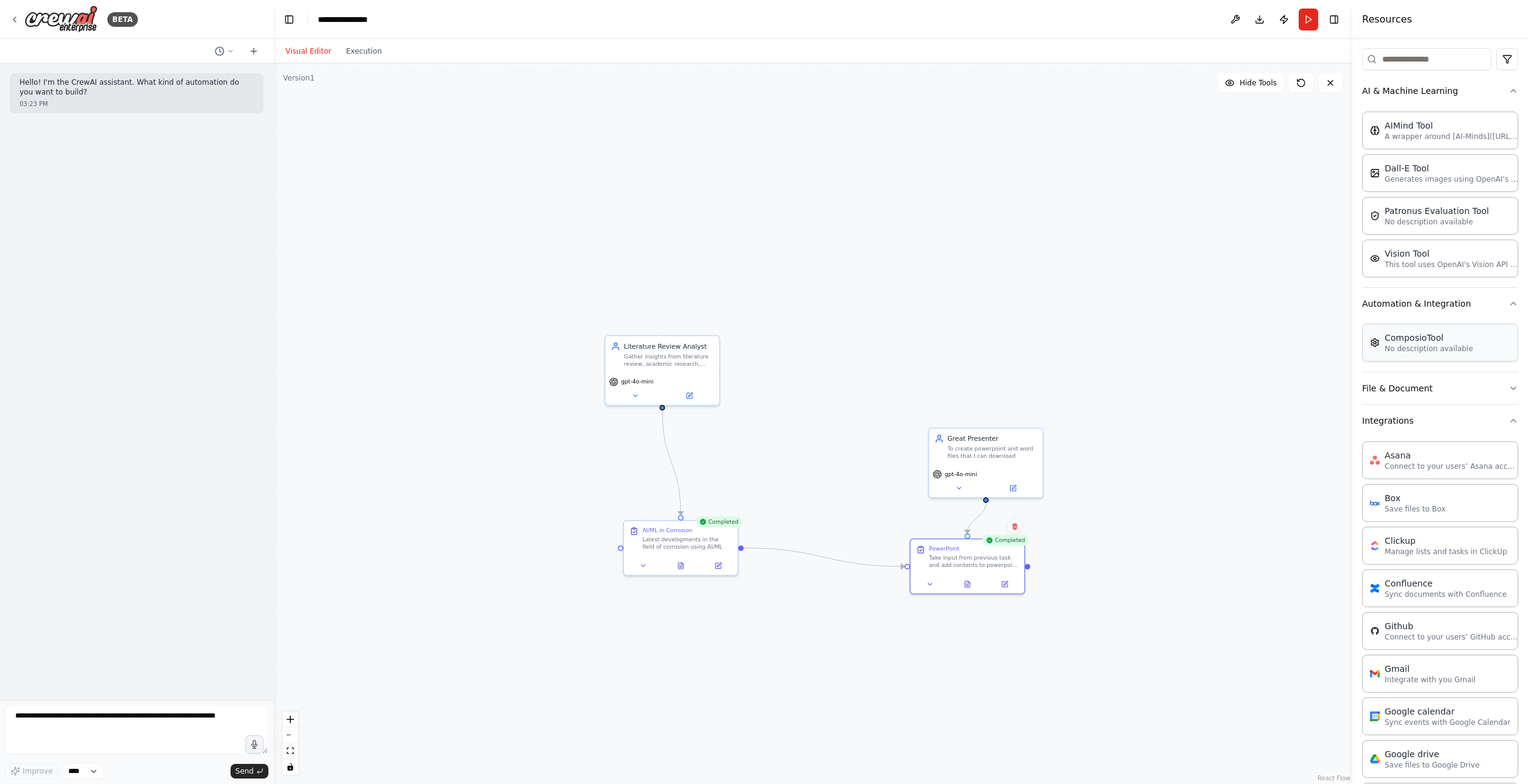
scroll to position [183, 0]
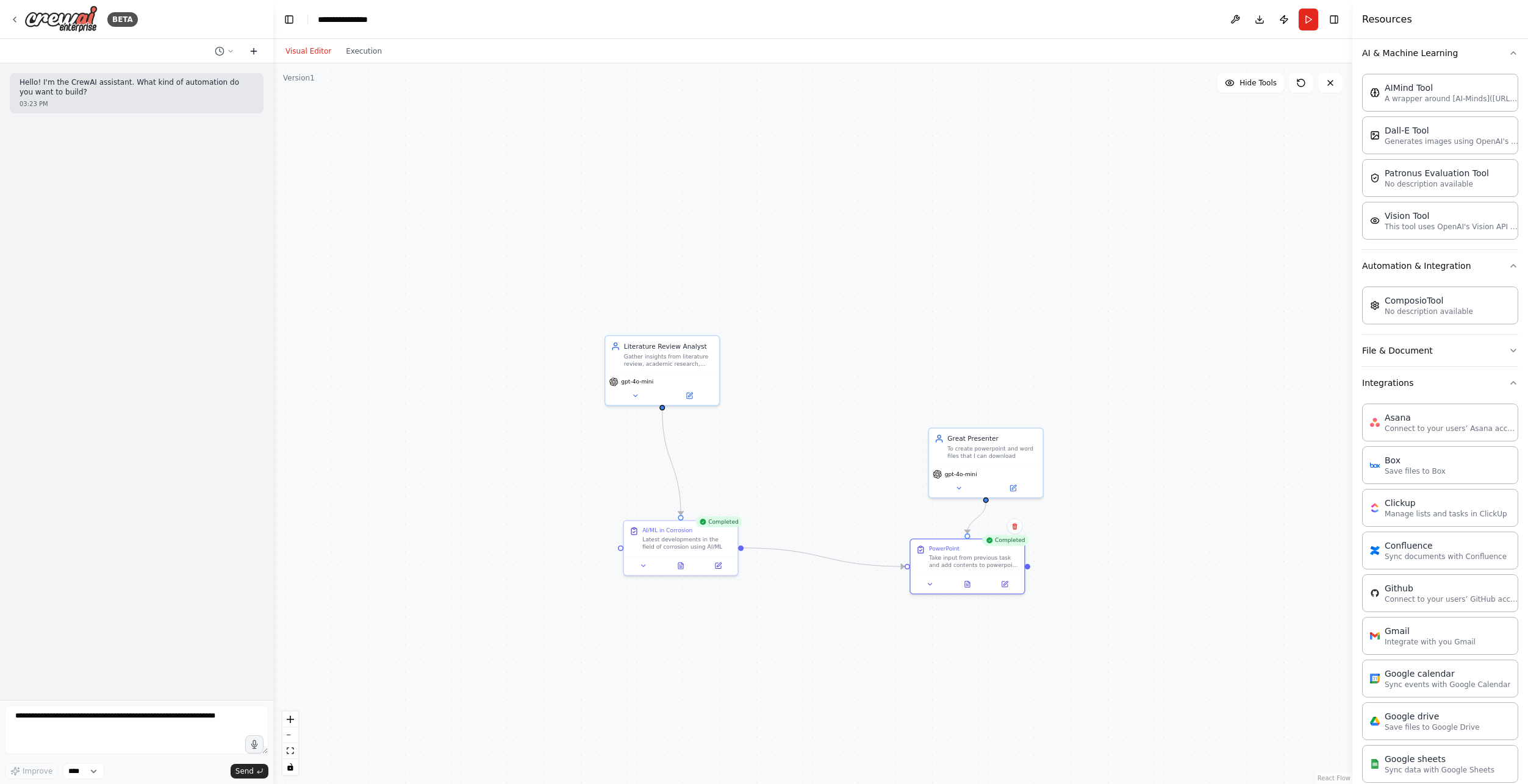
click at [255, 49] on icon at bounding box center [253, 51] width 10 height 10
click at [1284, 43] on div "Visual Editor Execution" at bounding box center [812, 51] width 1079 height 24
click at [1285, 19] on button "Publish" at bounding box center [1284, 20] width 20 height 22
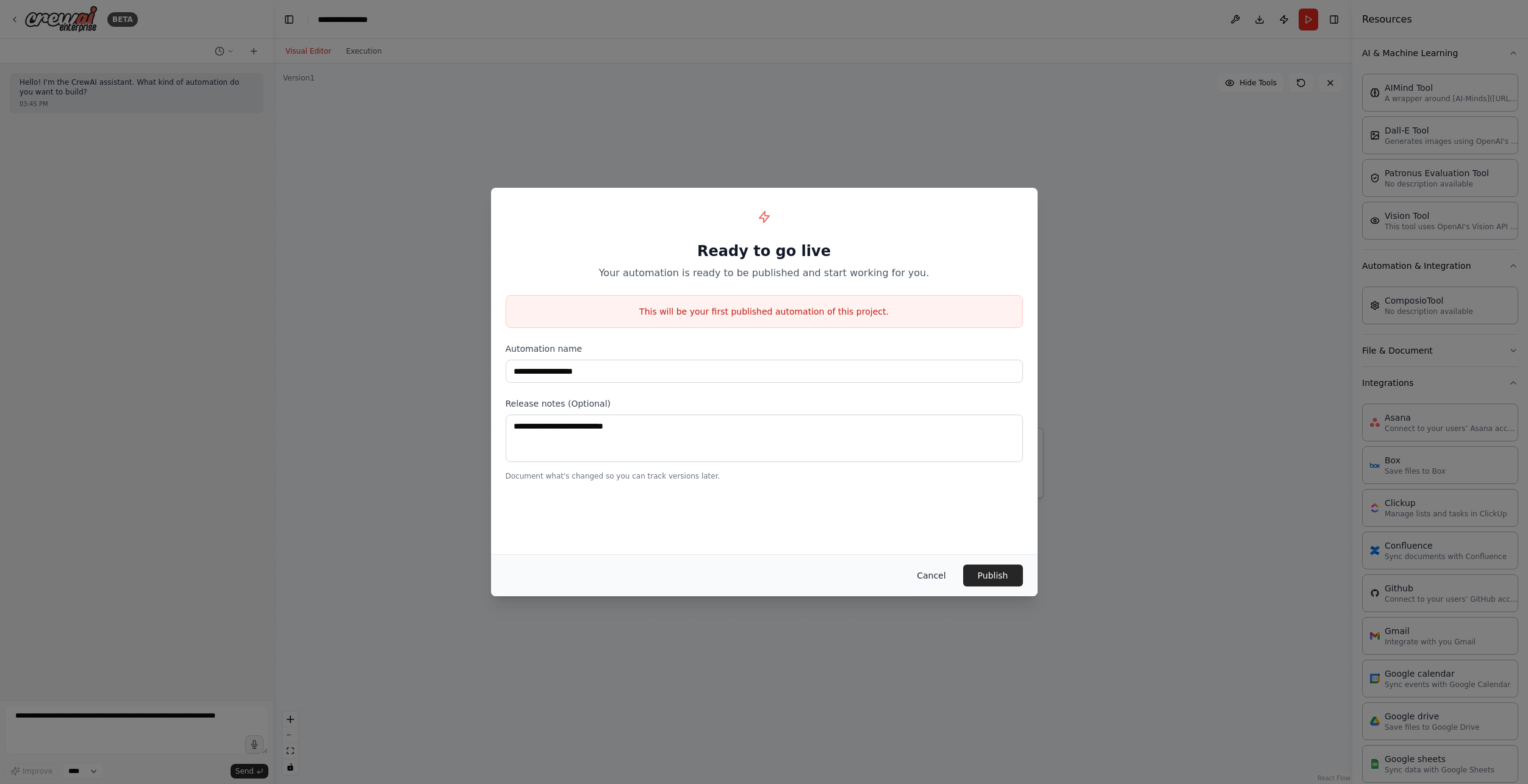
click at [943, 575] on button "Cancel" at bounding box center [931, 575] width 48 height 22
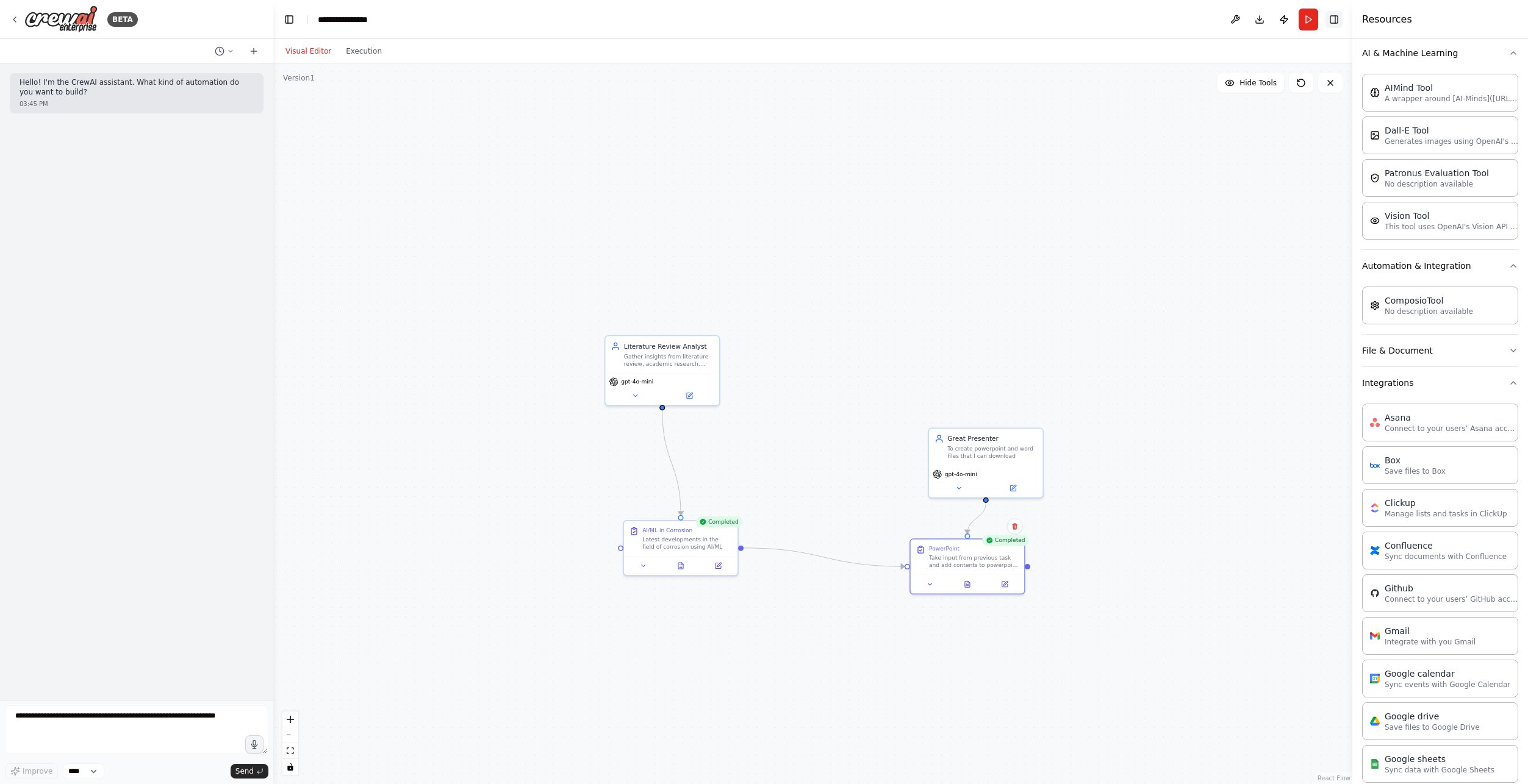
click at [1334, 26] on button "Toggle Right Sidebar" at bounding box center [1333, 19] width 17 height 17
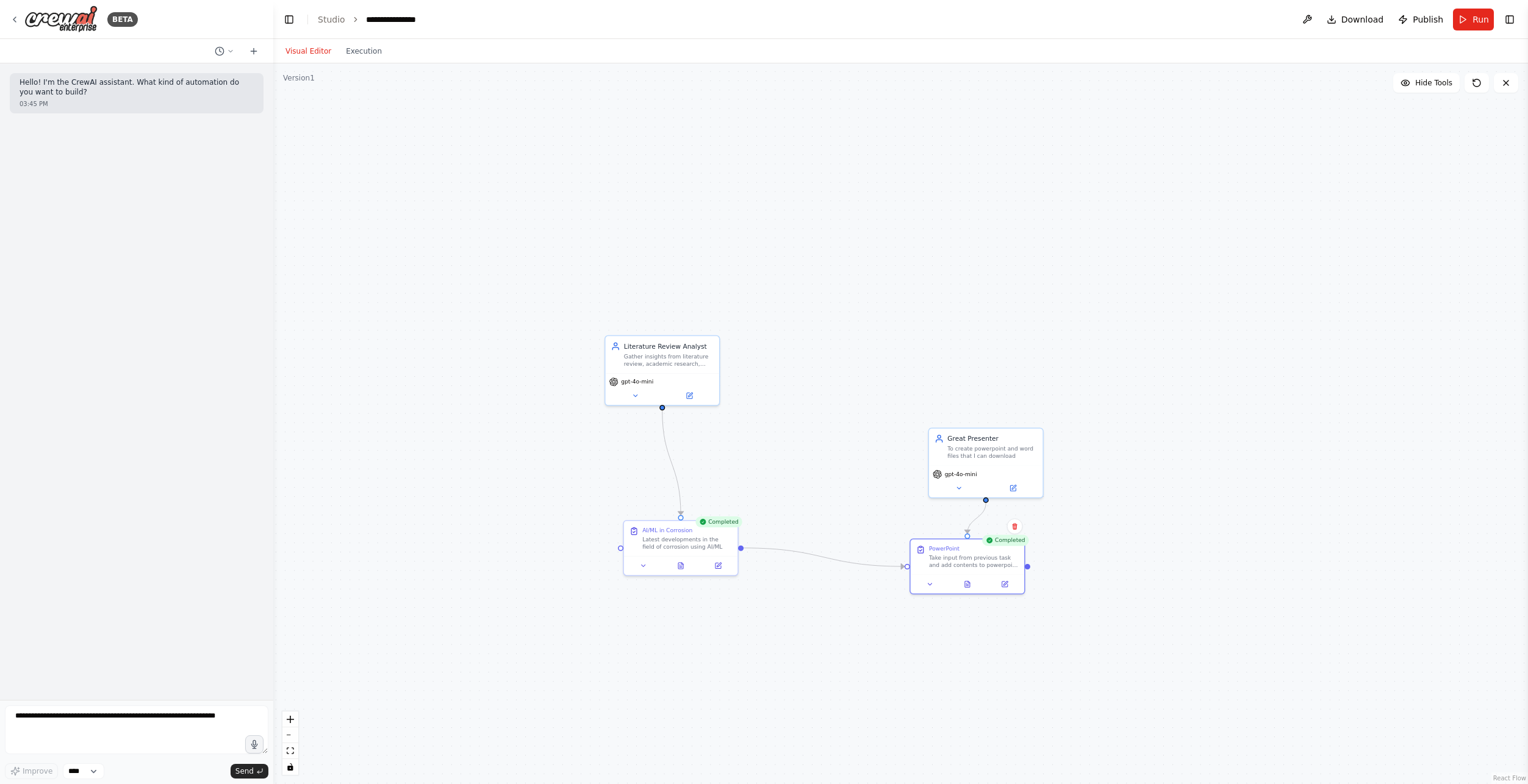
click at [1512, 14] on button "Toggle Right Sidebar" at bounding box center [1509, 19] width 17 height 17
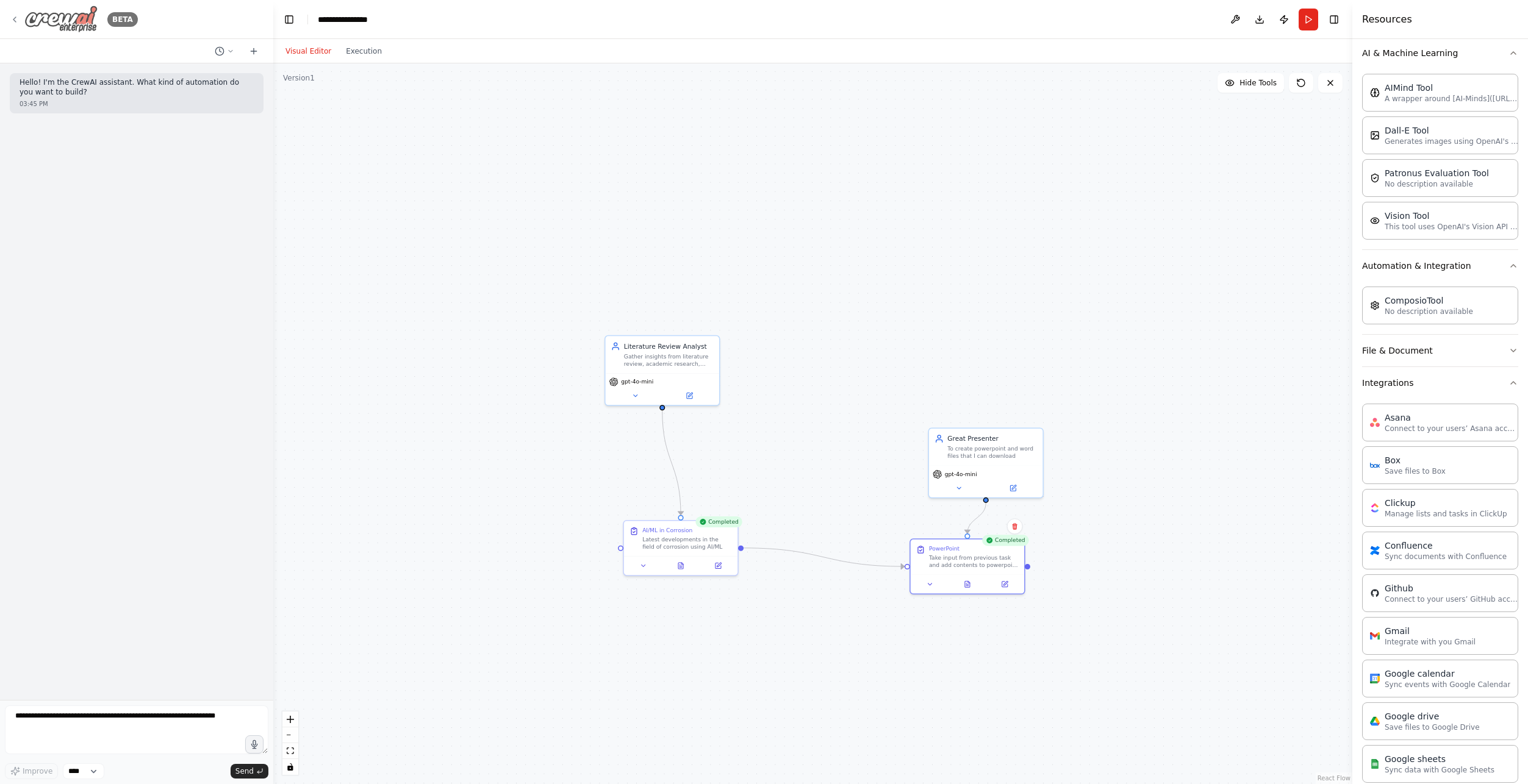
click at [12, 18] on icon at bounding box center [14, 19] width 10 height 10
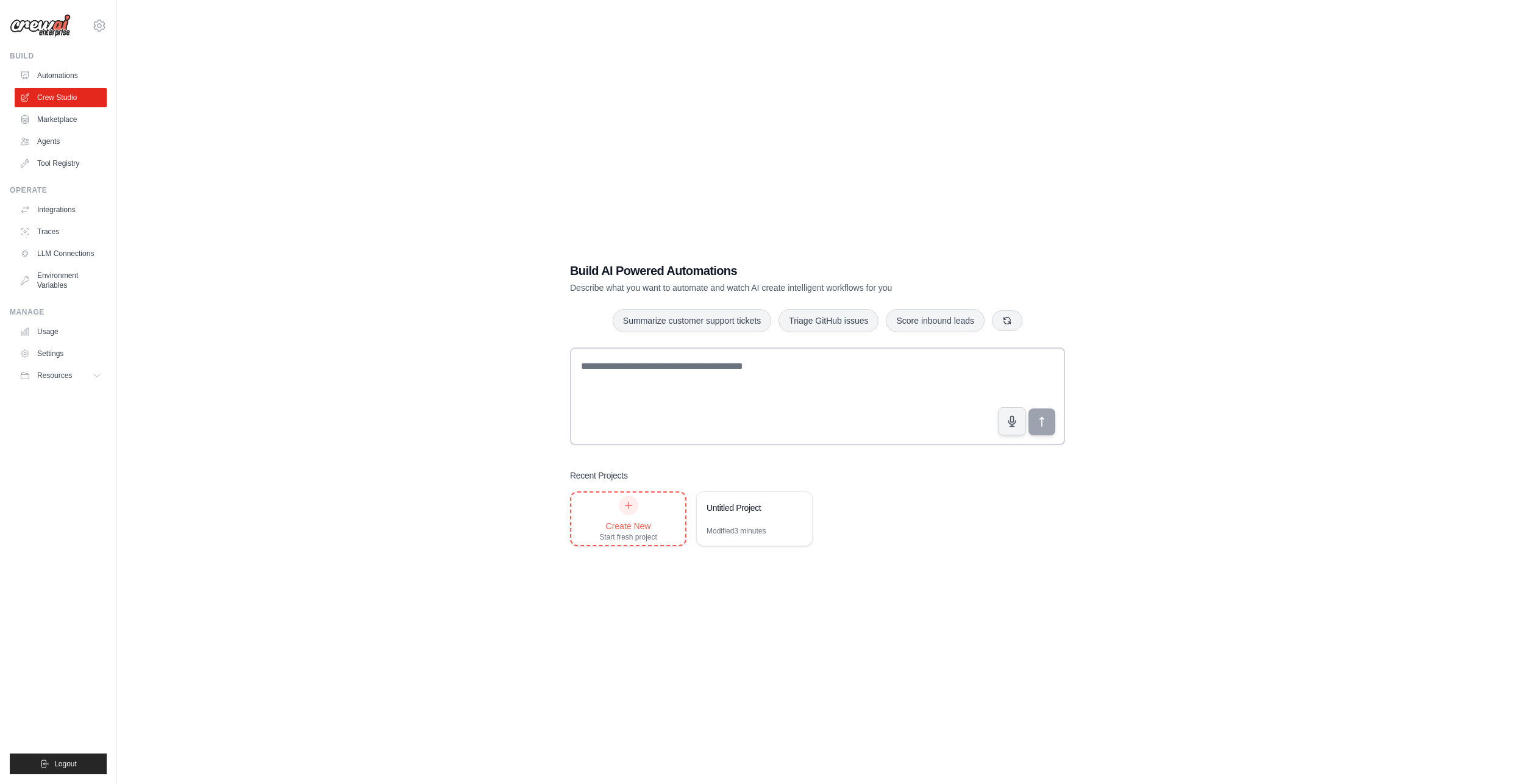
click at [628, 525] on div "Create New" at bounding box center [628, 526] width 58 height 13
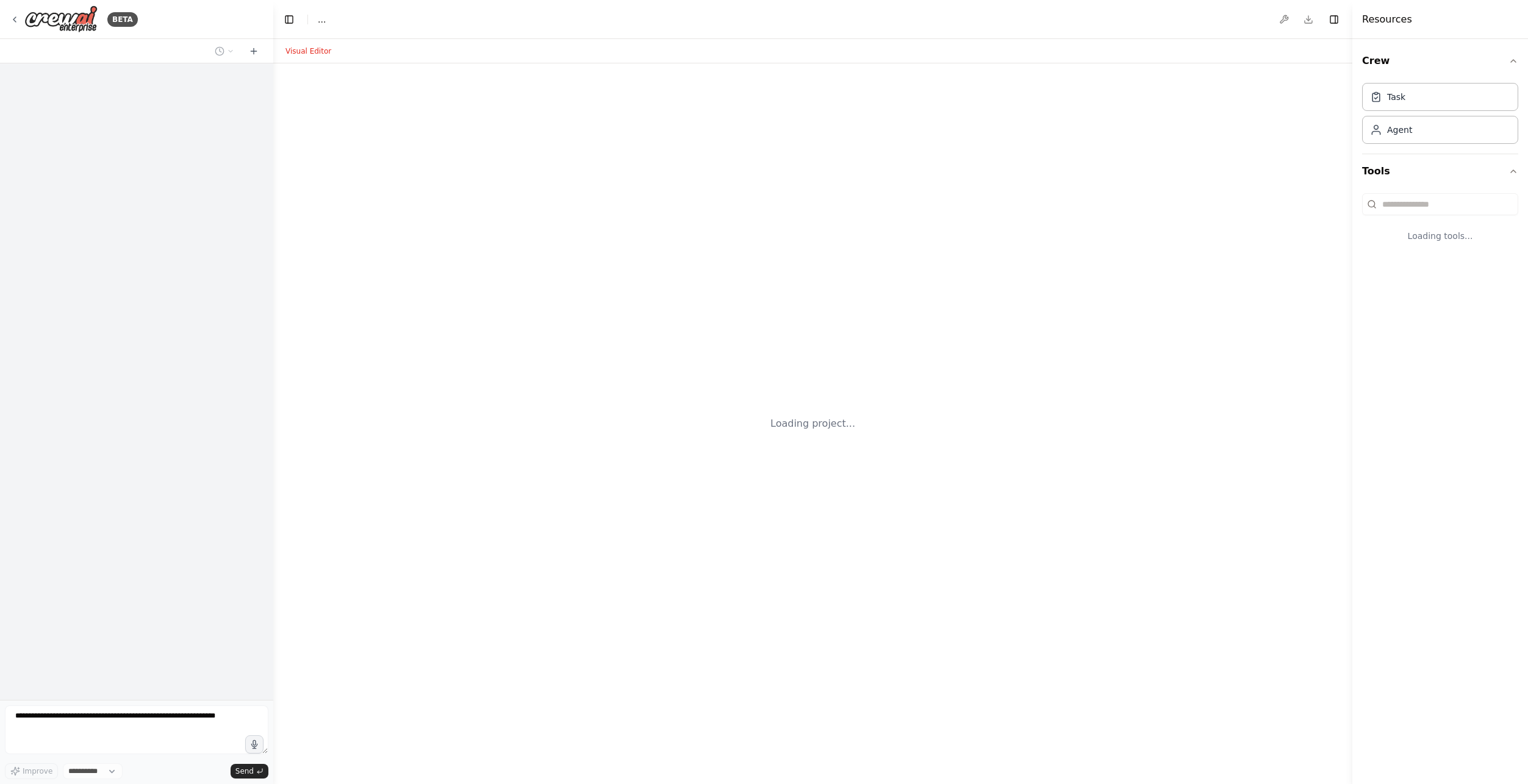
select select "****"
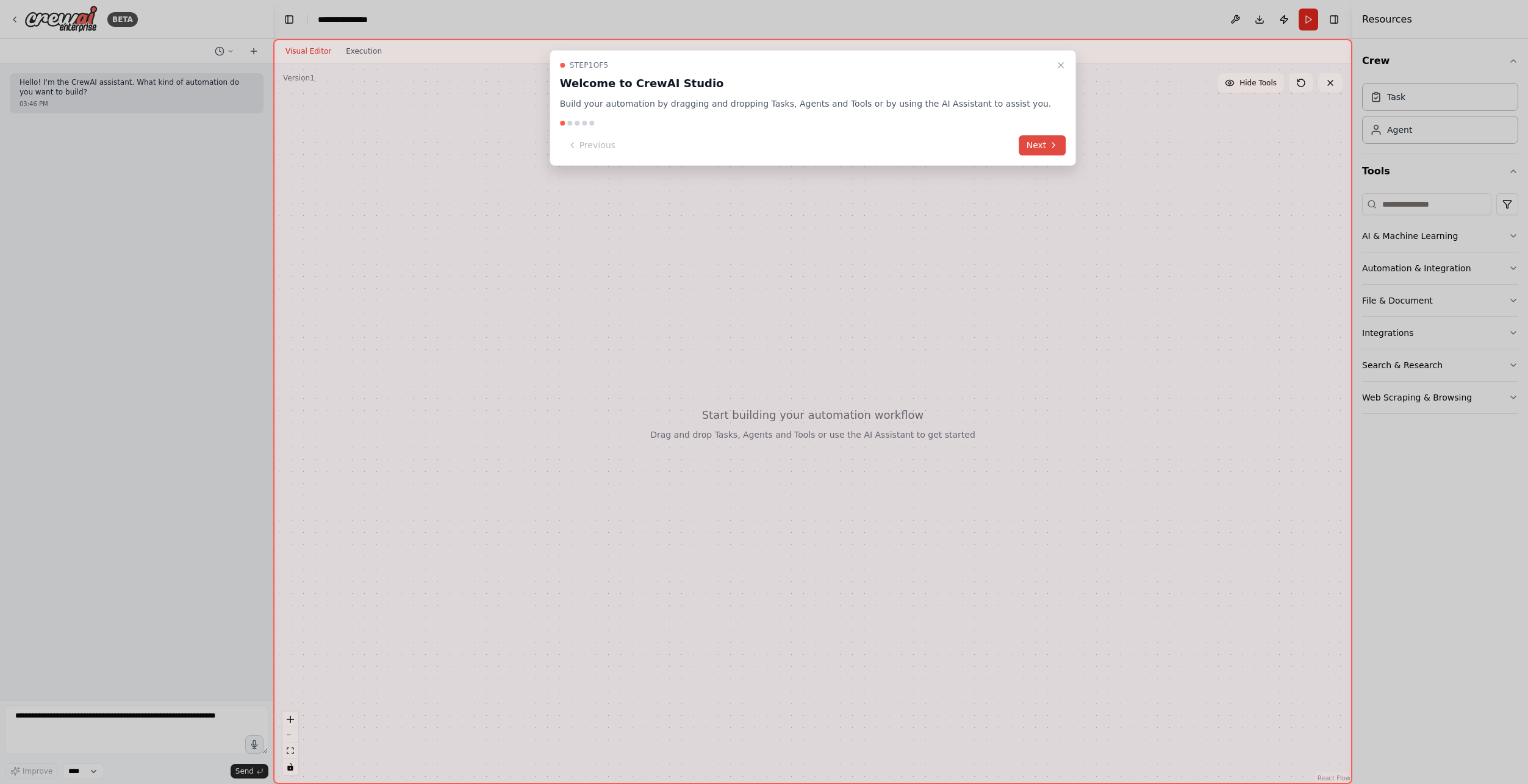
click at [1019, 144] on button "Next" at bounding box center [1042, 145] width 47 height 20
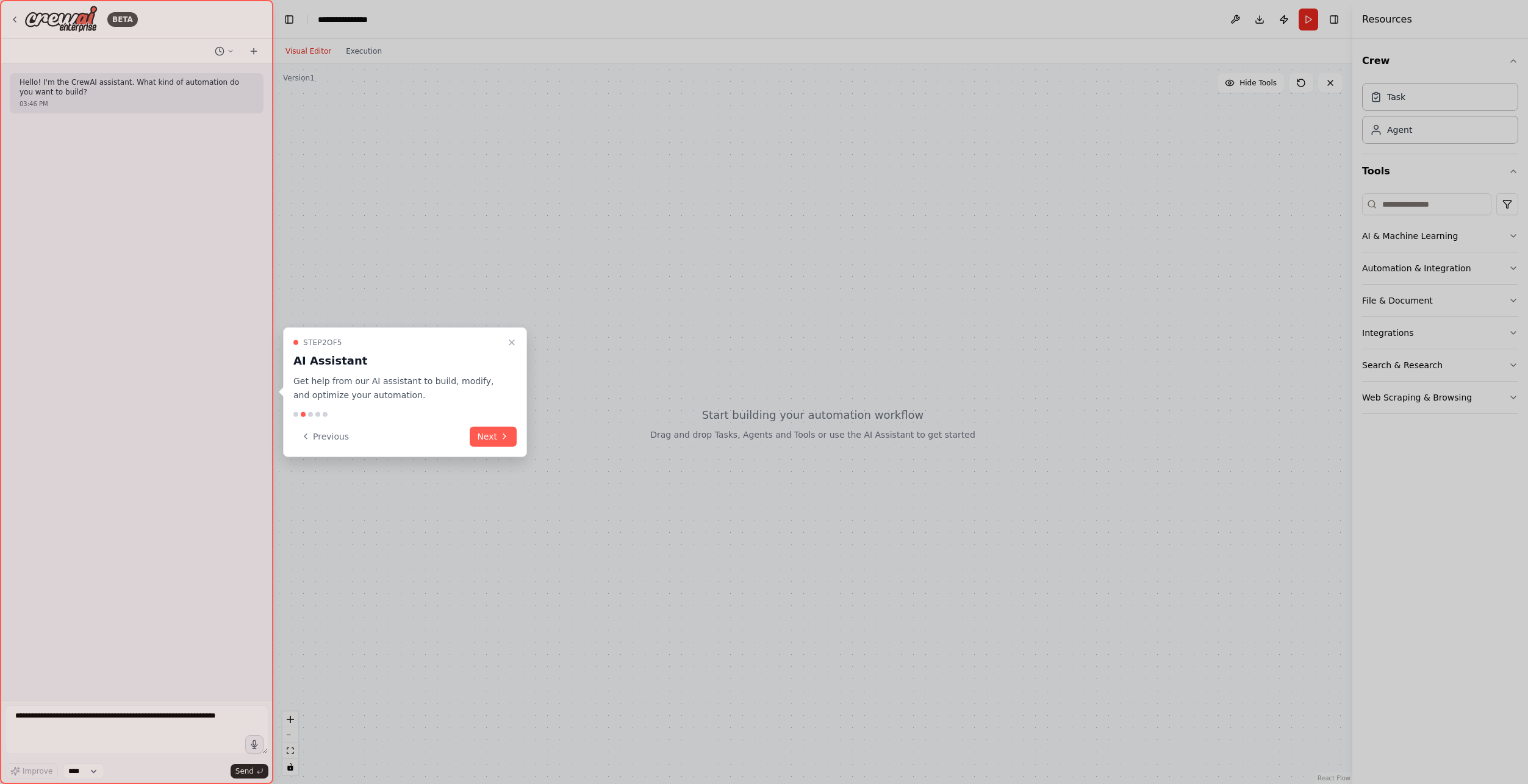
click at [1012, 144] on div at bounding box center [764, 392] width 1528 height 784
click at [495, 431] on button "Next" at bounding box center [493, 436] width 47 height 20
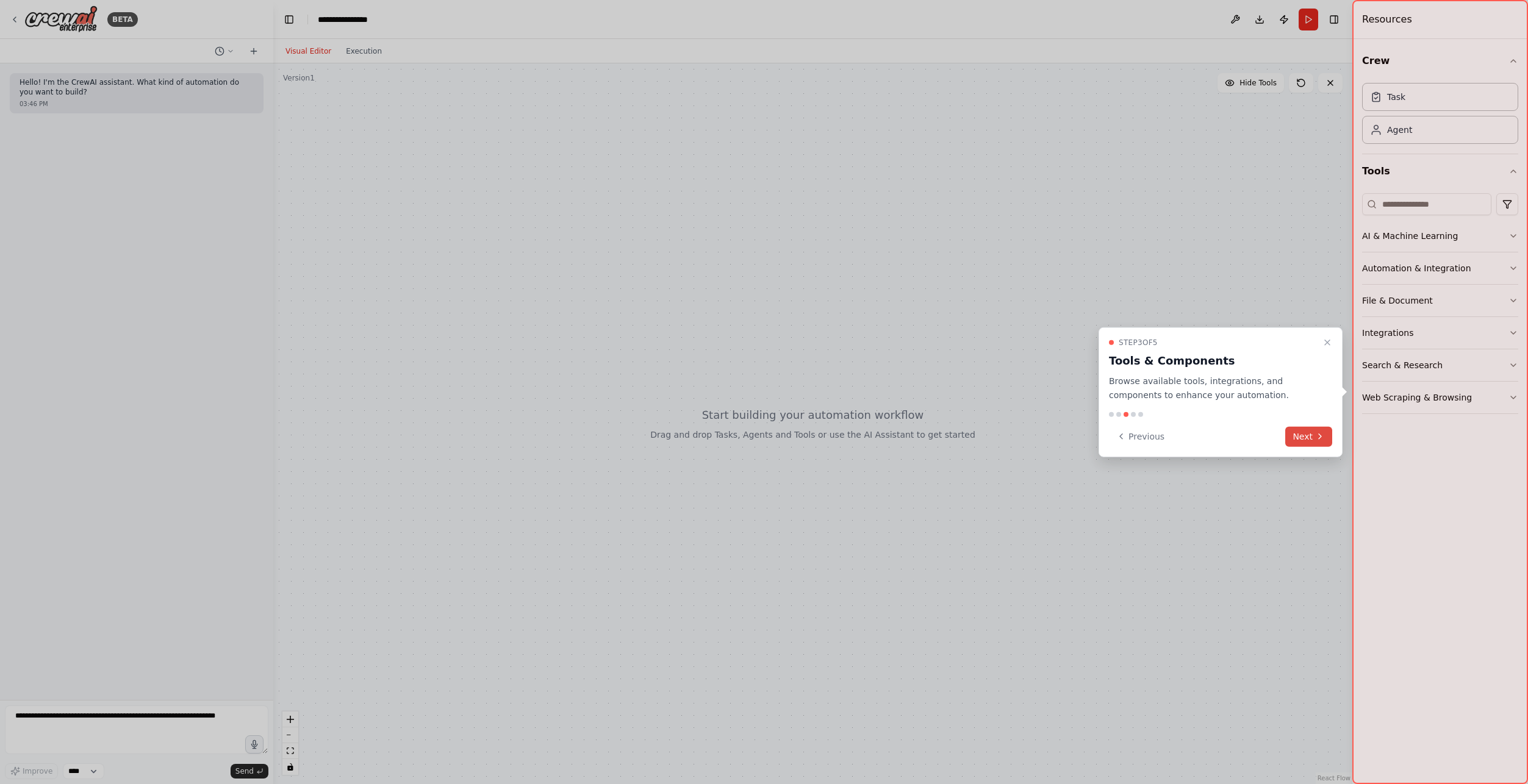
click at [1319, 439] on icon at bounding box center [1319, 436] width 3 height 4
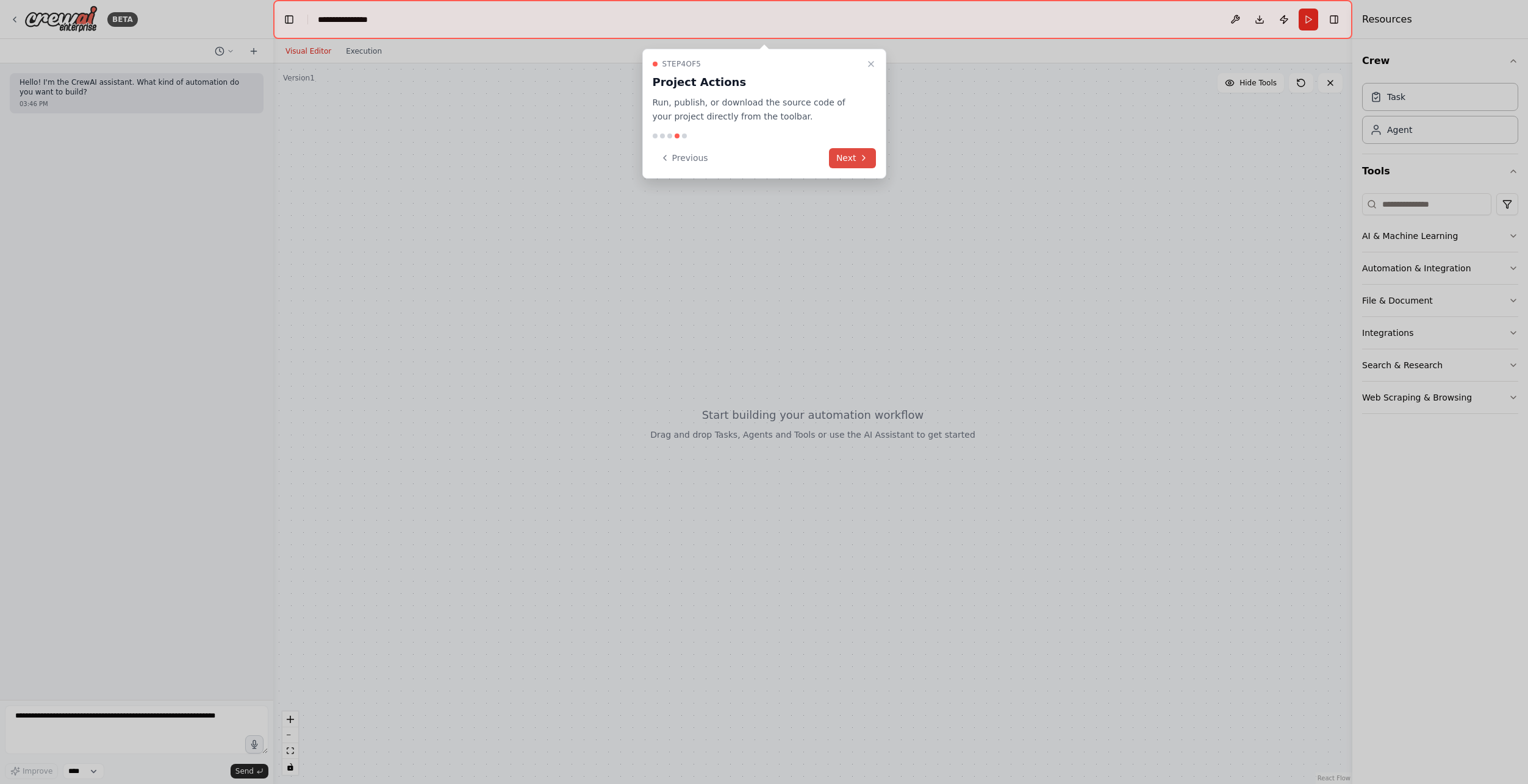
click at [854, 157] on button "Next" at bounding box center [852, 158] width 47 height 20
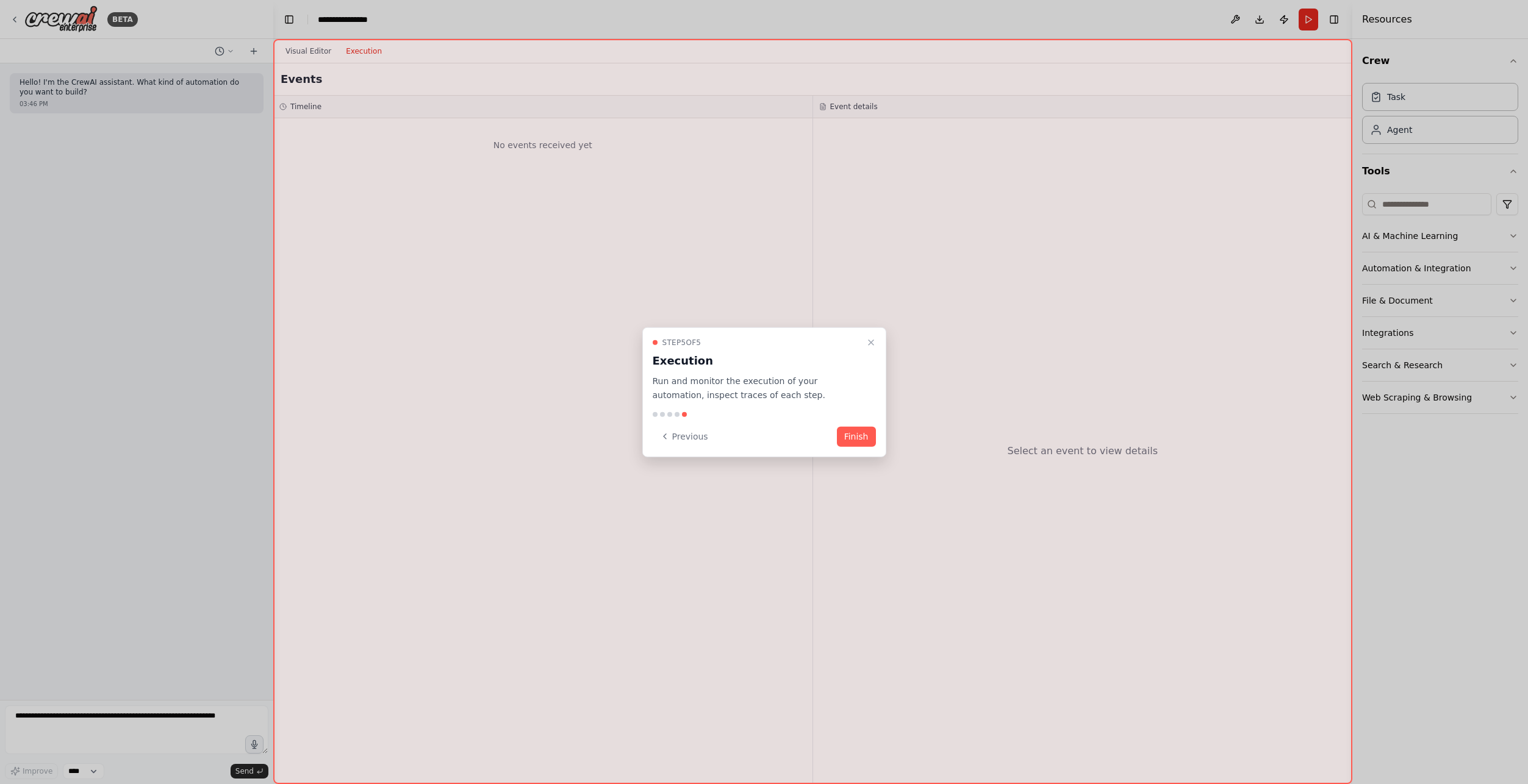
click at [877, 432] on div "Step 5 of 5 Execution Run and monitor the execution of your automation, inspect…" at bounding box center [764, 392] width 244 height 130
click at [858, 439] on button "Finish" at bounding box center [857, 436] width 39 height 20
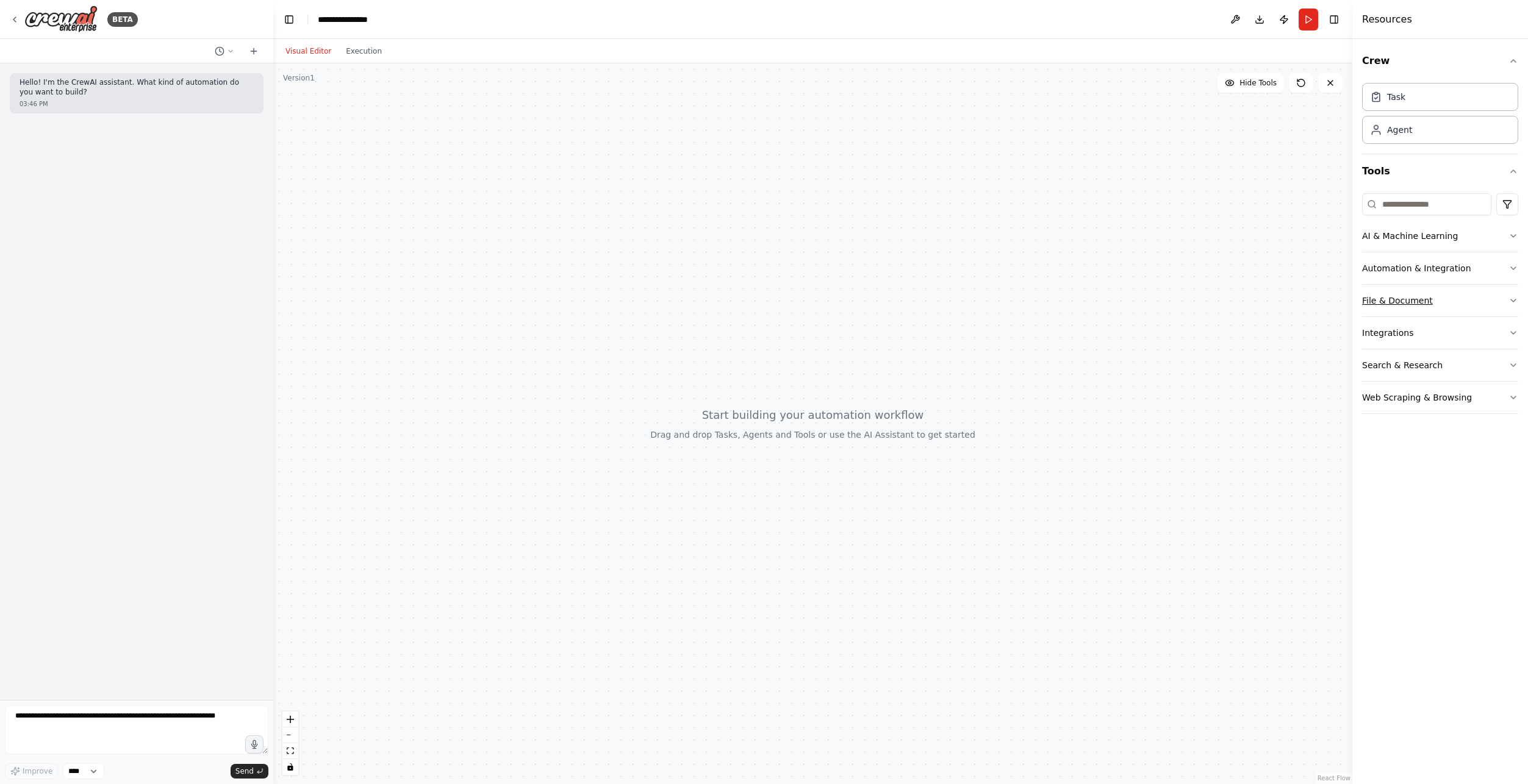
click at [1480, 300] on button "File & Document" at bounding box center [1439, 300] width 156 height 31
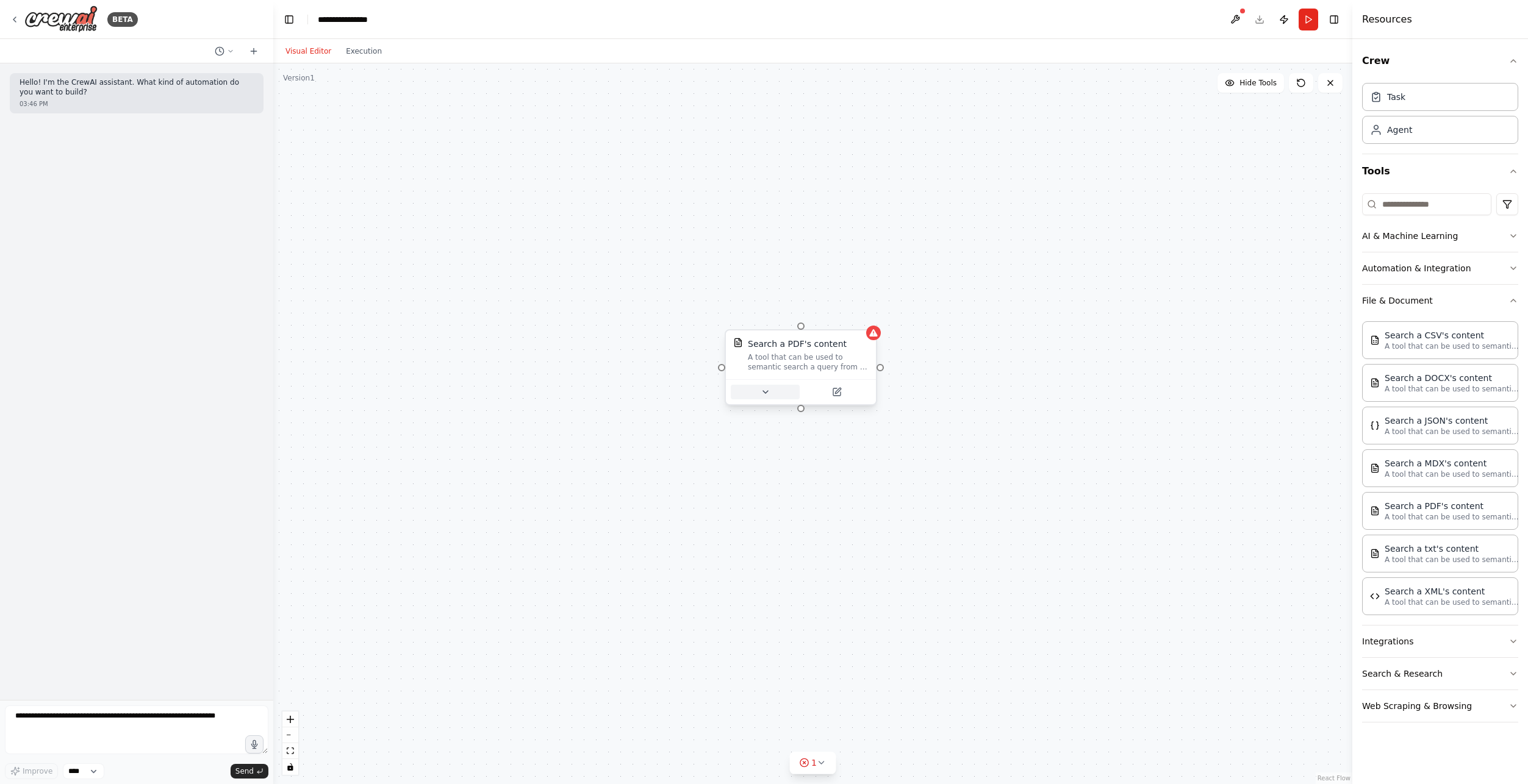
click at [767, 392] on icon at bounding box center [765, 392] width 10 height 10
click at [842, 566] on div "Select a model" at bounding box center [839, 570] width 196 height 13
click at [837, 396] on icon at bounding box center [836, 392] width 10 height 10
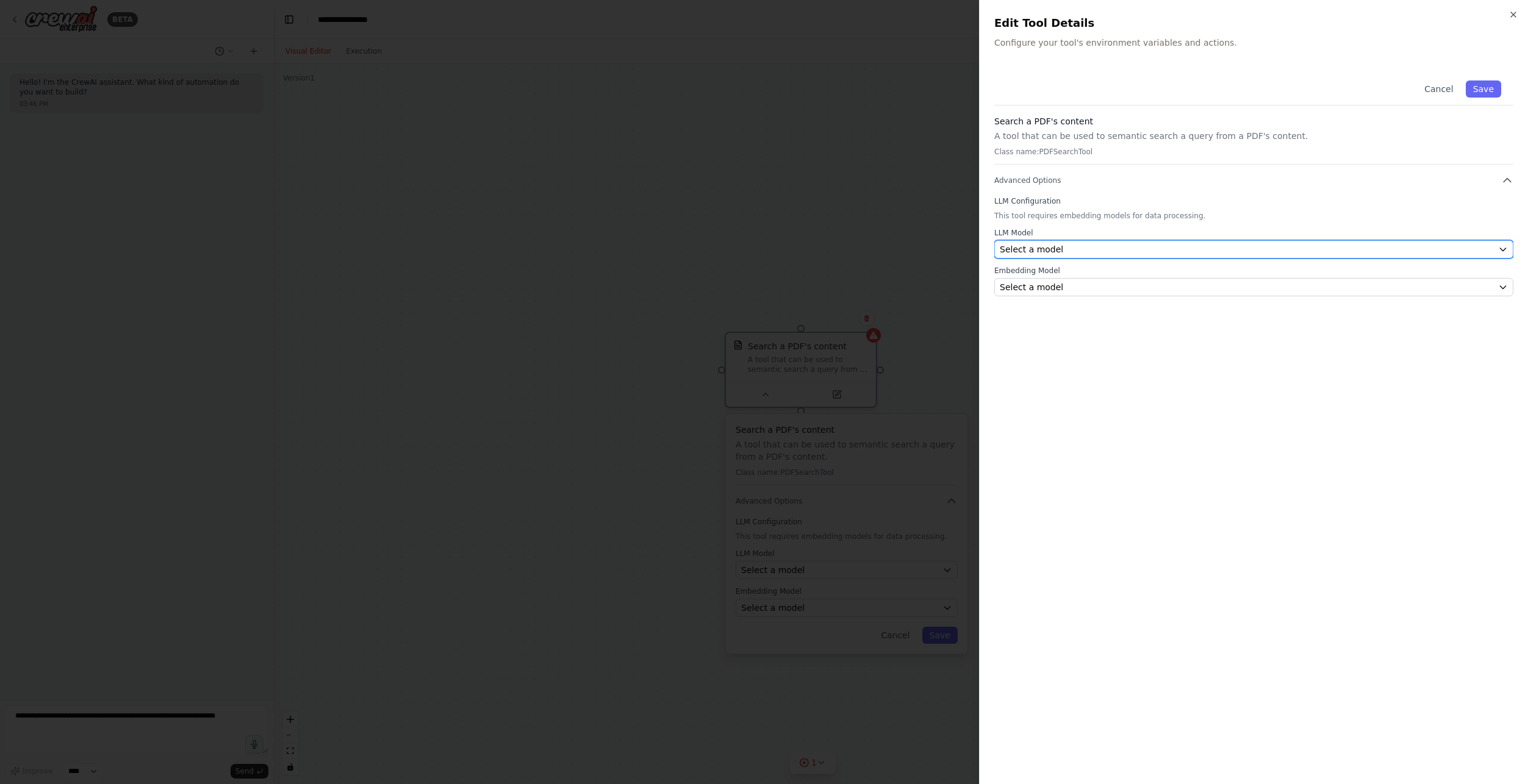
click at [1040, 243] on button "Select a model" at bounding box center [1253, 249] width 519 height 18
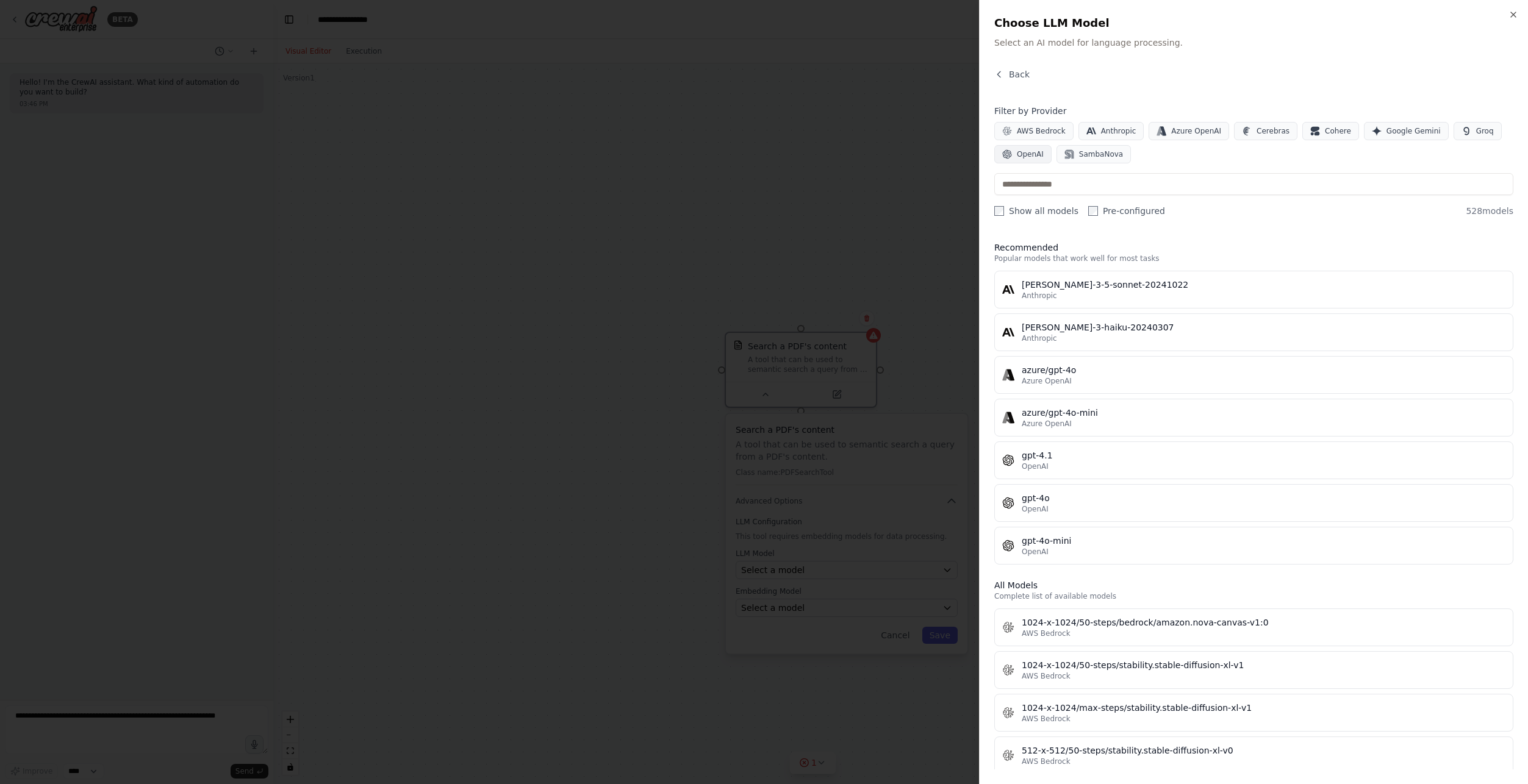
click at [1032, 156] on span "OpenAI" at bounding box center [1030, 154] width 27 height 10
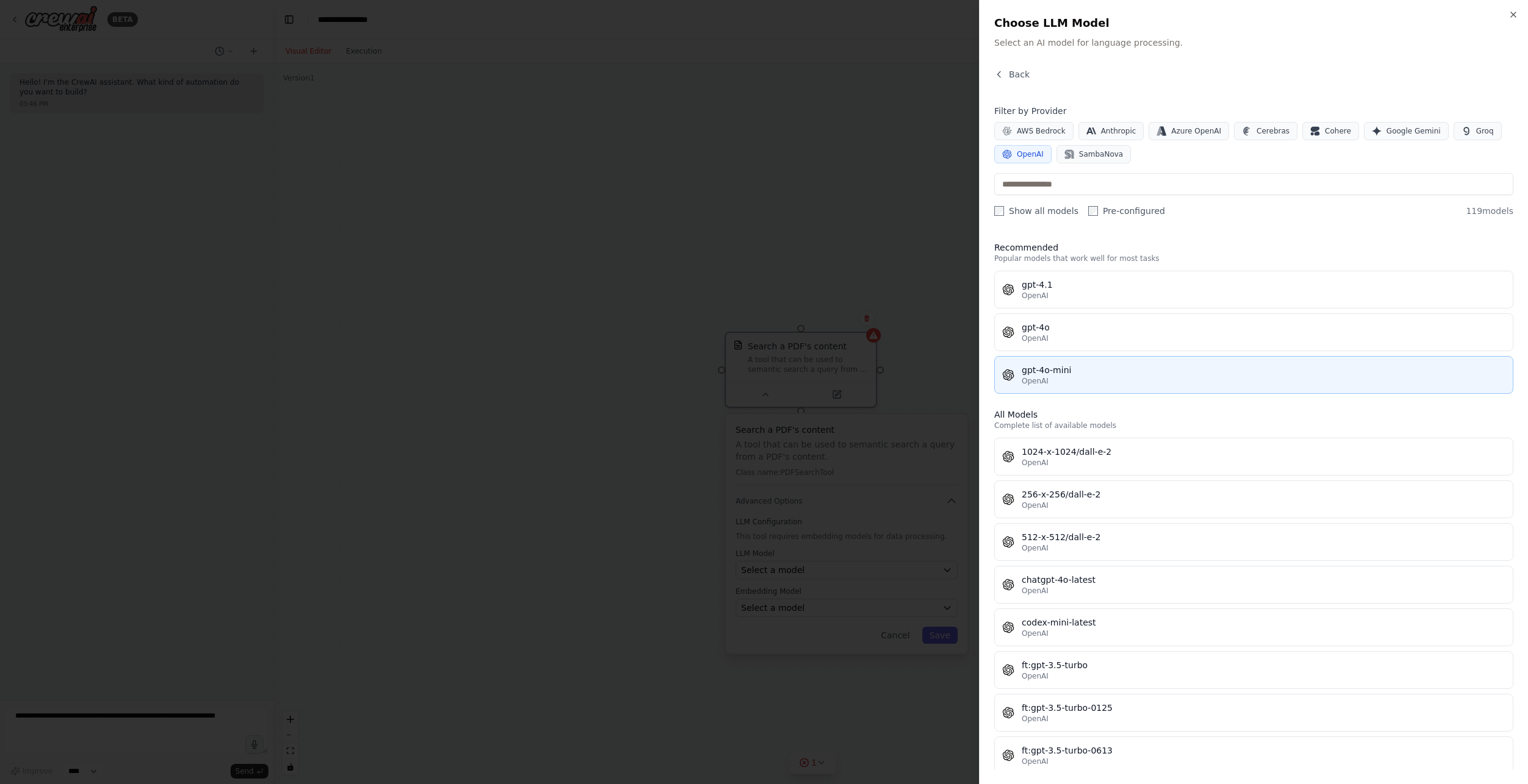
click at [1082, 371] on div "gpt-4o-mini" at bounding box center [1263, 371] width 483 height 13
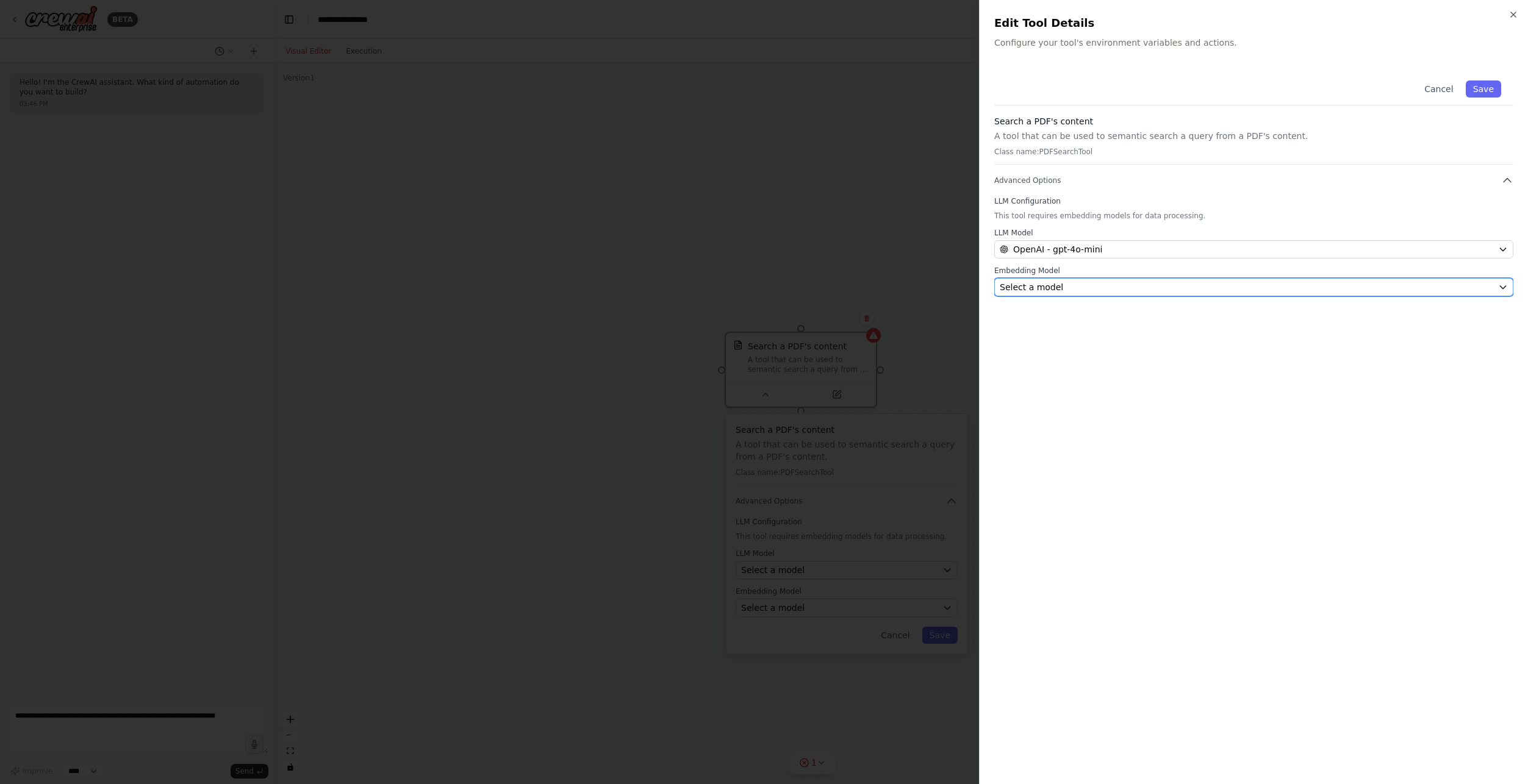
click at [1032, 287] on span "Select a model" at bounding box center [1031, 287] width 64 height 13
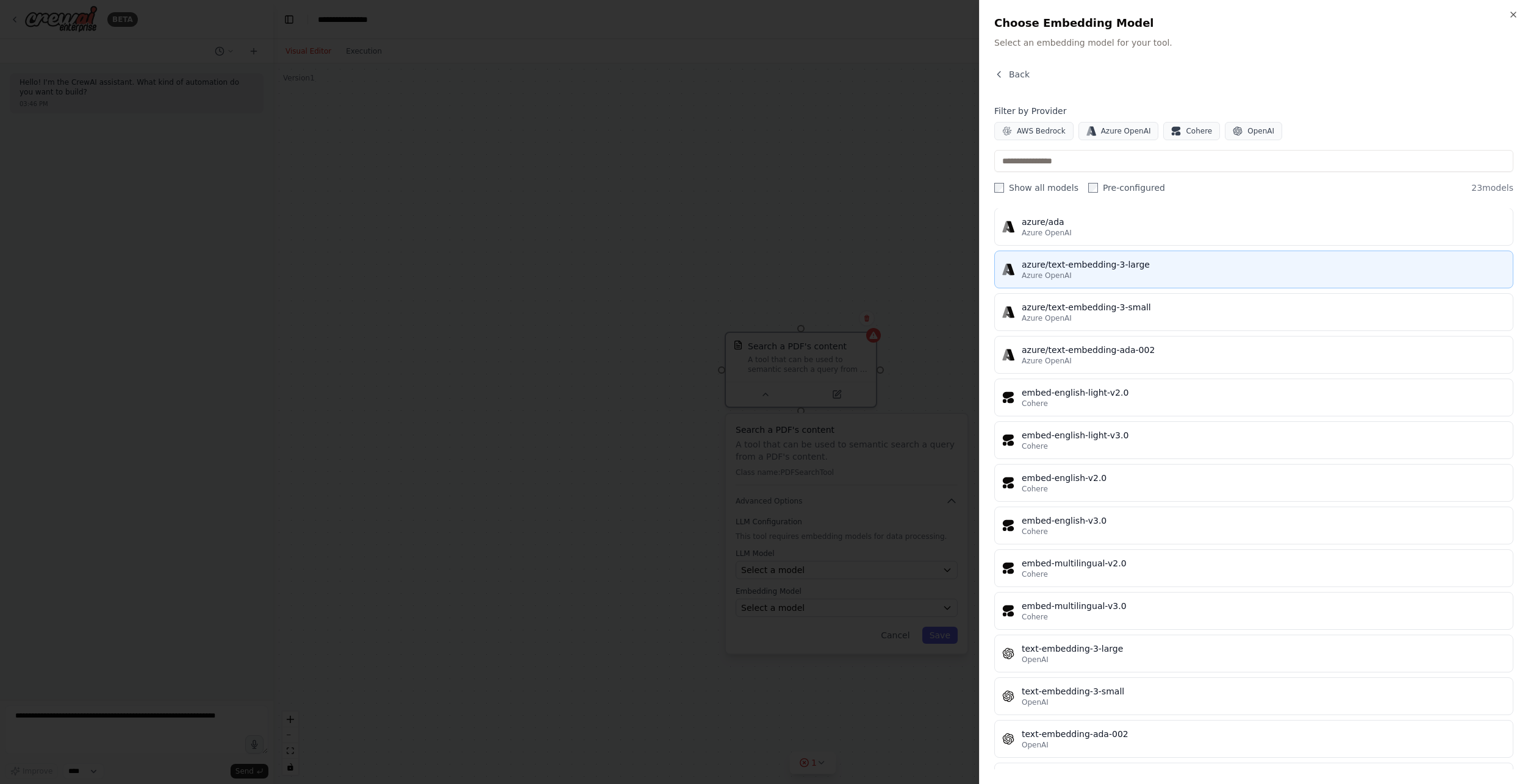
scroll to position [464, 0]
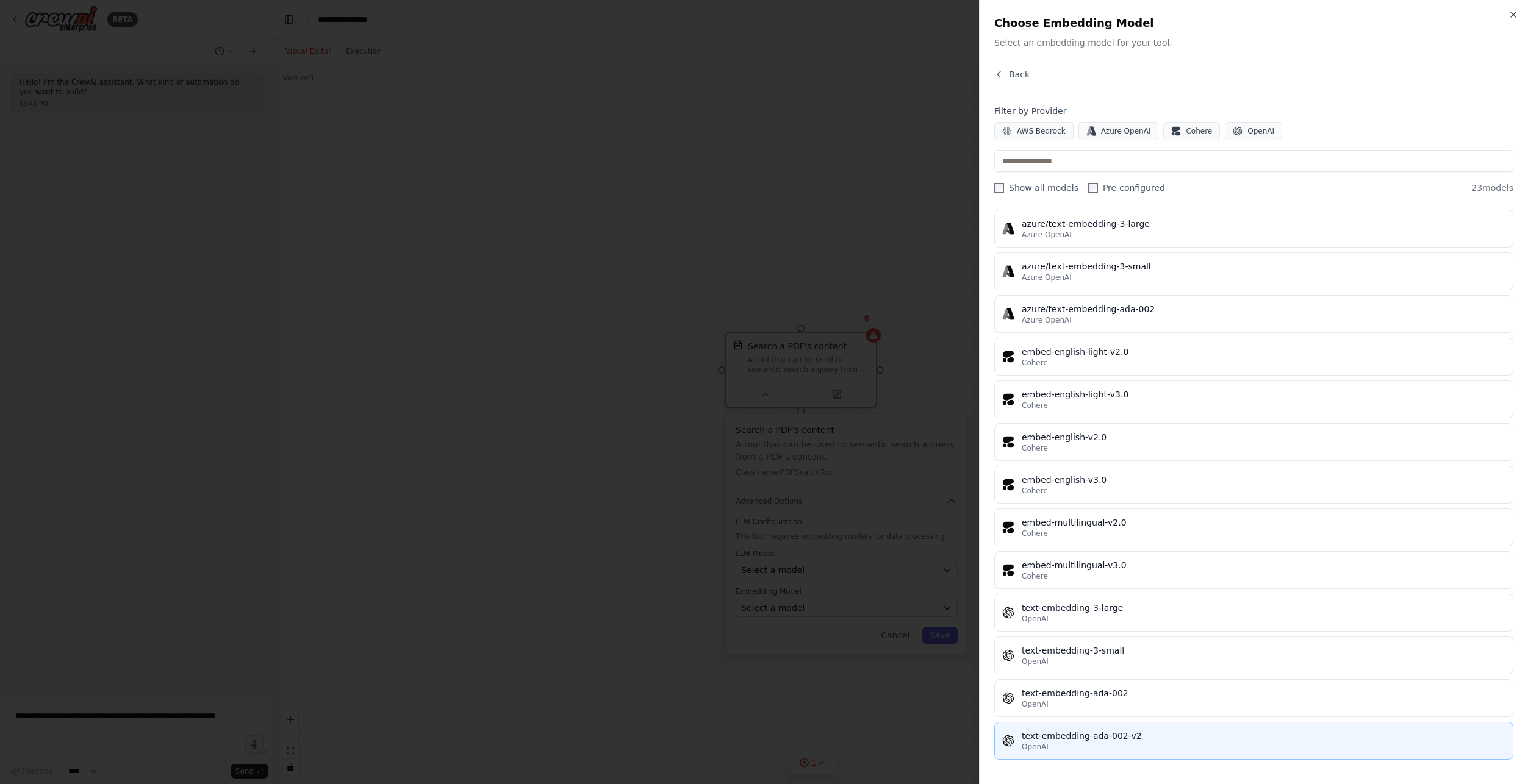
click at [1061, 742] on div "OpenAI" at bounding box center [1263, 746] width 483 height 10
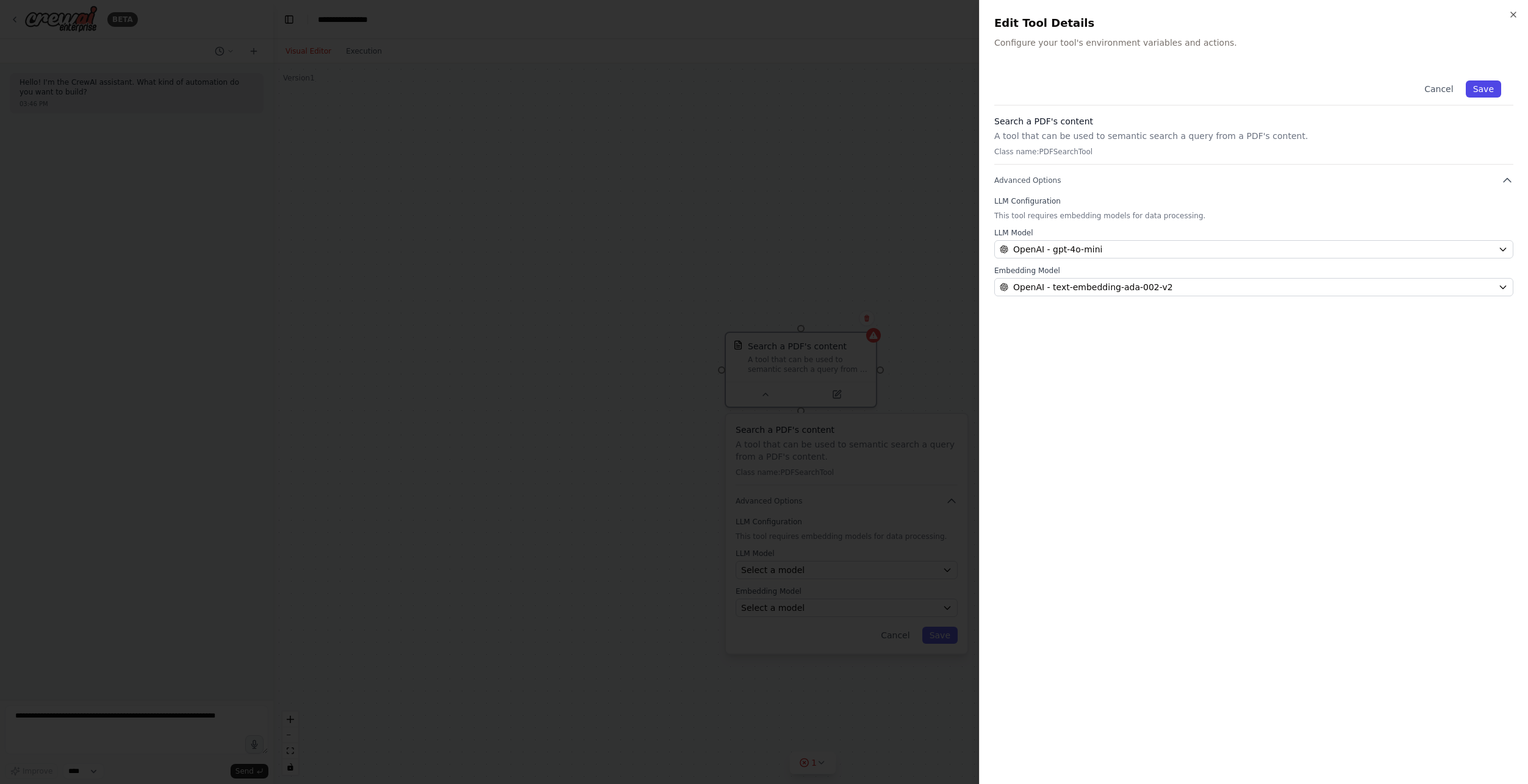
click at [1490, 83] on button "Save" at bounding box center [1483, 89] width 36 height 17
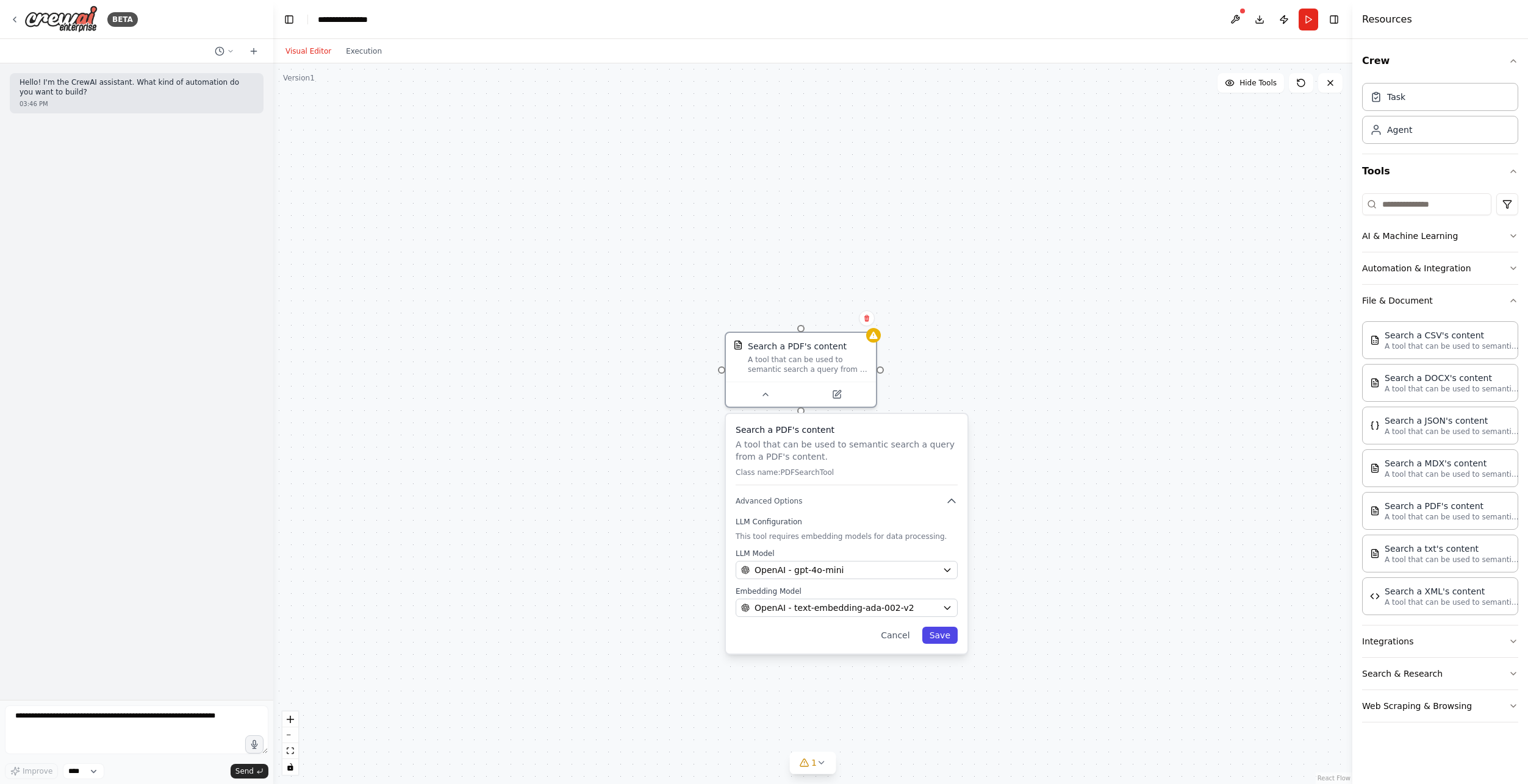
click at [934, 635] on button "Save" at bounding box center [940, 635] width 36 height 17
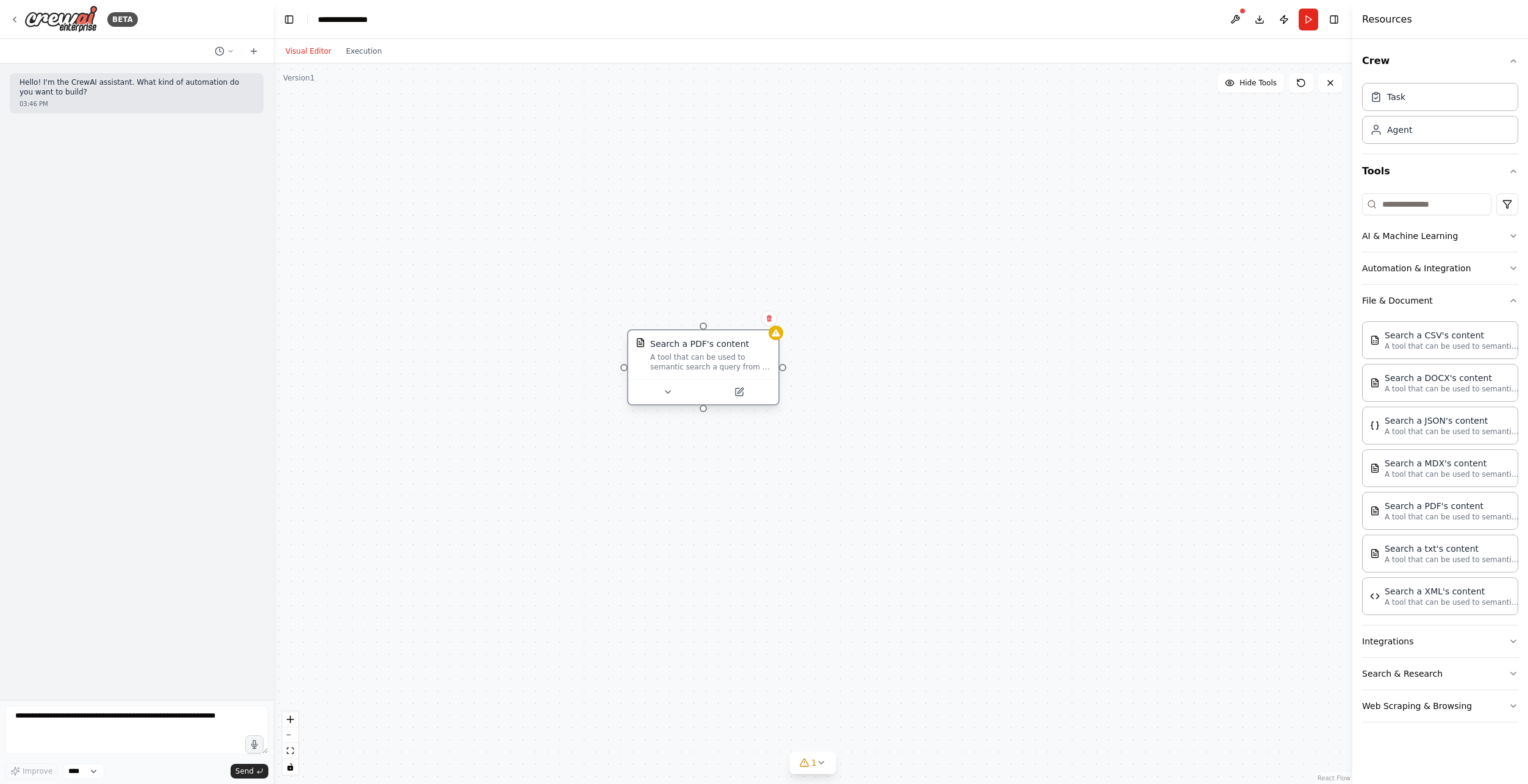
drag, startPoint x: 824, startPoint y: 347, endPoint x: 721, endPoint y: 349, distance: 103.0
click at [721, 349] on div "Search a PDF's content" at bounding box center [699, 344] width 98 height 13
click at [1201, 174] on icon at bounding box center [1204, 173] width 7 height 7
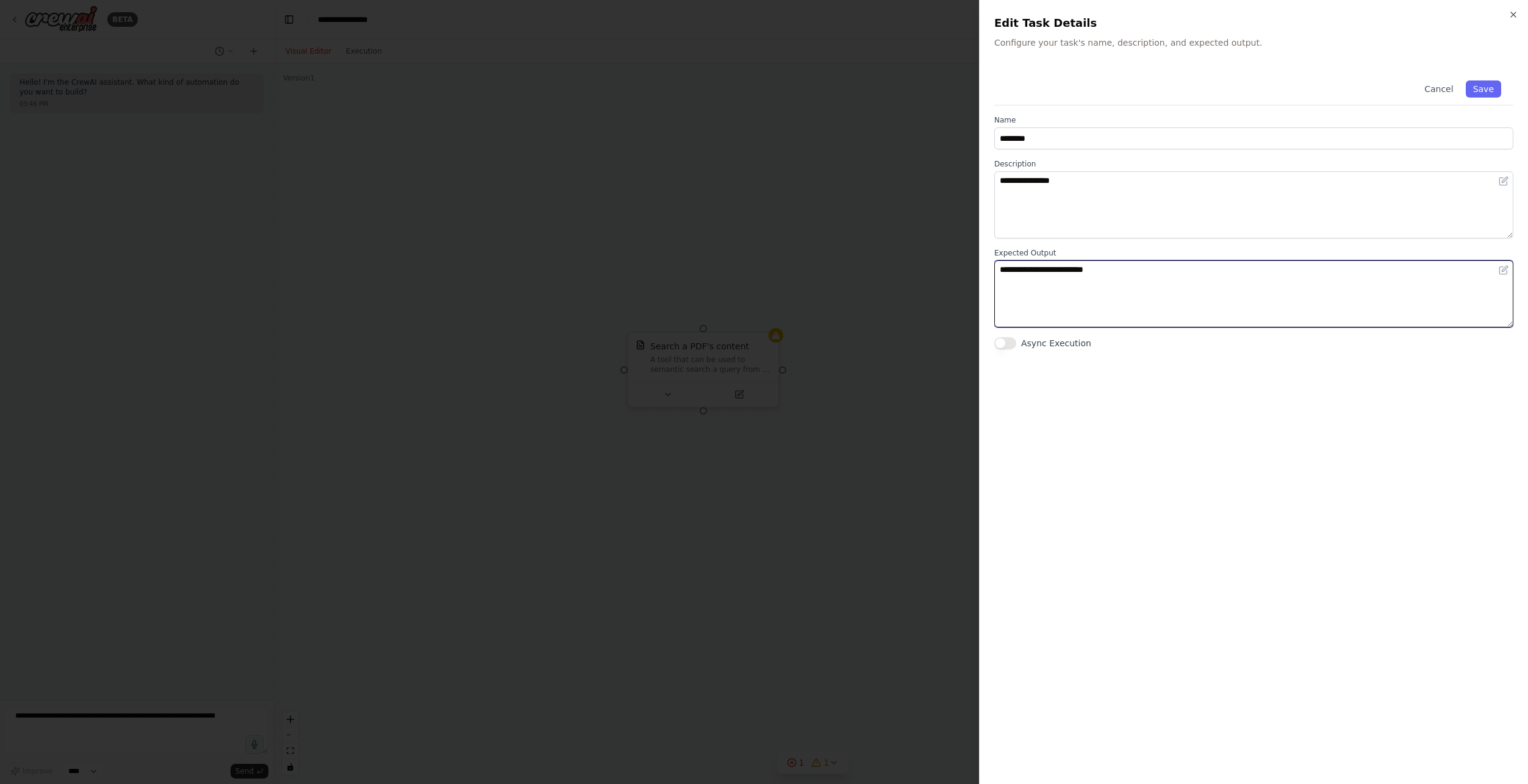
click at [1177, 288] on textarea "**********" at bounding box center [1253, 294] width 519 height 67
click at [1516, 13] on icon "button" at bounding box center [1513, 14] width 10 height 10
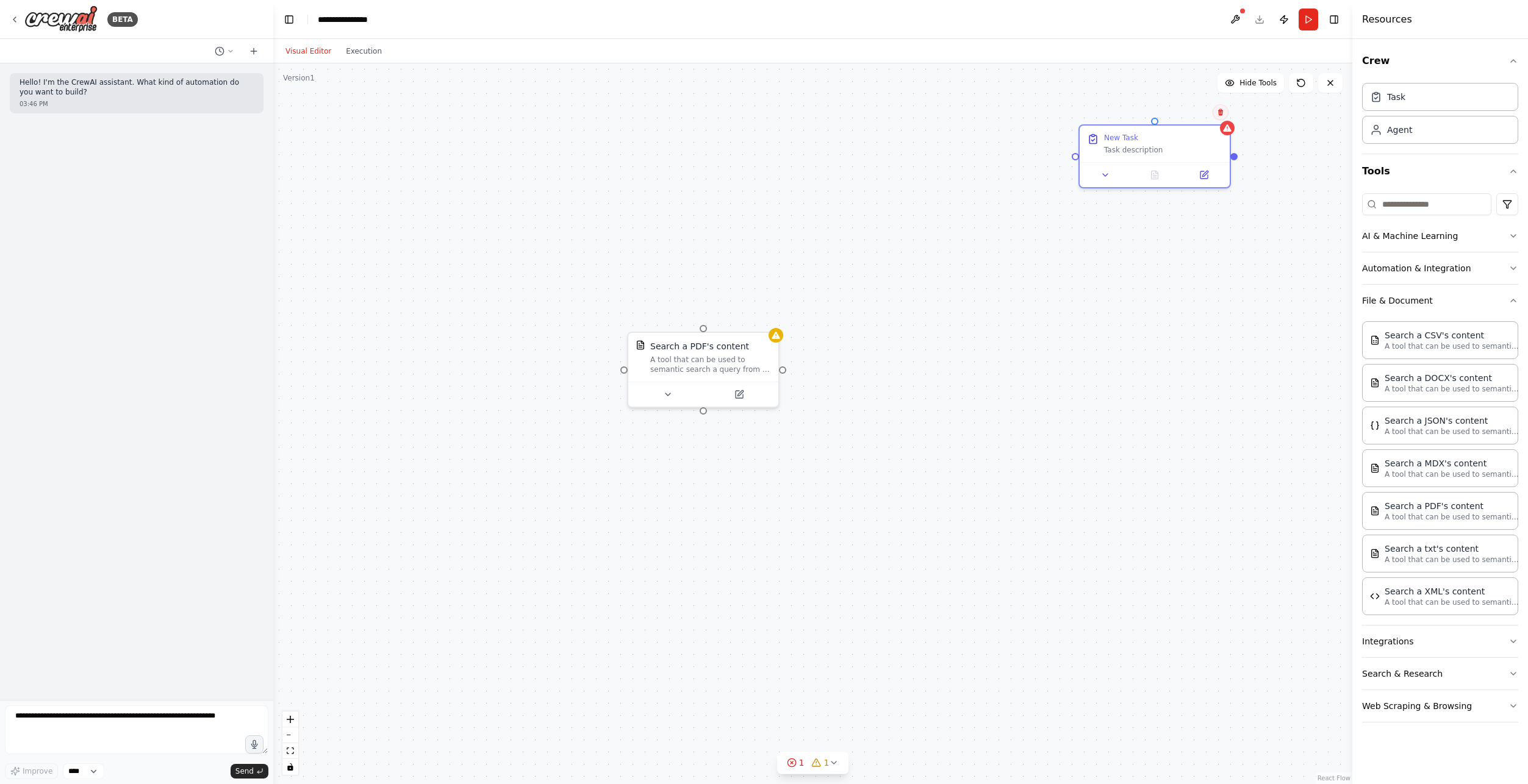
click at [1220, 115] on icon at bounding box center [1220, 112] width 4 height 6
click at [1180, 111] on button "Confirm" at bounding box center [1186, 112] width 43 height 14
click at [668, 391] on icon at bounding box center [667, 392] width 4 height 3
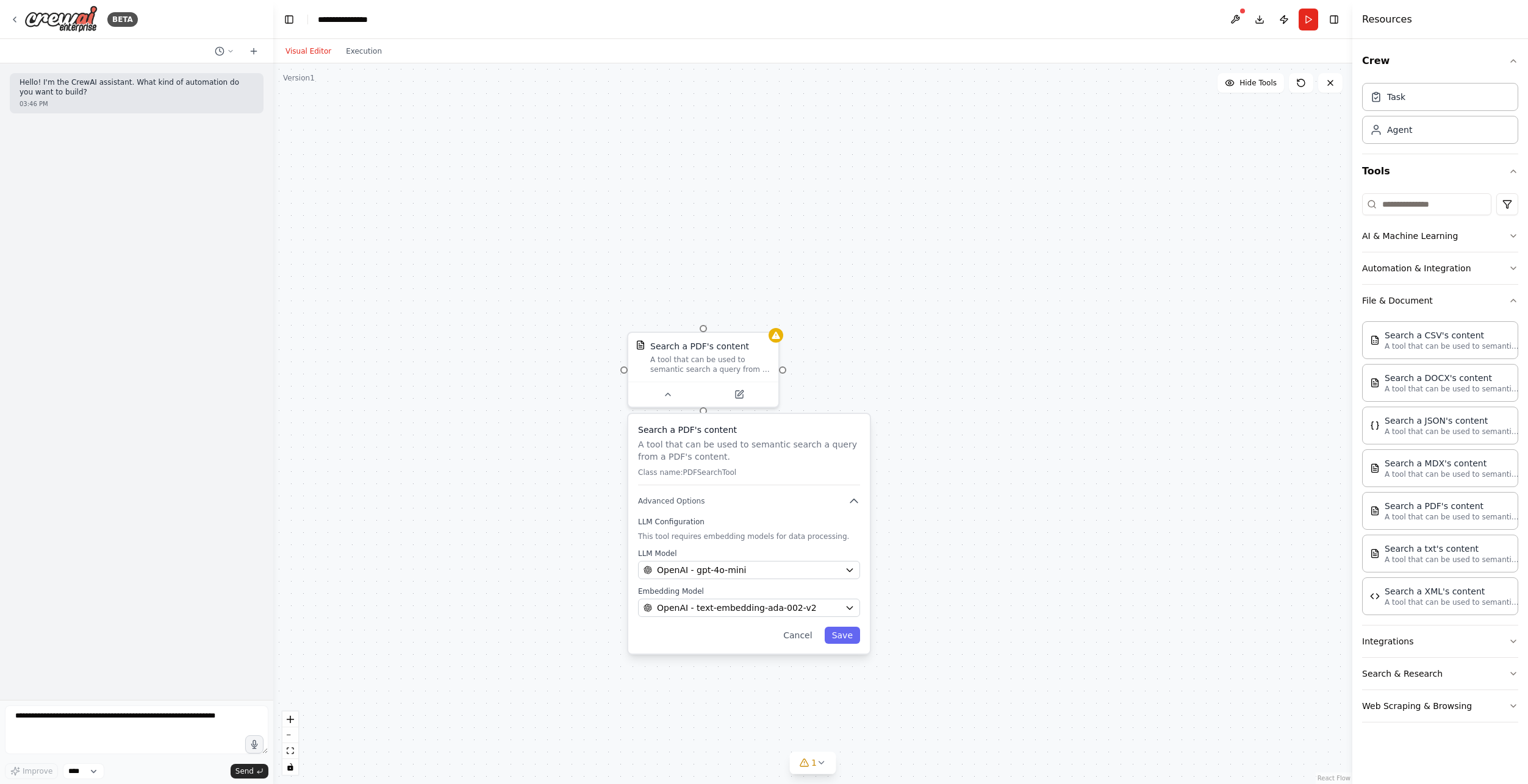
click at [497, 405] on div "Search a PDF's content A tool that can be used to semantic search a query from …" at bounding box center [812, 423] width 1079 height 720
click at [776, 294] on icon at bounding box center [778, 293] width 5 height 5
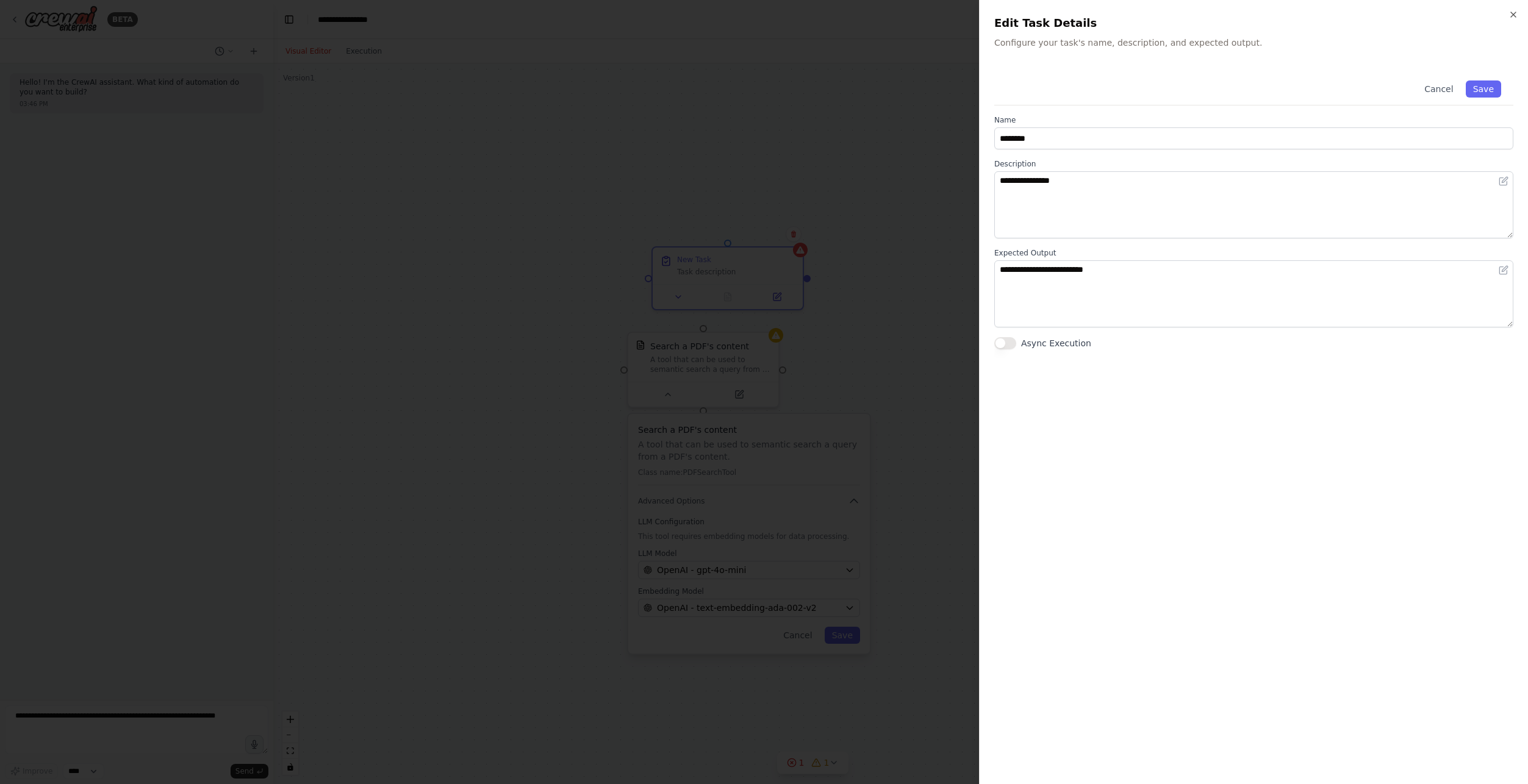
click at [1512, 9] on div "**********" at bounding box center [1252, 392] width 549 height 784
click at [1510, 21] on h2 "Edit Task Details" at bounding box center [1253, 22] width 519 height 17
click at [1515, 14] on icon "button" at bounding box center [1513, 14] width 10 height 10
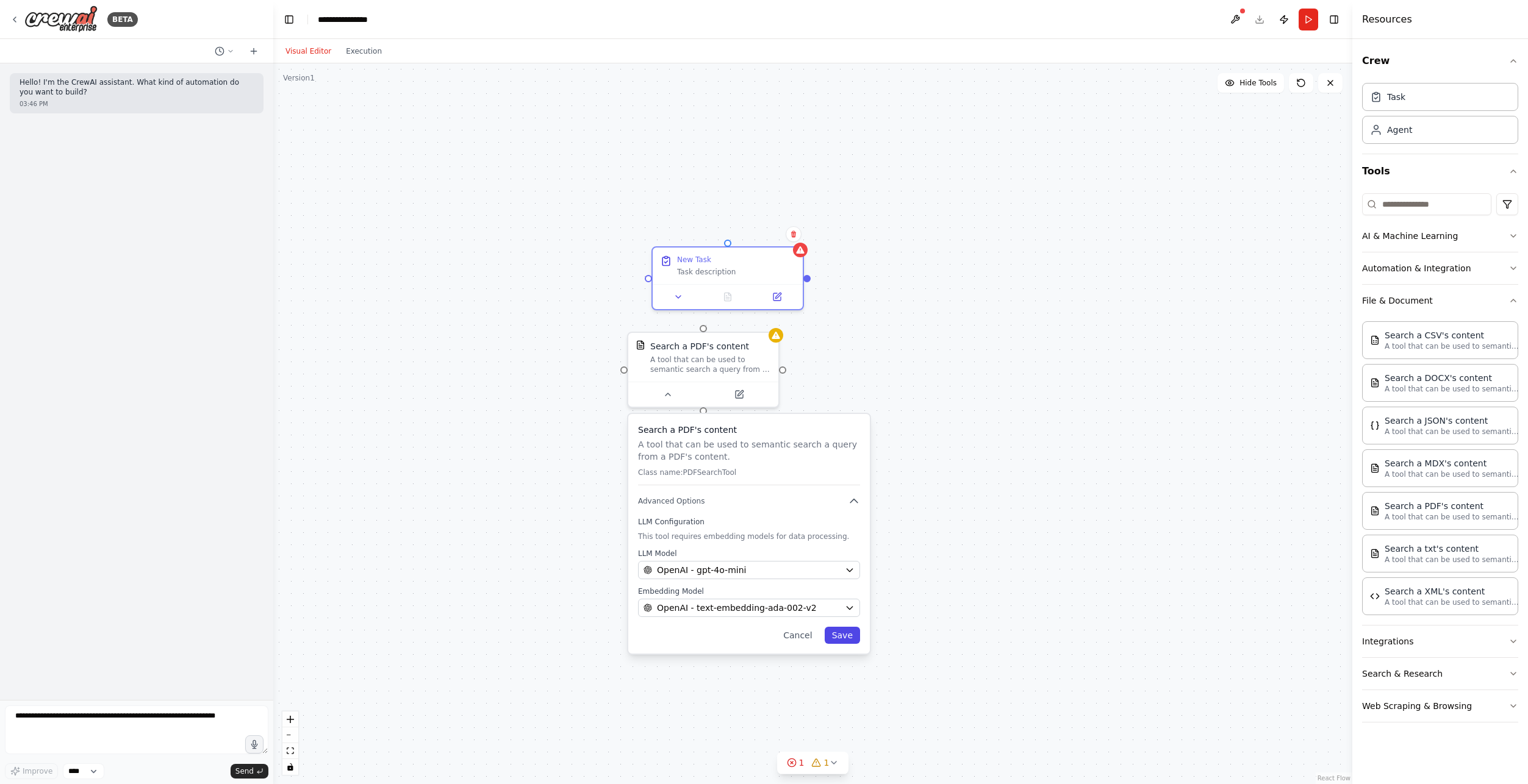
click at [846, 632] on button "Save" at bounding box center [842, 635] width 36 height 17
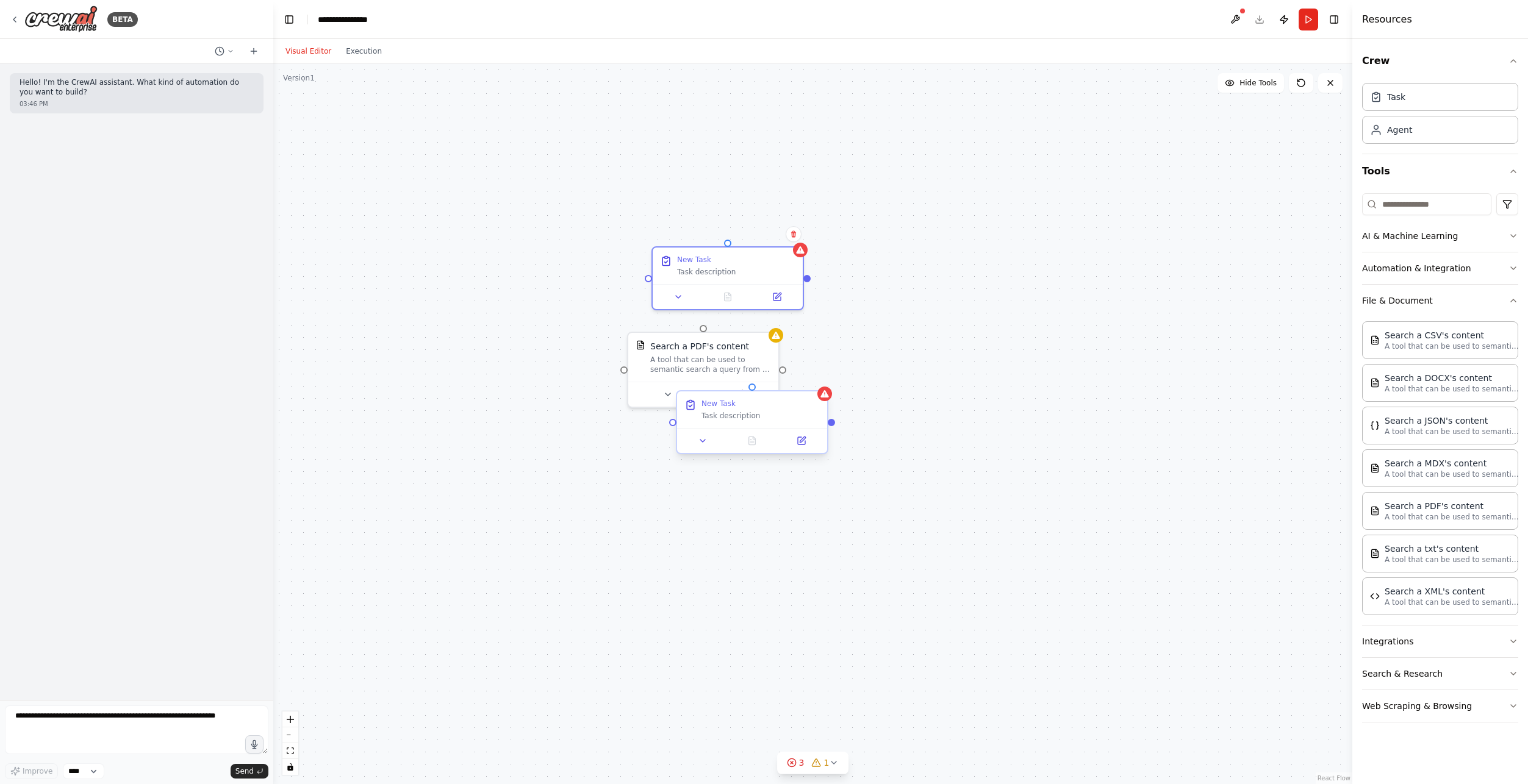
click at [810, 422] on div "New Task Task description" at bounding box center [752, 409] width 150 height 37
click at [801, 448] on div at bounding box center [752, 440] width 150 height 25
click at [800, 441] on icon at bounding box center [802, 439] width 5 height 5
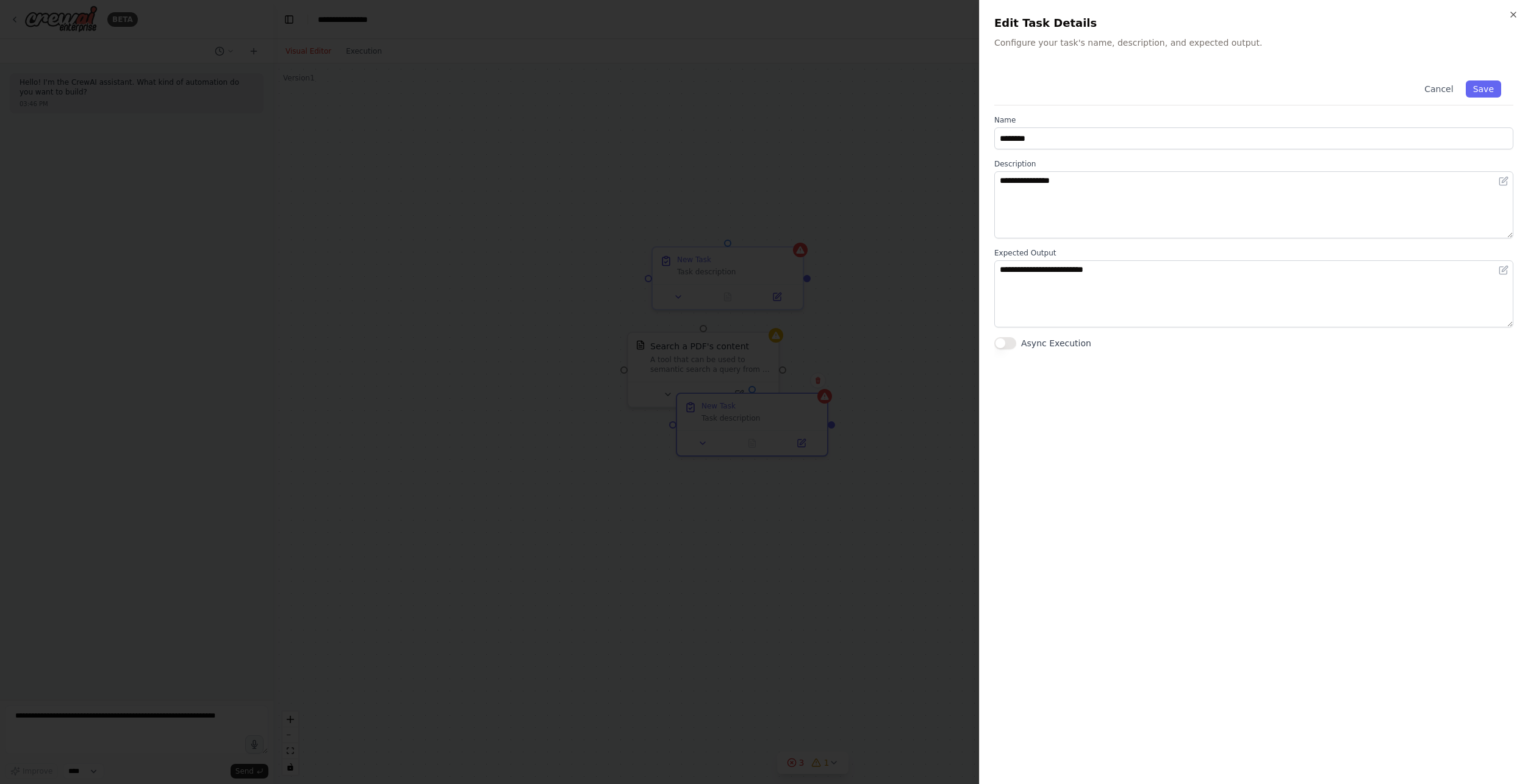
click at [1515, 9] on div "**********" at bounding box center [1252, 392] width 549 height 784
click at [1509, 13] on icon "button" at bounding box center [1513, 14] width 10 height 10
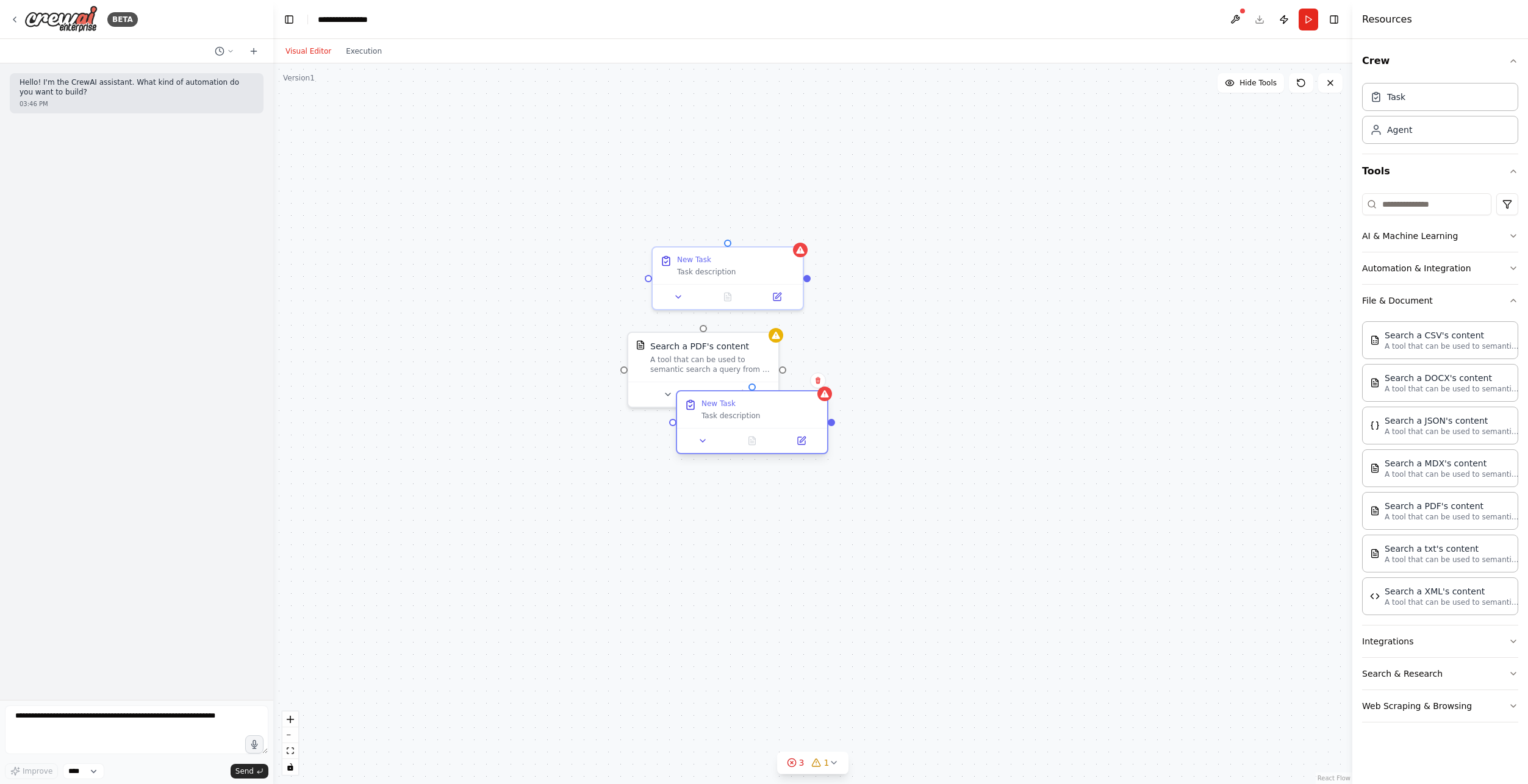
click at [773, 416] on div "Task description" at bounding box center [760, 415] width 118 height 10
click at [818, 379] on icon at bounding box center [818, 380] width 7 height 7
click at [789, 387] on button "Confirm" at bounding box center [783, 380] width 43 height 14
click at [802, 259] on div "New Task Task description" at bounding box center [728, 263] width 150 height 37
click at [792, 236] on icon at bounding box center [793, 234] width 4 height 6
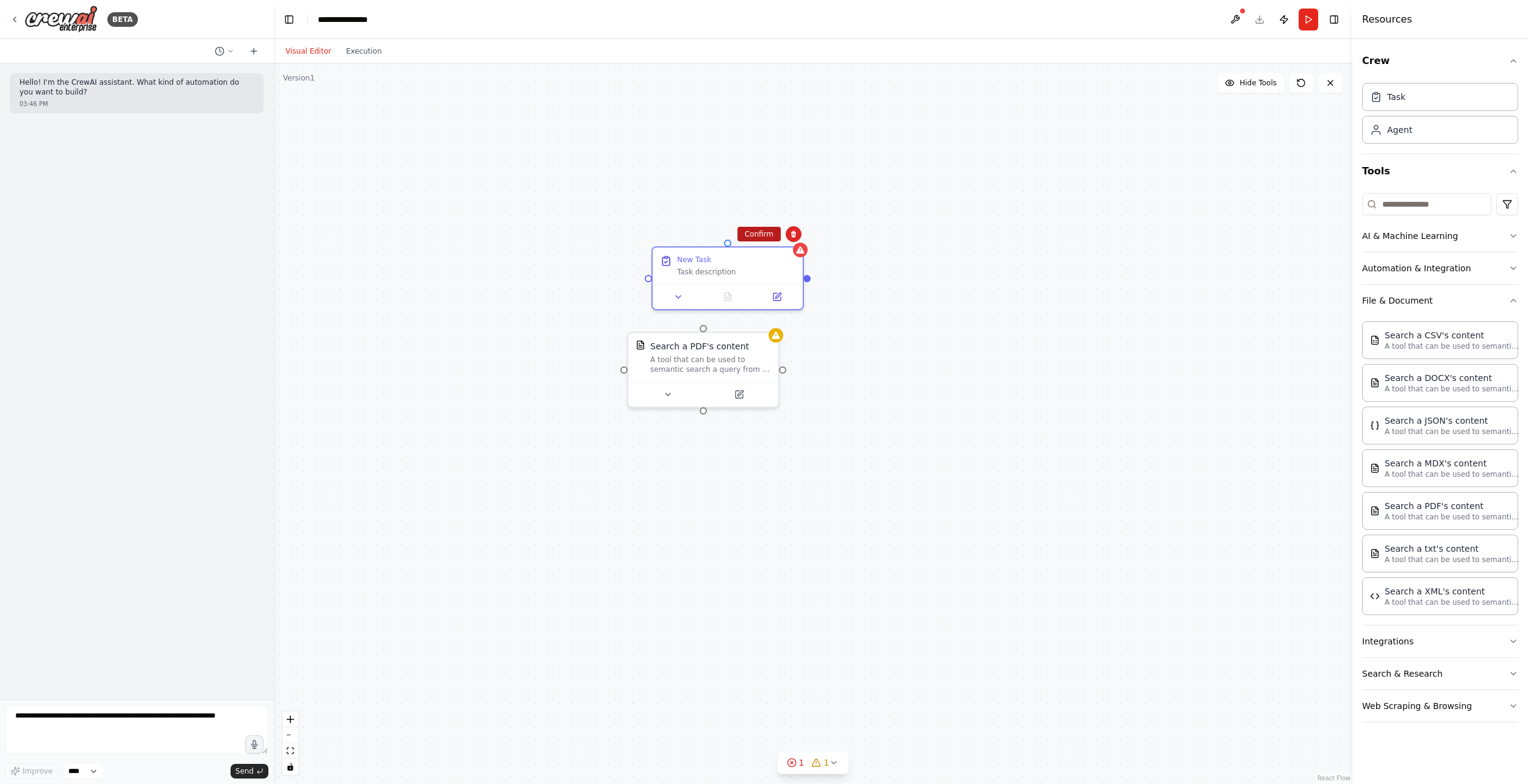
click at [767, 234] on button "Confirm" at bounding box center [759, 234] width 43 height 14
click at [824, 759] on icon at bounding box center [821, 763] width 10 height 10
click at [957, 731] on button at bounding box center [967, 731] width 21 height 14
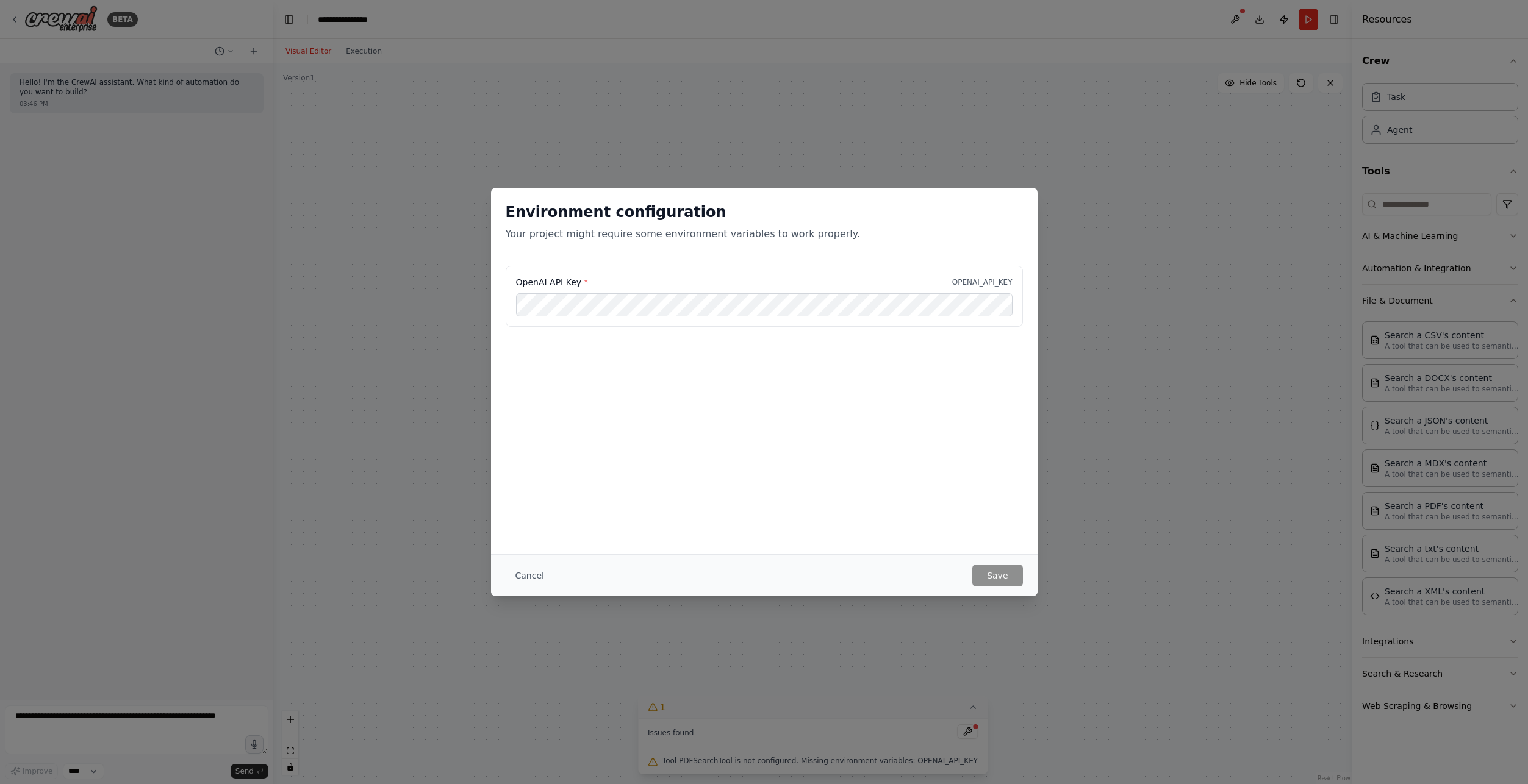
click at [499, 573] on div "Cancel Save" at bounding box center [764, 575] width 546 height 42
click at [524, 573] on button "Cancel" at bounding box center [530, 575] width 48 height 22
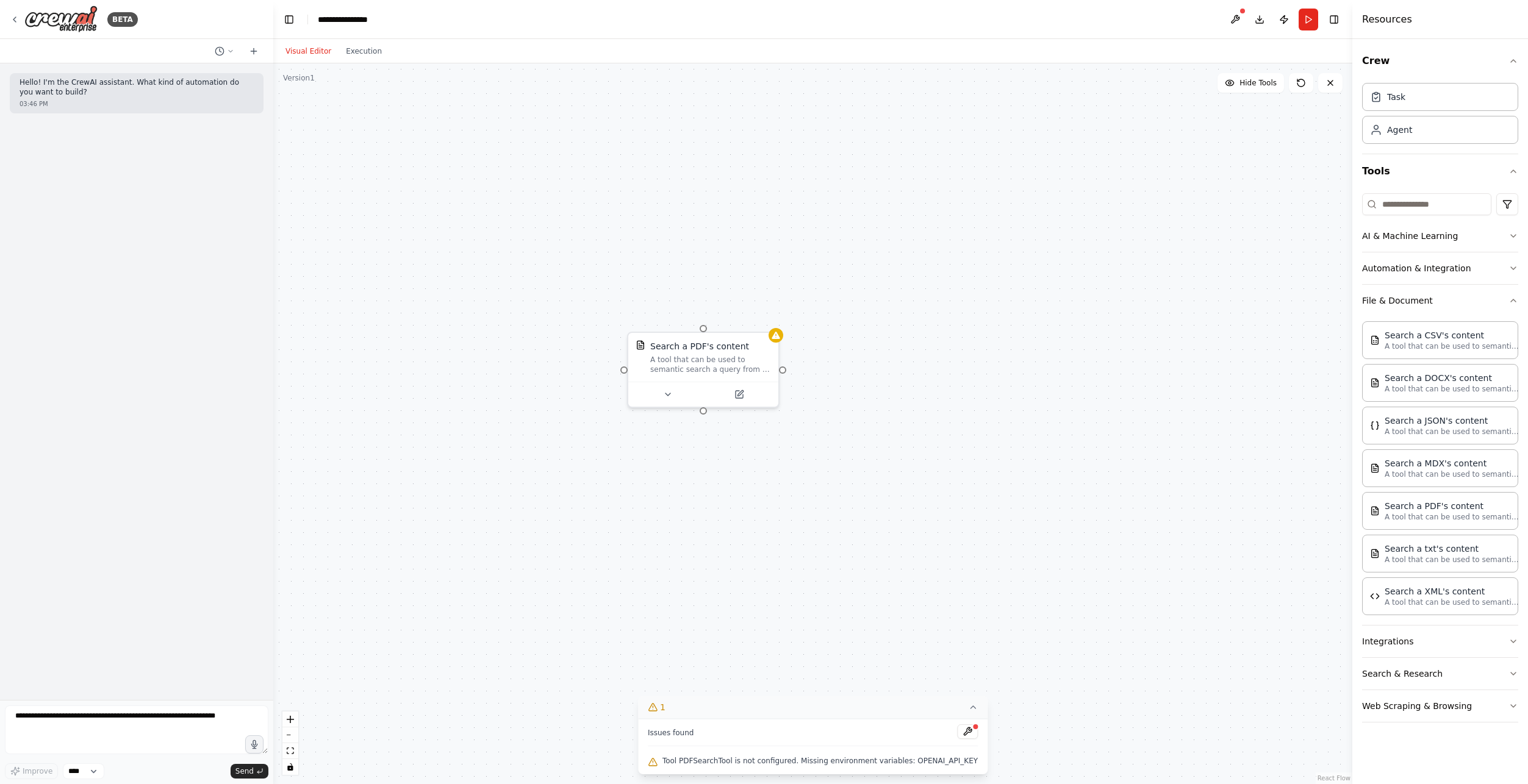
click at [957, 729] on button at bounding box center [967, 731] width 21 height 14
